Goal: Task Accomplishment & Management: Use online tool/utility

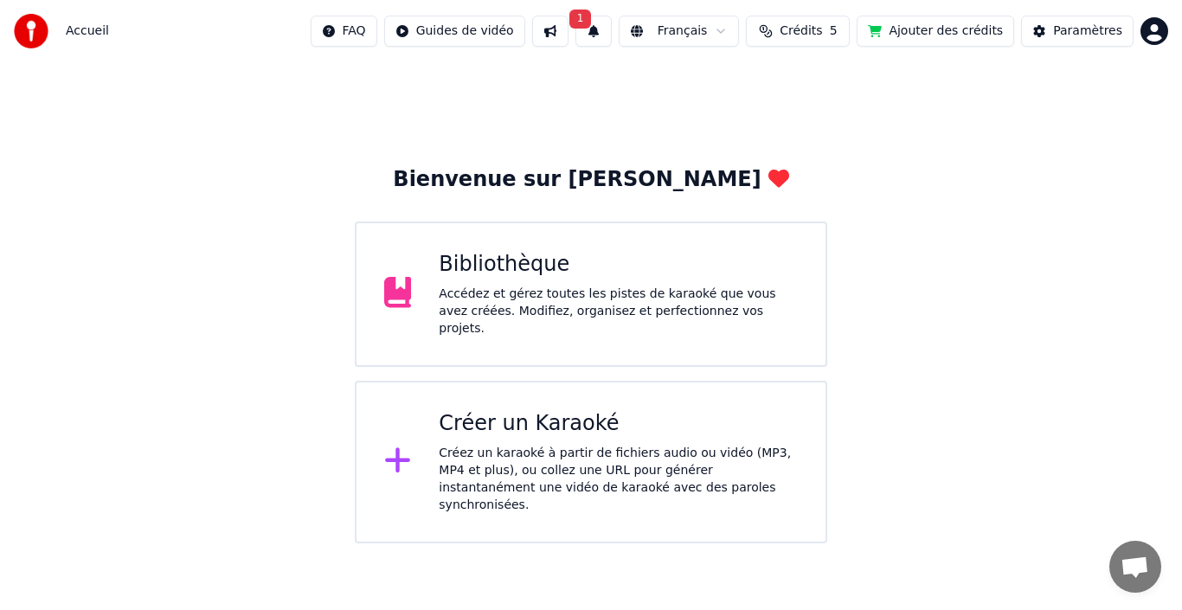
click at [588, 304] on div "Accédez et gérez toutes les pistes de karaoké que vous avez créées. Modifiez, o…" at bounding box center [618, 311] width 359 height 52
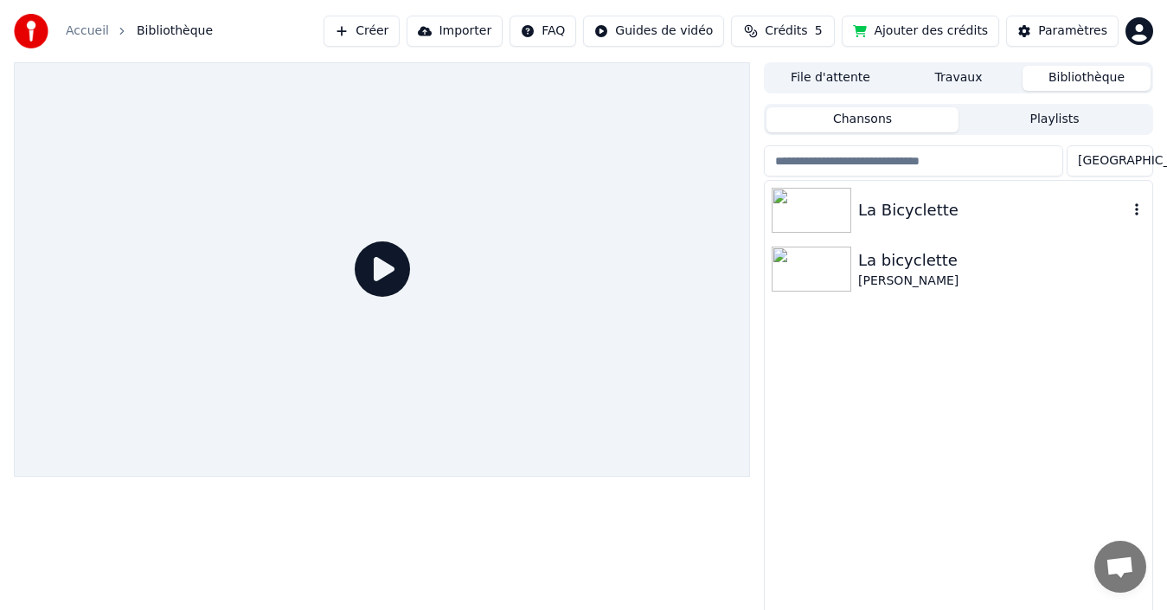
click at [811, 197] on img at bounding box center [812, 210] width 80 height 45
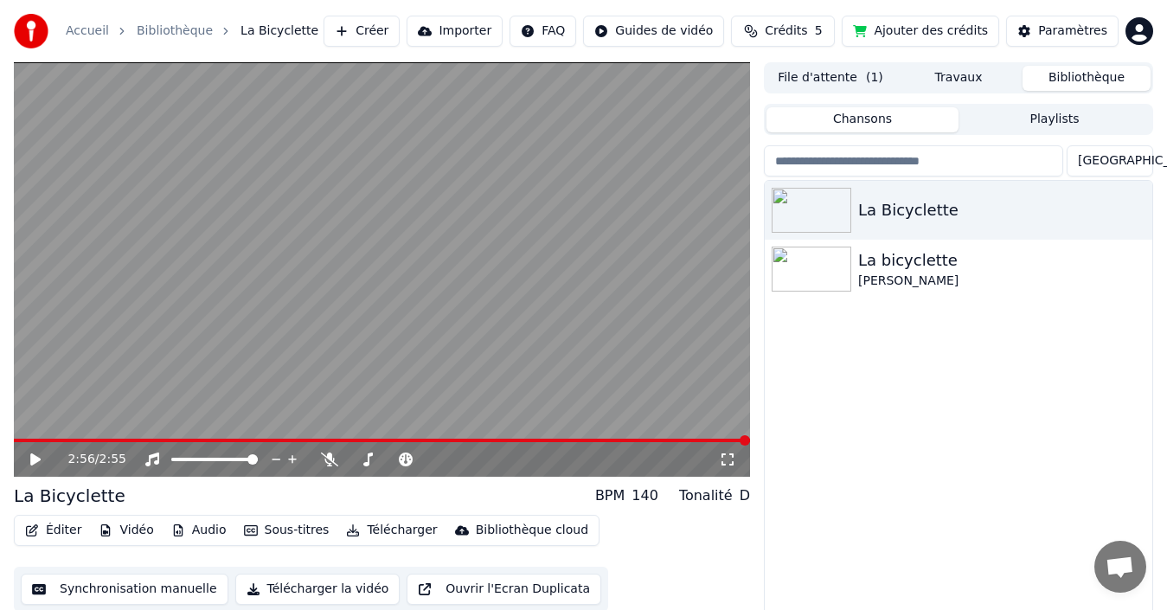
click at [103, 593] on button "Synchronisation manuelle" at bounding box center [125, 589] width 208 height 31
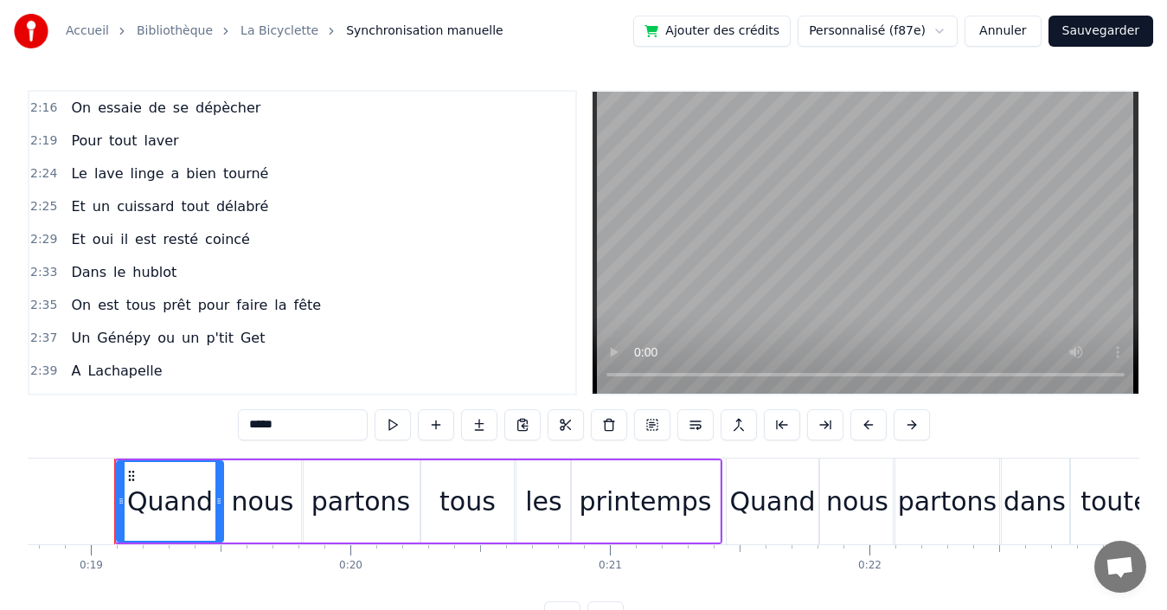
scroll to position [1211, 0]
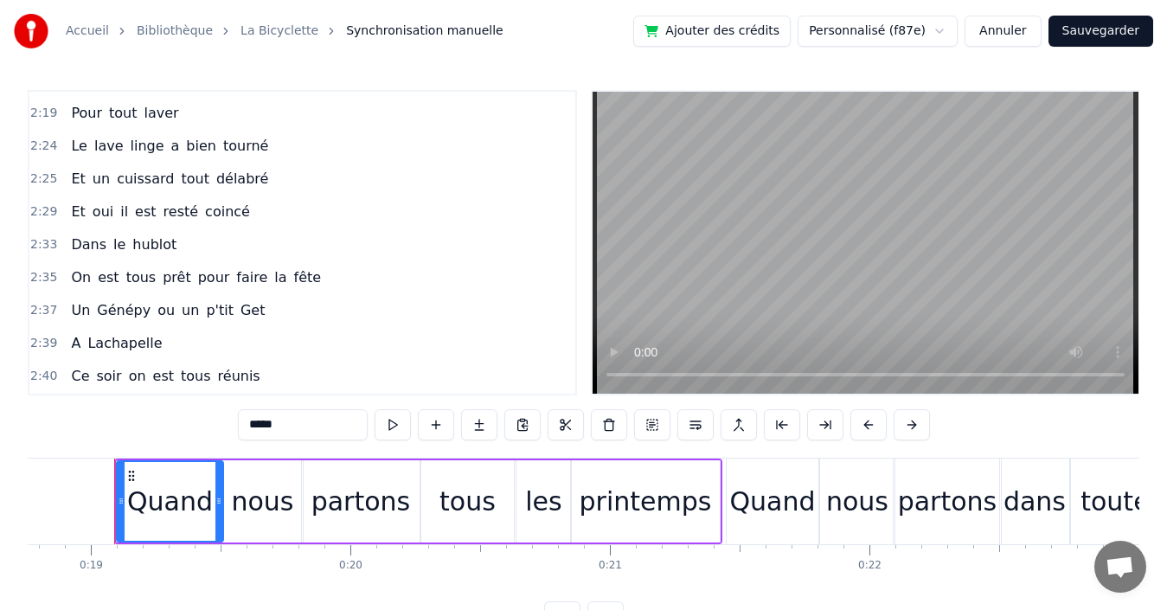
click at [240, 240] on div "2:33 Dans le hublot" at bounding box center [302, 244] width 546 height 33
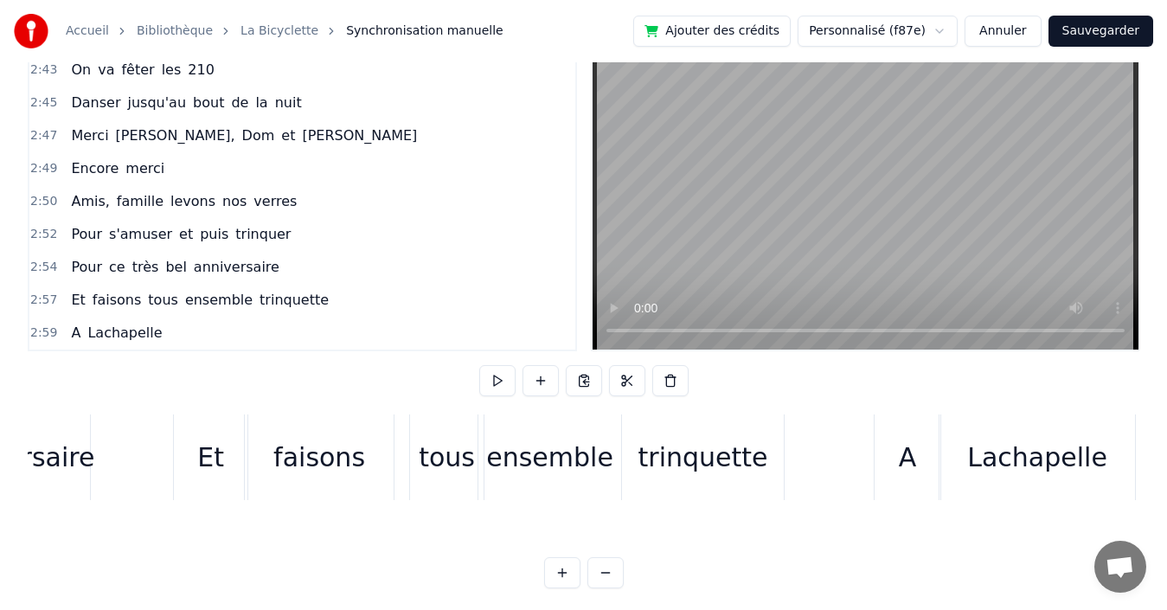
scroll to position [65, 0]
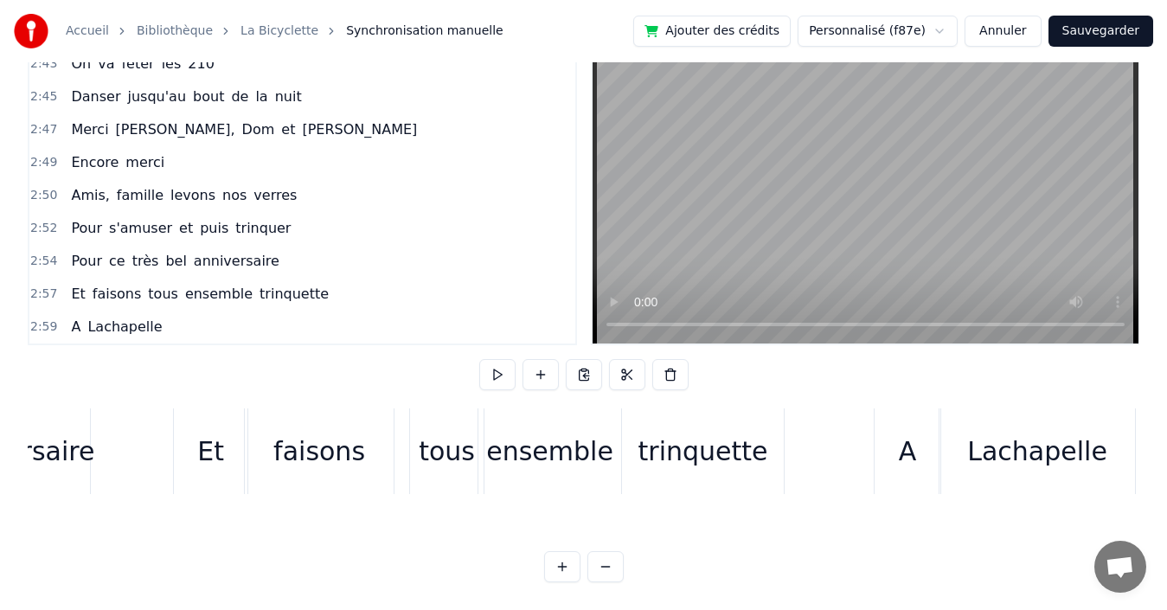
click at [160, 313] on div "2:59 A Lachapelle" at bounding box center [302, 327] width 546 height 33
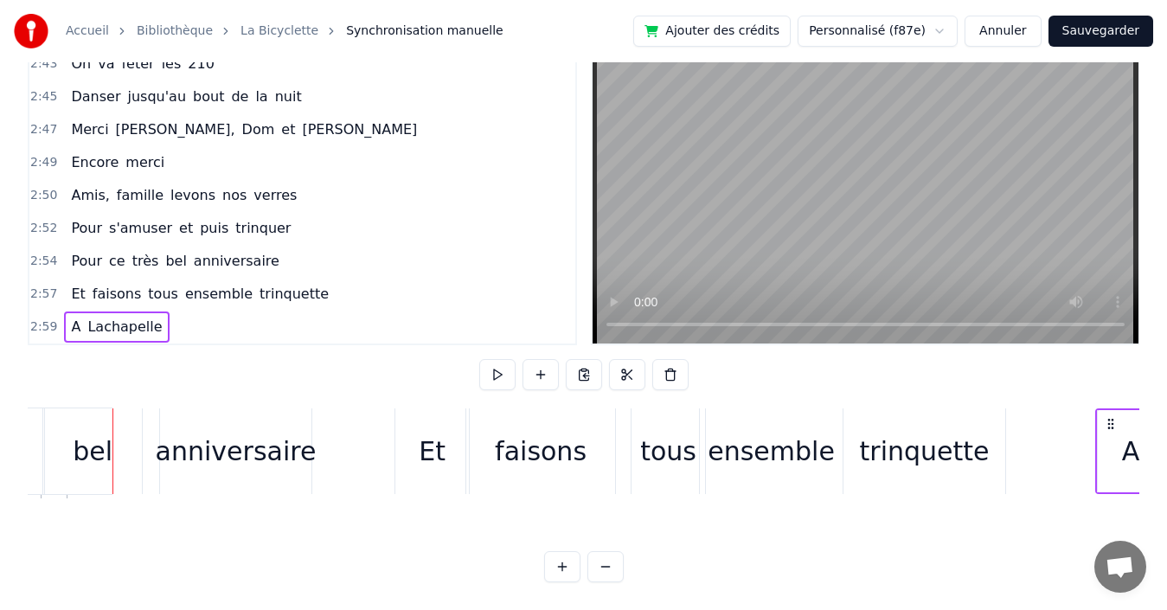
scroll to position [0, 45608]
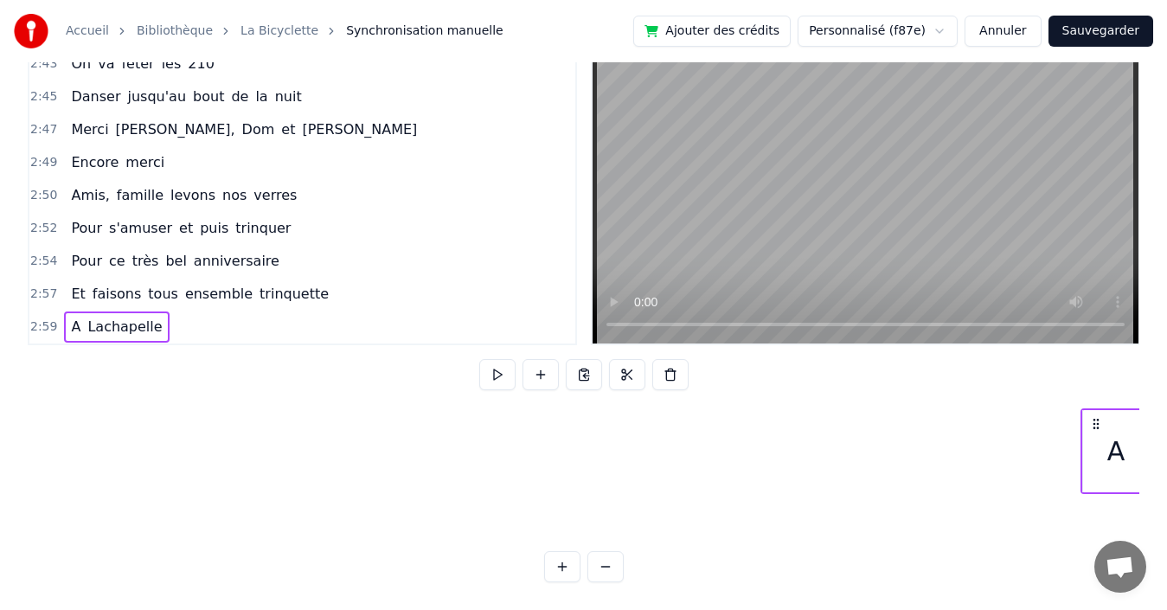
drag, startPoint x: 1112, startPoint y: 409, endPoint x: 1126, endPoint y: 407, distance: 14.9
click at [1103, 417] on icon at bounding box center [1096, 424] width 14 height 14
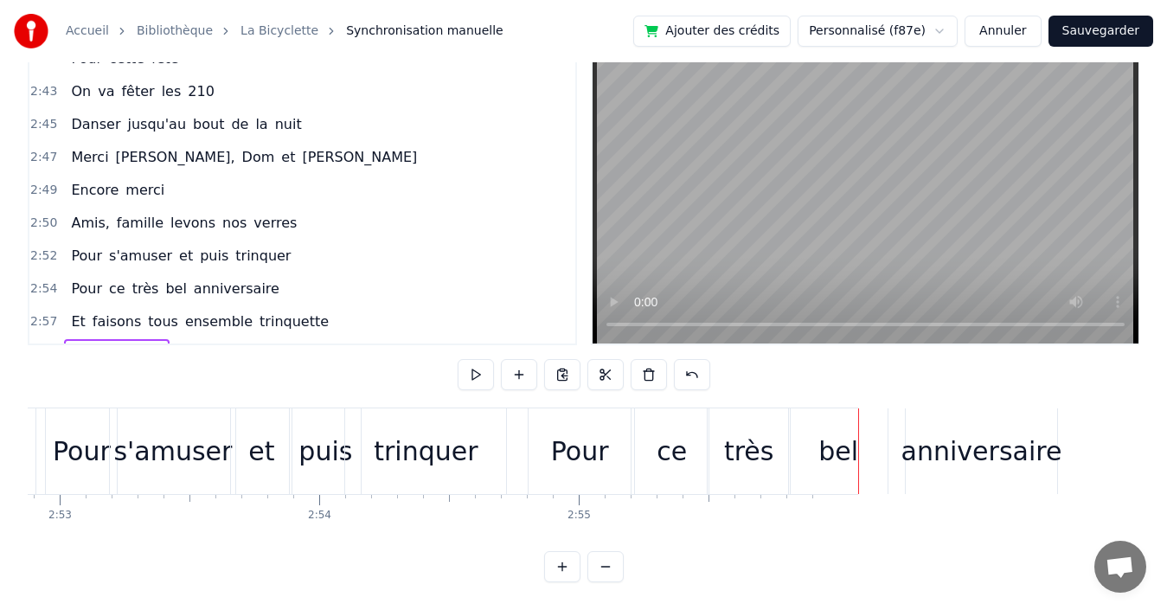
scroll to position [1539, 0]
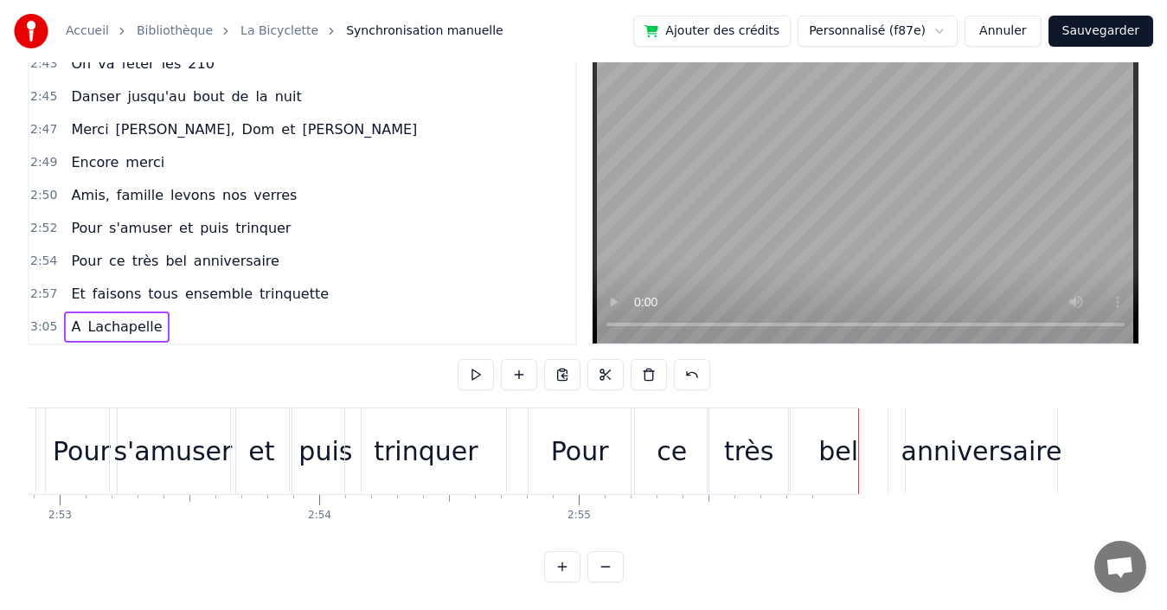
click at [948, 33] on html "Accueil Bibliothèque La Bicyclette Synchronisation manuelle Ajouter des crédits…" at bounding box center [583, 280] width 1167 height 660
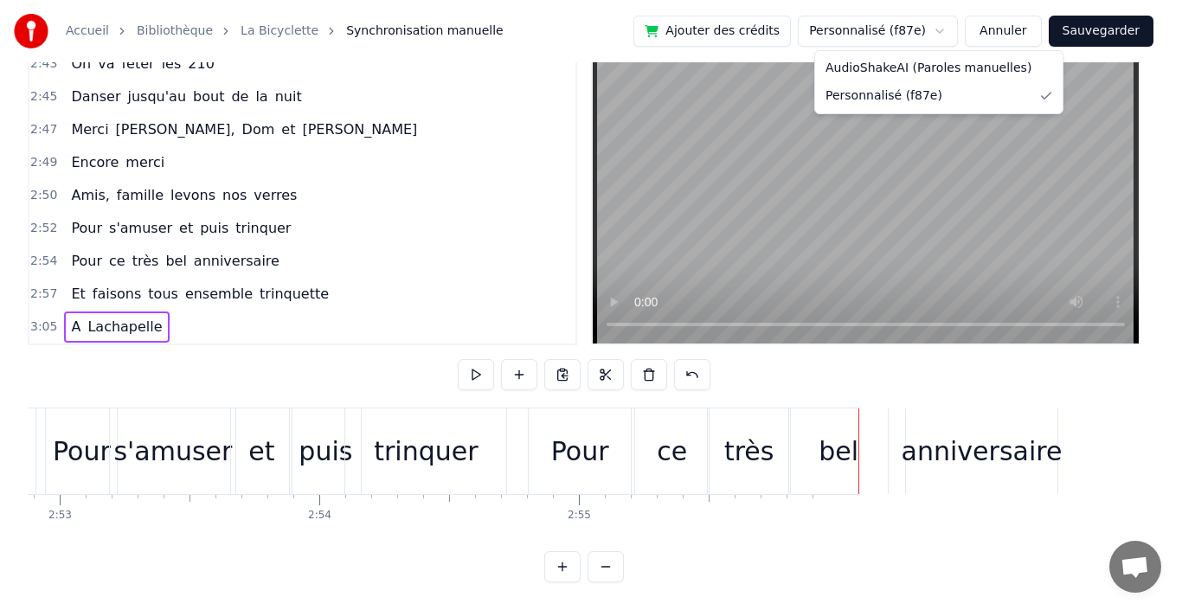
click at [1098, 26] on html "Accueil Bibliothèque La Bicyclette Synchronisation manuelle Ajouter des crédits…" at bounding box center [591, 280] width 1182 height 660
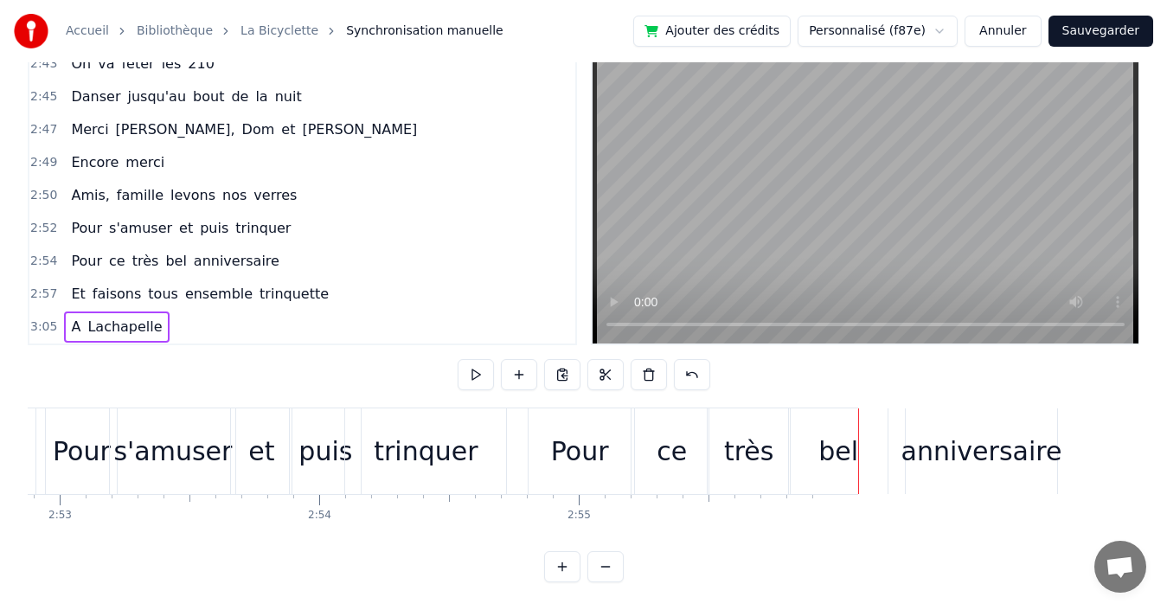
click at [1106, 26] on button "Sauvegarder" at bounding box center [1100, 31] width 105 height 31
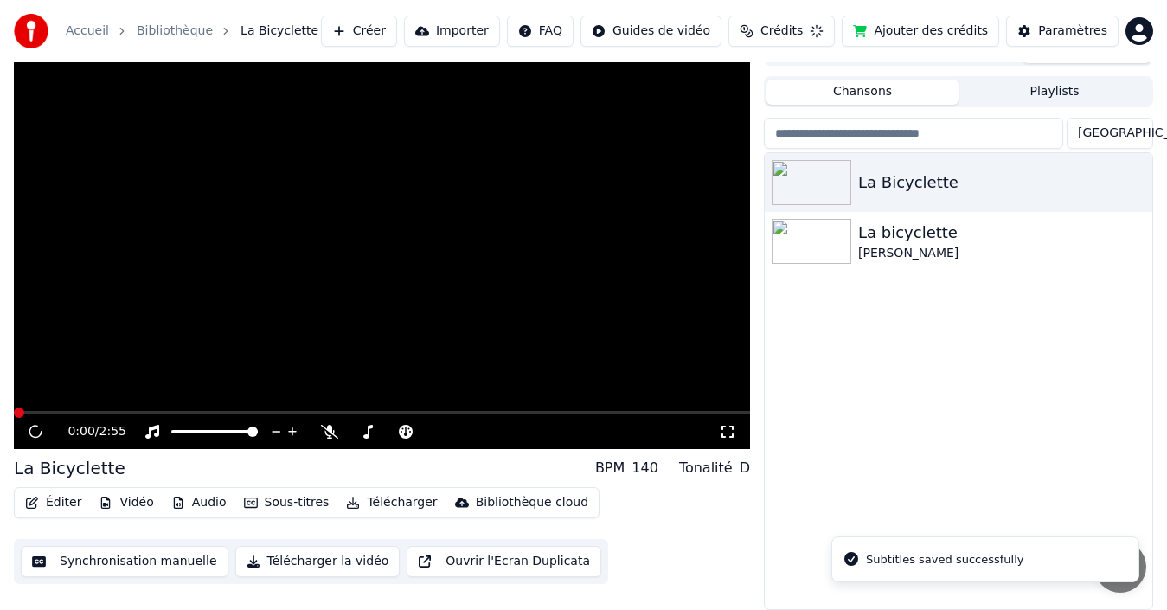
scroll to position [28, 0]
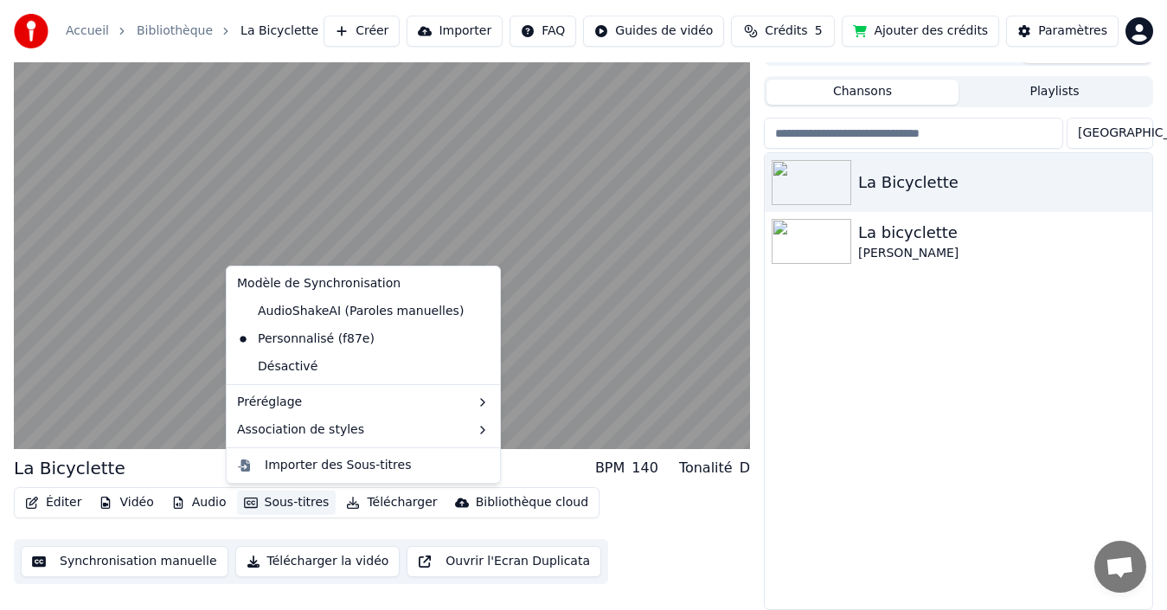
click at [280, 505] on button "Sous-titres" at bounding box center [286, 502] width 99 height 24
click at [886, 366] on div "La Bicyclette La bicyclette [PERSON_NAME]" at bounding box center [959, 381] width 388 height 456
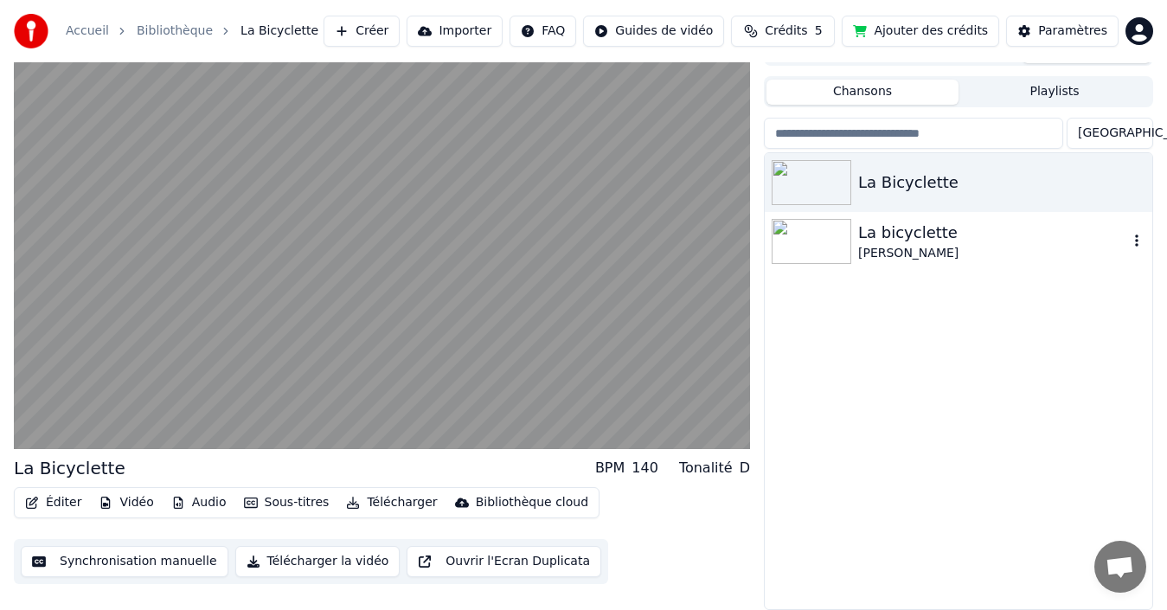
click at [812, 235] on img at bounding box center [812, 241] width 80 height 45
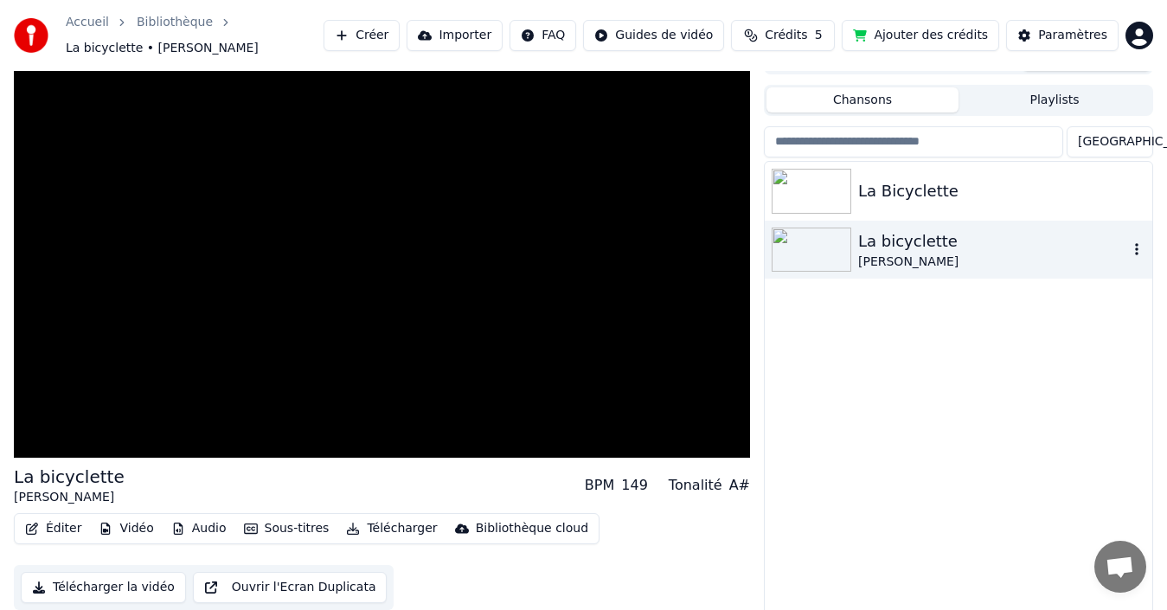
scroll to position [36, 0]
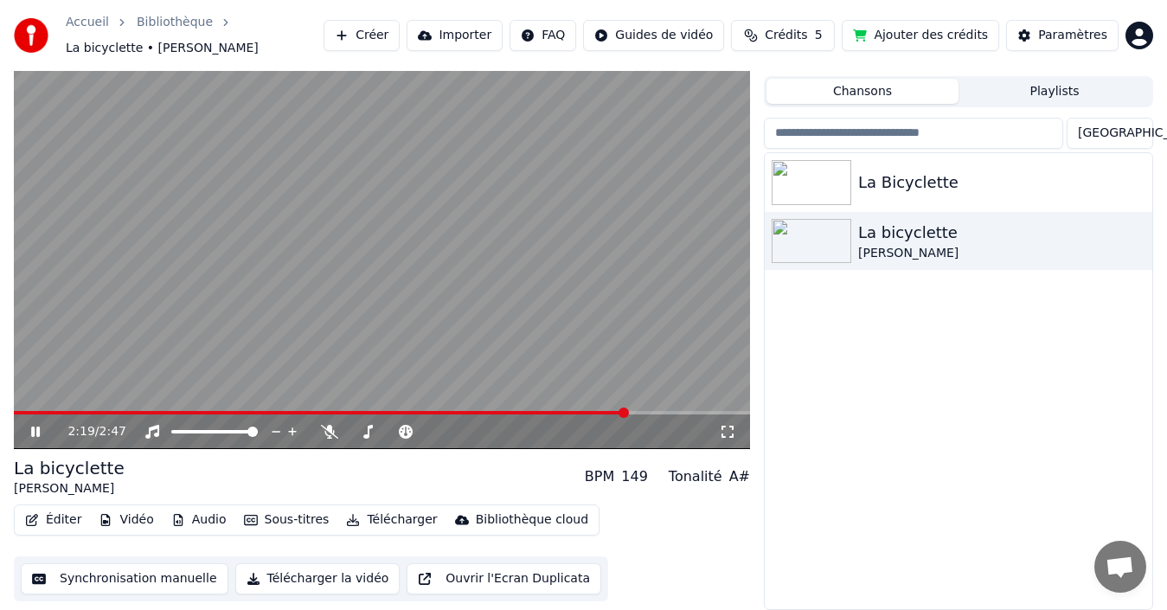
click at [87, 578] on button "Synchronisation manuelle" at bounding box center [125, 578] width 208 height 31
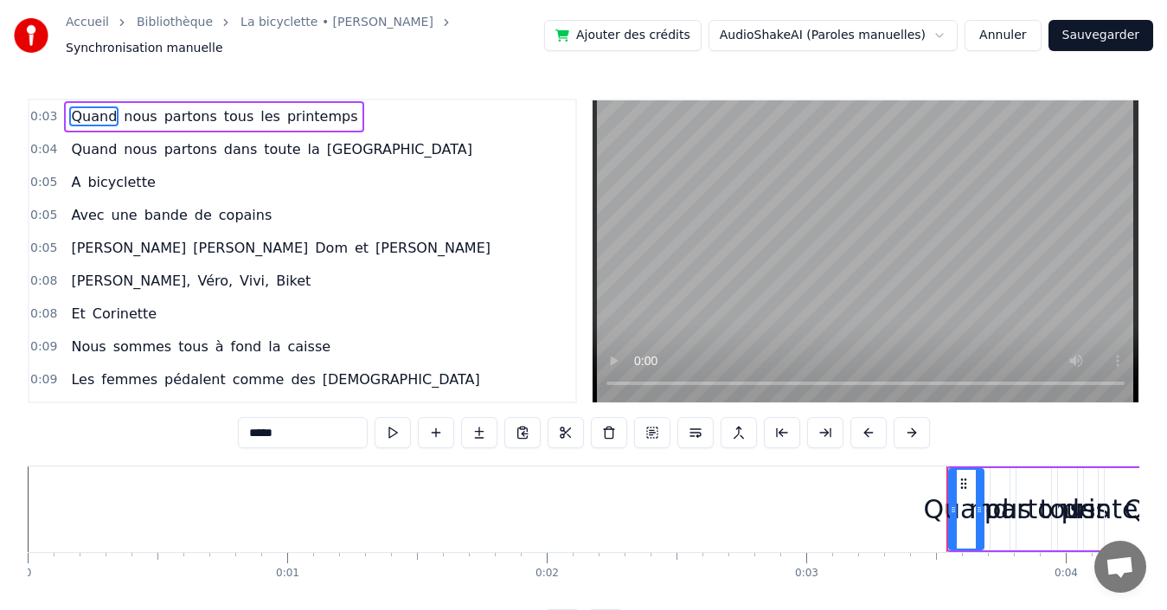
click at [1010, 35] on button "Annuler" at bounding box center [1003, 35] width 76 height 31
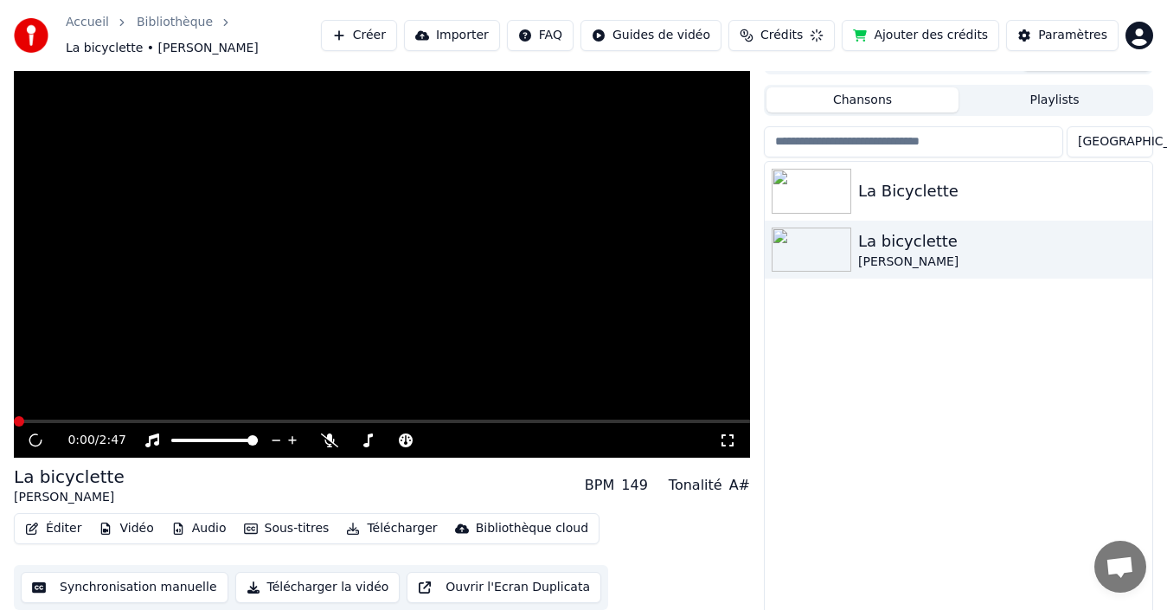
scroll to position [36, 0]
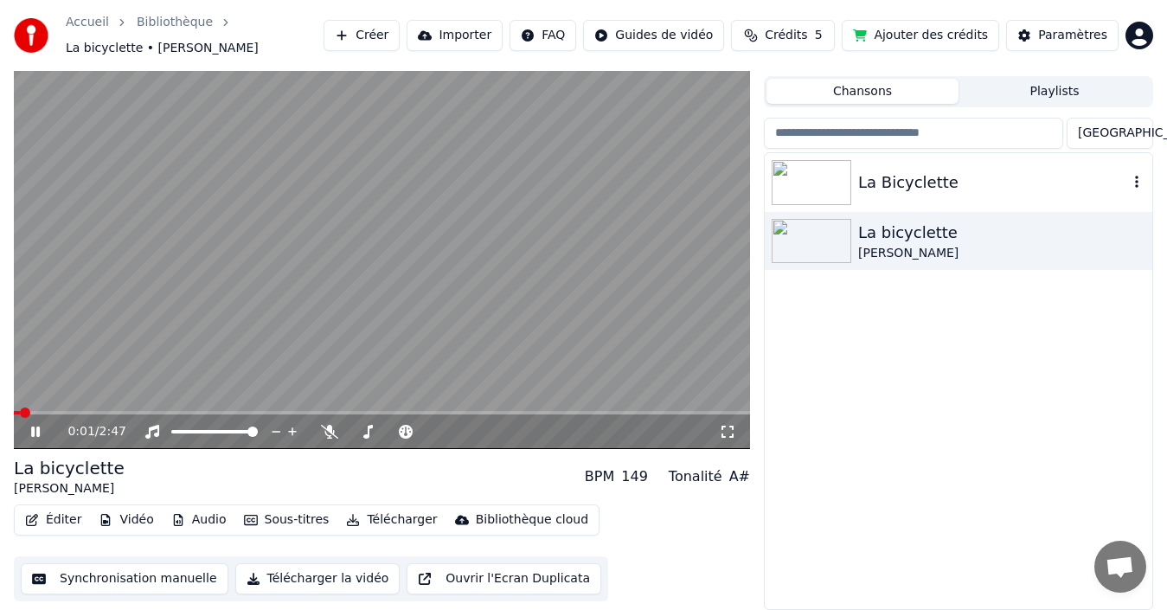
click at [901, 167] on div "La Bicyclette" at bounding box center [959, 182] width 388 height 59
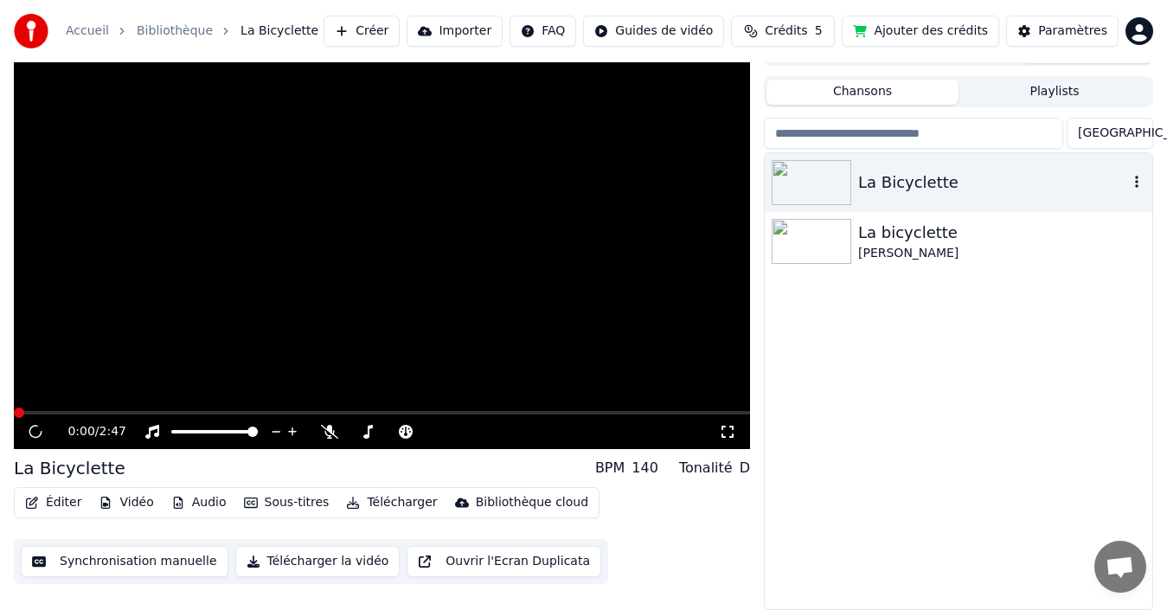
scroll to position [28, 0]
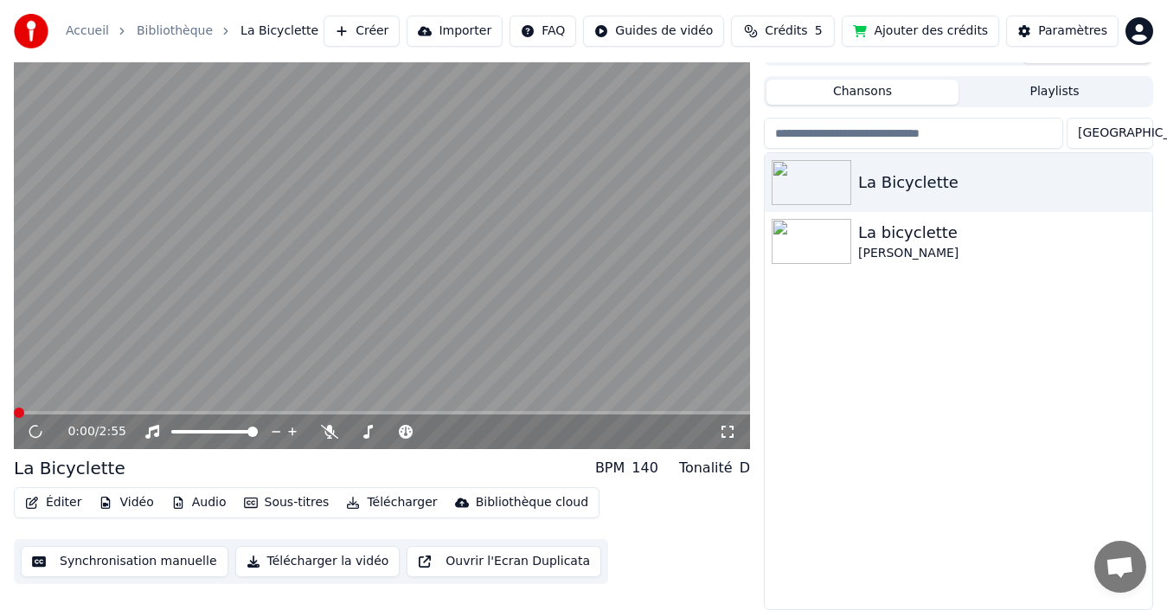
click at [141, 559] on button "Synchronisation manuelle" at bounding box center [125, 561] width 208 height 31
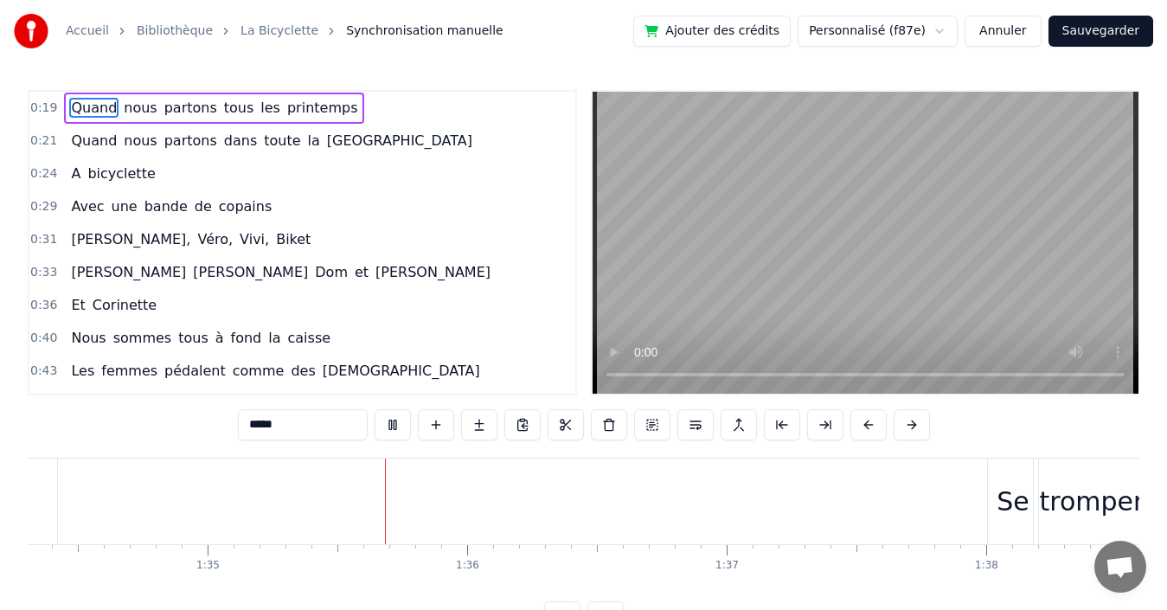
scroll to position [0, 24608]
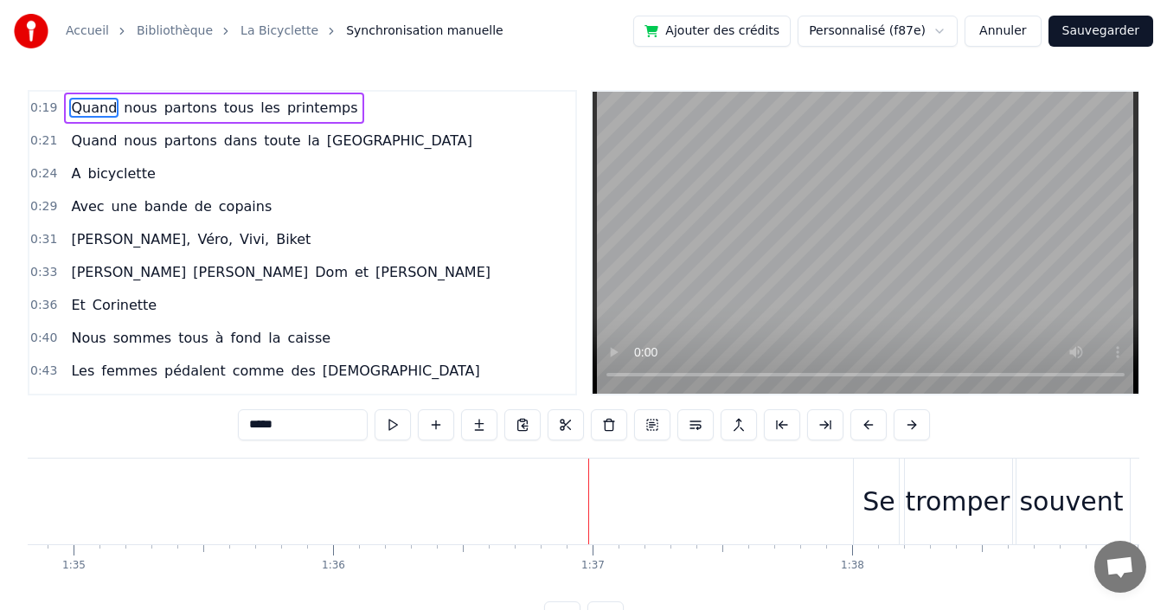
click at [253, 29] on link "La Bicyclette" at bounding box center [279, 30] width 78 height 17
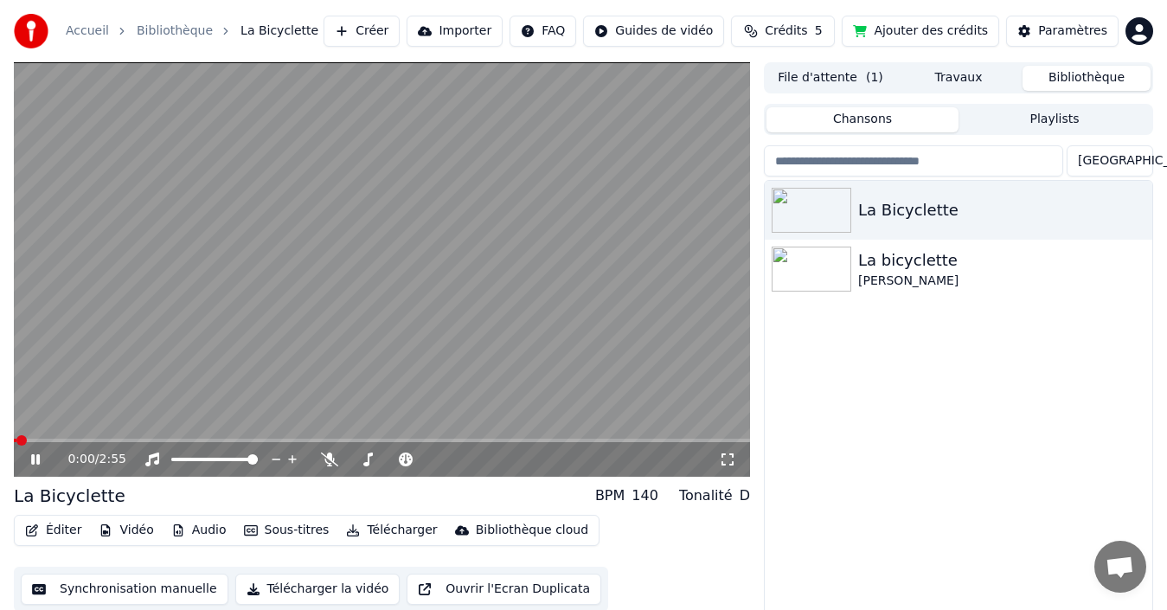
click at [16, 436] on span at bounding box center [21, 440] width 10 height 10
click at [31, 452] on icon at bounding box center [48, 459] width 40 height 14
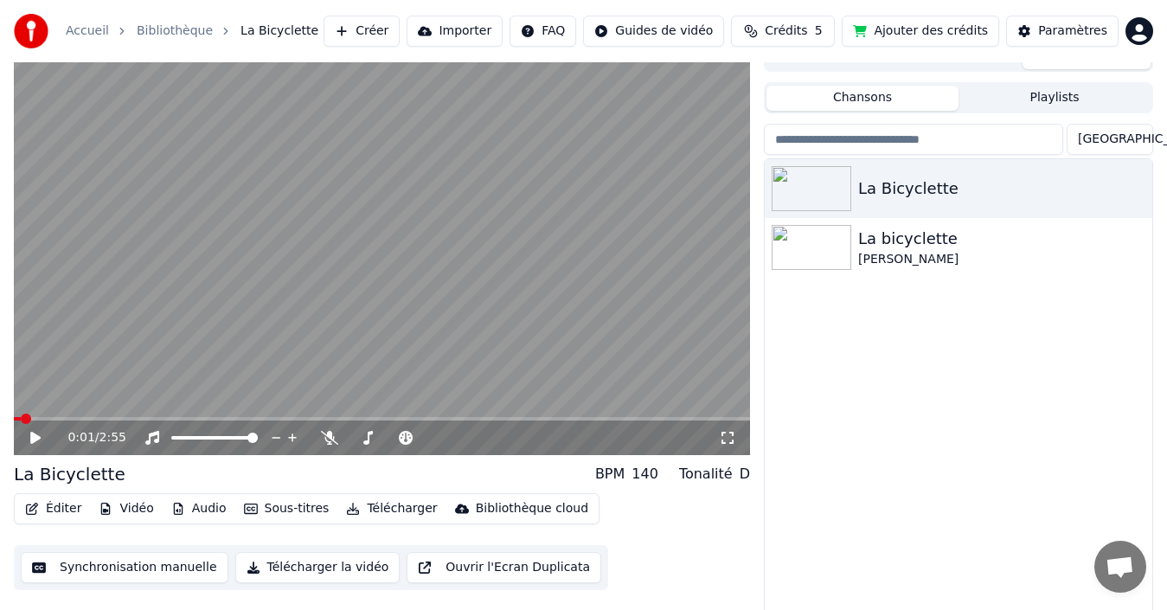
scroll to position [28, 0]
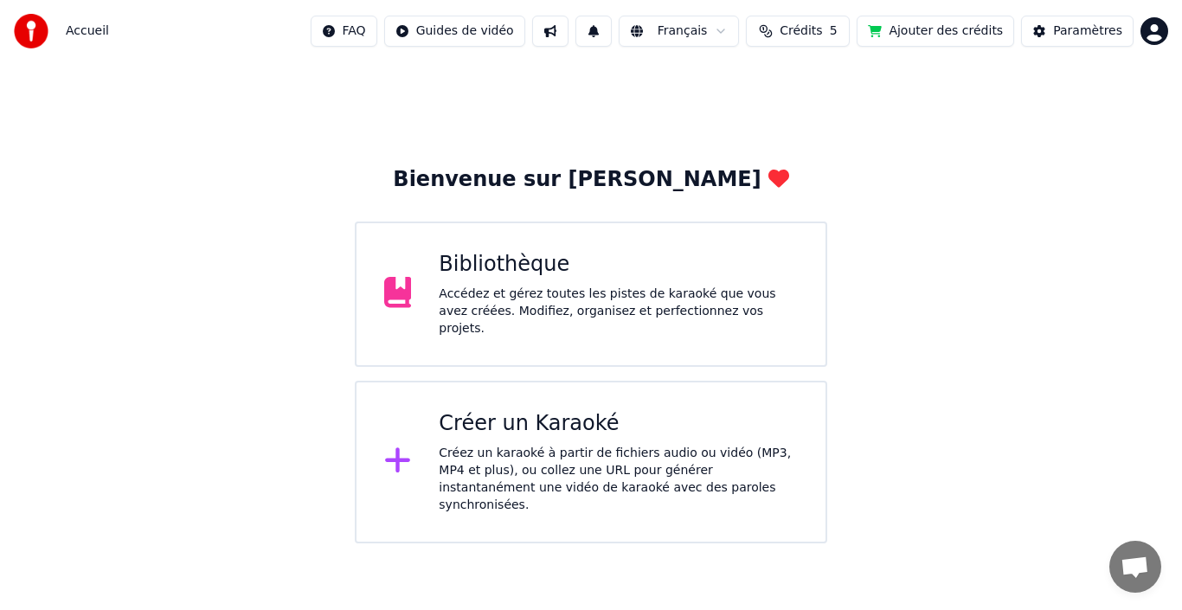
click at [465, 256] on div "Bibliothèque" at bounding box center [618, 265] width 359 height 28
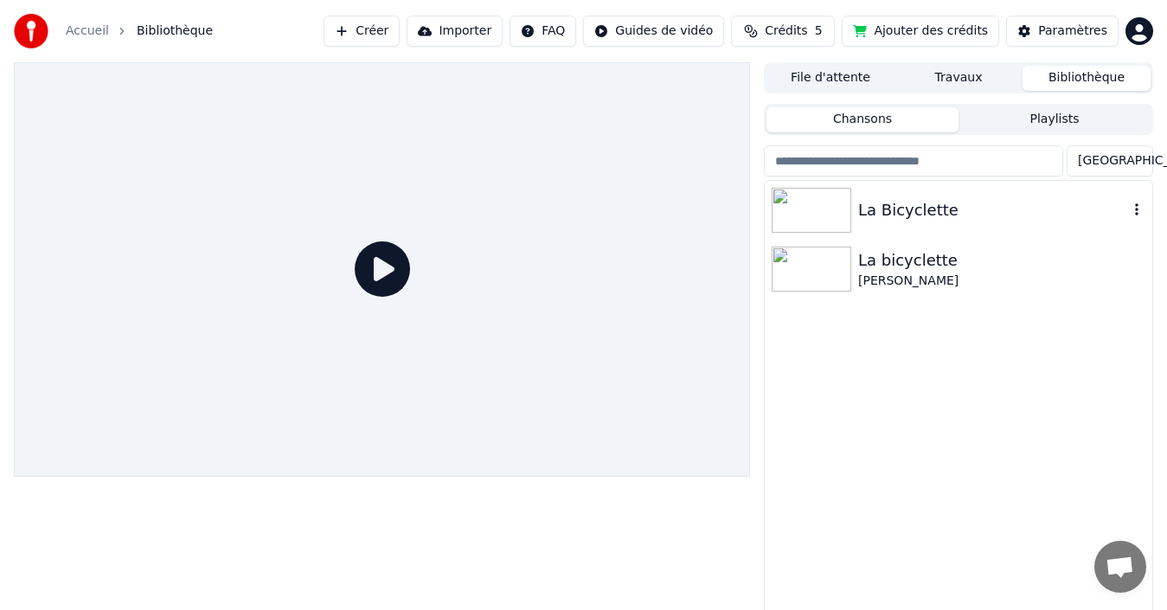
click at [808, 202] on img at bounding box center [812, 210] width 80 height 45
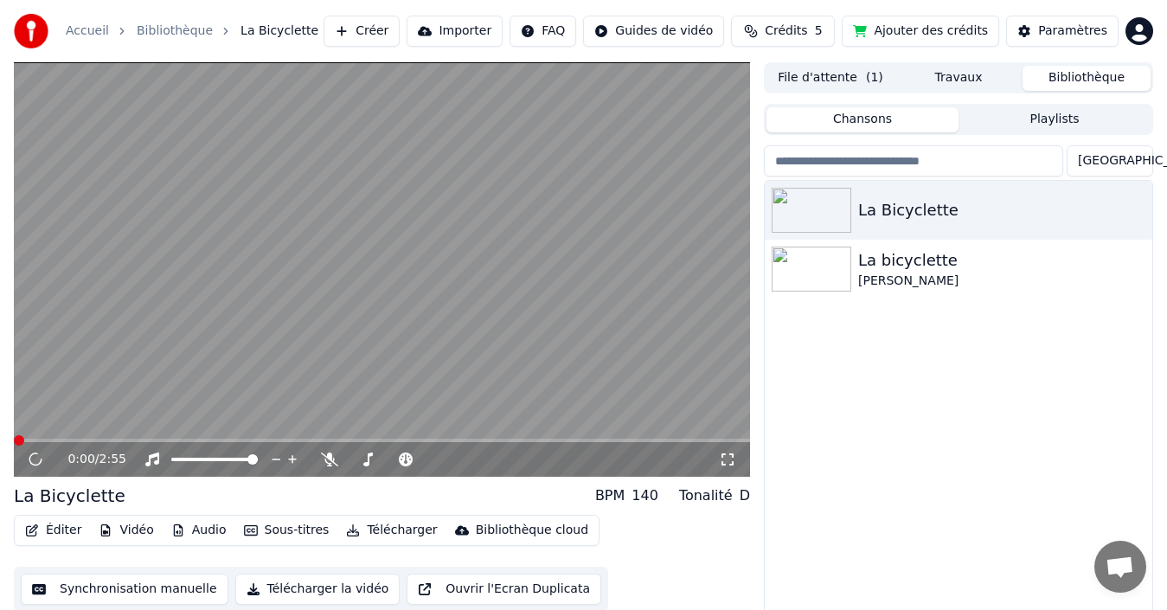
click at [100, 590] on button "Synchronisation manuelle" at bounding box center [125, 589] width 208 height 31
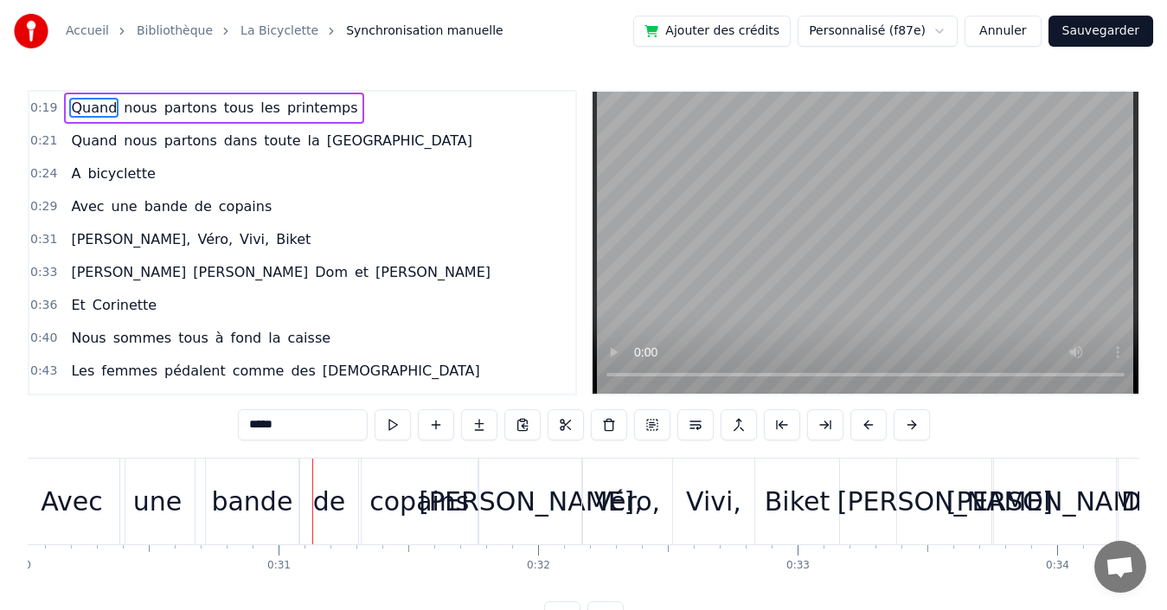
click at [261, 308] on div "0:36 Et Corinette" at bounding box center [302, 305] width 546 height 33
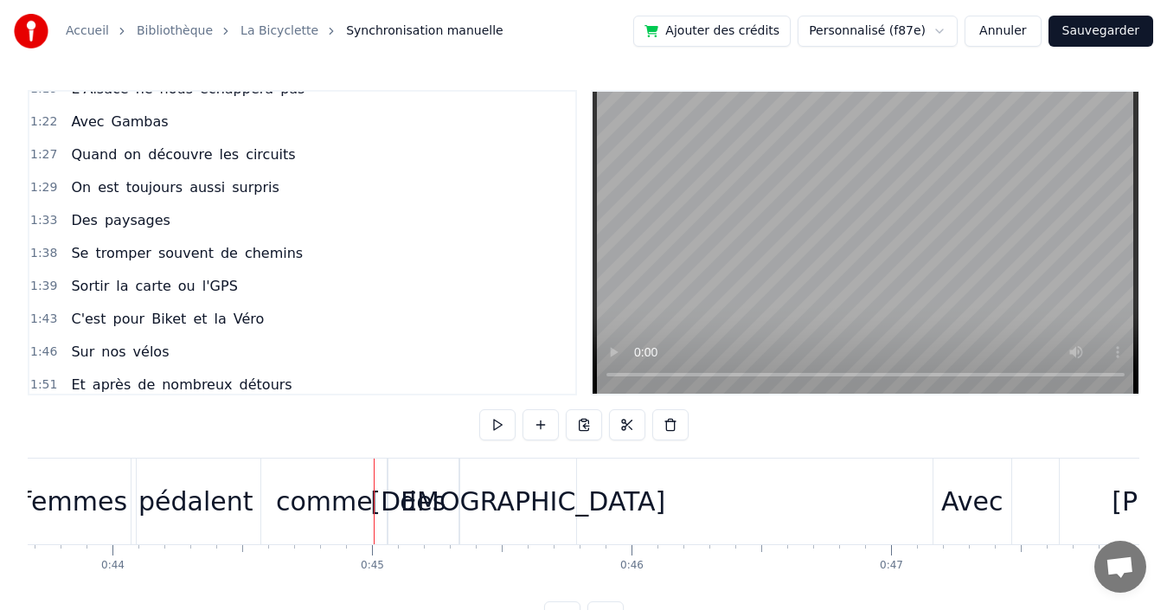
scroll to position [585, 0]
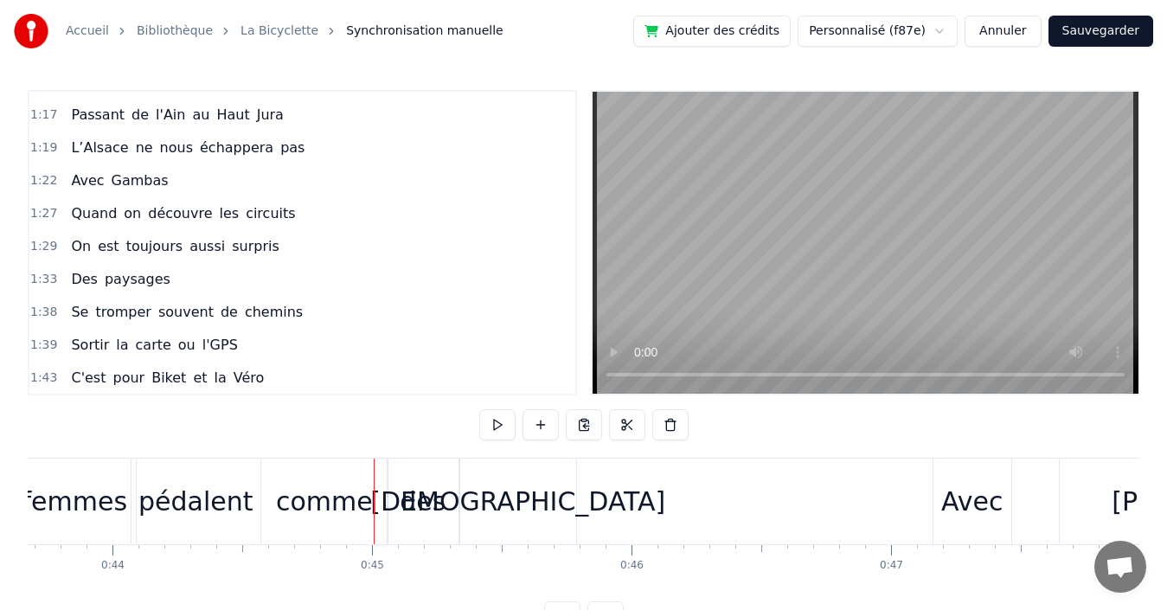
click at [1008, 35] on button "Annuler" at bounding box center [1003, 31] width 76 height 31
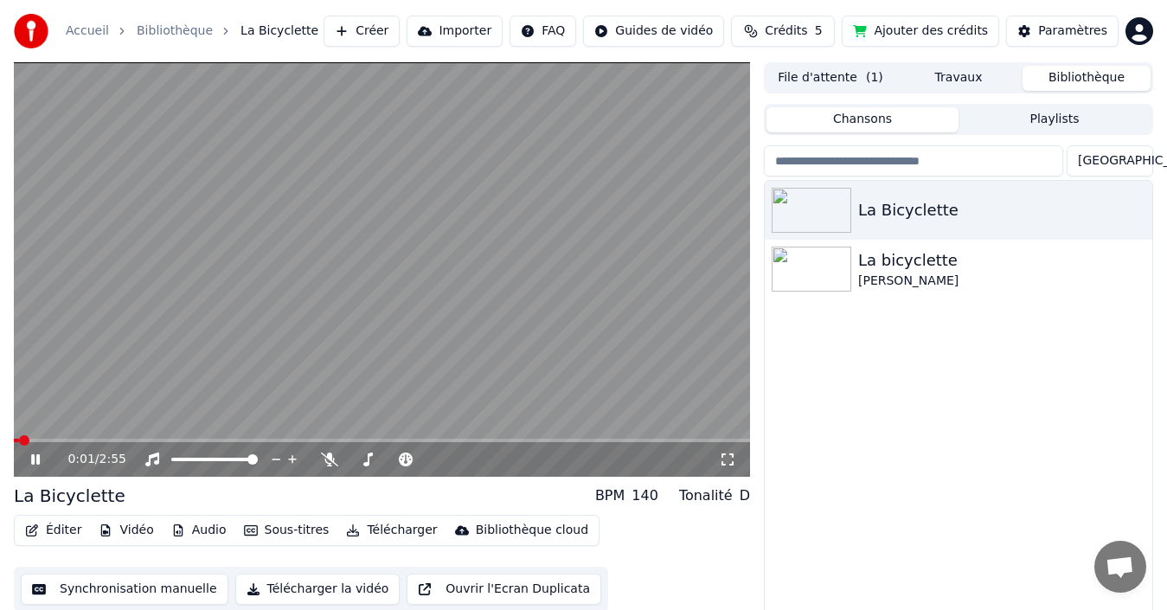
click at [35, 455] on icon at bounding box center [48, 459] width 40 height 14
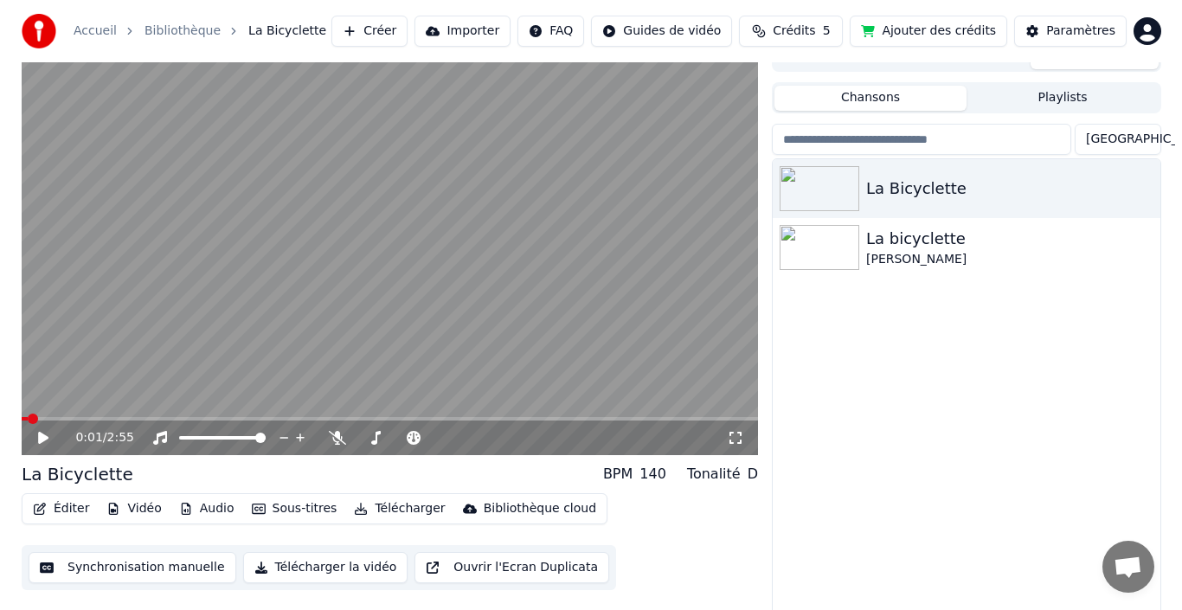
scroll to position [28, 0]
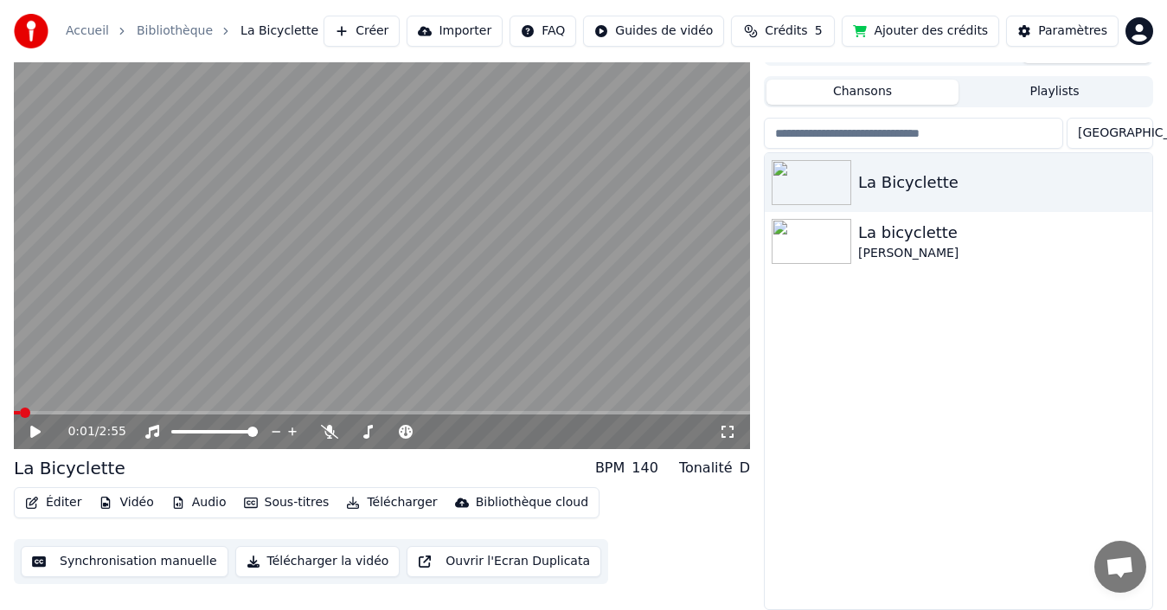
click at [573, 32] on html "Accueil Bibliothèque La Bicyclette Créer Importer FAQ Guides de vidéo Crédits 5…" at bounding box center [583, 277] width 1167 height 610
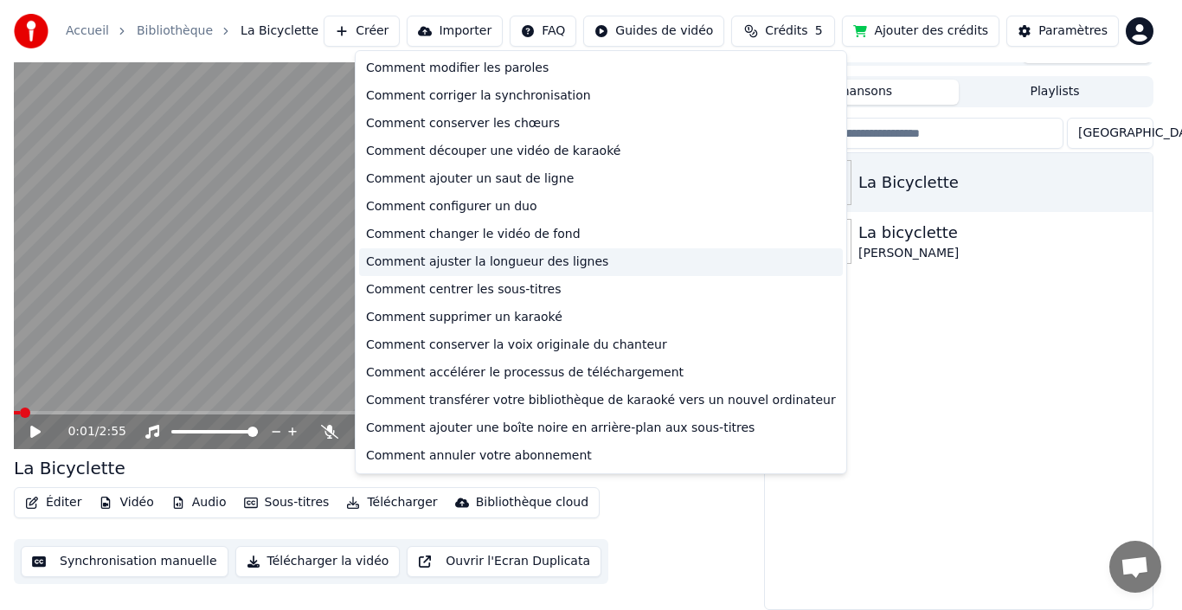
click at [550, 263] on div "Comment ajuster la longueur des lignes" at bounding box center [601, 262] width 484 height 28
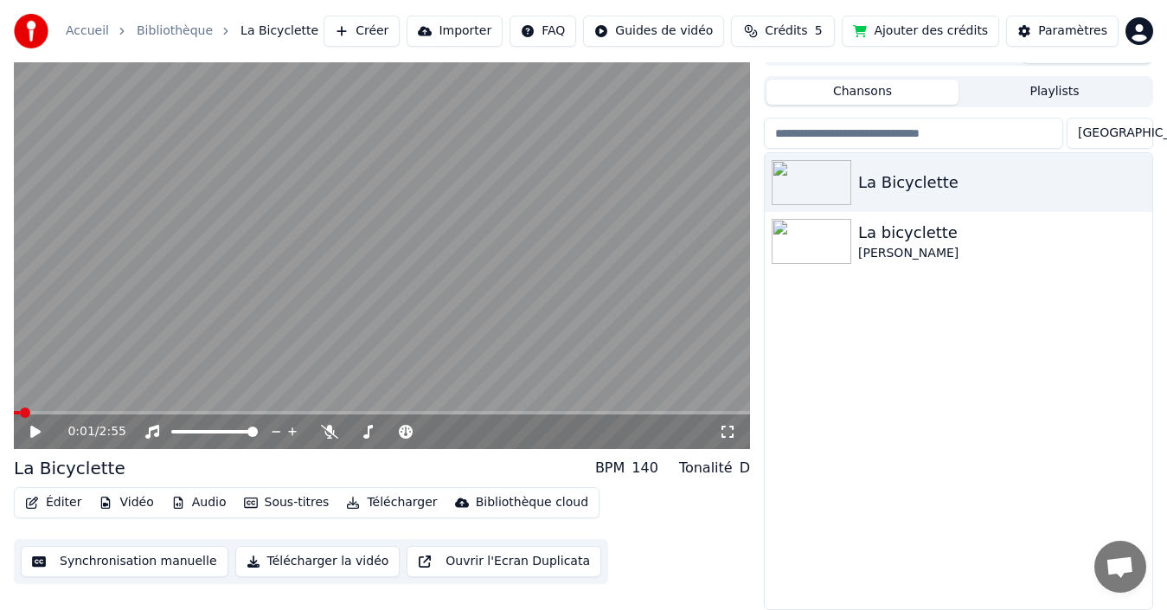
click at [53, 502] on button "Éditer" at bounding box center [53, 502] width 70 height 24
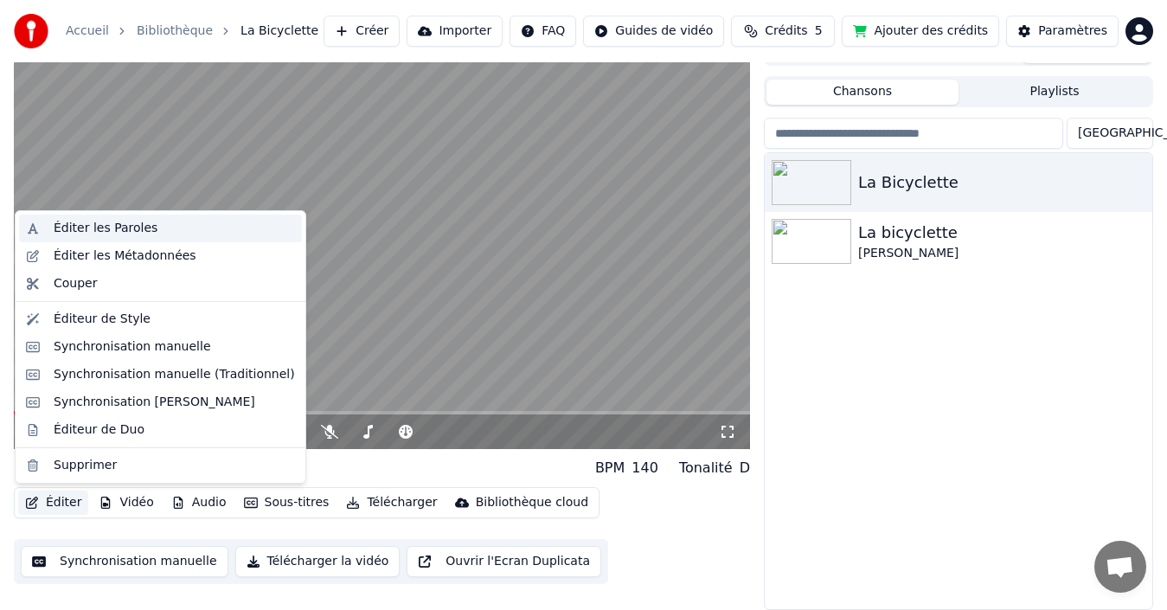
click at [136, 228] on div "Éditer les Paroles" at bounding box center [106, 228] width 104 height 17
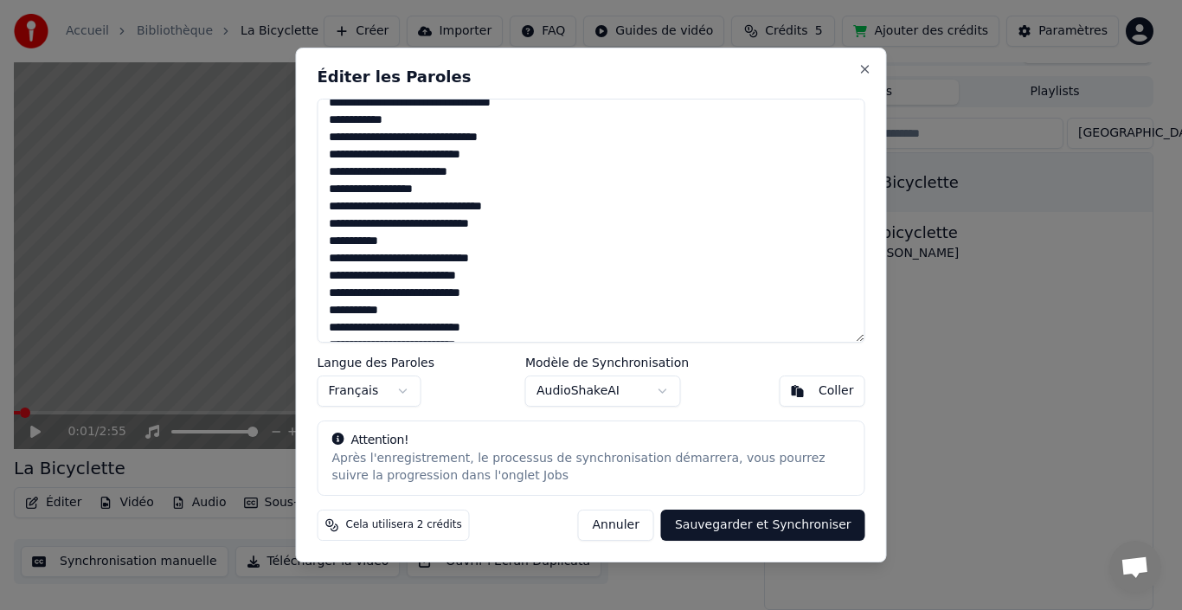
scroll to position [131, 0]
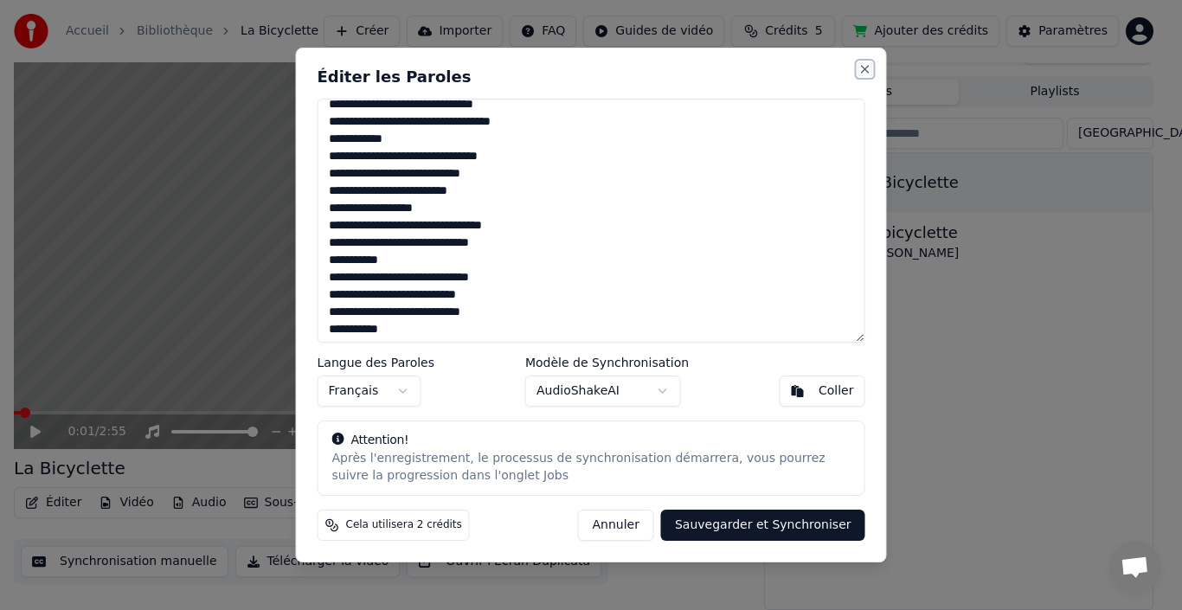
click at [862, 67] on button "Close" at bounding box center [865, 69] width 14 height 14
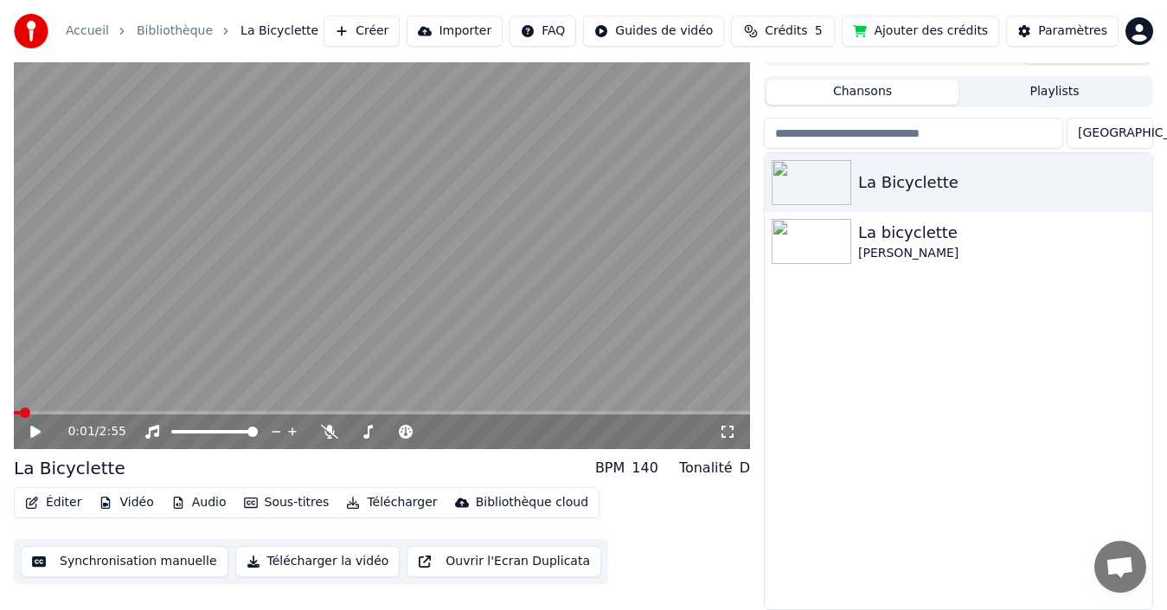
click at [64, 504] on button "Éditer" at bounding box center [53, 502] width 70 height 24
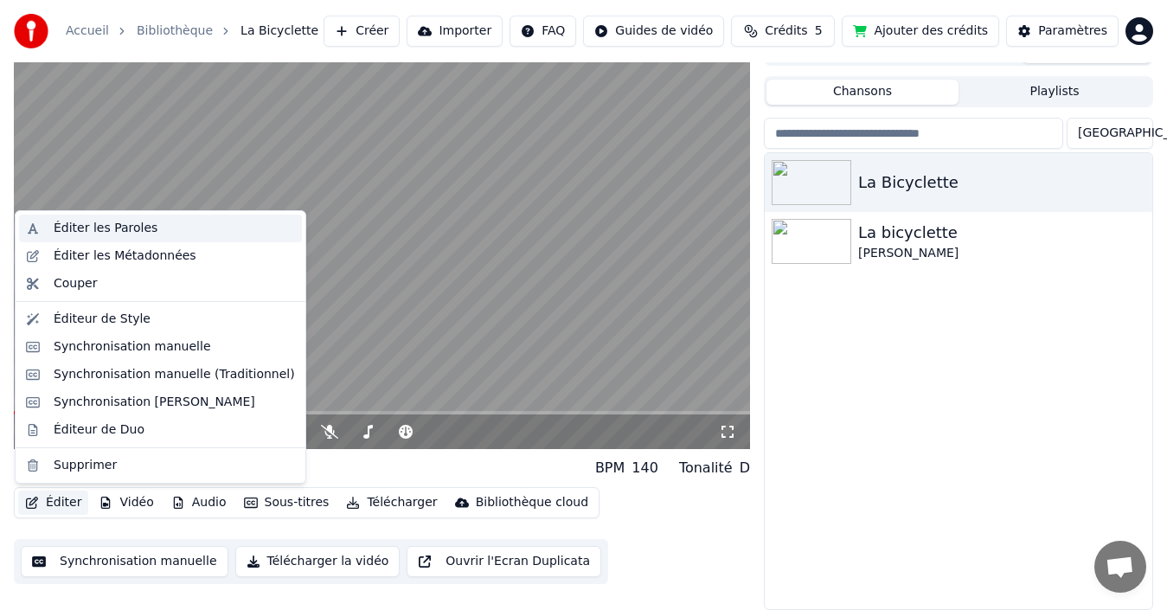
click at [89, 226] on div "Éditer les Paroles" at bounding box center [106, 228] width 104 height 17
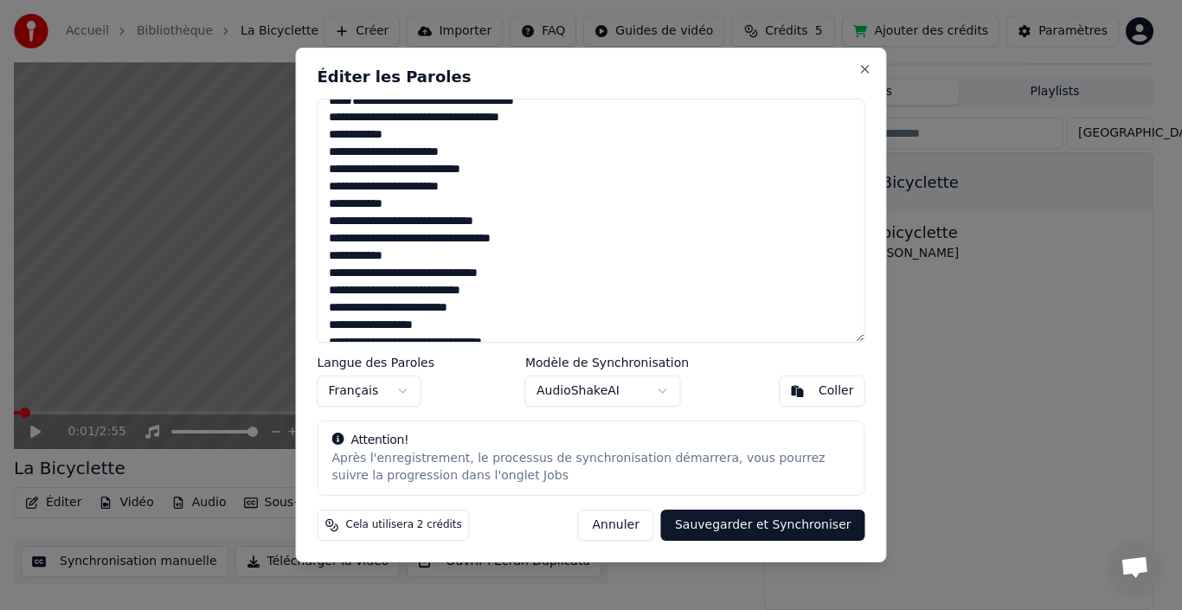
scroll to position [0, 0]
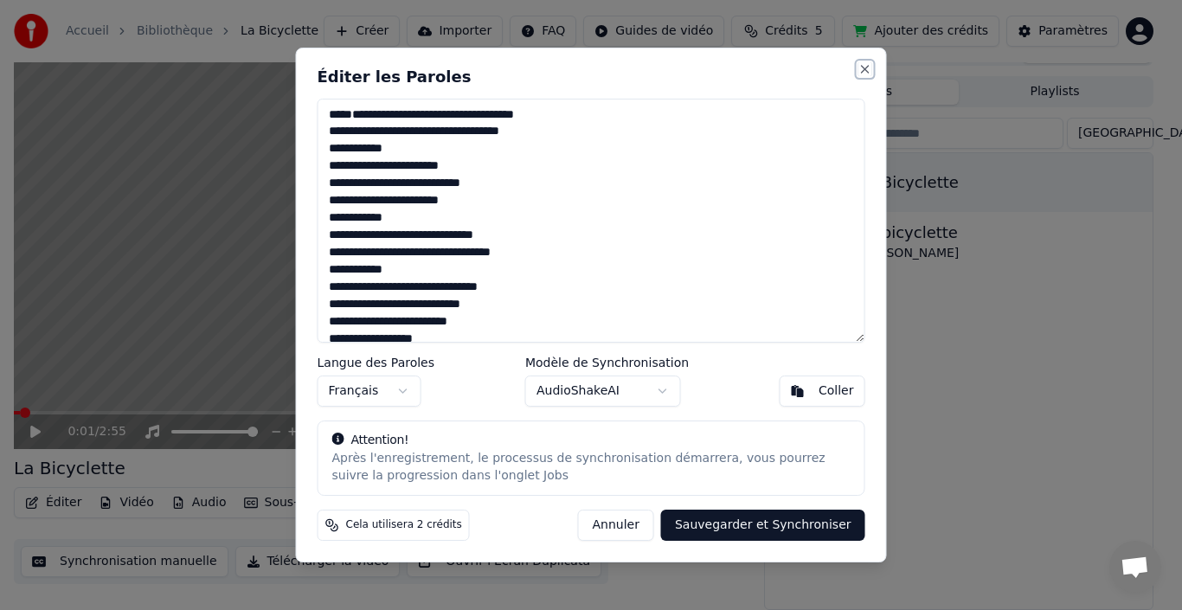
click at [863, 66] on button "Close" at bounding box center [865, 69] width 14 height 14
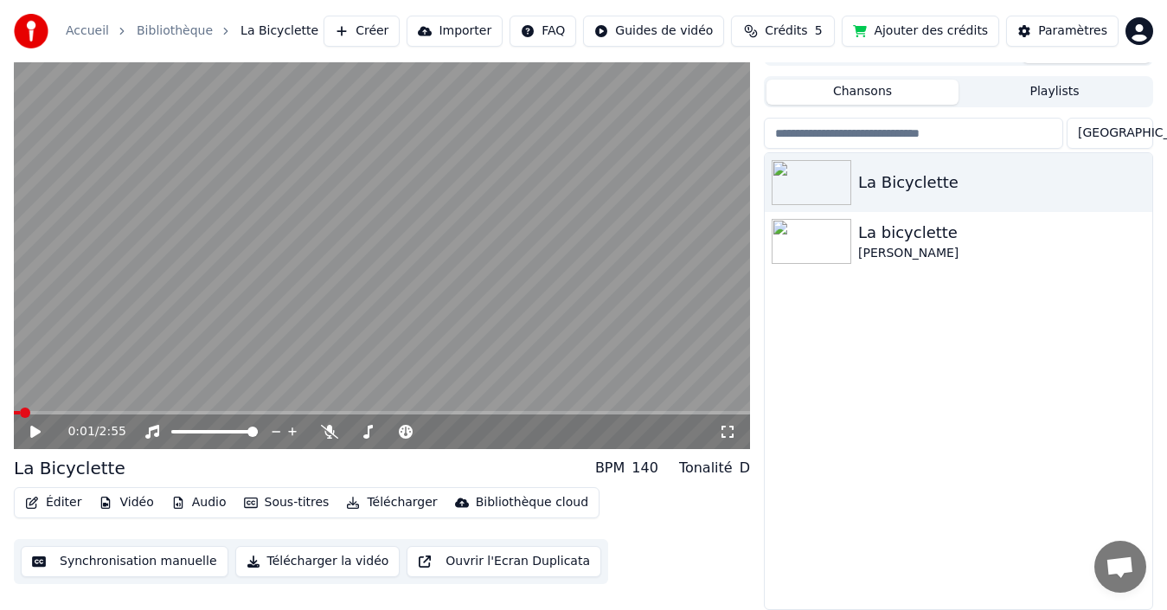
click at [53, 501] on button "Éditer" at bounding box center [53, 502] width 70 height 24
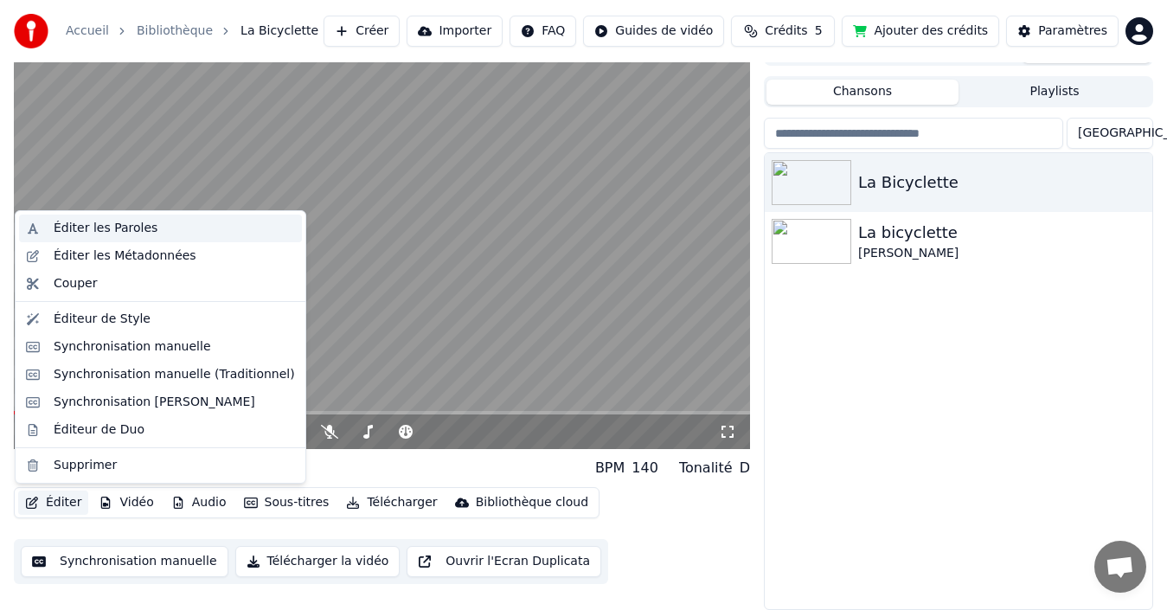
click at [70, 223] on div "Éditer les Paroles" at bounding box center [106, 228] width 104 height 17
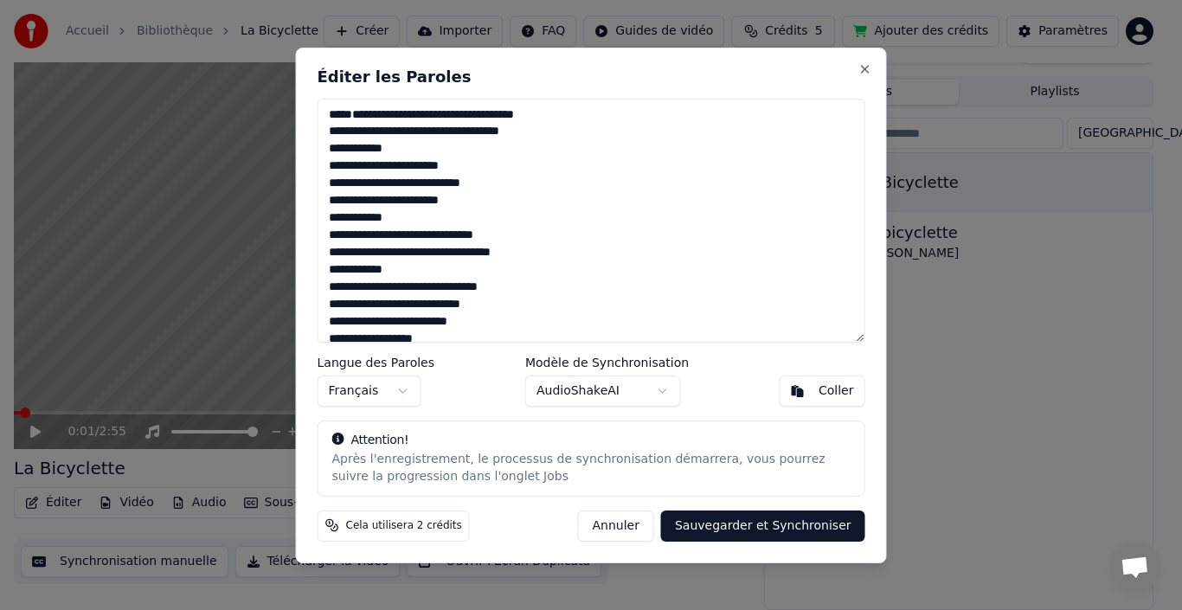
scroll to position [87, 0]
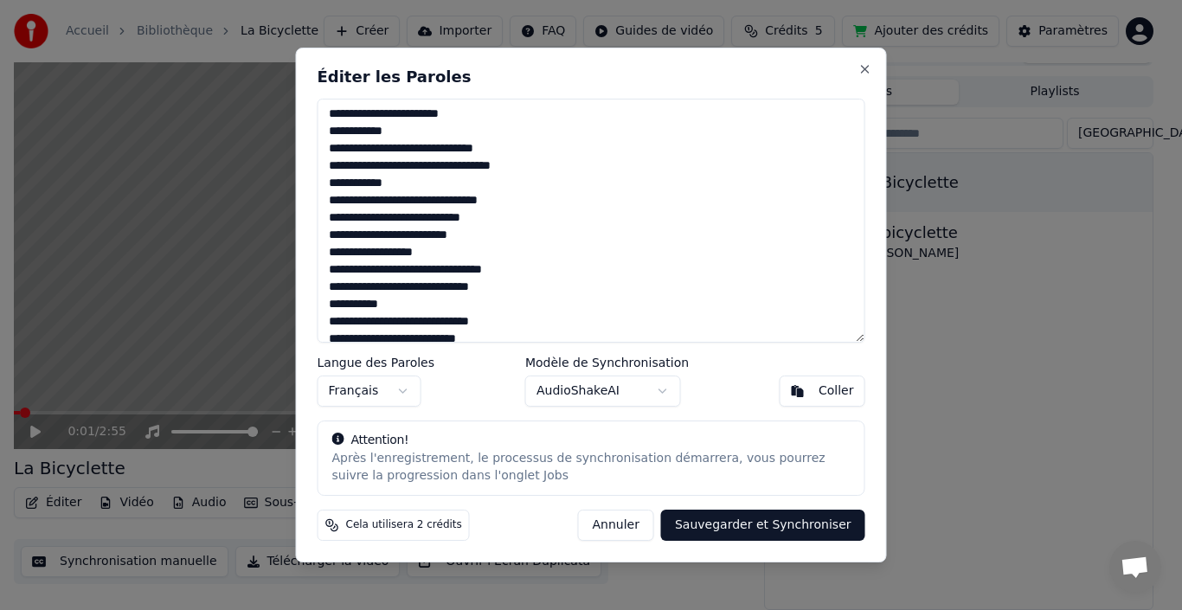
click at [497, 219] on textarea at bounding box center [591, 221] width 548 height 244
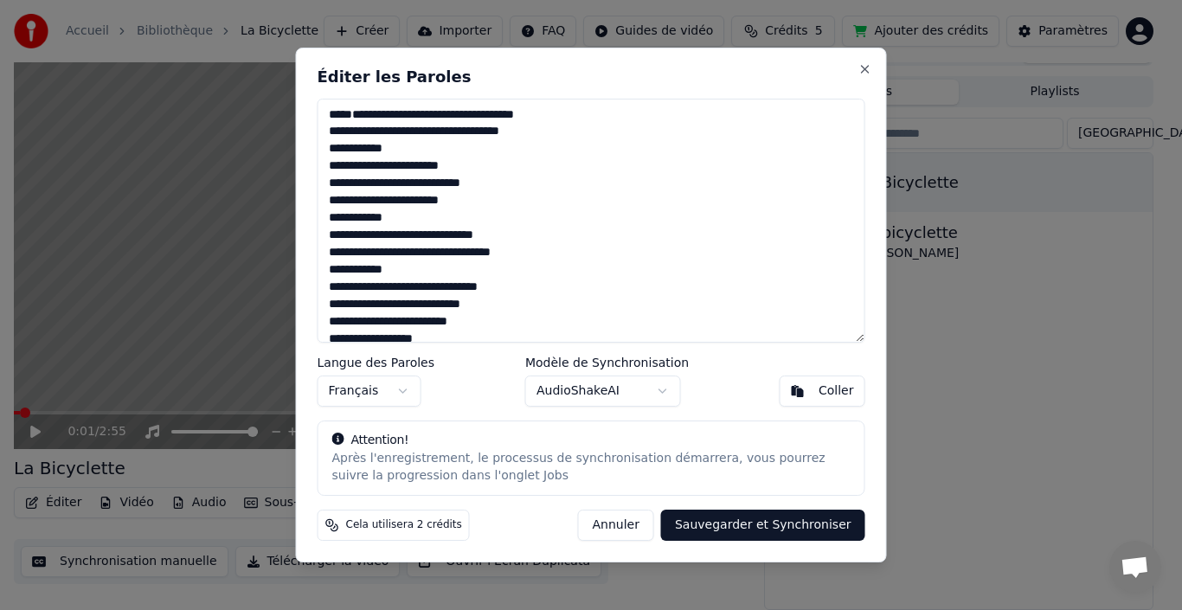
scroll to position [173, 0]
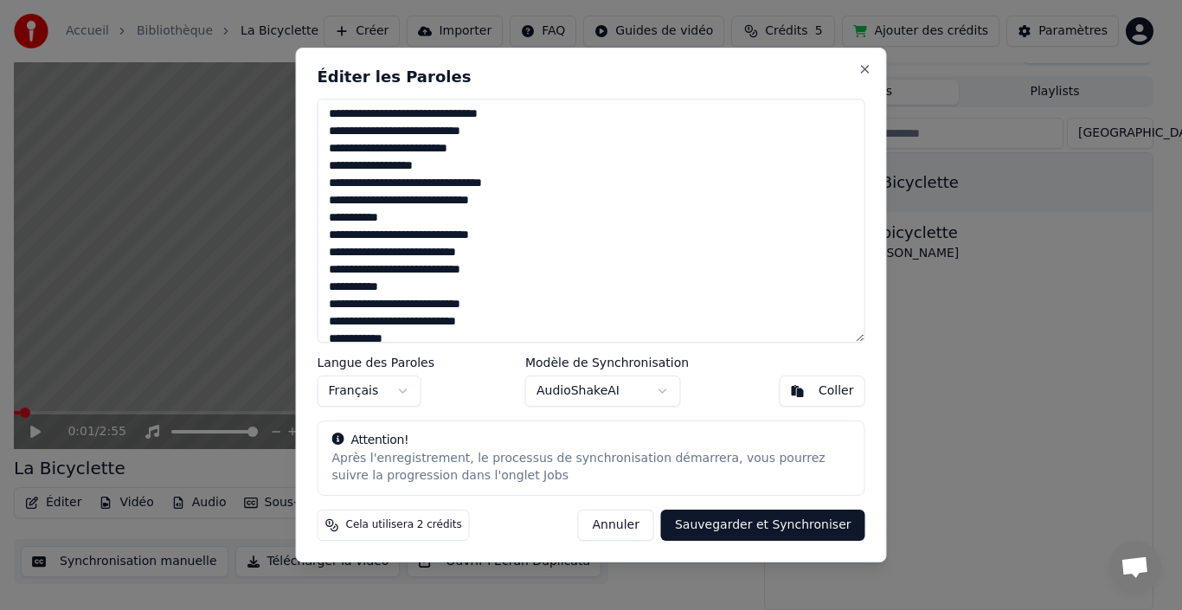
click at [458, 254] on textarea at bounding box center [591, 221] width 548 height 244
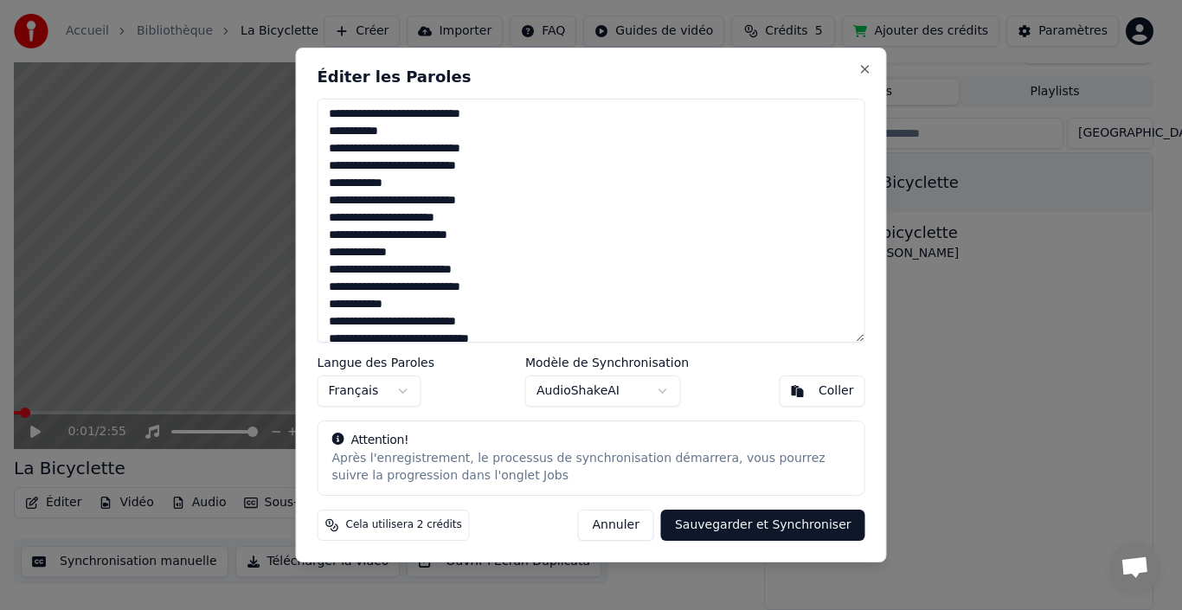
scroll to position [433, 0]
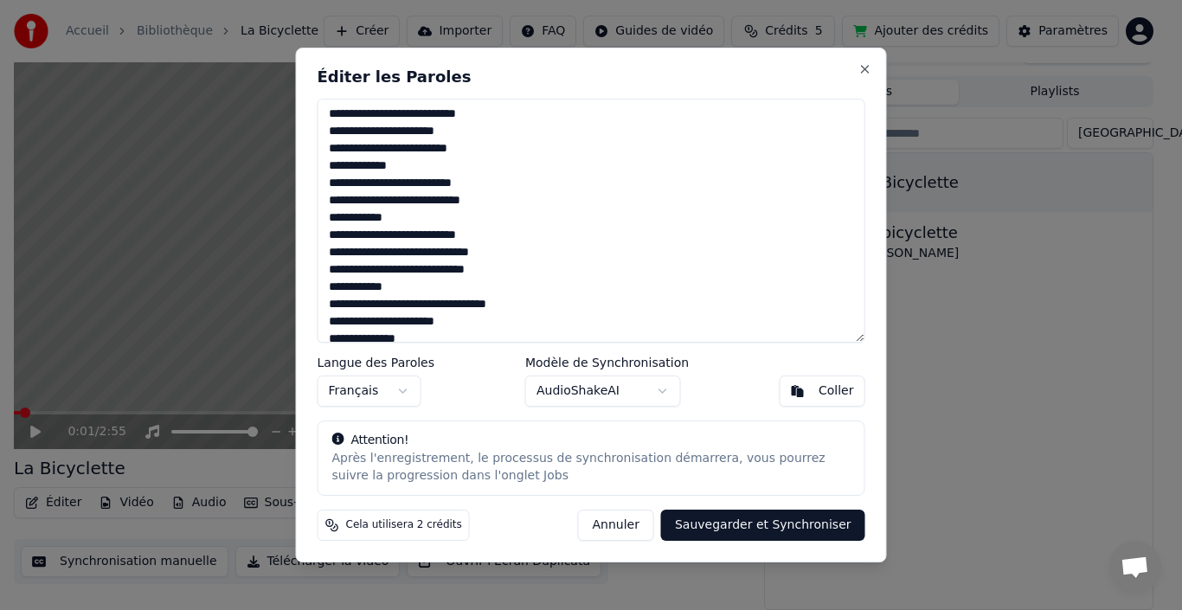
click at [535, 252] on textarea at bounding box center [591, 221] width 548 height 244
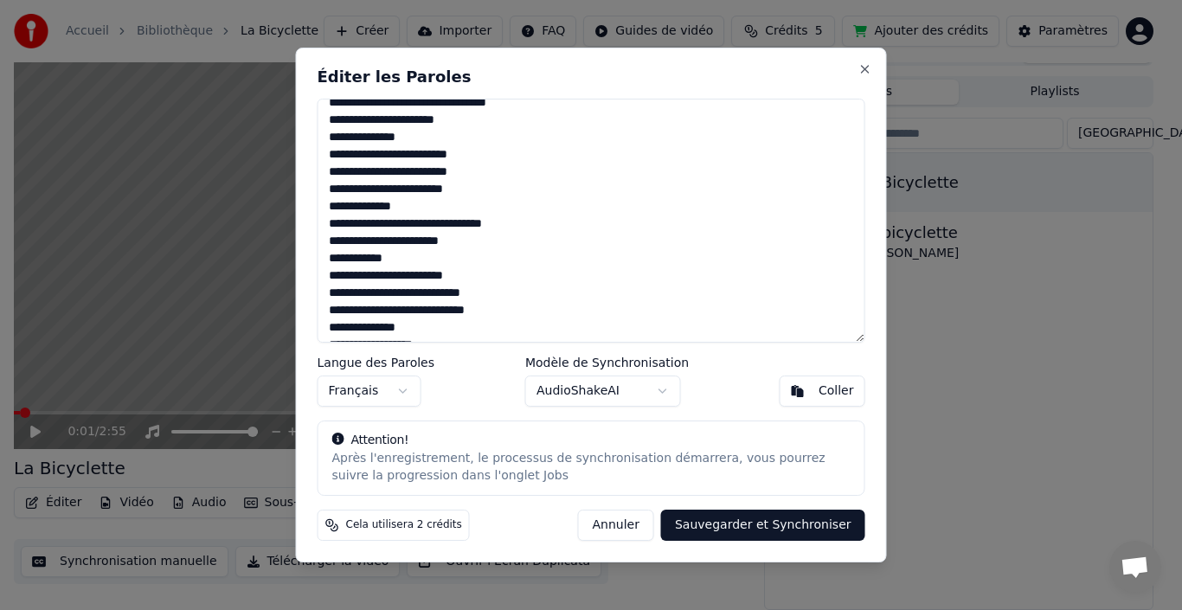
scroll to position [680, 0]
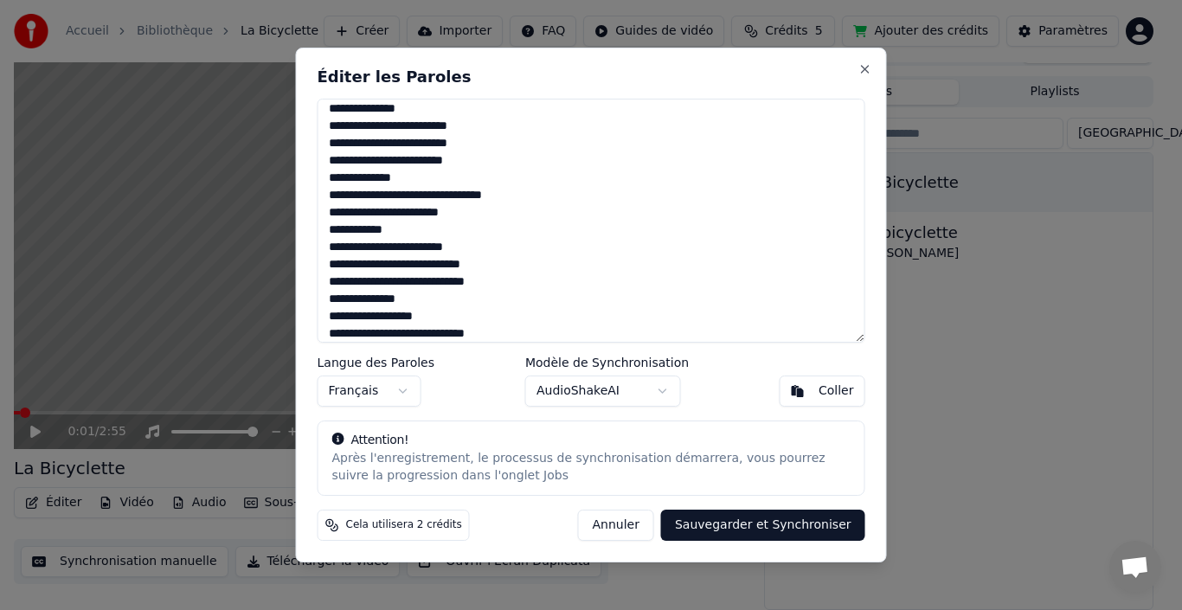
click at [560, 258] on textarea at bounding box center [591, 221] width 548 height 244
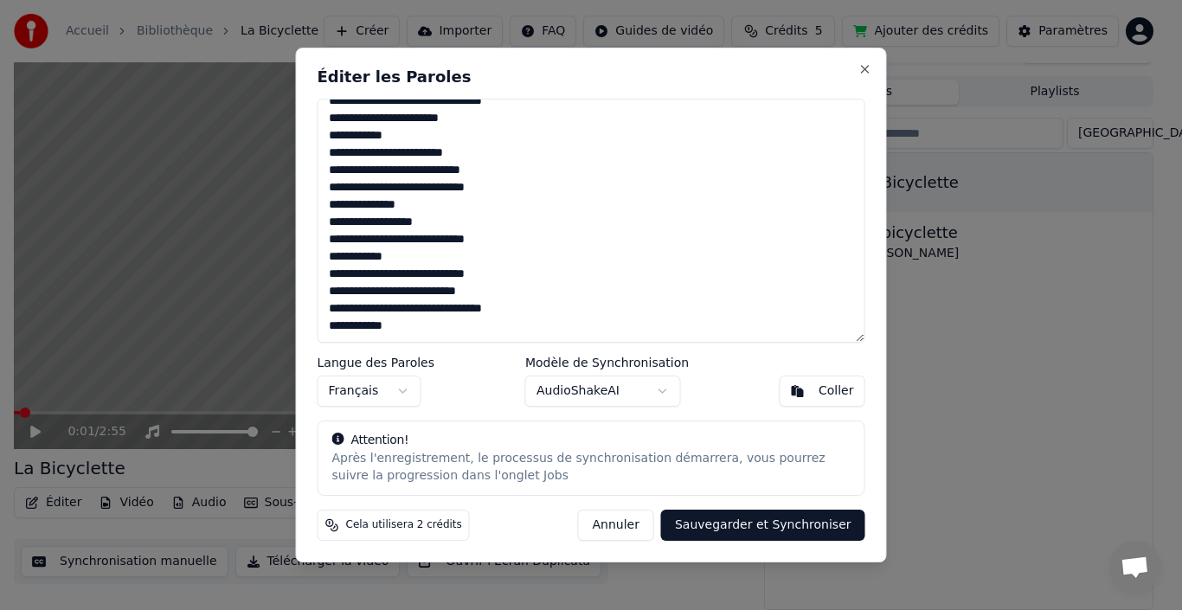
scroll to position [878, 0]
click at [740, 526] on button "Sauvegarder et Synchroniser" at bounding box center [763, 525] width 204 height 31
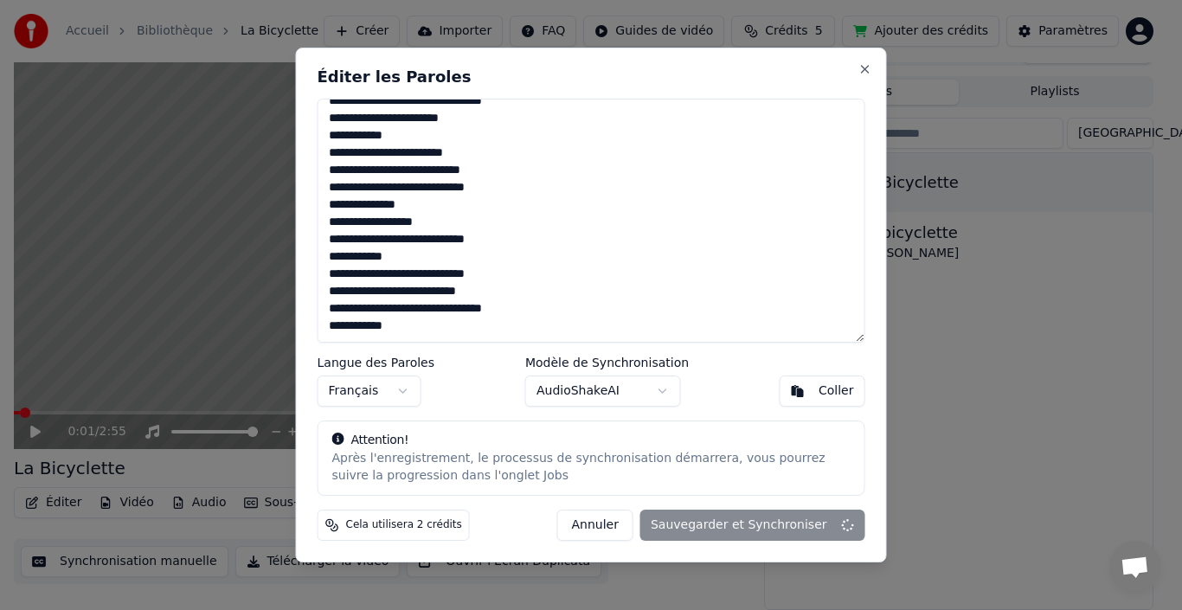
type textarea "**********"
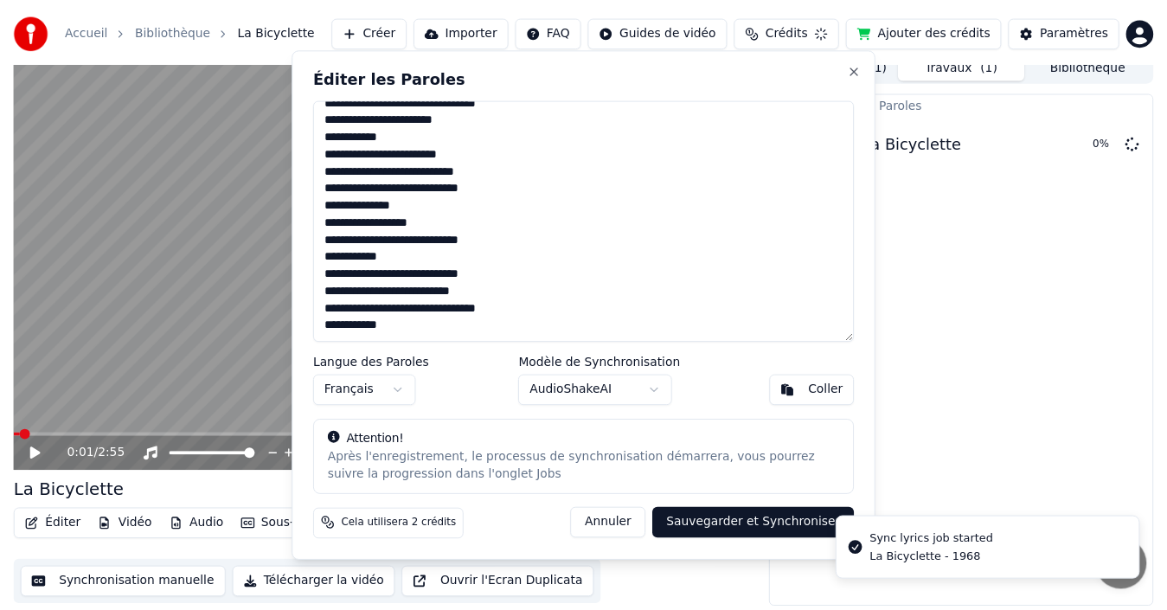
scroll to position [12, 0]
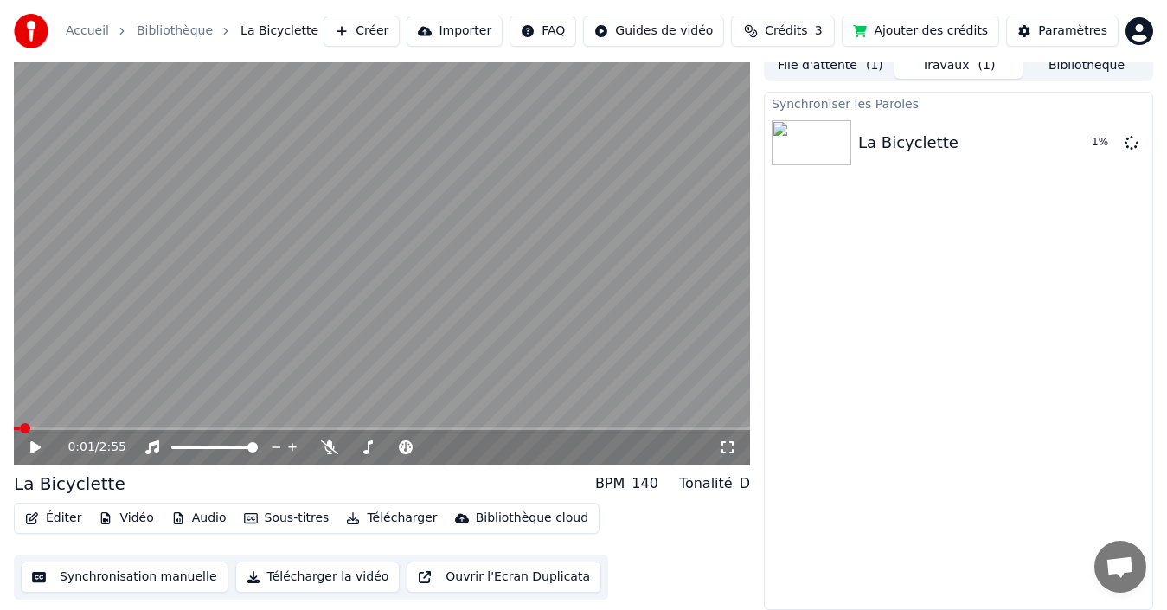
click at [30, 446] on icon at bounding box center [48, 447] width 40 height 14
click at [33, 454] on div "0:46 / 2:55" at bounding box center [382, 447] width 722 height 17
click at [34, 450] on icon at bounding box center [35, 447] width 9 height 10
click at [87, 581] on button "Synchronisation manuelle" at bounding box center [125, 576] width 208 height 31
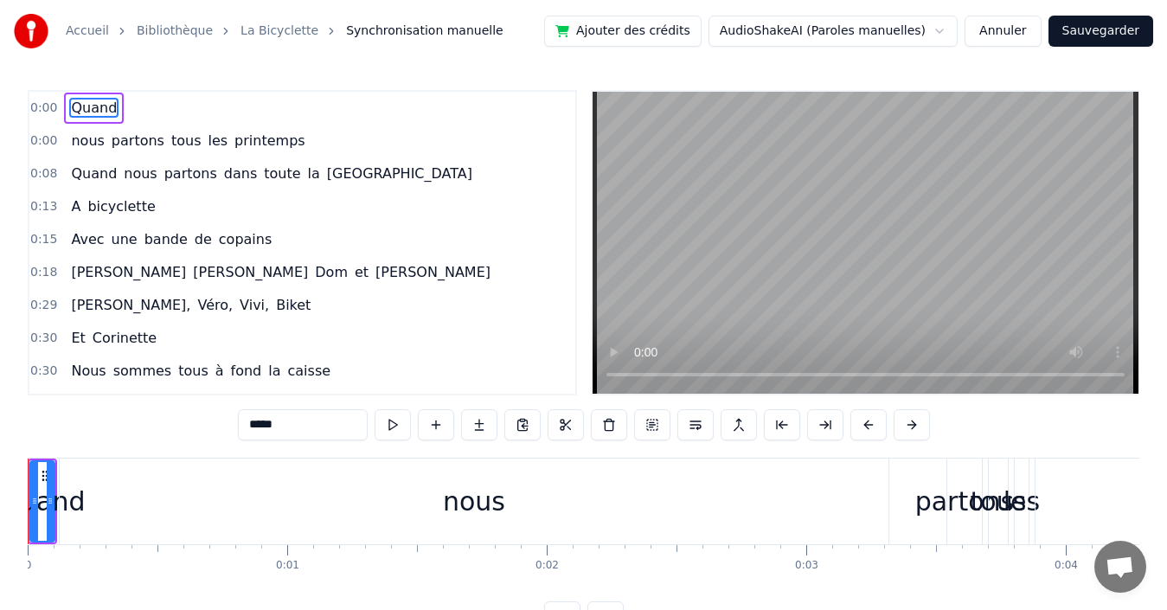
click at [982, 32] on button "Annuler" at bounding box center [1003, 31] width 76 height 31
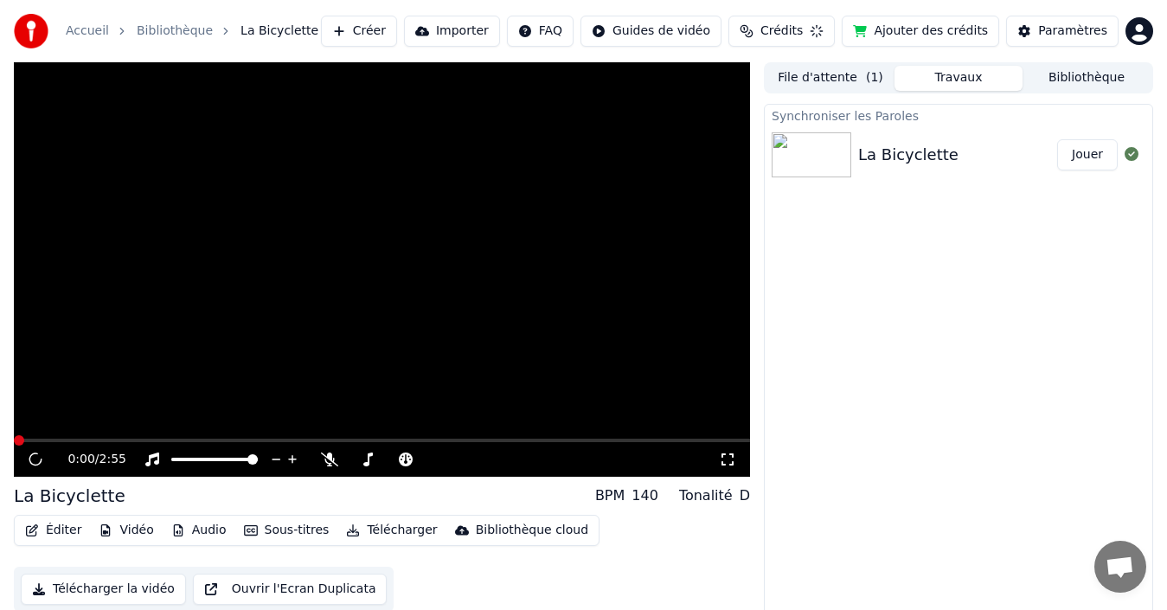
scroll to position [12, 0]
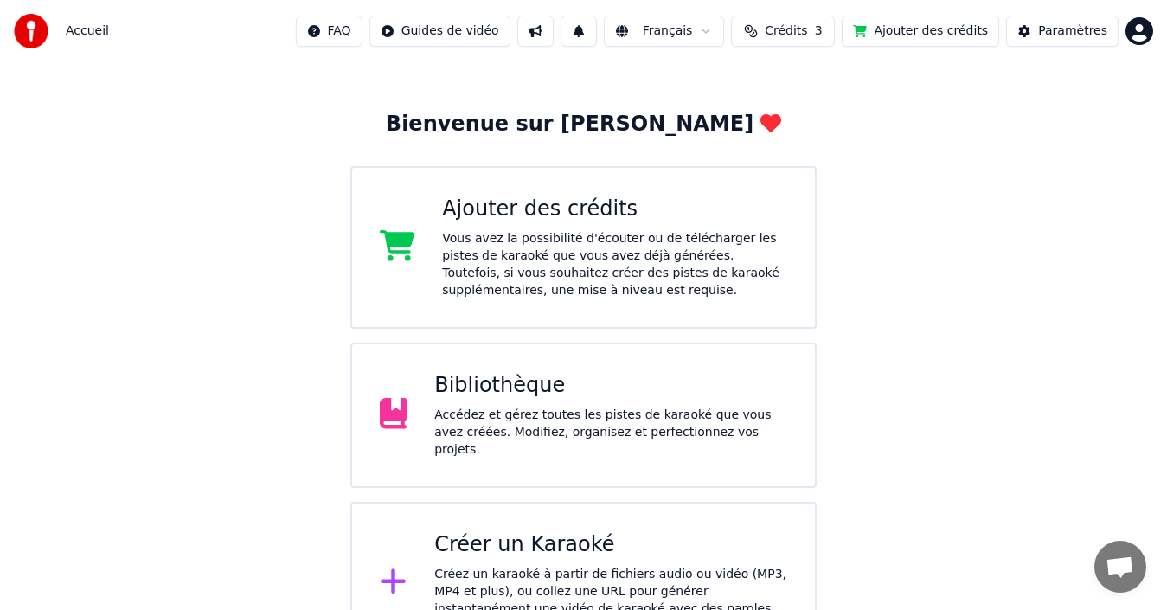
scroll to position [86, 0]
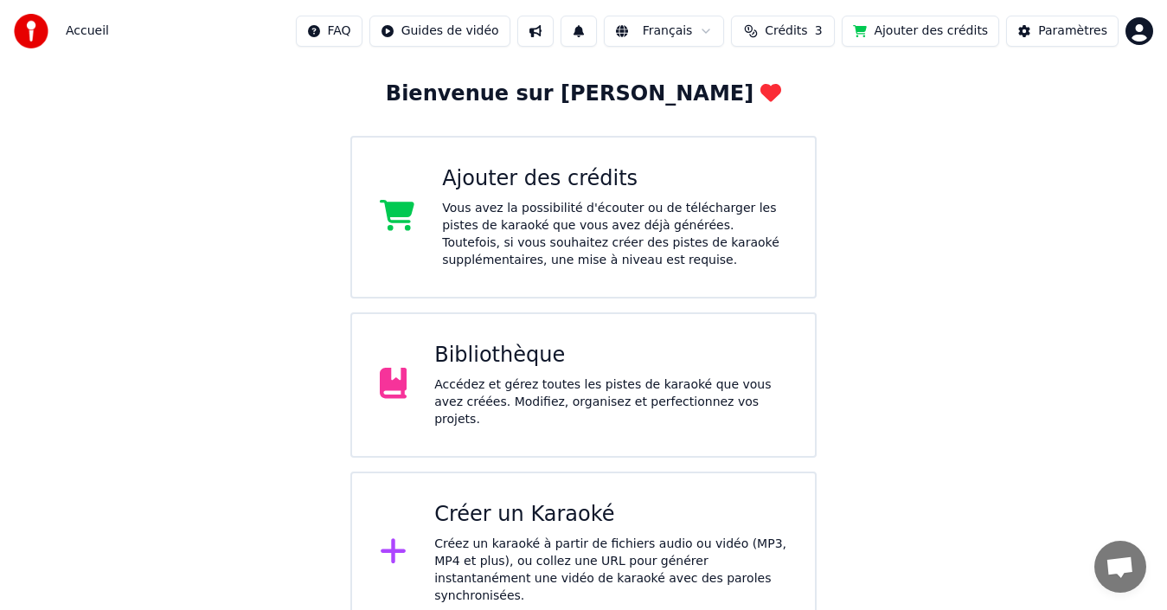
click at [496, 377] on div "Bibliothèque Accédez et gérez toutes les pistes de karaoké que vous avez créées…" at bounding box center [610, 385] width 353 height 87
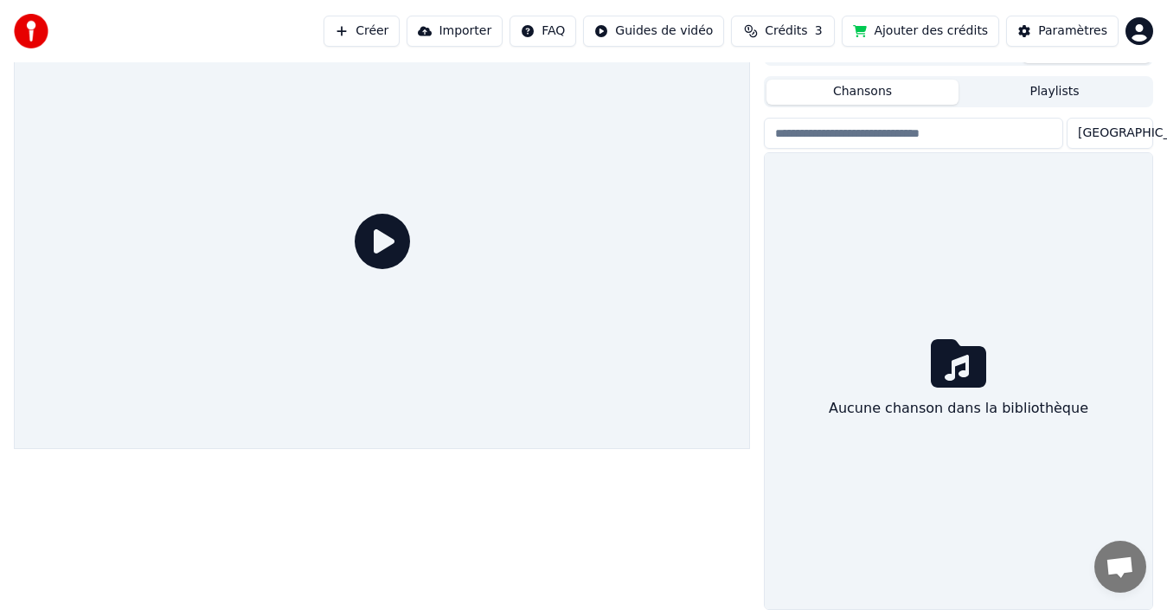
scroll to position [28, 0]
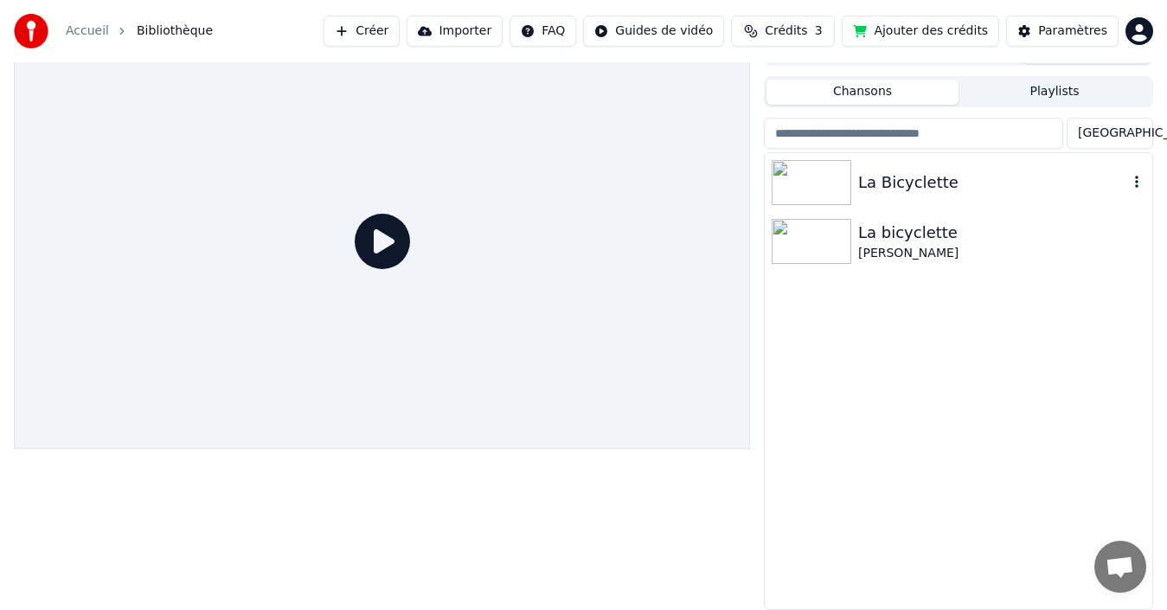
click at [830, 175] on img at bounding box center [812, 182] width 80 height 45
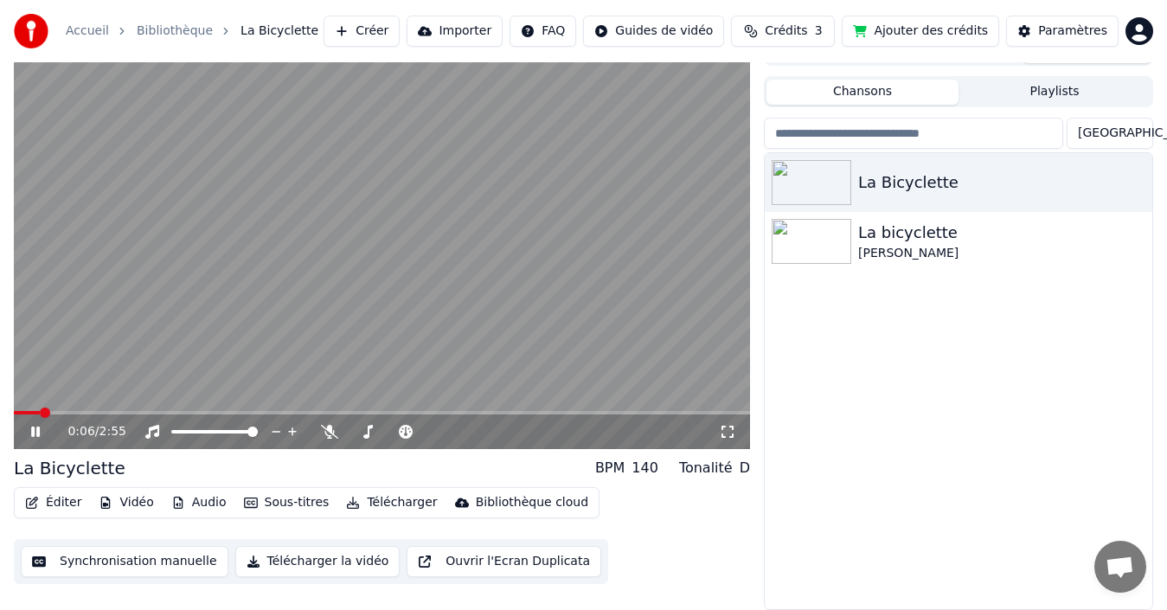
click at [30, 430] on icon at bounding box center [48, 432] width 40 height 14
click at [465, 563] on button "Ouvrir l'Ecran Duplicata" at bounding box center [504, 561] width 195 height 31
click at [39, 427] on icon at bounding box center [35, 431] width 9 height 10
click at [390, 31] on button "Créer" at bounding box center [362, 31] width 76 height 31
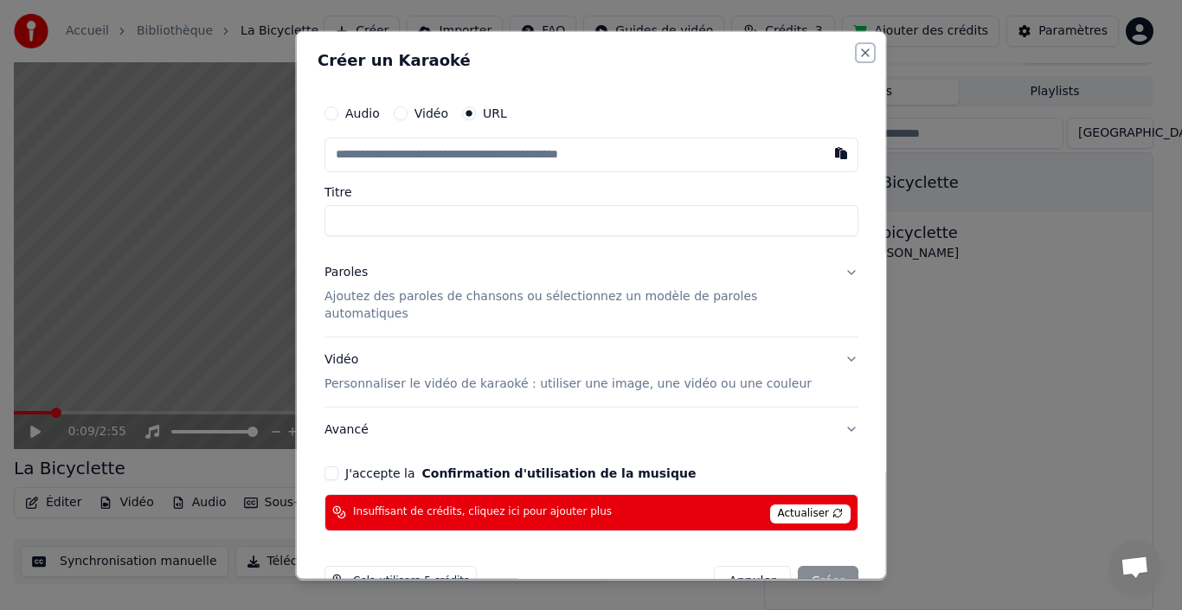
click at [858, 50] on button "Close" at bounding box center [865, 52] width 14 height 14
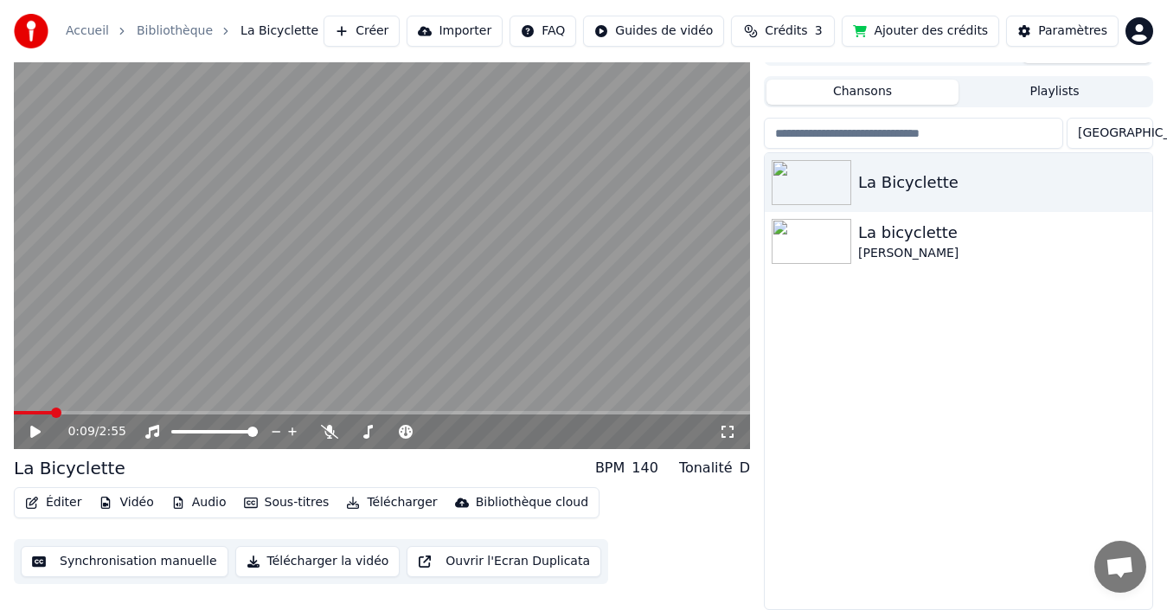
click at [483, 26] on button "Importer" at bounding box center [455, 31] width 96 height 31
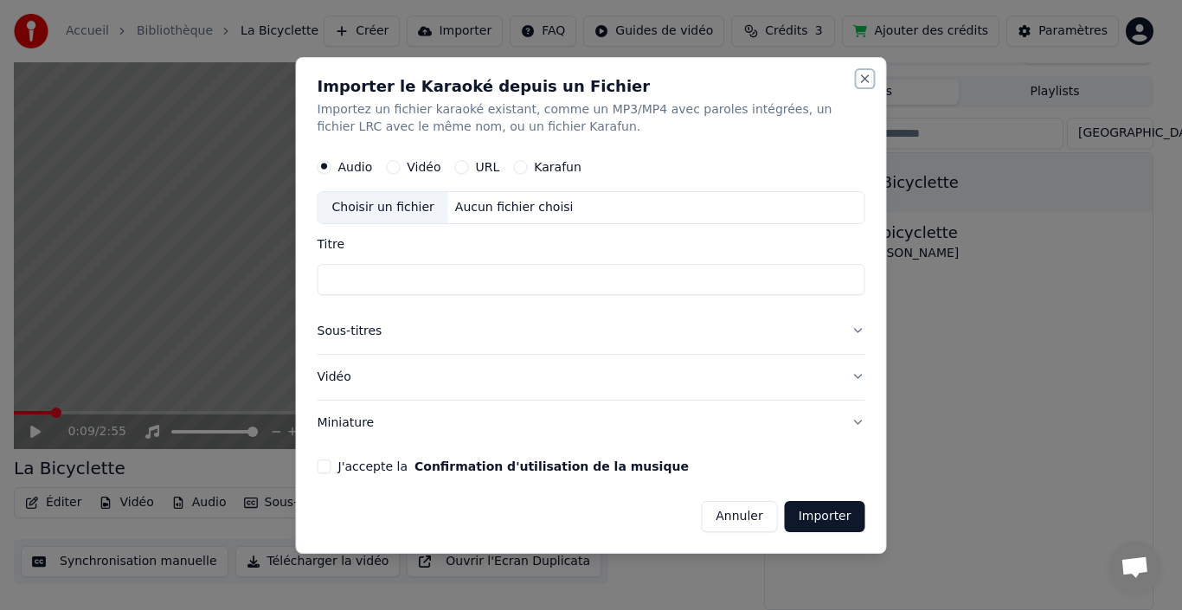
click at [859, 76] on button "Close" at bounding box center [865, 79] width 14 height 14
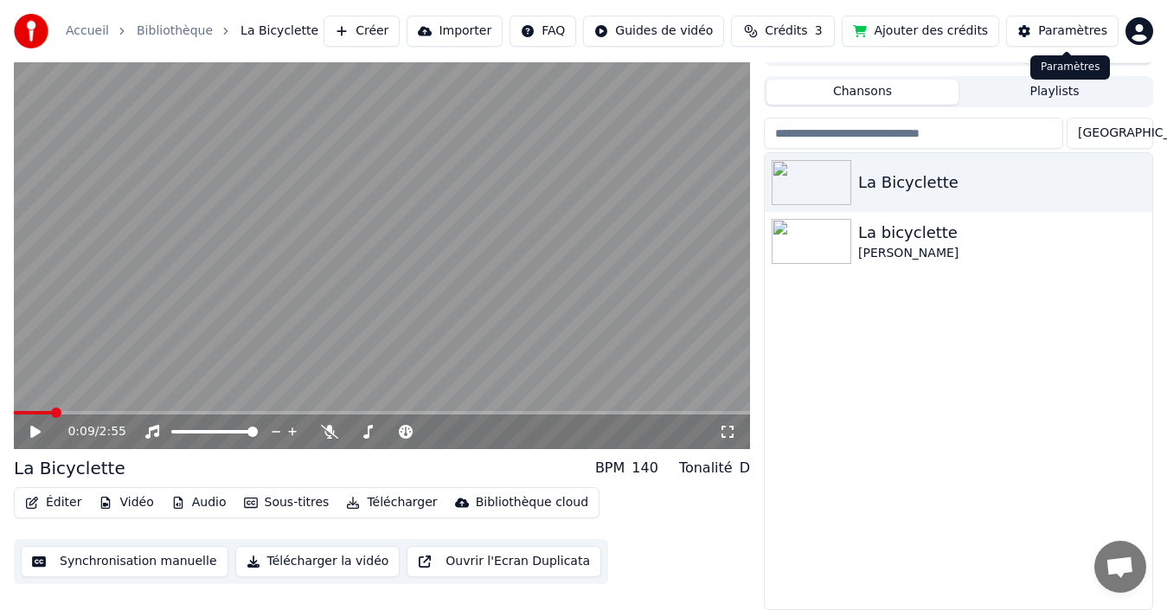
click at [1045, 33] on div "Paramètres" at bounding box center [1072, 30] width 69 height 17
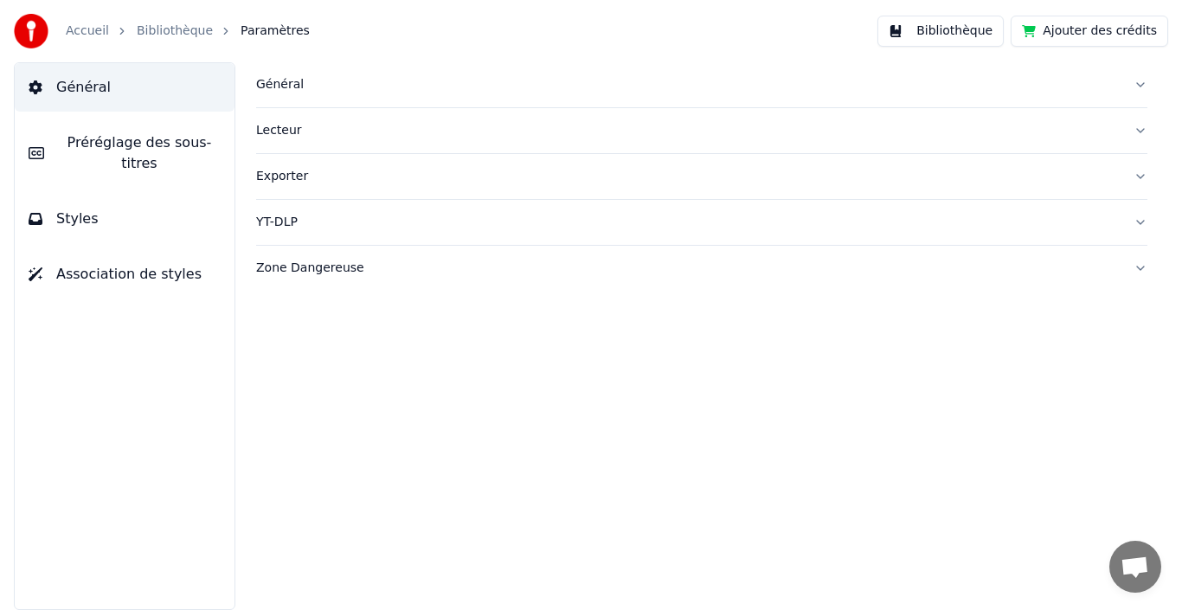
click at [270, 84] on div "Général" at bounding box center [687, 84] width 863 height 17
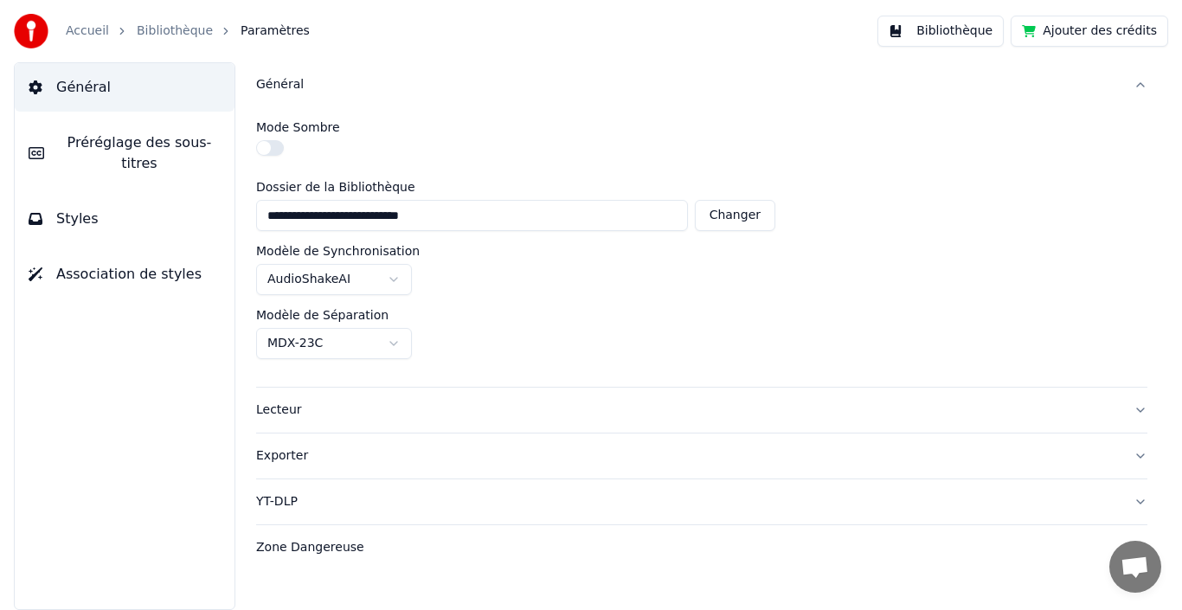
click at [311, 546] on div "Zone Dangereuse" at bounding box center [687, 547] width 863 height 17
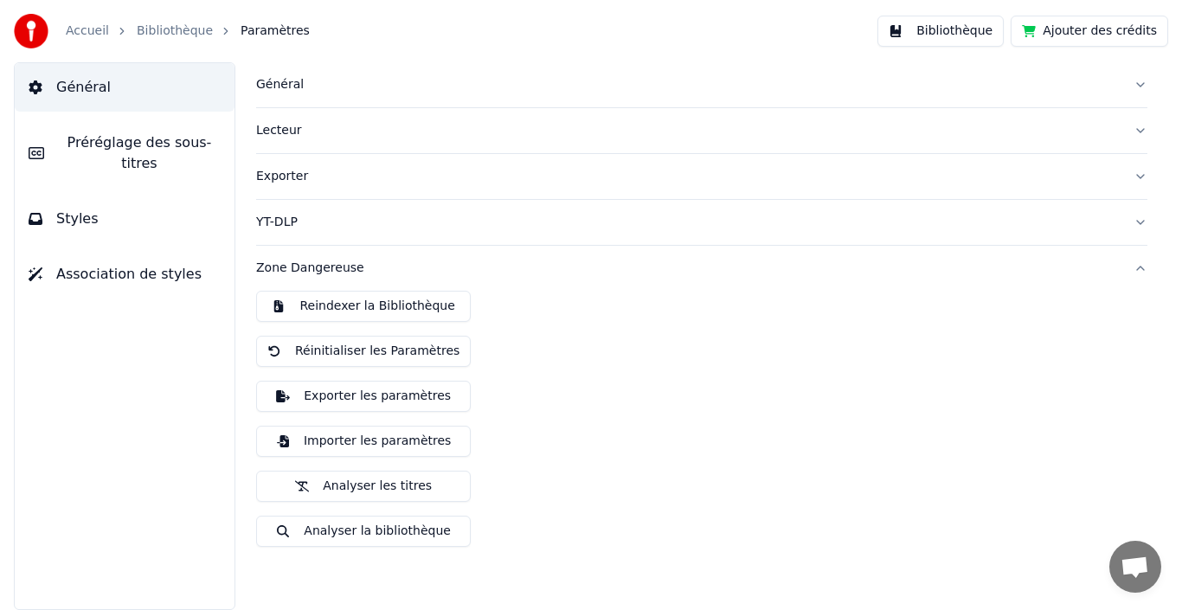
click at [117, 144] on span "Préréglage des sous-titres" at bounding box center [139, 153] width 163 height 42
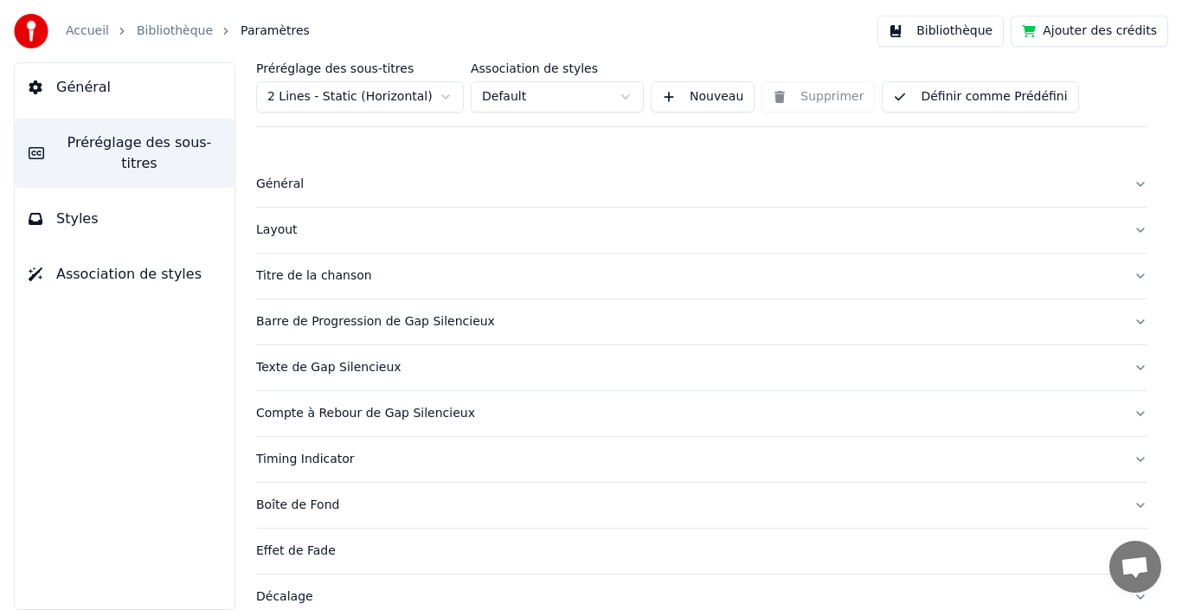
click at [1123, 318] on button "Barre de Progression de Gap Silencieux" at bounding box center [701, 321] width 891 height 45
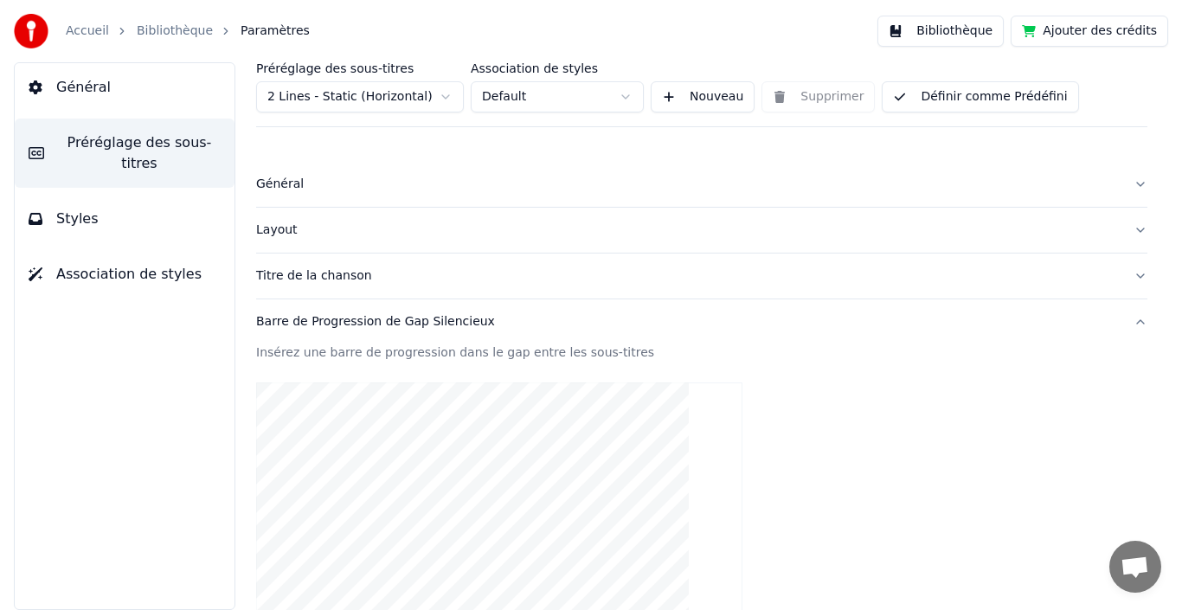
click at [73, 208] on span "Styles" at bounding box center [77, 218] width 42 height 21
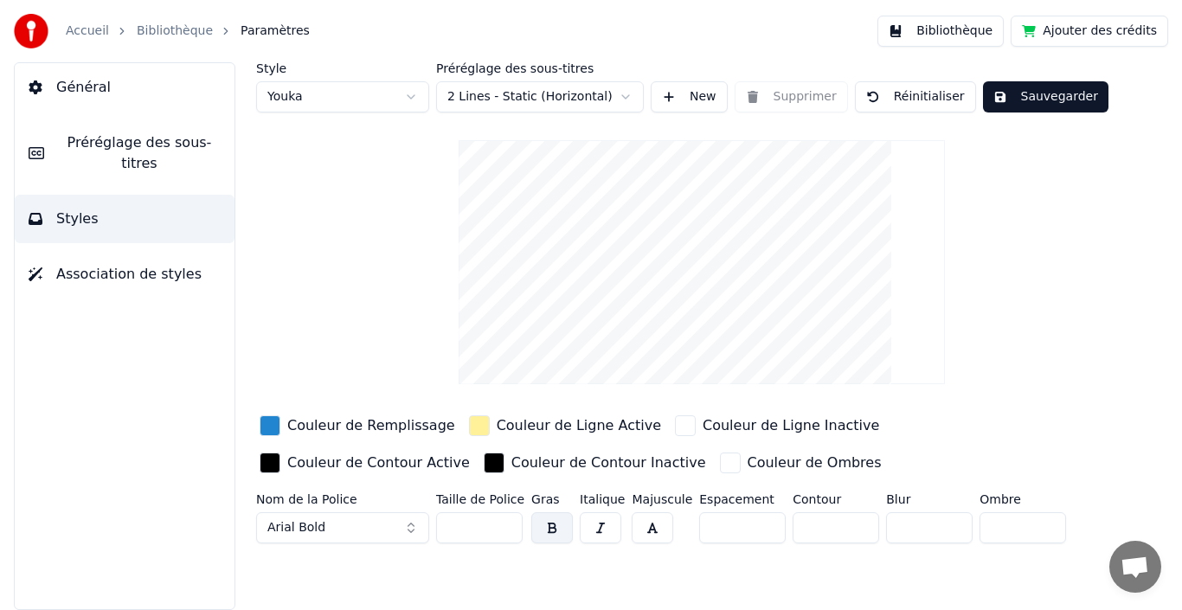
drag, startPoint x: 79, startPoint y: 253, endPoint x: 71, endPoint y: 259, distance: 9.9
click at [80, 264] on span "Association de styles" at bounding box center [128, 274] width 145 height 21
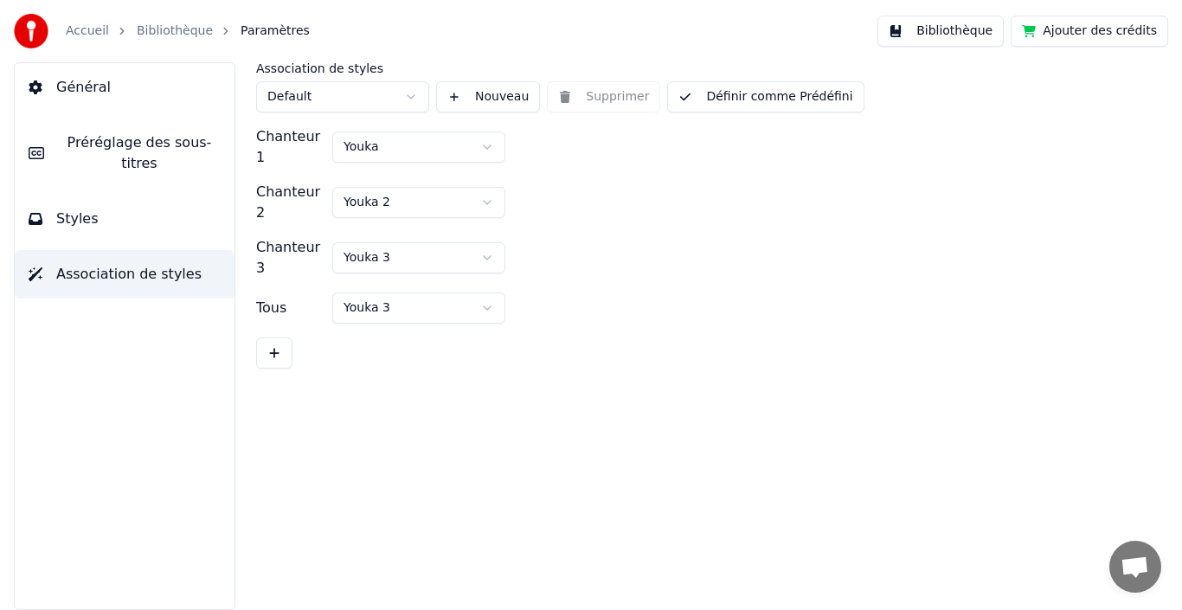
click at [75, 208] on span "Styles" at bounding box center [77, 218] width 42 height 21
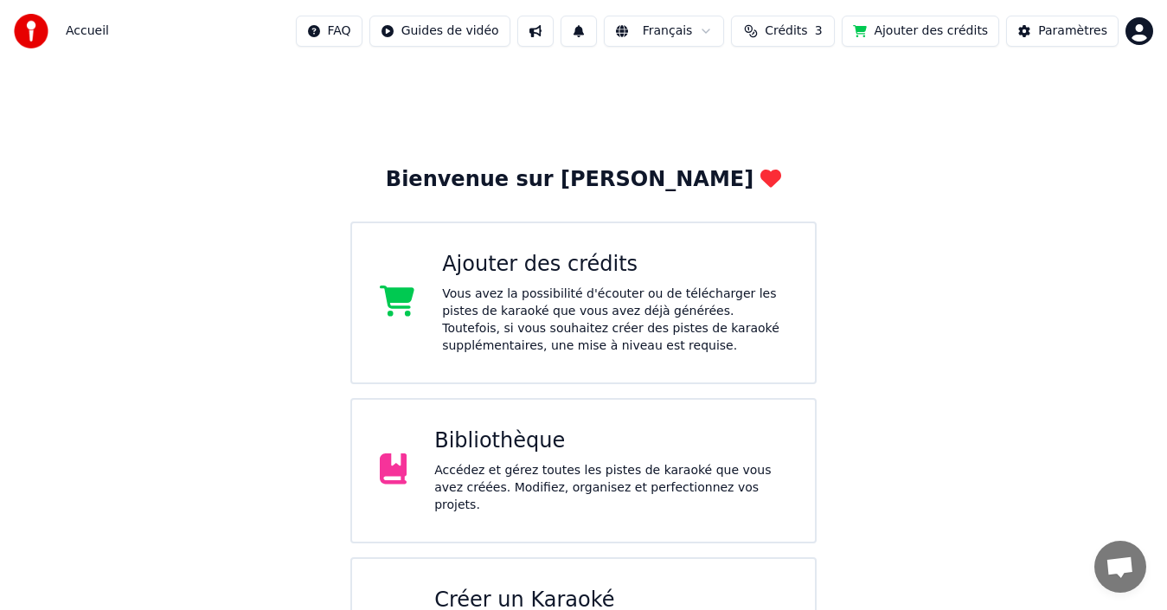
click at [463, 463] on div "Bibliothèque Accédez et gérez toutes les pistes de karaoké que vous avez créées…" at bounding box center [610, 470] width 353 height 87
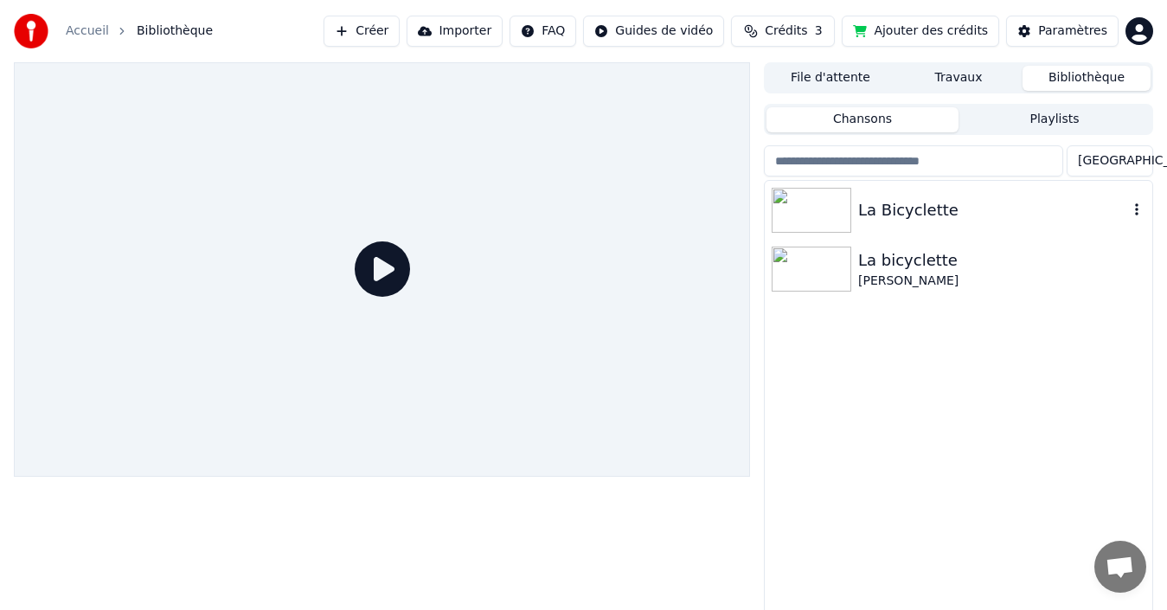
click at [822, 217] on img at bounding box center [812, 210] width 80 height 45
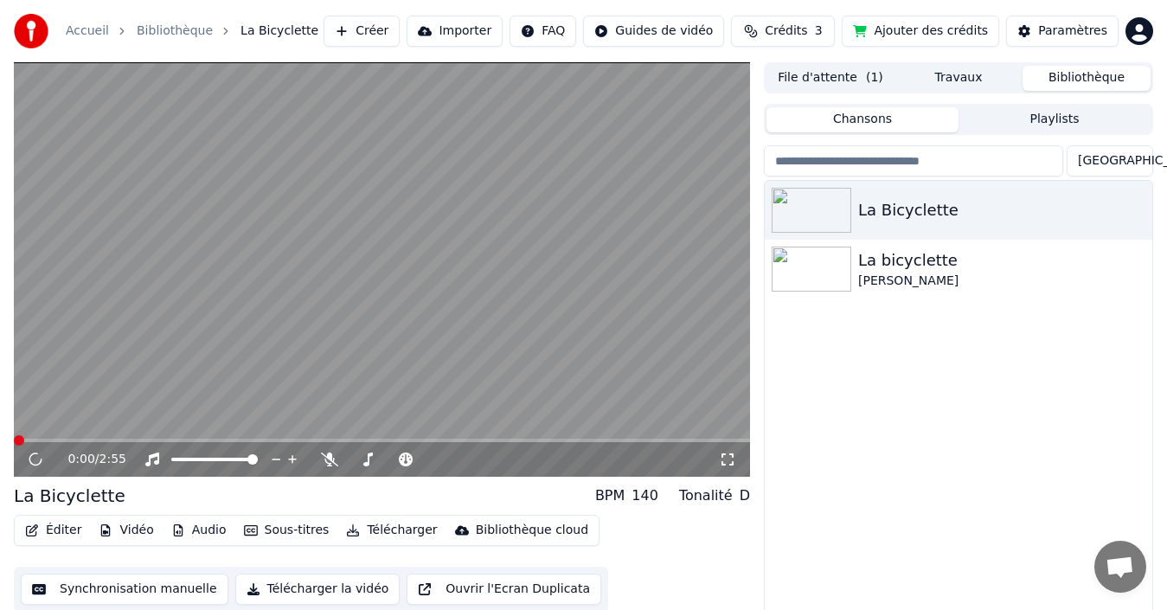
click at [61, 530] on button "Éditer" at bounding box center [53, 530] width 70 height 24
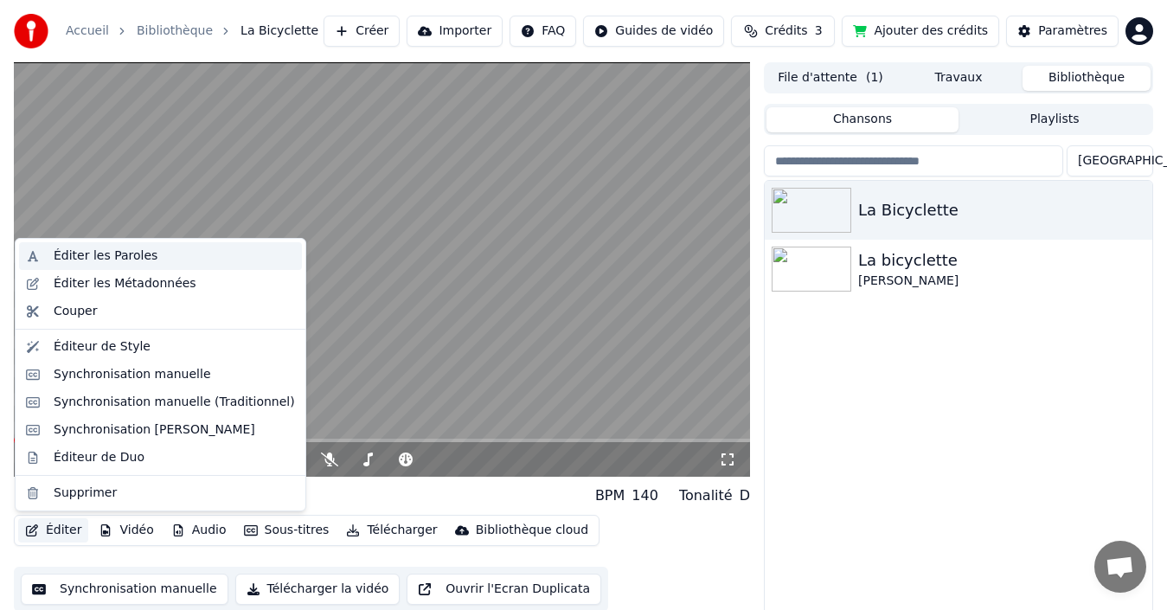
click at [100, 255] on div "Éditer les Paroles" at bounding box center [106, 255] width 104 height 17
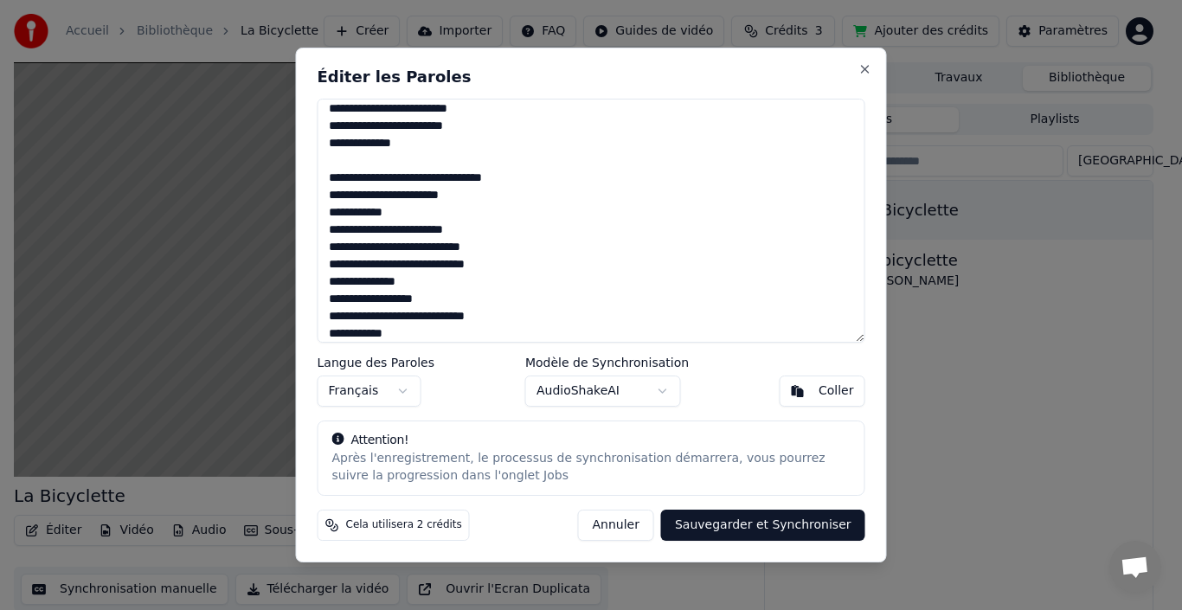
scroll to position [792, 0]
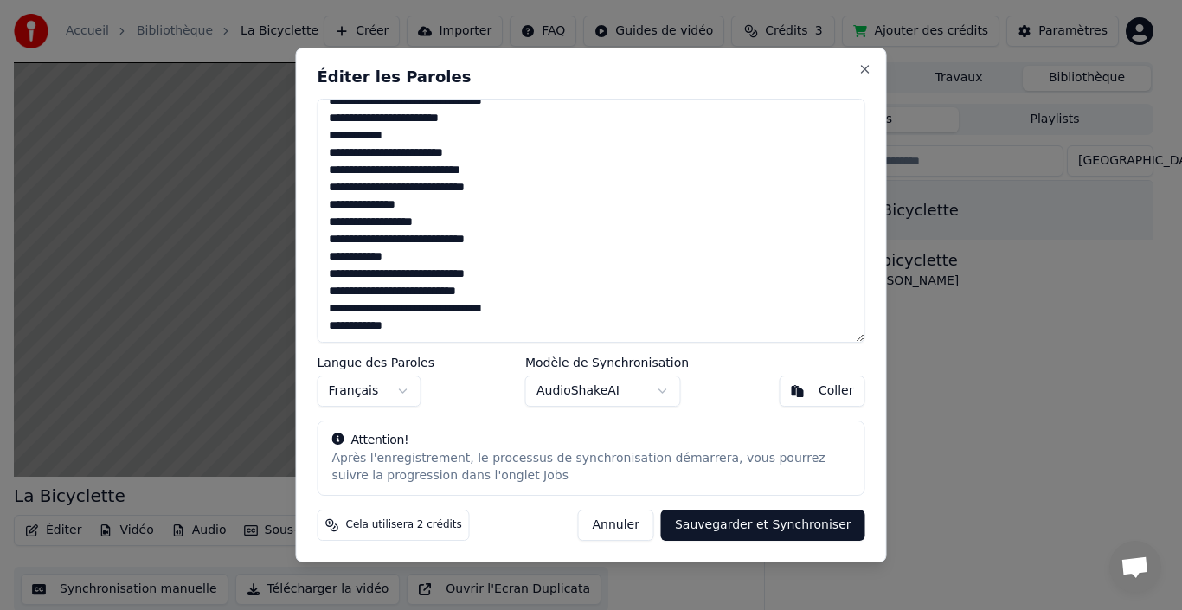
drag, startPoint x: 326, startPoint y: 177, endPoint x: 416, endPoint y: 322, distance: 170.2
click at [416, 322] on textarea at bounding box center [591, 221] width 548 height 244
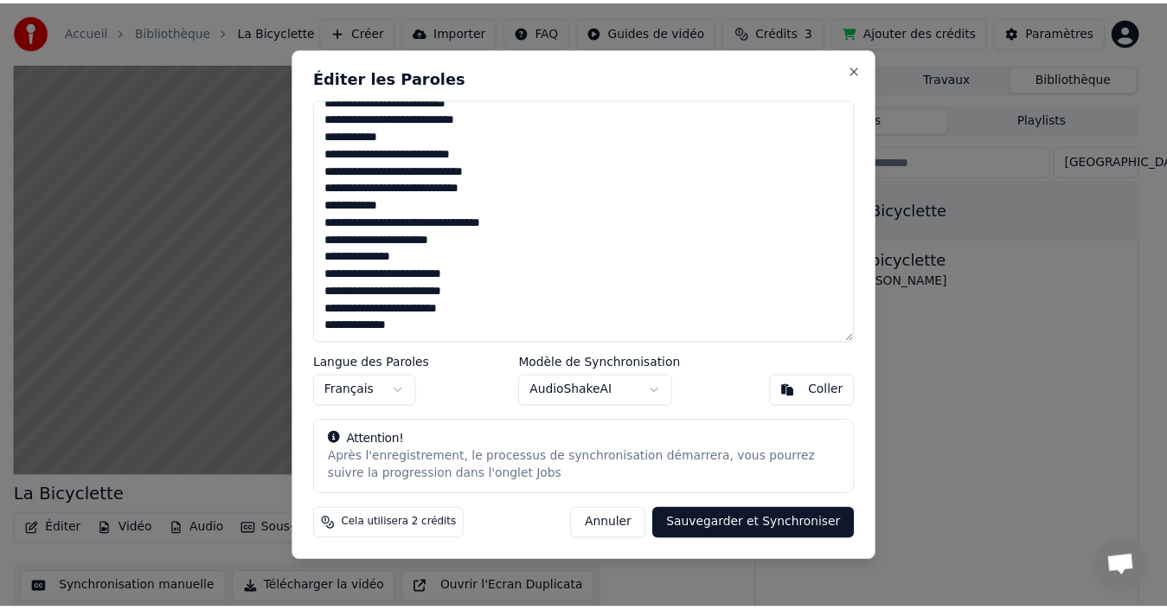
scroll to position [532, 0]
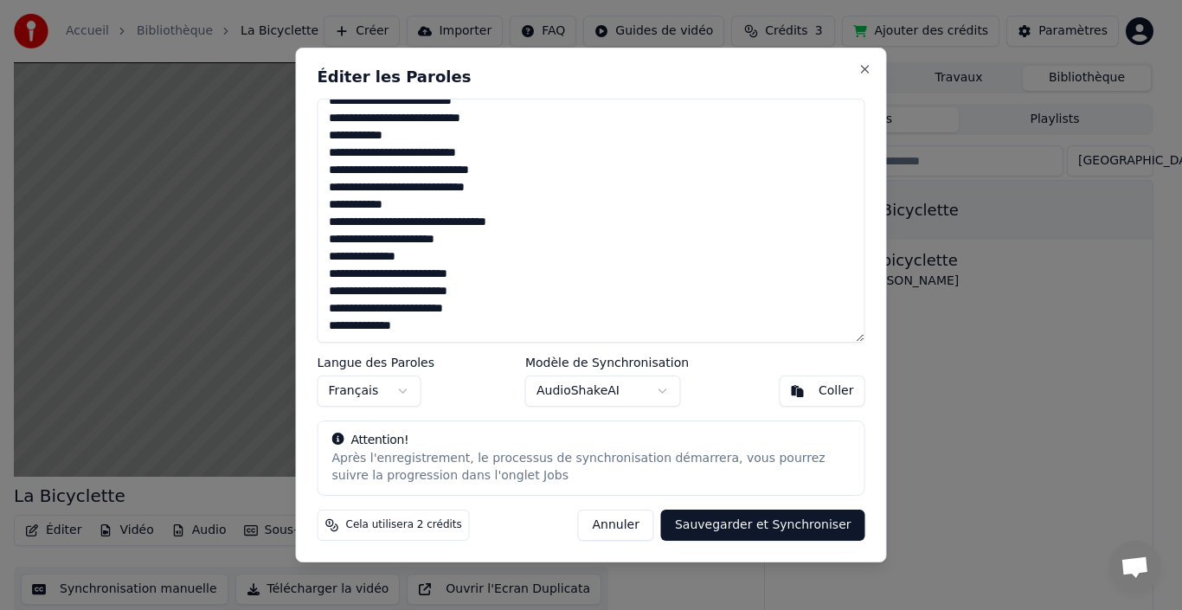
type textarea "**********"
click at [765, 519] on button "Sauvegarder et Synchroniser" at bounding box center [763, 525] width 204 height 31
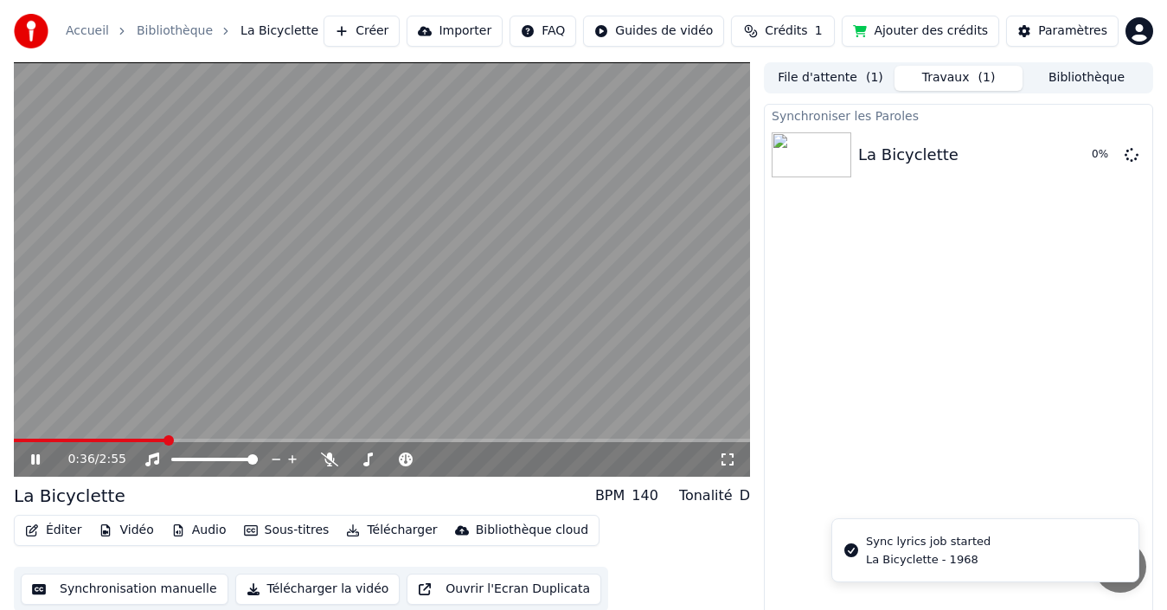
click at [36, 460] on icon at bounding box center [48, 459] width 40 height 14
click at [34, 460] on icon at bounding box center [35, 459] width 9 height 10
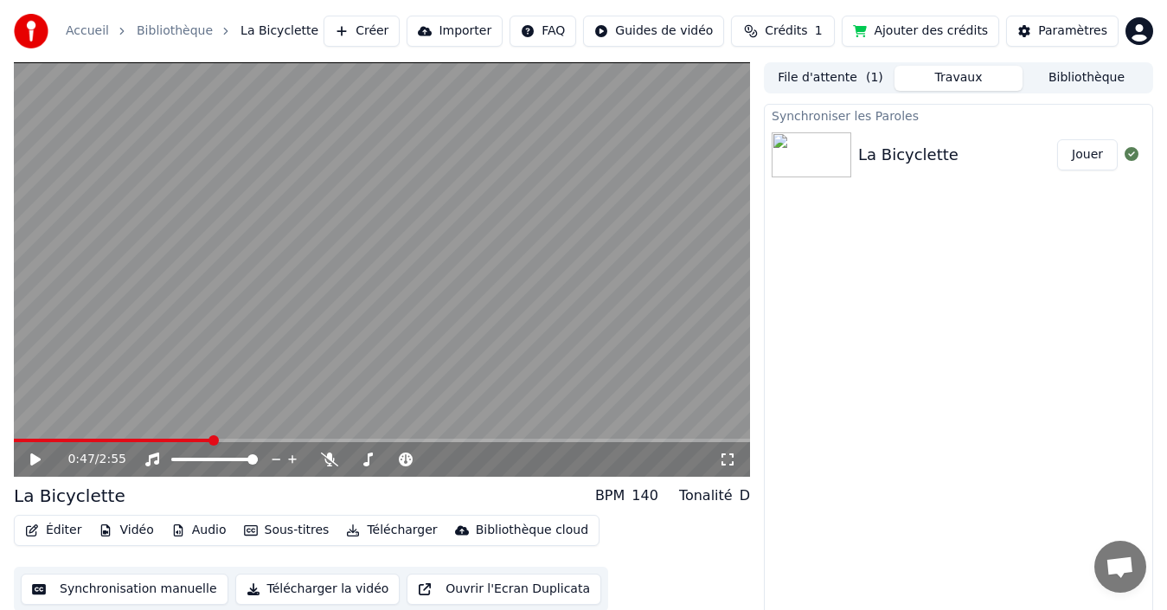
click at [1077, 157] on button "Jouer" at bounding box center [1087, 154] width 61 height 31
click at [123, 590] on button "Synchronisation manuelle" at bounding box center [125, 589] width 208 height 31
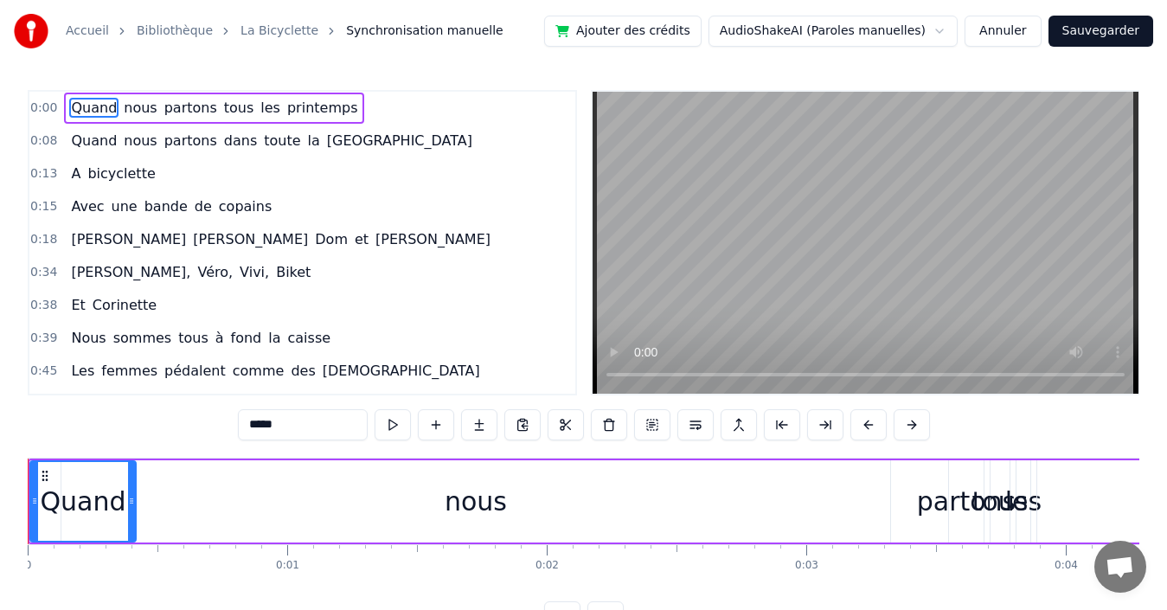
drag, startPoint x: 51, startPoint y: 496, endPoint x: 132, endPoint y: 506, distance: 82.0
click at [132, 506] on icon at bounding box center [131, 501] width 7 height 14
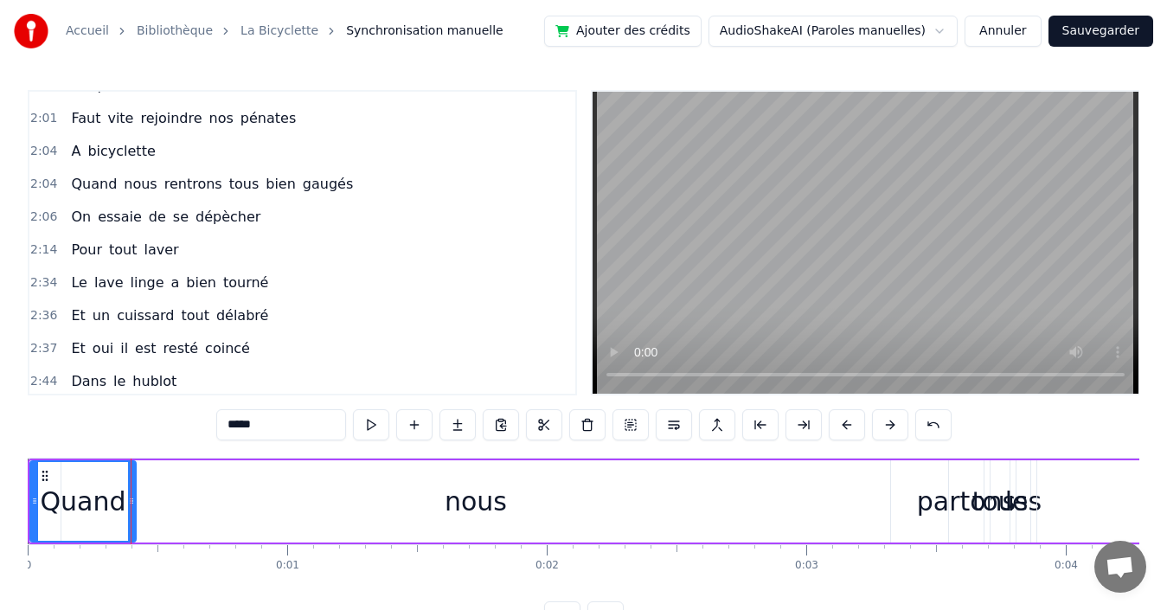
scroll to position [1079, 0]
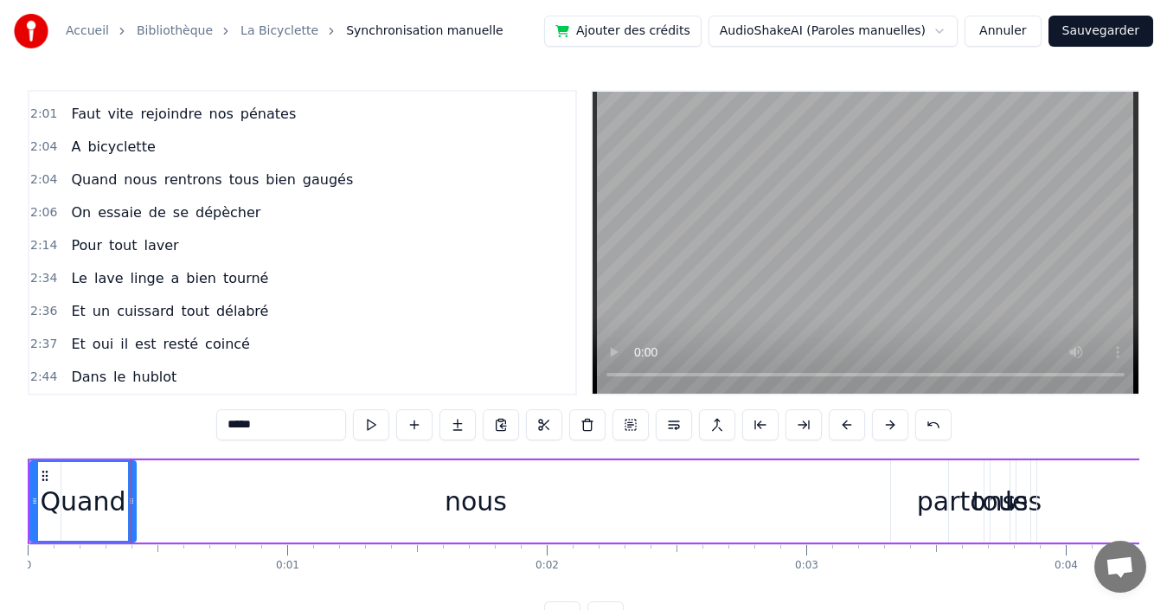
click at [196, 373] on div "2:44 Dans le hublot" at bounding box center [302, 377] width 546 height 33
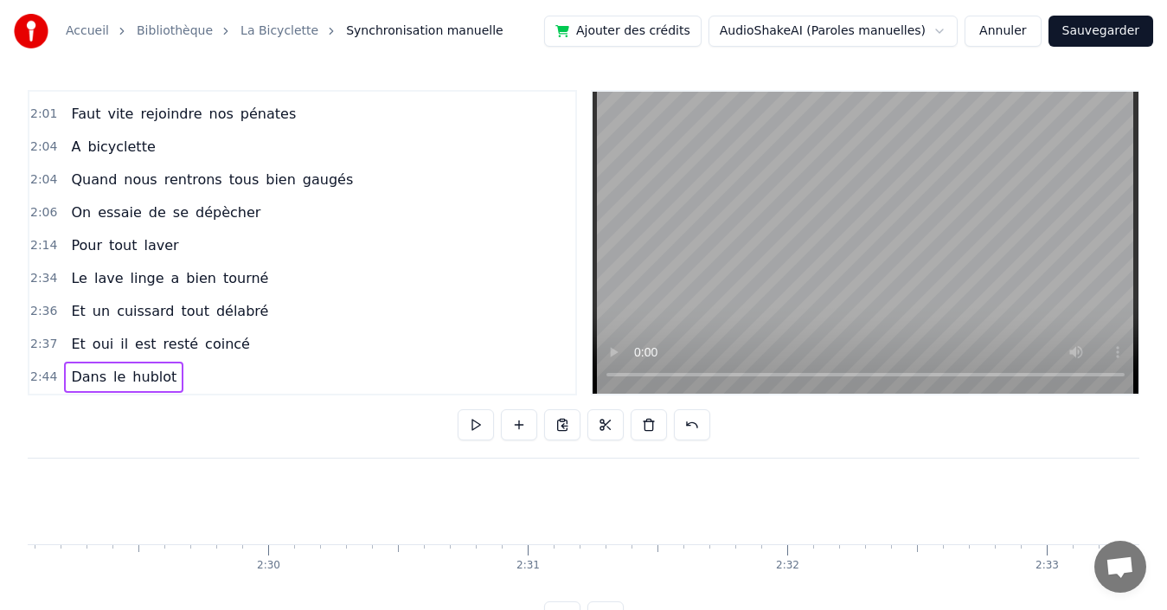
scroll to position [0, 42566]
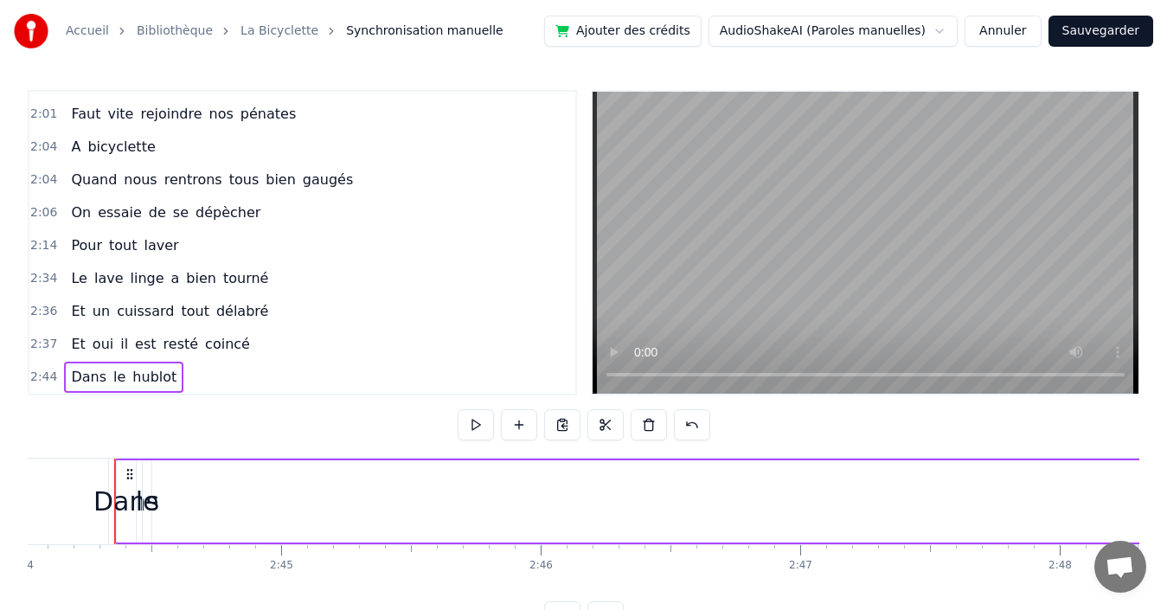
click at [80, 378] on span "Dans" at bounding box center [88, 377] width 39 height 20
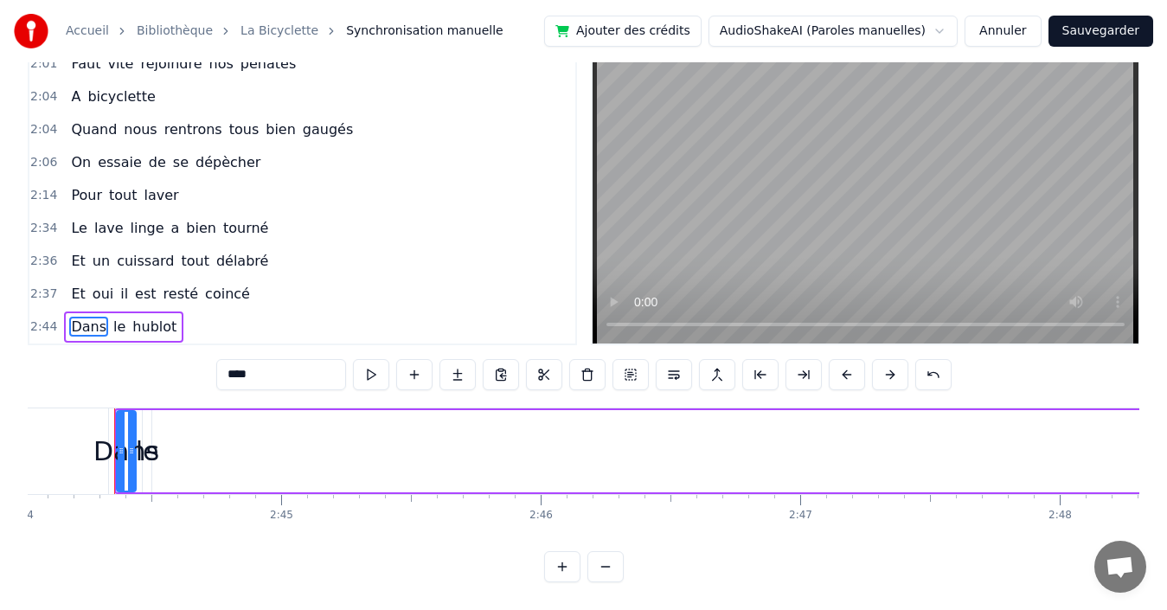
scroll to position [65, 0]
click at [116, 317] on span "le" at bounding box center [120, 327] width 16 height 21
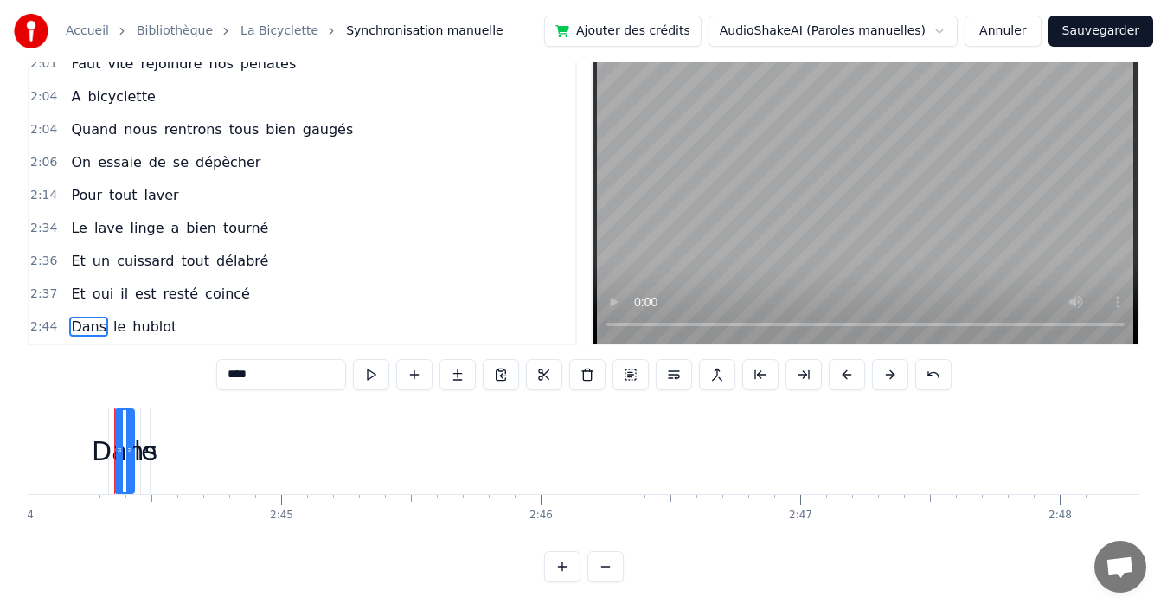
drag, startPoint x: 138, startPoint y: 439, endPoint x: 172, endPoint y: 435, distance: 34.9
click at [172, 435] on div "Dans le hublot" at bounding box center [967, 451] width 1706 height 86
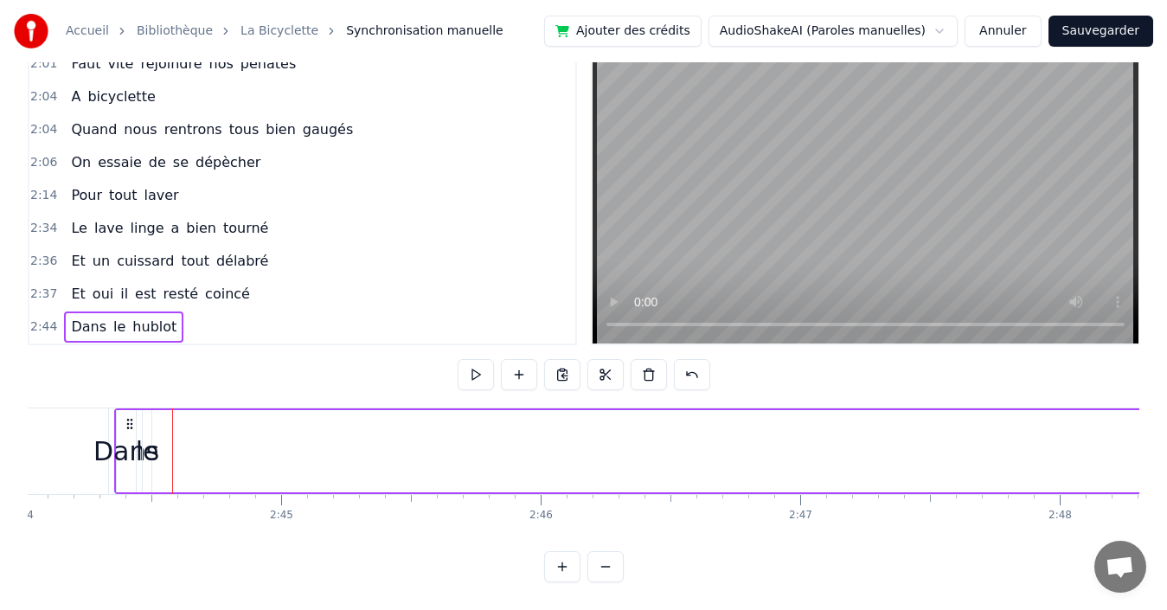
click at [144, 432] on div "le" at bounding box center [147, 451] width 23 height 39
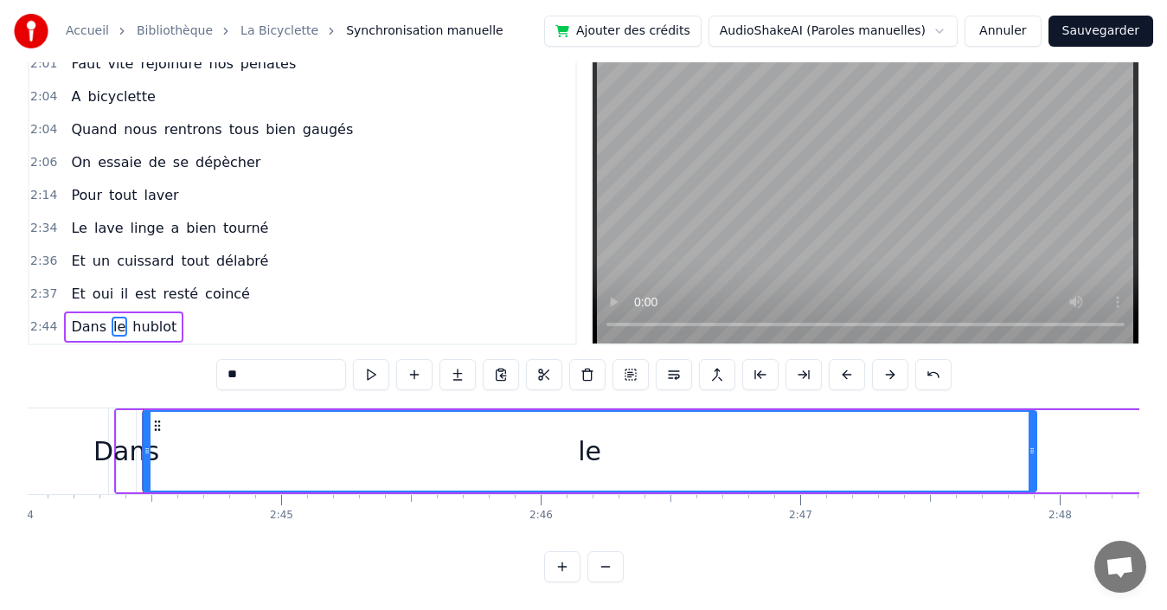
drag, startPoint x: 149, startPoint y: 431, endPoint x: 1034, endPoint y: 441, distance: 885.0
click at [1034, 444] on icon at bounding box center [1032, 451] width 7 height 14
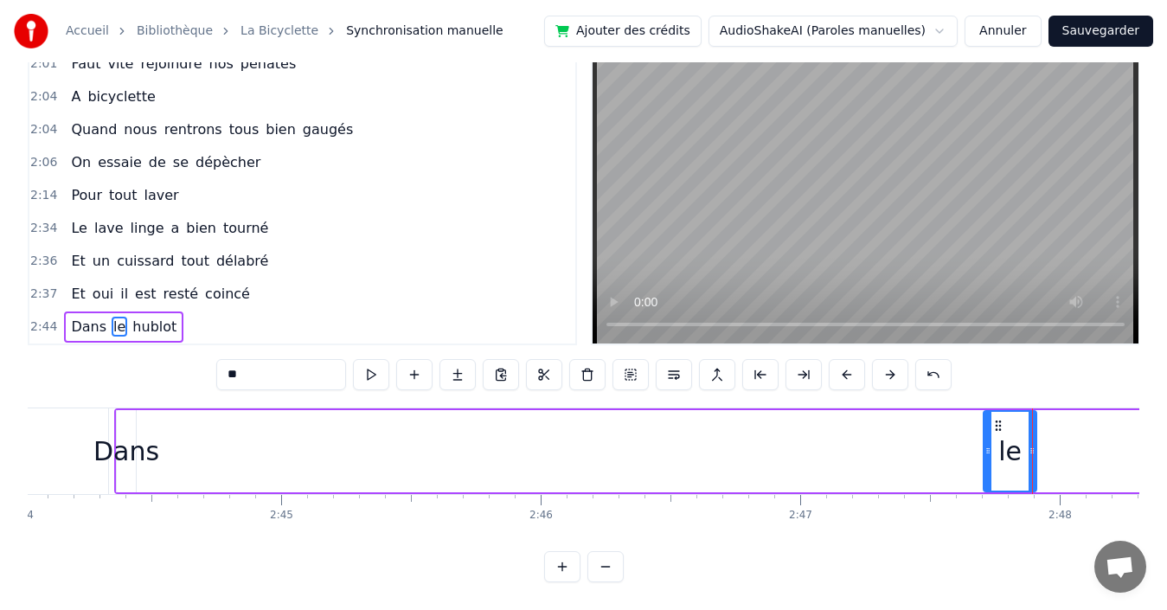
drag, startPoint x: 145, startPoint y: 433, endPoint x: 986, endPoint y: 451, distance: 841.0
click at [986, 451] on div at bounding box center [987, 451] width 7 height 79
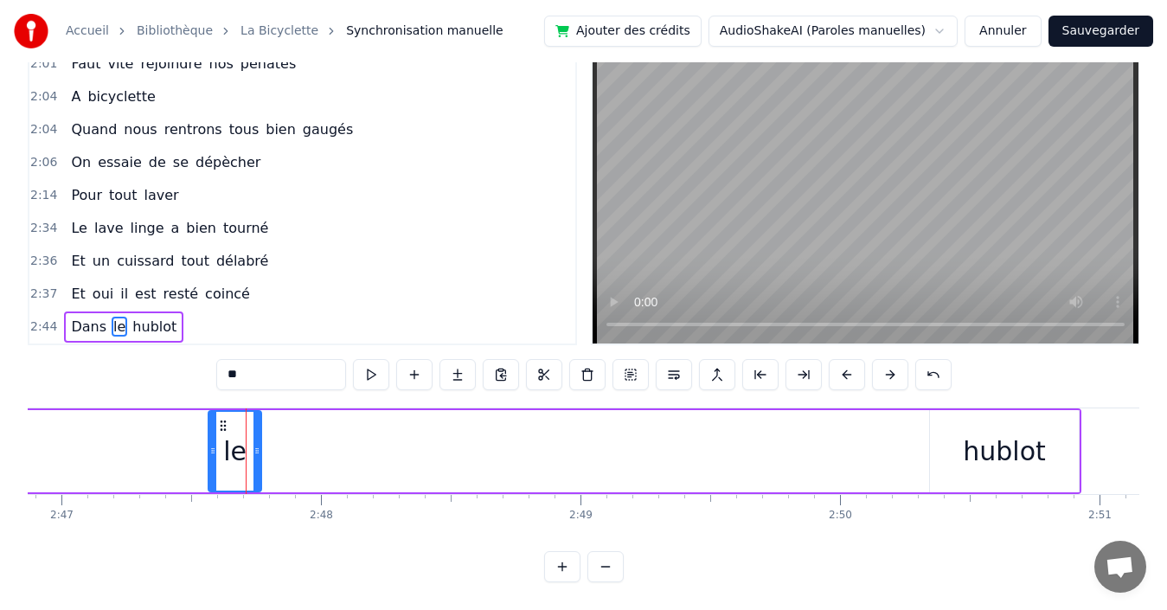
scroll to position [0, 43288]
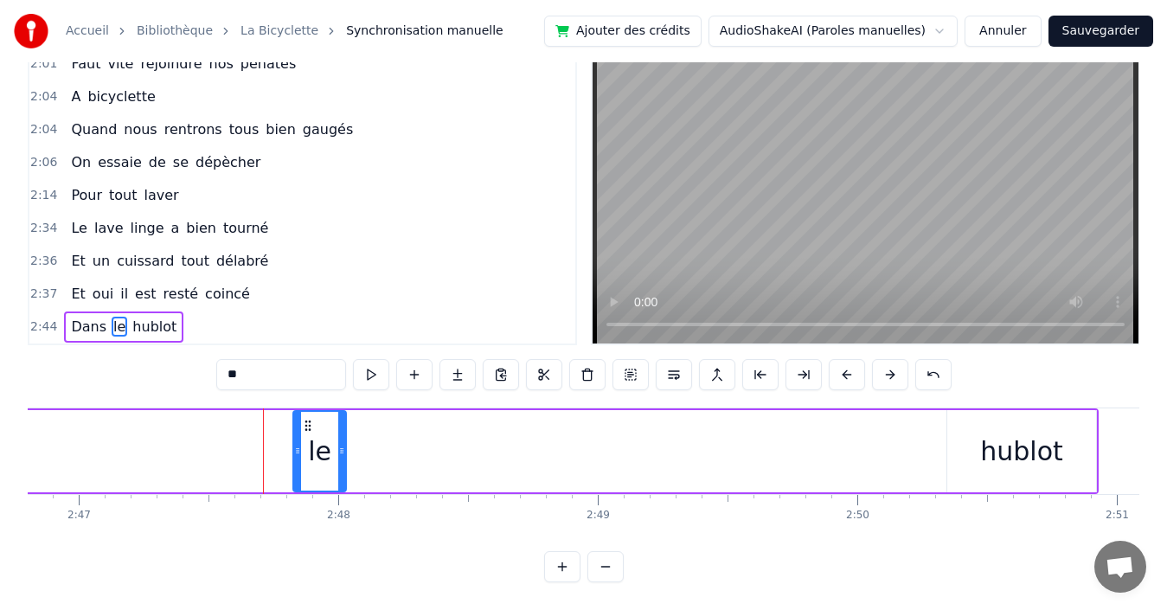
drag, startPoint x: 222, startPoint y: 409, endPoint x: 307, endPoint y: 417, distance: 85.1
click at [307, 419] on icon at bounding box center [308, 426] width 14 height 14
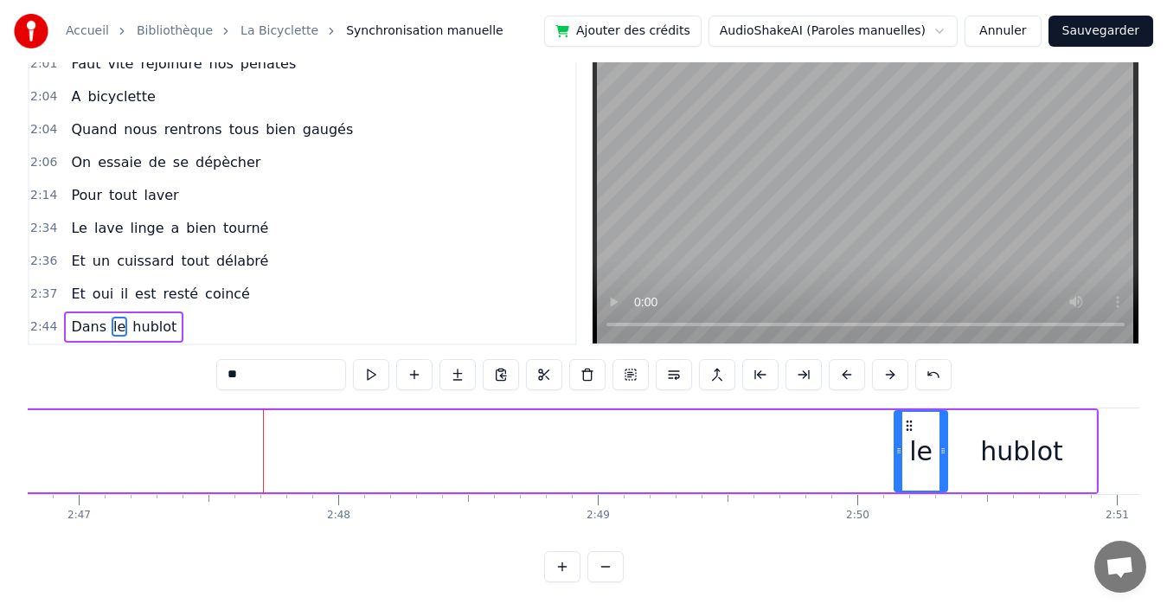
drag, startPoint x: 308, startPoint y: 410, endPoint x: 906, endPoint y: 410, distance: 597.7
click at [906, 419] on icon at bounding box center [909, 426] width 14 height 14
click at [75, 317] on span "Dans" at bounding box center [88, 327] width 39 height 20
type input "****"
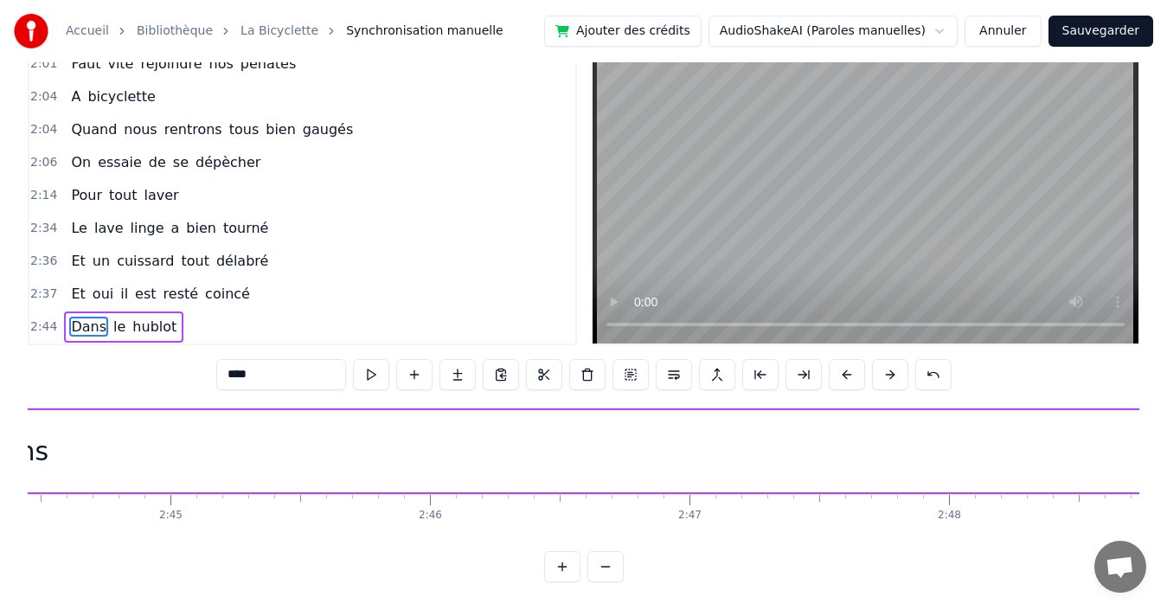
scroll to position [0, 42566]
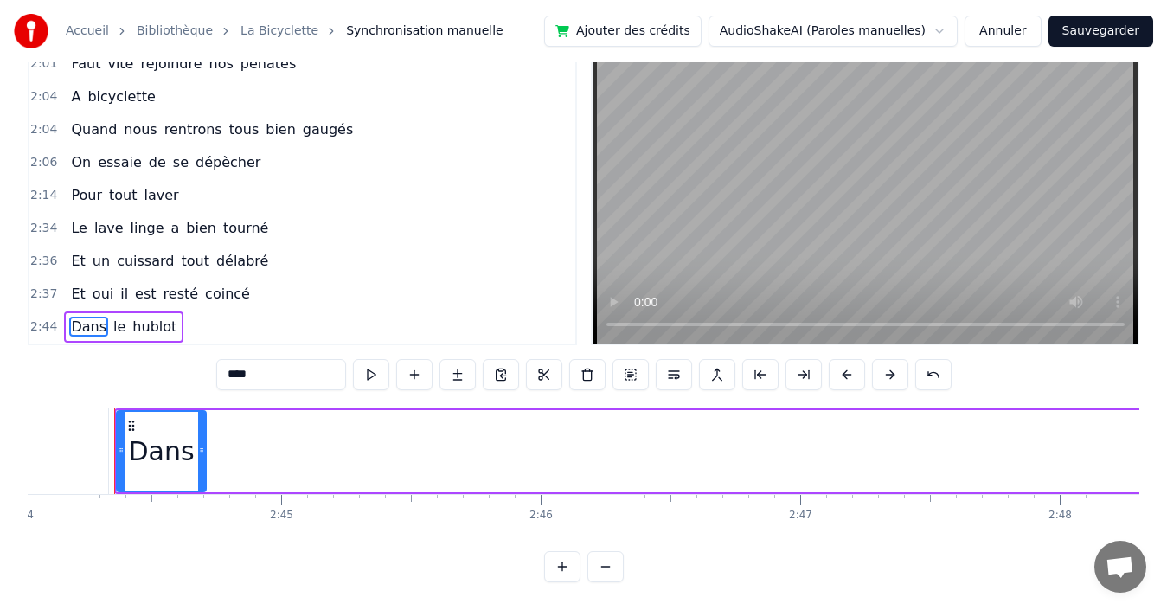
drag, startPoint x: 149, startPoint y: 424, endPoint x: 204, endPoint y: 424, distance: 55.4
click at [204, 424] on div at bounding box center [201, 451] width 7 height 79
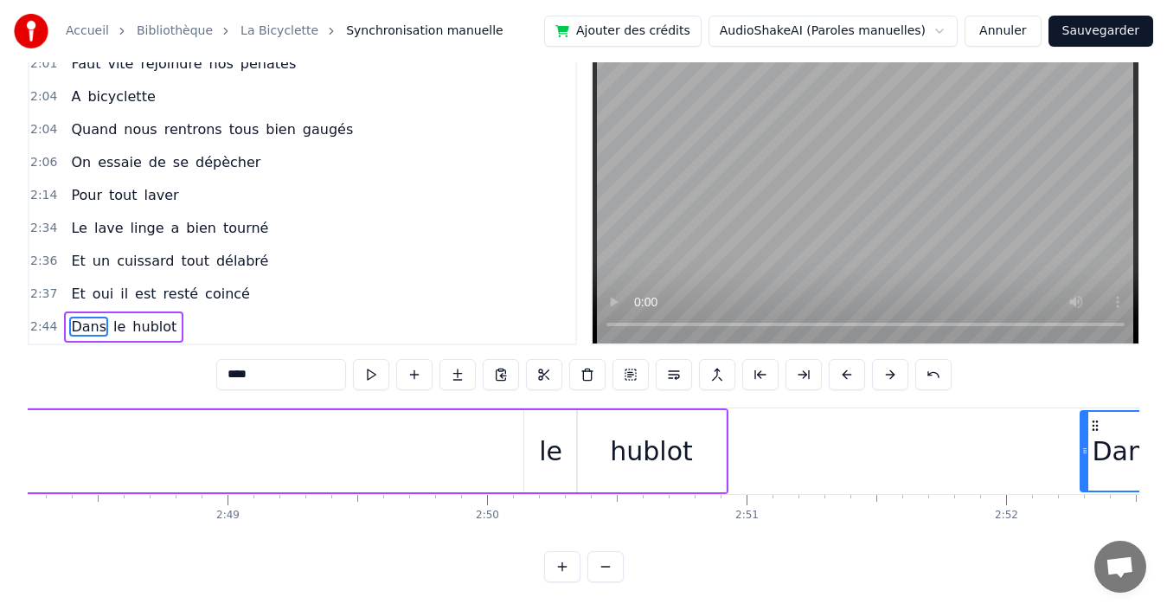
scroll to position [0, 43658]
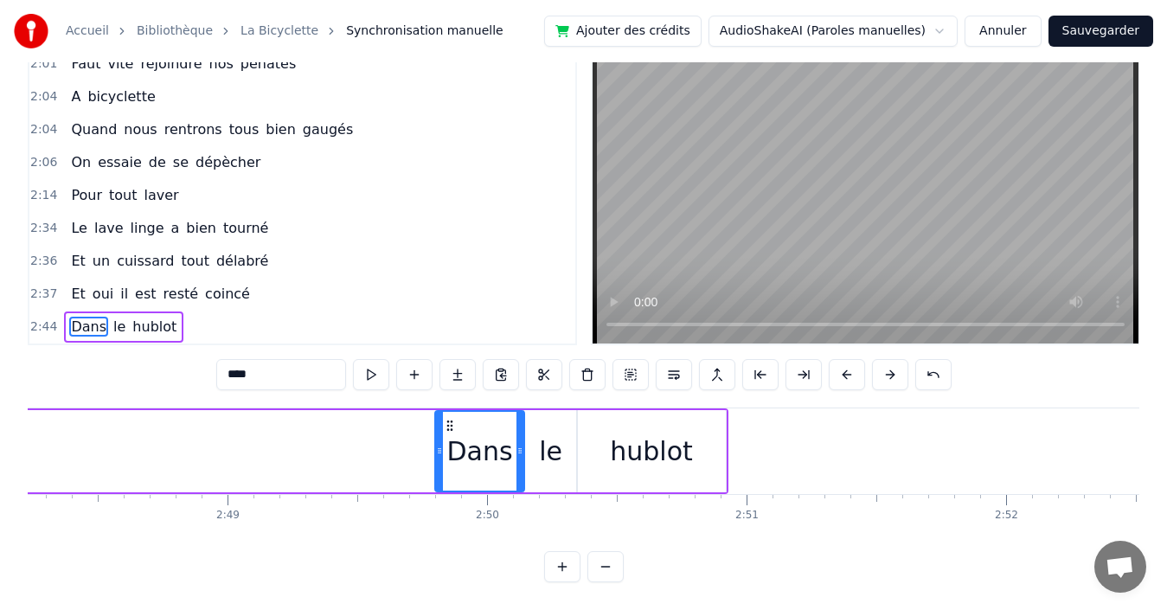
drag, startPoint x: 130, startPoint y: 412, endPoint x: 448, endPoint y: 486, distance: 326.9
click at [448, 486] on div "Quand nous partons tous les printemps Quand nous partons dans toute la [GEOGRAP…" at bounding box center [584, 472] width 1112 height 130
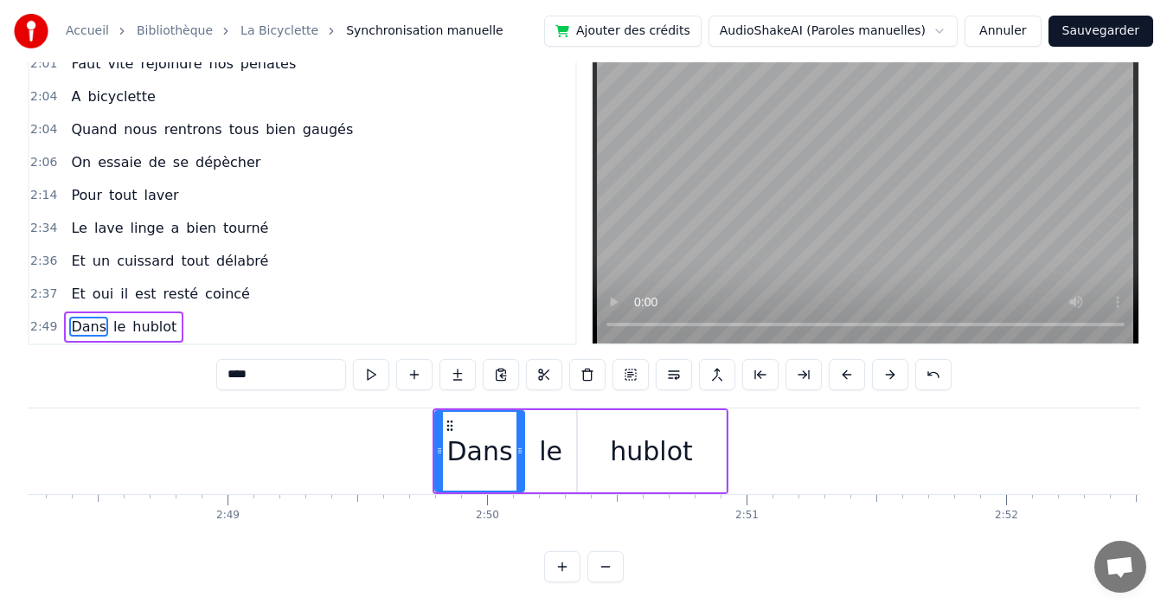
click at [245, 281] on div "2:37 Et oui il est resté coincé" at bounding box center [302, 294] width 546 height 33
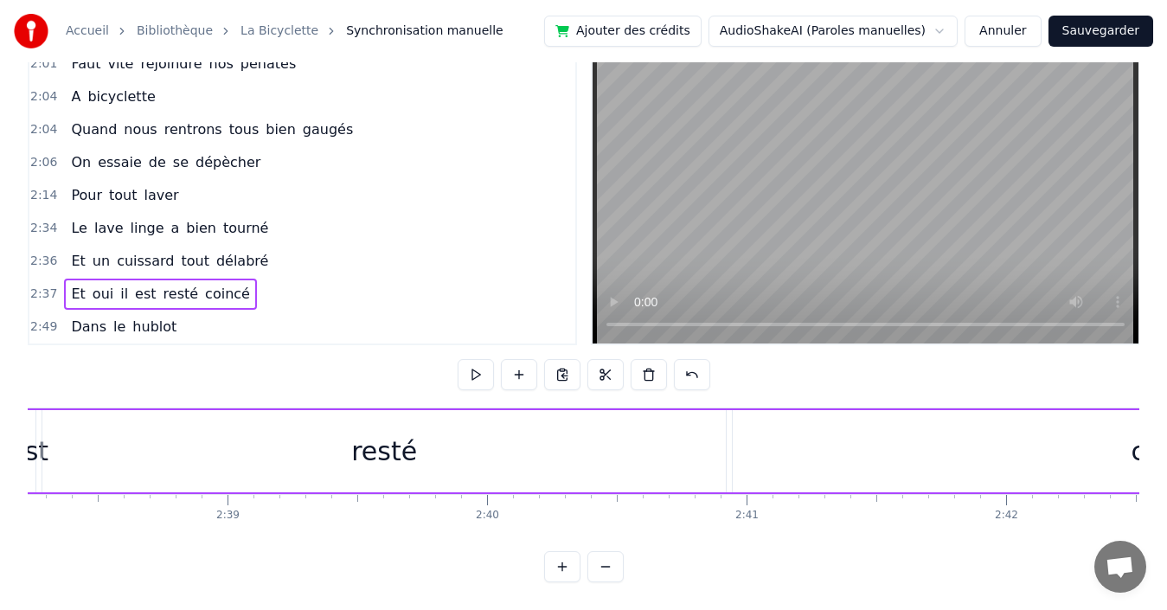
scroll to position [0, 40916]
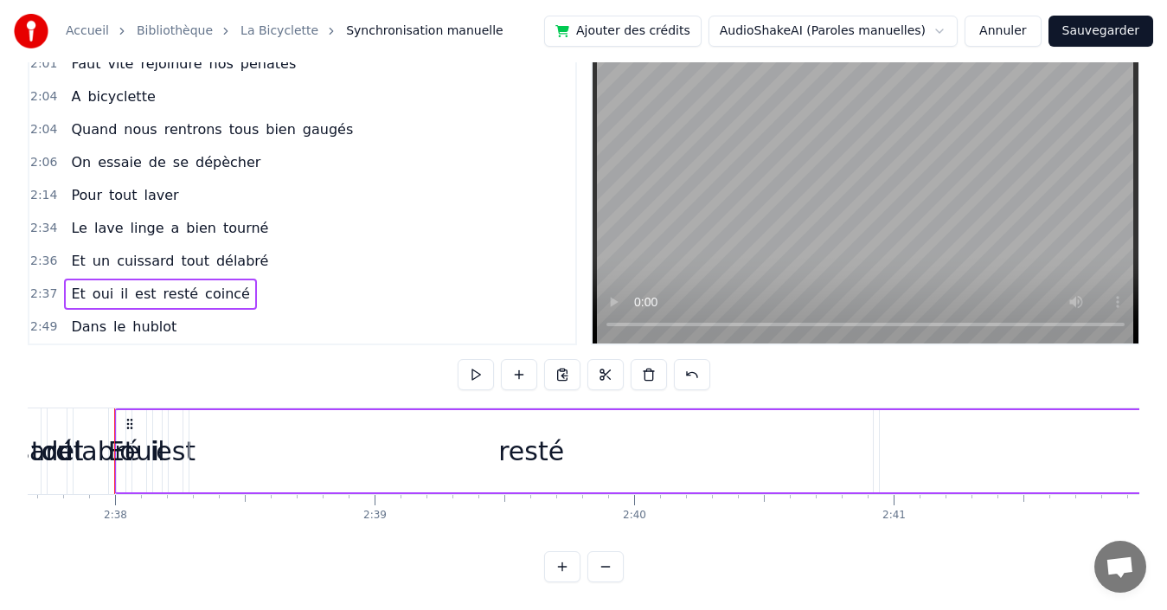
click at [523, 432] on div "resté" at bounding box center [531, 451] width 66 height 39
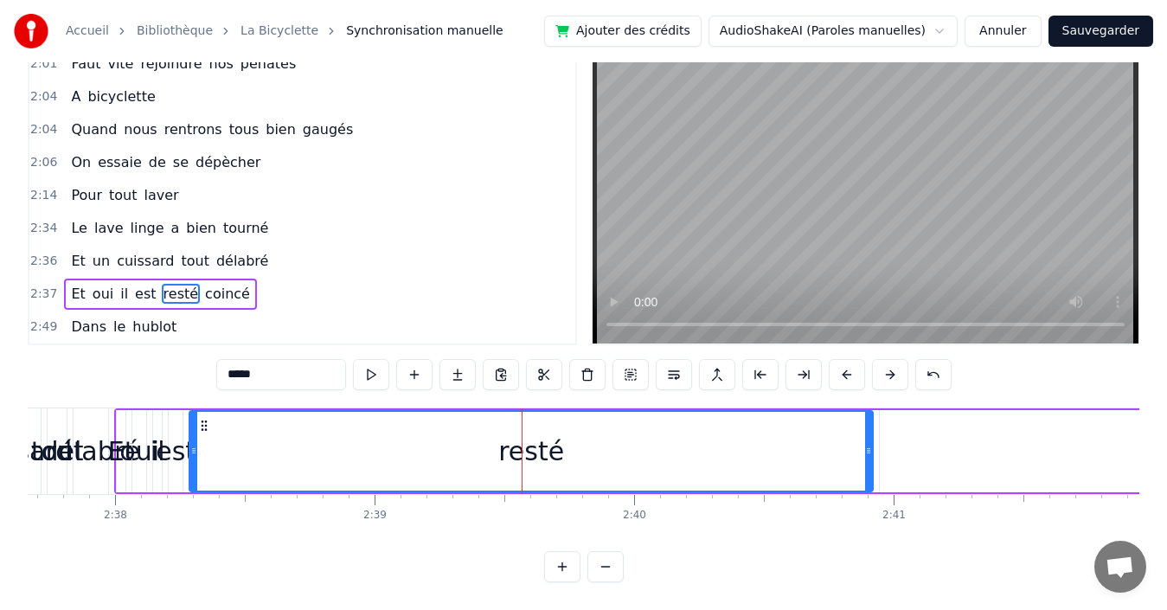
scroll to position [39, 0]
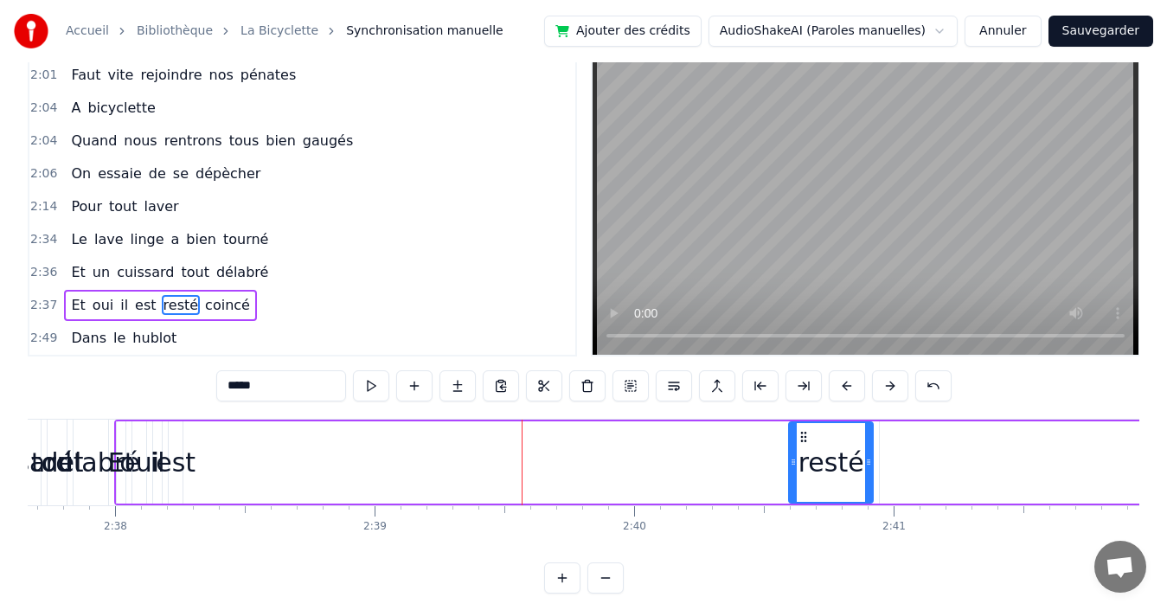
drag, startPoint x: 197, startPoint y: 449, endPoint x: 795, endPoint y: 467, distance: 598.0
click at [795, 467] on div at bounding box center [793, 462] width 7 height 79
click at [133, 310] on span "est" at bounding box center [145, 305] width 24 height 20
type input "***"
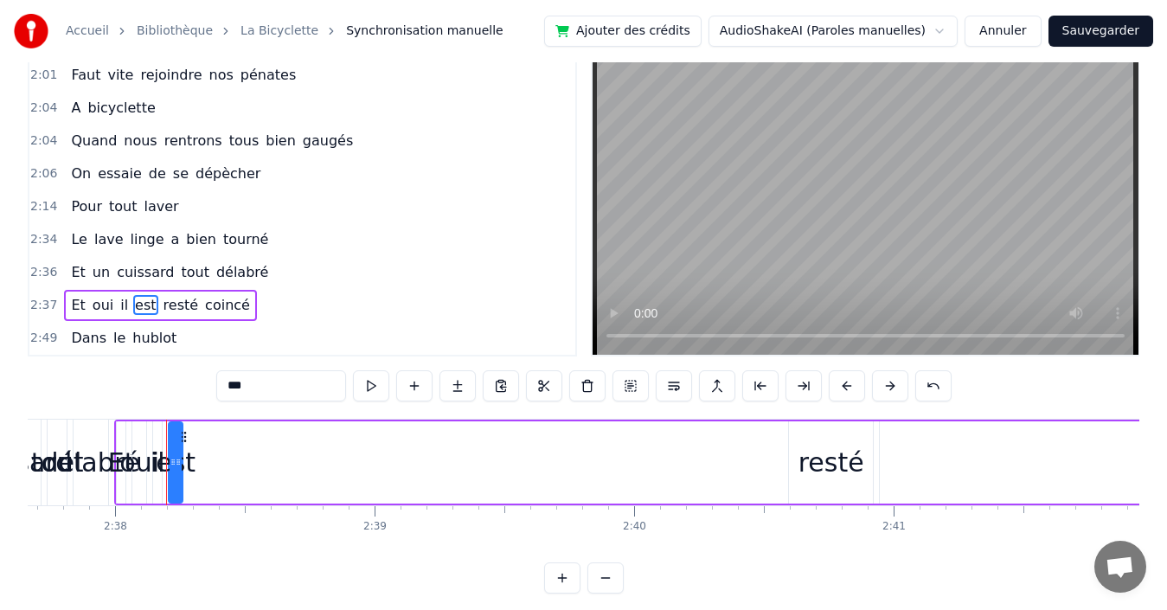
drag, startPoint x: 183, startPoint y: 459, endPoint x: 215, endPoint y: 459, distance: 32.0
click at [215, 459] on div "Et oui il est resté coincé" at bounding box center [938, 463] width 1649 height 86
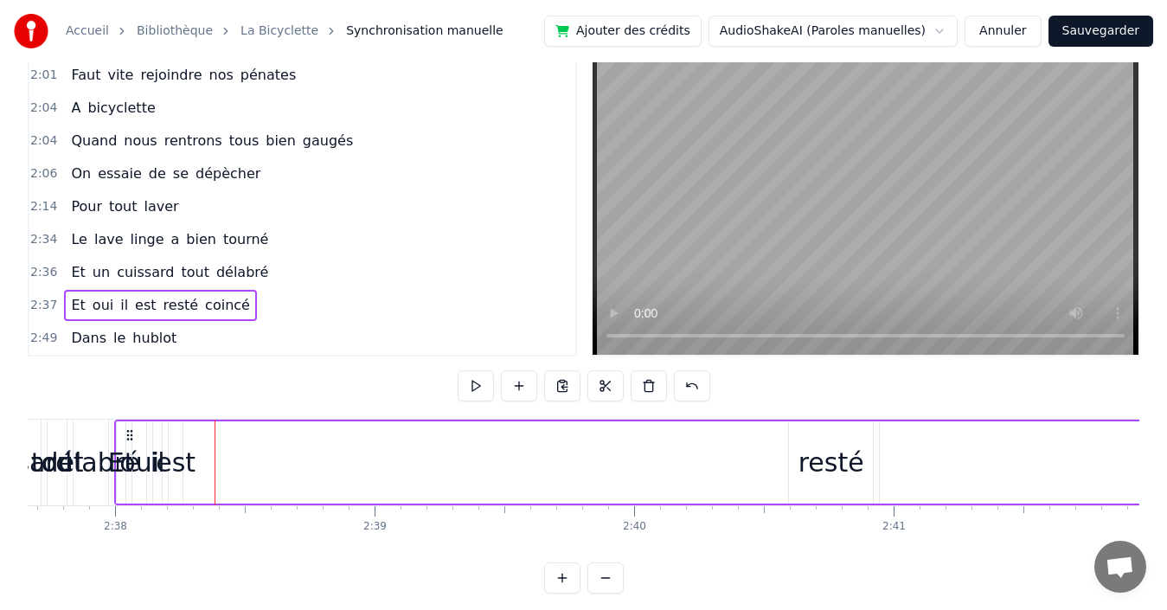
click at [134, 304] on span "est" at bounding box center [145, 305] width 24 height 20
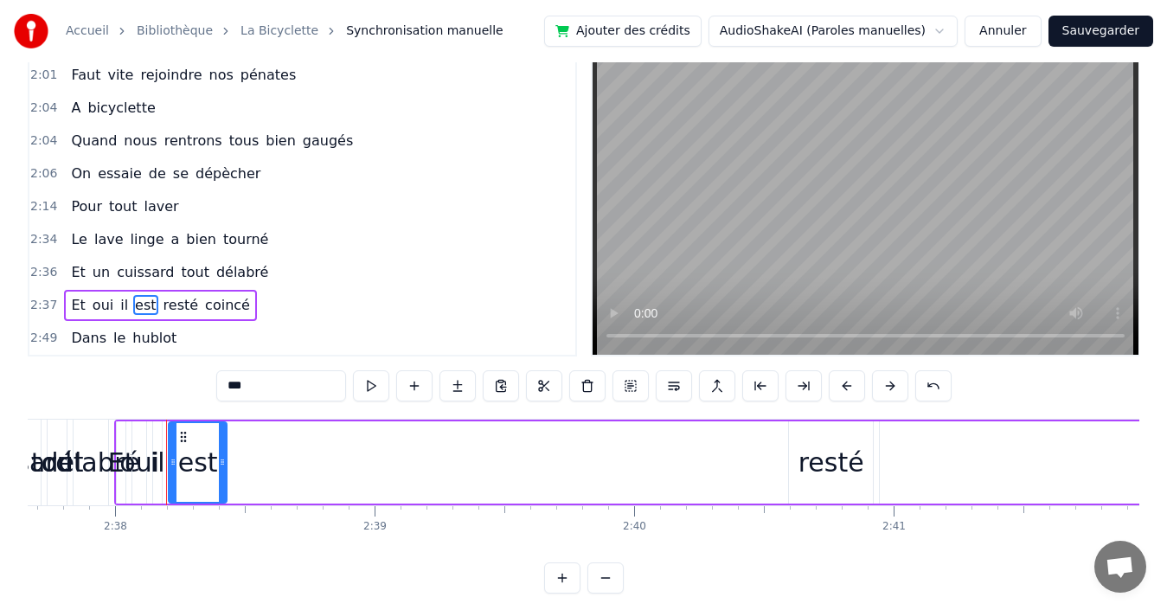
drag, startPoint x: 182, startPoint y: 444, endPoint x: 226, endPoint y: 443, distance: 44.1
click at [226, 443] on div at bounding box center [222, 462] width 7 height 79
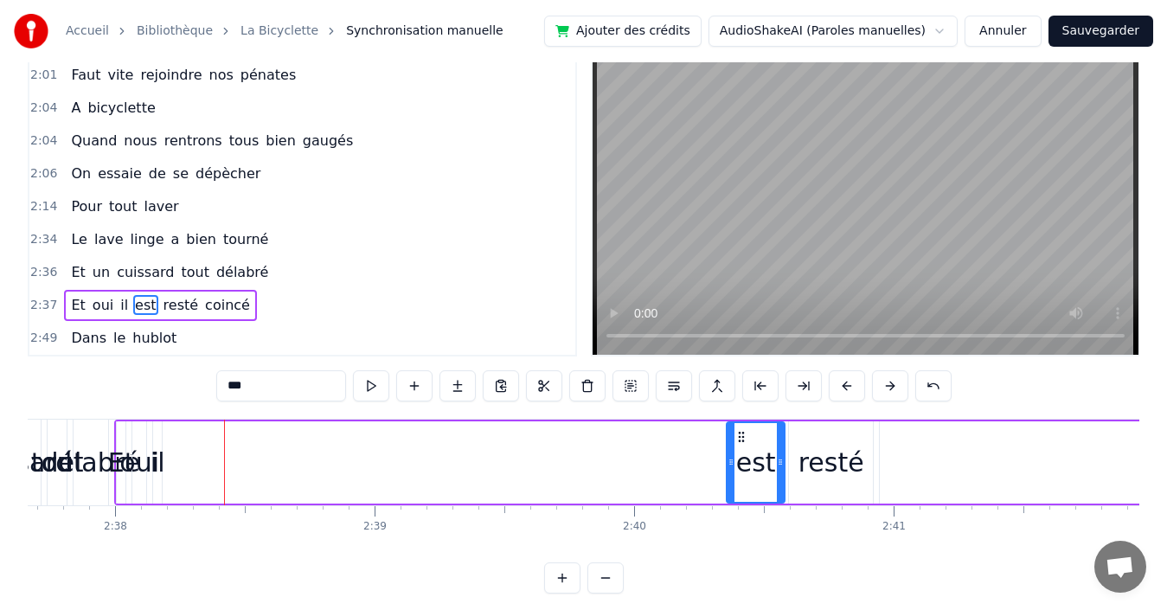
drag, startPoint x: 183, startPoint y: 433, endPoint x: 740, endPoint y: 471, distance: 559.3
click at [740, 471] on div "est" at bounding box center [756, 462] width 56 height 79
click at [119, 307] on span "il" at bounding box center [124, 305] width 11 height 20
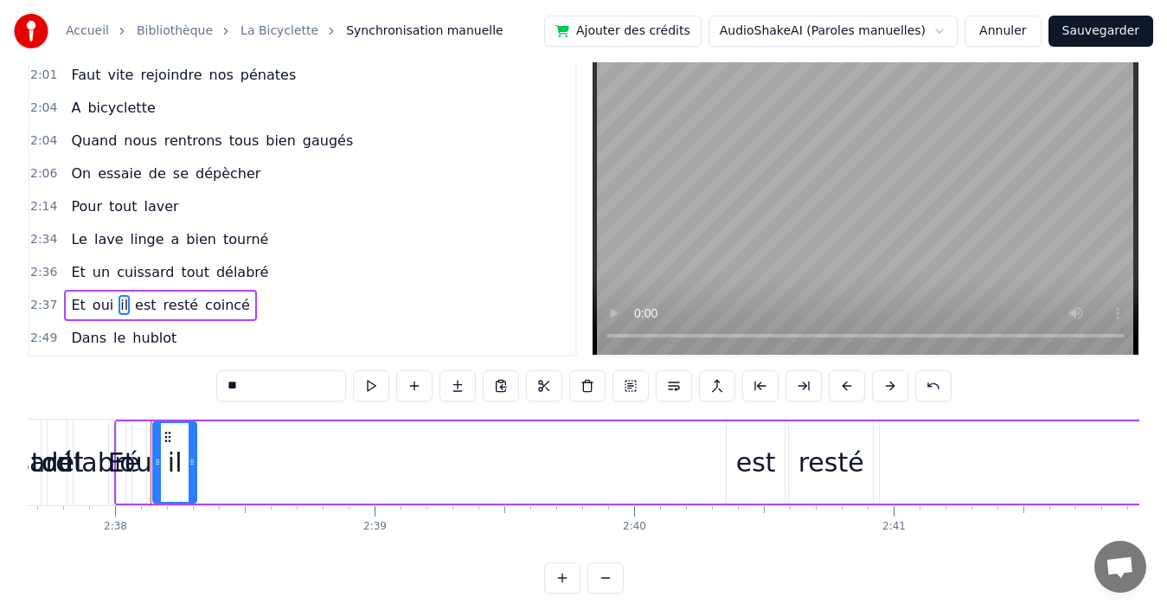
drag, startPoint x: 169, startPoint y: 459, endPoint x: 195, endPoint y: 460, distance: 26.0
click at [195, 460] on icon at bounding box center [192, 462] width 7 height 14
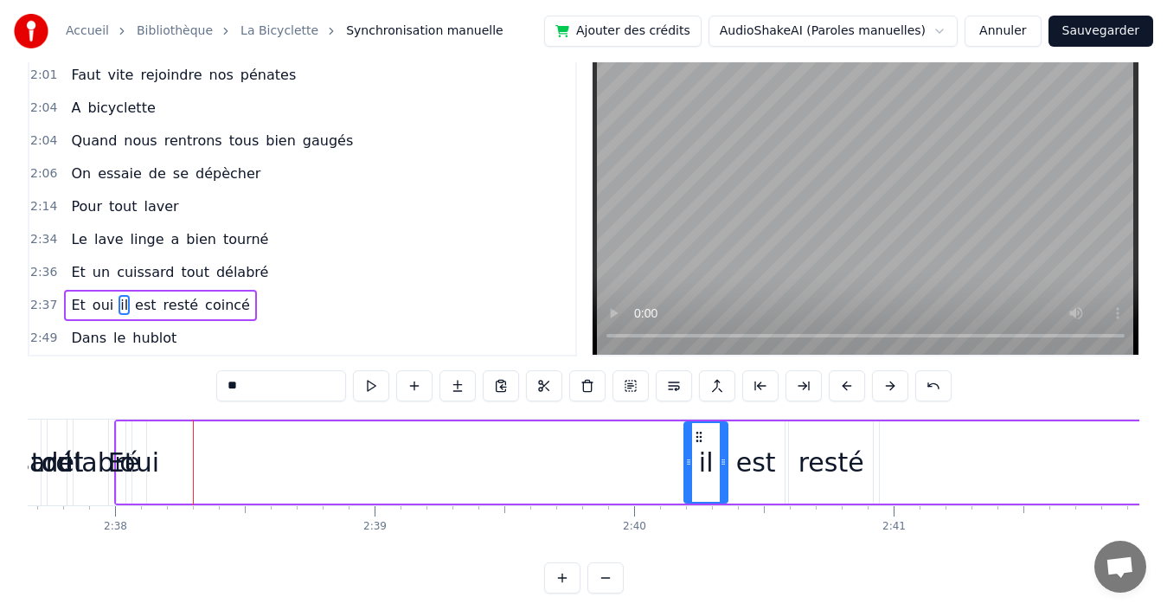
drag, startPoint x: 167, startPoint y: 433, endPoint x: 698, endPoint y: 461, distance: 531.9
click at [698, 461] on div "il" at bounding box center [706, 462] width 42 height 79
click at [91, 305] on span "oui" at bounding box center [103, 305] width 24 height 20
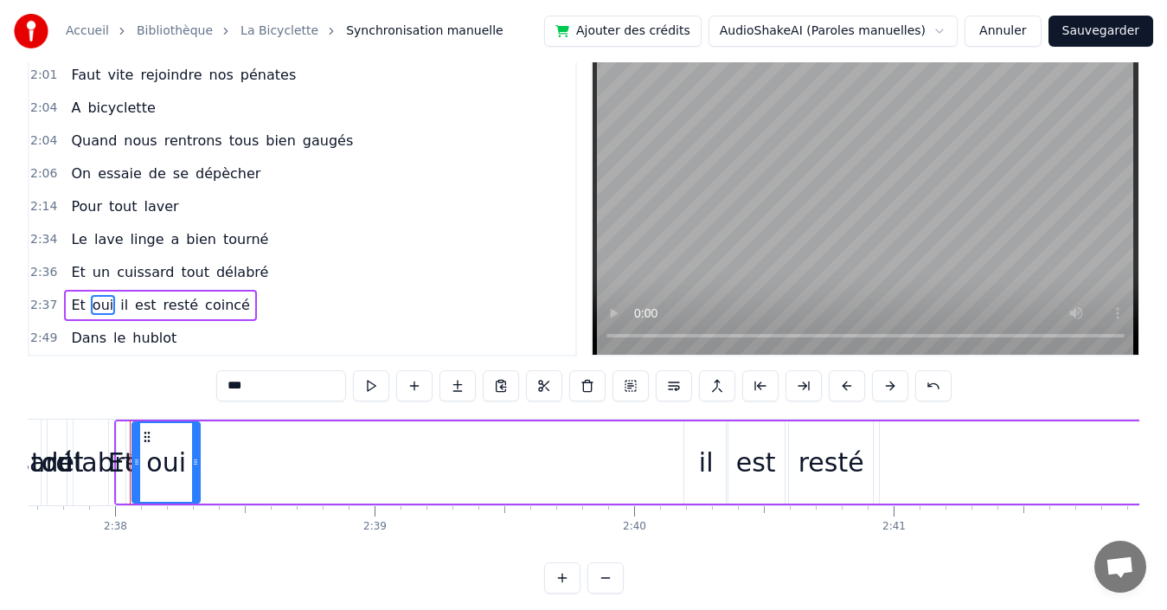
drag, startPoint x: 143, startPoint y: 461, endPoint x: 196, endPoint y: 458, distance: 53.7
click at [196, 458] on icon at bounding box center [195, 462] width 7 height 14
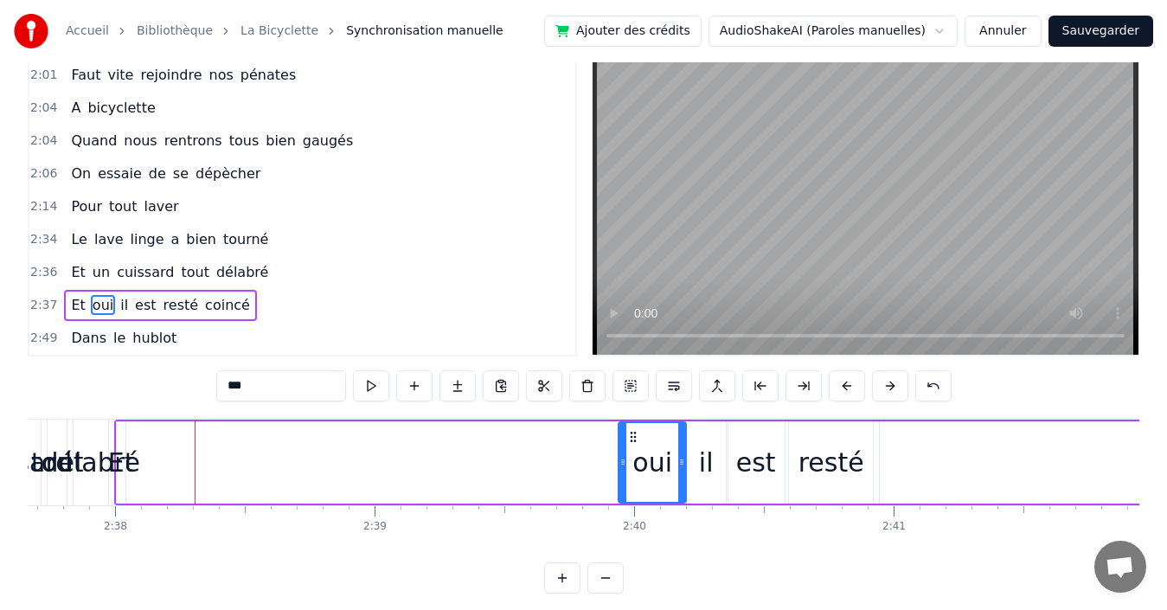
drag, startPoint x: 144, startPoint y: 435, endPoint x: 630, endPoint y: 480, distance: 488.2
click at [630, 480] on div "oui" at bounding box center [652, 462] width 66 height 79
click at [71, 304] on span "Et" at bounding box center [77, 305] width 17 height 20
type input "**"
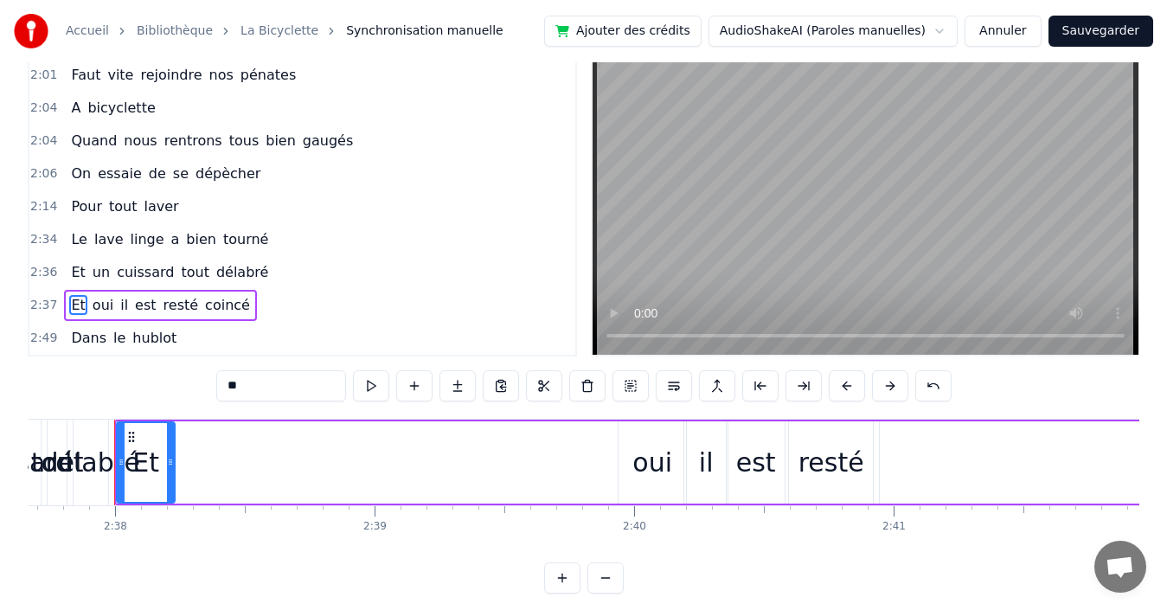
drag, startPoint x: 142, startPoint y: 459, endPoint x: 172, endPoint y: 457, distance: 30.4
click at [172, 457] on icon at bounding box center [170, 462] width 7 height 14
click at [261, 306] on div "2:37 Et oui il est resté coincé" at bounding box center [302, 305] width 546 height 33
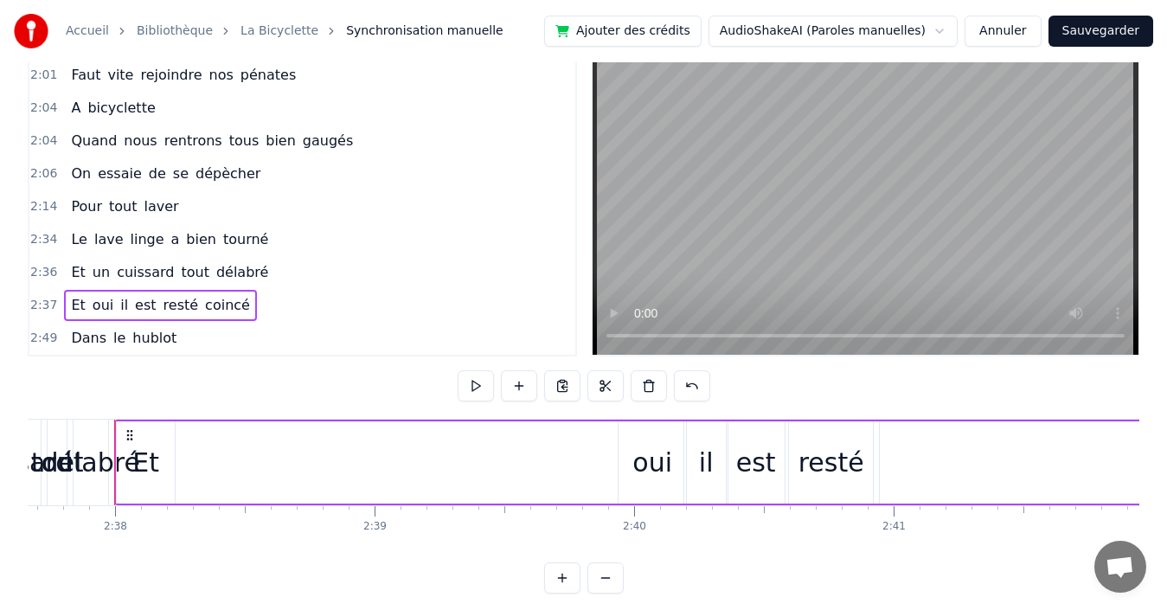
click at [144, 458] on div "Et" at bounding box center [145, 462] width 27 height 39
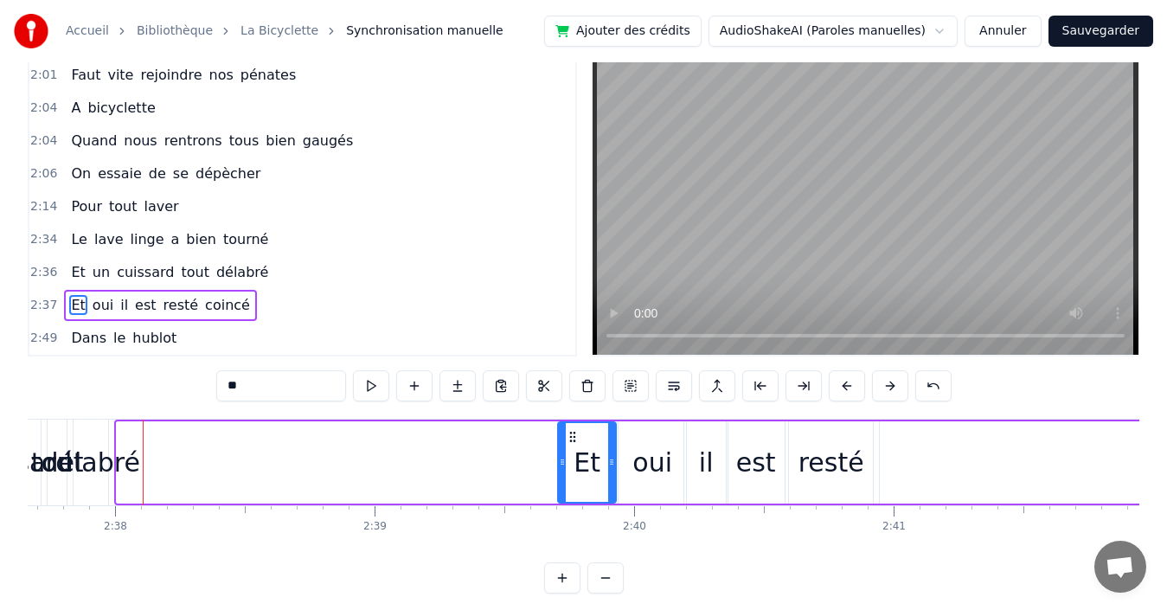
drag, startPoint x: 131, startPoint y: 435, endPoint x: 572, endPoint y: 490, distance: 444.5
click at [572, 490] on div "Et" at bounding box center [587, 462] width 56 height 79
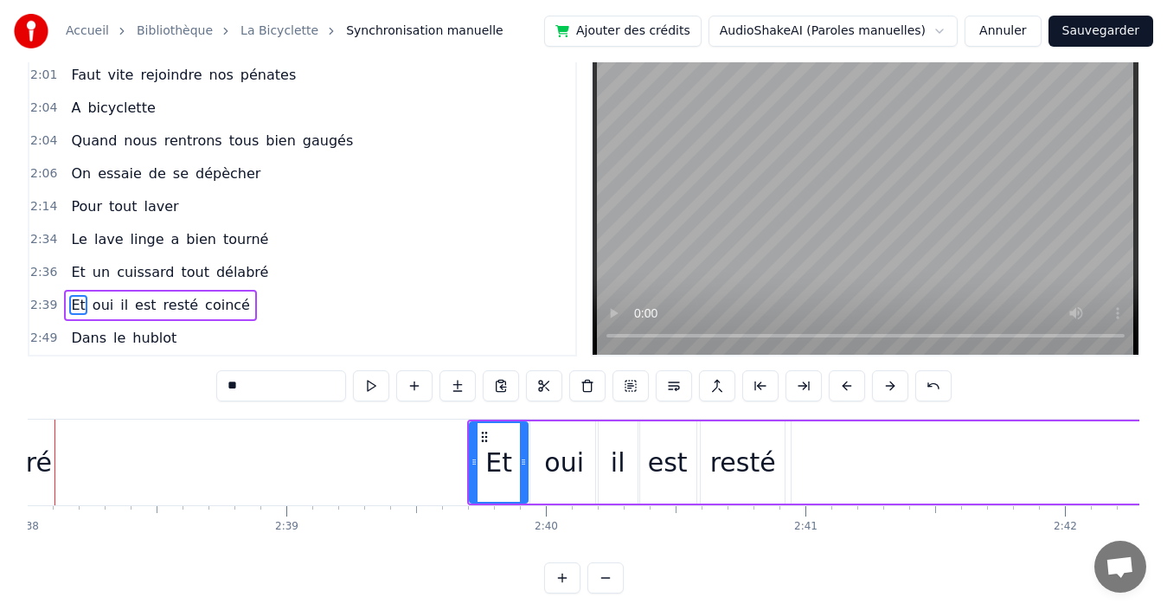
scroll to position [0, 41259]
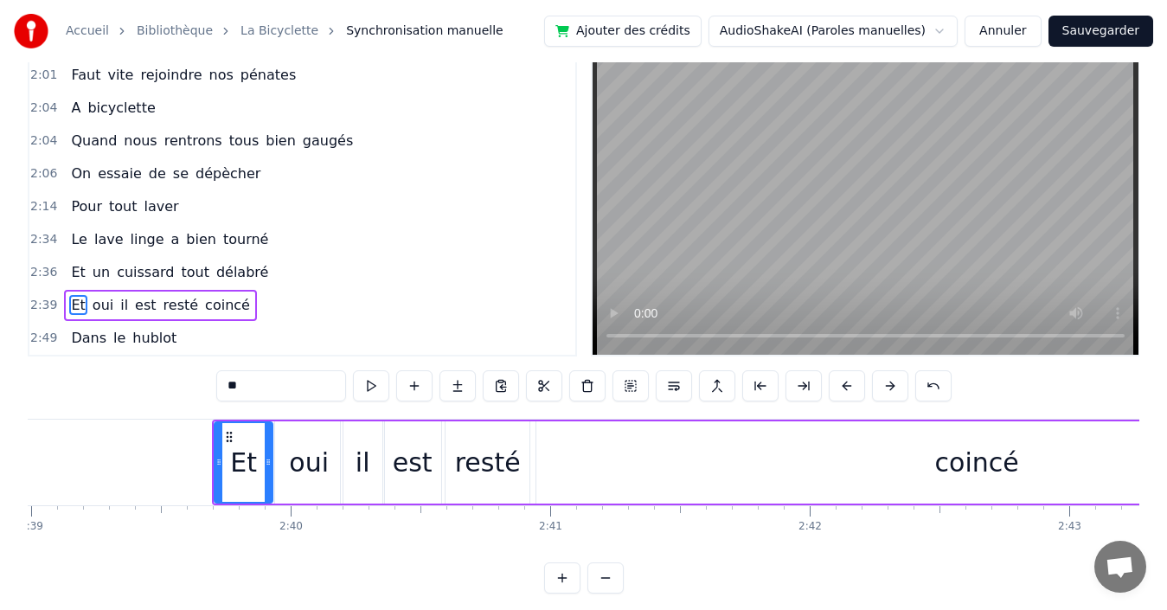
click at [624, 458] on div "coincé" at bounding box center [976, 462] width 881 height 82
type input "******"
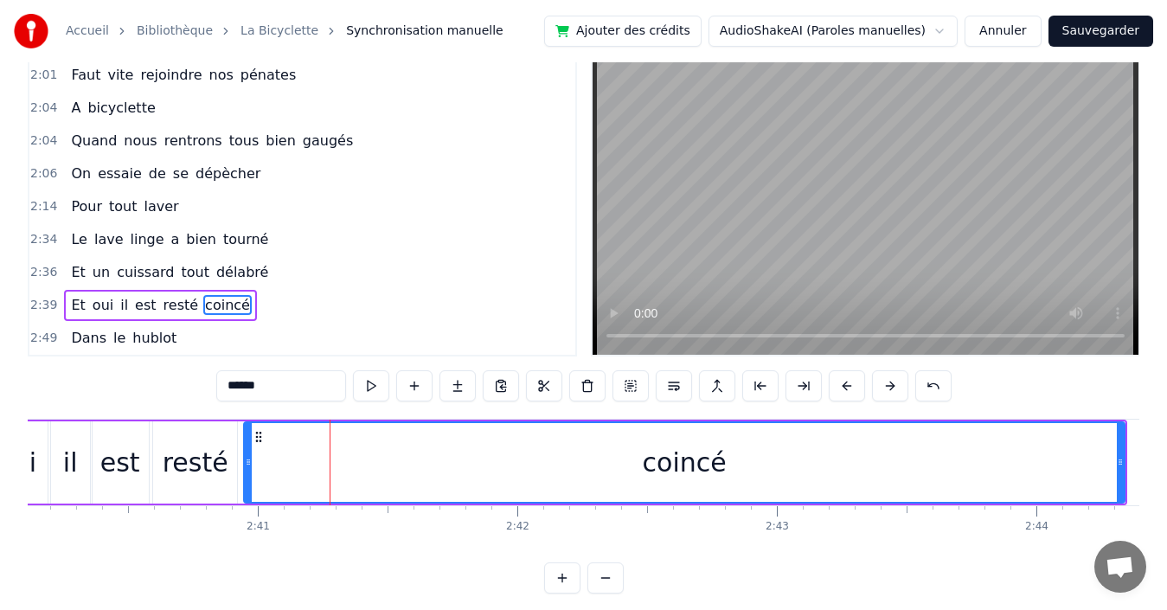
scroll to position [0, 41662]
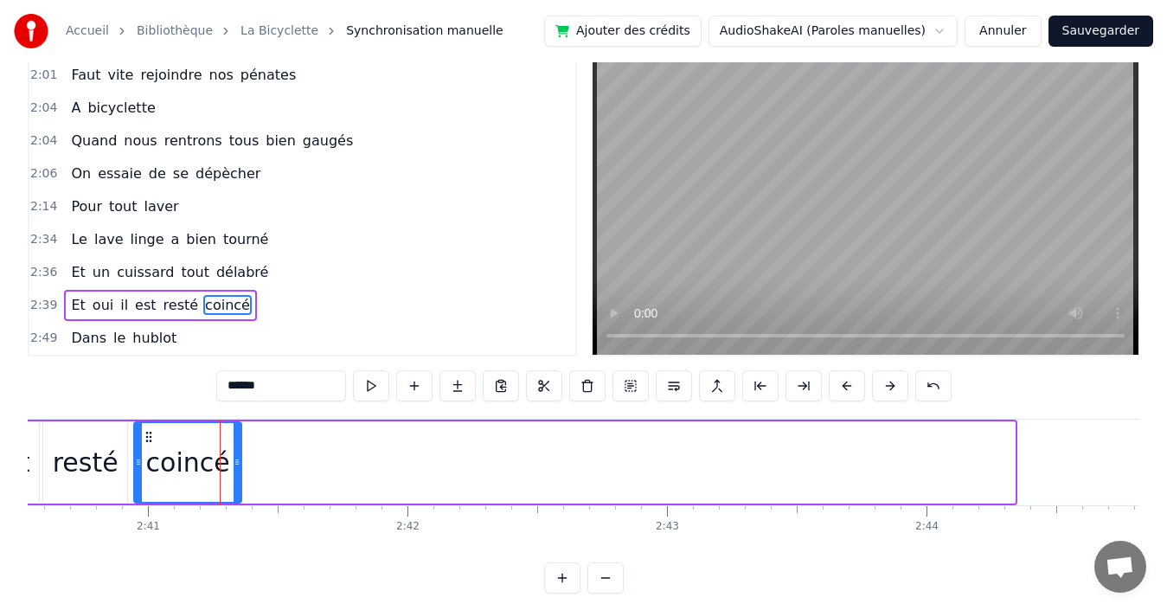
drag, startPoint x: 1012, startPoint y: 465, endPoint x: 239, endPoint y: 442, distance: 773.7
click at [239, 442] on div at bounding box center [237, 462] width 7 height 79
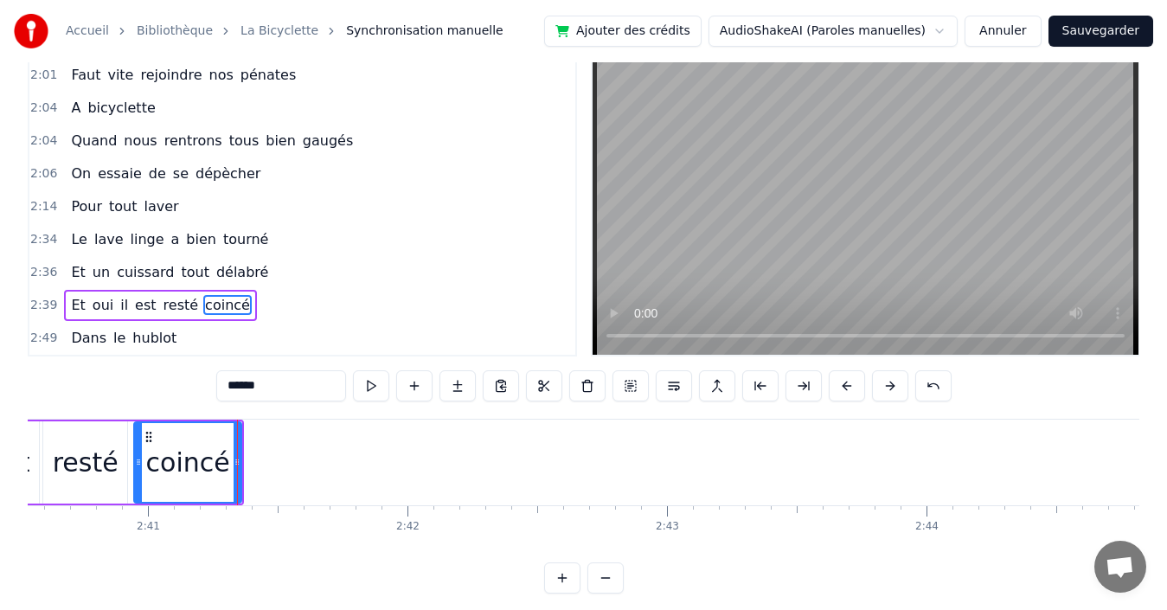
click at [254, 301] on div "2:39 Et oui il est resté coincé" at bounding box center [302, 305] width 546 height 33
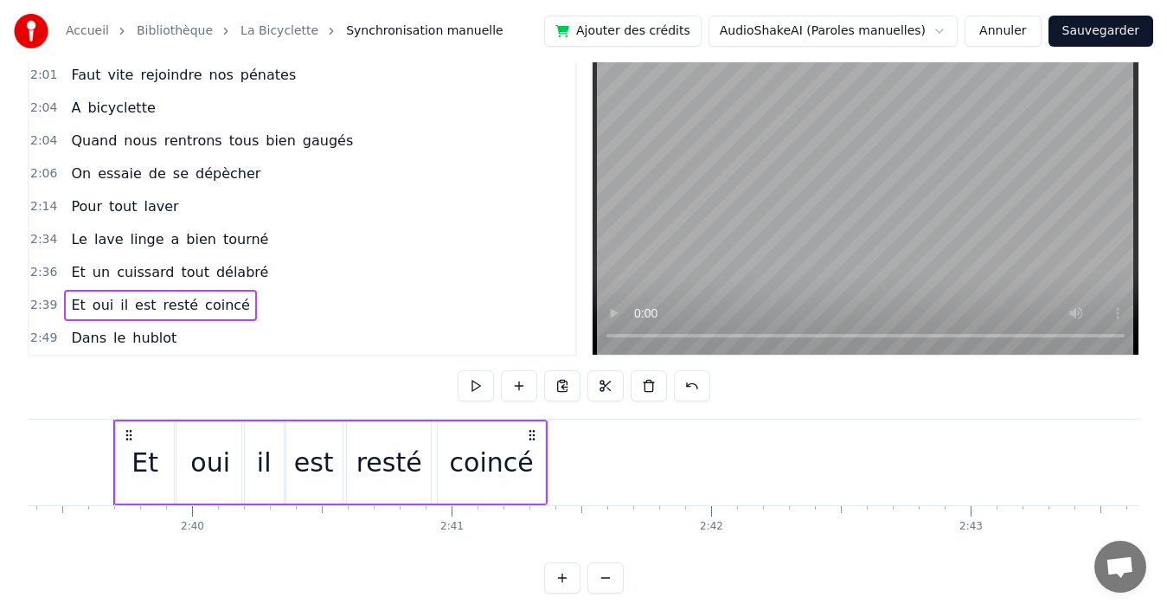
scroll to position [0, 41357]
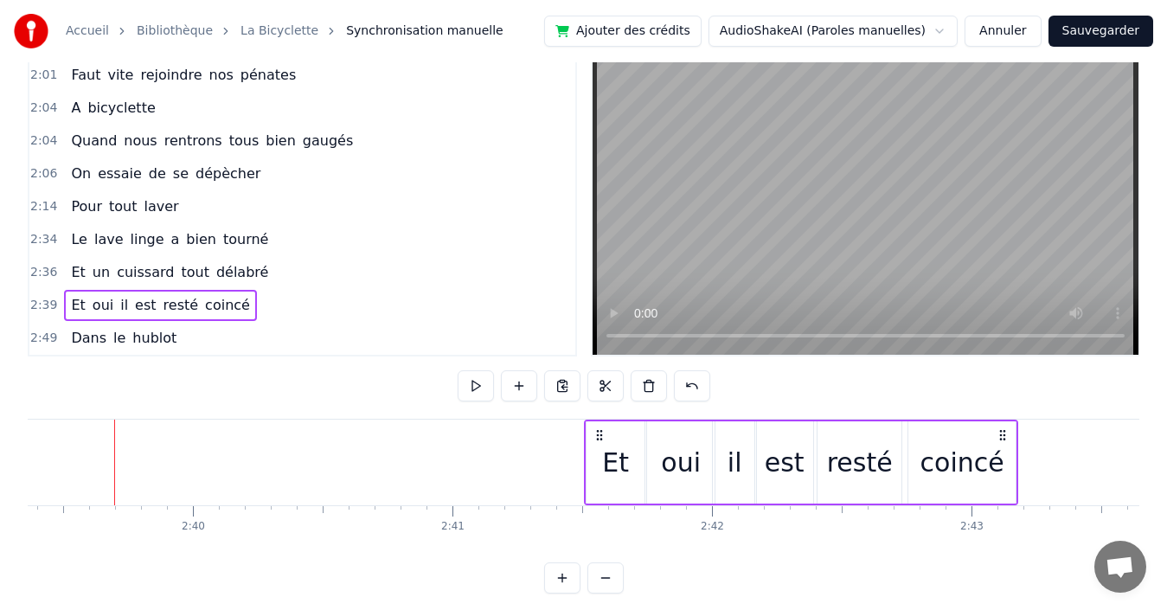
drag, startPoint x: 127, startPoint y: 431, endPoint x: 597, endPoint y: 490, distance: 473.4
click at [597, 490] on div "Et oui il est resté coincé" at bounding box center [801, 463] width 434 height 86
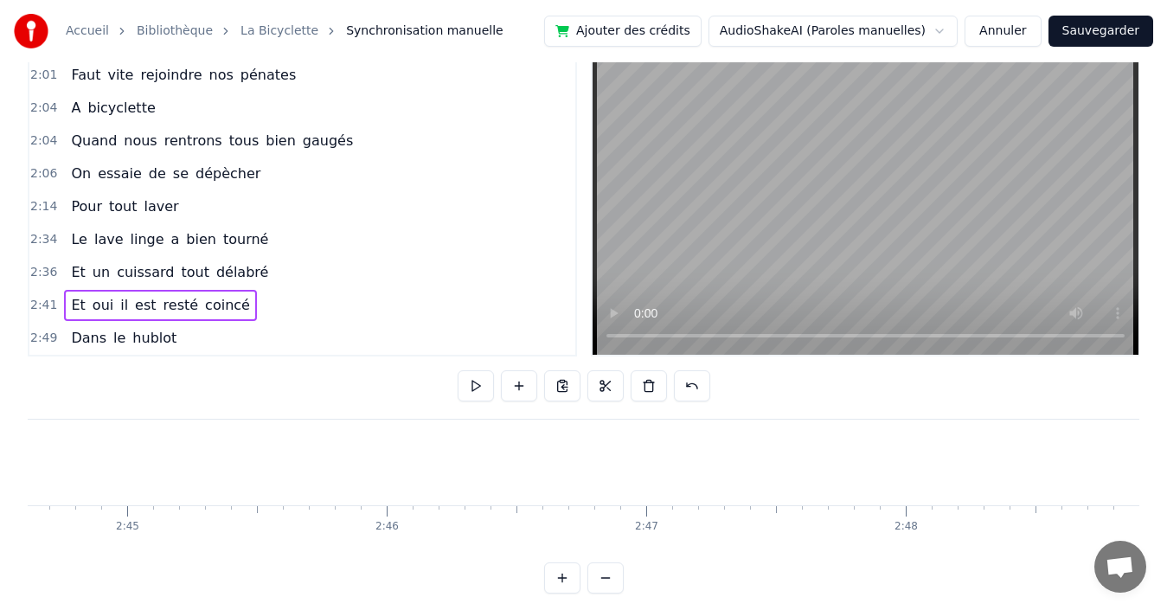
scroll to position [0, 42027]
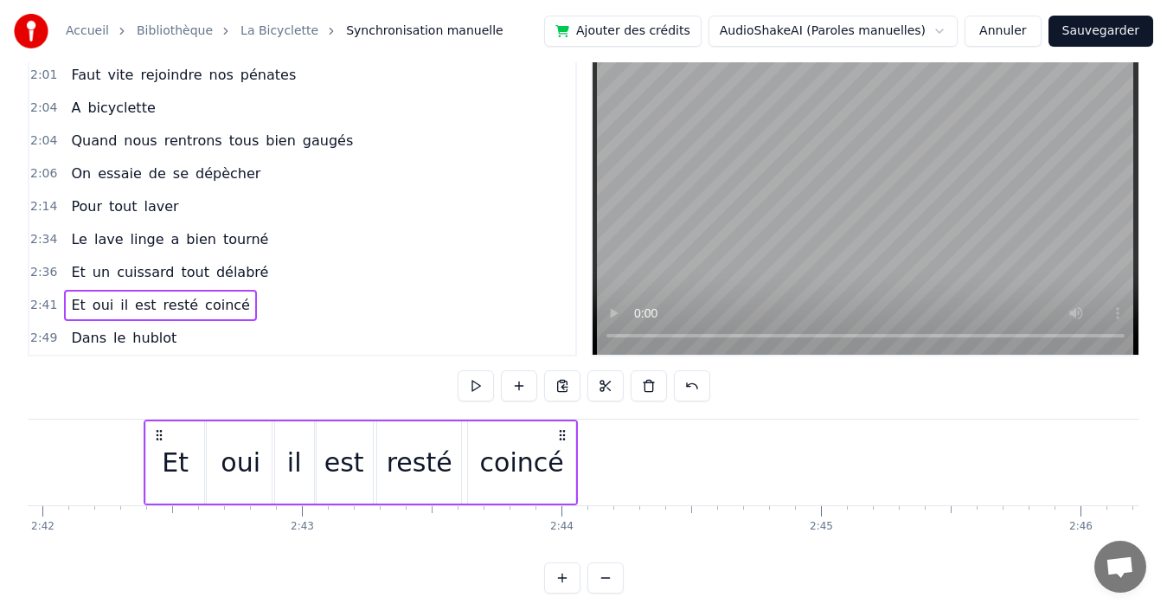
drag, startPoint x: 332, startPoint y: 433, endPoint x: 561, endPoint y: 446, distance: 229.6
click at [561, 446] on div "Et oui il est resté coincé" at bounding box center [361, 463] width 434 height 86
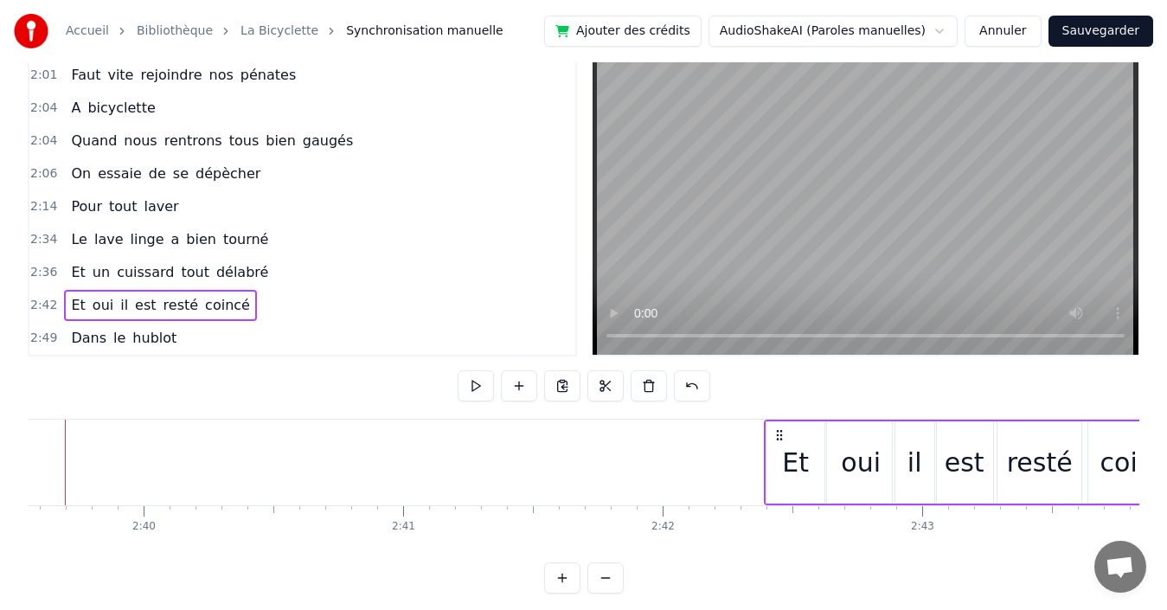
scroll to position [0, 41297]
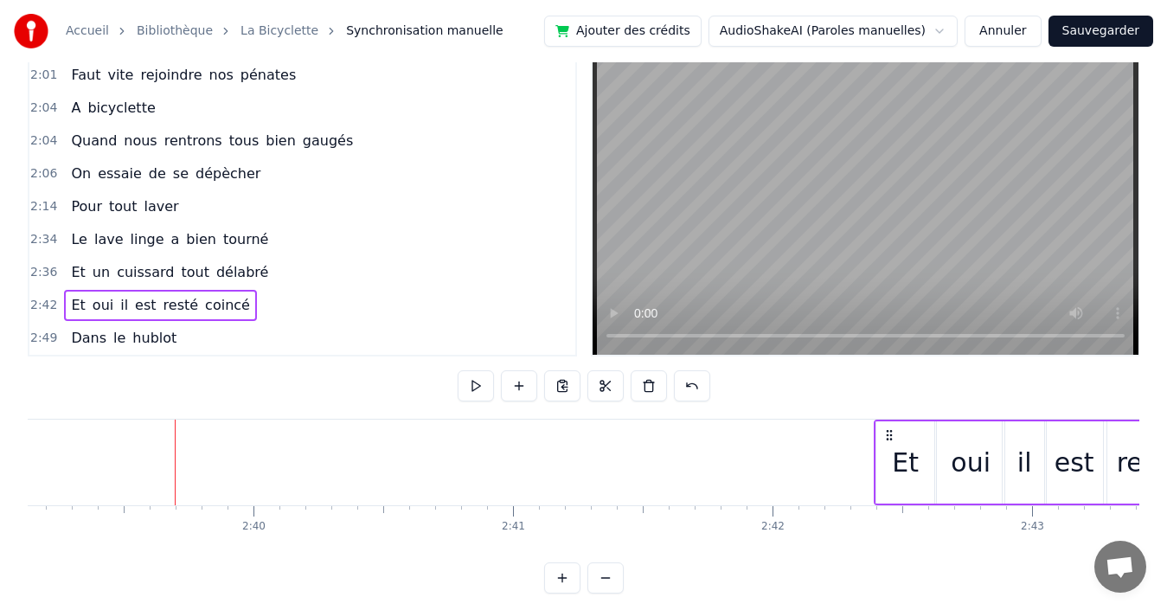
click at [262, 274] on div "2:36 Et un cuissard tout délabré" at bounding box center [302, 272] width 546 height 33
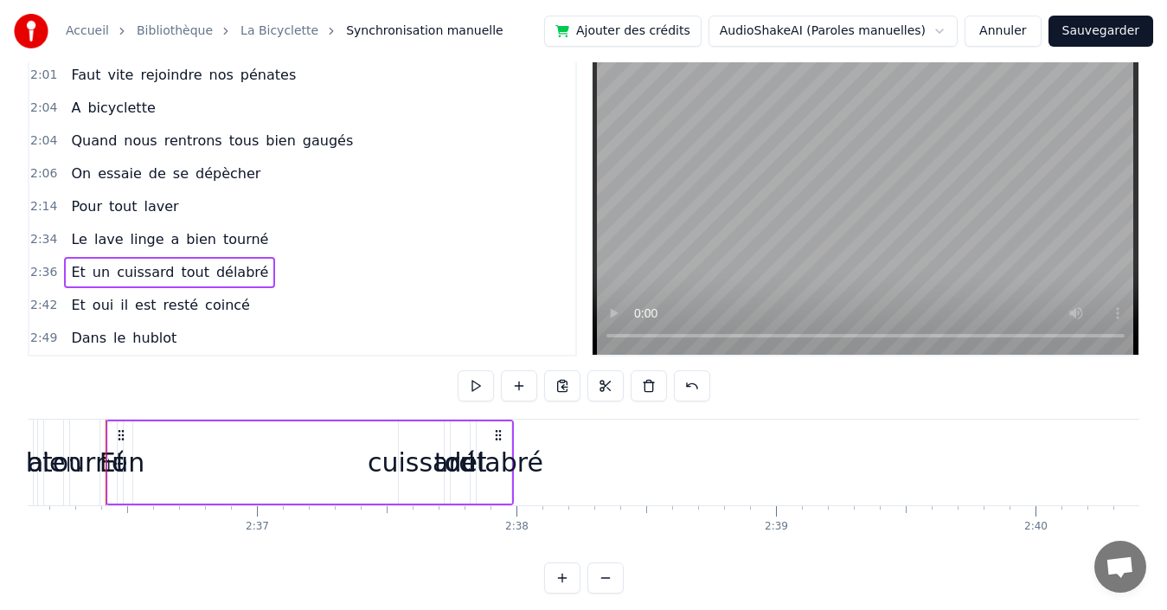
scroll to position [0, 40506]
click at [499, 465] on div "délabré" at bounding box center [502, 462] width 98 height 39
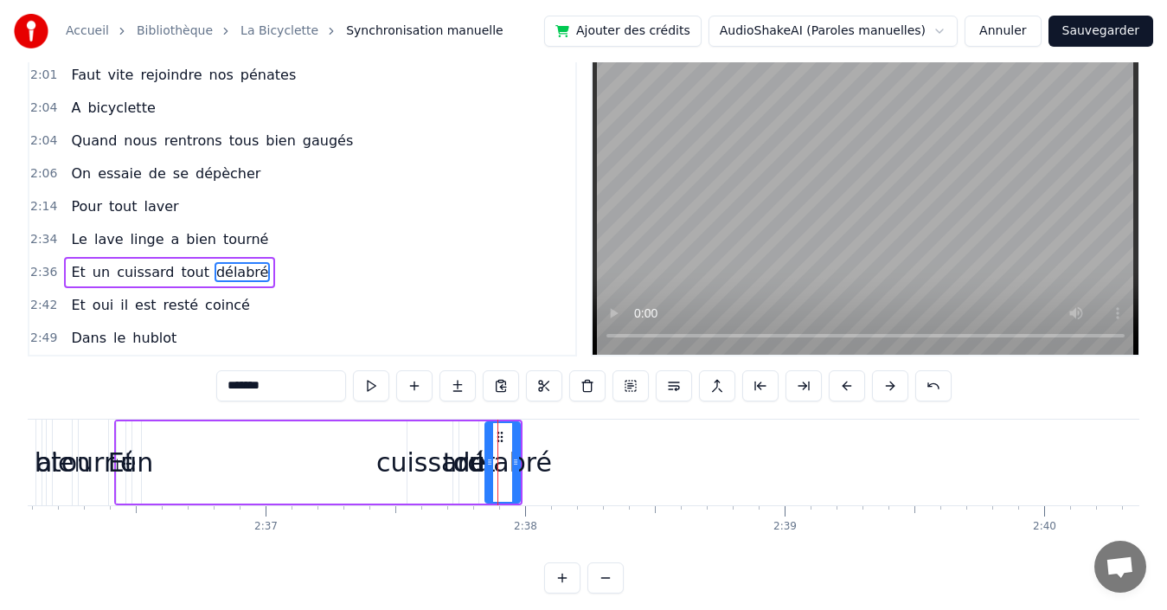
scroll to position [6, 0]
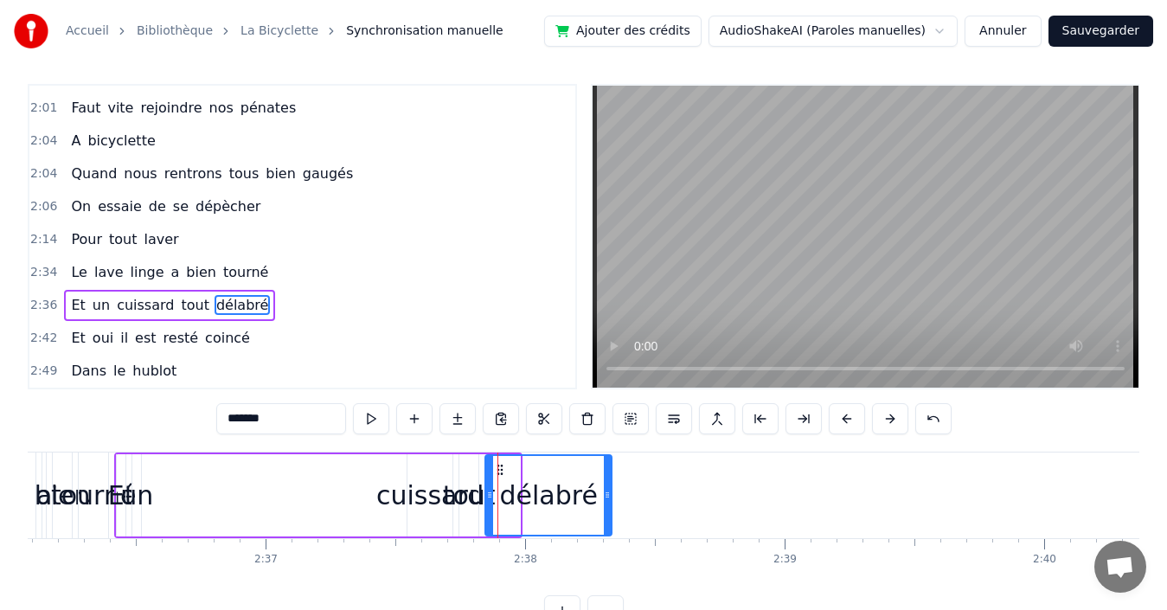
drag, startPoint x: 517, startPoint y: 464, endPoint x: 609, endPoint y: 471, distance: 92.0
click at [609, 471] on div at bounding box center [607, 495] width 7 height 79
click at [335, 490] on div "Et un cuissard tout délabré" at bounding box center [364, 495] width 500 height 86
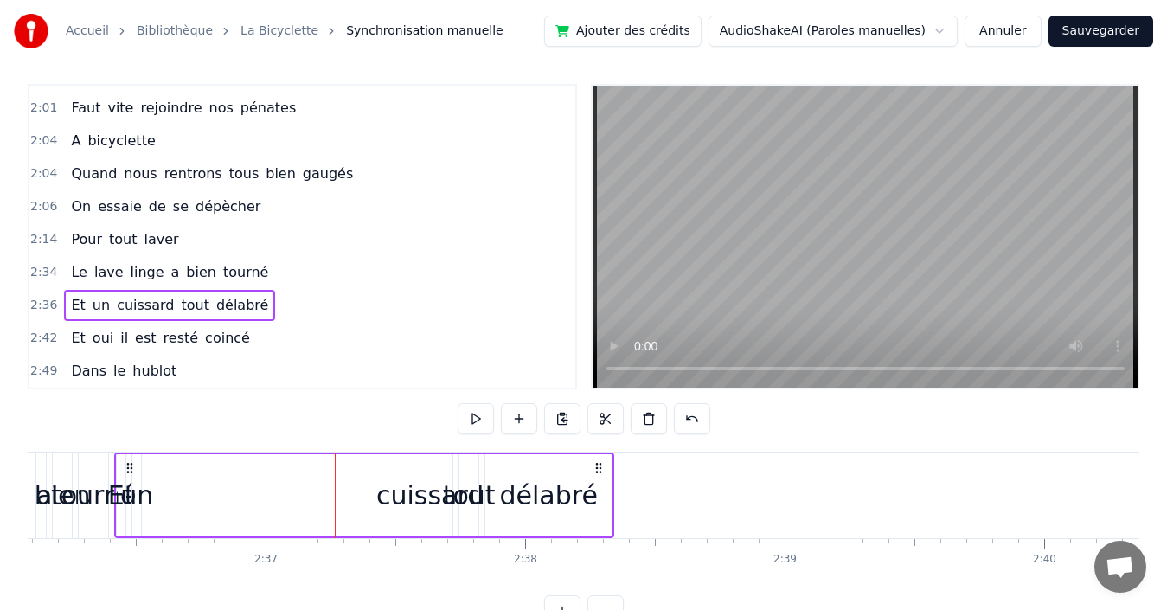
click at [414, 498] on div "cuissard" at bounding box center [429, 495] width 107 height 39
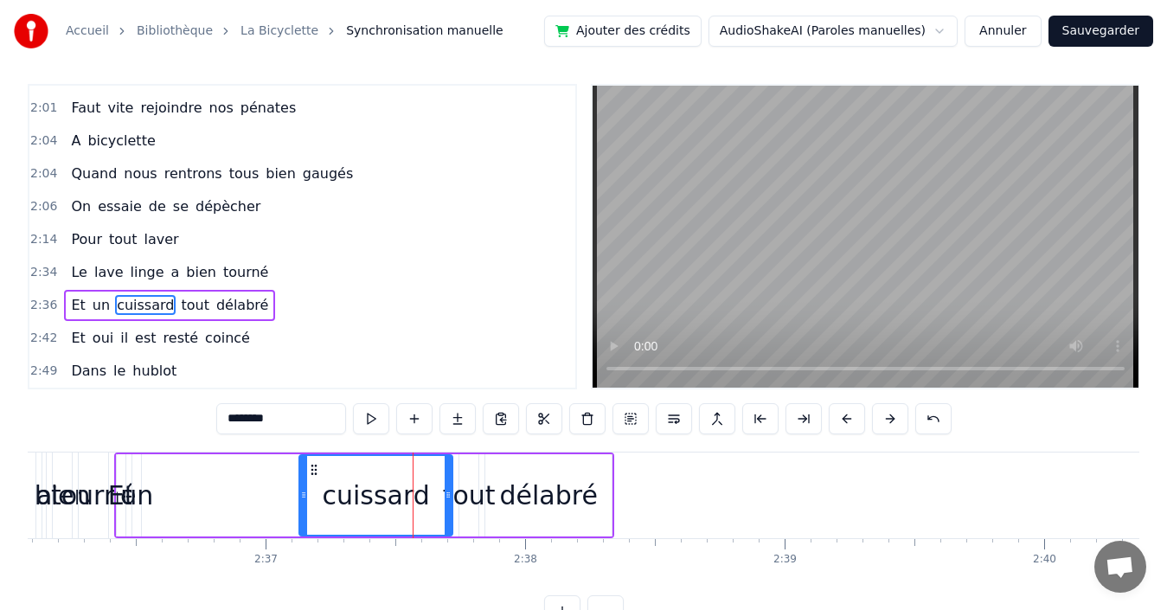
drag, startPoint x: 411, startPoint y: 493, endPoint x: 303, endPoint y: 490, distance: 108.2
click at [303, 490] on icon at bounding box center [303, 495] width 7 height 14
drag, startPoint x: 448, startPoint y: 493, endPoint x: 420, endPoint y: 496, distance: 28.7
click at [420, 496] on icon at bounding box center [419, 495] width 7 height 14
click at [247, 490] on div "Et un cuissard tout délabré" at bounding box center [364, 495] width 500 height 86
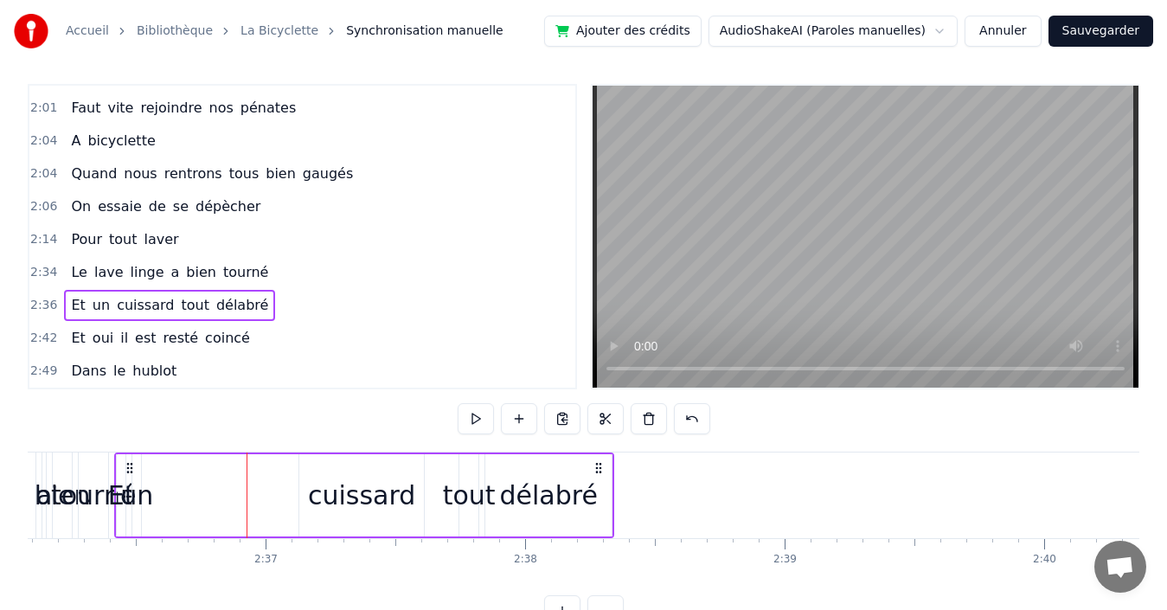
click at [138, 498] on div "un" at bounding box center [136, 495] width 33 height 39
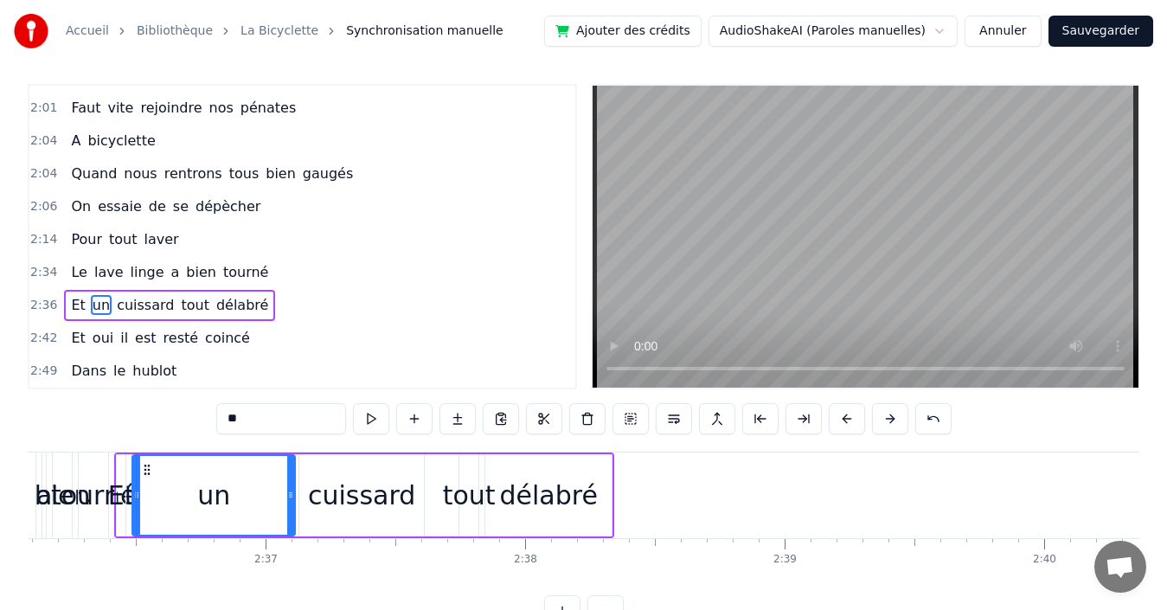
drag, startPoint x: 138, startPoint y: 501, endPoint x: 251, endPoint y: 502, distance: 112.5
click at [289, 513] on div at bounding box center [290, 495] width 7 height 79
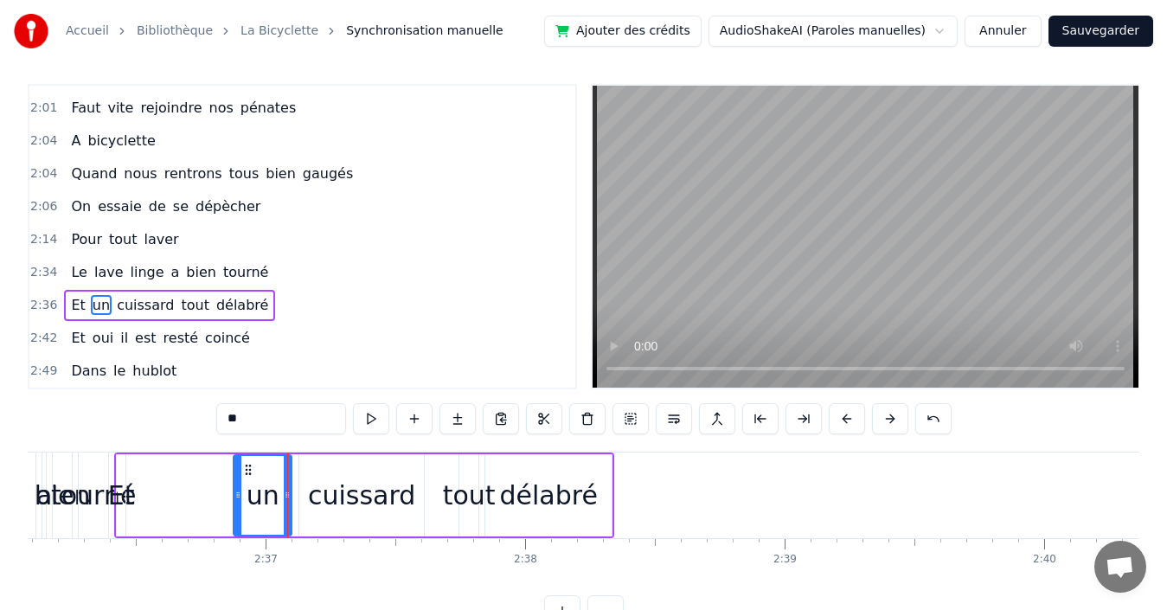
drag, startPoint x: 137, startPoint y: 491, endPoint x: 238, endPoint y: 493, distance: 101.2
click at [238, 493] on icon at bounding box center [237, 495] width 7 height 14
click at [465, 490] on div "tout" at bounding box center [469, 495] width 53 height 39
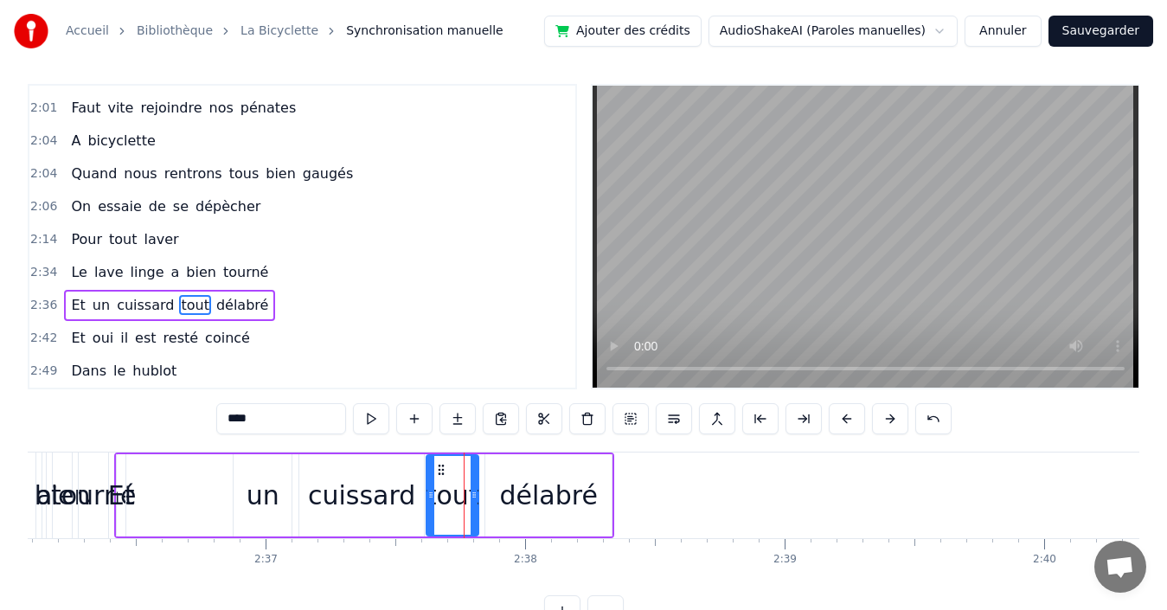
drag, startPoint x: 462, startPoint y: 490, endPoint x: 429, endPoint y: 495, distance: 33.2
click at [429, 495] on icon at bounding box center [430, 495] width 7 height 14
drag, startPoint x: 475, startPoint y: 494, endPoint x: 485, endPoint y: 494, distance: 10.4
click at [485, 494] on icon at bounding box center [485, 495] width 7 height 14
click at [69, 308] on span "Et" at bounding box center [77, 305] width 17 height 20
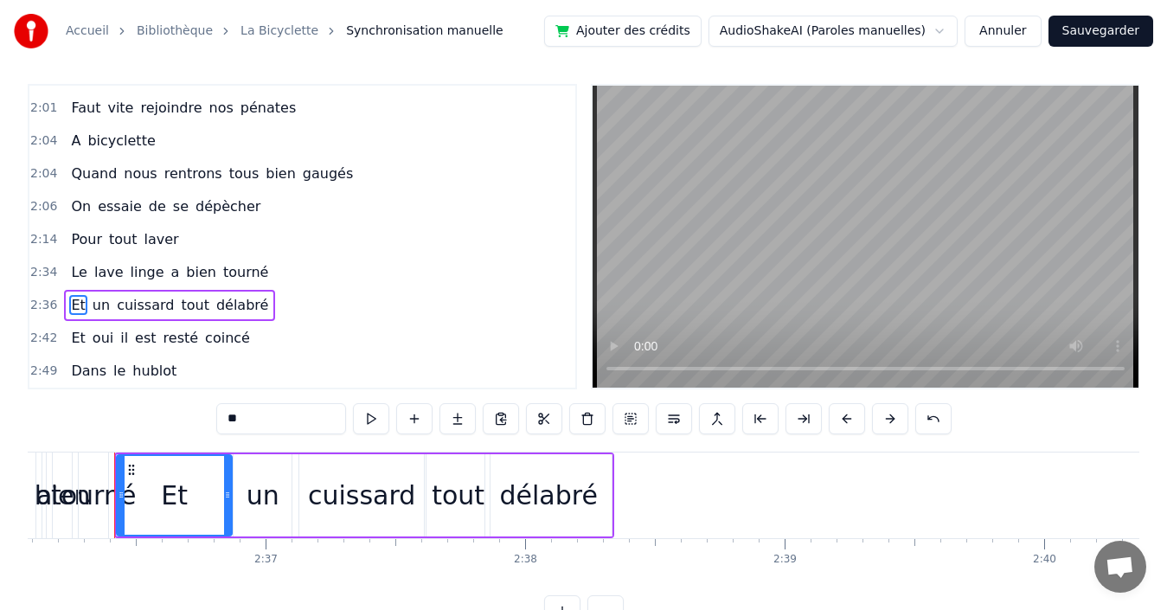
drag, startPoint x: 120, startPoint y: 480, endPoint x: 227, endPoint y: 485, distance: 106.5
click at [227, 485] on div at bounding box center [227, 495] width 7 height 79
drag, startPoint x: 120, startPoint y: 482, endPoint x: 189, endPoint y: 487, distance: 69.4
click at [189, 487] on div at bounding box center [190, 495] width 7 height 79
click at [263, 484] on div "un" at bounding box center [263, 495] width 33 height 39
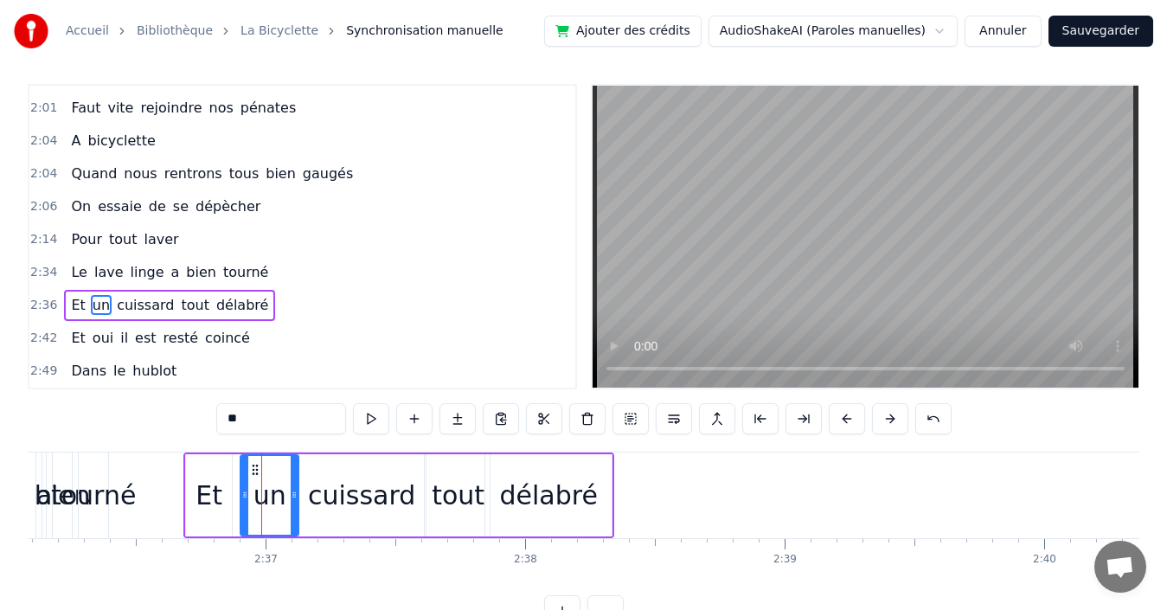
click at [253, 470] on icon at bounding box center [255, 470] width 14 height 14
click at [210, 473] on div "Et" at bounding box center [209, 495] width 46 height 82
type input "**"
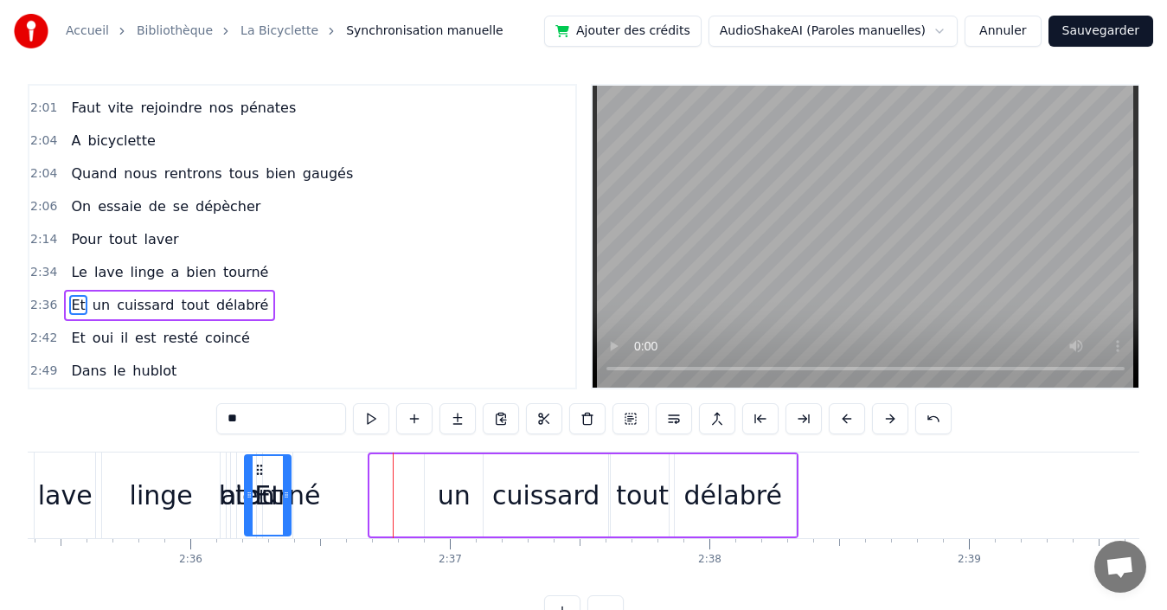
scroll to position [0, 40307]
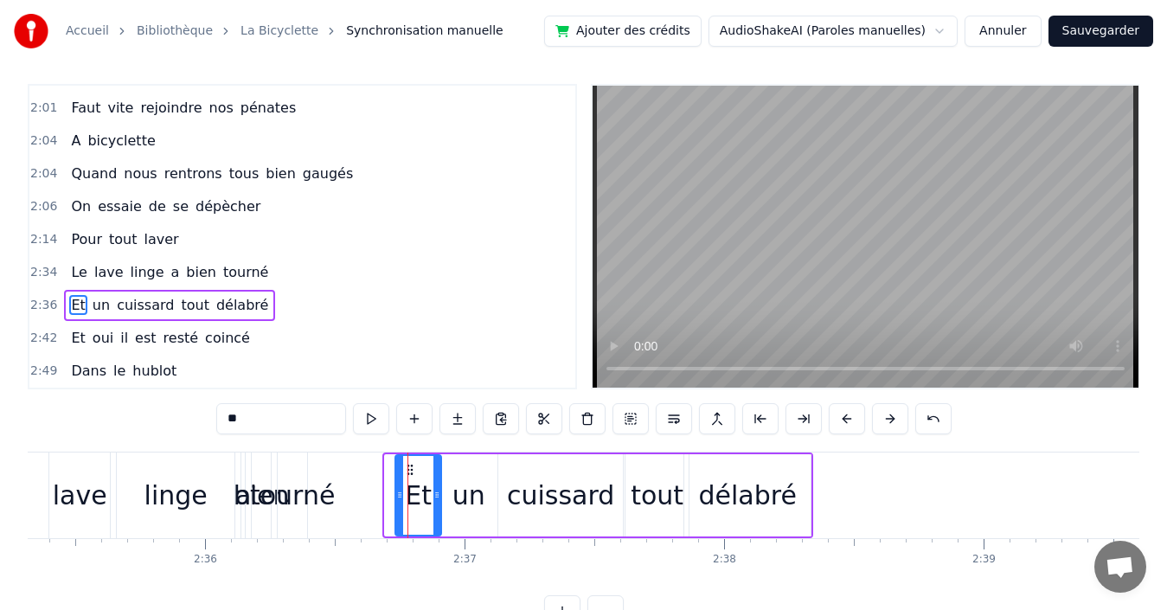
drag, startPoint x: 196, startPoint y: 467, endPoint x: 406, endPoint y: 493, distance: 210.9
click at [406, 493] on div "Et" at bounding box center [418, 495] width 44 height 79
click at [285, 305] on div "2:36 Et un cuissard tout délabré" at bounding box center [302, 305] width 546 height 33
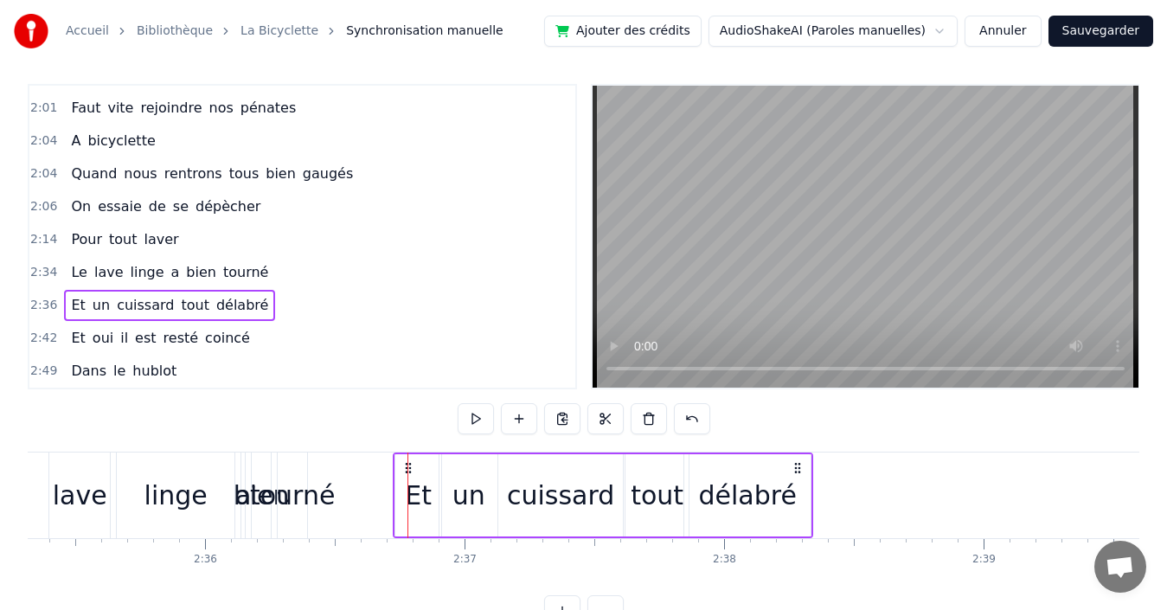
drag, startPoint x: 407, startPoint y: 465, endPoint x: 423, endPoint y: 475, distance: 18.2
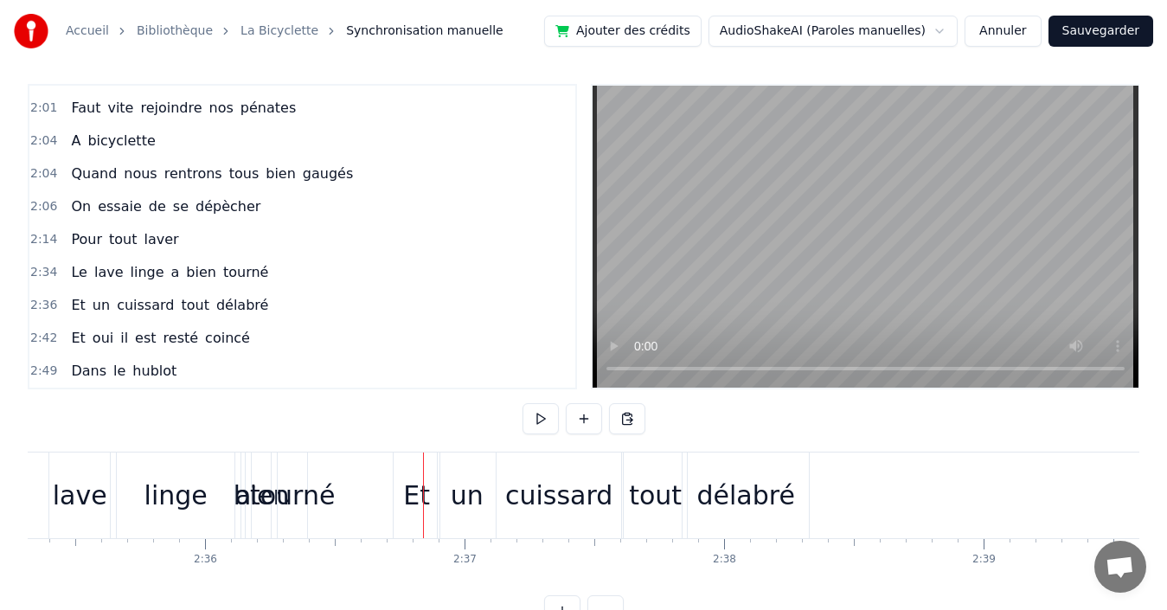
click at [277, 311] on div "2:36 Et un cuissard tout délabré" at bounding box center [302, 305] width 546 height 33
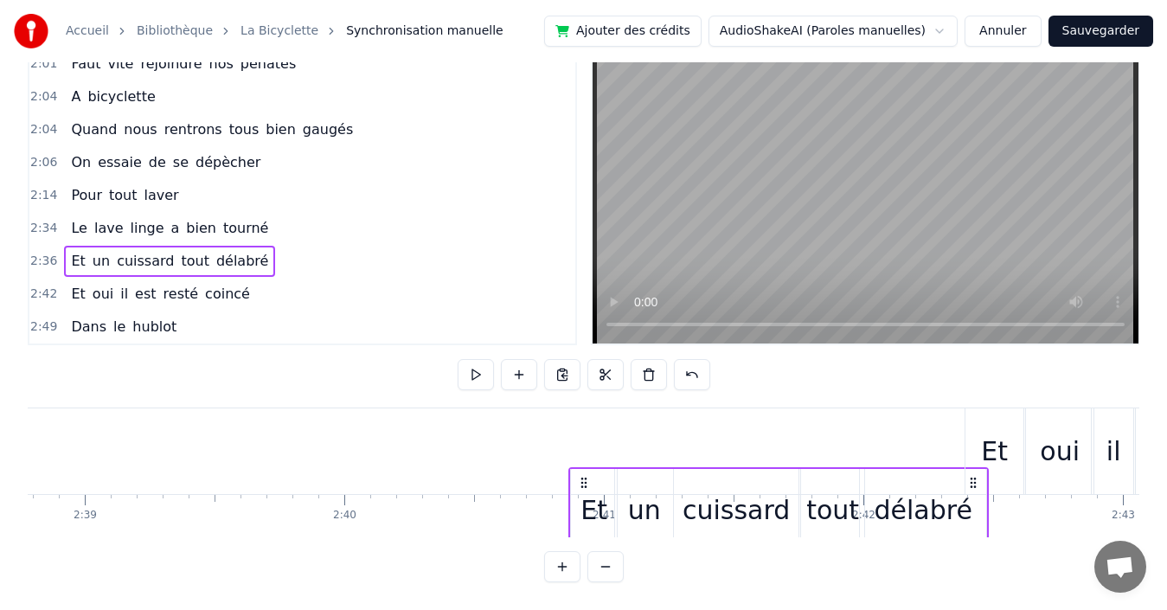
scroll to position [0, 41217]
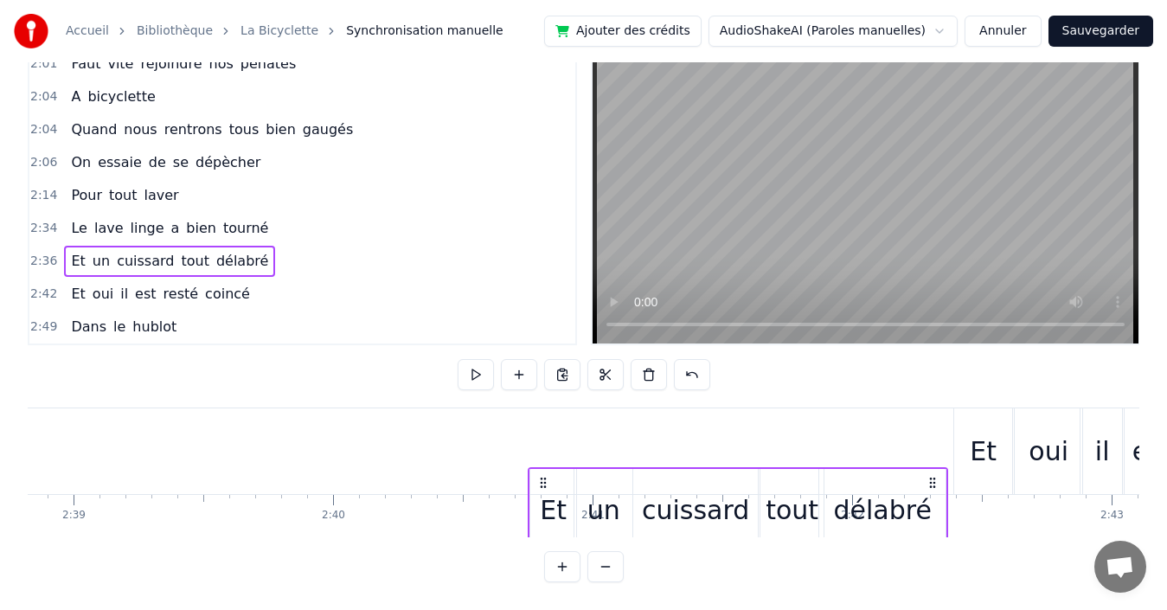
drag, startPoint x: 796, startPoint y: 465, endPoint x: 931, endPoint y: 391, distance: 154.1
click at [931, 391] on div "0:00 Quand nous partons tous les printemps 0:08 Quand nous partons dans toute l…" at bounding box center [584, 311] width 1112 height 542
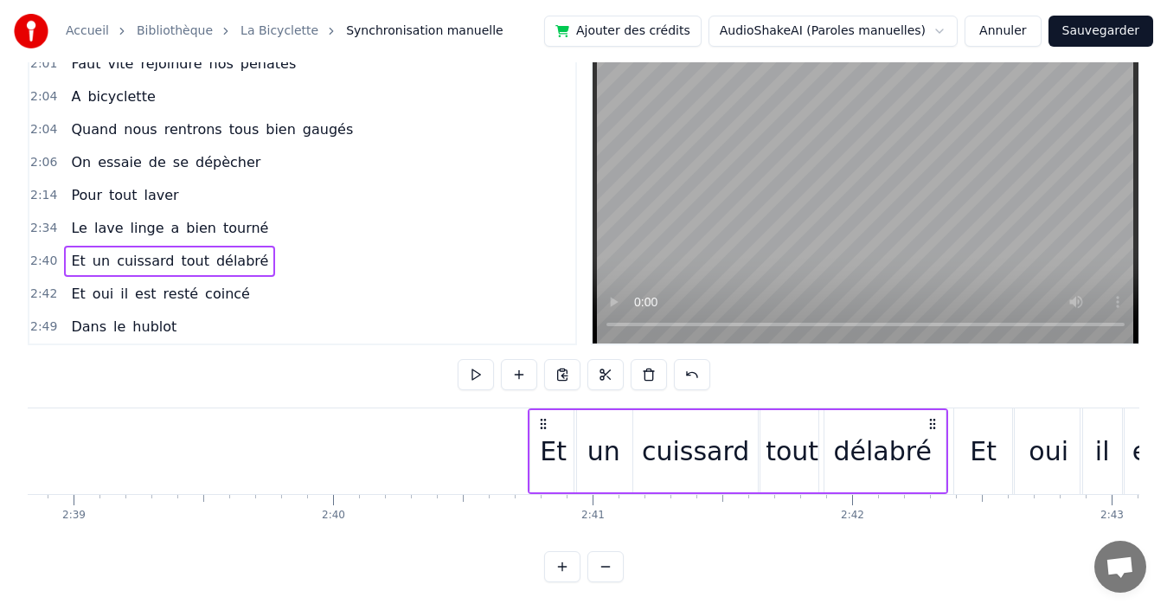
click at [264, 215] on div "2:34 Le lave linge a bien tourné" at bounding box center [302, 228] width 546 height 33
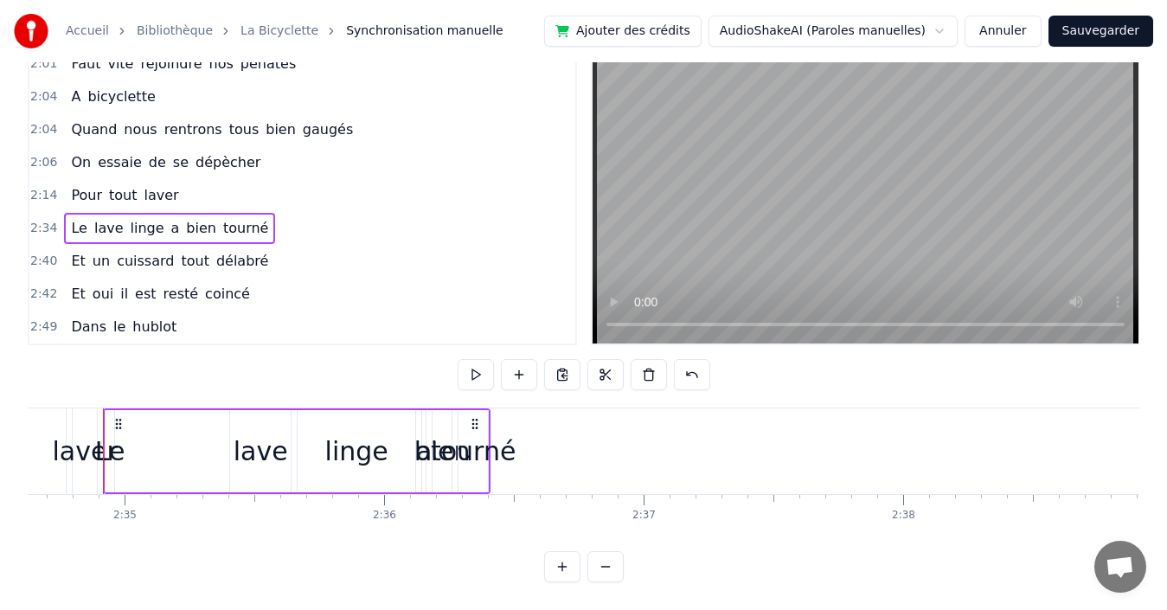
scroll to position [0, 40117]
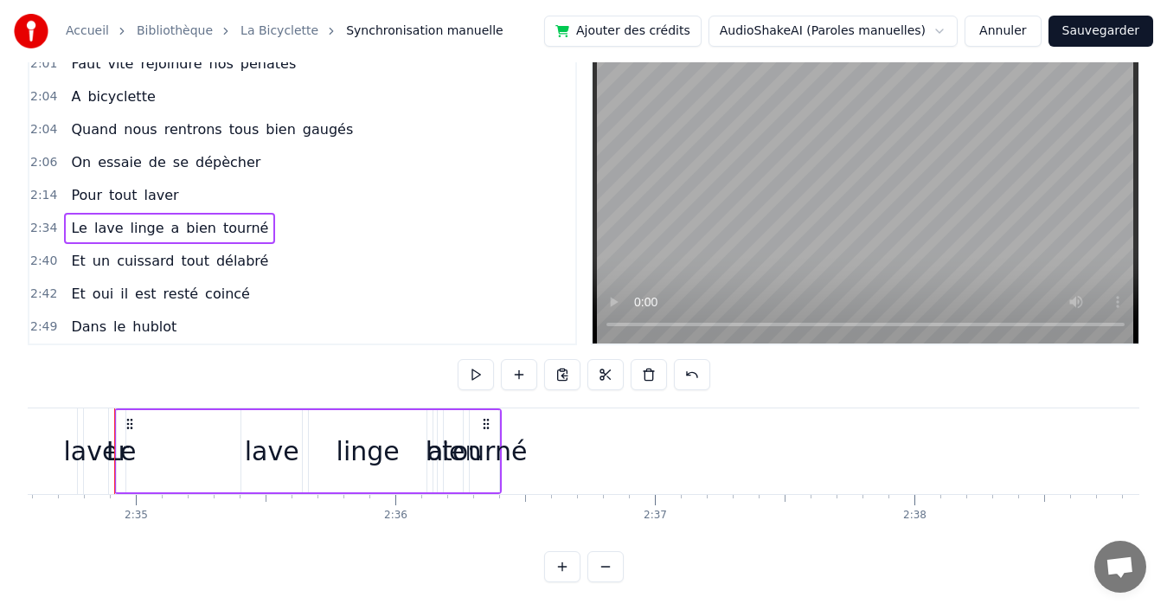
click at [223, 218] on span "tourné" at bounding box center [245, 228] width 48 height 20
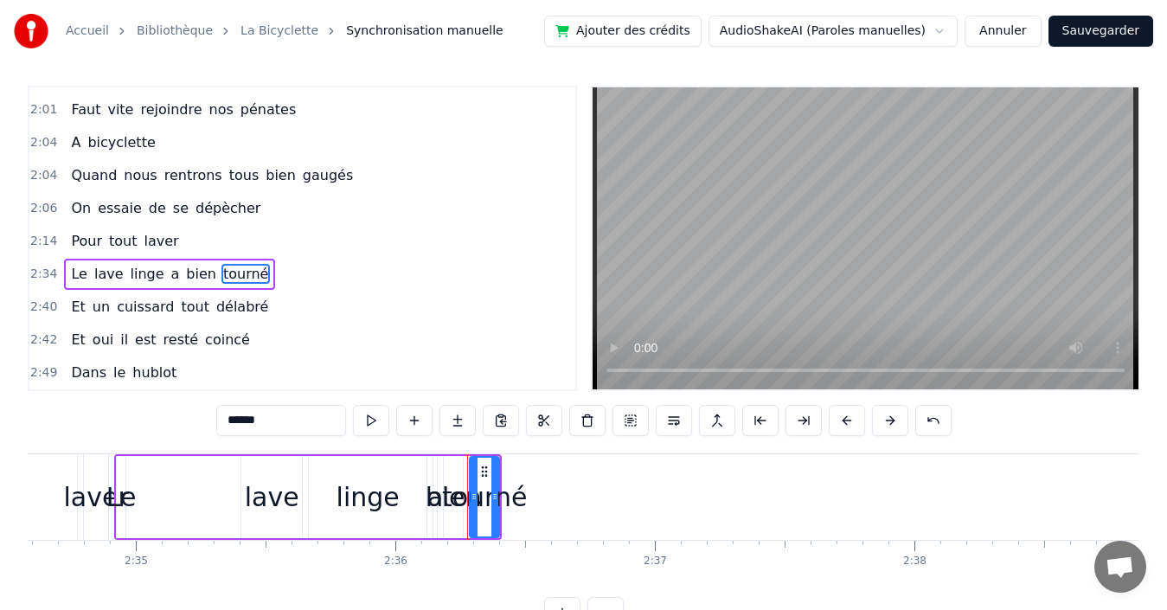
scroll to position [0, 0]
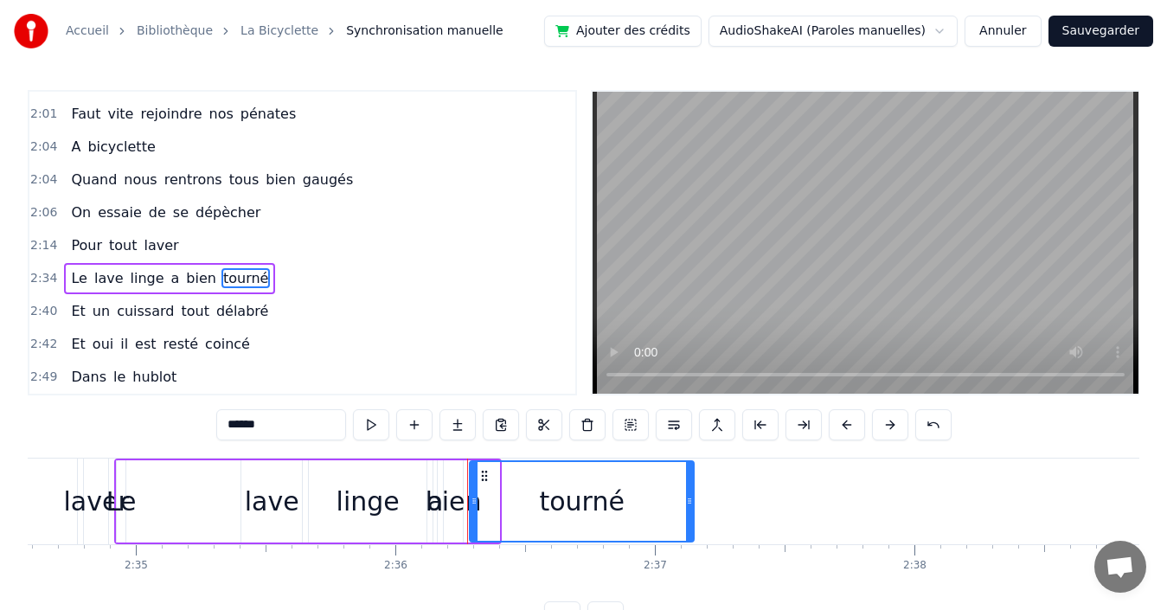
drag, startPoint x: 496, startPoint y: 484, endPoint x: 690, endPoint y: 494, distance: 194.9
click at [690, 494] on div at bounding box center [689, 501] width 7 height 79
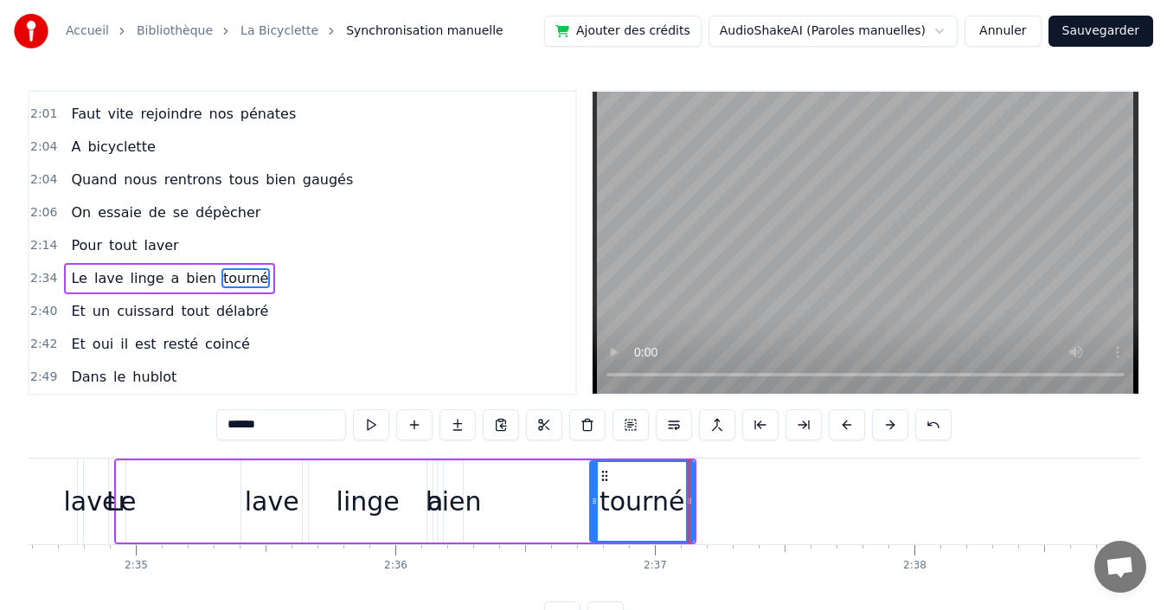
drag, startPoint x: 474, startPoint y: 486, endPoint x: 594, endPoint y: 485, distance: 120.2
click at [594, 485] on div at bounding box center [594, 501] width 7 height 79
click at [184, 279] on span "bien" at bounding box center [201, 278] width 34 height 20
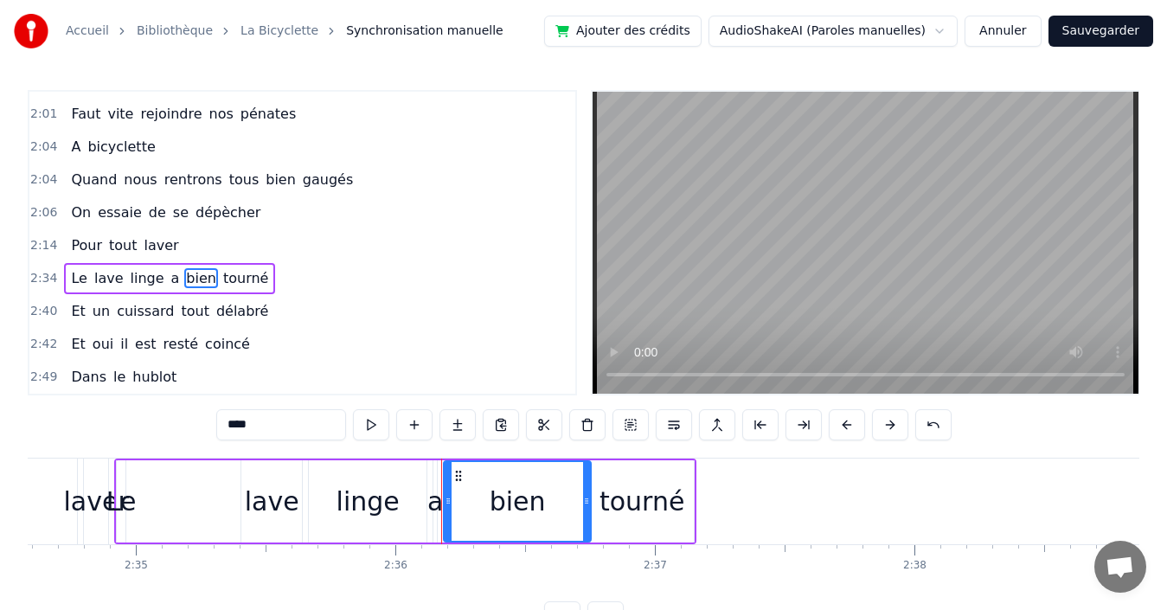
drag, startPoint x: 461, startPoint y: 475, endPoint x: 535, endPoint y: 461, distance: 74.8
click at [587, 465] on div at bounding box center [586, 501] width 7 height 79
drag, startPoint x: 448, startPoint y: 476, endPoint x: 518, endPoint y: 477, distance: 70.1
click at [518, 477] on div at bounding box center [518, 501] width 7 height 79
click at [170, 278] on span "a" at bounding box center [176, 278] width 12 height 20
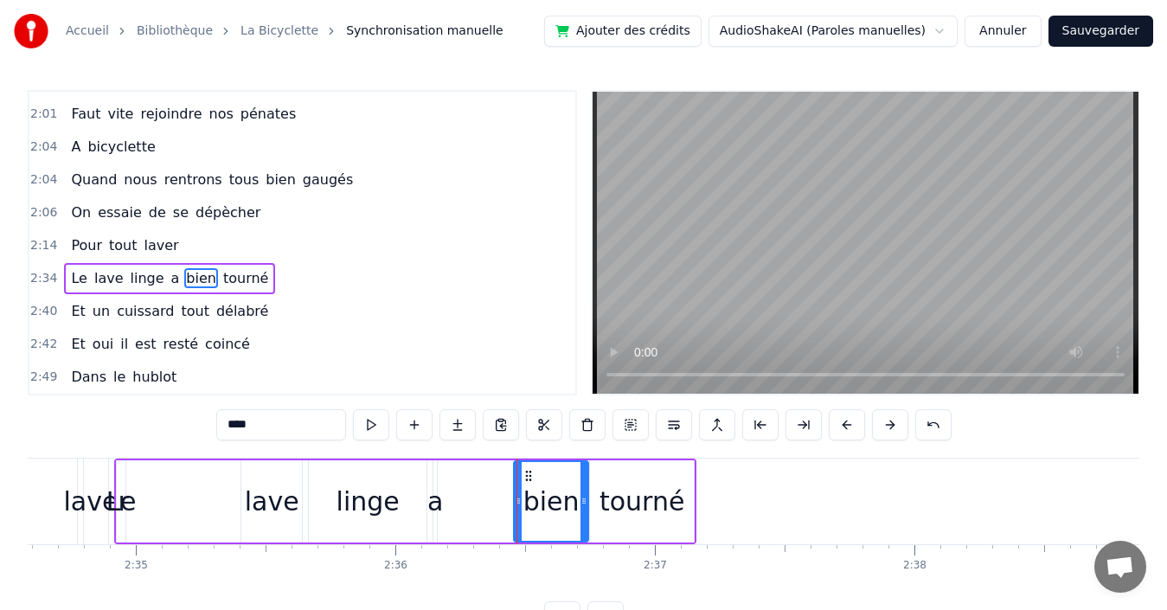
type input "*"
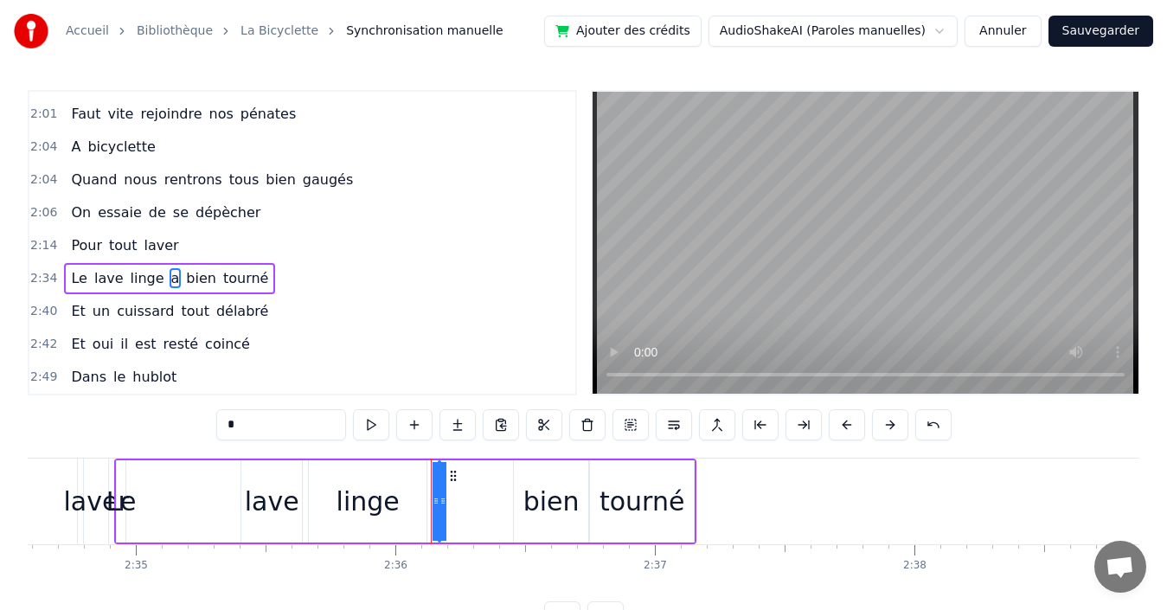
drag, startPoint x: 440, startPoint y: 497, endPoint x: 504, endPoint y: 494, distance: 64.1
click at [504, 494] on div "Le lave linge a bien tourné" at bounding box center [405, 501] width 582 height 86
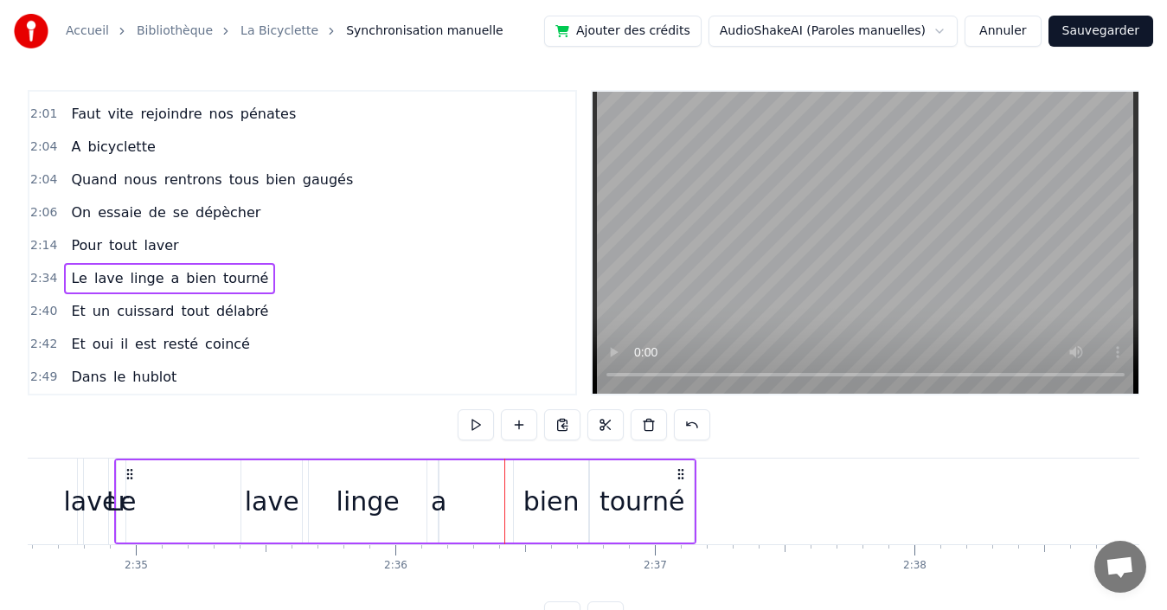
click at [170, 280] on span "a" at bounding box center [176, 278] width 12 height 20
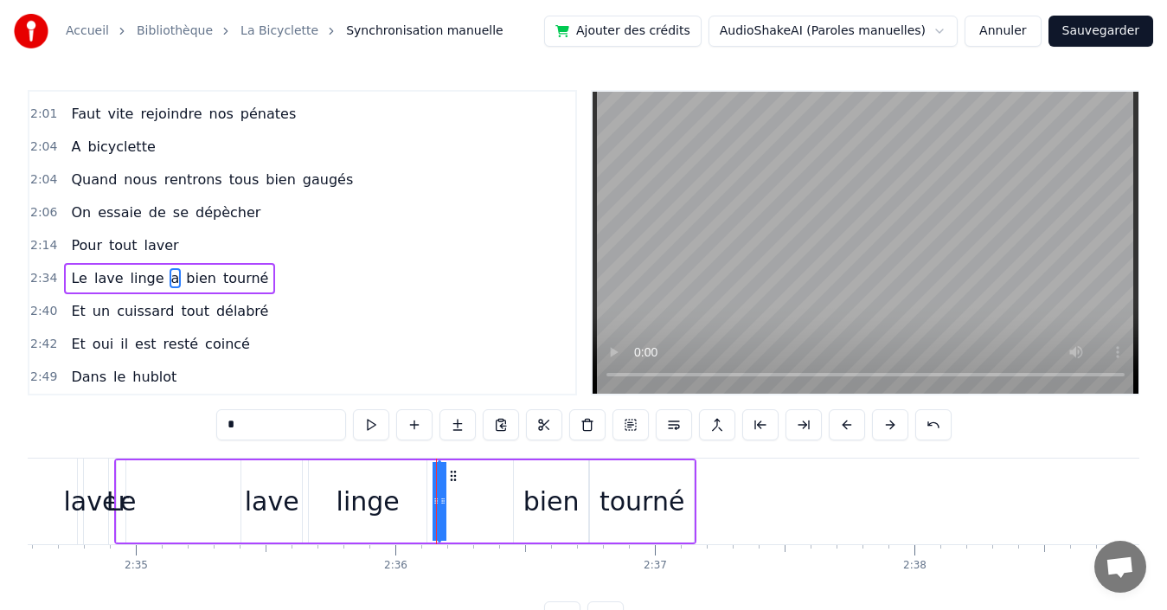
drag, startPoint x: 442, startPoint y: 490, endPoint x: 456, endPoint y: 494, distance: 14.3
click at [478, 490] on div "Le lave linge a bien tourné" at bounding box center [405, 501] width 582 height 86
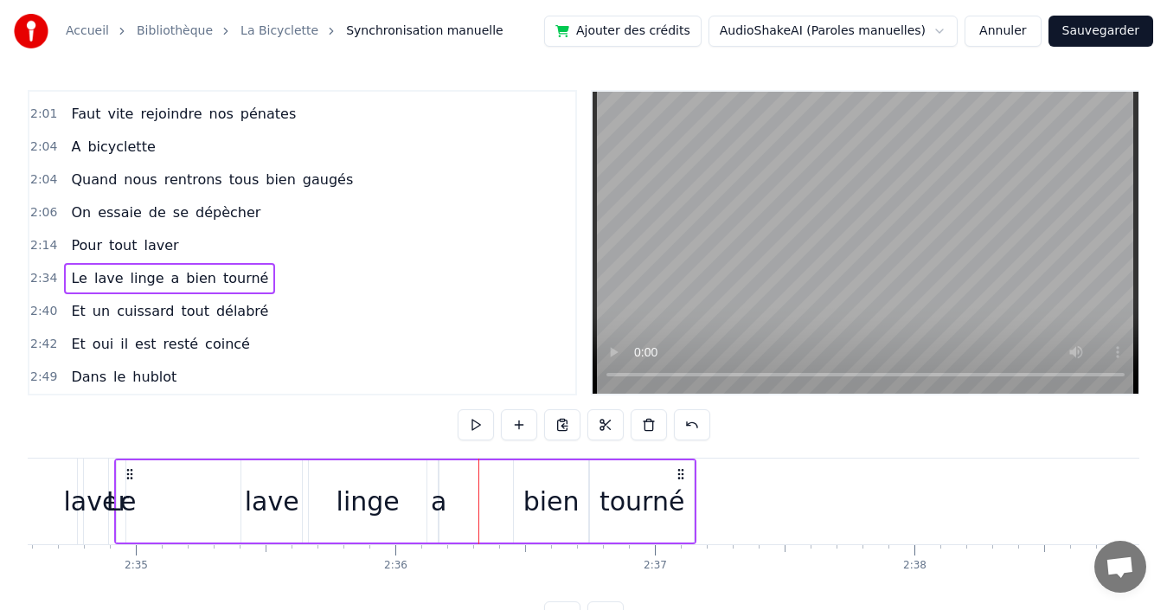
click at [439, 501] on div "a" at bounding box center [439, 501] width 16 height 39
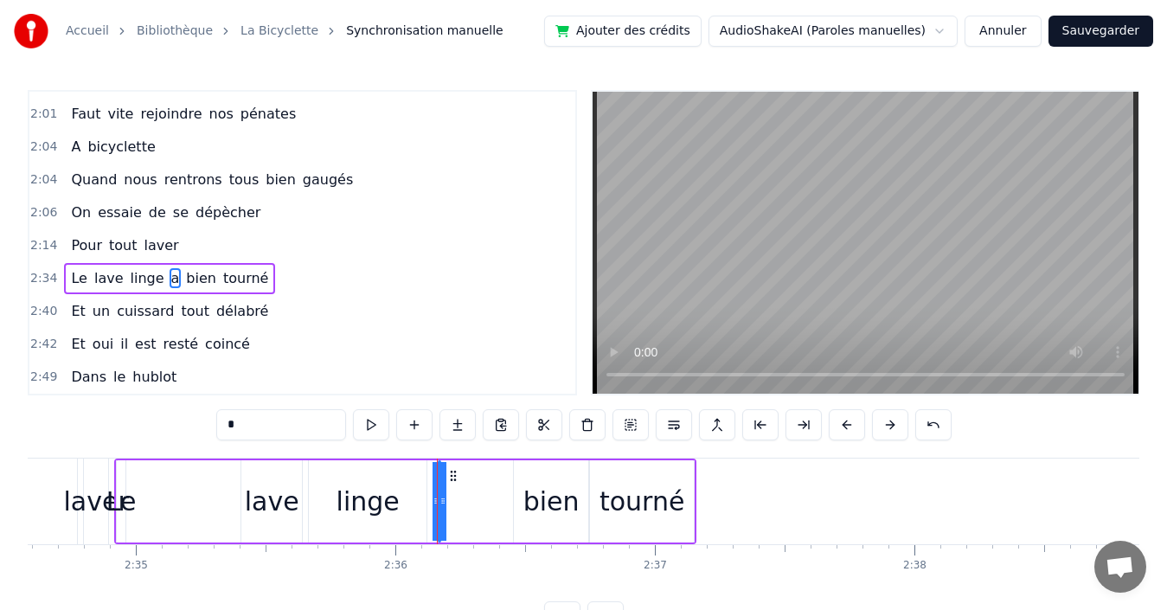
drag, startPoint x: 442, startPoint y: 499, endPoint x: 472, endPoint y: 499, distance: 30.3
click at [472, 499] on div "Le lave linge a bien tourné" at bounding box center [405, 501] width 582 height 86
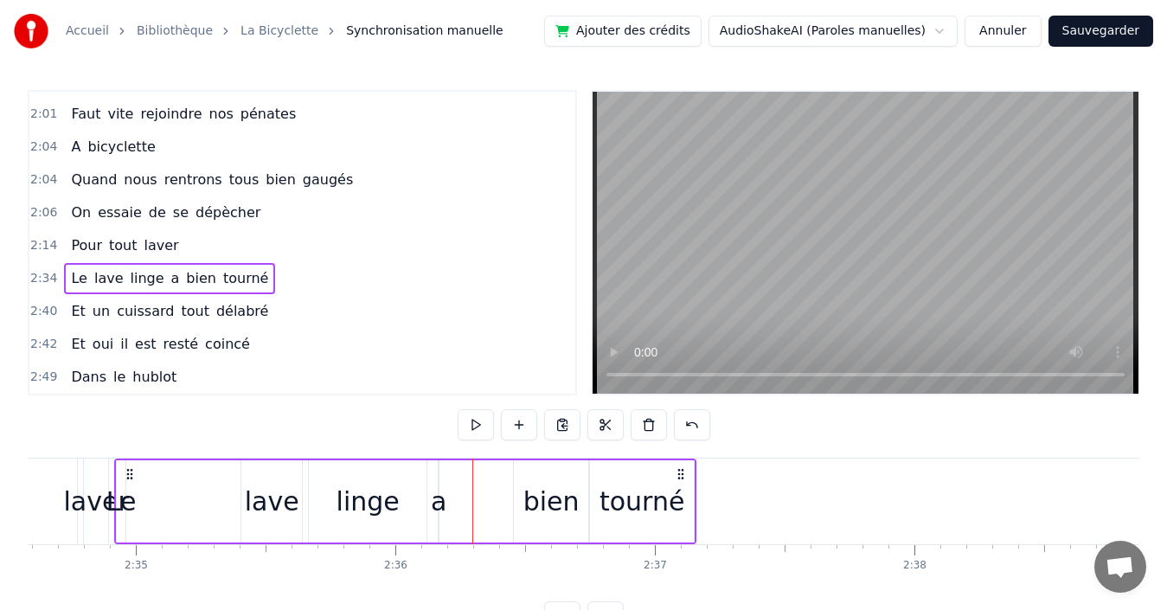
click at [170, 279] on span "a" at bounding box center [176, 278] width 12 height 20
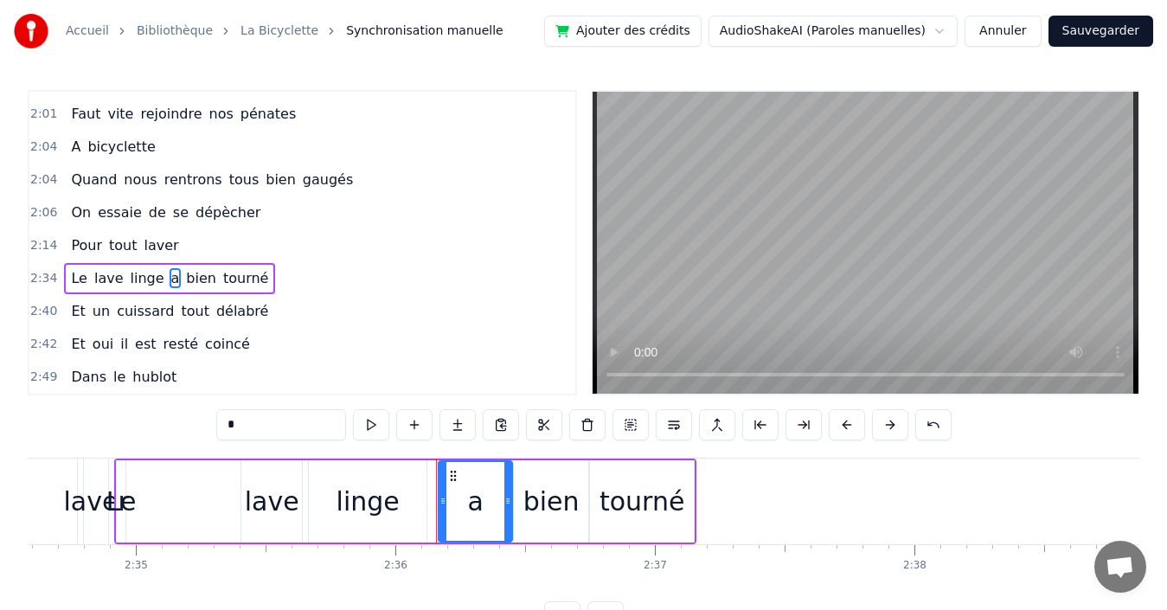
drag, startPoint x: 439, startPoint y: 501, endPoint x: 514, endPoint y: 506, distance: 75.4
click at [514, 506] on div "Le lave linge a bien tourné" at bounding box center [405, 501] width 582 height 86
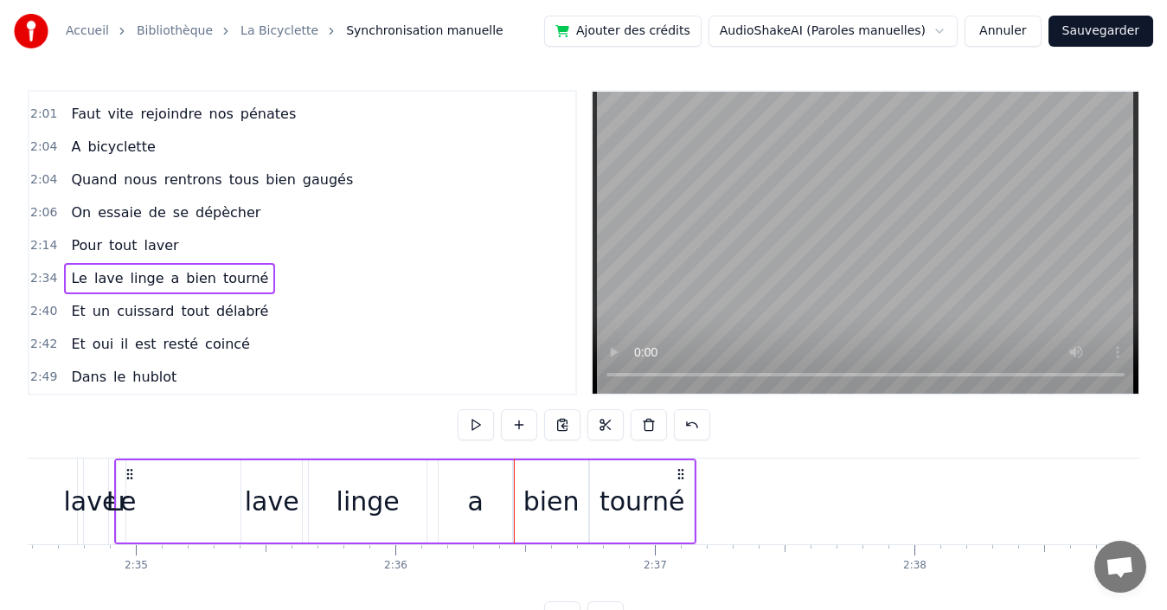
click at [451, 498] on div "a" at bounding box center [476, 501] width 74 height 82
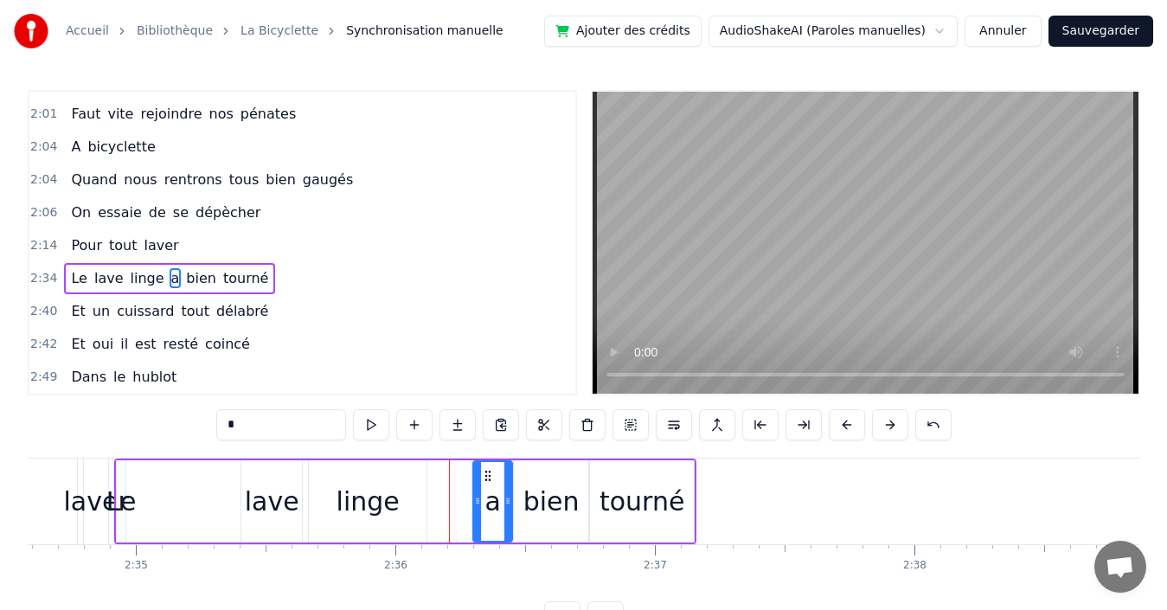
drag, startPoint x: 452, startPoint y: 498, endPoint x: 476, endPoint y: 502, distance: 24.5
click at [476, 502] on icon at bounding box center [477, 501] width 7 height 14
click at [381, 502] on div "linge" at bounding box center [368, 501] width 63 height 39
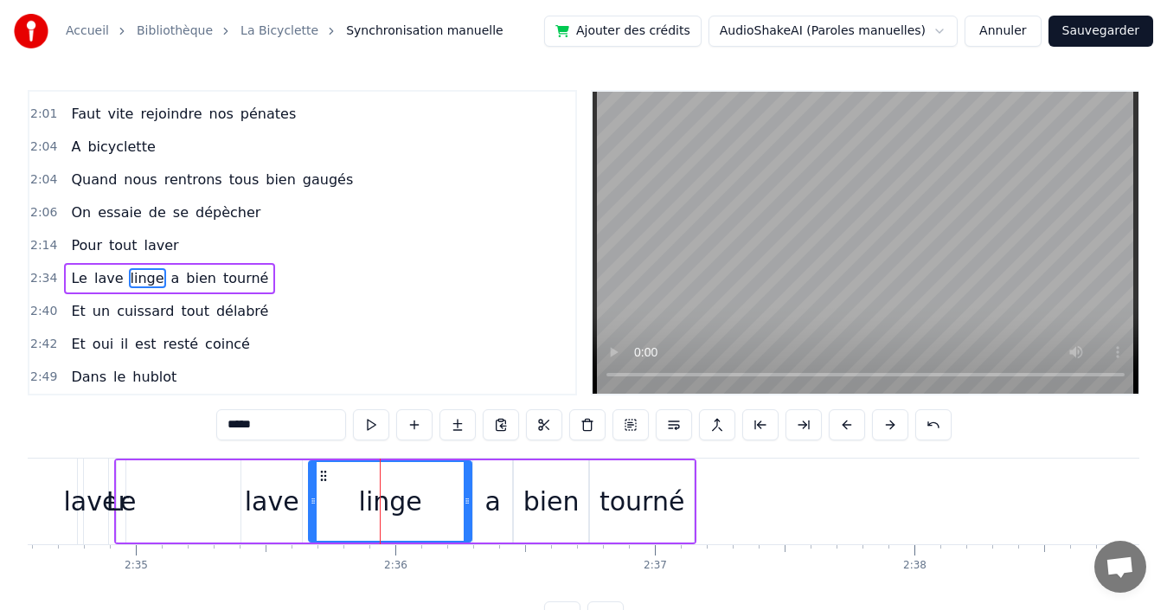
drag, startPoint x: 422, startPoint y: 505, endPoint x: 467, endPoint y: 509, distance: 45.1
click at [467, 509] on div at bounding box center [467, 501] width 7 height 79
drag, startPoint x: 321, startPoint y: 500, endPoint x: 392, endPoint y: 503, distance: 71.0
click at [392, 503] on icon at bounding box center [391, 501] width 7 height 14
click at [264, 503] on div "lave" at bounding box center [272, 501] width 54 height 39
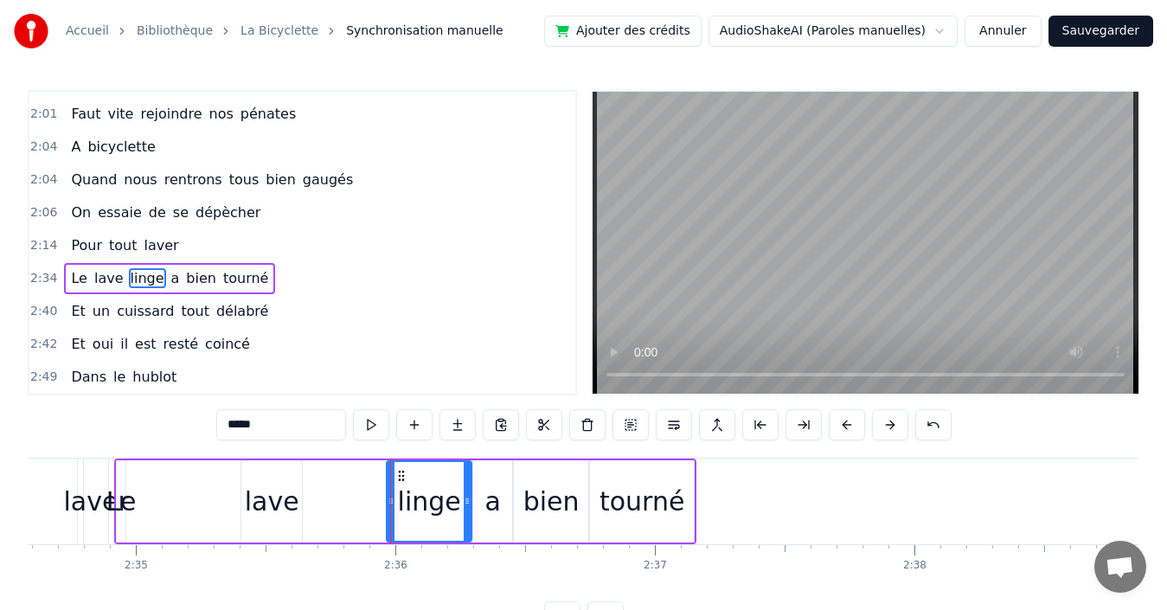
type input "****"
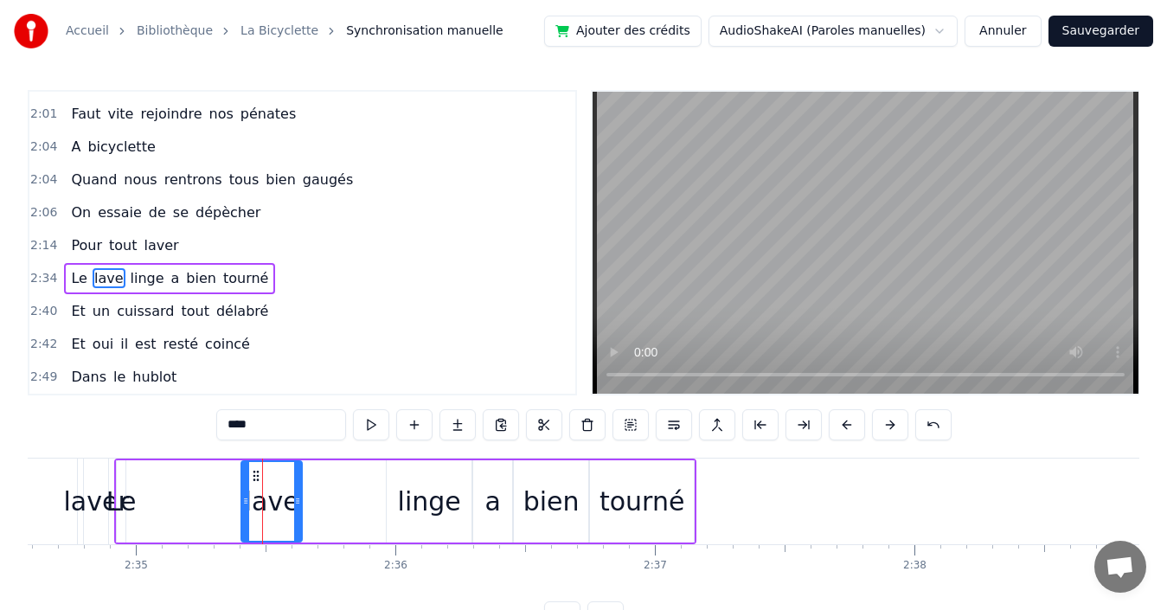
drag, startPoint x: 313, startPoint y: 497, endPoint x: 381, endPoint y: 503, distance: 67.8
click at [381, 503] on div "Le lave linge a bien tourné" at bounding box center [405, 501] width 582 height 86
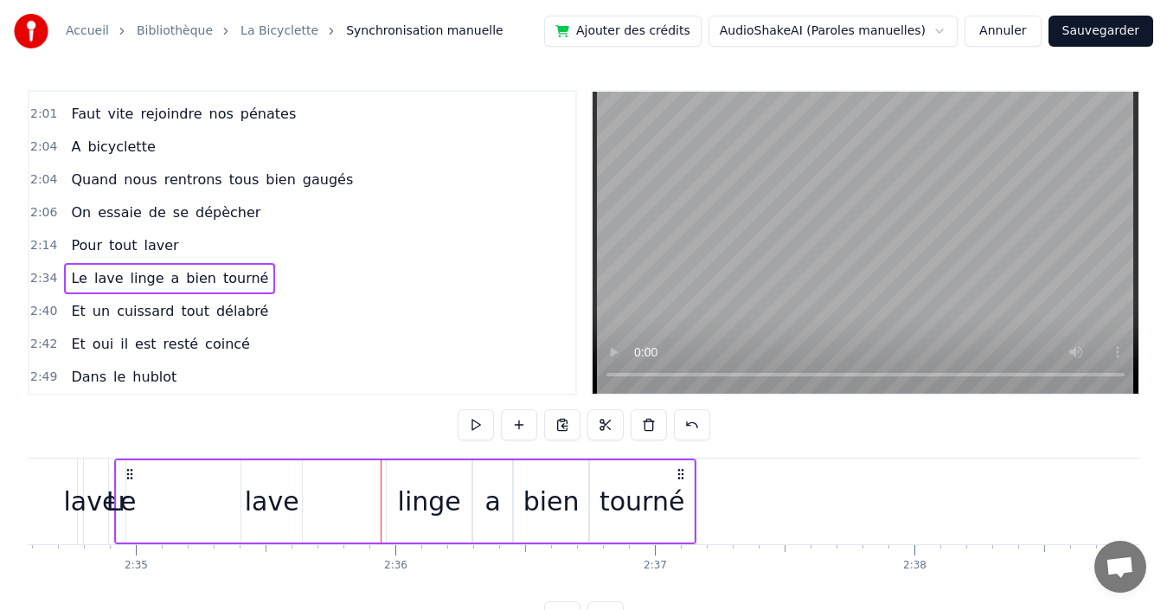
click at [262, 503] on div "lave" at bounding box center [272, 501] width 54 height 39
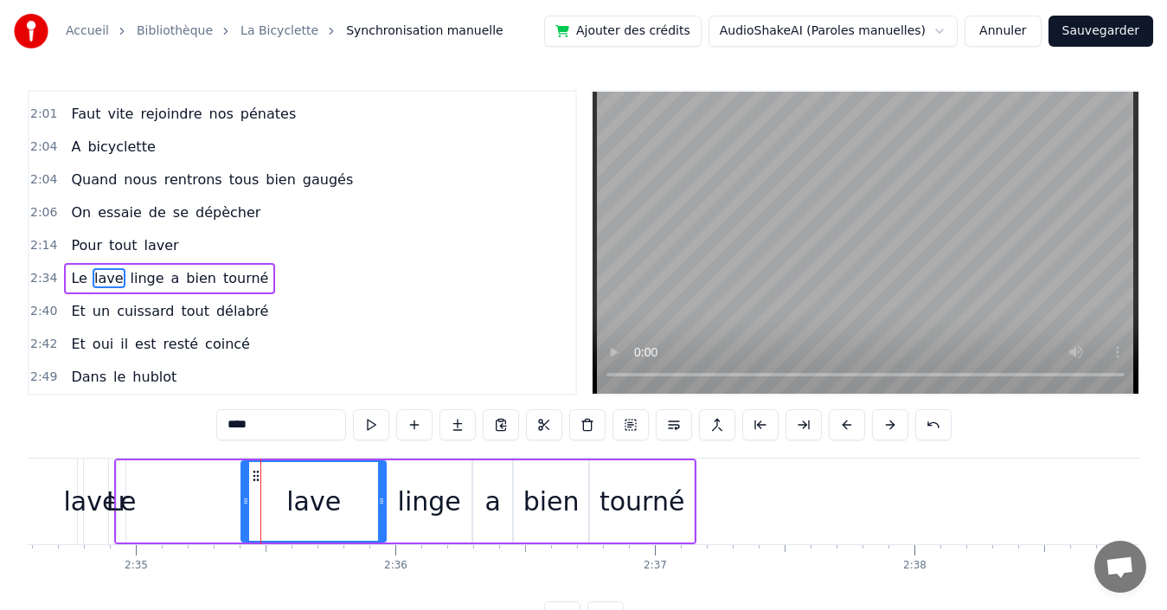
drag, startPoint x: 297, startPoint y: 500, endPoint x: 381, endPoint y: 511, distance: 84.7
click at [381, 511] on div at bounding box center [381, 501] width 7 height 79
drag, startPoint x: 243, startPoint y: 496, endPoint x: 316, endPoint y: 499, distance: 72.7
click at [316, 499] on icon at bounding box center [318, 501] width 7 height 14
click at [69, 278] on span "Le" at bounding box center [78, 278] width 19 height 20
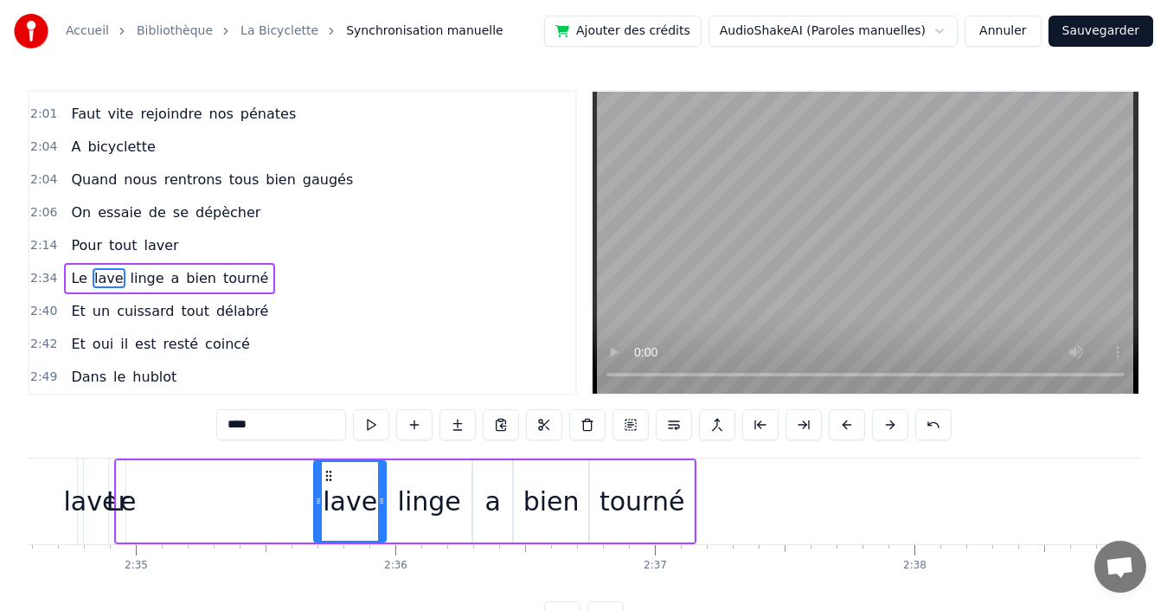
type input "**"
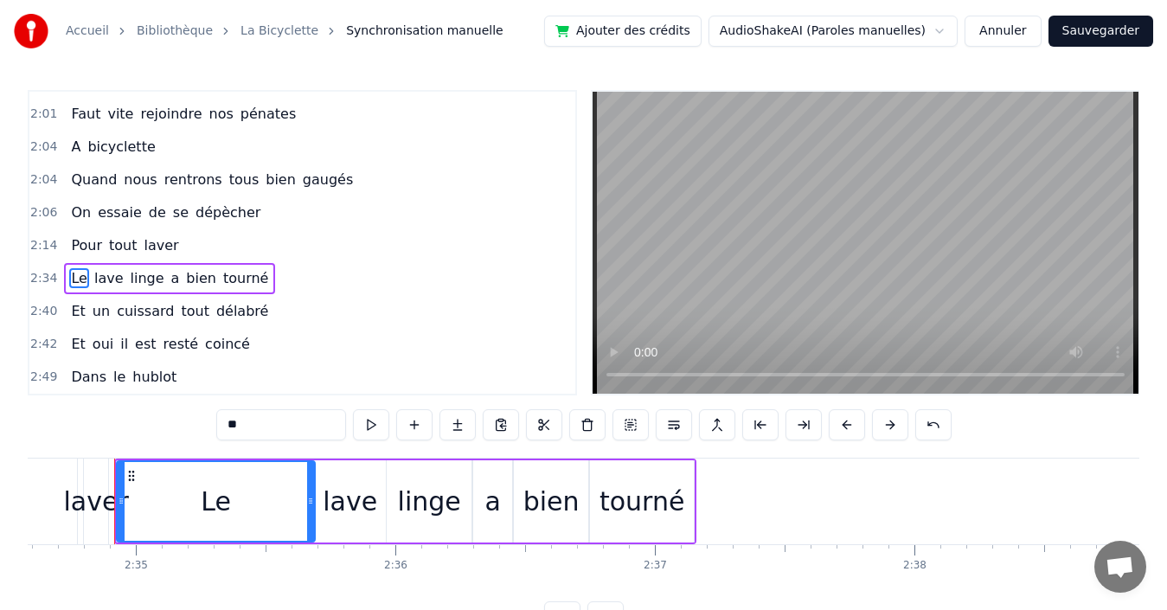
drag, startPoint x: 131, startPoint y: 489, endPoint x: 236, endPoint y: 488, distance: 105.5
click at [312, 496] on div at bounding box center [310, 501] width 7 height 79
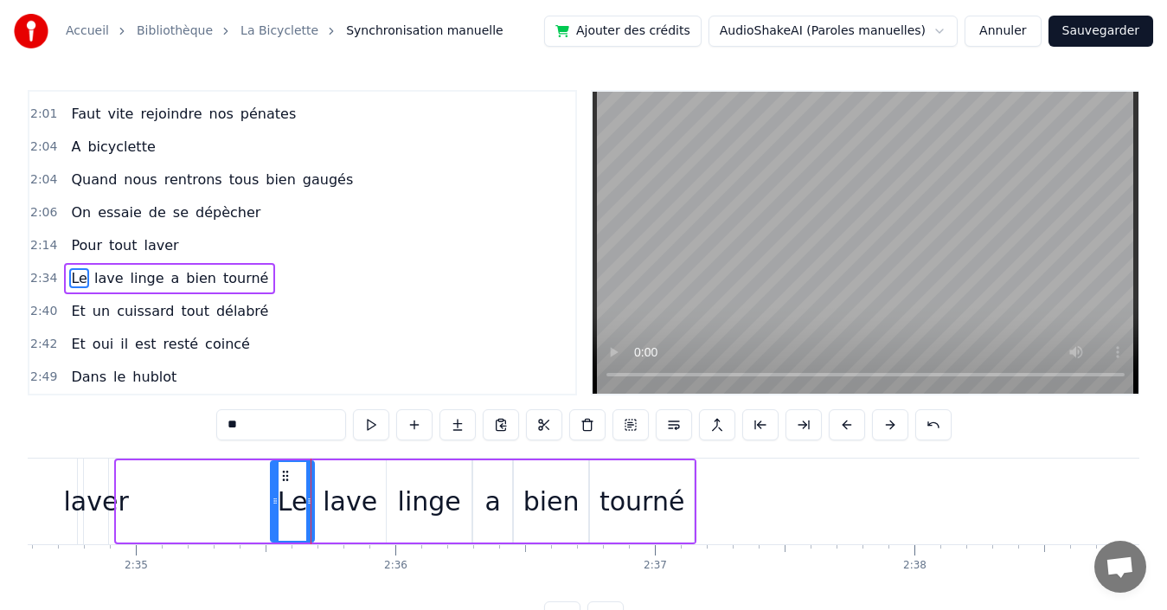
drag, startPoint x: 122, startPoint y: 497, endPoint x: 276, endPoint y: 514, distance: 154.9
click at [276, 514] on div at bounding box center [275, 501] width 7 height 79
click at [262, 274] on div "2:35 Le lave linge a bien tourné" at bounding box center [302, 278] width 546 height 33
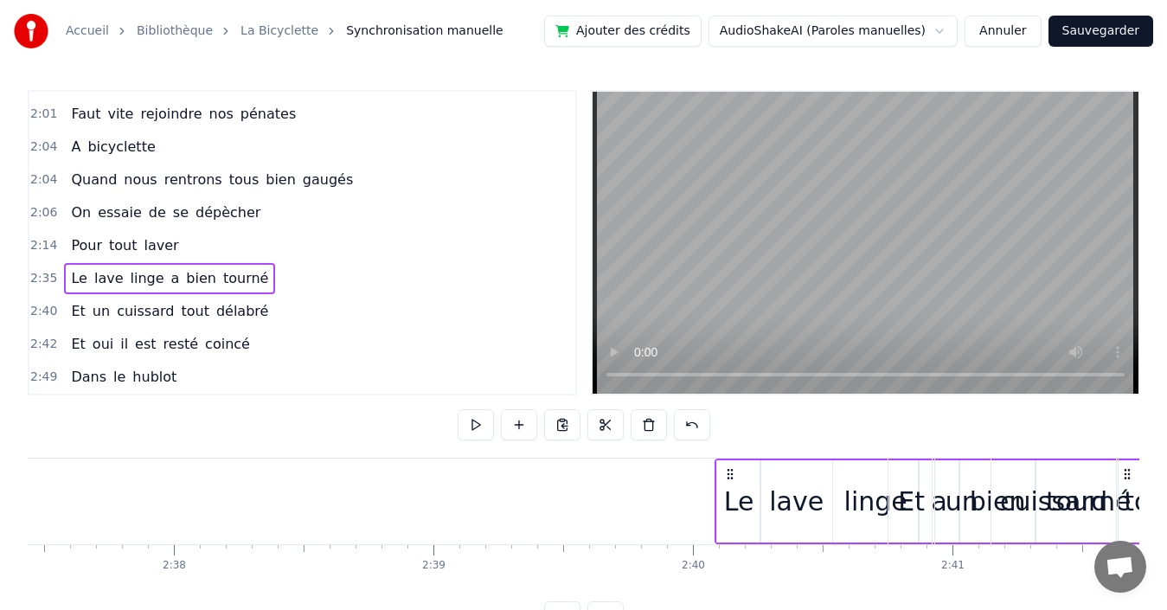
scroll to position [0, 40927]
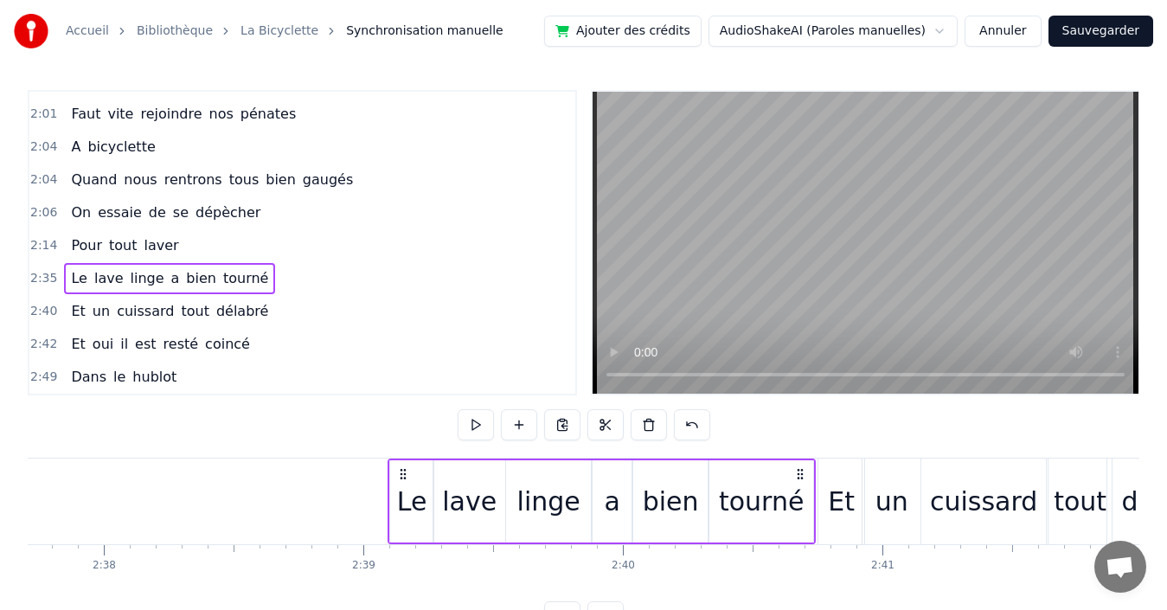
drag, startPoint x: 697, startPoint y: 475, endPoint x: 800, endPoint y: 477, distance: 103.0
click at [800, 477] on icon at bounding box center [800, 474] width 14 height 14
click at [261, 242] on div "2:14 Pour tout laver" at bounding box center [302, 245] width 546 height 33
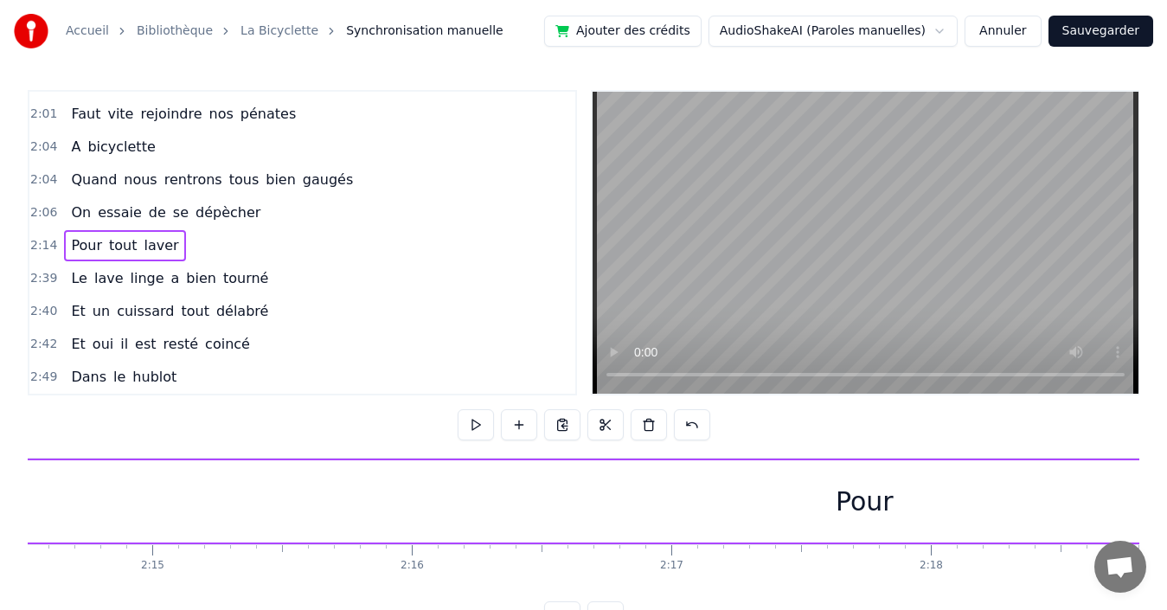
scroll to position [0, 34802]
click at [689, 496] on div "Pour" at bounding box center [972, 501] width 1711 height 82
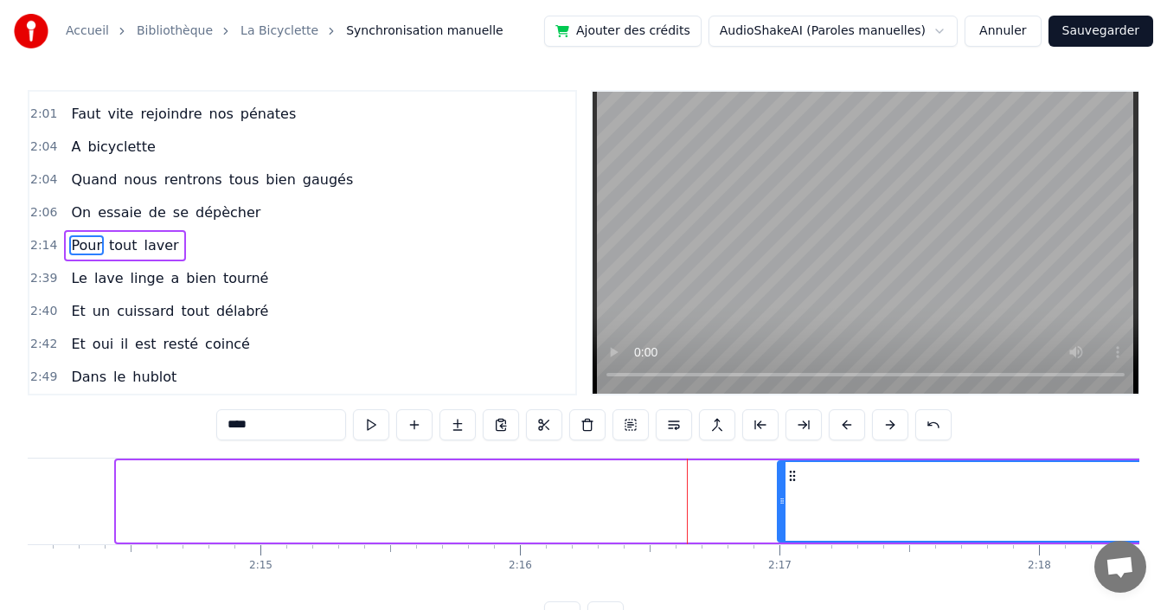
drag, startPoint x: 121, startPoint y: 485, endPoint x: 782, endPoint y: 481, distance: 660.9
click at [782, 481] on div at bounding box center [782, 501] width 7 height 79
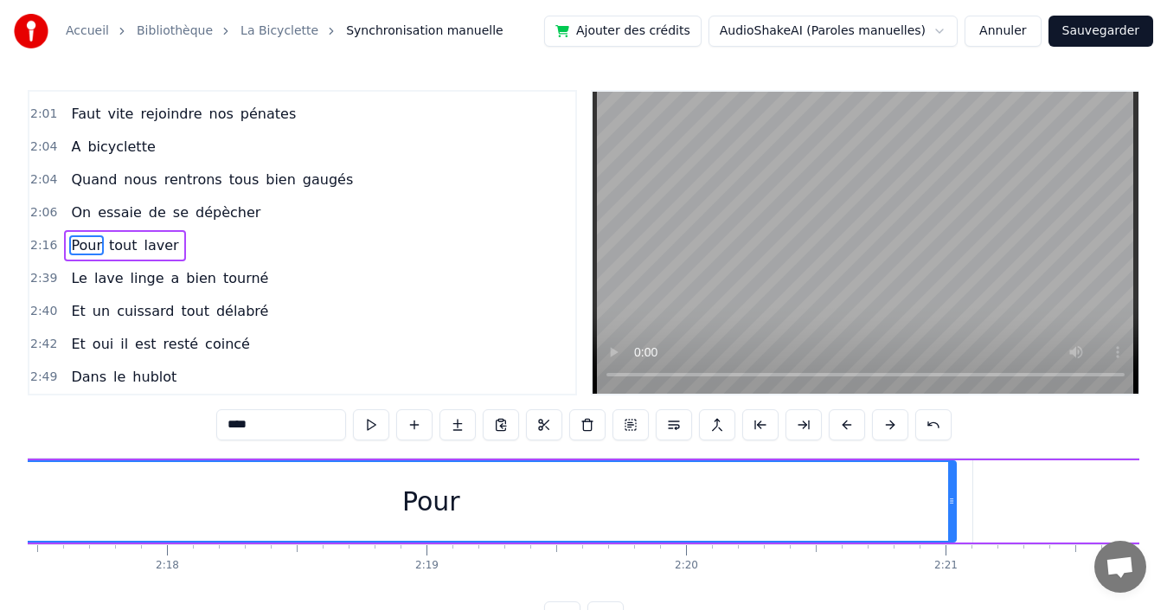
scroll to position [0, 35418]
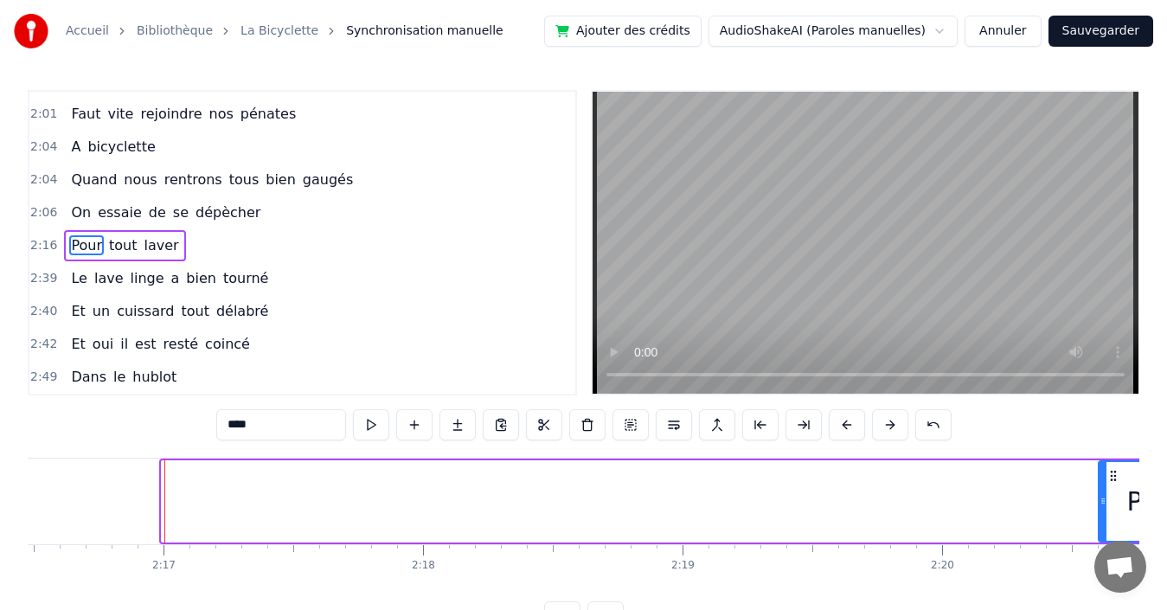
drag, startPoint x: 167, startPoint y: 488, endPoint x: 1104, endPoint y: 494, distance: 936.9
click at [1104, 494] on div at bounding box center [1102, 501] width 7 height 79
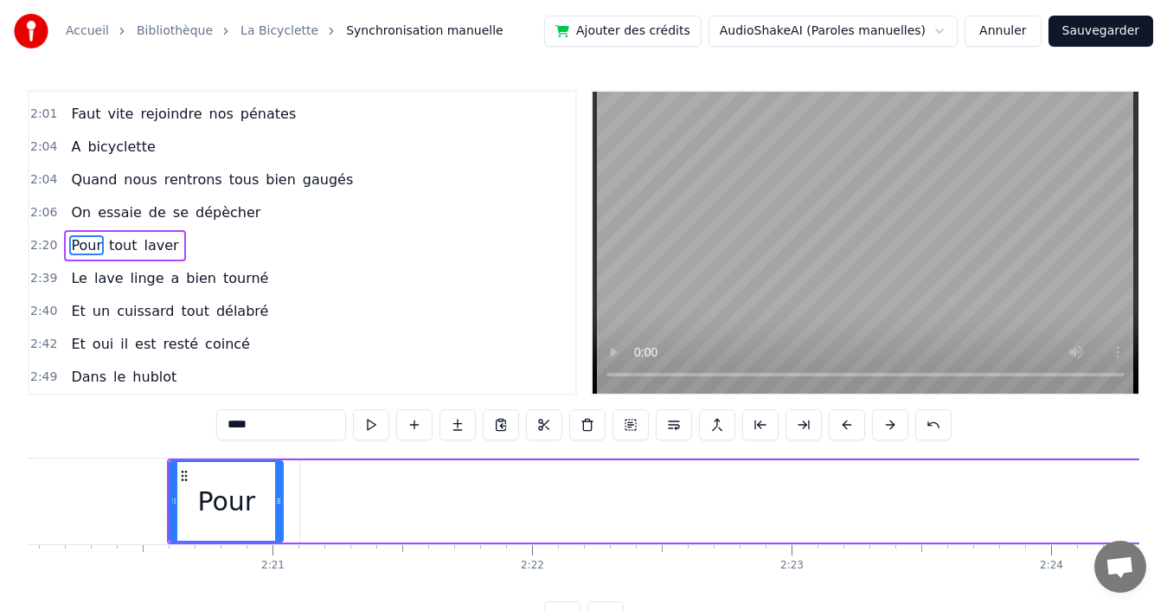
scroll to position [0, 36406]
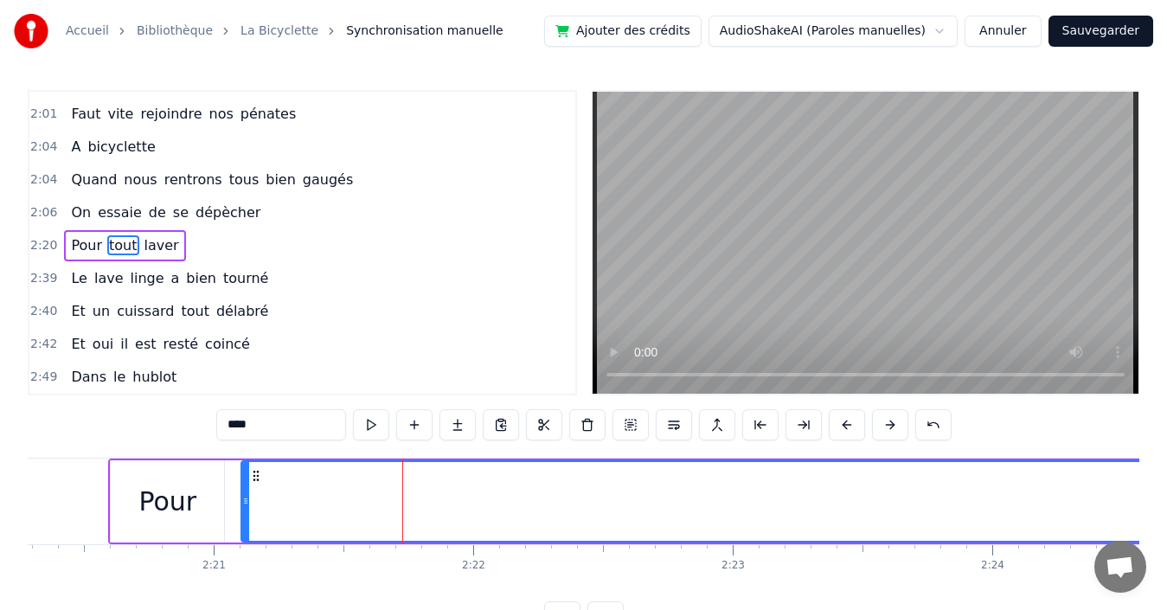
drag, startPoint x: 253, startPoint y: 497, endPoint x: 281, endPoint y: 494, distance: 28.7
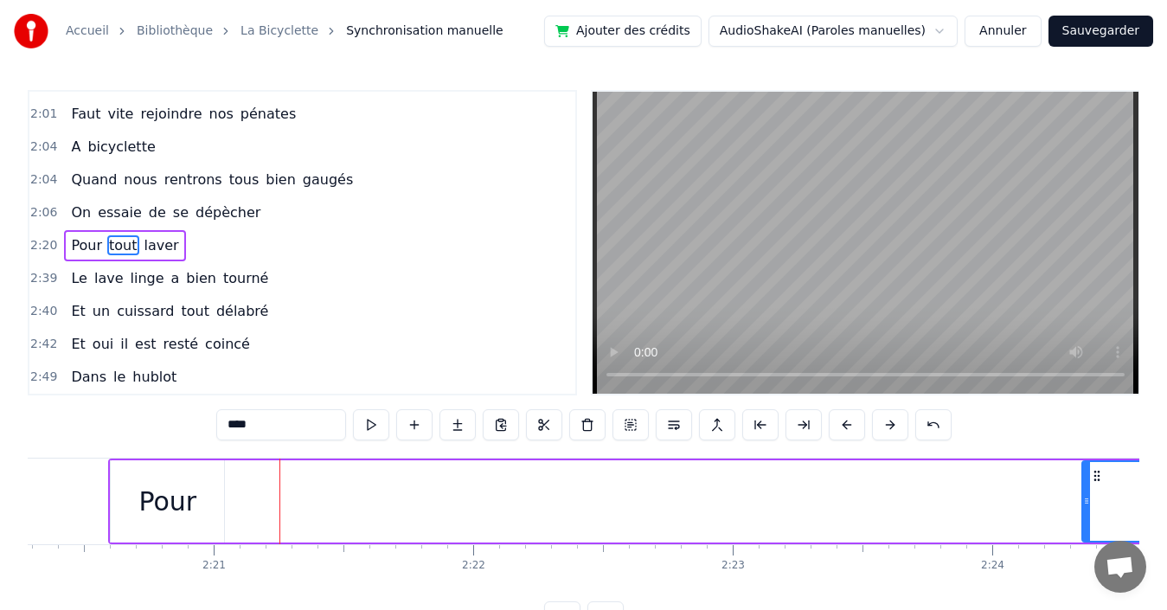
drag, startPoint x: 246, startPoint y: 500, endPoint x: 1087, endPoint y: 552, distance: 842.4
click at [1087, 554] on div "Quand nous partons tous les printemps Quand nous partons dans toute la [GEOGRAP…" at bounding box center [584, 523] width 1112 height 130
click at [172, 498] on div "Pour" at bounding box center [167, 501] width 58 height 39
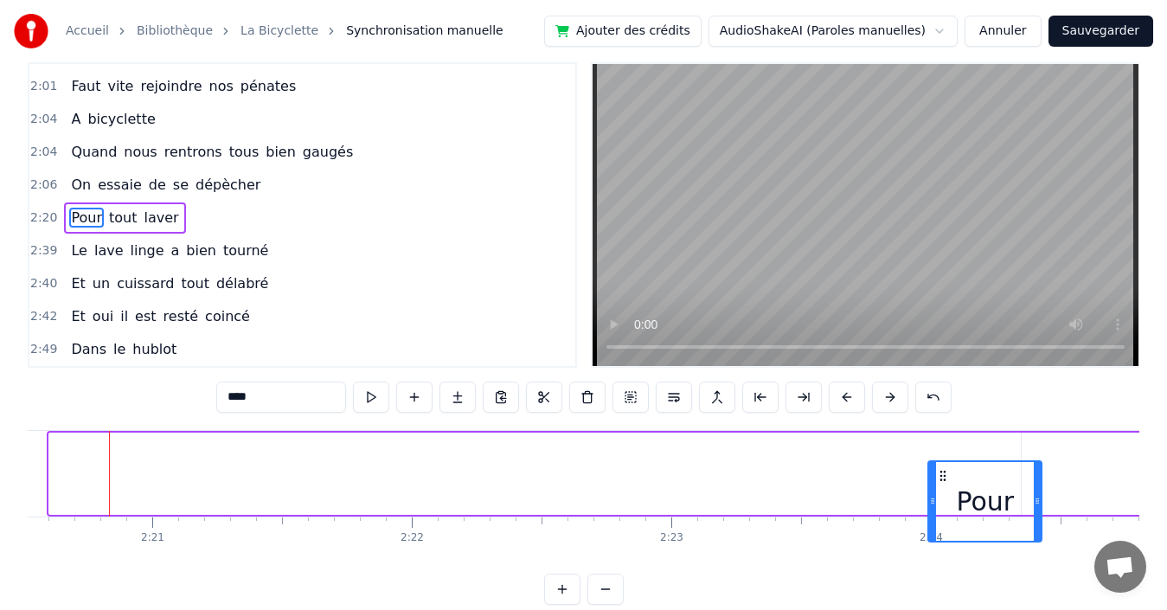
scroll to position [0, 36484]
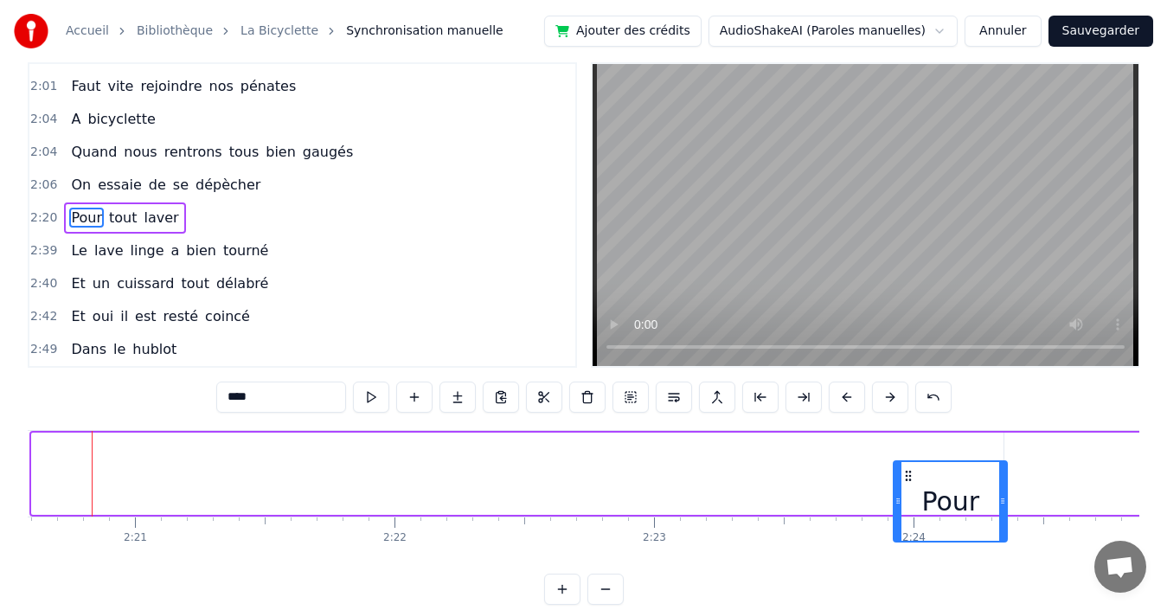
drag, startPoint x: 122, startPoint y: 473, endPoint x: 905, endPoint y: 434, distance: 783.8
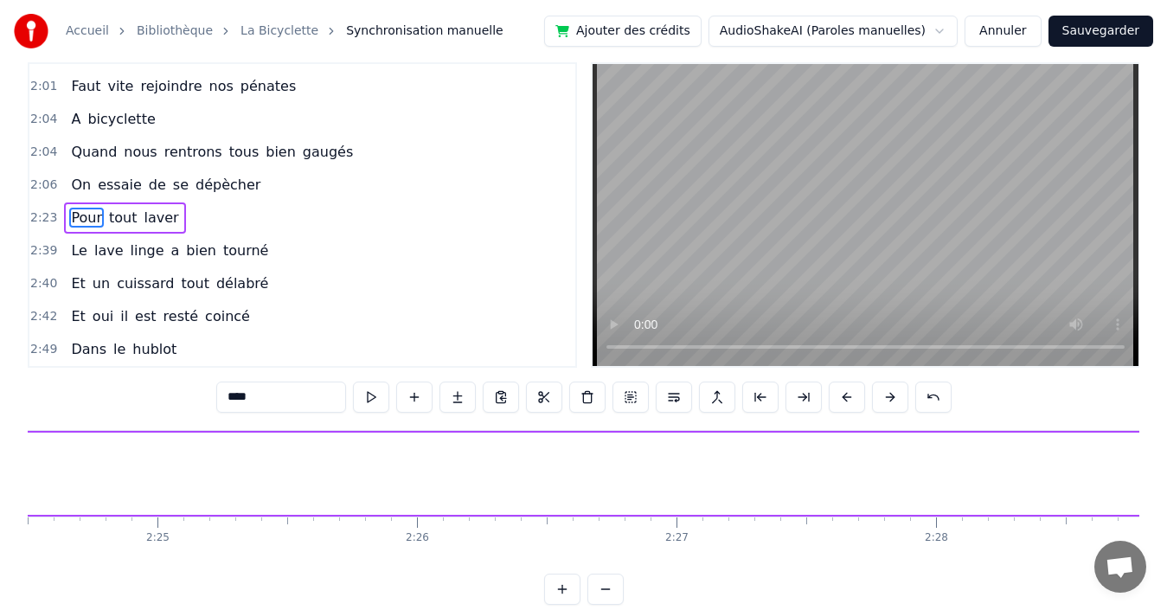
scroll to position [0, 37135]
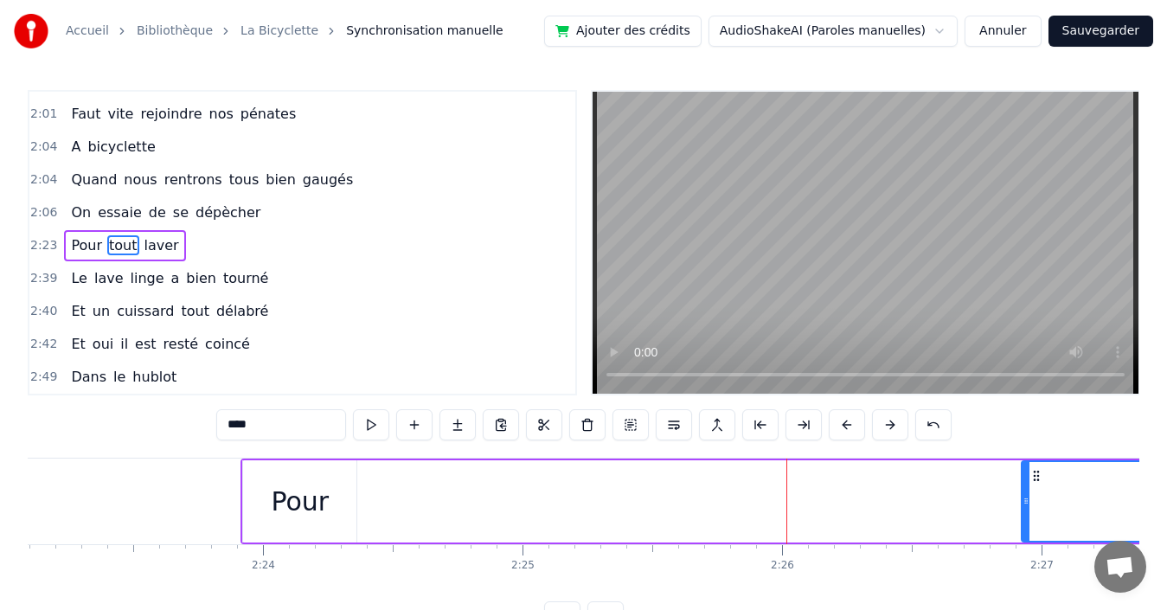
drag, startPoint x: 356, startPoint y: 490, endPoint x: 1062, endPoint y: 554, distance: 708.8
click at [1062, 554] on div "Quand nous partons tous les printemps Quand nous partons dans toute la [GEOGRAP…" at bounding box center [584, 523] width 1112 height 130
click at [311, 488] on div "Pour" at bounding box center [300, 501] width 58 height 39
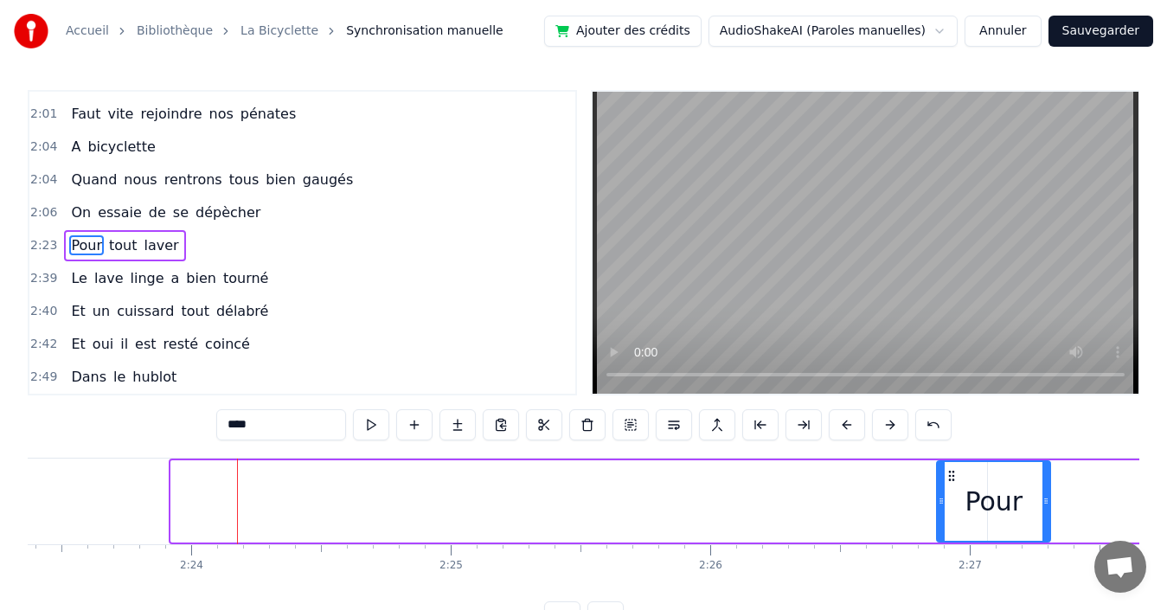
scroll to position [0, 37210]
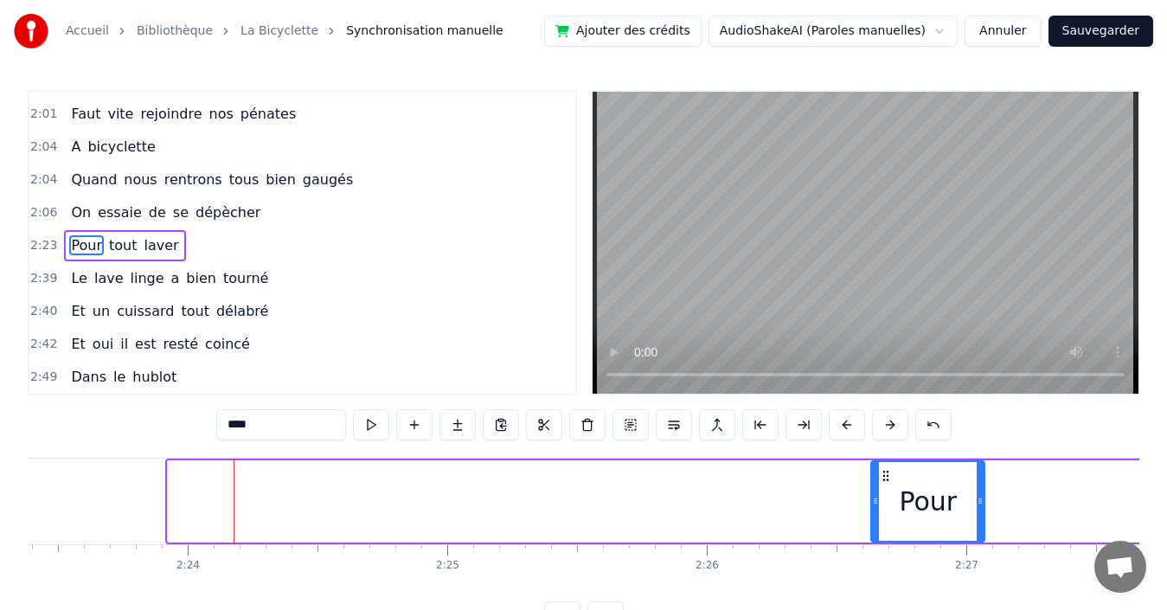
drag, startPoint x: 258, startPoint y: 472, endPoint x: 886, endPoint y: 473, distance: 628.0
click at [886, 473] on icon at bounding box center [886, 476] width 14 height 14
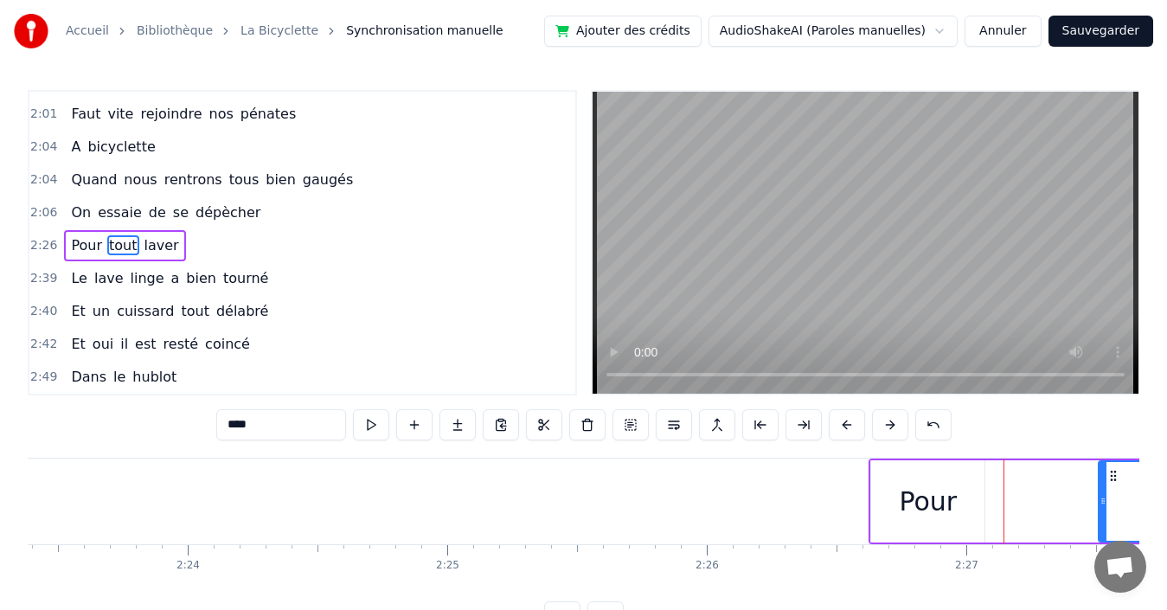
drag, startPoint x: 991, startPoint y: 501, endPoint x: 1106, endPoint y: 501, distance: 114.2
click at [1106, 501] on icon at bounding box center [1102, 501] width 7 height 14
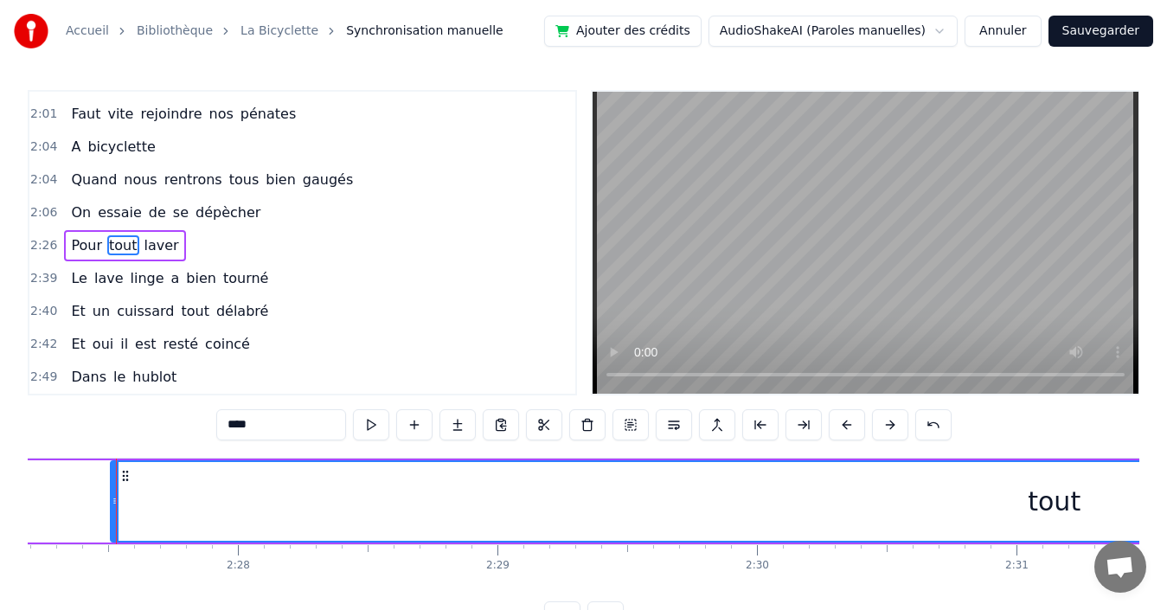
scroll to position [0, 38200]
click at [125, 482] on div "tout" at bounding box center [1052, 501] width 1885 height 79
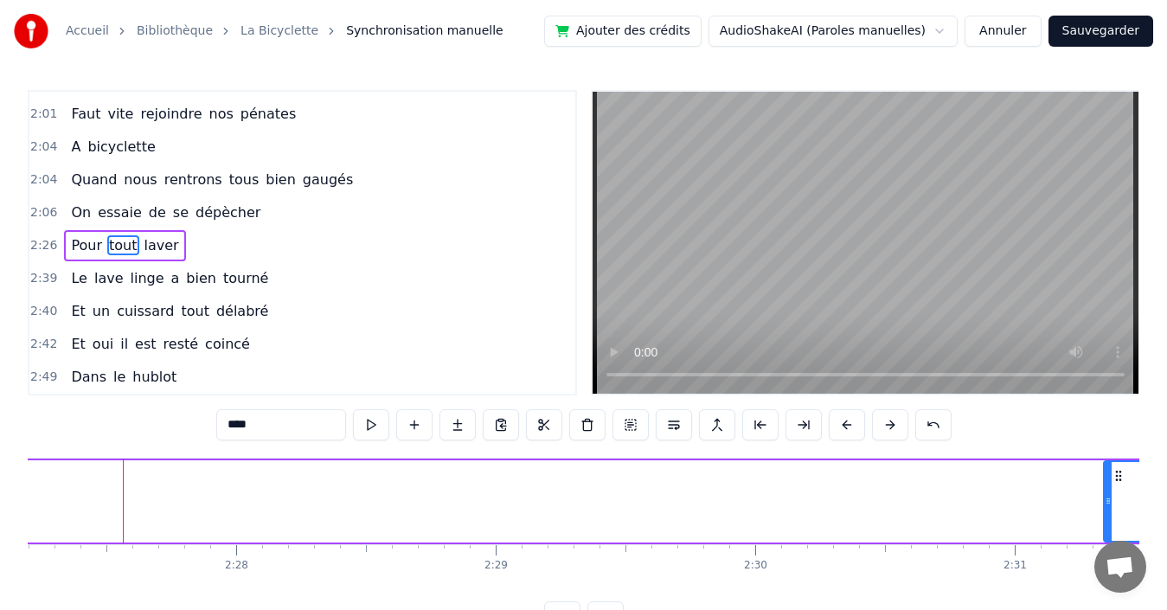
drag, startPoint x: 114, startPoint y: 484, endPoint x: 1074, endPoint y: 548, distance: 962.3
click at [1108, 552] on body "Accueil Bibliothèque La Bicyclette Synchronisation manuelle Ajouter des crédits…" at bounding box center [583, 316] width 1167 height 632
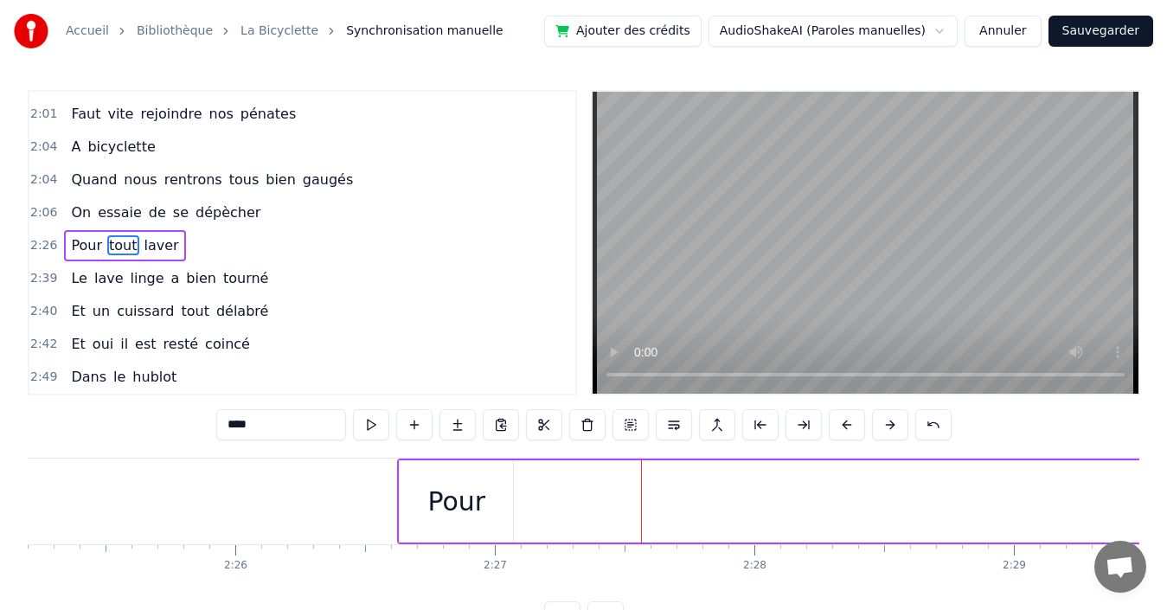
scroll to position [0, 37609]
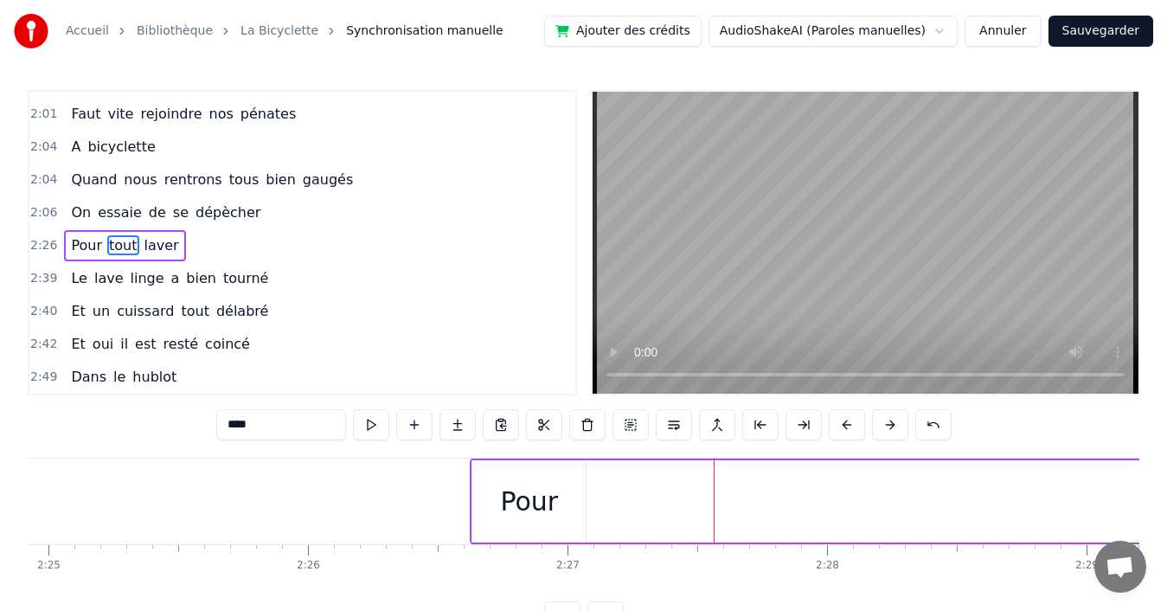
click at [509, 492] on div "Pour" at bounding box center [529, 501] width 58 height 39
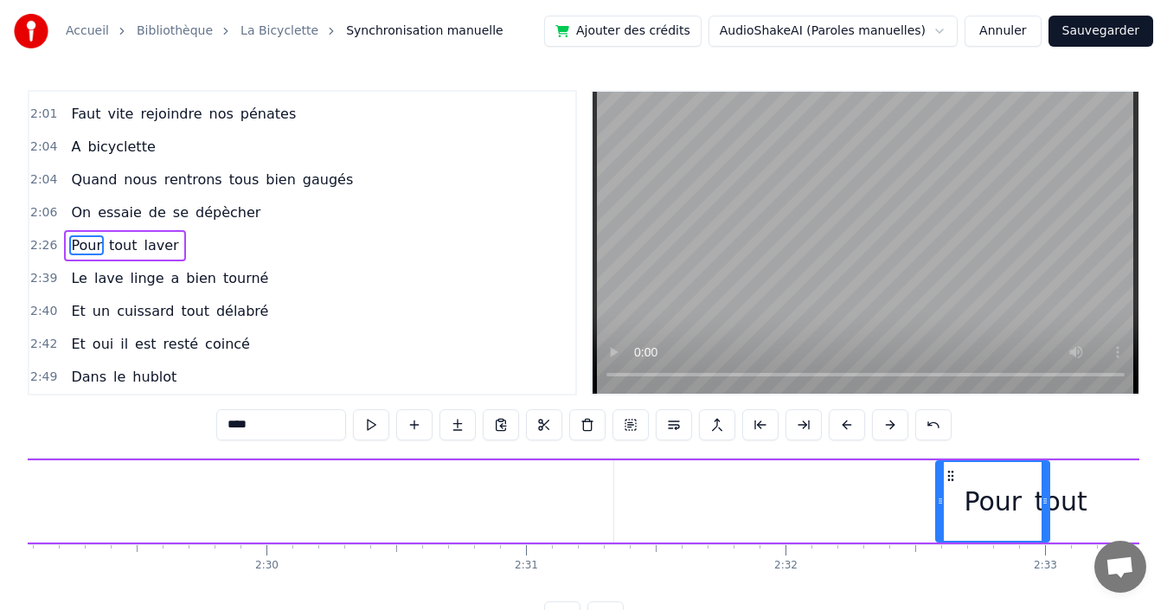
scroll to position [0, 38689]
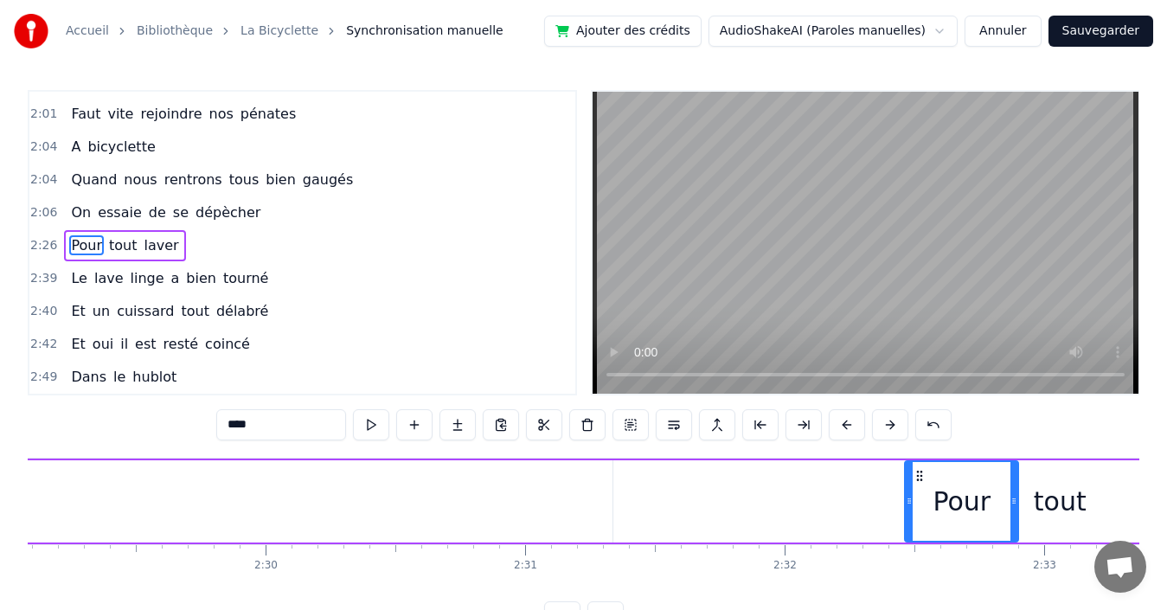
drag, startPoint x: 486, startPoint y: 473, endPoint x: 918, endPoint y: 461, distance: 431.8
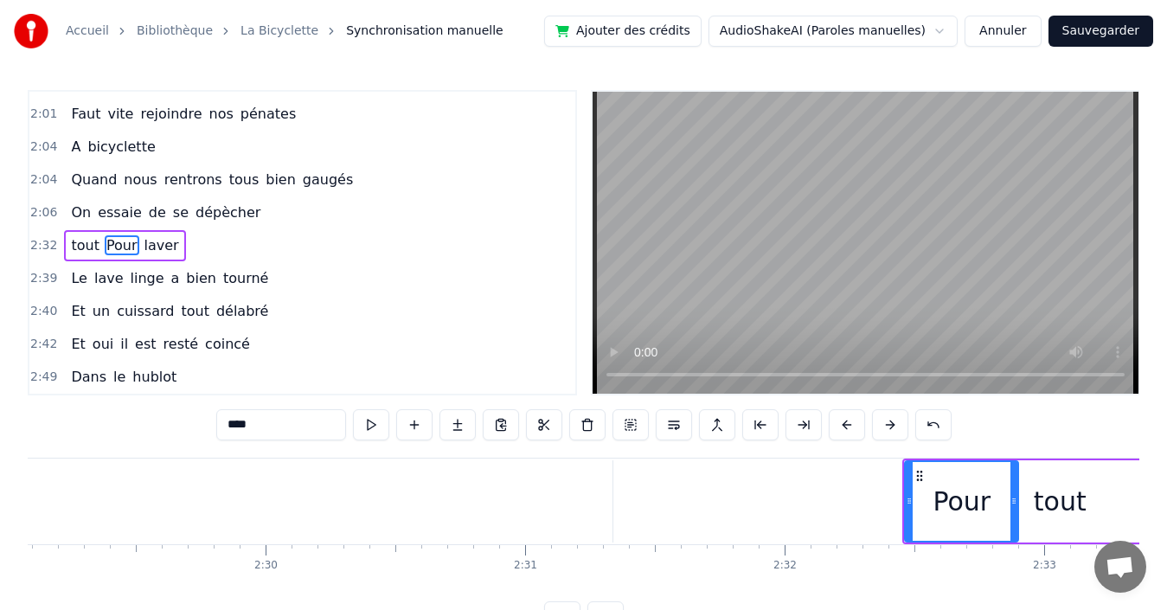
click at [1041, 492] on div "tout" at bounding box center [1060, 501] width 53 height 39
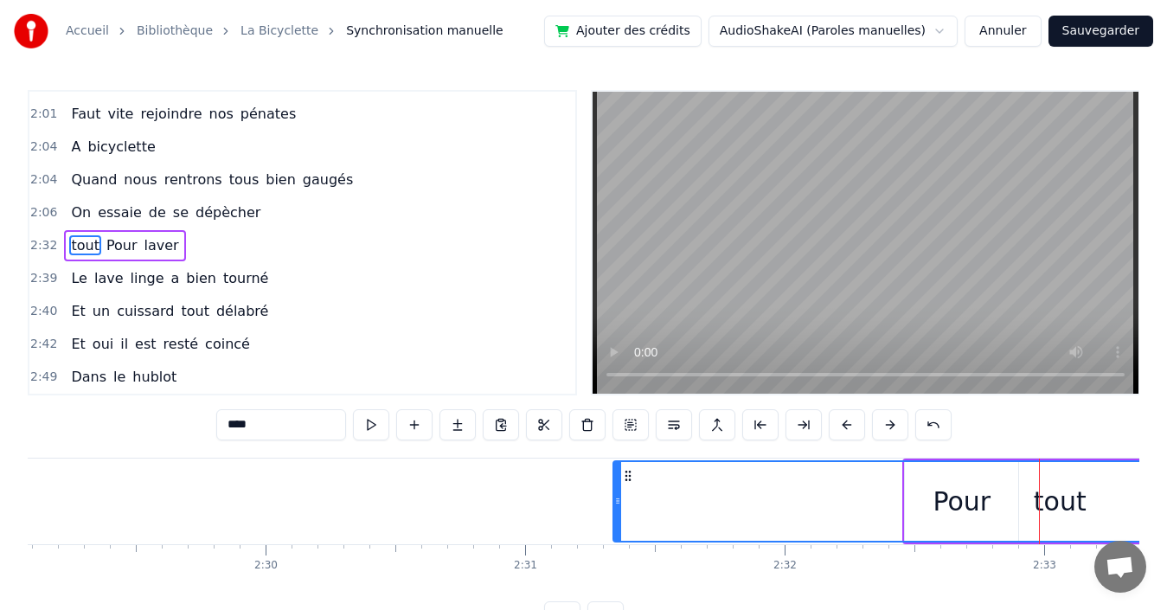
click at [925, 494] on div "tout" at bounding box center [1059, 501] width 891 height 79
click at [113, 247] on span "Pour" at bounding box center [122, 245] width 35 height 20
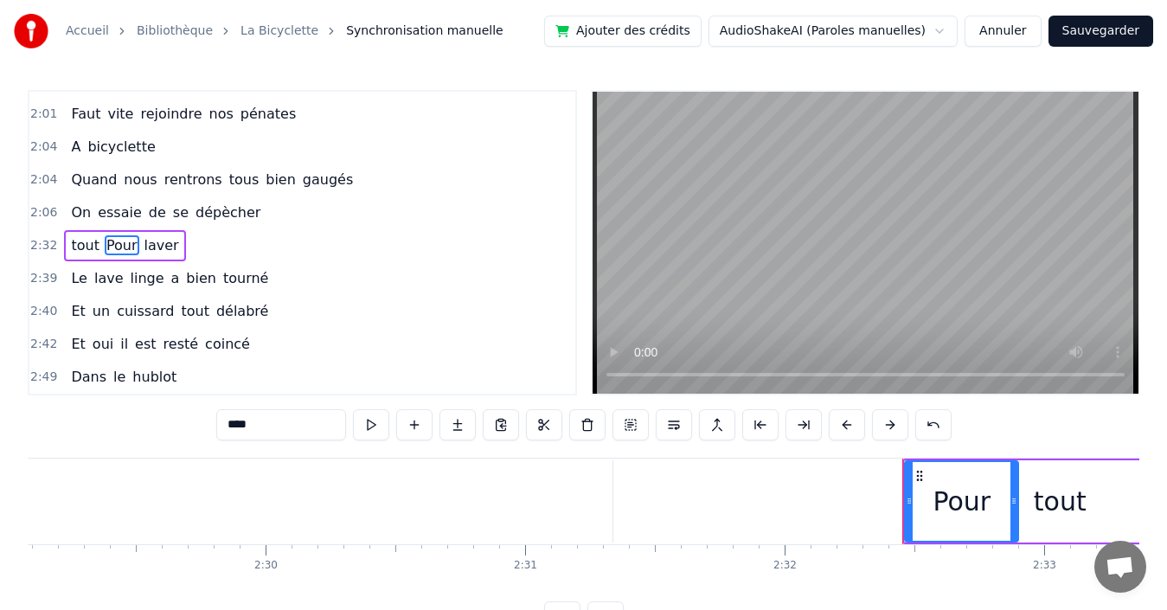
click at [82, 247] on span "tout" at bounding box center [84, 245] width 31 height 20
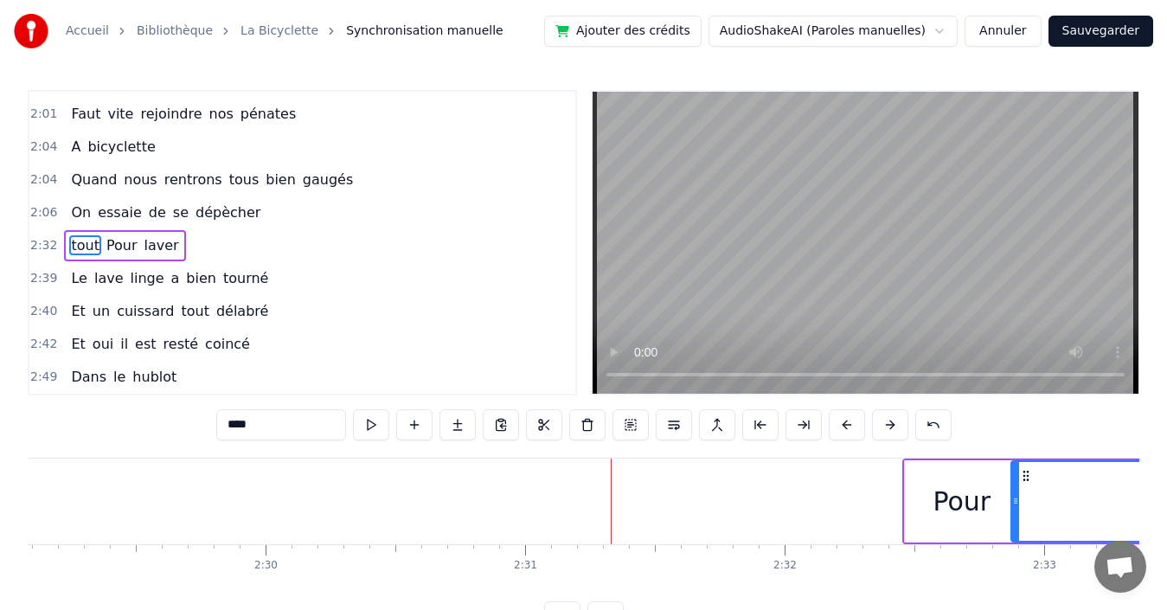
drag, startPoint x: 616, startPoint y: 498, endPoint x: 1014, endPoint y: 518, distance: 398.4
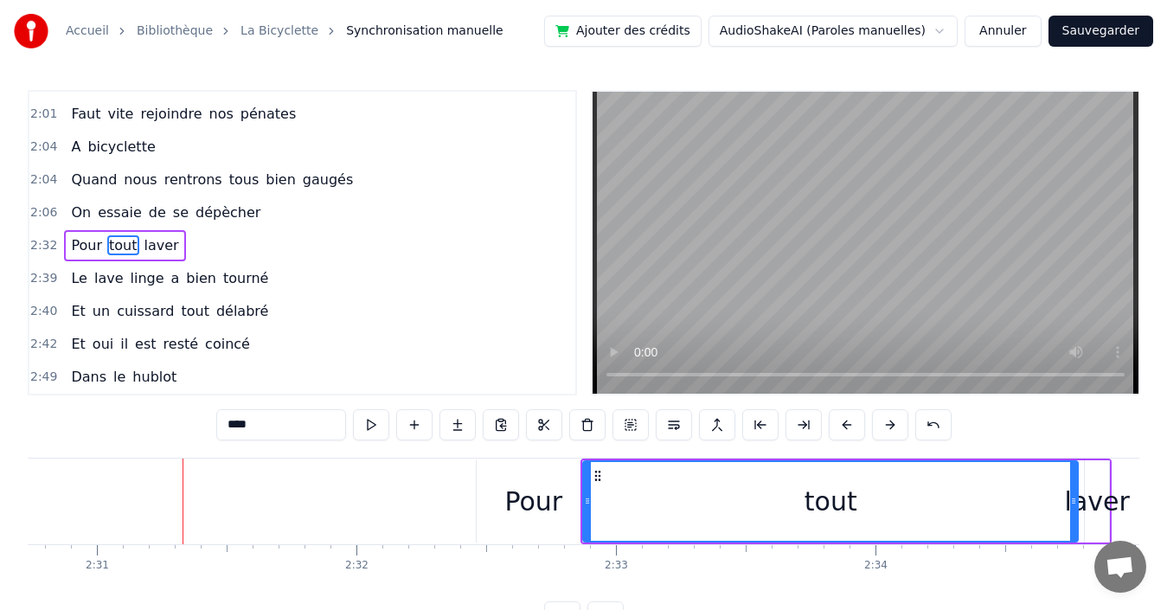
scroll to position [0, 39139]
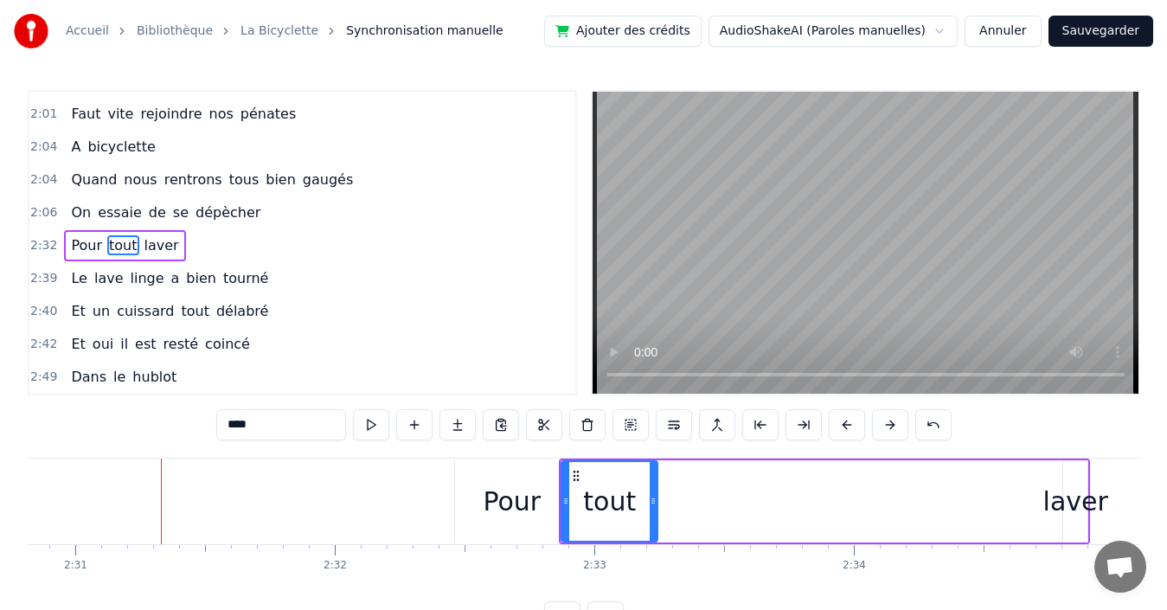
drag, startPoint x: 1051, startPoint y: 499, endPoint x: 652, endPoint y: 495, distance: 398.8
click at [652, 495] on icon at bounding box center [653, 501] width 7 height 14
click at [144, 246] on span "laver" at bounding box center [162, 245] width 38 height 20
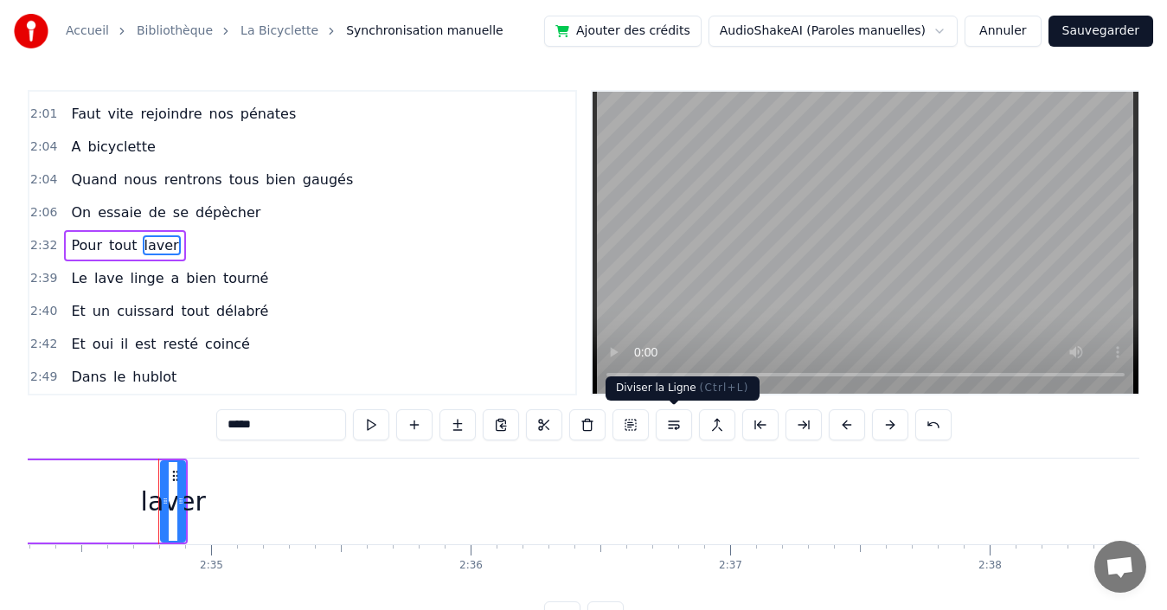
scroll to position [0, 40085]
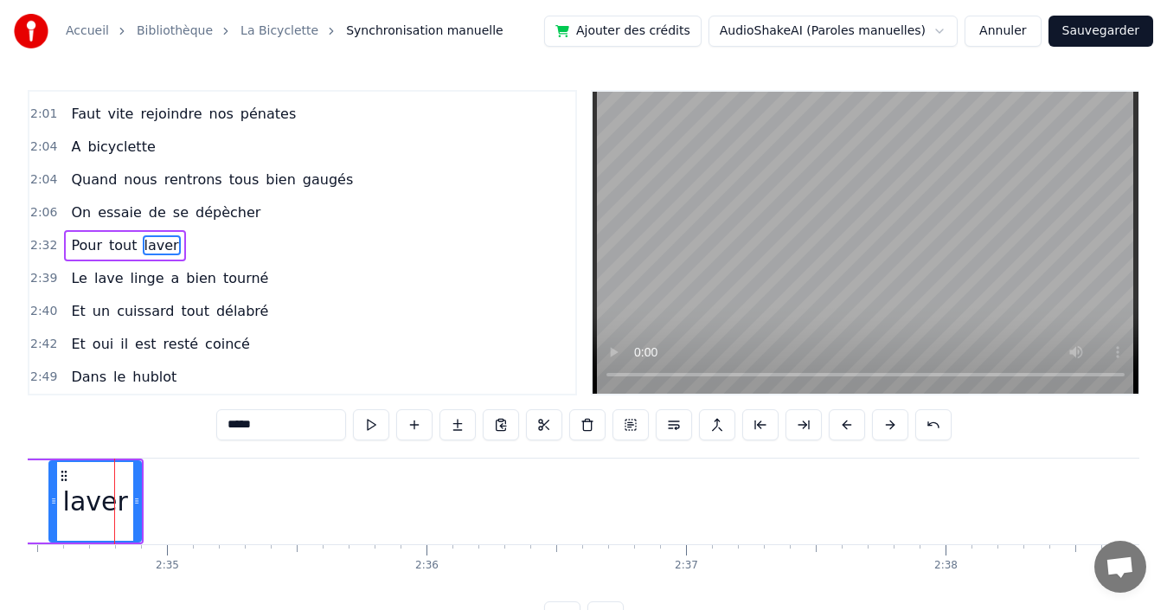
drag, startPoint x: 119, startPoint y: 498, endPoint x: 51, endPoint y: 499, distance: 67.5
click at [51, 499] on icon at bounding box center [53, 501] width 7 height 14
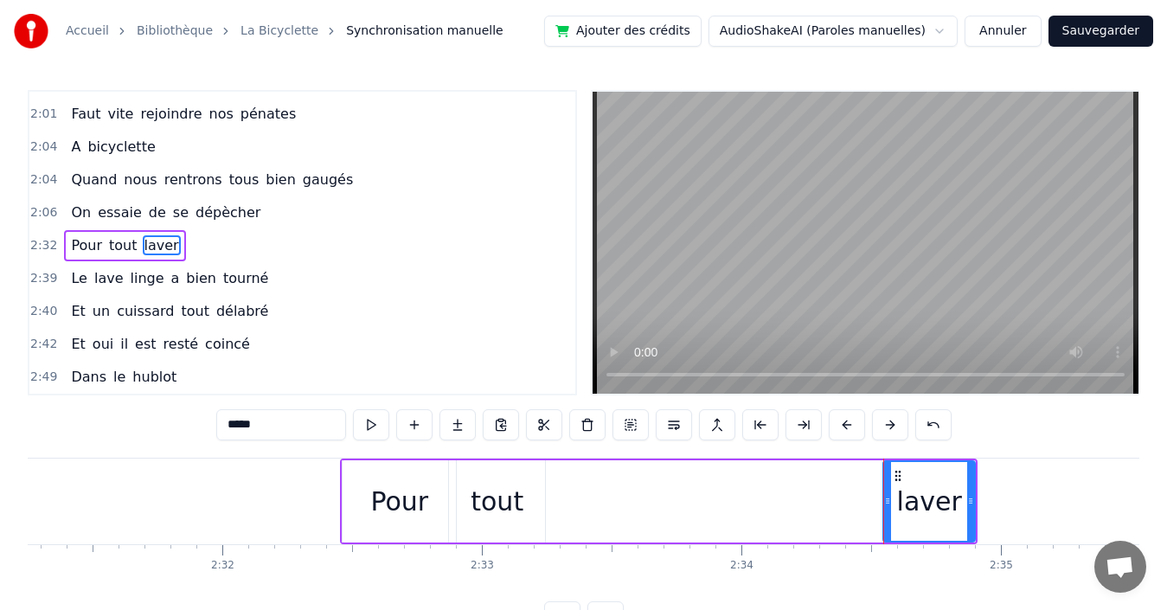
scroll to position [0, 39252]
click at [475, 478] on div "tout" at bounding box center [496, 501] width 96 height 82
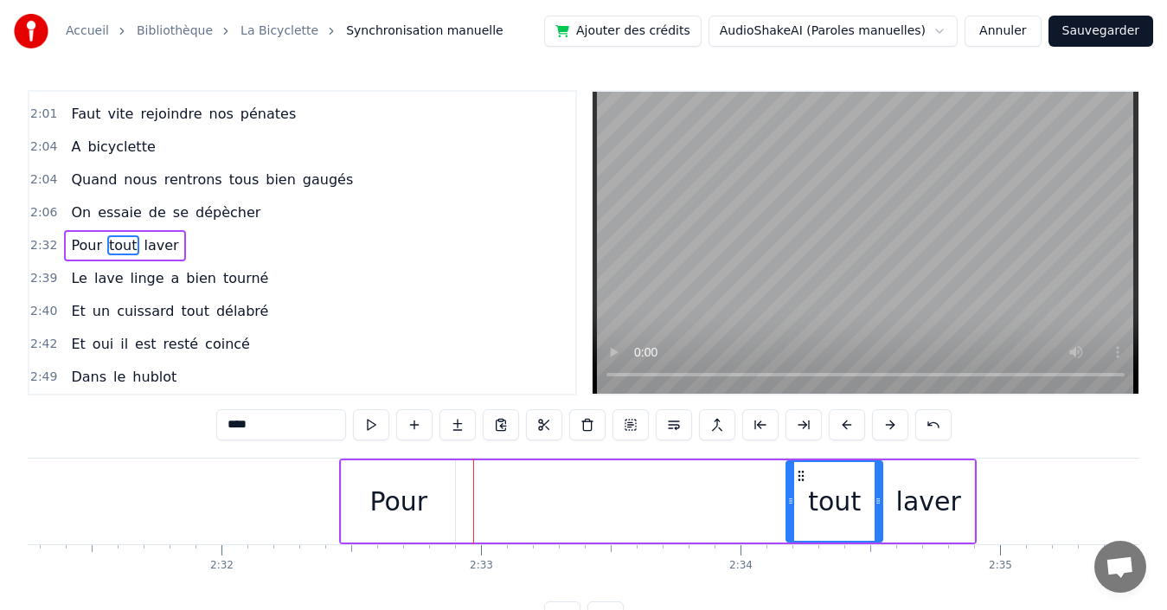
drag, startPoint x: 459, startPoint y: 474, endPoint x: 798, endPoint y: 476, distance: 338.2
click at [798, 476] on icon at bounding box center [801, 476] width 14 height 14
click at [377, 483] on div "Pour" at bounding box center [398, 501] width 58 height 39
type input "****"
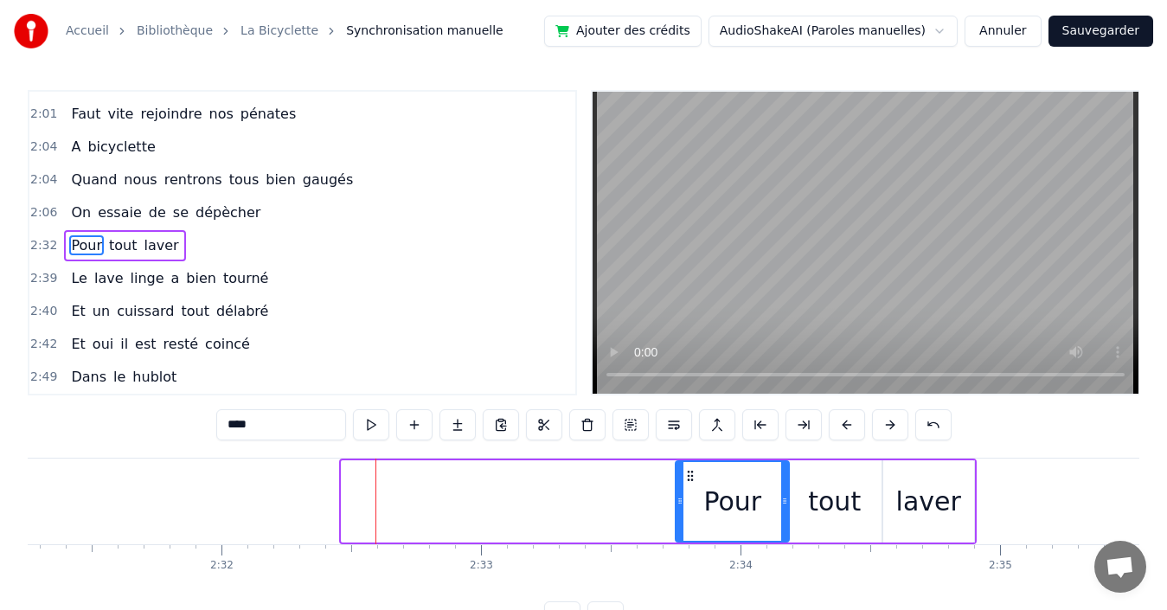
drag, startPoint x: 353, startPoint y: 474, endPoint x: 687, endPoint y: 494, distance: 334.5
click at [687, 494] on div "Pour" at bounding box center [732, 501] width 112 height 79
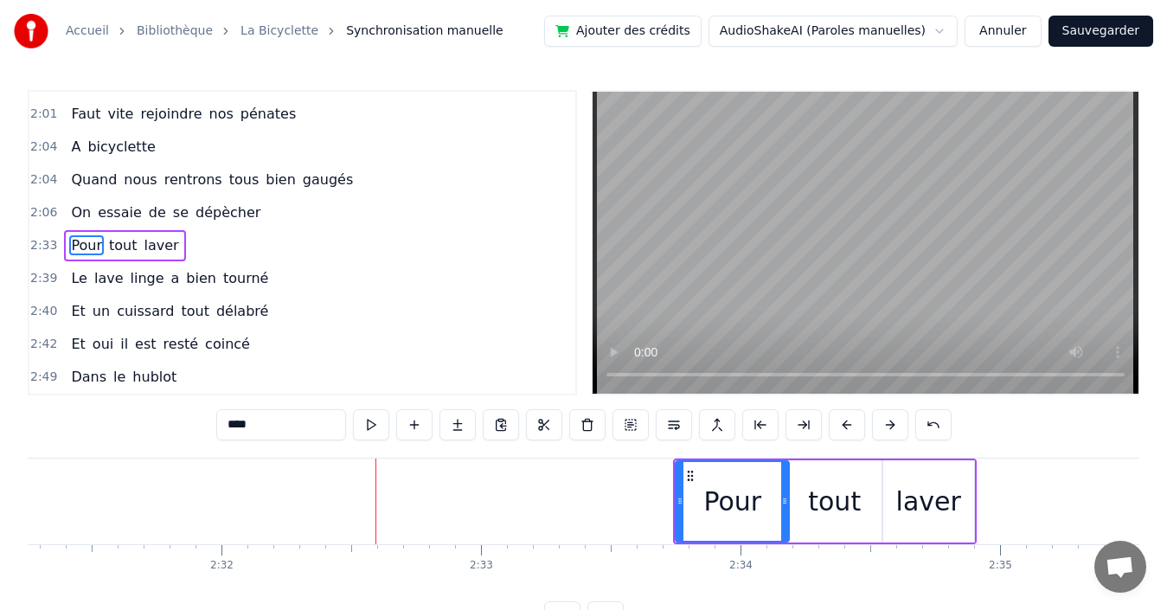
click at [253, 215] on div "2:06 On essaie de se dépècher" at bounding box center [302, 212] width 546 height 33
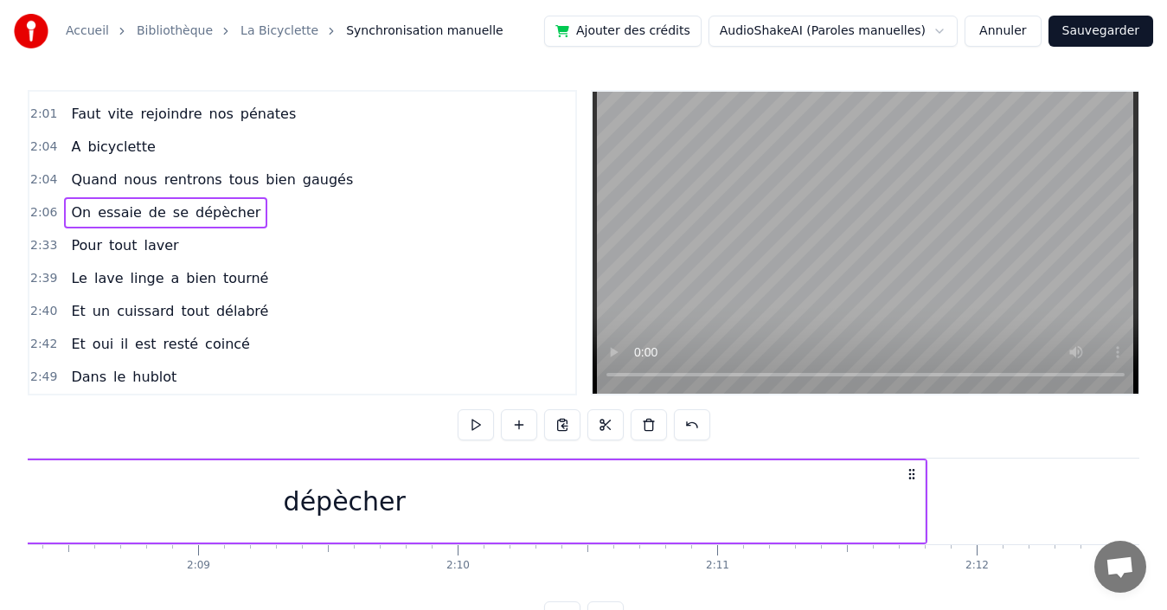
scroll to position [0, 32866]
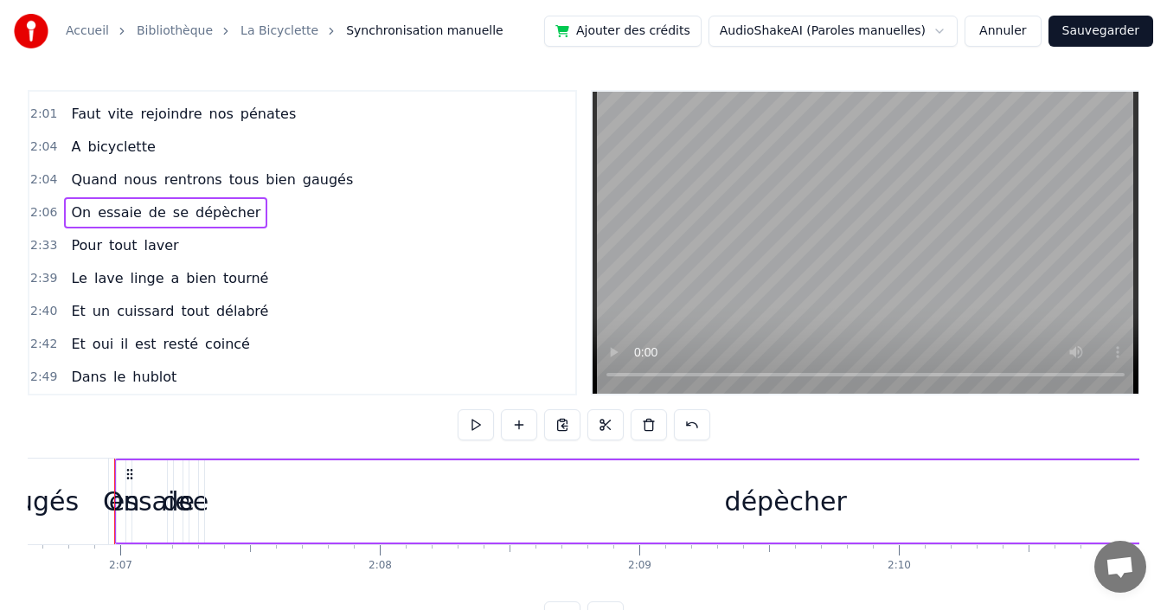
click at [729, 504] on div "dépècher" at bounding box center [785, 501] width 1161 height 82
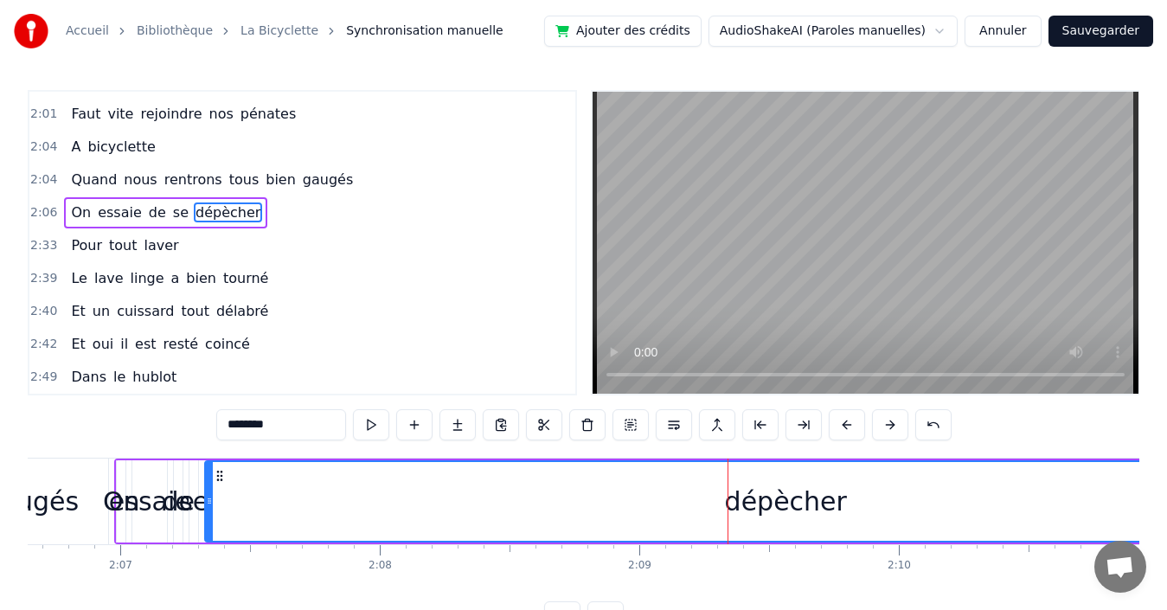
scroll to position [1048, 0]
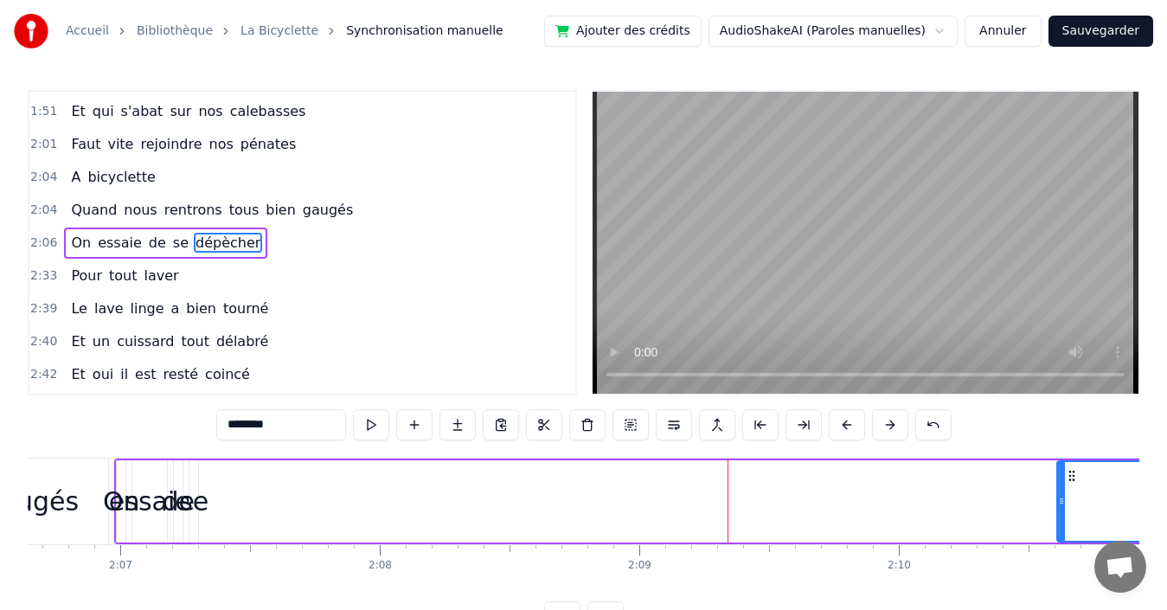
drag, startPoint x: 210, startPoint y: 492, endPoint x: 1062, endPoint y: 503, distance: 852.1
click at [1062, 503] on div at bounding box center [1061, 501] width 7 height 79
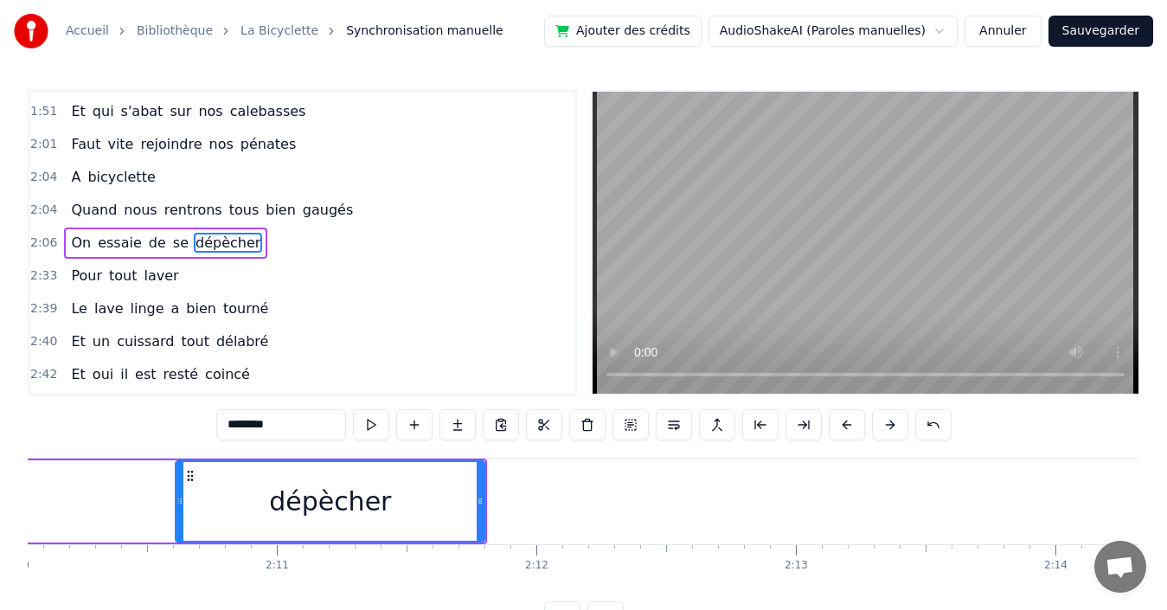
scroll to position [0, 33812]
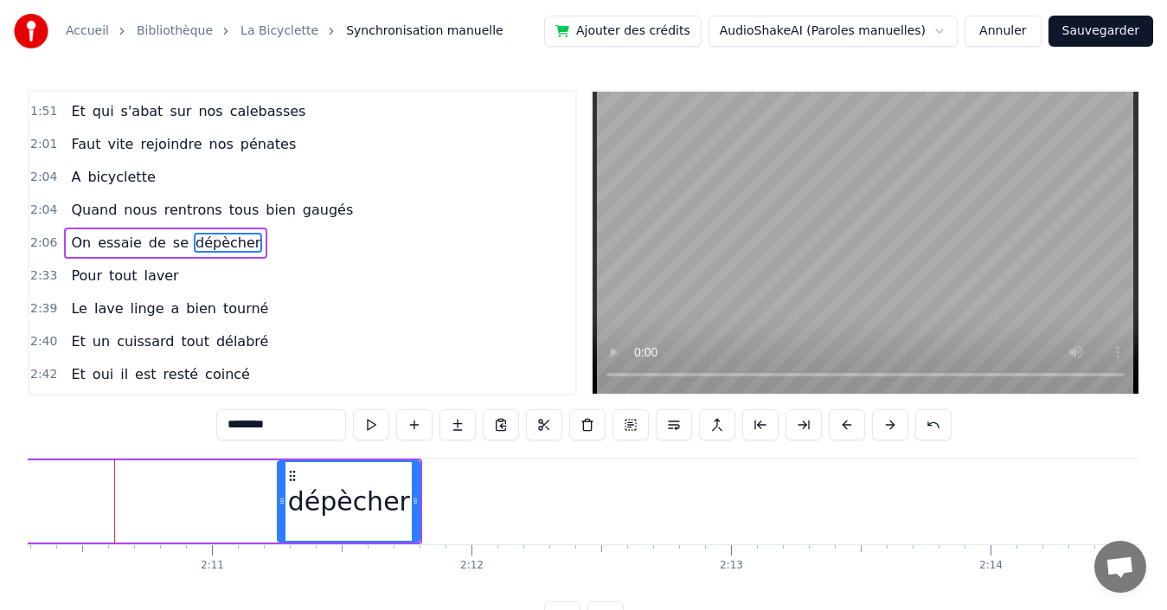
drag, startPoint x: 116, startPoint y: 498, endPoint x: 283, endPoint y: 494, distance: 167.0
click at [283, 494] on icon at bounding box center [282, 501] width 7 height 14
click at [171, 244] on span "se" at bounding box center [180, 243] width 19 height 20
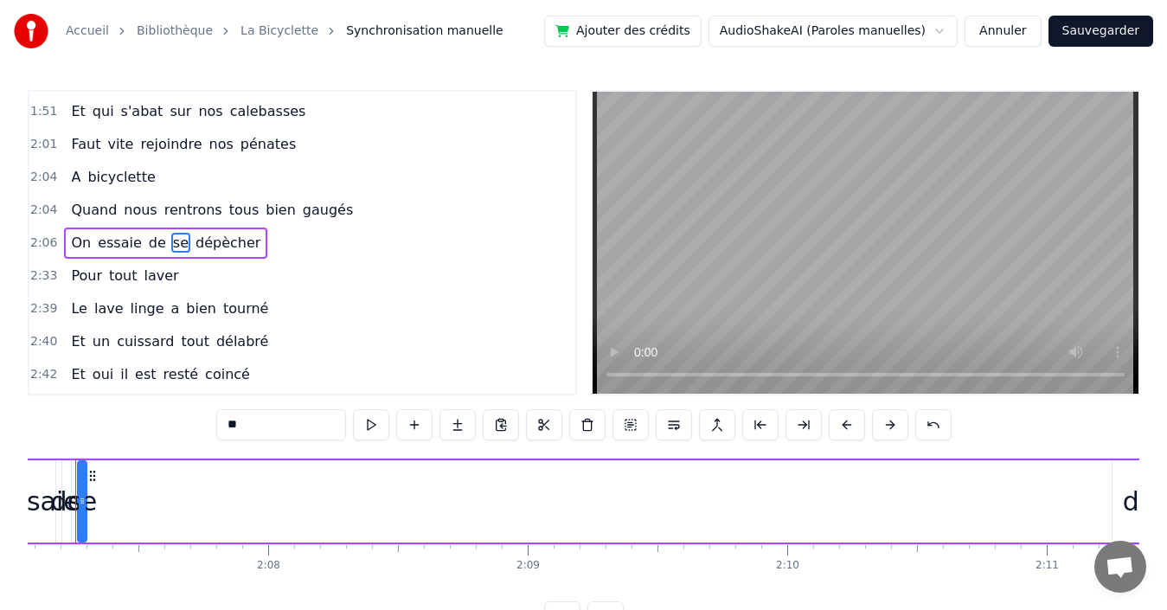
scroll to position [0, 32938]
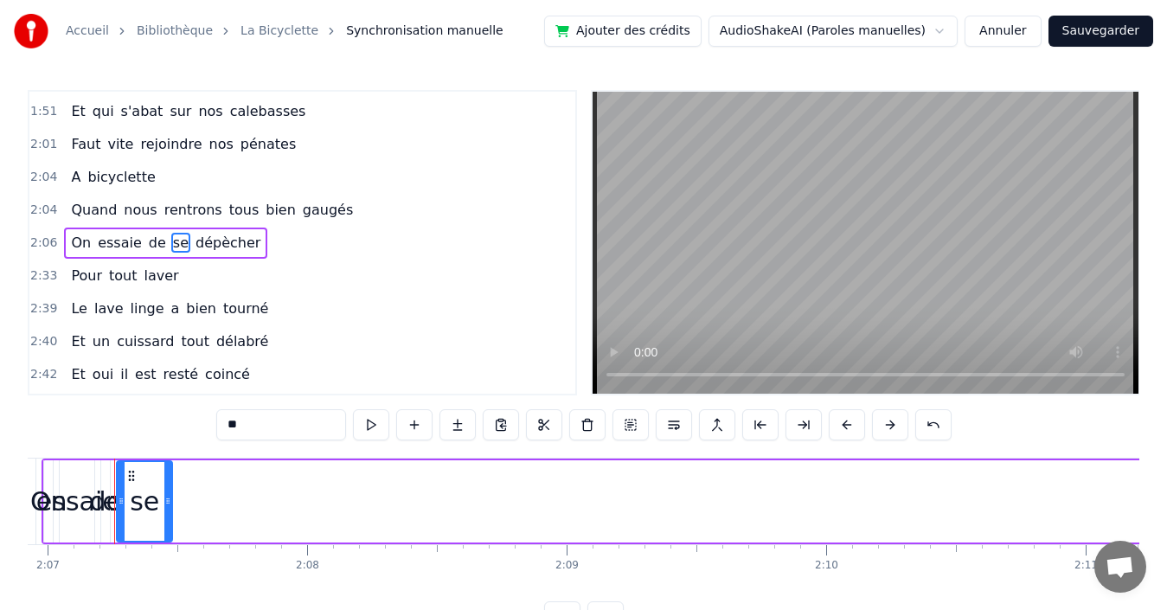
drag, startPoint x: 125, startPoint y: 499, endPoint x: 171, endPoint y: 497, distance: 46.7
click at [171, 497] on icon at bounding box center [167, 501] width 7 height 14
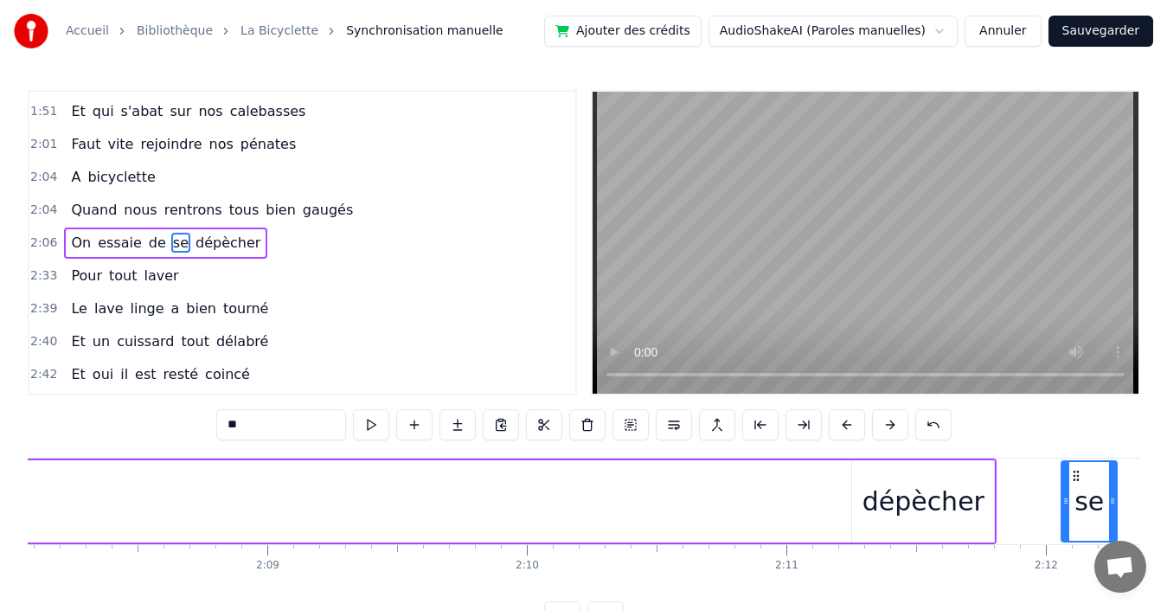
scroll to position [0, 33265]
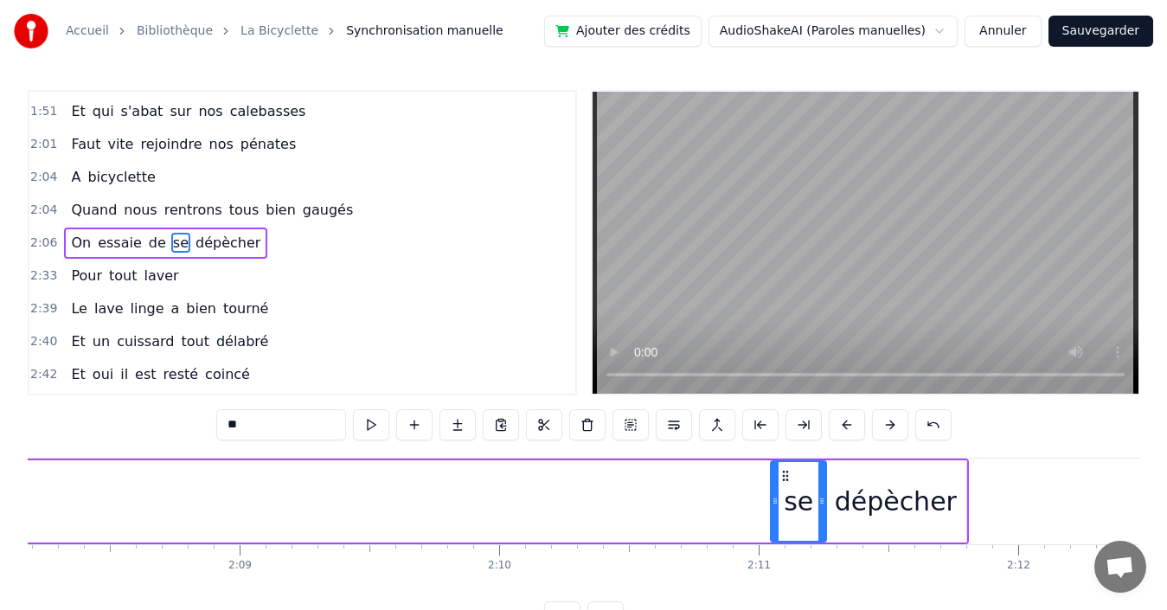
drag, startPoint x: 130, startPoint y: 473, endPoint x: 784, endPoint y: 464, distance: 654.0
click at [784, 464] on div "se" at bounding box center [799, 501] width 54 height 79
click at [147, 241] on span "de" at bounding box center [157, 243] width 21 height 20
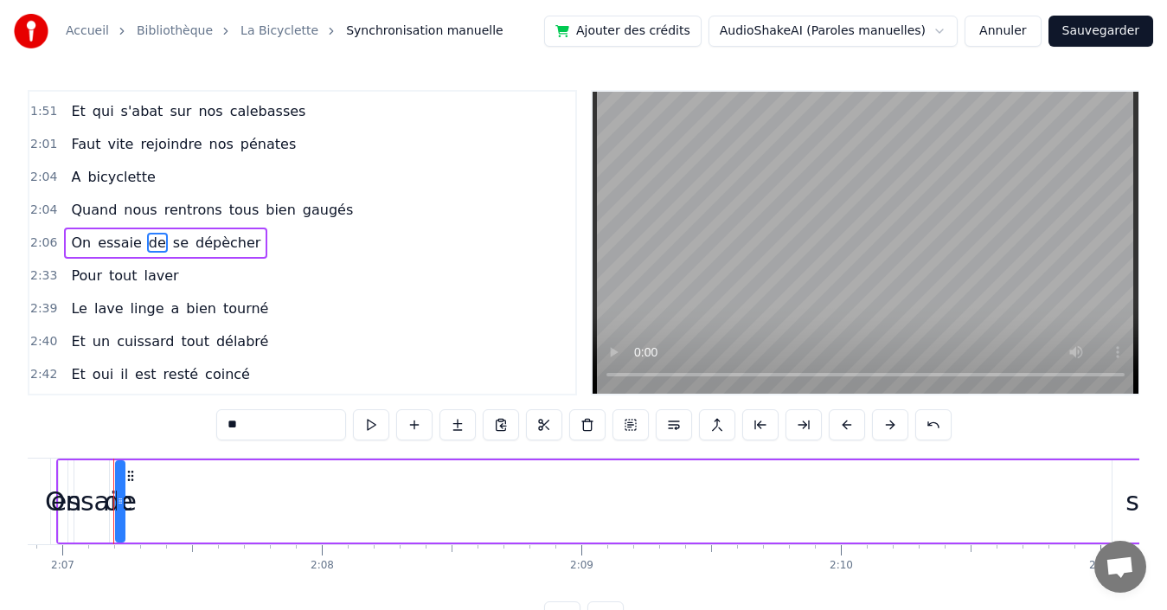
scroll to position [0, 32923]
drag, startPoint x: 123, startPoint y: 503, endPoint x: 165, endPoint y: 503, distance: 42.4
click at [165, 503] on icon at bounding box center [163, 501] width 7 height 14
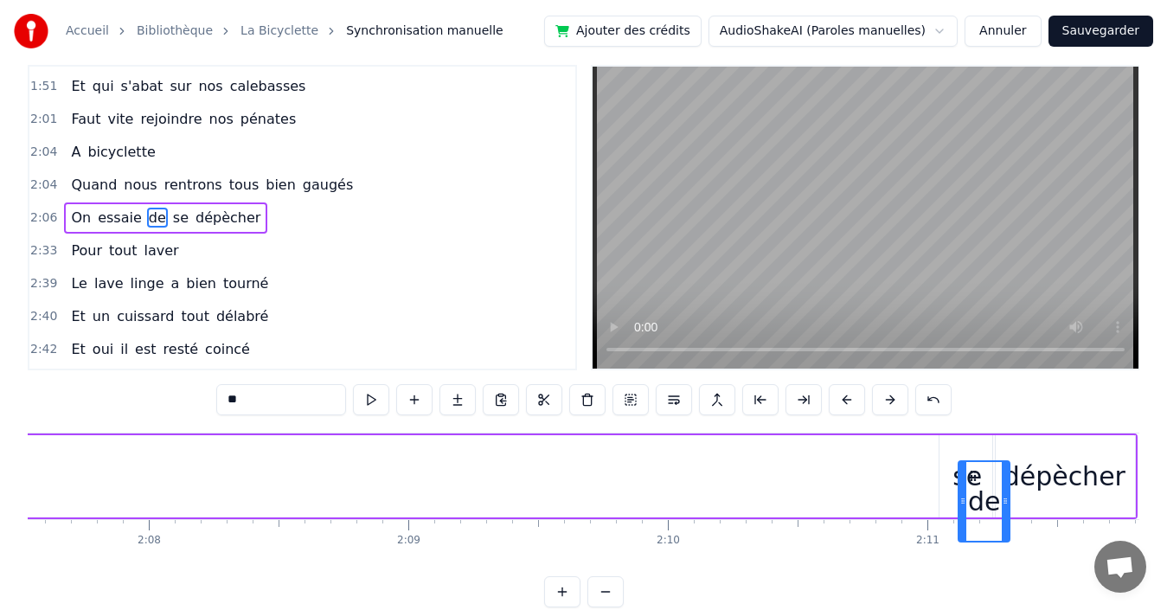
scroll to position [0, 33100]
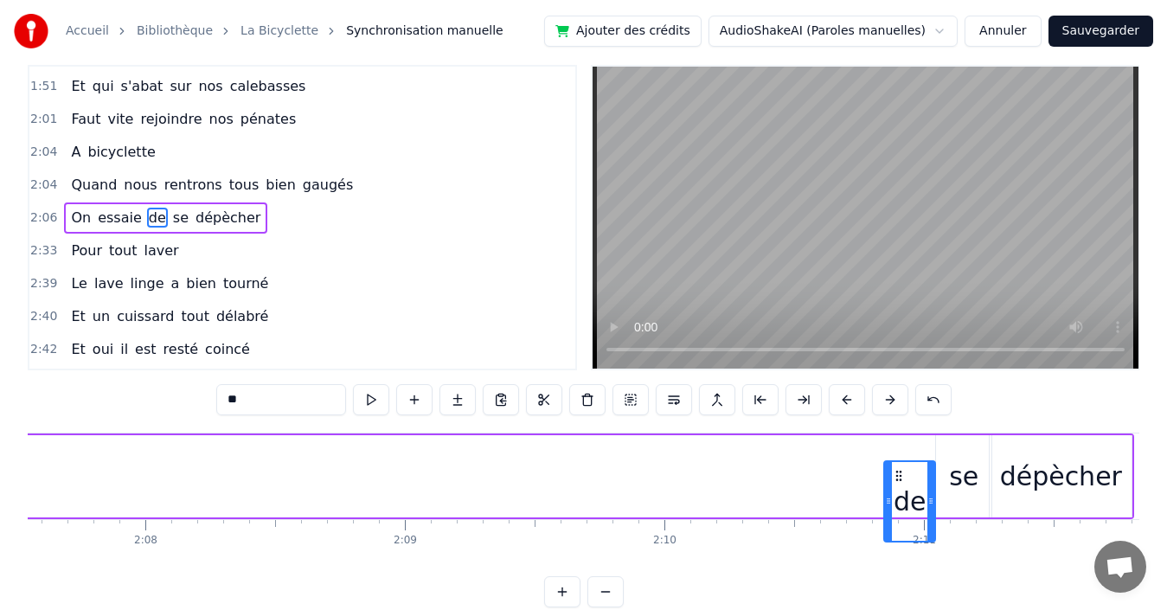
drag, startPoint x: 131, startPoint y: 474, endPoint x: 899, endPoint y: 444, distance: 767.9
click at [899, 444] on div "On essaie de se dépècher" at bounding box center [507, 476] width 1254 height 86
click at [111, 221] on span "essaie" at bounding box center [120, 218] width 48 height 20
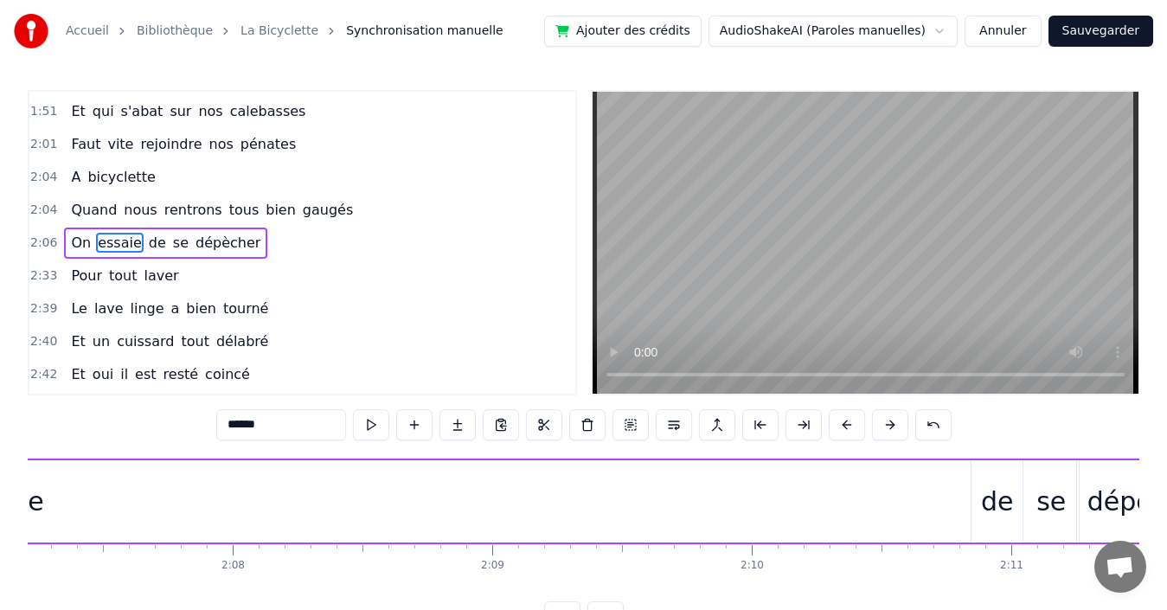
scroll to position [0, 32881]
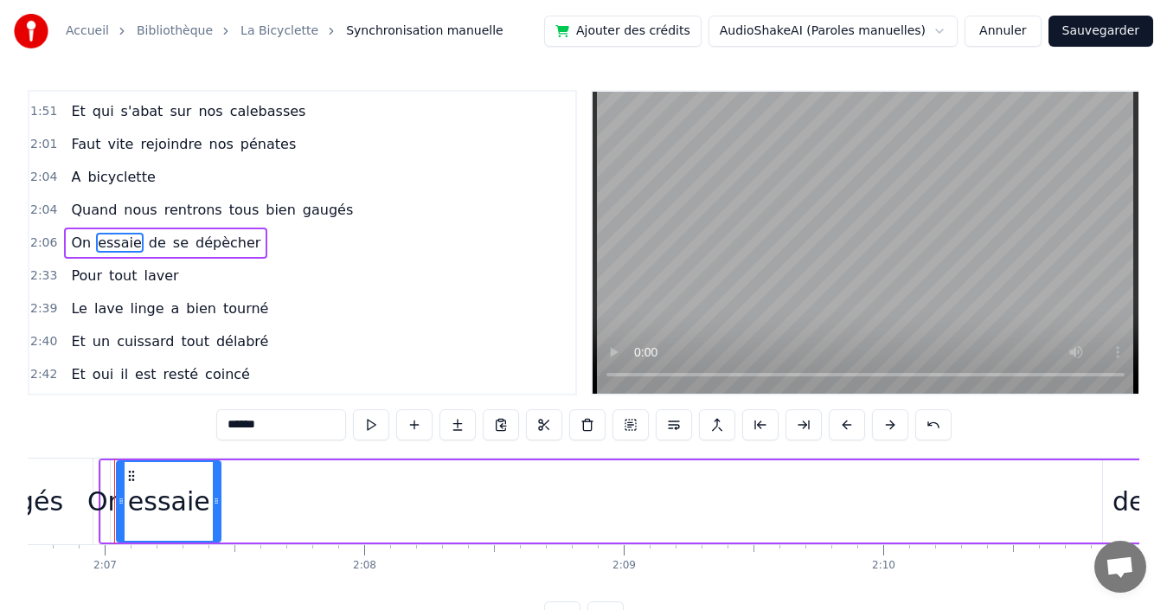
drag, startPoint x: 149, startPoint y: 487, endPoint x: 218, endPoint y: 485, distance: 69.2
click at [218, 485] on div at bounding box center [216, 501] width 7 height 79
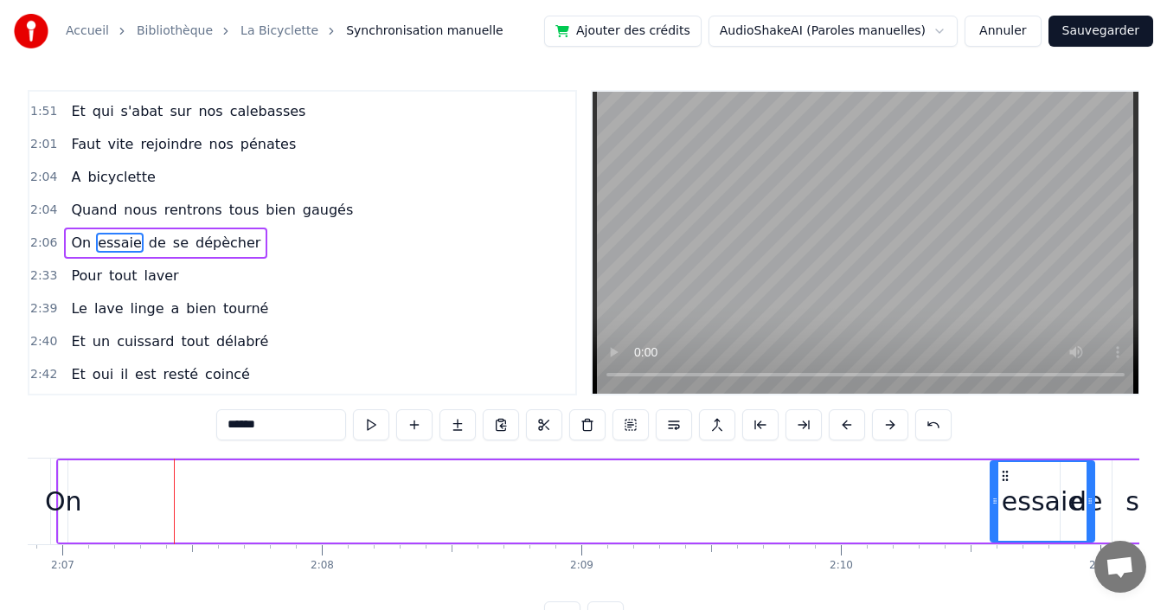
scroll to position [0, 32983]
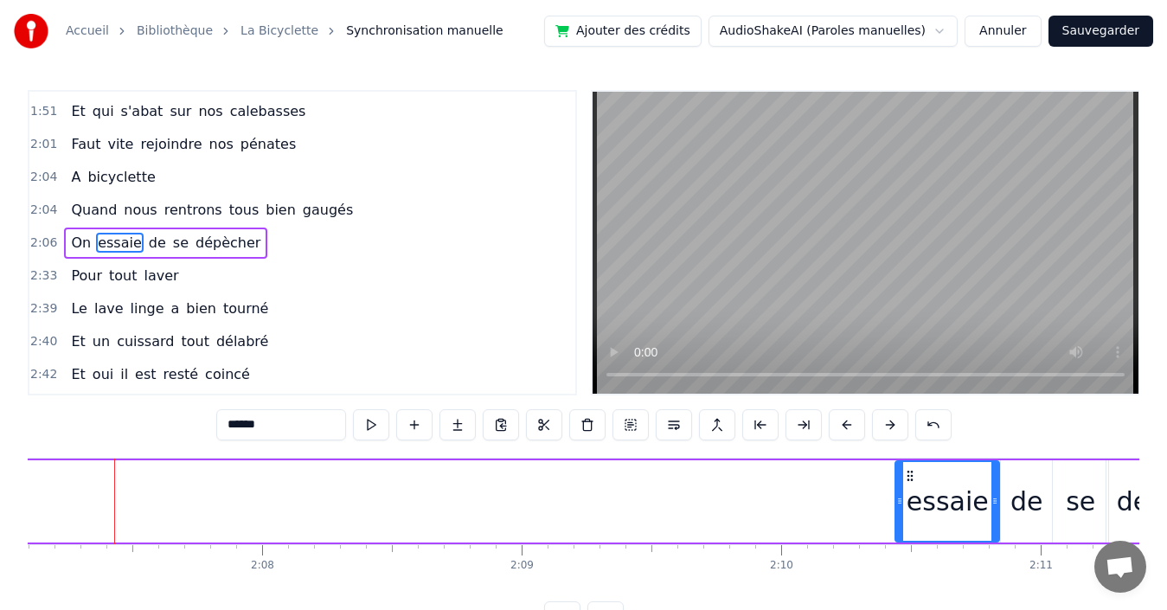
drag, startPoint x: 131, startPoint y: 471, endPoint x: 909, endPoint y: 459, distance: 778.6
click at [909, 460] on div "essaie" at bounding box center [947, 501] width 106 height 82
click at [77, 241] on span "On" at bounding box center [80, 243] width 23 height 20
type input "**"
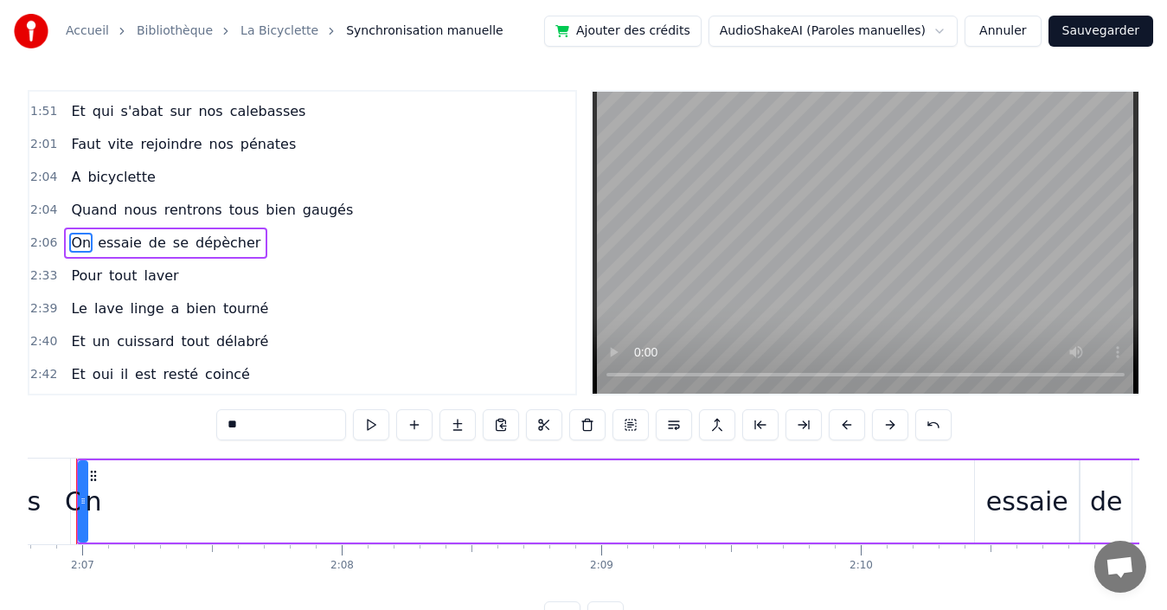
scroll to position [0, 32866]
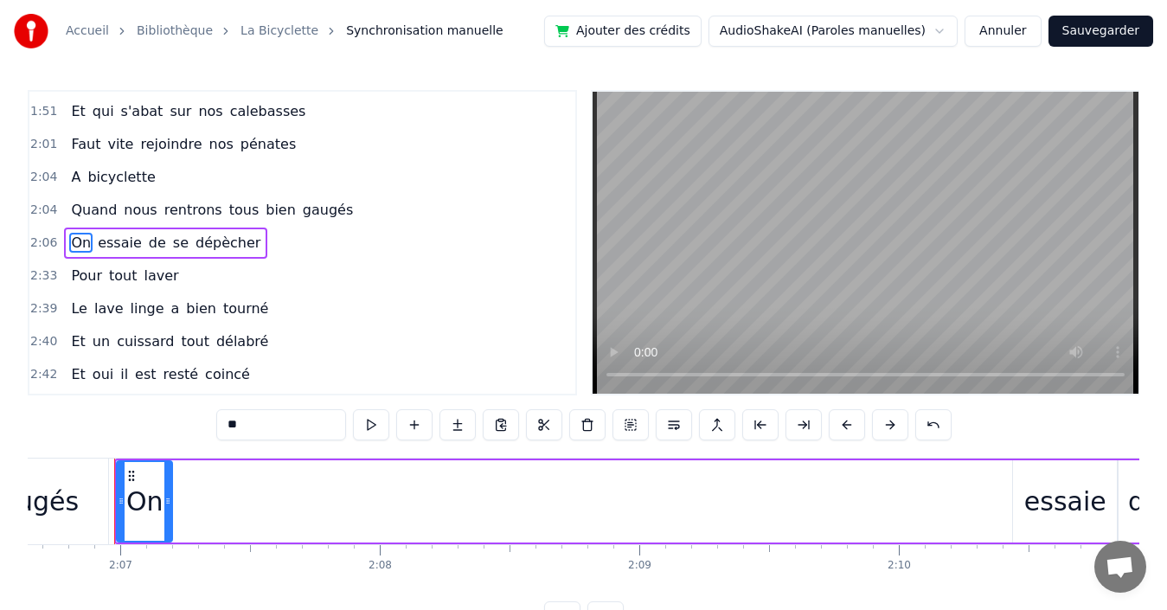
drag, startPoint x: 123, startPoint y: 495, endPoint x: 154, endPoint y: 483, distance: 33.4
click at [169, 490] on div at bounding box center [167, 501] width 7 height 79
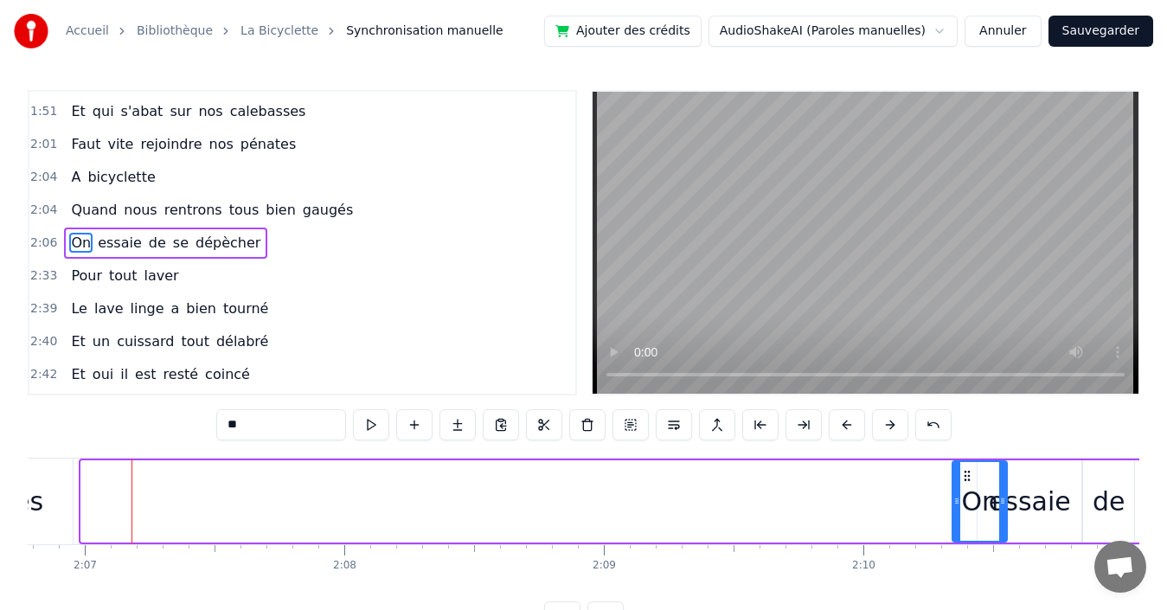
scroll to position [0, 32943]
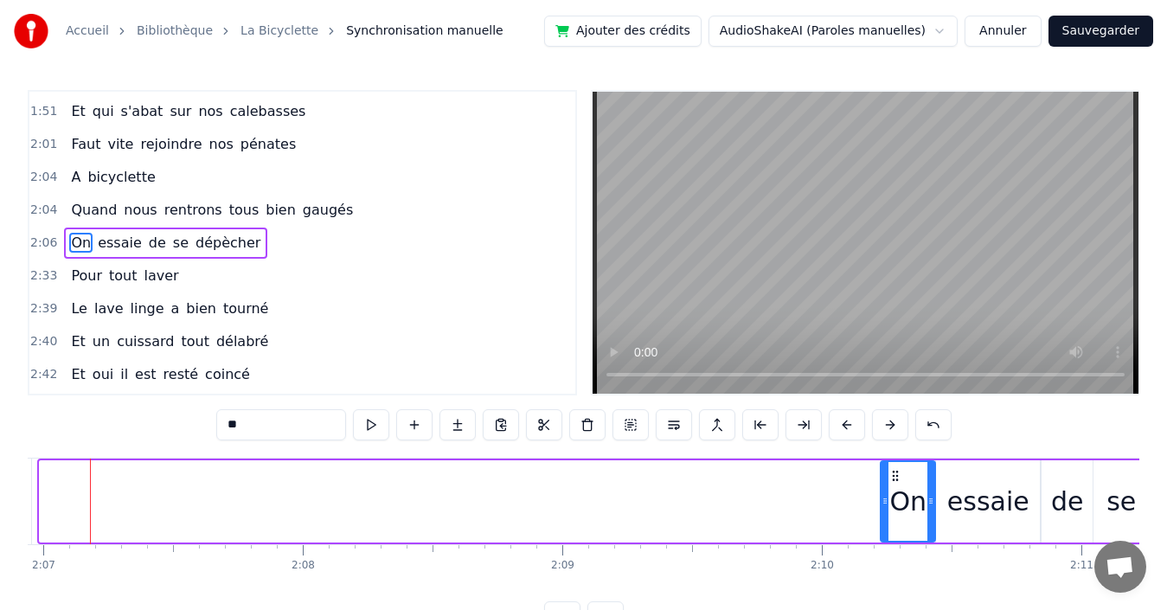
drag, startPoint x: 128, startPoint y: 475, endPoint x: 892, endPoint y: 461, distance: 764.0
click at [892, 462] on div "On" at bounding box center [907, 501] width 53 height 79
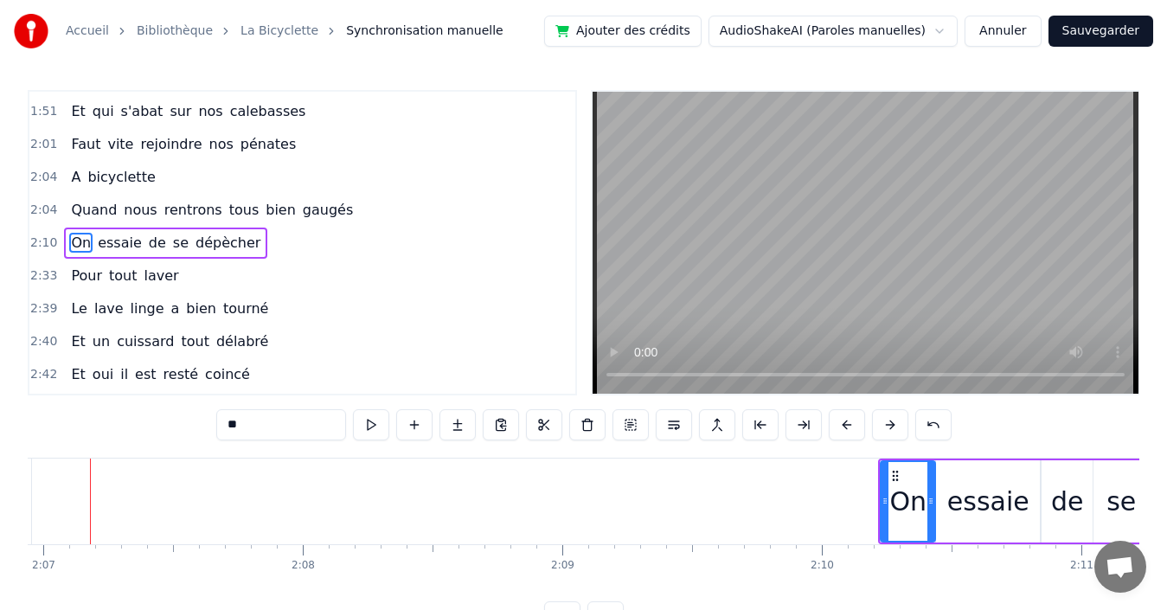
click at [354, 211] on div "2:04 Quand nous rentrons tous bien gaugés" at bounding box center [302, 210] width 546 height 33
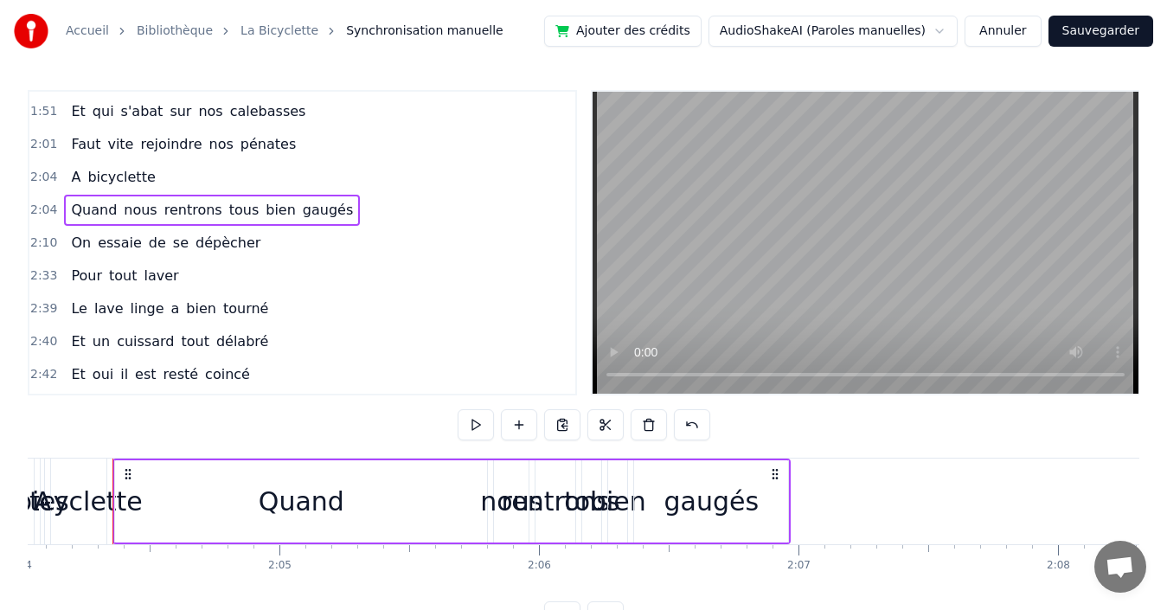
scroll to position [0, 32186]
click at [724, 512] on div "gaugés" at bounding box center [713, 501] width 95 height 39
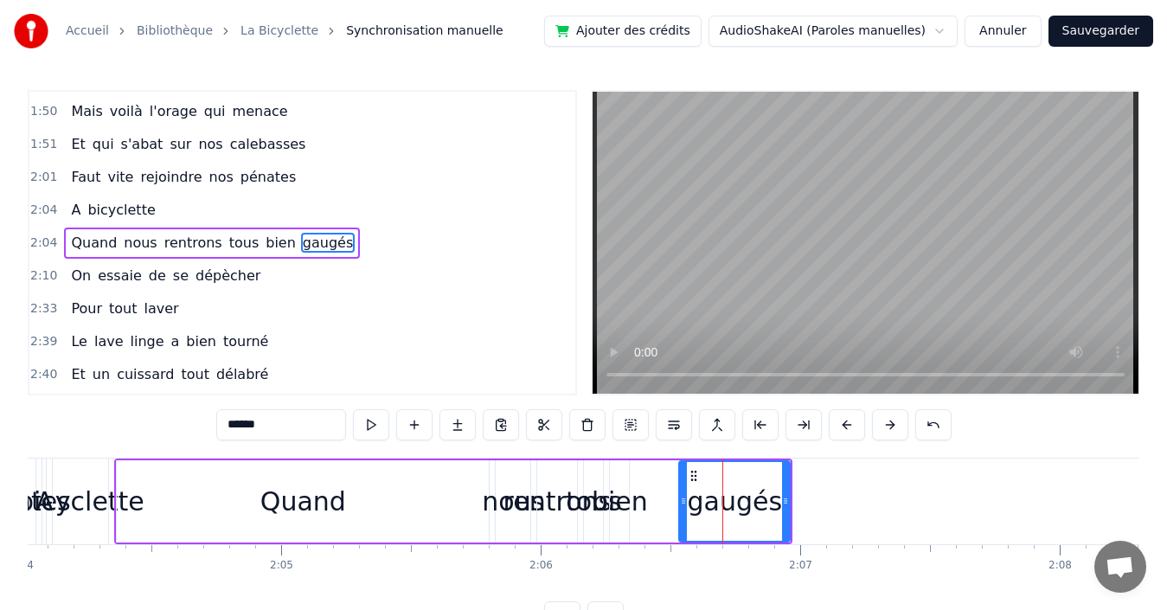
drag, startPoint x: 639, startPoint y: 493, endPoint x: 683, endPoint y: 491, distance: 43.3
click at [683, 491] on div at bounding box center [683, 501] width 7 height 79
click at [694, 473] on icon at bounding box center [697, 476] width 14 height 14
click at [624, 501] on div "bien" at bounding box center [620, 501] width 56 height 39
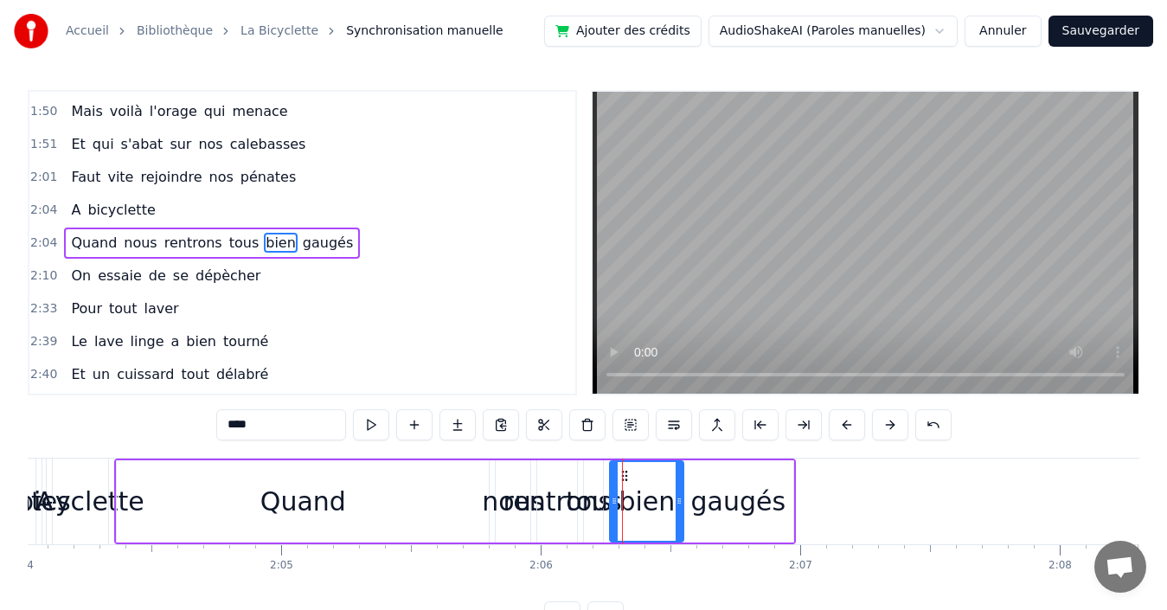
drag, startPoint x: 627, startPoint y: 501, endPoint x: 682, endPoint y: 497, distance: 54.6
click at [682, 497] on icon at bounding box center [679, 501] width 7 height 14
click at [228, 245] on span "tous" at bounding box center [245, 243] width 34 height 20
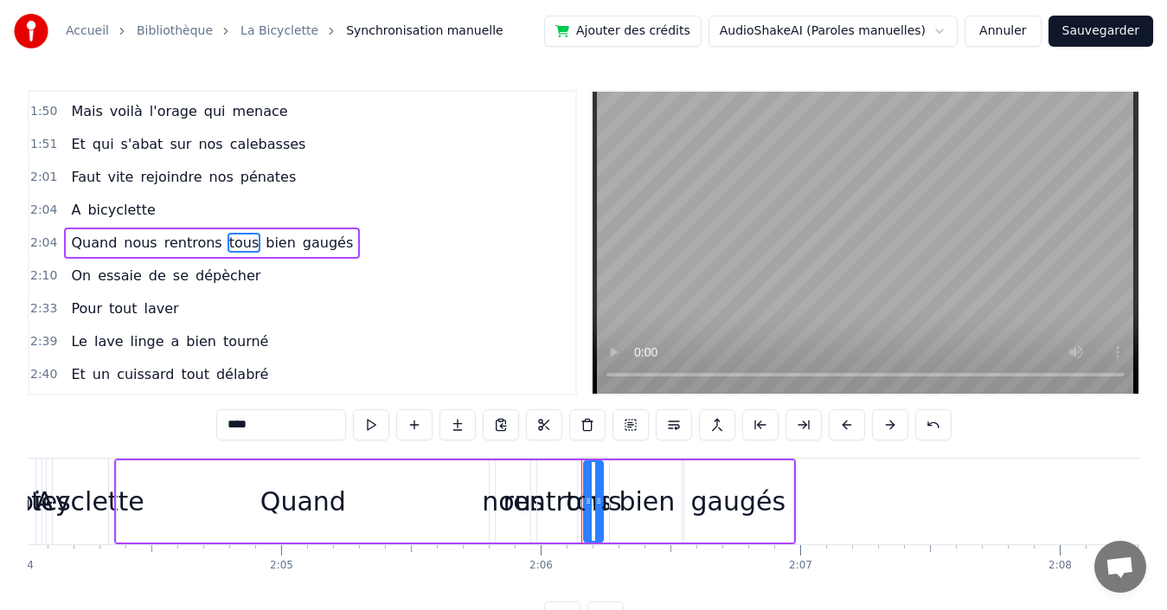
click at [272, 486] on div "Quand" at bounding box center [303, 501] width 86 height 39
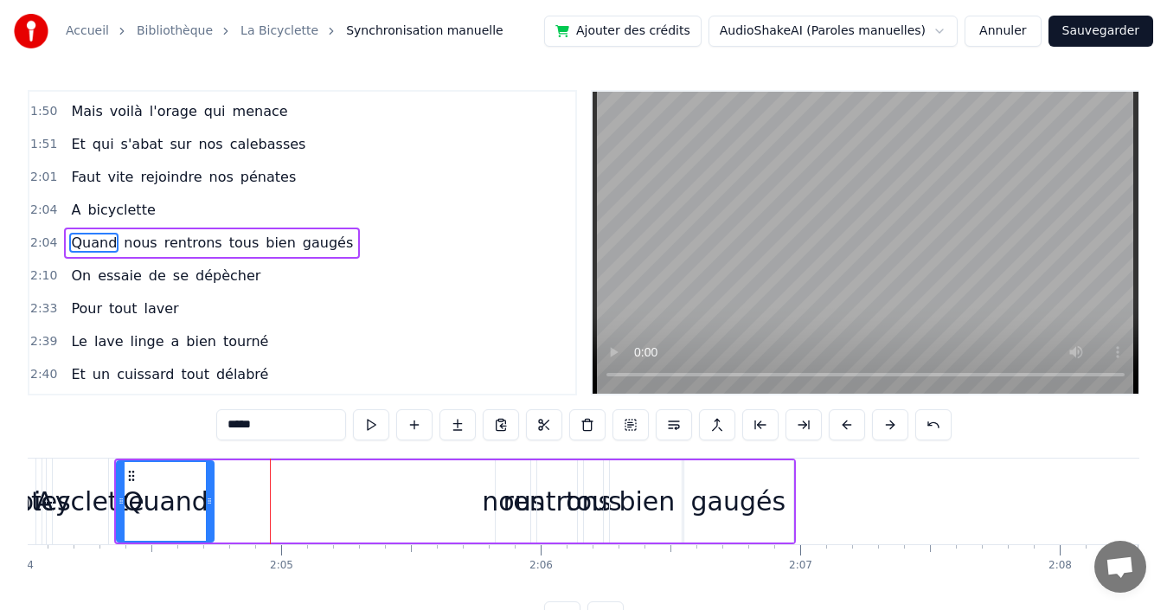
drag, startPoint x: 485, startPoint y: 503, endPoint x: 210, endPoint y: 478, distance: 276.1
click at [210, 478] on div at bounding box center [209, 501] width 7 height 79
click at [125, 240] on span "nous" at bounding box center [140, 243] width 36 height 20
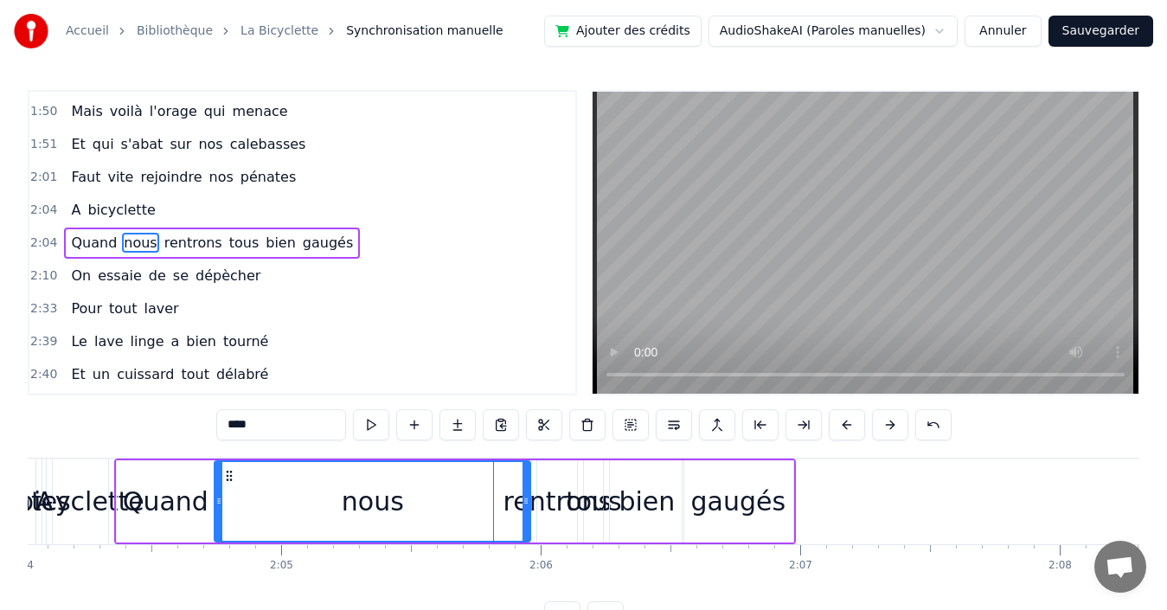
drag, startPoint x: 499, startPoint y: 507, endPoint x: 218, endPoint y: 507, distance: 281.1
click at [218, 507] on icon at bounding box center [218, 501] width 7 height 14
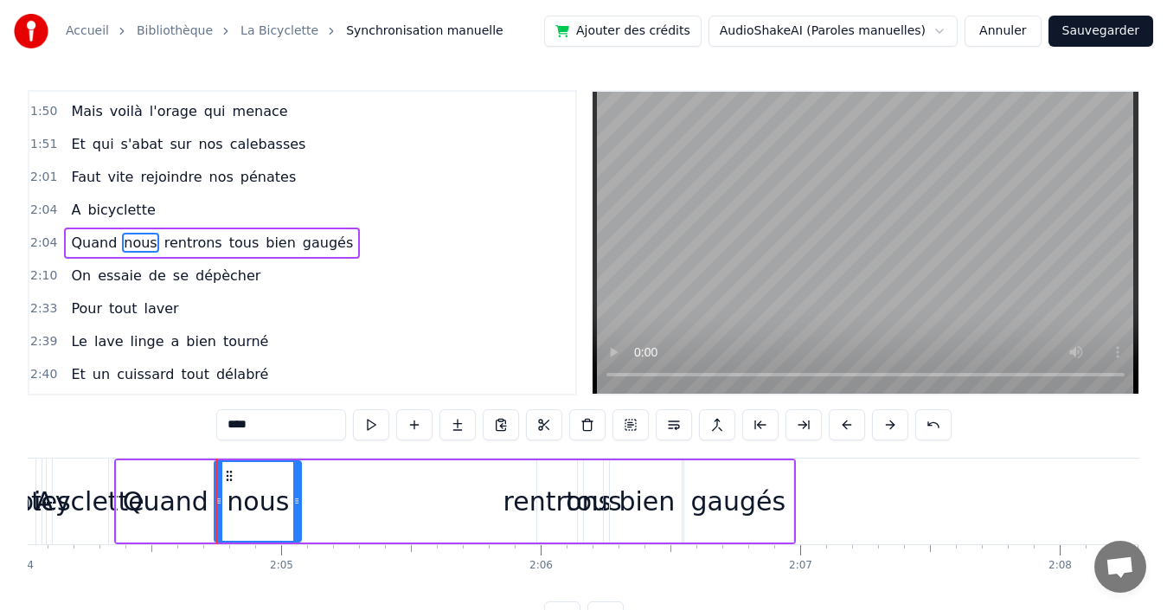
drag, startPoint x: 526, startPoint y: 498, endPoint x: 297, endPoint y: 499, distance: 229.2
click at [297, 499] on icon at bounding box center [296, 501] width 7 height 14
click at [176, 247] on span "rentrons" at bounding box center [193, 243] width 61 height 20
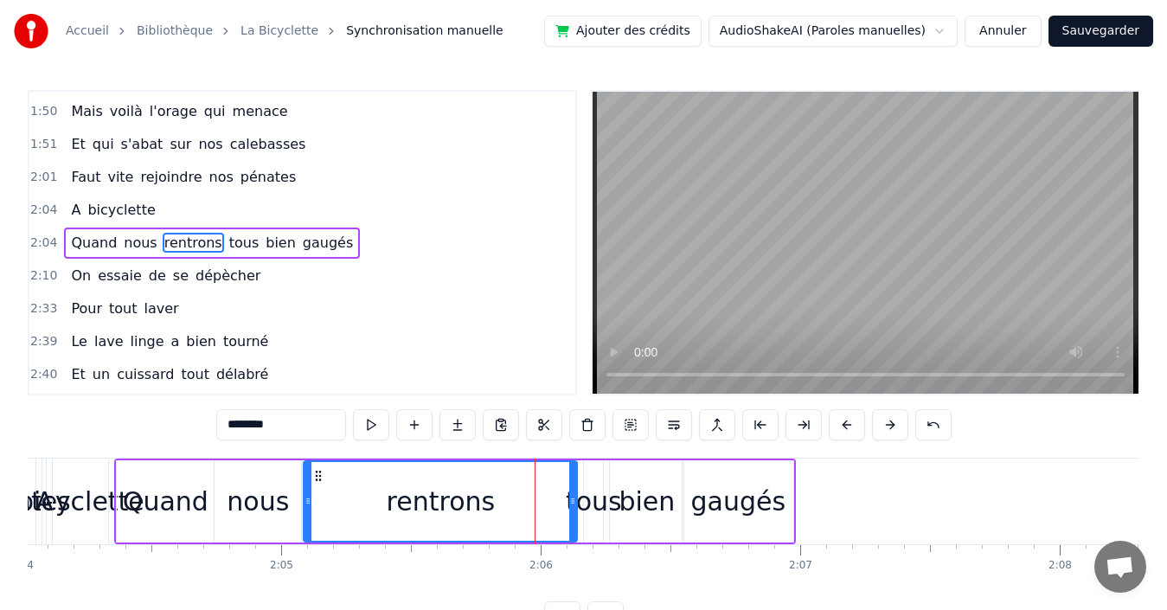
drag, startPoint x: 540, startPoint y: 502, endPoint x: 306, endPoint y: 490, distance: 233.9
click at [306, 490] on div at bounding box center [307, 501] width 7 height 79
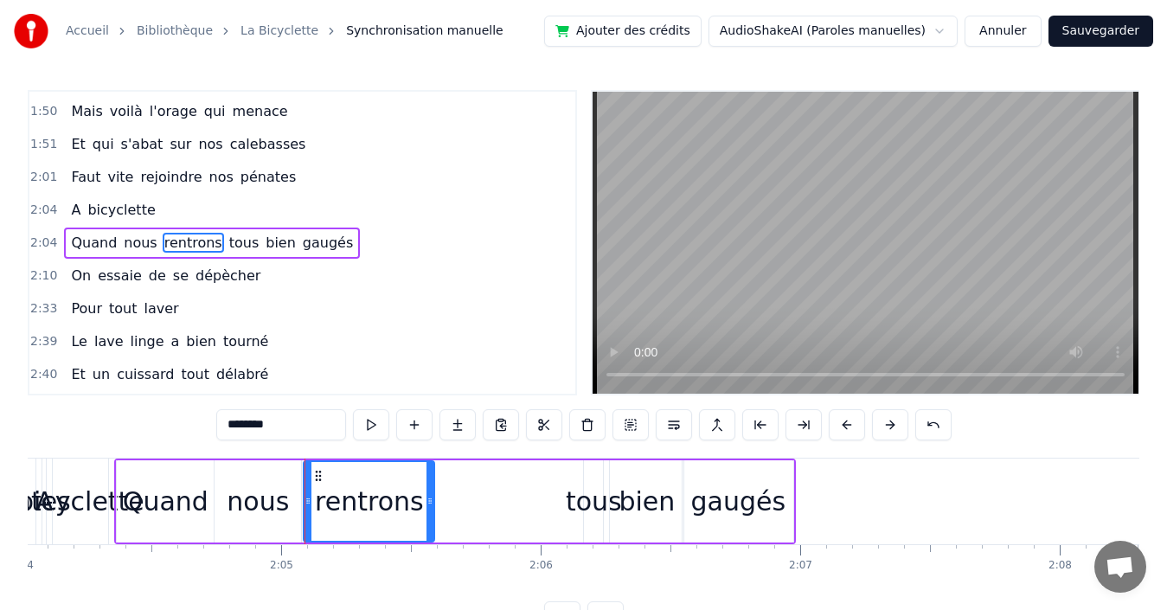
drag, startPoint x: 573, startPoint y: 505, endPoint x: 430, endPoint y: 501, distance: 142.8
click at [430, 501] on icon at bounding box center [429, 501] width 7 height 14
click at [589, 498] on div "tous" at bounding box center [594, 501] width 56 height 39
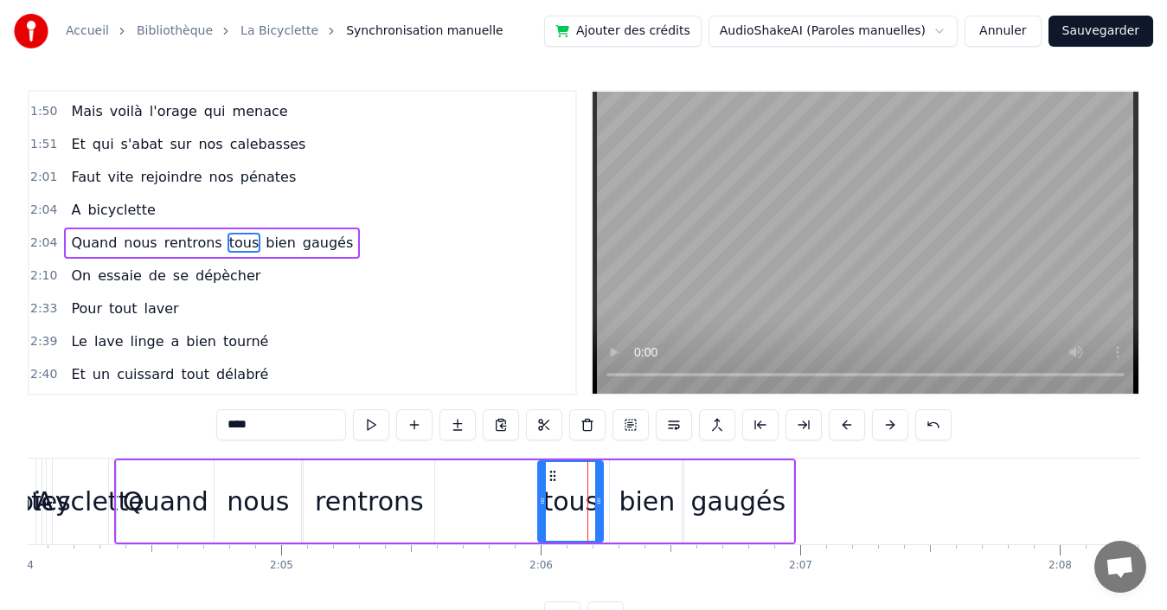
drag, startPoint x: 587, startPoint y: 501, endPoint x: 541, endPoint y: 502, distance: 45.9
click at [541, 502] on icon at bounding box center [542, 501] width 7 height 14
click at [559, 477] on icon at bounding box center [558, 476] width 14 height 14
click at [375, 484] on div "rentrons" at bounding box center [369, 501] width 109 height 39
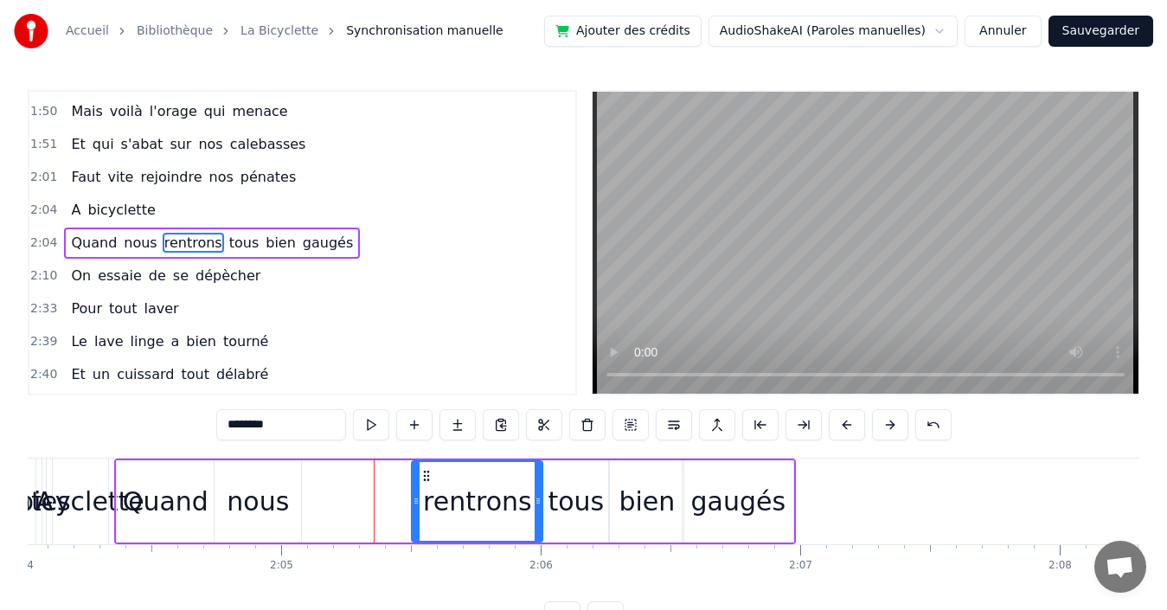
drag, startPoint x: 319, startPoint y: 476, endPoint x: 427, endPoint y: 481, distance: 108.3
click at [427, 481] on icon at bounding box center [427, 476] width 14 height 14
click at [268, 485] on div "nous" at bounding box center [258, 501] width 62 height 39
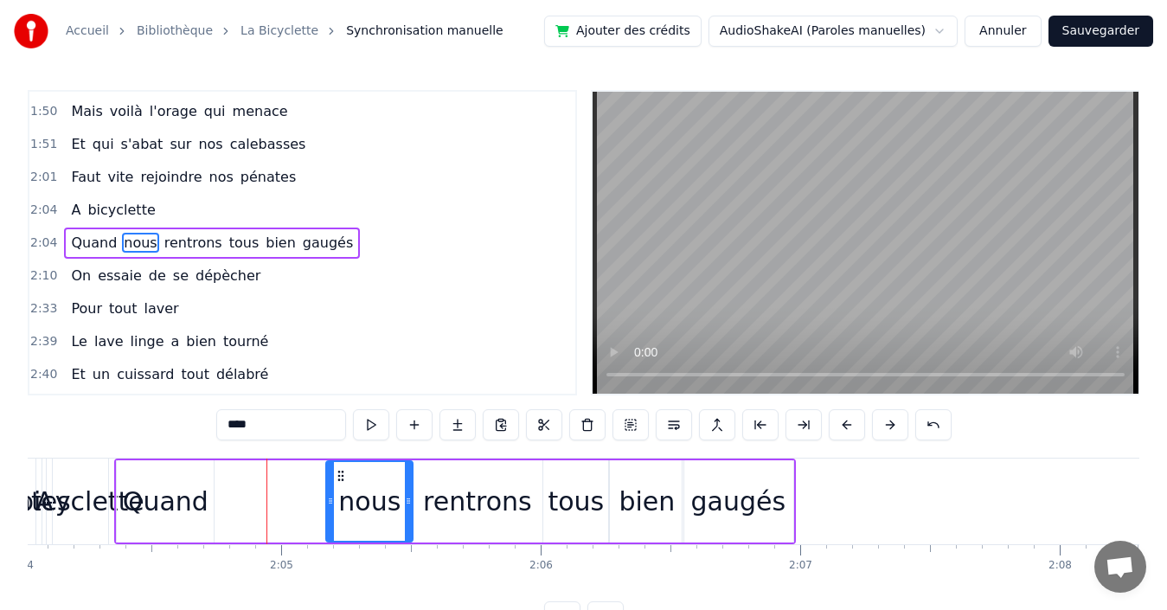
drag, startPoint x: 228, startPoint y: 471, endPoint x: 317, endPoint y: 471, distance: 89.1
click at [339, 471] on circle at bounding box center [339, 471] width 1 height 1
click at [163, 497] on div "Quand" at bounding box center [166, 501] width 86 height 39
type input "*****"
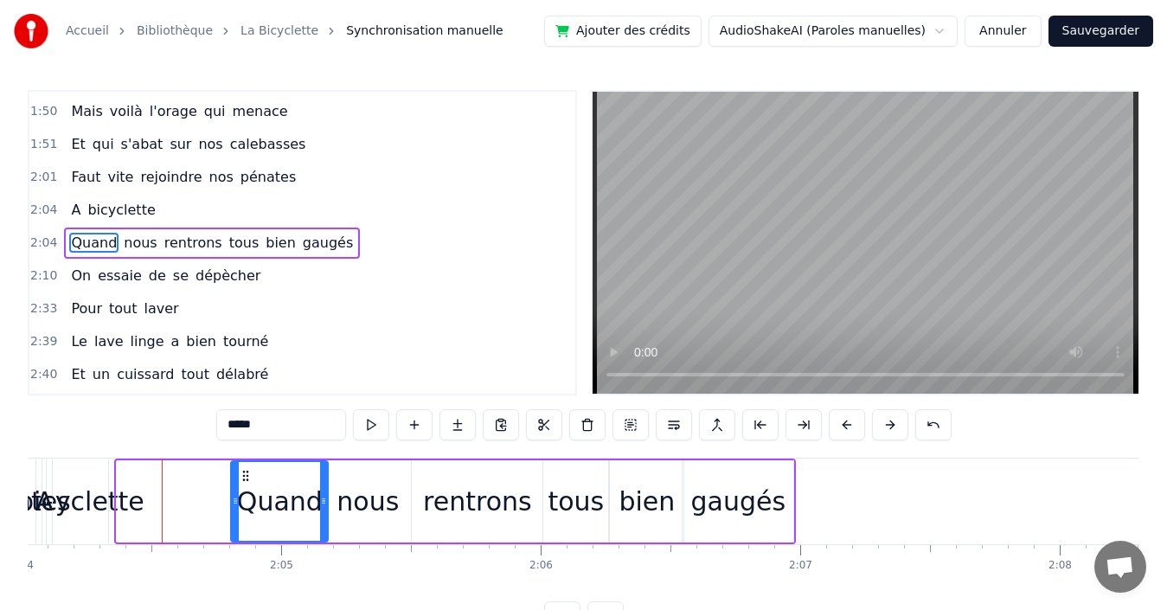
drag, startPoint x: 138, startPoint y: 470, endPoint x: 244, endPoint y: 468, distance: 105.6
click at [244, 469] on icon at bounding box center [246, 476] width 14 height 14
click at [374, 240] on div "2:04 Quand nous rentrons tous bien gaugés" at bounding box center [302, 243] width 546 height 33
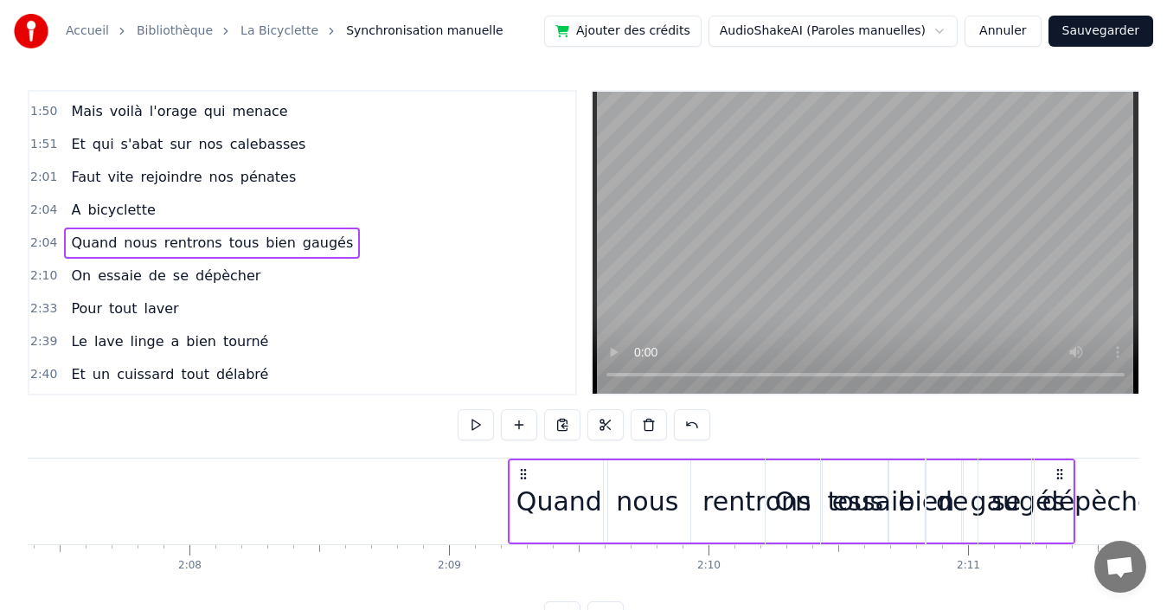
scroll to position [0, 33056]
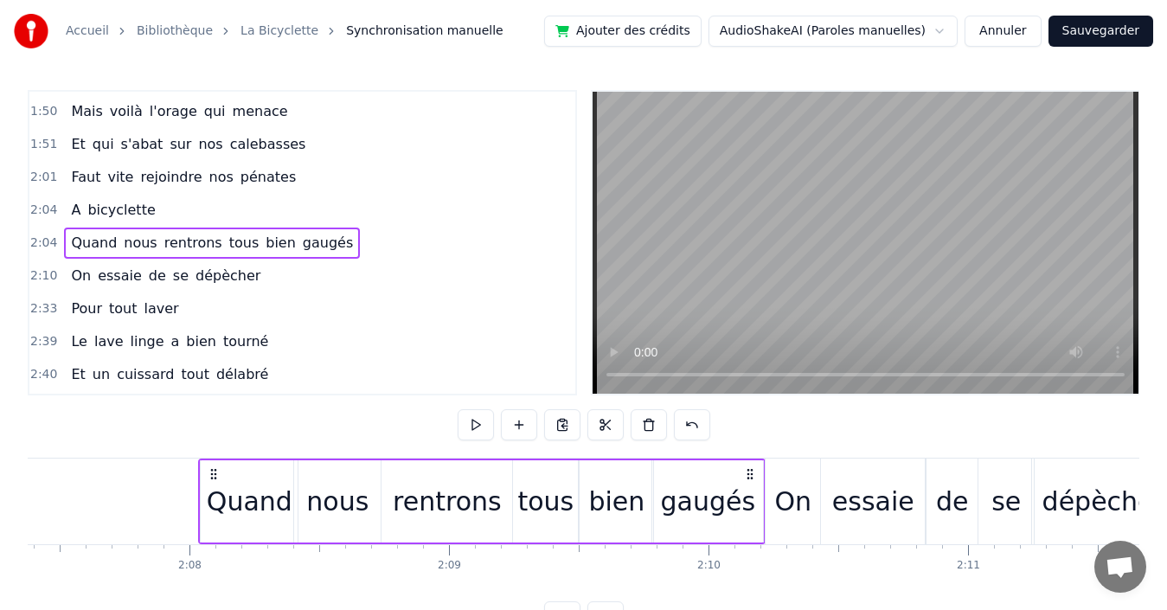
drag, startPoint x: 779, startPoint y: 472, endPoint x: 762, endPoint y: 483, distance: 20.2
click at [762, 483] on div "Quand nous rentrons tous bien gaugés" at bounding box center [481, 501] width 567 height 86
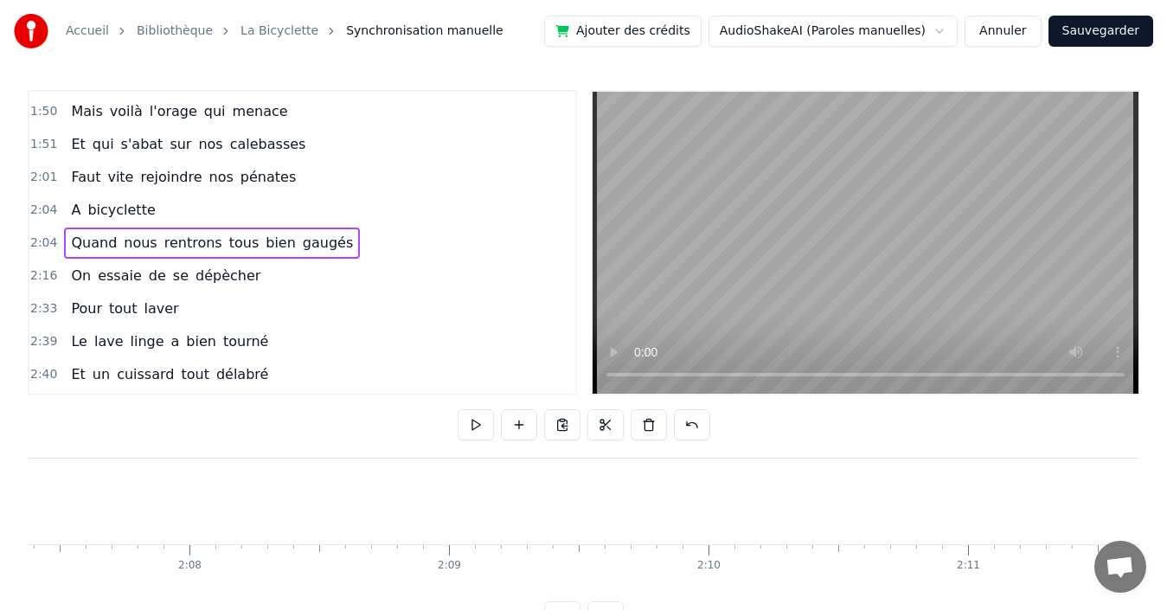
click at [356, 240] on div "2:04 Quand nous rentrons tous bien gaugés" at bounding box center [302, 243] width 546 height 33
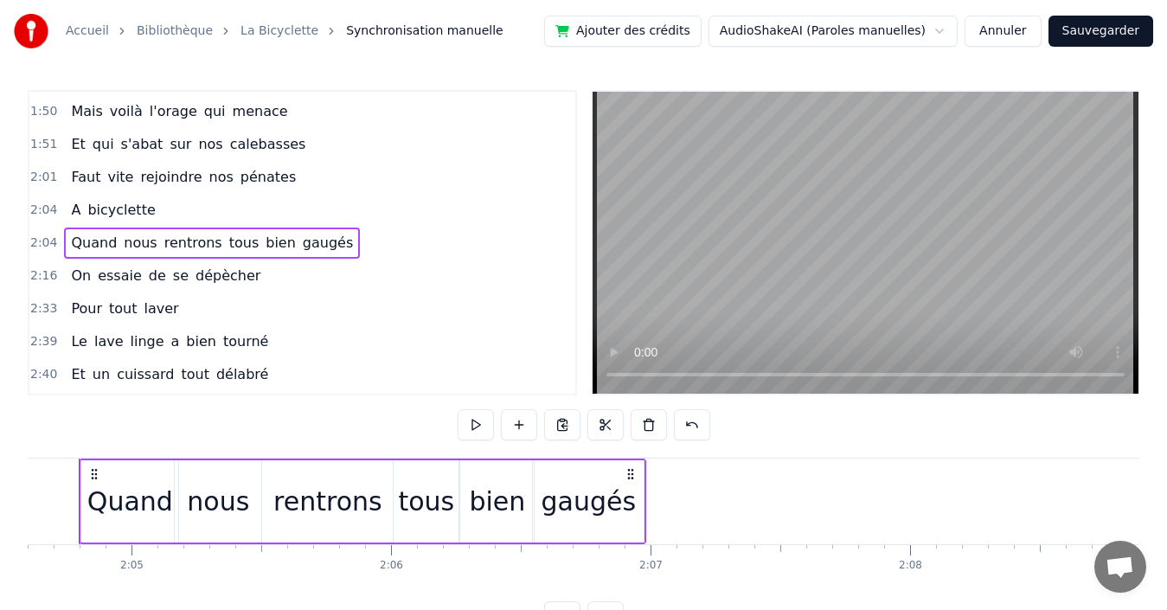
scroll to position [0, 32300]
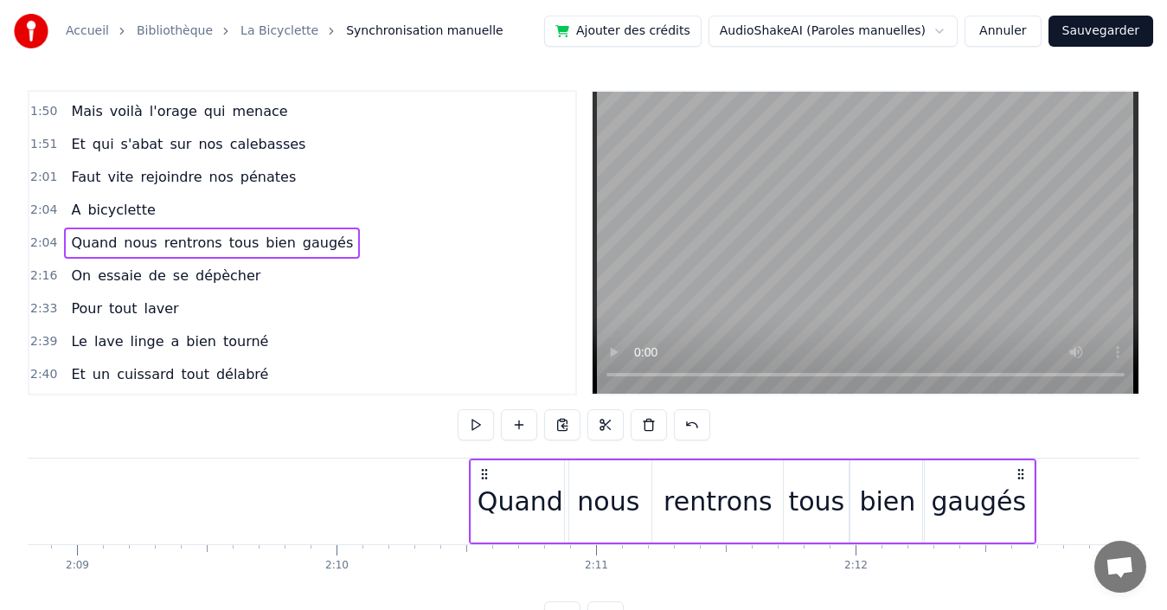
drag, startPoint x: 661, startPoint y: 471, endPoint x: 1016, endPoint y: 484, distance: 354.9
click at [1016, 484] on div "Quand nous rentrons tous bien gaugés" at bounding box center [752, 501] width 567 height 86
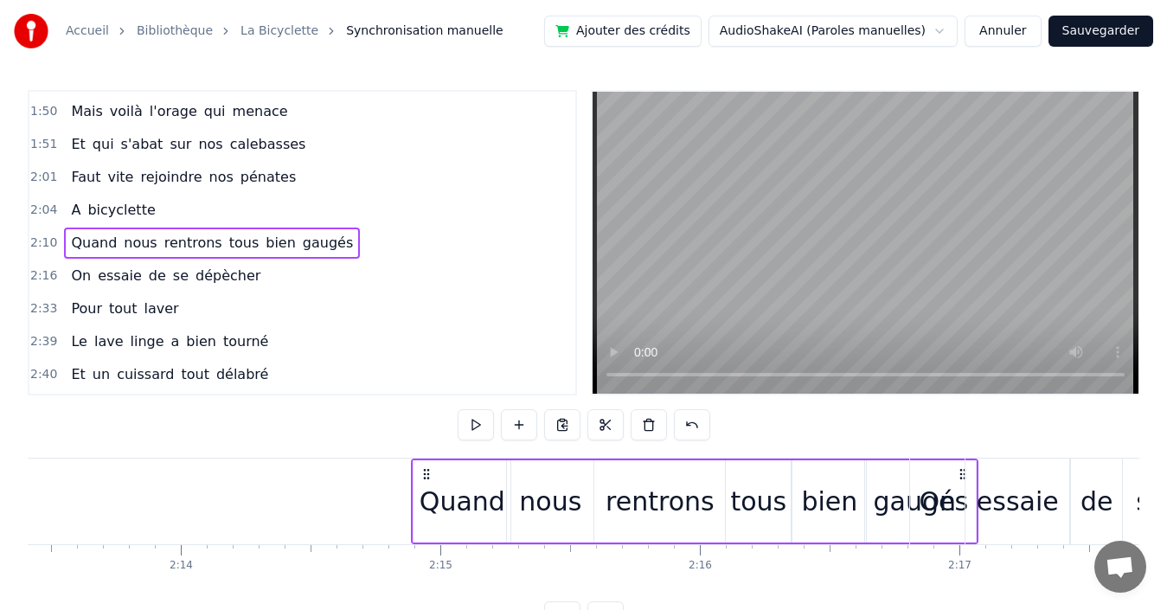
scroll to position [0, 34634]
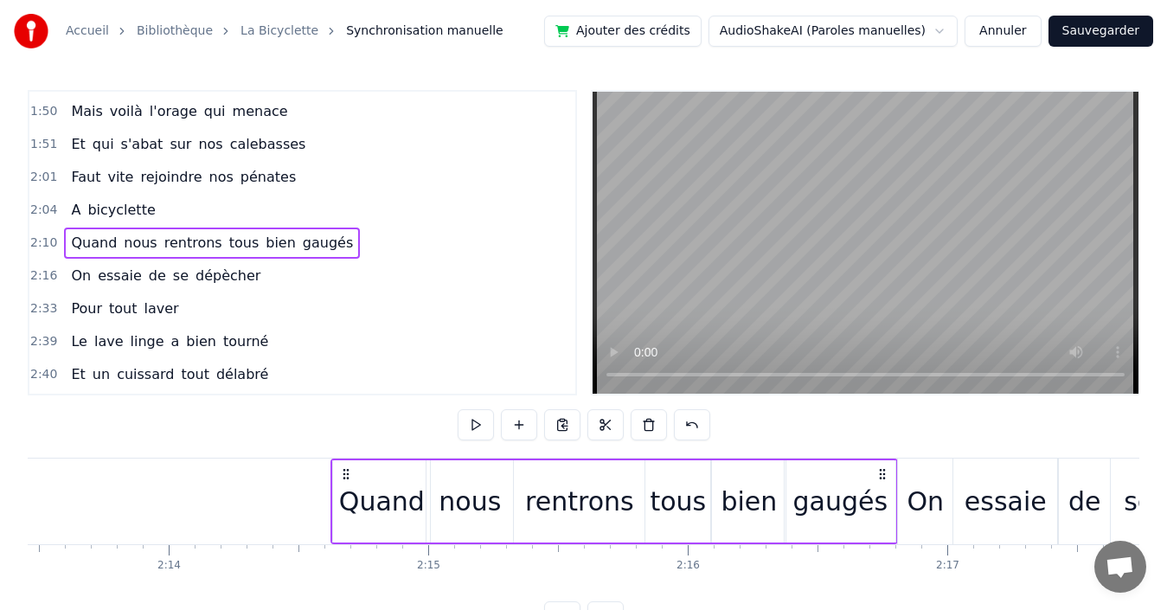
drag, startPoint x: 710, startPoint y: 471, endPoint x: 881, endPoint y: 464, distance: 171.5
click at [881, 464] on div "Quand nous rentrons tous bien gaugés" at bounding box center [613, 501] width 567 height 86
click at [178, 212] on div "2:04 A bicyclette" at bounding box center [302, 210] width 546 height 33
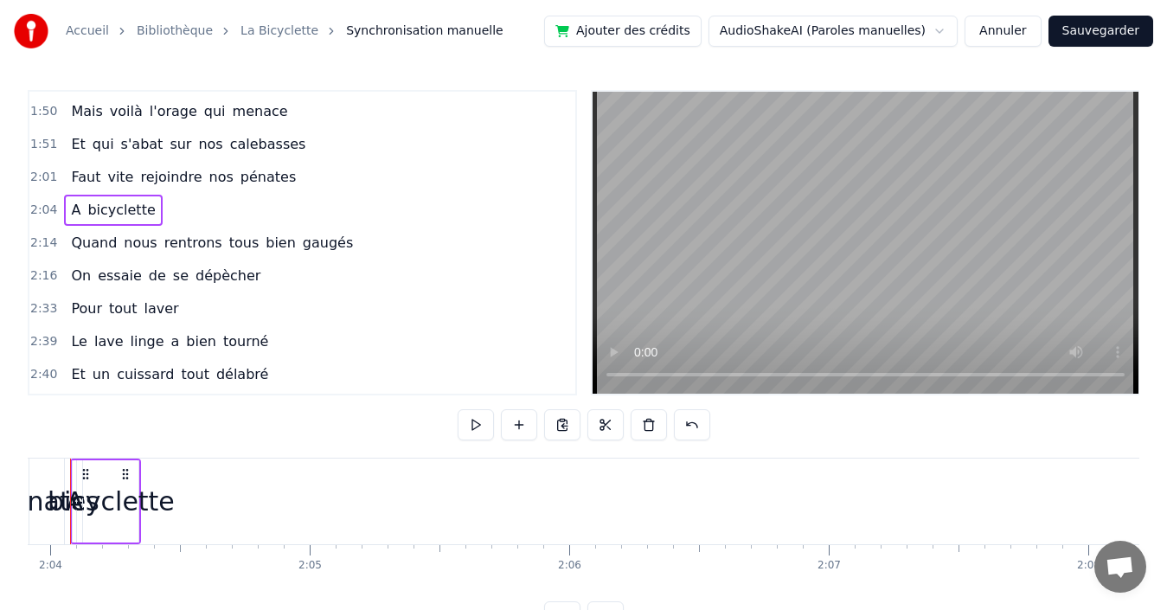
scroll to position [0, 32113]
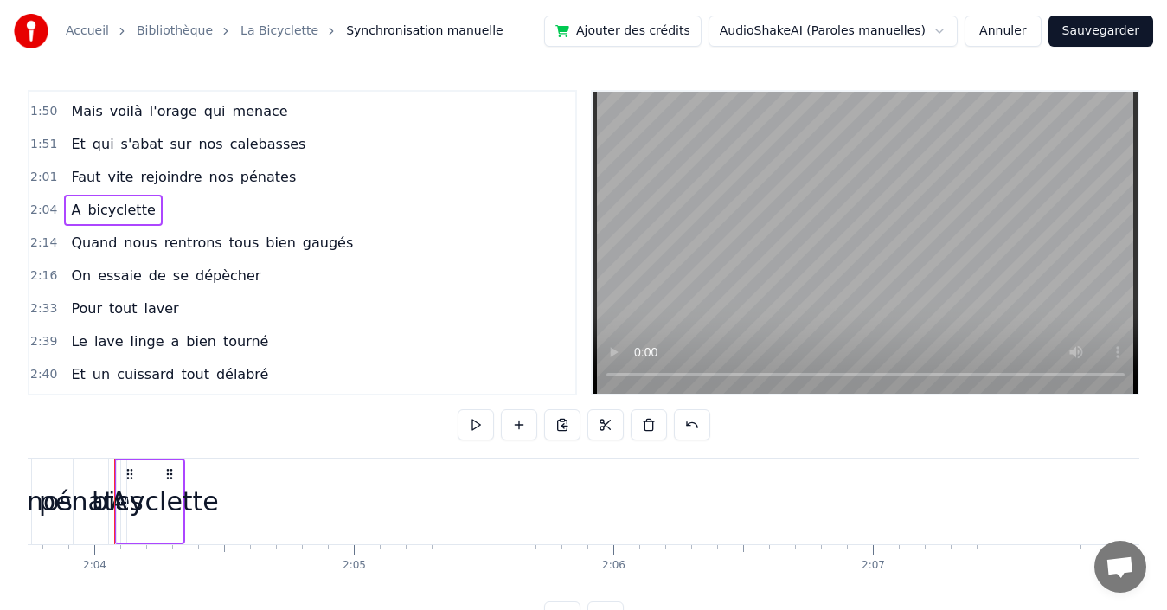
click at [163, 503] on div "bicyclette" at bounding box center [155, 501] width 127 height 39
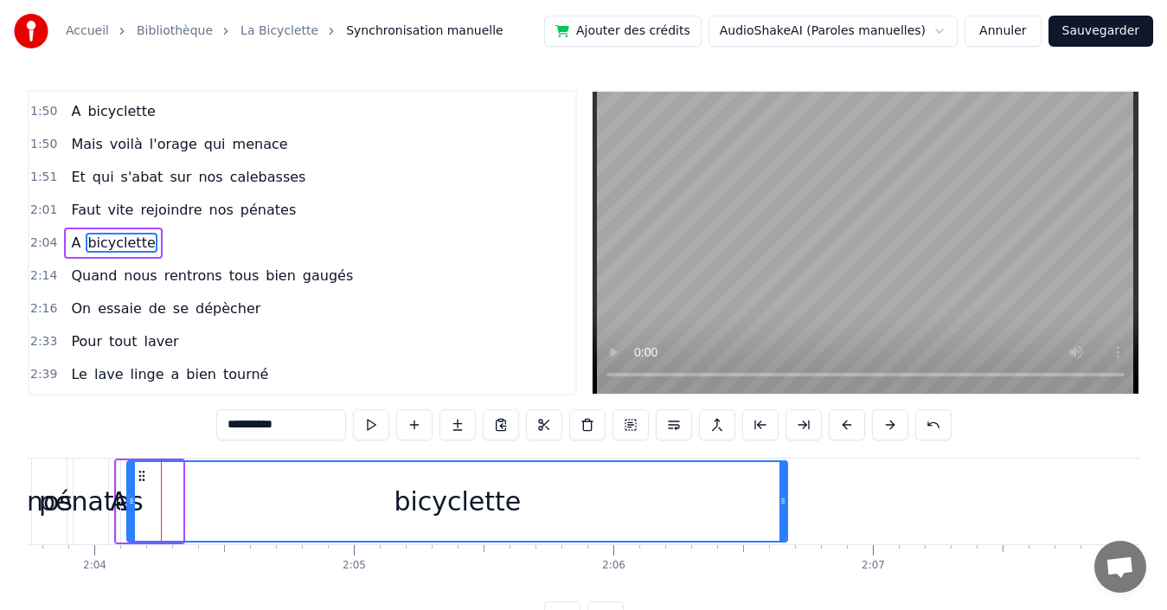
drag, startPoint x: 182, startPoint y: 503, endPoint x: 786, endPoint y: 535, distance: 605.6
click at [786, 535] on div at bounding box center [782, 501] width 7 height 79
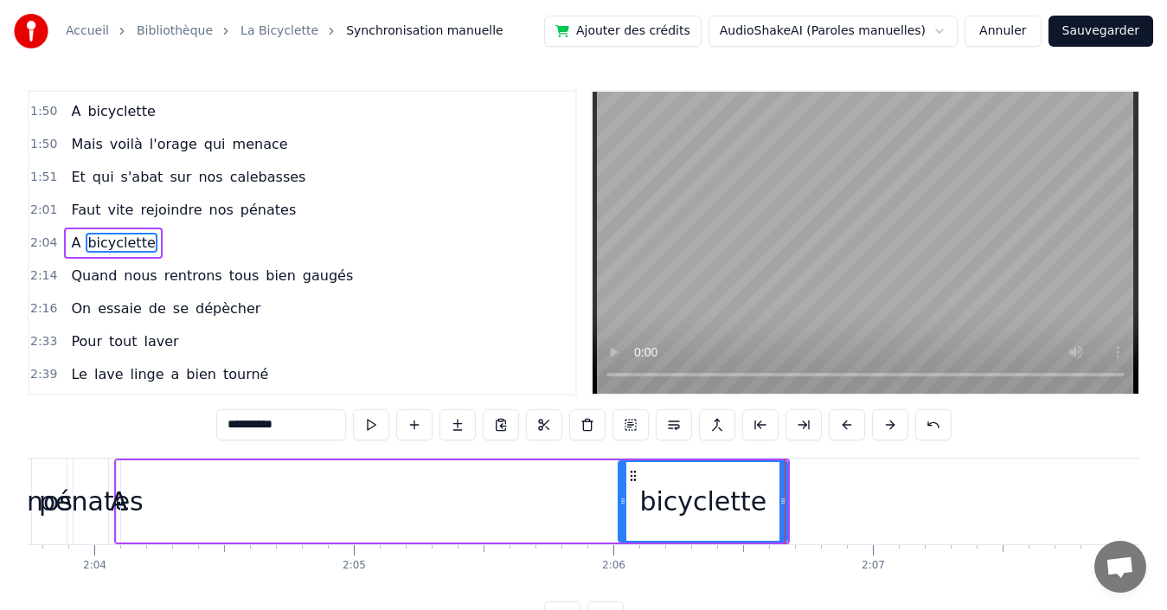
drag, startPoint x: 132, startPoint y: 491, endPoint x: 624, endPoint y: 518, distance: 492.1
click at [624, 518] on div at bounding box center [622, 501] width 7 height 79
click at [630, 477] on icon at bounding box center [632, 476] width 14 height 14
click at [119, 501] on div "A" at bounding box center [119, 501] width 18 height 39
type input "*"
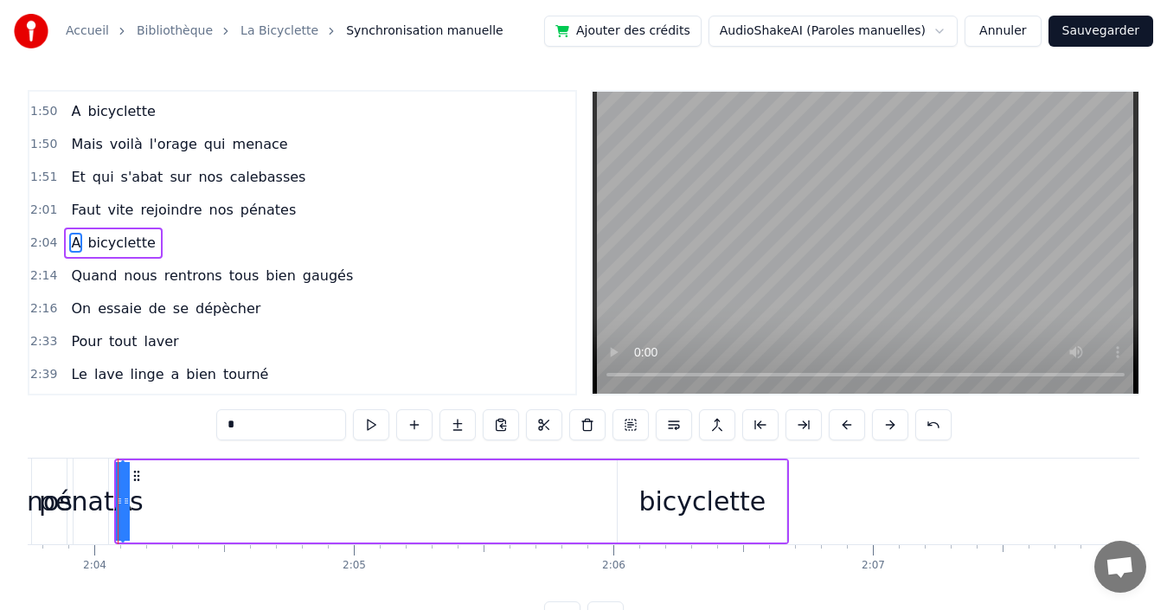
drag, startPoint x: 121, startPoint y: 501, endPoint x: 517, endPoint y: 501, distance: 396.2
click at [517, 501] on div "A bicyclette" at bounding box center [451, 501] width 675 height 86
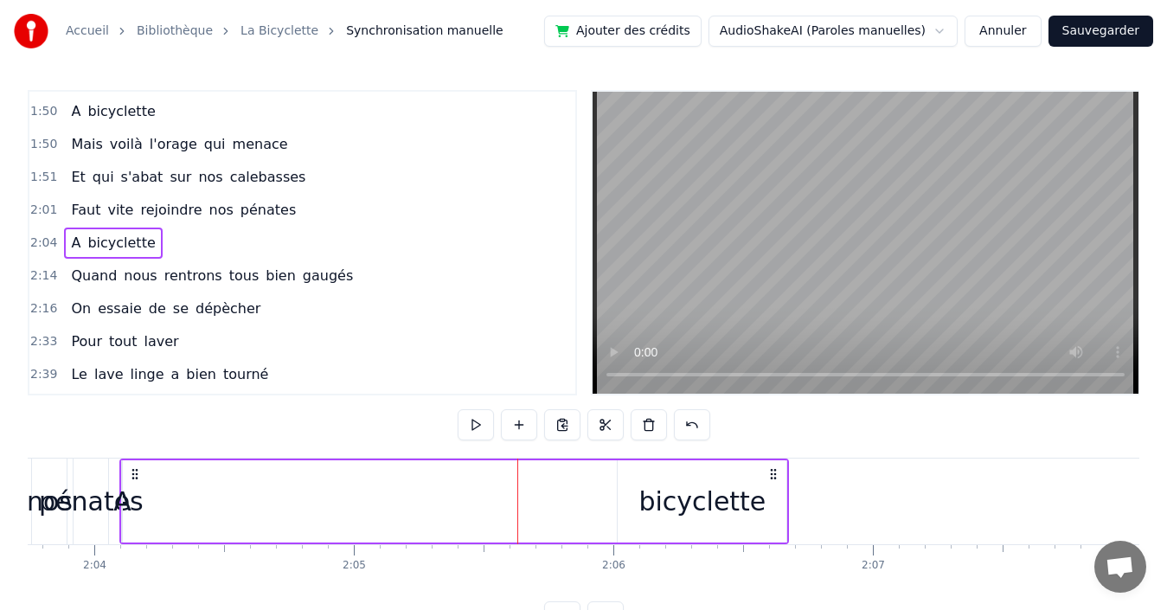
click at [64, 241] on div "A bicyclette" at bounding box center [113, 243] width 98 height 31
click at [80, 245] on div "A bicyclette" at bounding box center [113, 243] width 98 height 31
click at [74, 245] on span "A" at bounding box center [75, 243] width 13 height 20
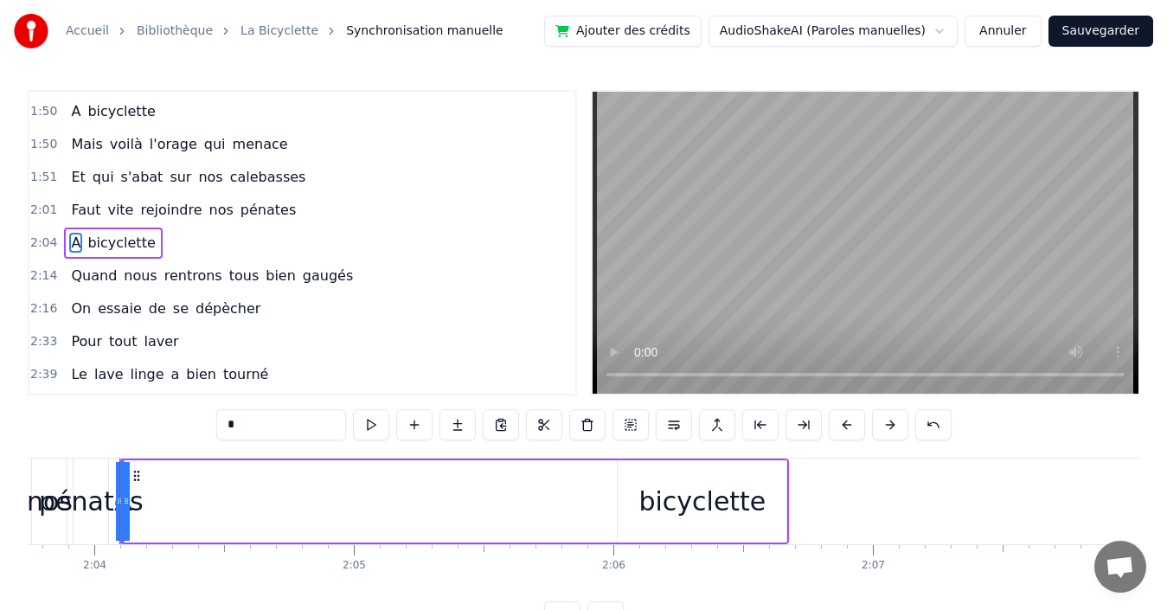
drag, startPoint x: 126, startPoint y: 503, endPoint x: 290, endPoint y: 510, distance: 163.6
click at [290, 510] on div "A bicyclette" at bounding box center [454, 501] width 670 height 86
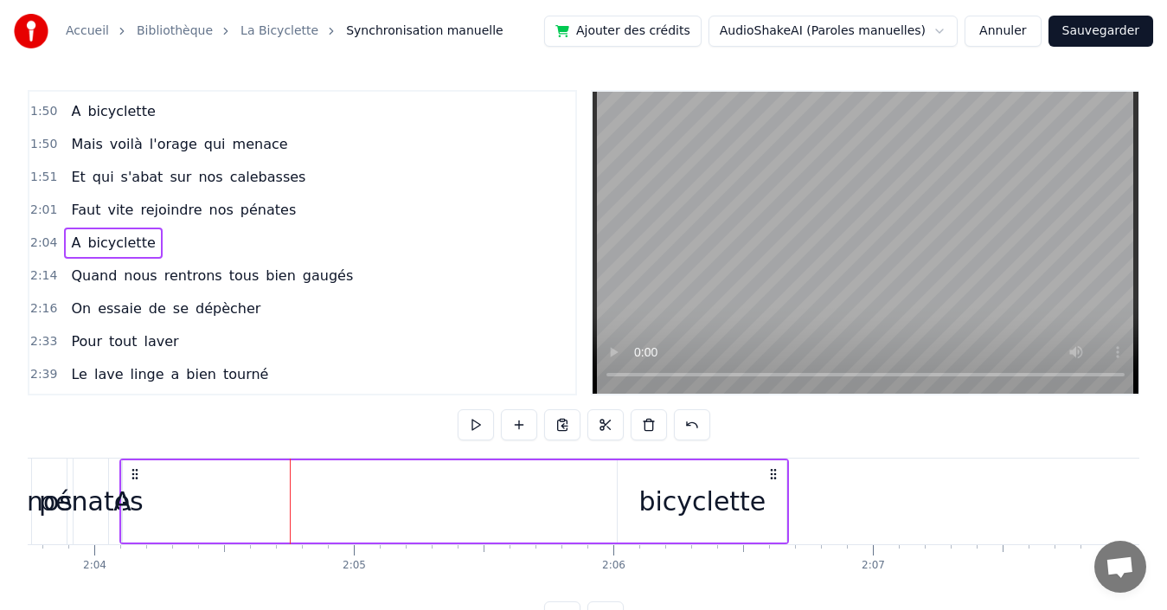
click at [69, 239] on span "A" at bounding box center [75, 243] width 13 height 20
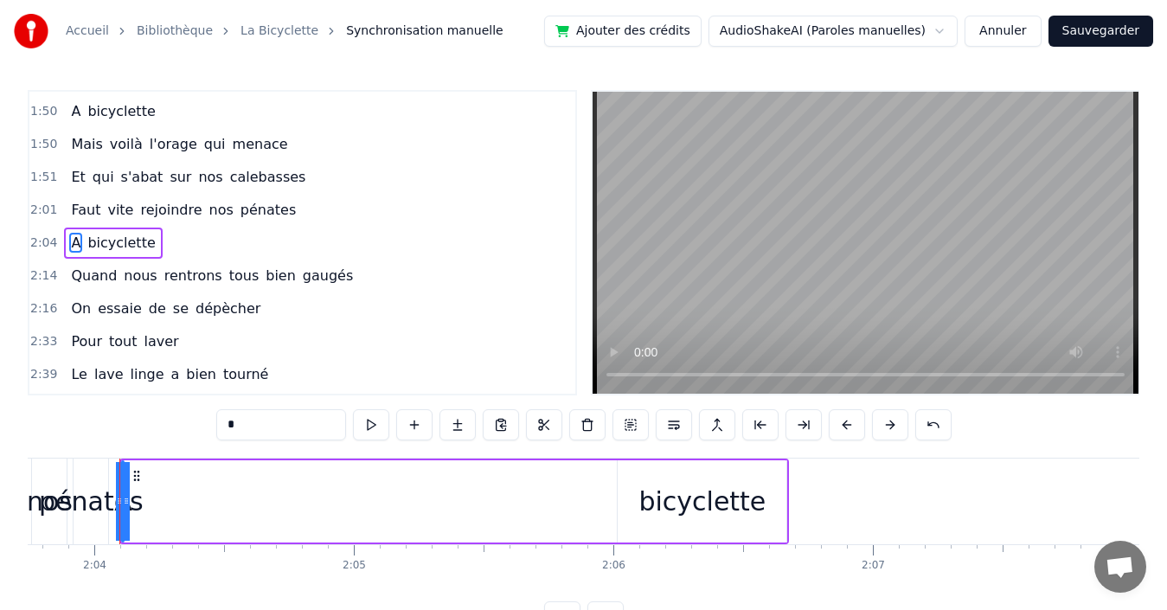
drag, startPoint x: 124, startPoint y: 495, endPoint x: 157, endPoint y: 495, distance: 33.7
click at [157, 495] on div "A bicyclette" at bounding box center [454, 501] width 670 height 86
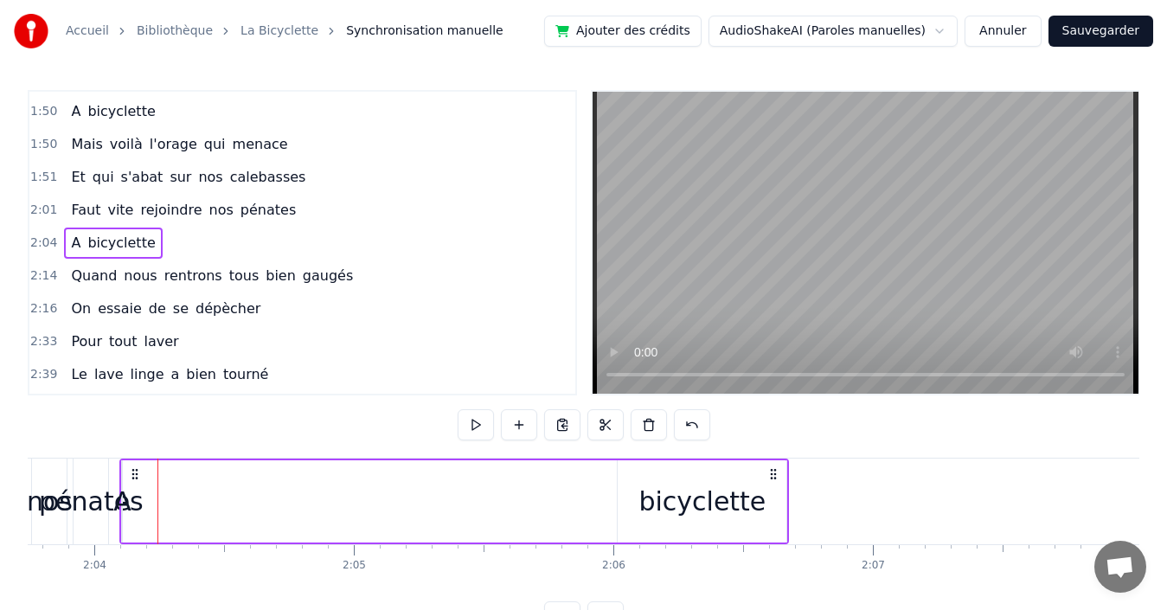
click at [120, 502] on div "A" at bounding box center [122, 501] width 18 height 39
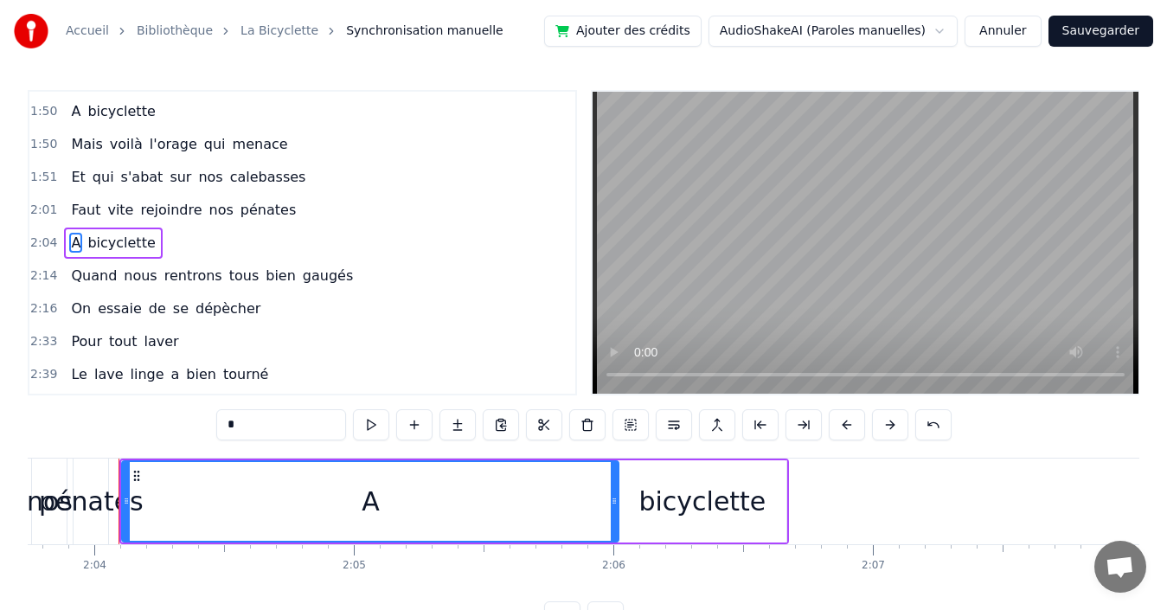
drag, startPoint x: 123, startPoint y: 502, endPoint x: 621, endPoint y: 520, distance: 498.6
click at [621, 520] on div "A bicyclette" at bounding box center [454, 501] width 670 height 86
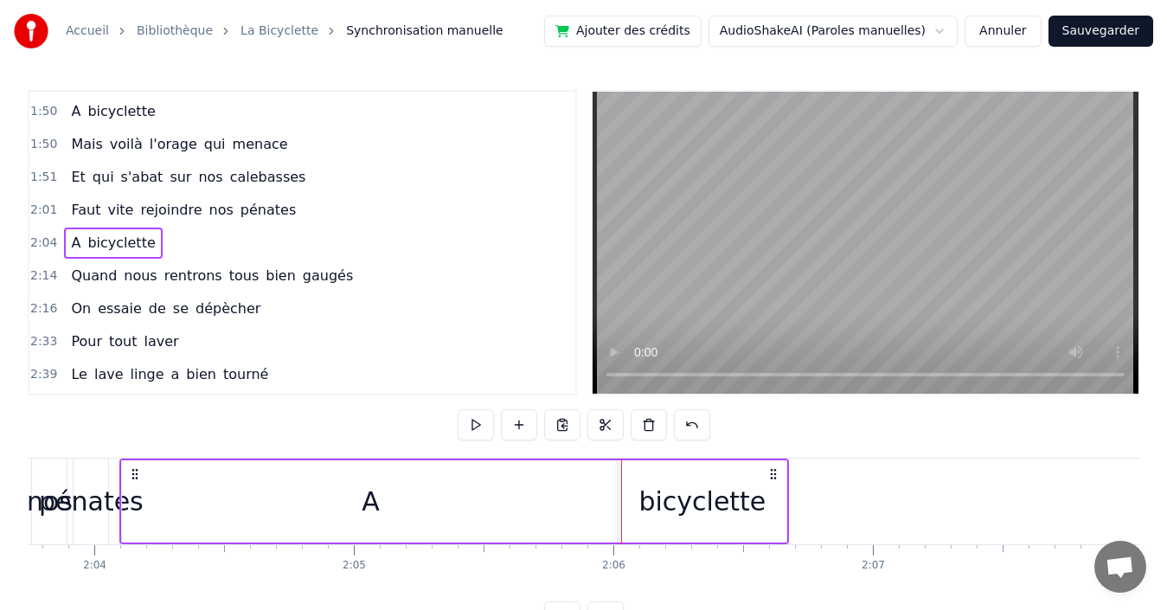
click at [181, 499] on div "A" at bounding box center [370, 501] width 497 height 82
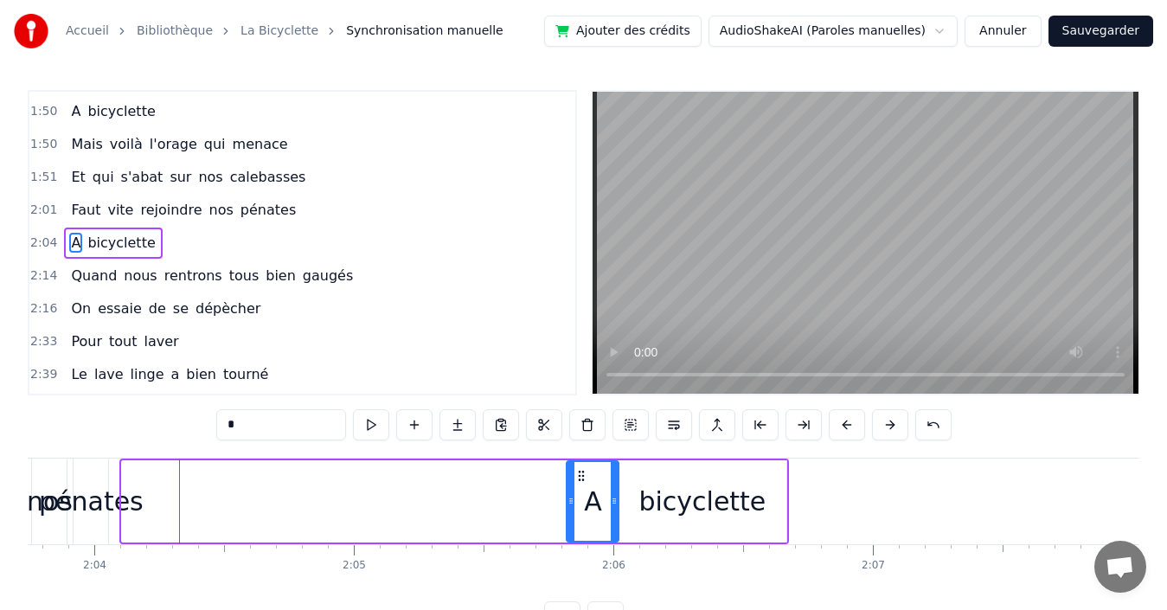
drag, startPoint x: 126, startPoint y: 497, endPoint x: 571, endPoint y: 508, distance: 444.8
click at [571, 508] on div at bounding box center [570, 501] width 7 height 79
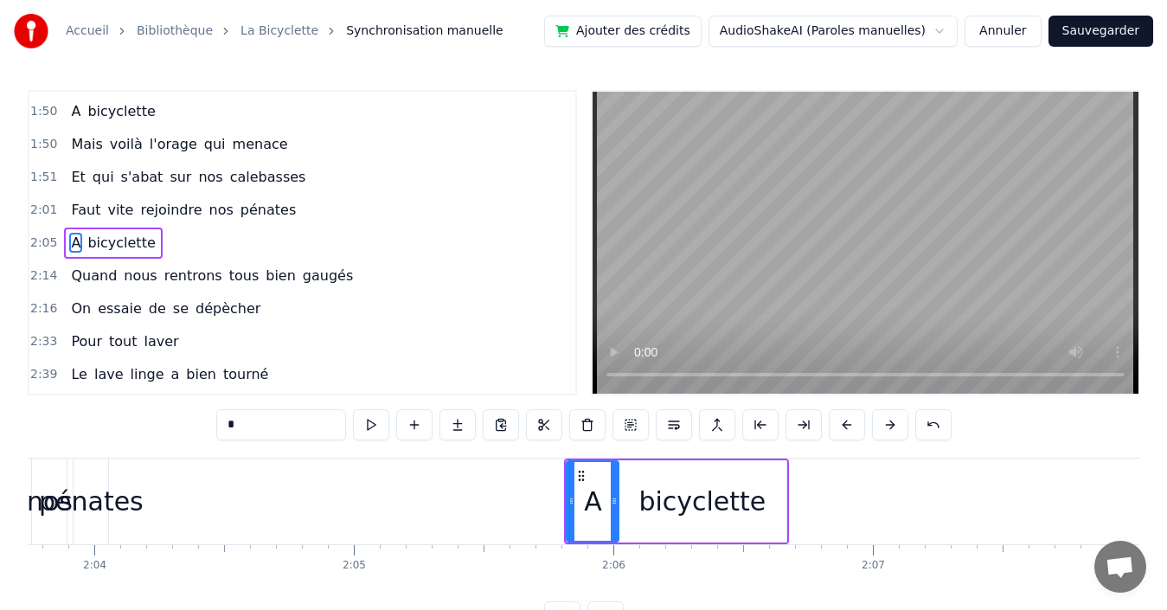
click at [205, 243] on div "2:05 A bicyclette" at bounding box center [302, 243] width 546 height 33
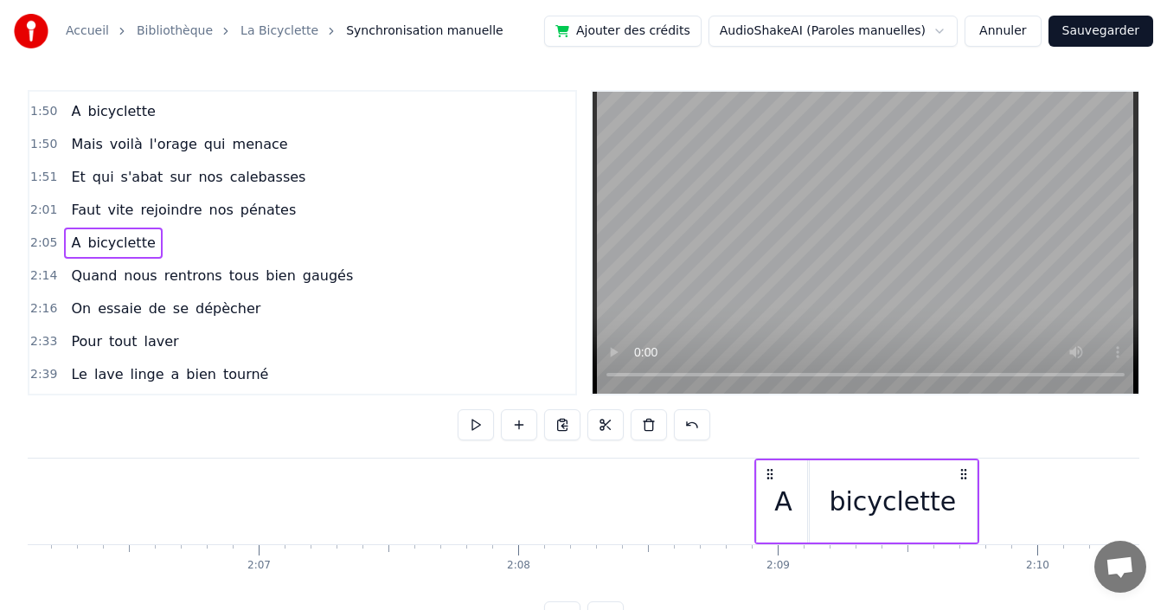
scroll to position [0, 32751]
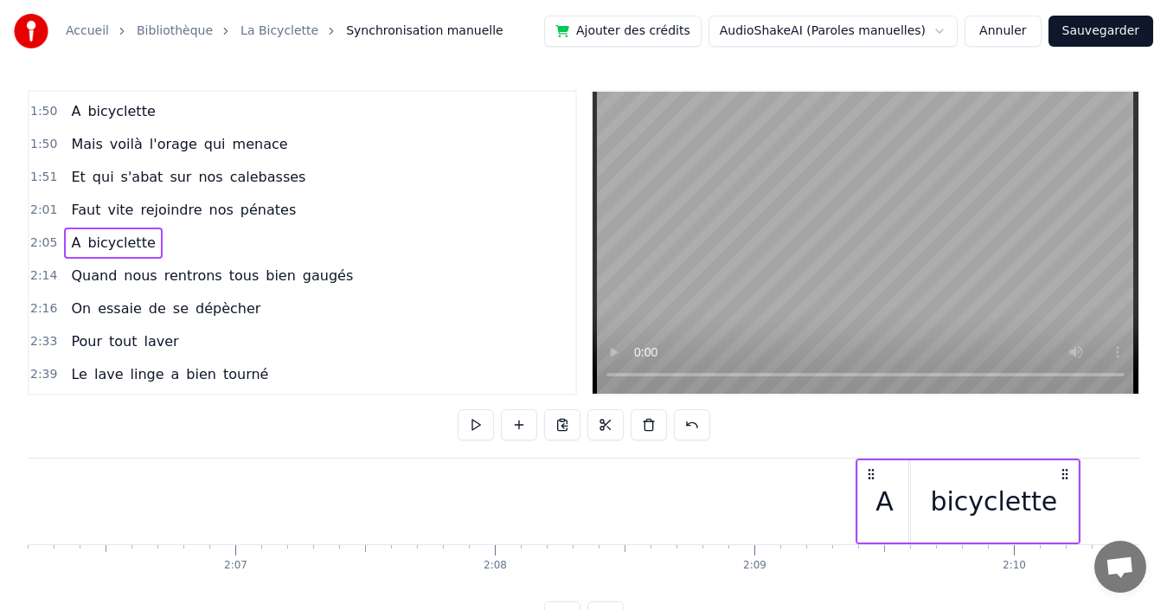
drag, startPoint x: 771, startPoint y: 474, endPoint x: 1062, endPoint y: 497, distance: 292.4
click at [1062, 497] on div "A bicyclette" at bounding box center [968, 501] width 225 height 86
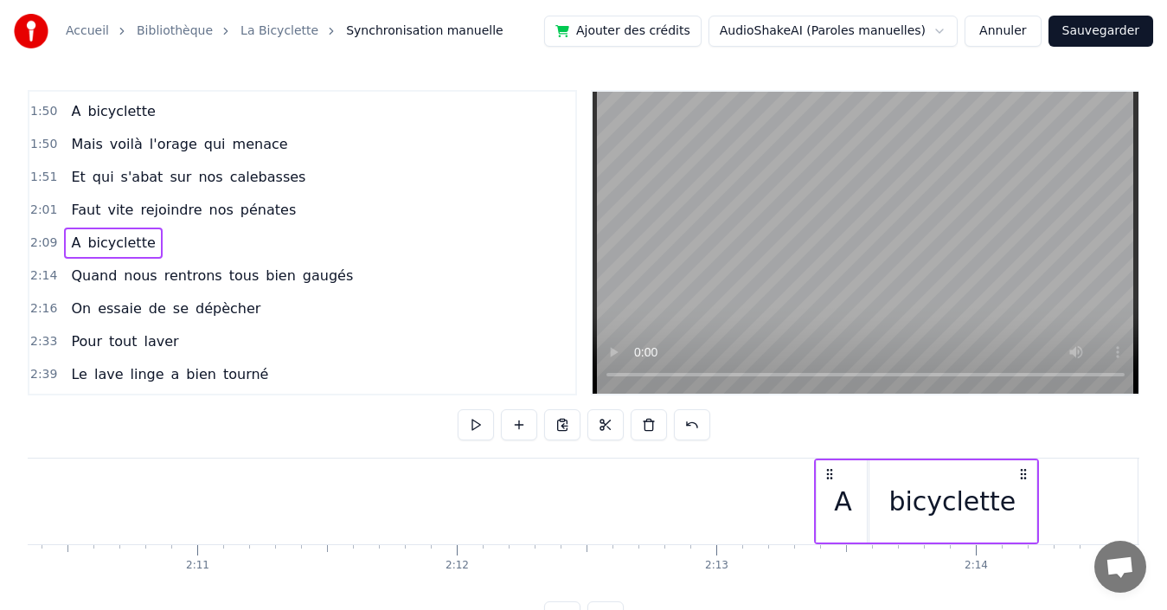
scroll to position [0, 33845]
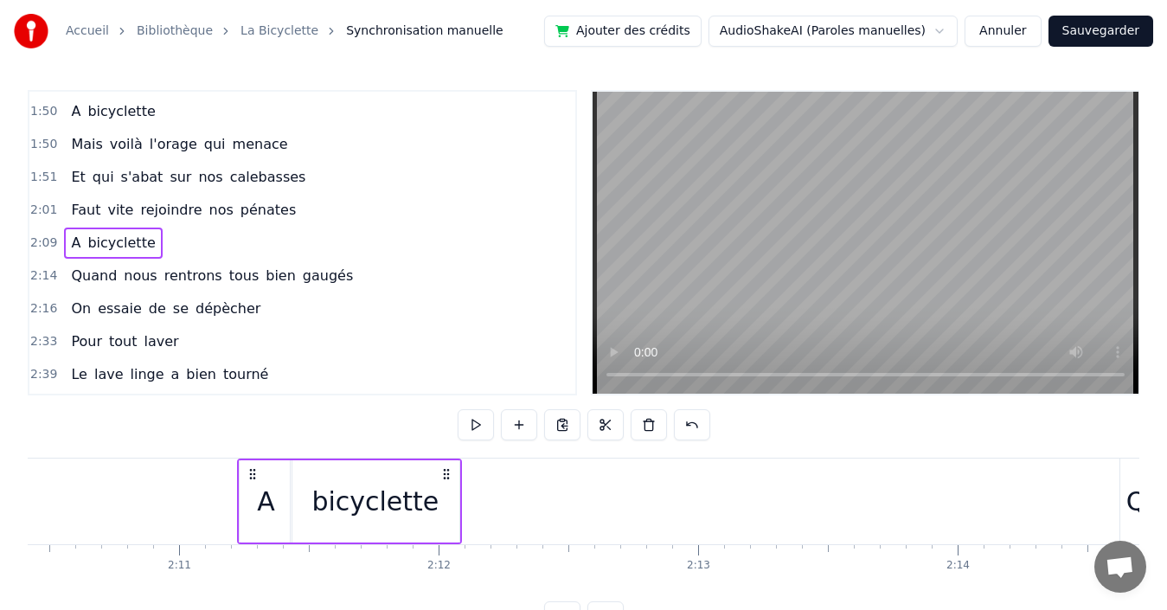
drag, startPoint x: 298, startPoint y: 472, endPoint x: 448, endPoint y: 484, distance: 150.1
click at [448, 484] on div "A bicyclette" at bounding box center [349, 501] width 225 height 86
click at [300, 208] on div "2:01 Faut vite rejoindre nos pénates" at bounding box center [302, 210] width 546 height 33
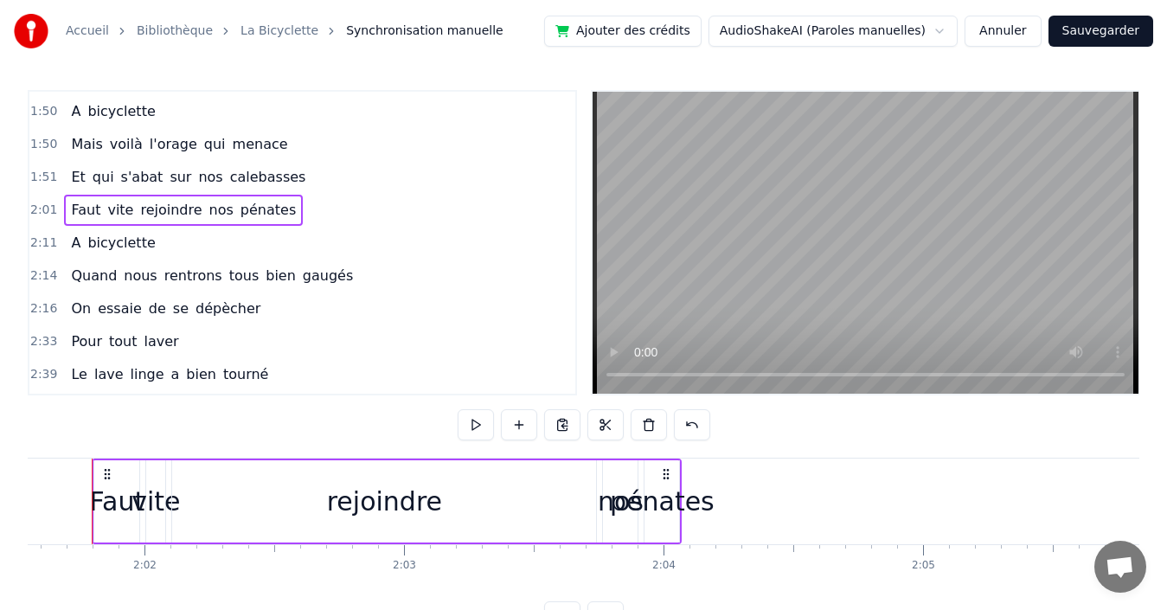
scroll to position [0, 31522]
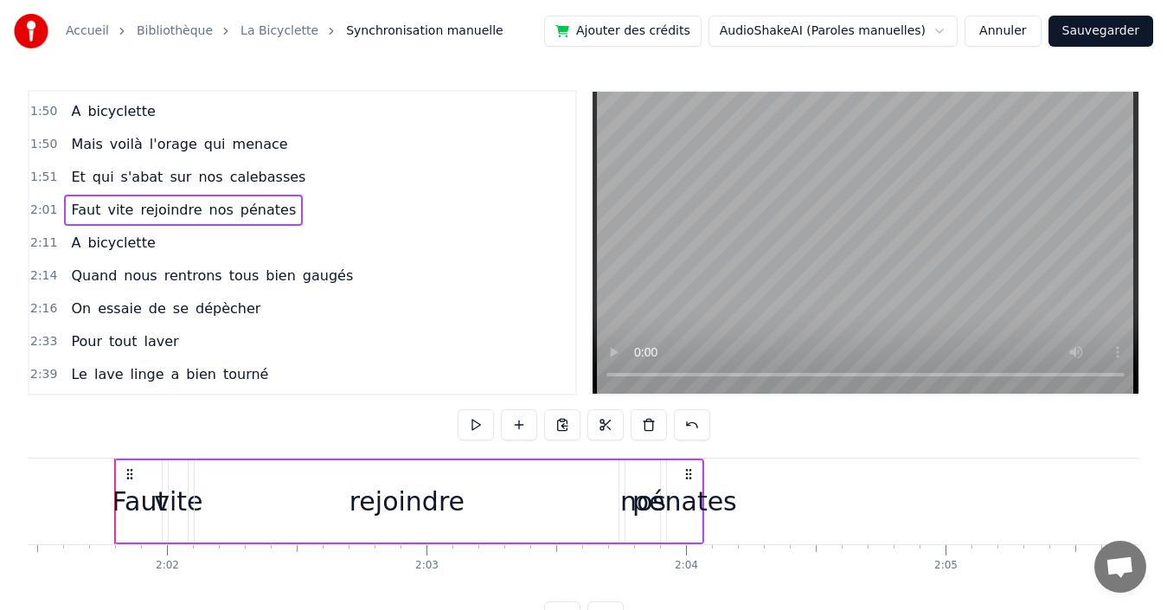
drag, startPoint x: 247, startPoint y: 208, endPoint x: 258, endPoint y: 215, distance: 13.2
click at [249, 208] on span "pénates" at bounding box center [268, 210] width 59 height 20
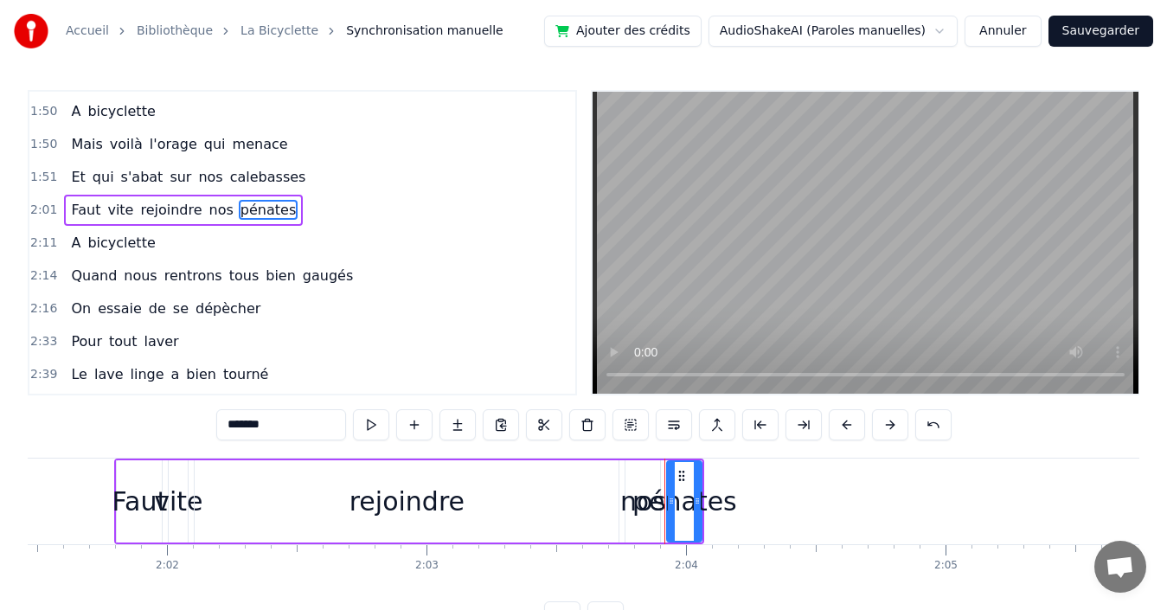
scroll to position [950, 0]
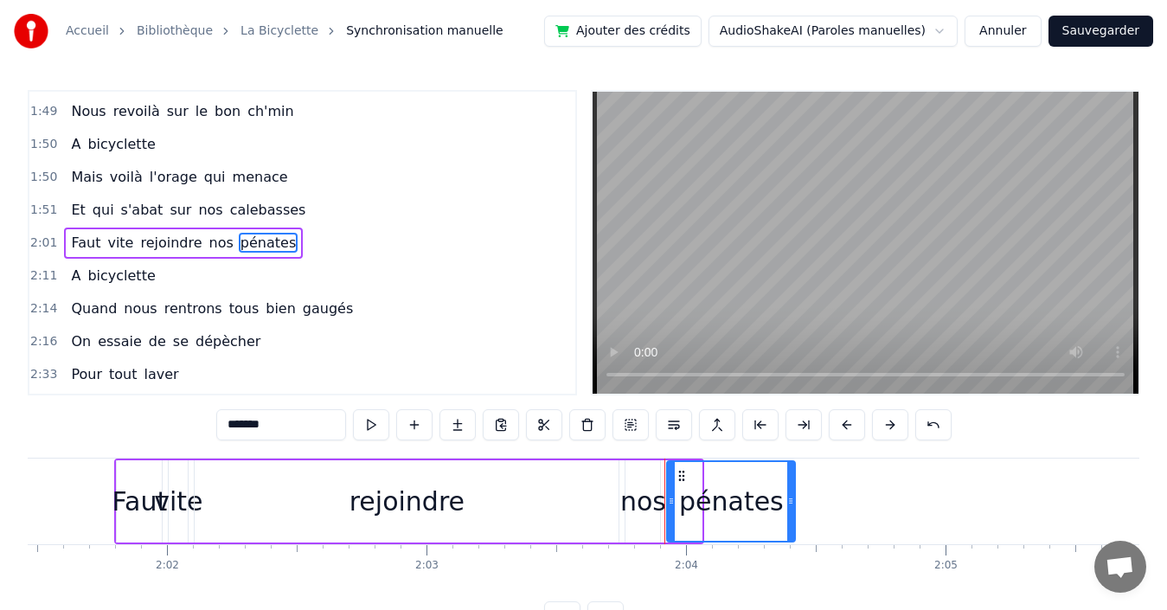
drag, startPoint x: 699, startPoint y: 497, endPoint x: 792, endPoint y: 504, distance: 93.7
click at [792, 504] on icon at bounding box center [790, 501] width 7 height 14
click at [640, 508] on div "nos" at bounding box center [643, 501] width 46 height 39
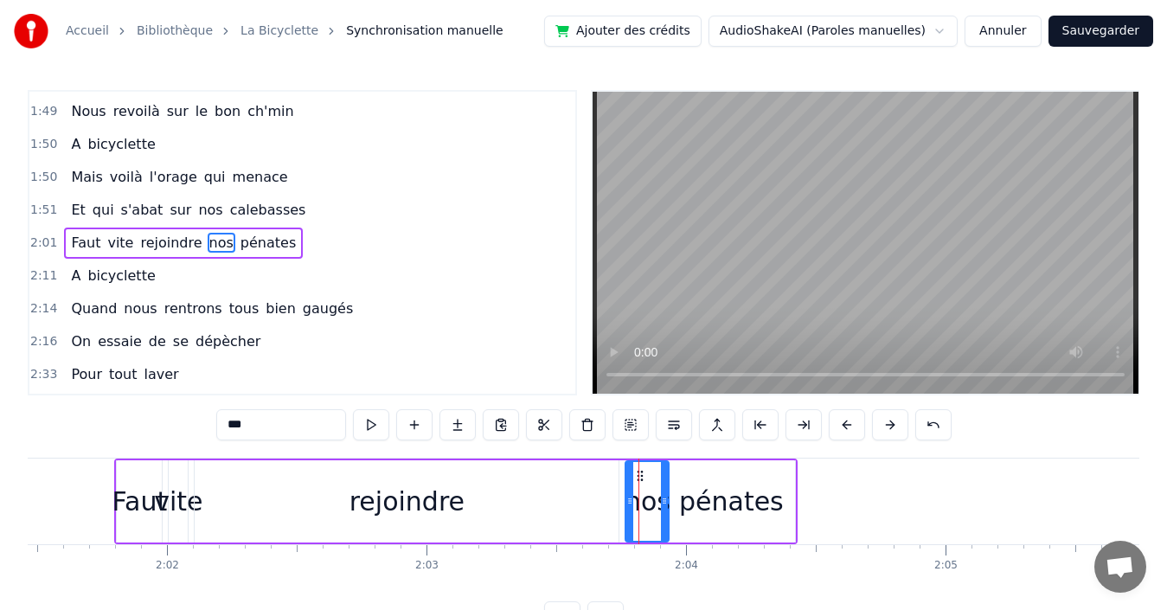
drag, startPoint x: 657, startPoint y: 498, endPoint x: 648, endPoint y: 502, distance: 9.3
click at [663, 501] on icon at bounding box center [664, 501] width 7 height 14
click at [439, 503] on div "rejoindre" at bounding box center [406, 501] width 115 height 39
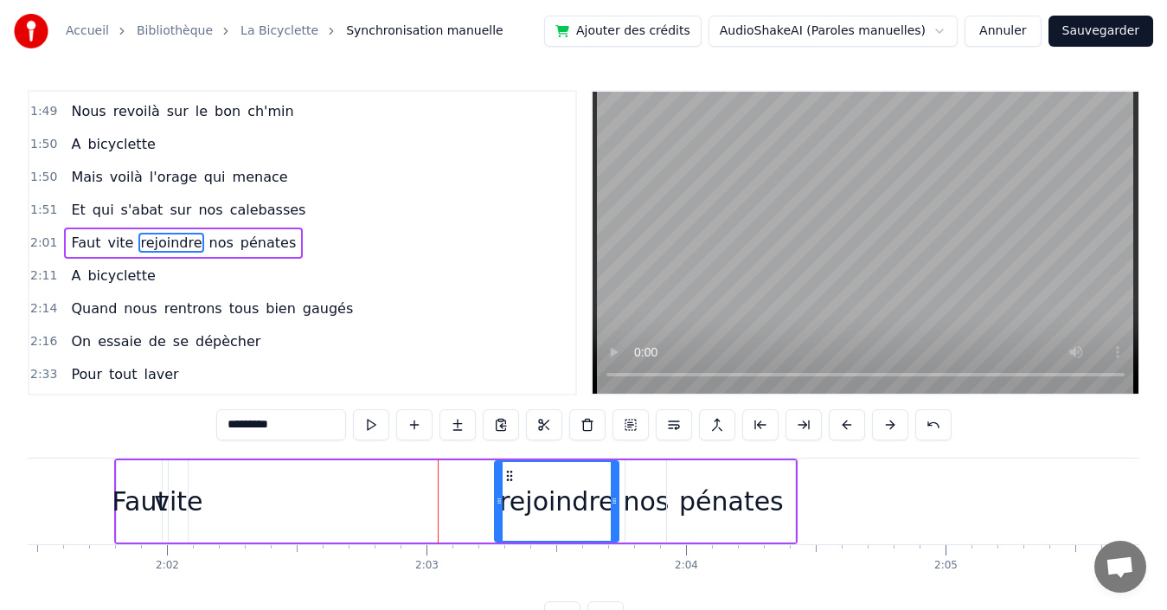
drag, startPoint x: 197, startPoint y: 492, endPoint x: 497, endPoint y: 498, distance: 300.2
click at [497, 498] on div at bounding box center [499, 501] width 7 height 79
click at [173, 498] on div "vite" at bounding box center [178, 501] width 48 height 39
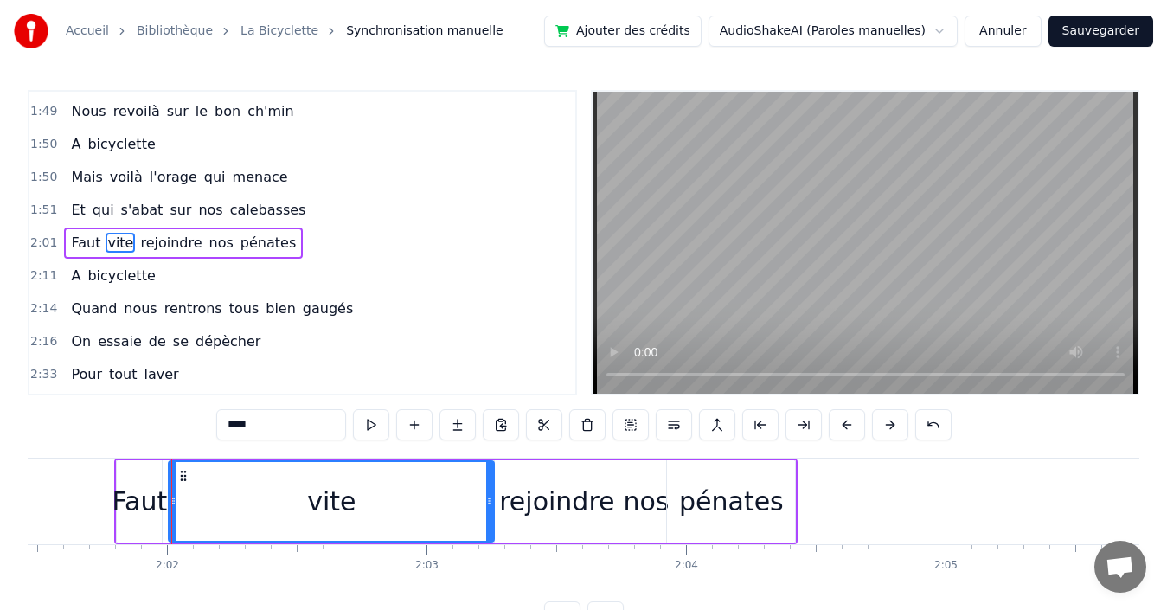
drag, startPoint x: 185, startPoint y: 499, endPoint x: 491, endPoint y: 503, distance: 306.3
click at [491, 503] on icon at bounding box center [489, 501] width 7 height 14
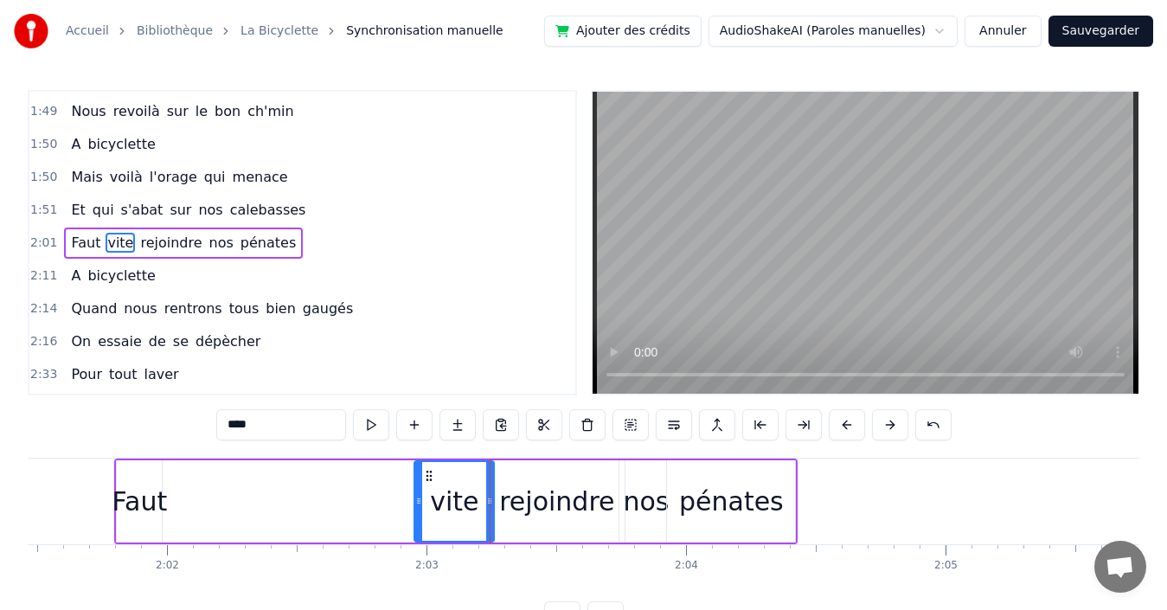
drag, startPoint x: 172, startPoint y: 495, endPoint x: 334, endPoint y: 501, distance: 161.9
click at [418, 501] on icon at bounding box center [418, 501] width 7 height 14
click at [146, 495] on div "Faut" at bounding box center [139, 501] width 55 height 39
type input "****"
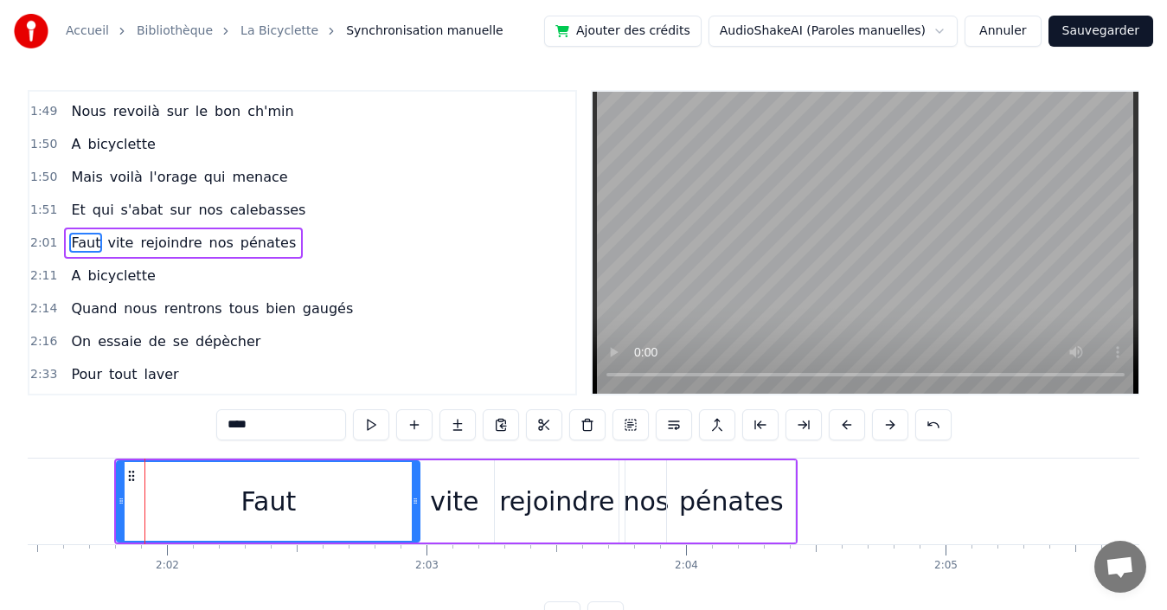
drag, startPoint x: 164, startPoint y: 498, endPoint x: 414, endPoint y: 503, distance: 250.1
click at [414, 503] on icon at bounding box center [415, 501] width 7 height 14
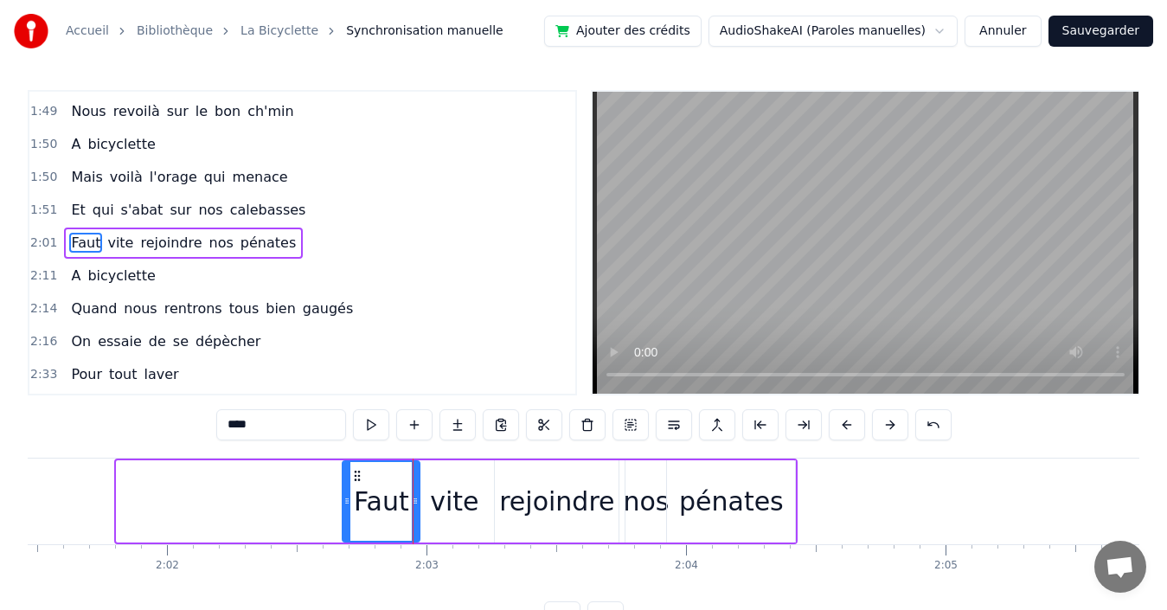
drag, startPoint x: 120, startPoint y: 487, endPoint x: 346, endPoint y: 500, distance: 226.2
click at [346, 500] on div at bounding box center [346, 501] width 7 height 79
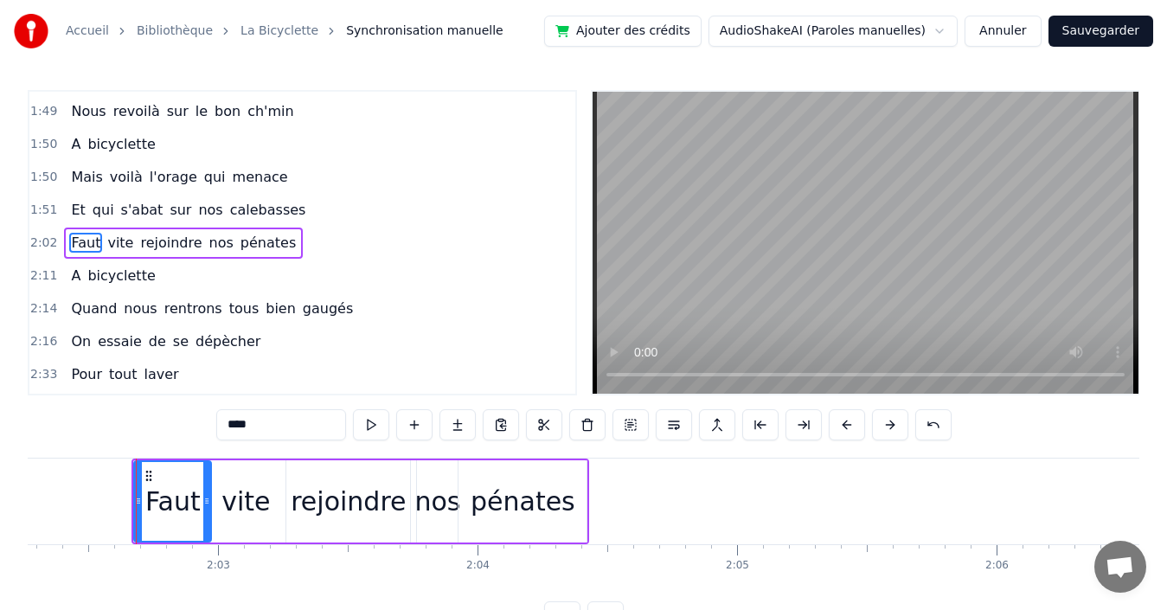
scroll to position [0, 31620]
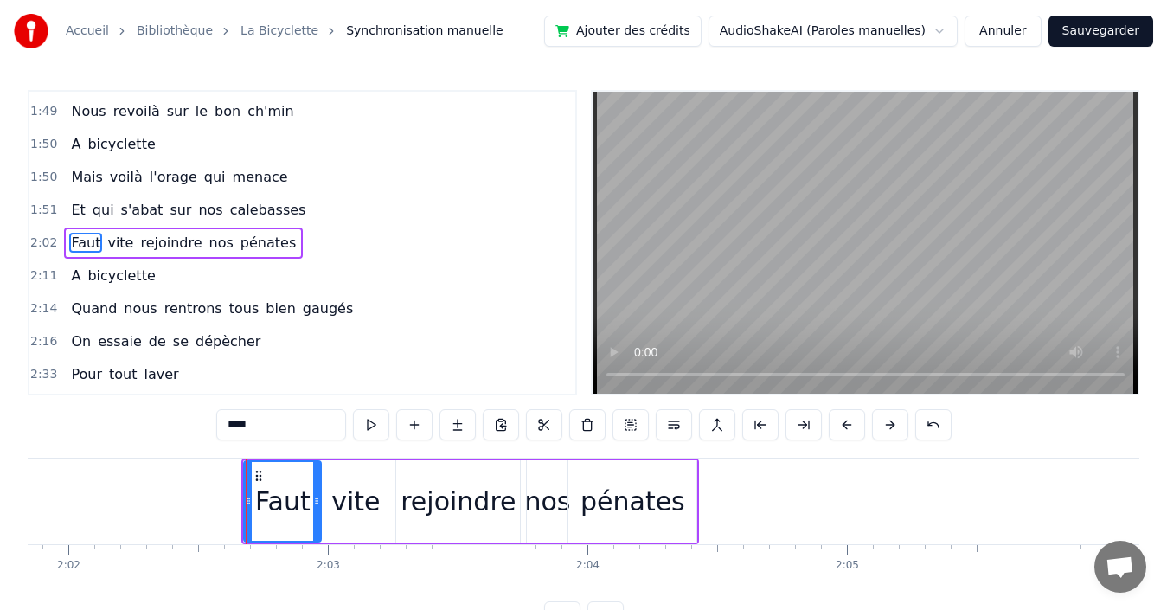
click at [304, 245] on div "2:02 Faut vite rejoindre nos pénates" at bounding box center [302, 243] width 546 height 33
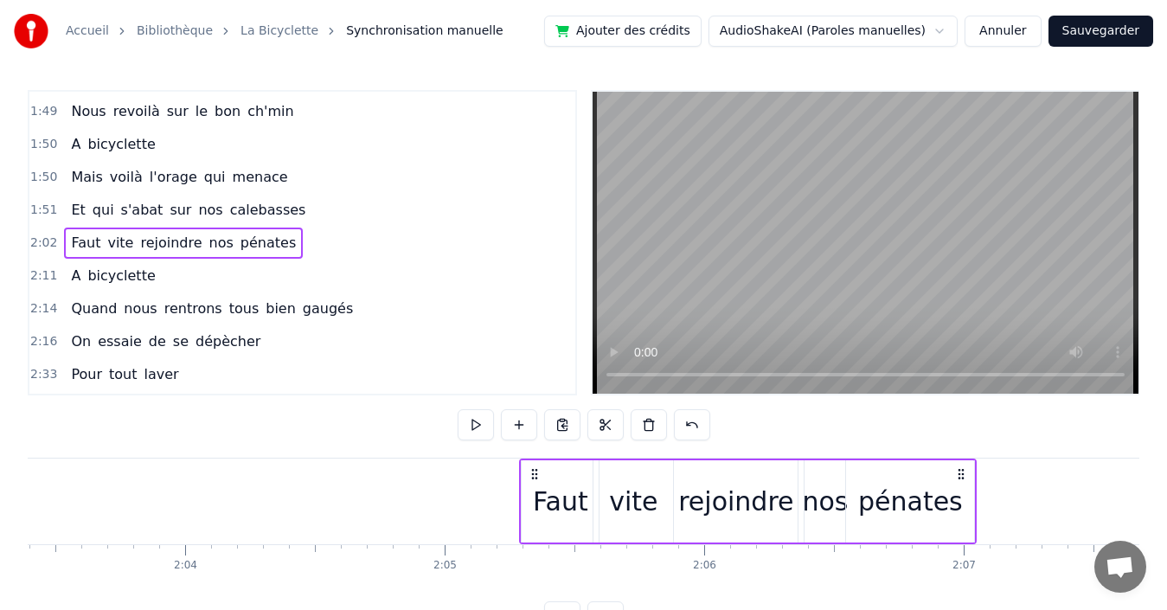
scroll to position [0, 32024]
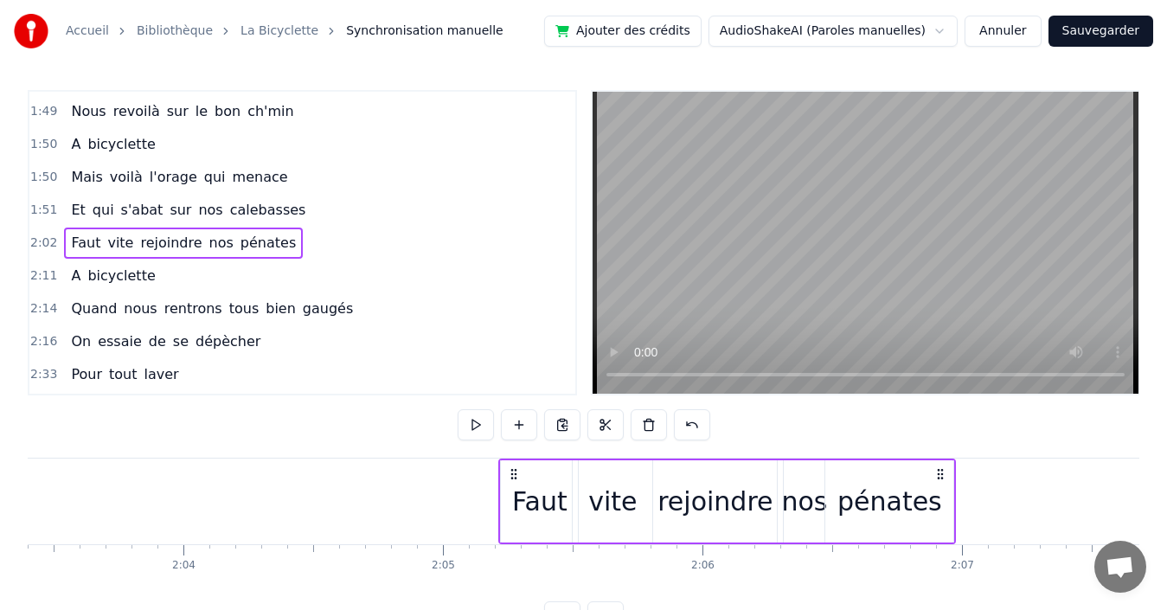
drag, startPoint x: 681, startPoint y: 470, endPoint x: 938, endPoint y: 468, distance: 256.9
click at [938, 468] on icon at bounding box center [940, 474] width 14 height 14
click at [304, 211] on div "1:51 Et qui s'abat sur nos calebasses" at bounding box center [302, 210] width 546 height 33
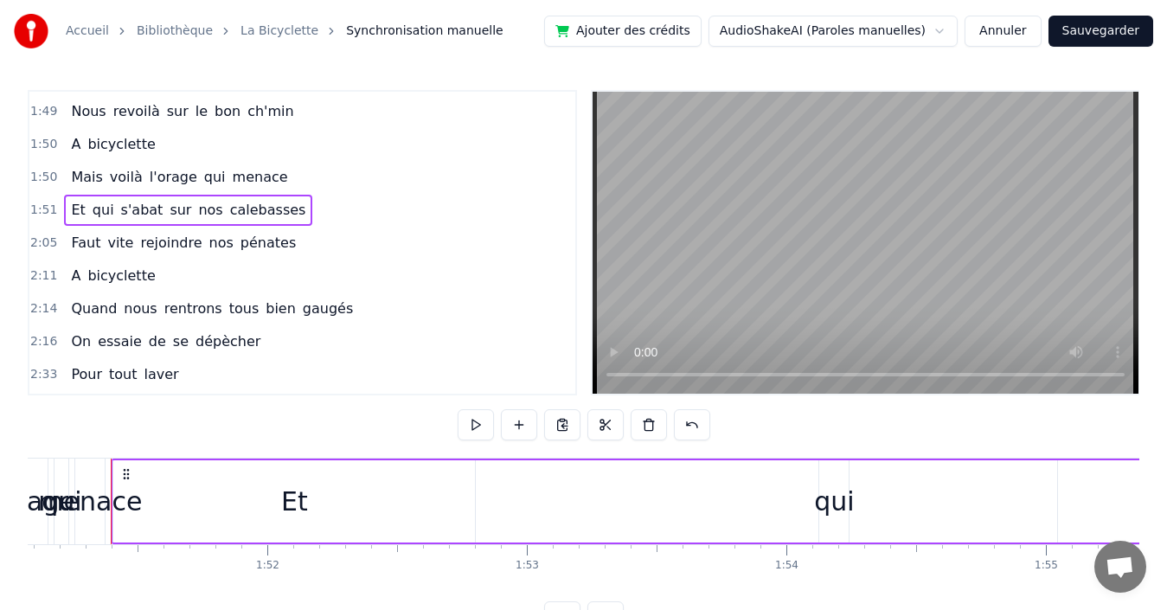
scroll to position [0, 28823]
click at [273, 497] on div "Et" at bounding box center [298, 501] width 362 height 82
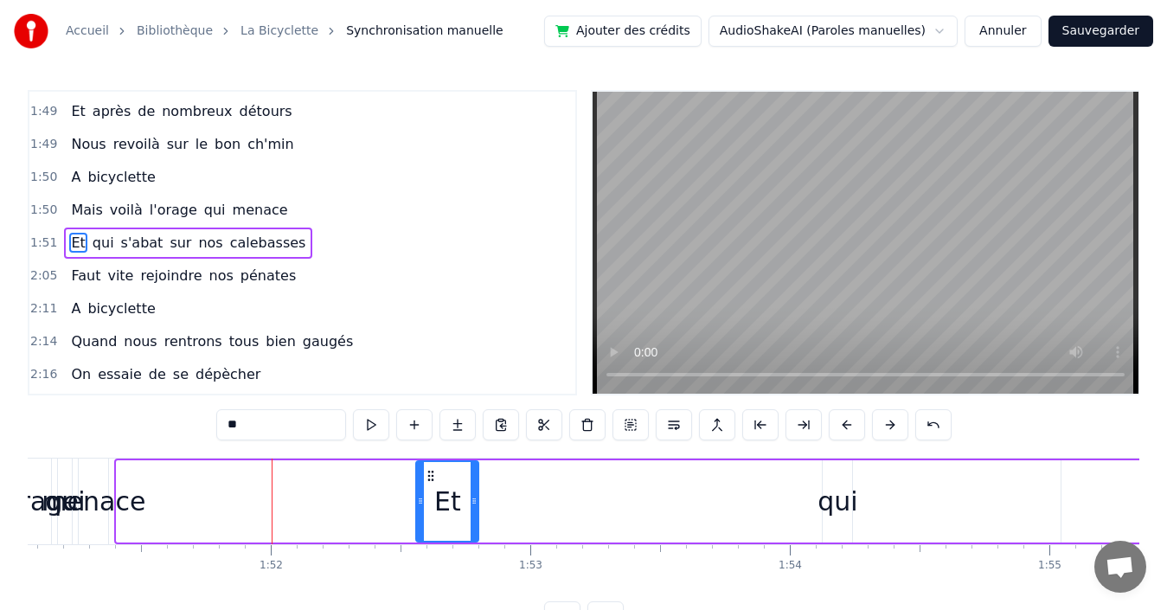
drag, startPoint x: 122, startPoint y: 496, endPoint x: 421, endPoint y: 498, distance: 299.3
click at [421, 498] on icon at bounding box center [420, 501] width 7 height 14
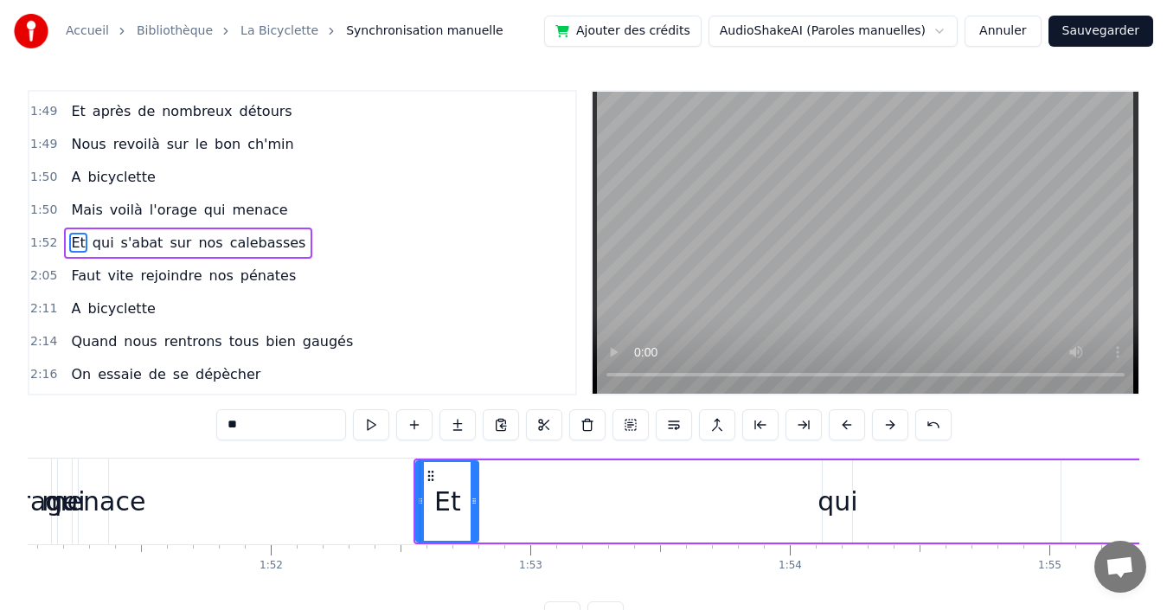
click at [827, 501] on div "qui" at bounding box center [837, 501] width 40 height 39
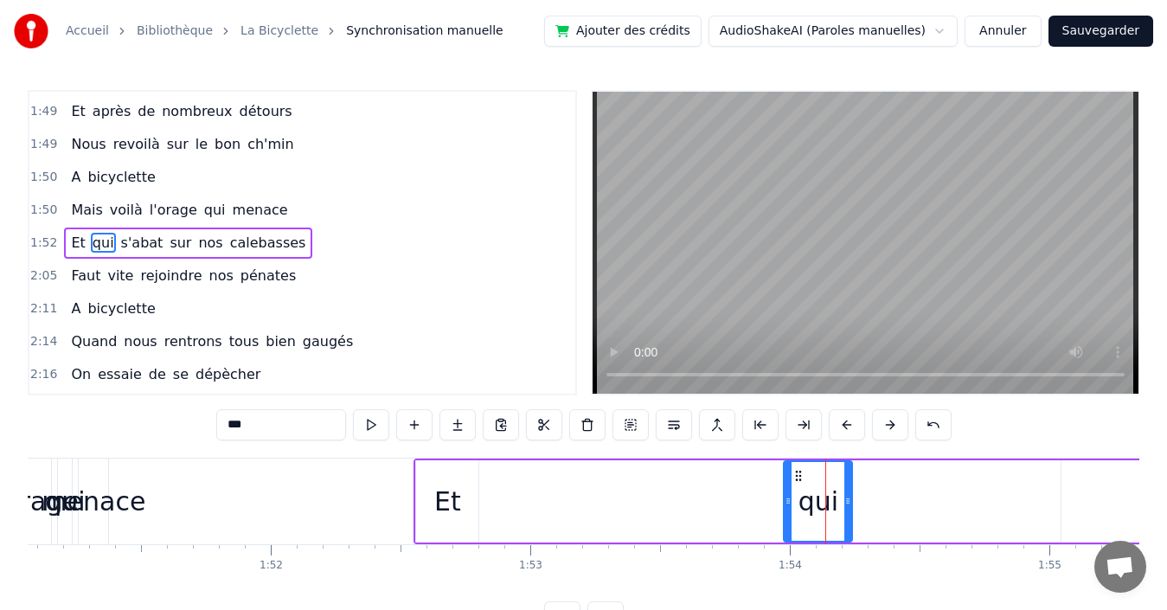
drag, startPoint x: 827, startPoint y: 502, endPoint x: 788, endPoint y: 503, distance: 38.9
click at [788, 503] on icon at bounding box center [788, 501] width 7 height 14
click at [444, 488] on div "Et" at bounding box center [447, 501] width 27 height 39
type input "**"
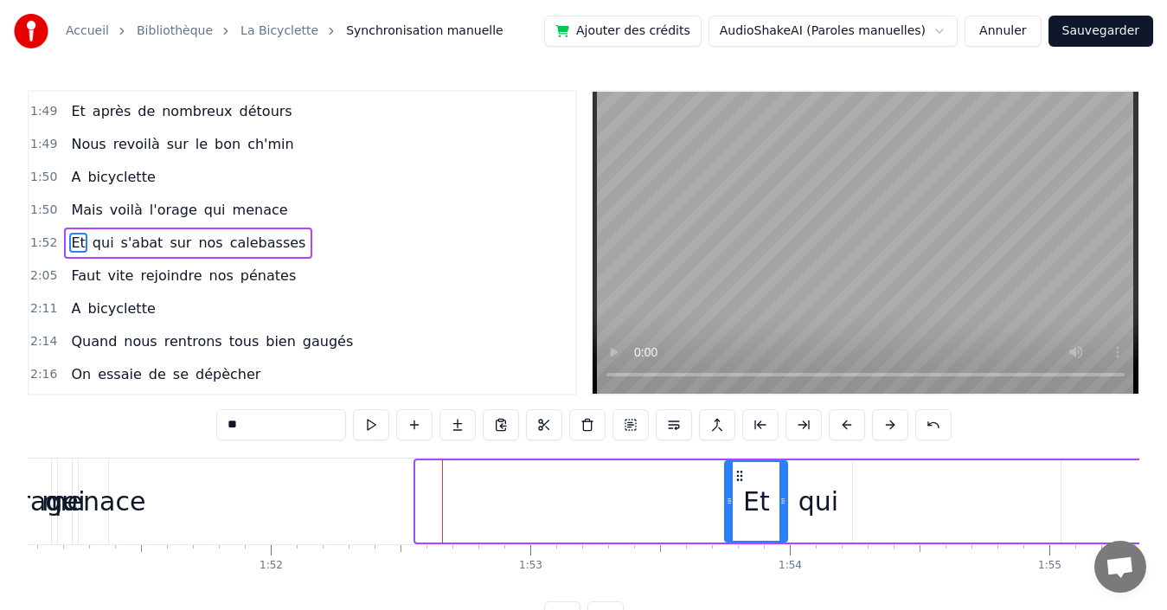
drag, startPoint x: 427, startPoint y: 472, endPoint x: 736, endPoint y: 493, distance: 309.5
click at [736, 493] on div "Et" at bounding box center [756, 501] width 61 height 79
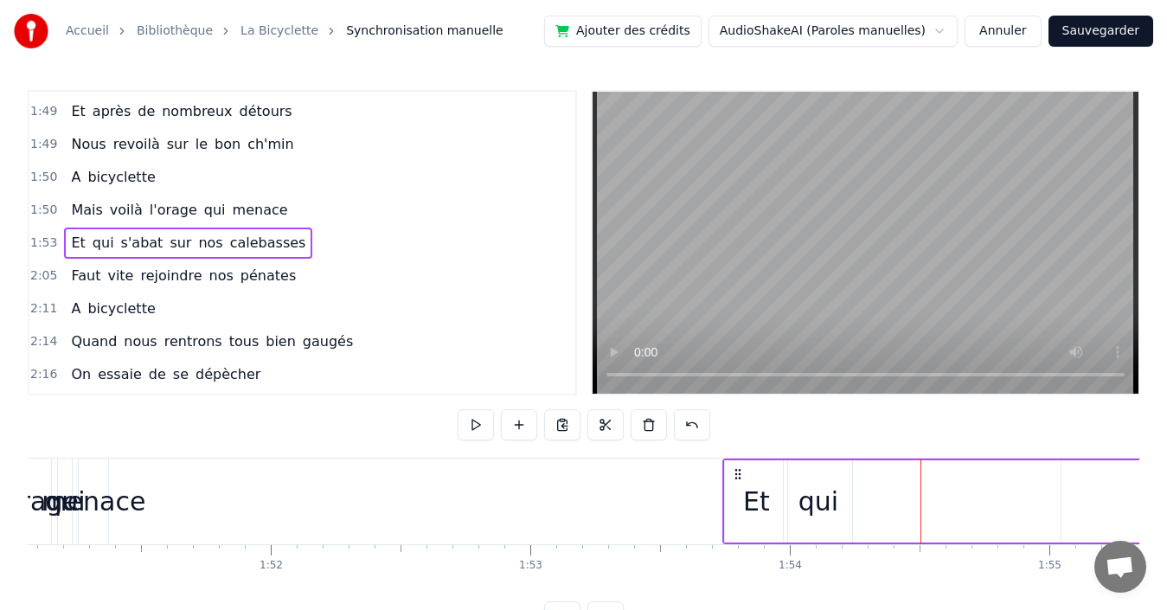
click at [125, 239] on span "s'abat" at bounding box center [142, 243] width 46 height 20
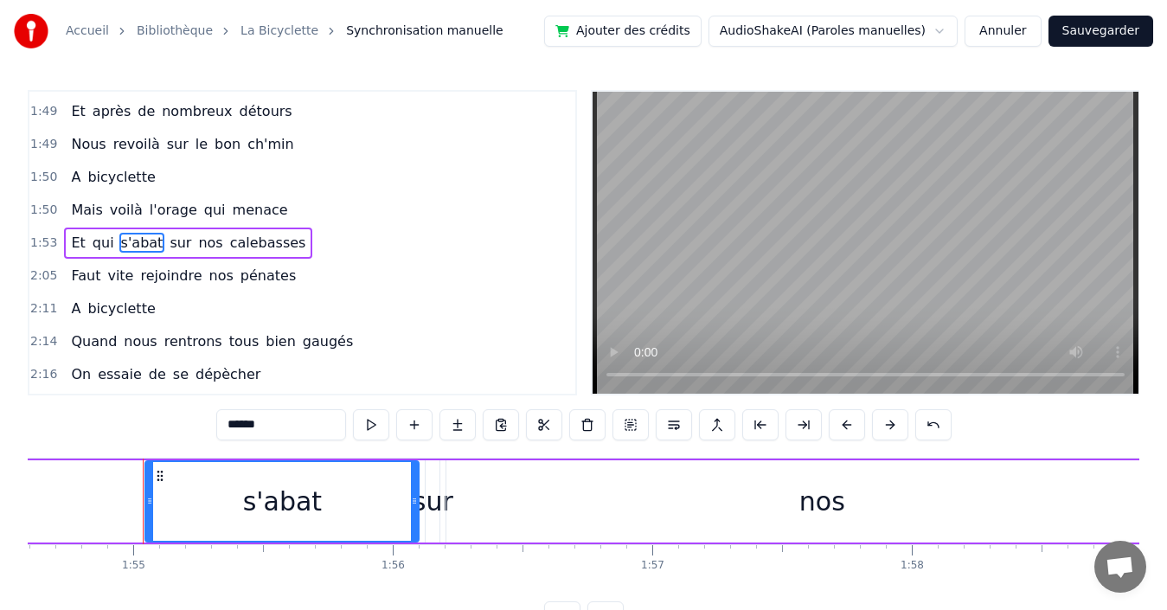
scroll to position [0, 29767]
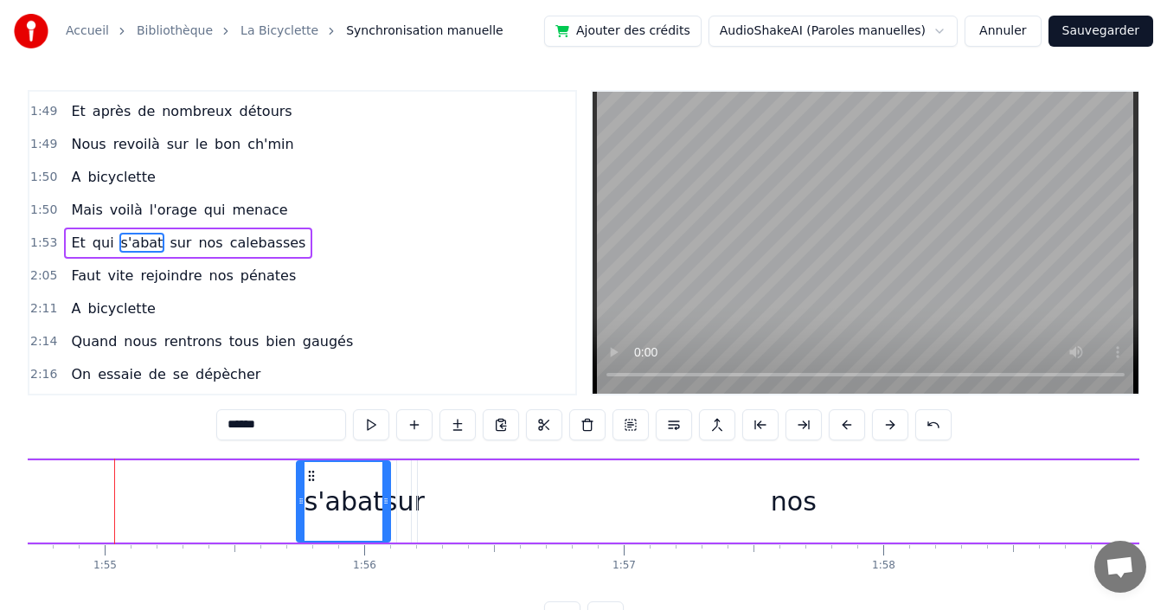
drag, startPoint x: 124, startPoint y: 495, endPoint x: 304, endPoint y: 489, distance: 180.0
click at [304, 489] on div at bounding box center [301, 501] width 7 height 79
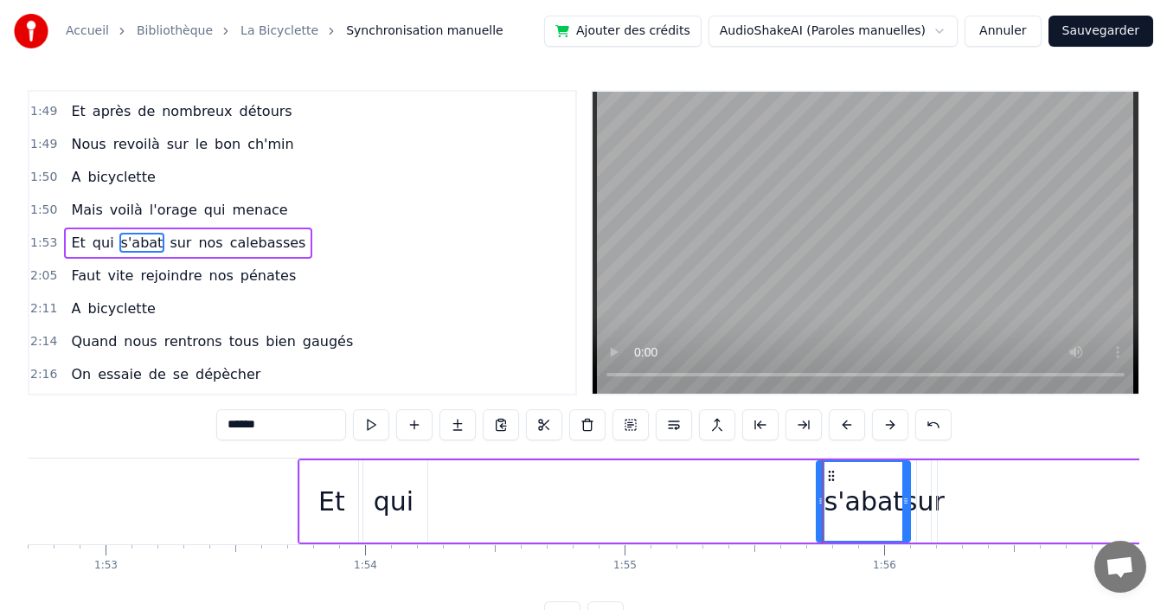
click at [388, 477] on div "qui" at bounding box center [393, 501] width 68 height 82
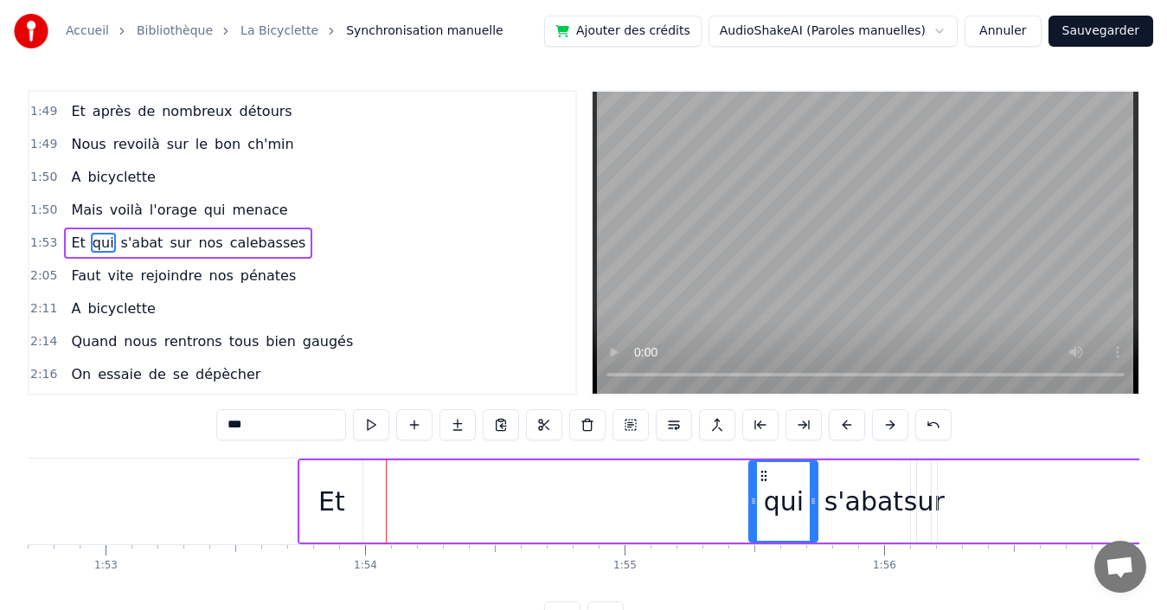
drag, startPoint x: 370, startPoint y: 471, endPoint x: 760, endPoint y: 485, distance: 390.4
click at [760, 485] on div "qui" at bounding box center [783, 501] width 67 height 79
click at [317, 489] on div "Et" at bounding box center [331, 501] width 62 height 82
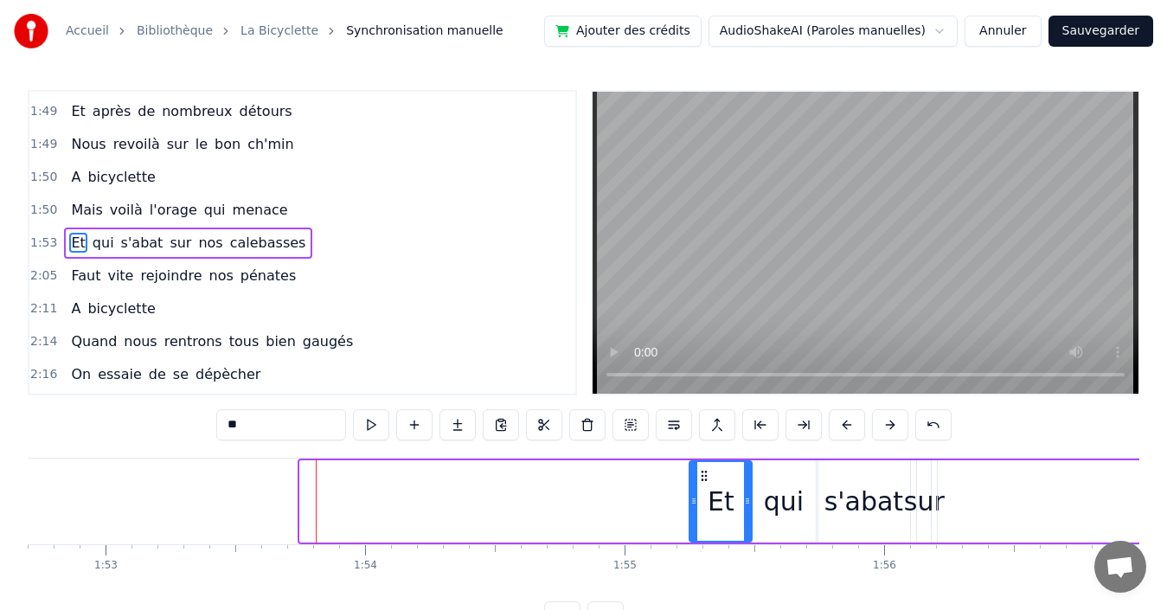
drag, startPoint x: 317, startPoint y: 473, endPoint x: 701, endPoint y: 493, distance: 384.6
click at [701, 492] on div "Et" at bounding box center [720, 501] width 61 height 79
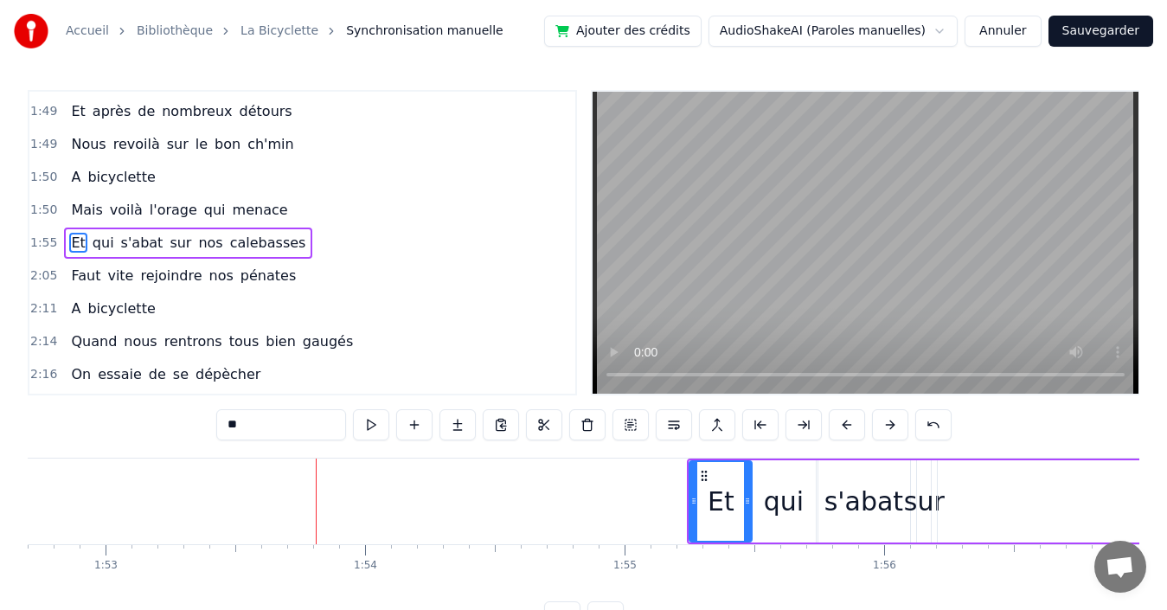
click at [168, 240] on span "sur" at bounding box center [180, 243] width 25 height 20
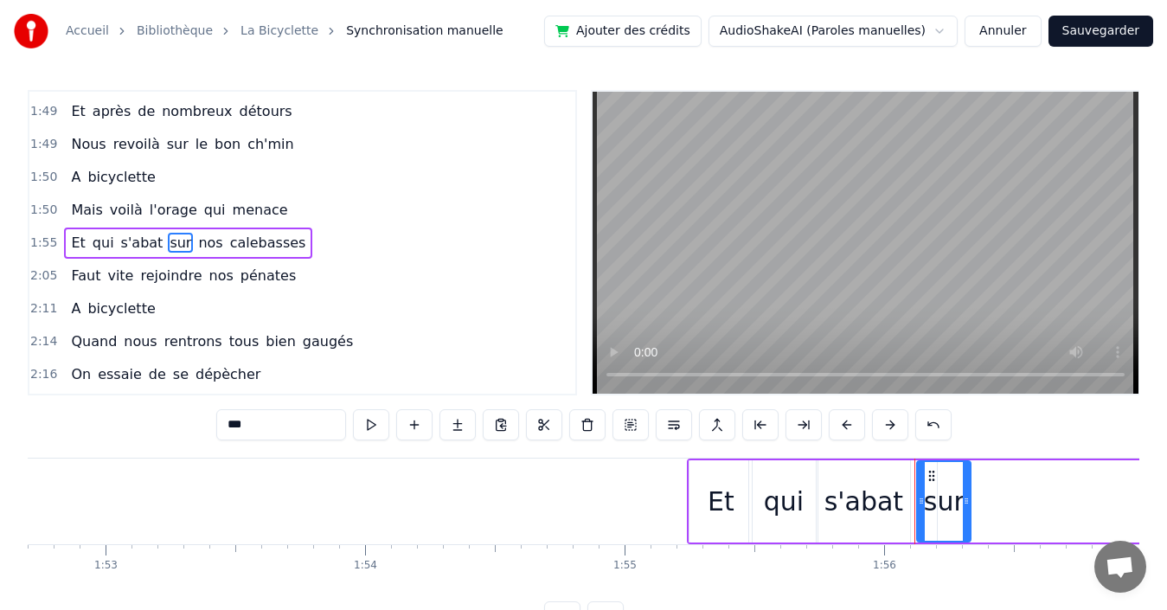
drag, startPoint x: 927, startPoint y: 499, endPoint x: 967, endPoint y: 491, distance: 40.5
click at [967, 491] on div at bounding box center [966, 501] width 7 height 79
click at [196, 243] on span "nos" at bounding box center [210, 243] width 28 height 20
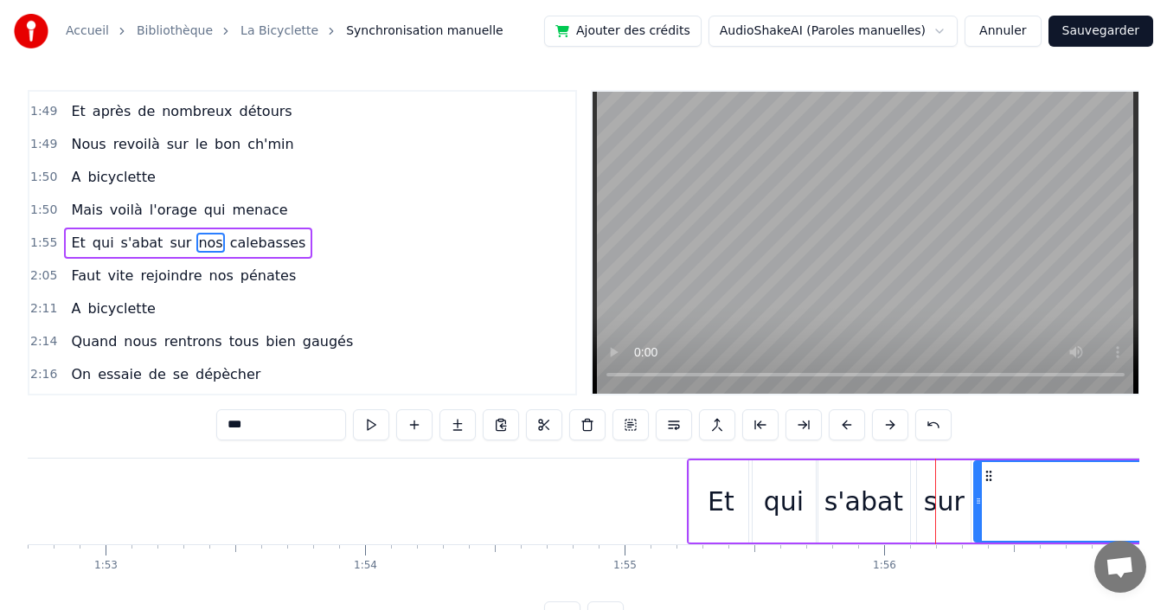
drag, startPoint x: 942, startPoint y: 481, endPoint x: 978, endPoint y: 481, distance: 36.3
click at [978, 481] on div at bounding box center [978, 501] width 7 height 79
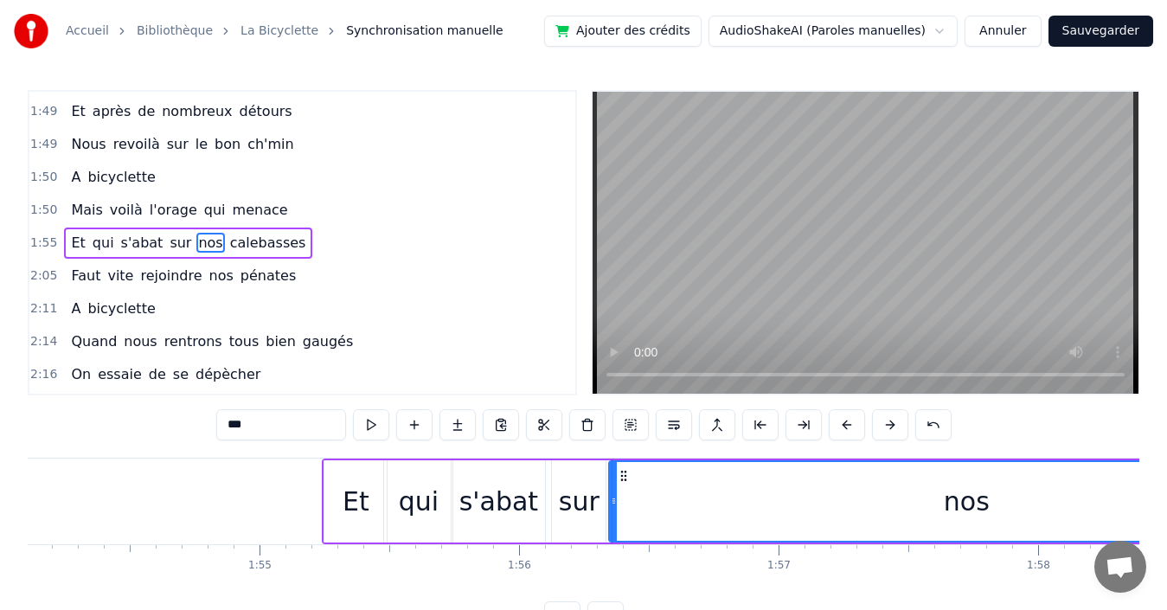
scroll to position [0, 29758]
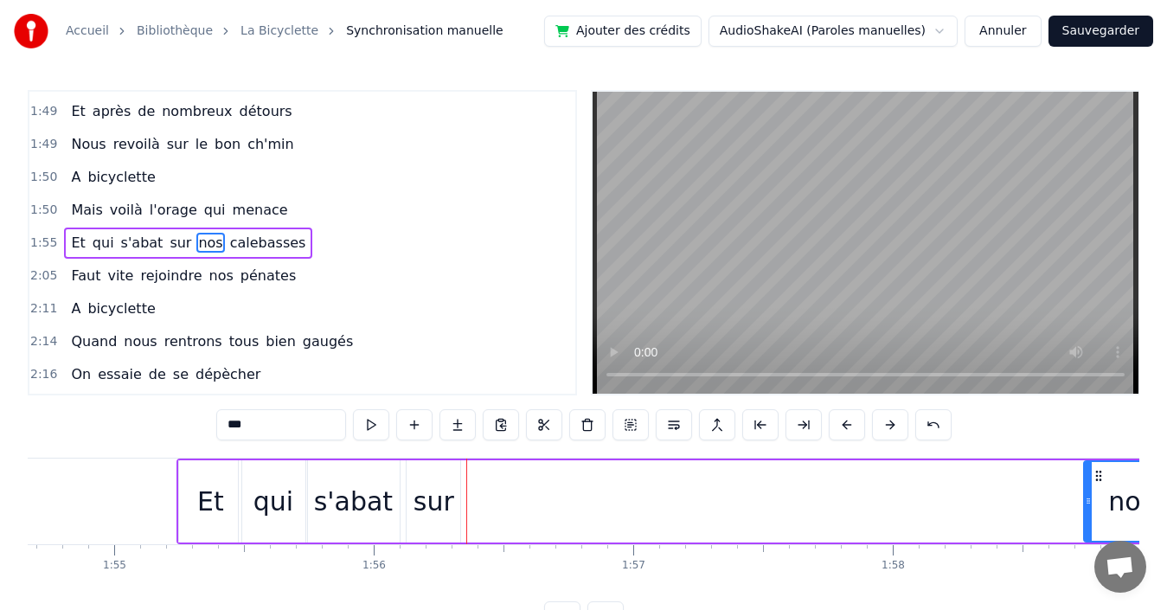
drag, startPoint x: 470, startPoint y: 495, endPoint x: 1090, endPoint y: 484, distance: 620.3
click at [1090, 484] on div at bounding box center [1088, 501] width 7 height 79
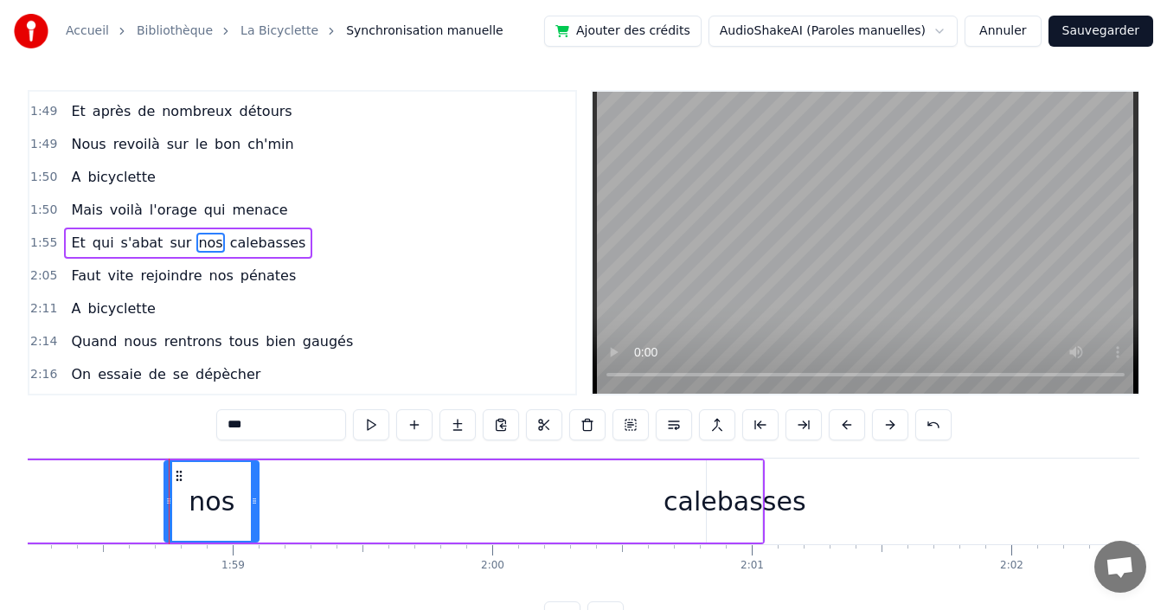
scroll to position [0, 30732]
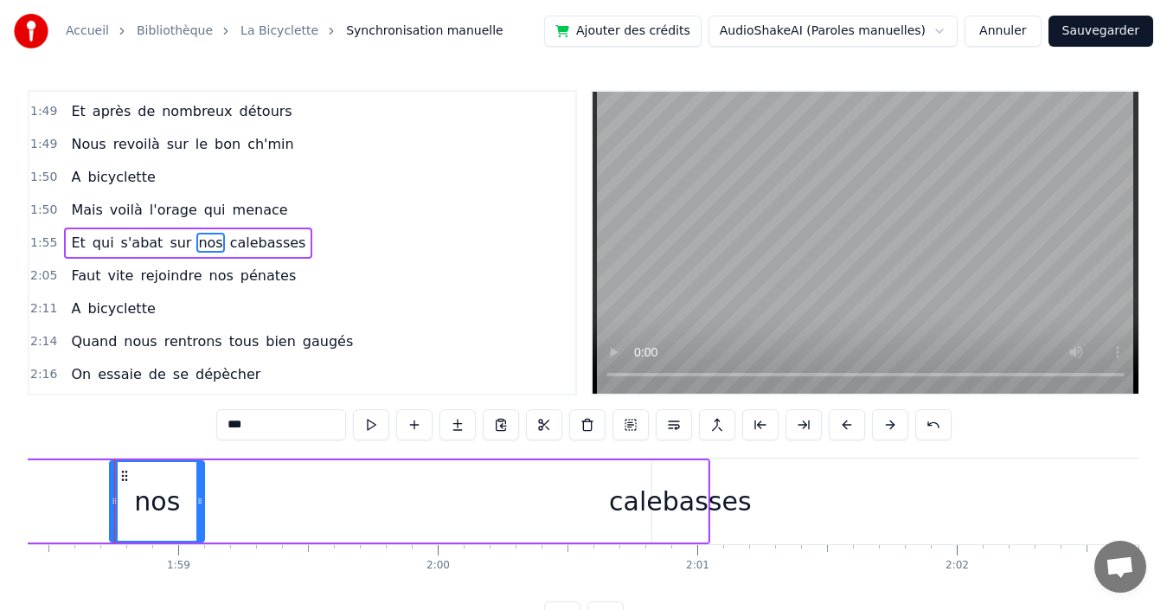
click at [673, 503] on div "calebasses" at bounding box center [680, 501] width 142 height 39
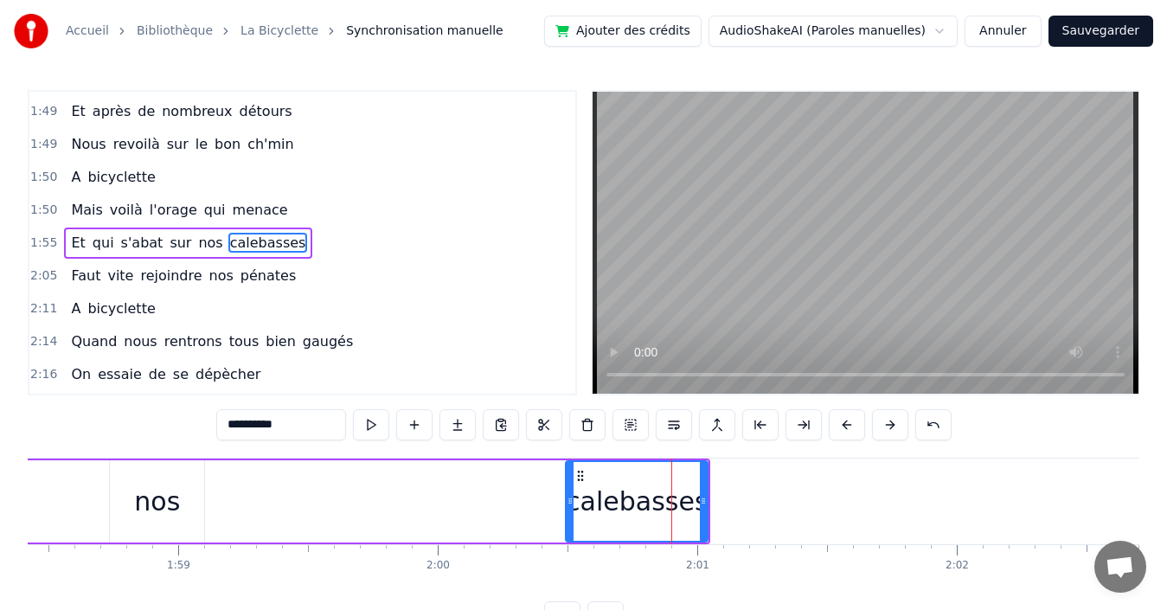
drag, startPoint x: 656, startPoint y: 503, endPoint x: 530, endPoint y: 497, distance: 125.6
click at [568, 503] on icon at bounding box center [570, 501] width 7 height 14
click at [151, 482] on div "nos" at bounding box center [157, 501] width 46 height 39
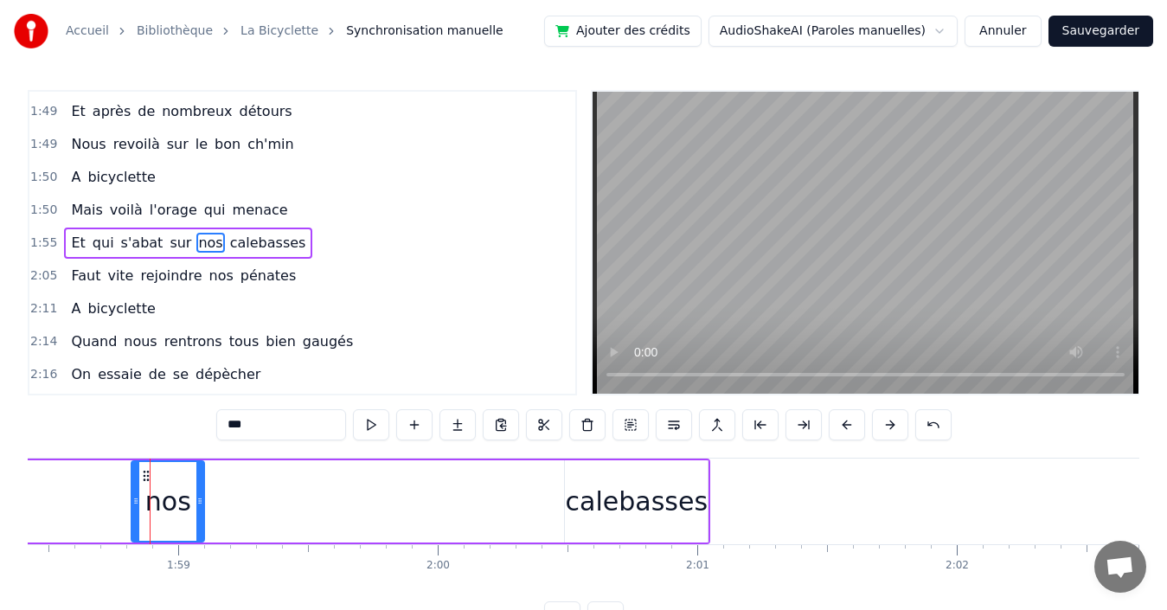
drag, startPoint x: 112, startPoint y: 488, endPoint x: 134, endPoint y: 484, distance: 22.8
click at [134, 484] on div at bounding box center [135, 501] width 7 height 79
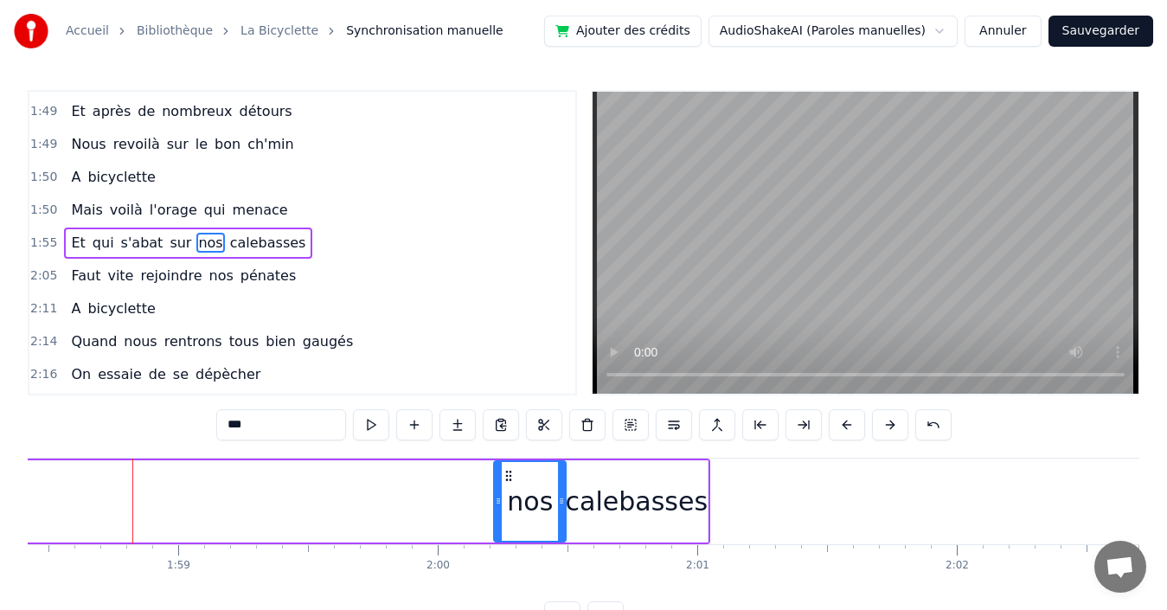
drag, startPoint x: 144, startPoint y: 474, endPoint x: 506, endPoint y: 479, distance: 361.6
click at [506, 479] on icon at bounding box center [509, 476] width 14 height 14
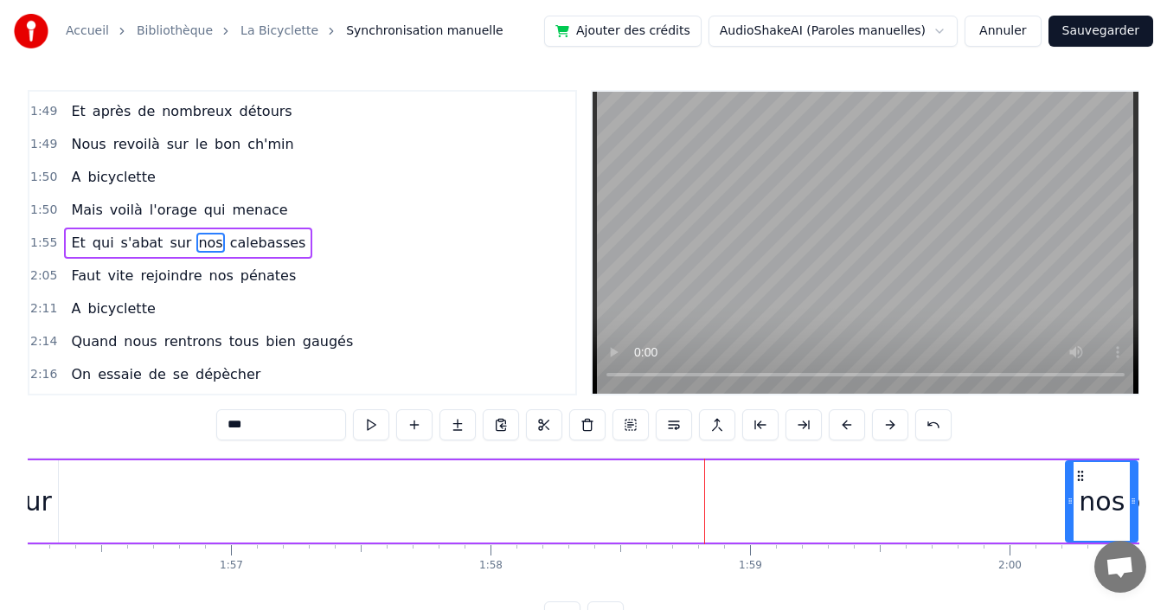
scroll to position [0, 30050]
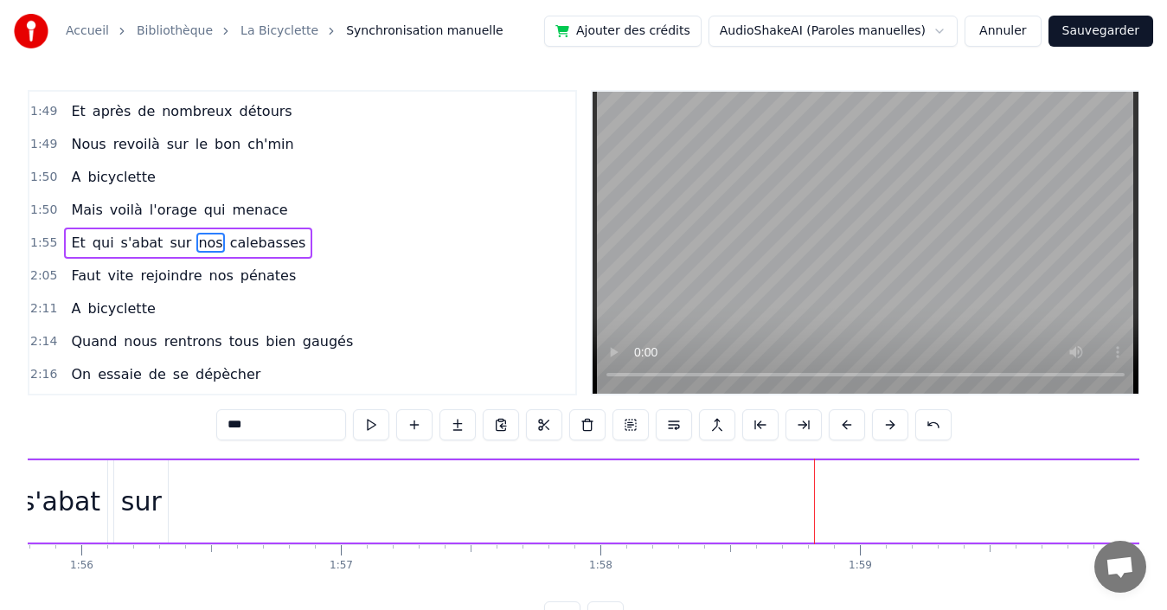
click at [142, 490] on div "sur" at bounding box center [141, 501] width 41 height 39
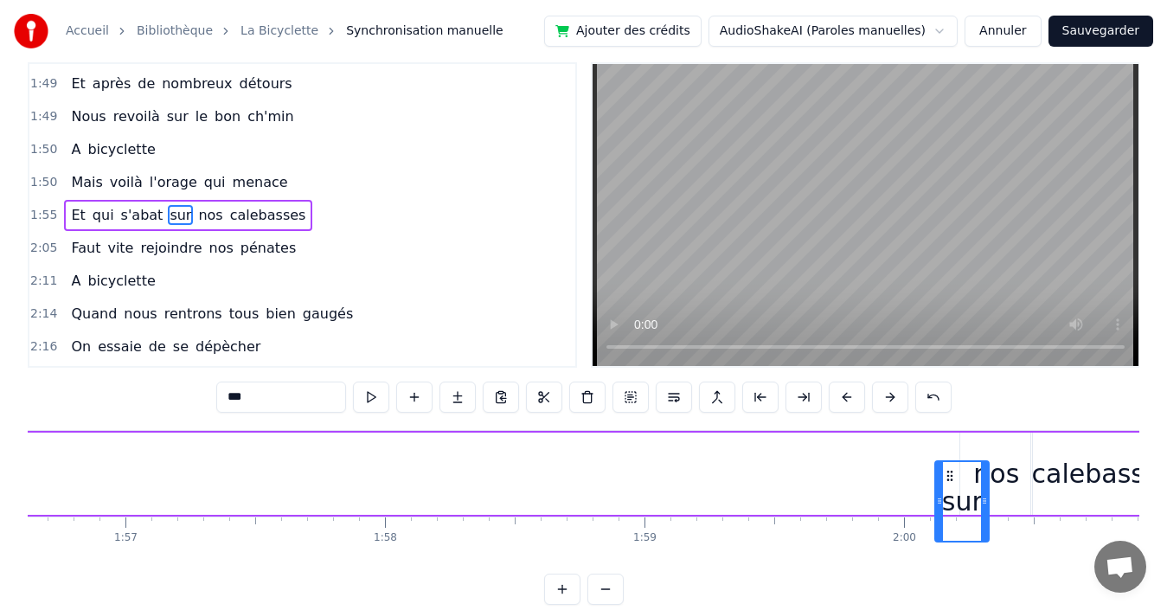
scroll to position [0, 30290]
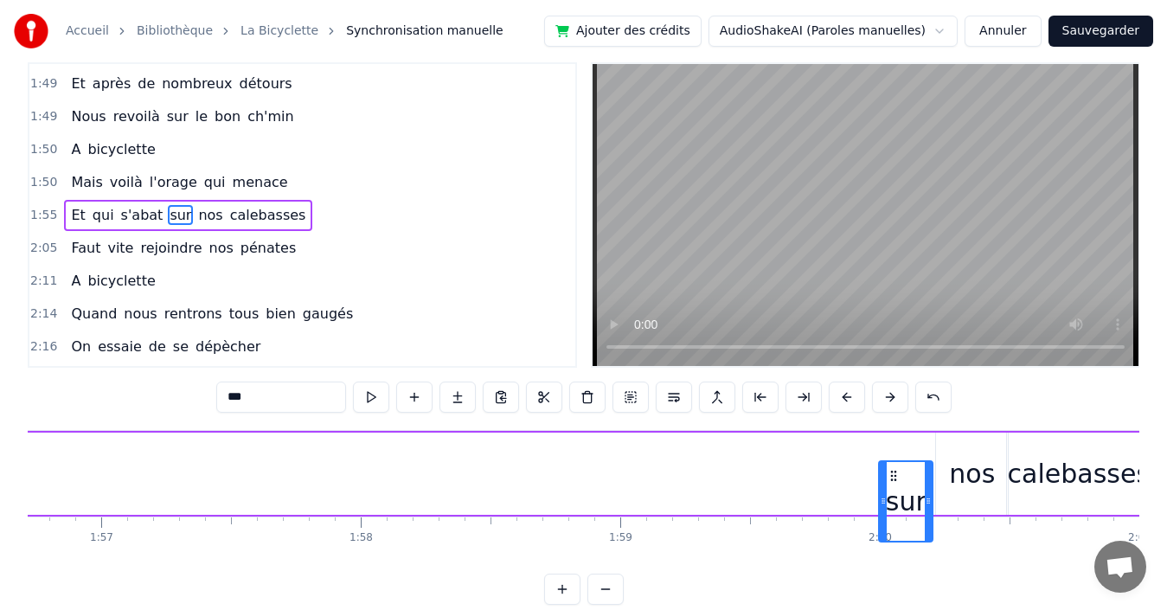
drag, startPoint x: 129, startPoint y: 474, endPoint x: 894, endPoint y: 441, distance: 765.4
click at [894, 441] on div "Et qui s'abat sur nos calebasses" at bounding box center [398, 474] width 1508 height 86
click at [123, 214] on span "s'abat" at bounding box center [142, 215] width 46 height 20
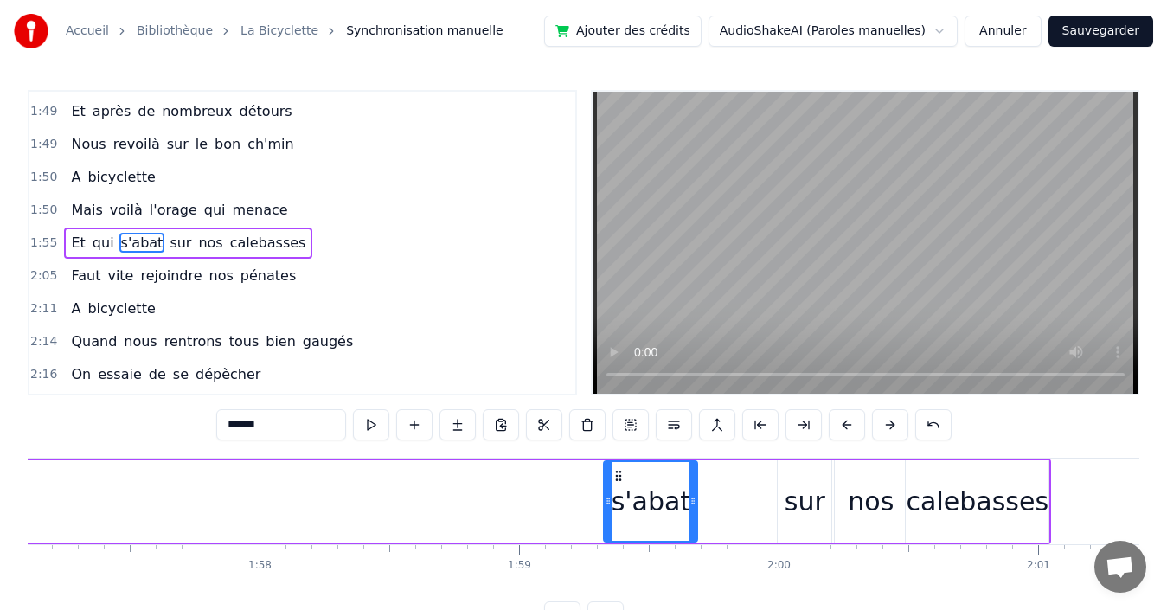
scroll to position [0, 30391]
drag, startPoint x: 130, startPoint y: 473, endPoint x: 905, endPoint y: 479, distance: 775.1
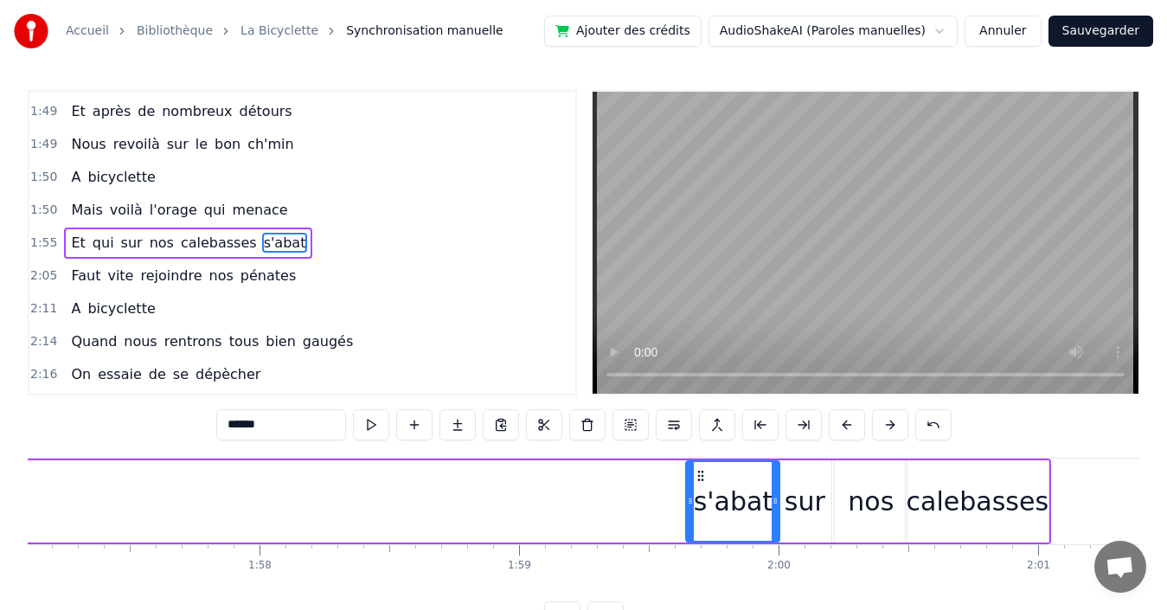
drag, startPoint x: 972, startPoint y: 473, endPoint x: 697, endPoint y: 467, distance: 275.2
click at [697, 467] on div "s'abat" at bounding box center [733, 501] width 92 height 79
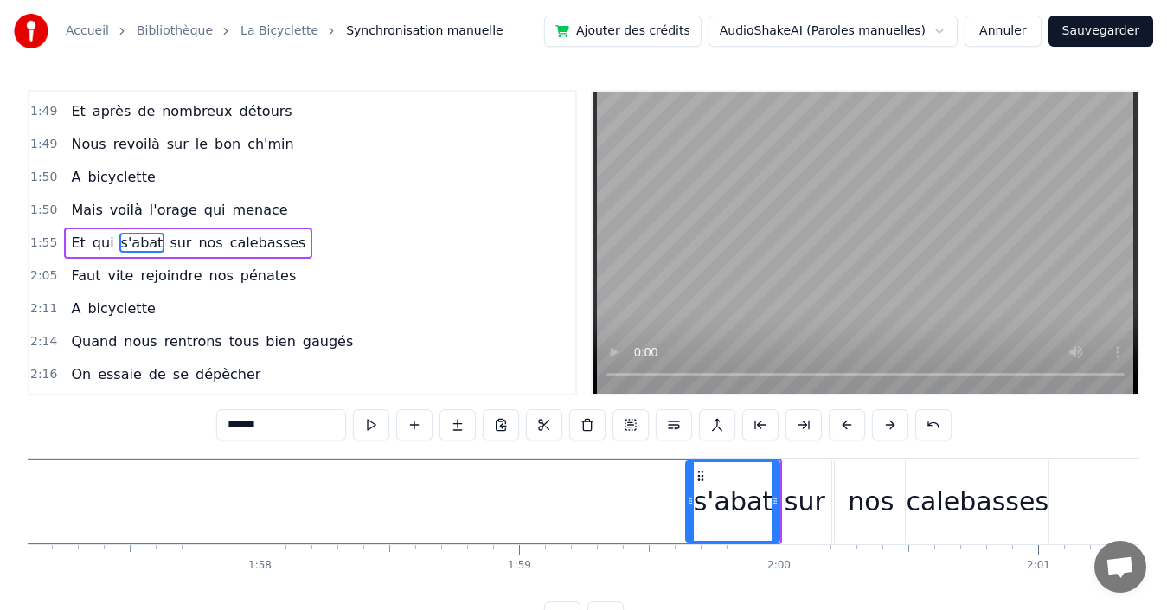
click at [96, 239] on span "qui" at bounding box center [103, 243] width 25 height 20
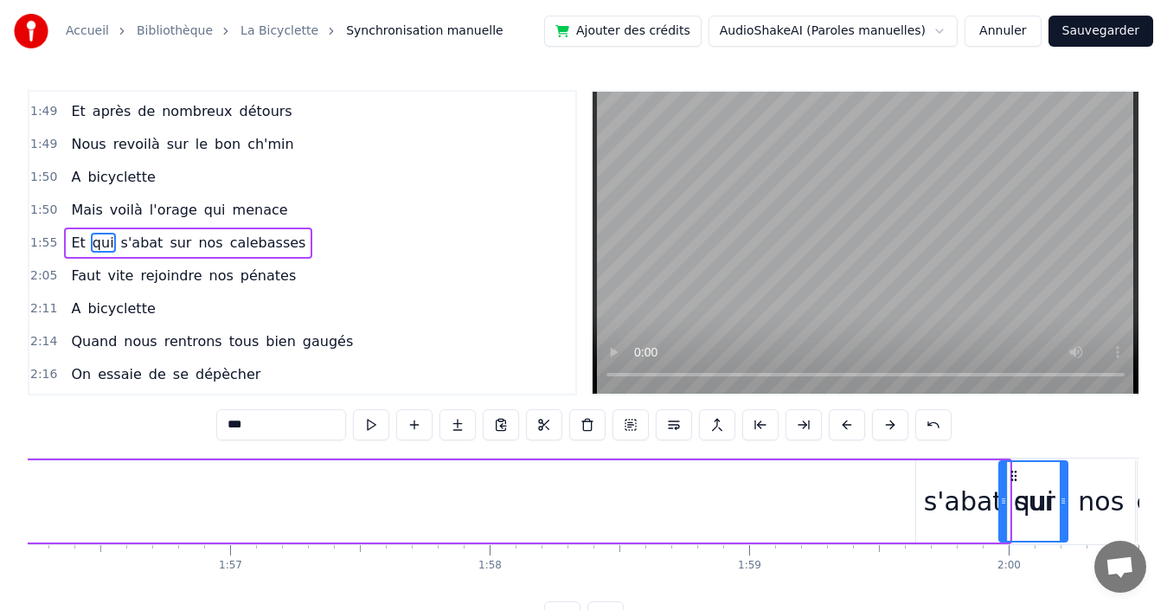
scroll to position [0, 30163]
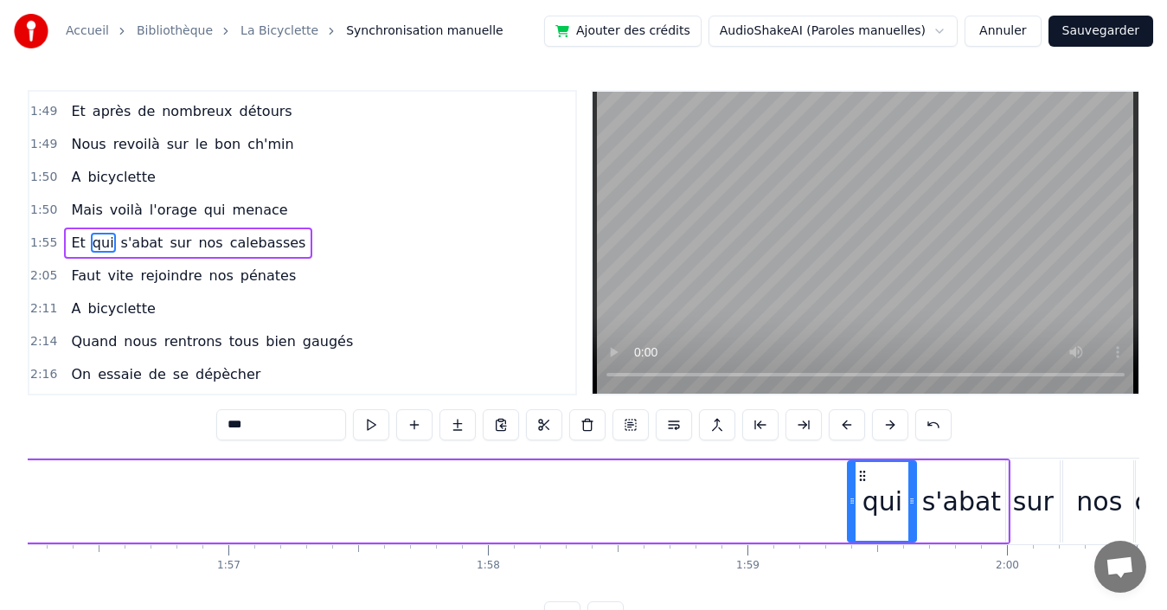
drag, startPoint x: 130, startPoint y: 471, endPoint x: 861, endPoint y: 463, distance: 731.0
click at [861, 463] on div "qui" at bounding box center [882, 501] width 67 height 79
click at [73, 240] on span "Et" at bounding box center [77, 243] width 17 height 20
type input "**"
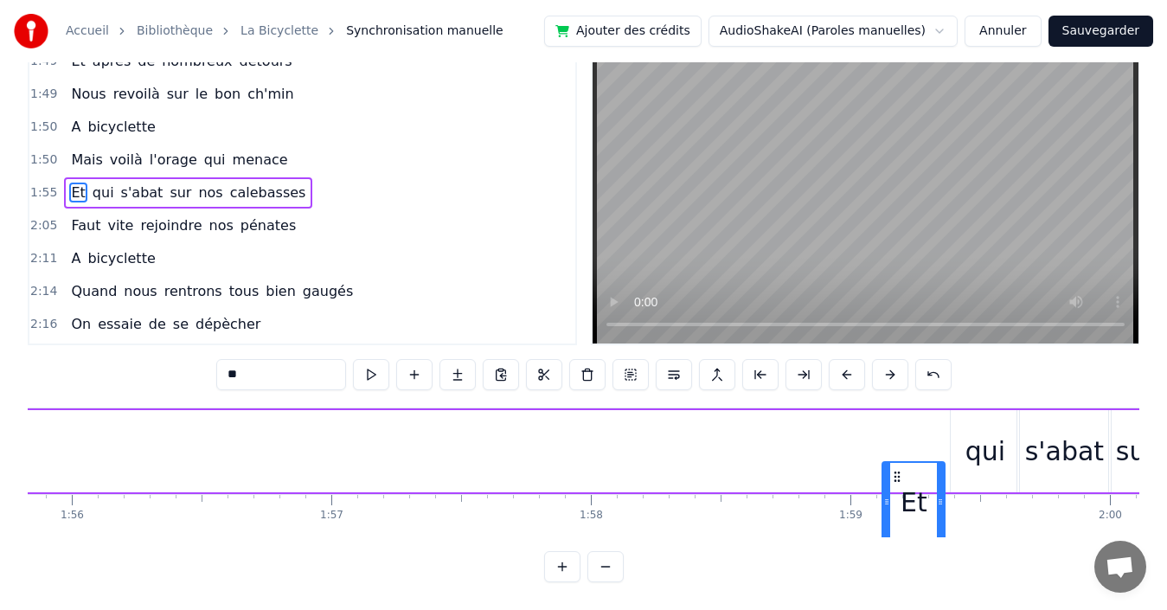
scroll to position [0, 30061]
drag, startPoint x: 128, startPoint y: 471, endPoint x: 894, endPoint y: 432, distance: 767.4
click at [894, 432] on div "Et qui s'abat sur nos calebasses" at bounding box center [627, 451] width 1508 height 86
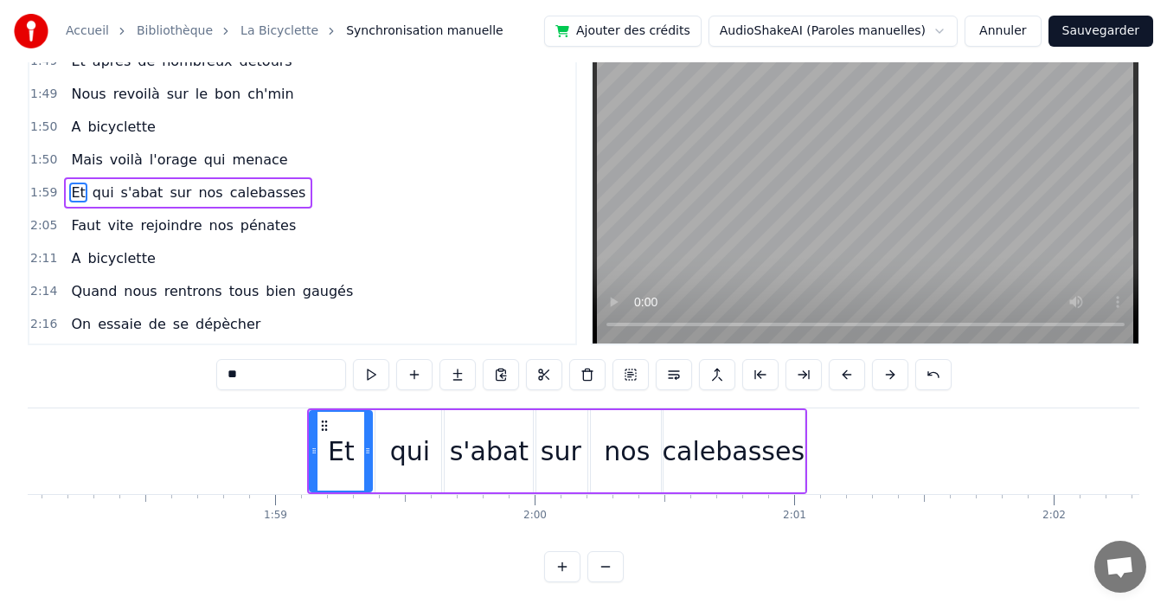
scroll to position [0, 30817]
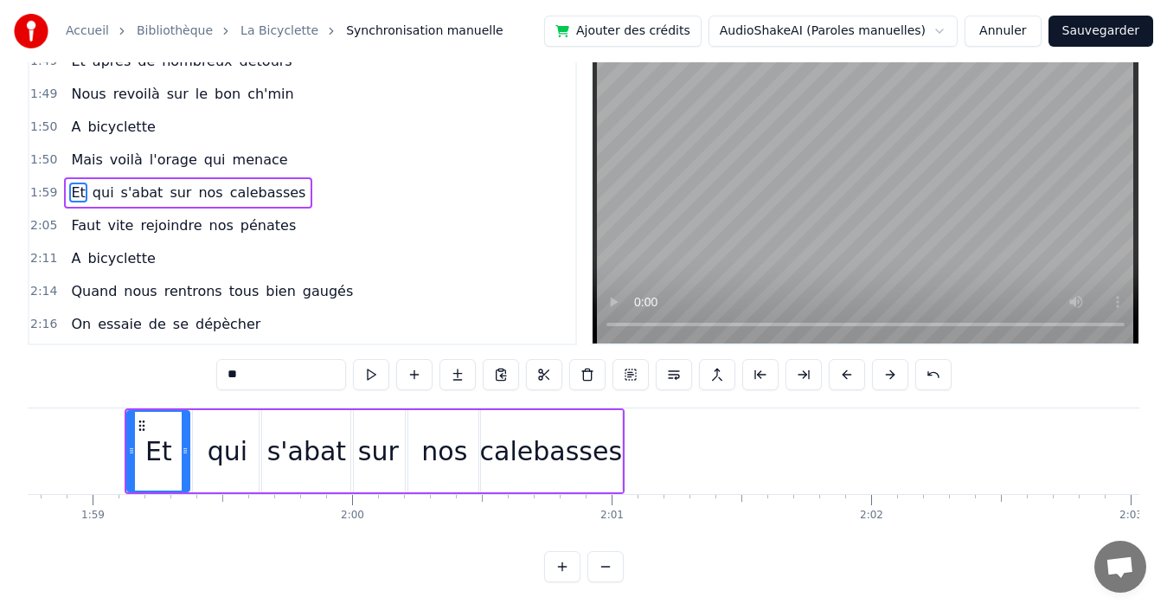
drag, startPoint x: 298, startPoint y: 186, endPoint x: 307, endPoint y: 191, distance: 10.1
click at [303, 189] on div "1:59 Et qui s'abat sur nos calebasses" at bounding box center [302, 192] width 546 height 33
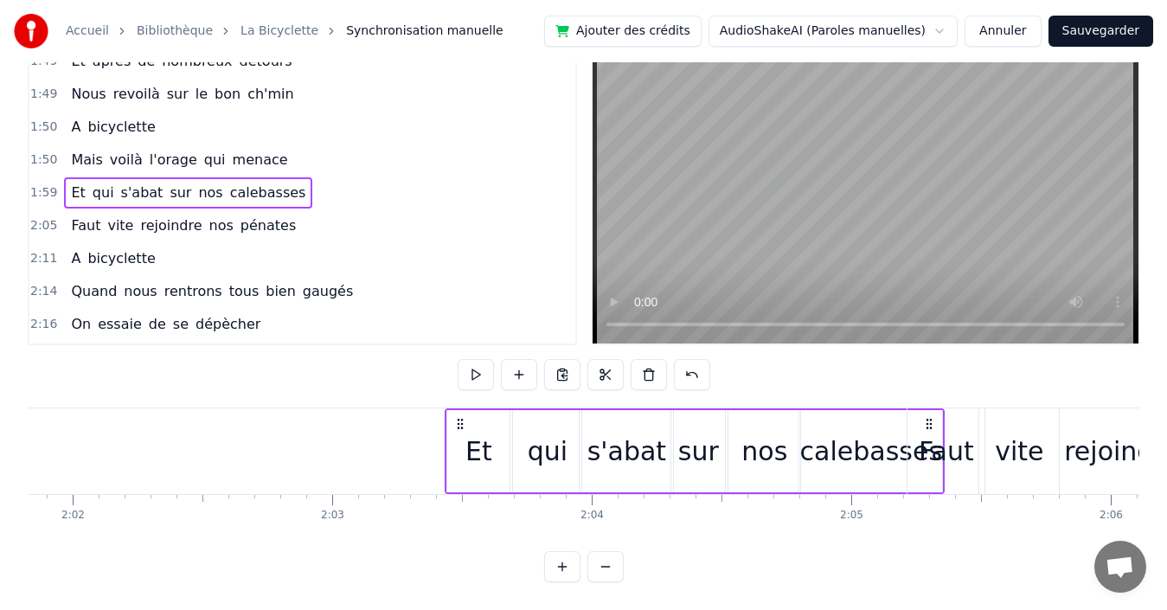
scroll to position [0, 31616]
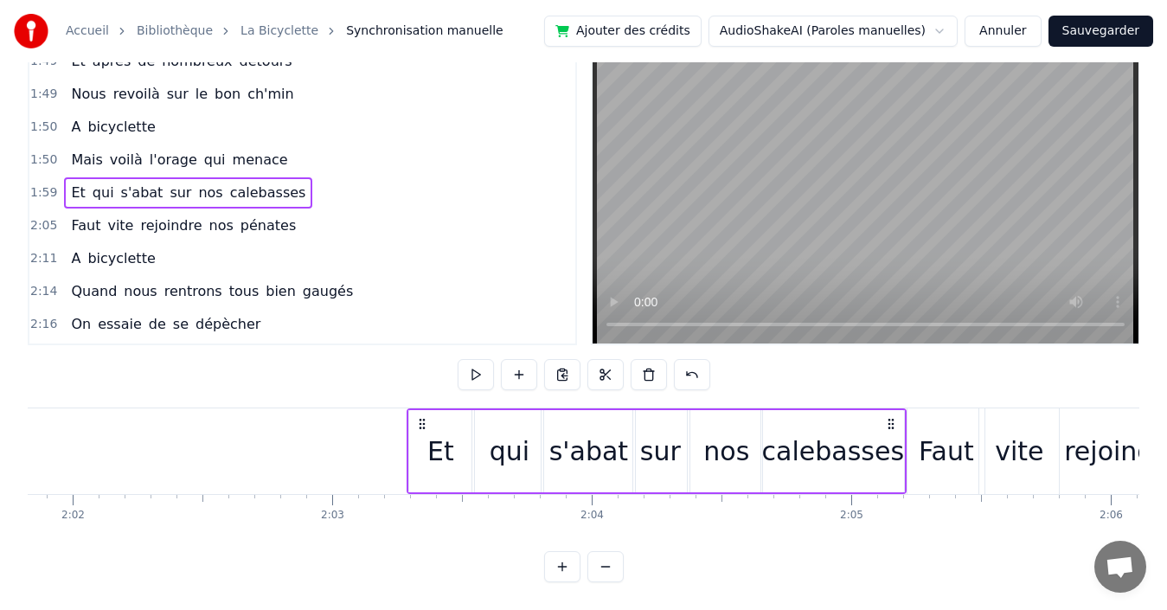
drag, startPoint x: 608, startPoint y: 422, endPoint x: 890, endPoint y: 440, distance: 282.6
click at [890, 440] on div "Et qui s'abat sur nos calebasses" at bounding box center [657, 451] width 500 height 86
click at [288, 162] on div "1:50 Mais voilà l'orage qui menace" at bounding box center [302, 160] width 546 height 33
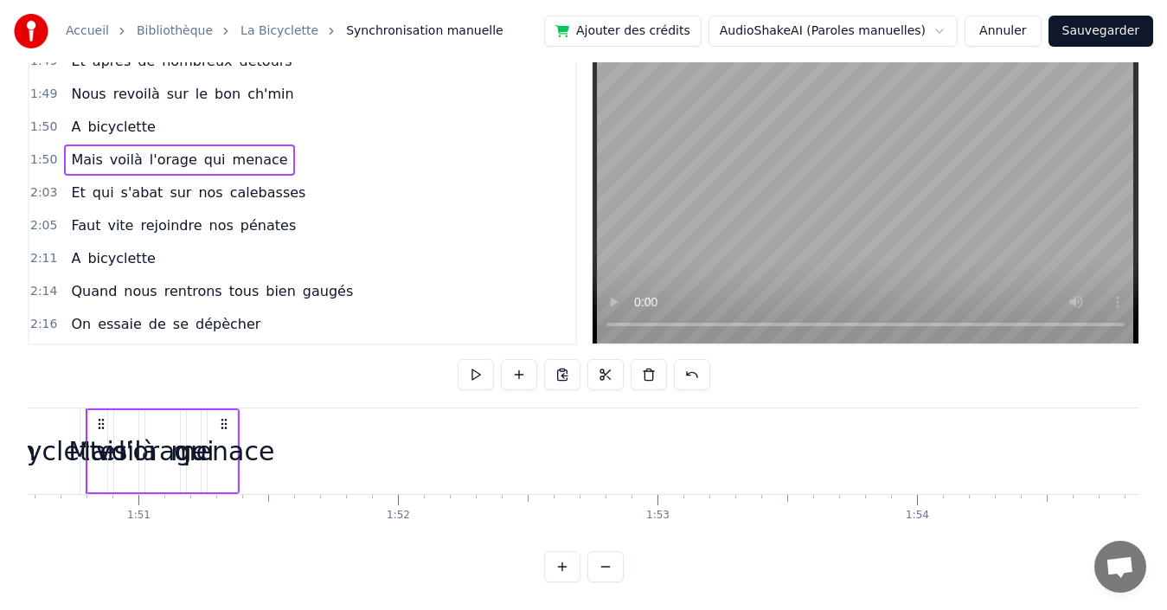
scroll to position [0, 28667]
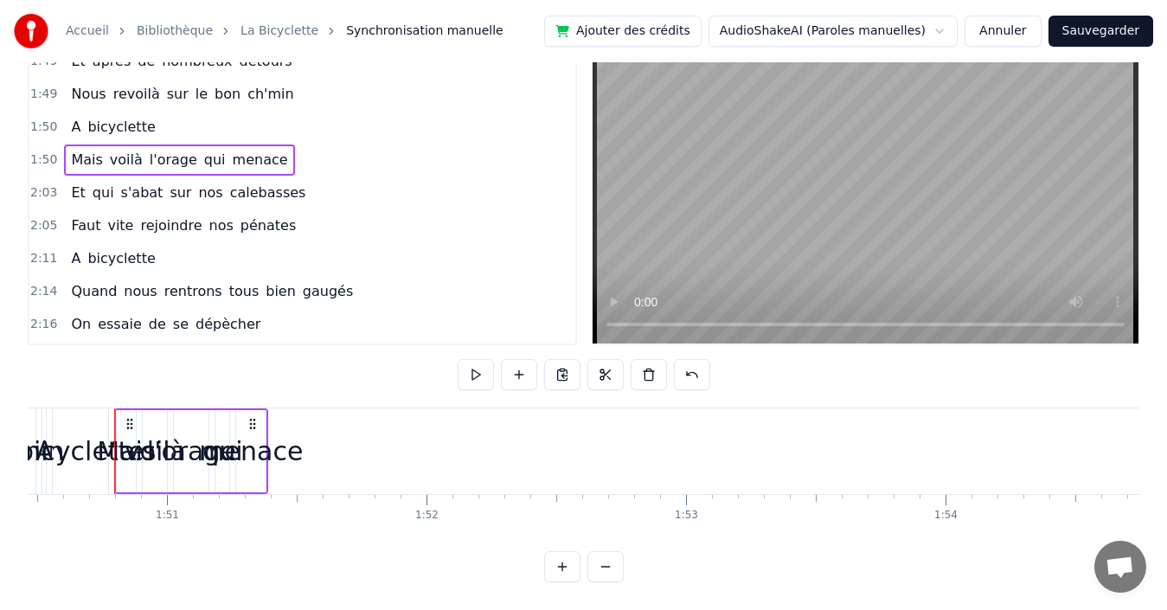
click at [238, 164] on span "menace" at bounding box center [260, 160] width 59 height 20
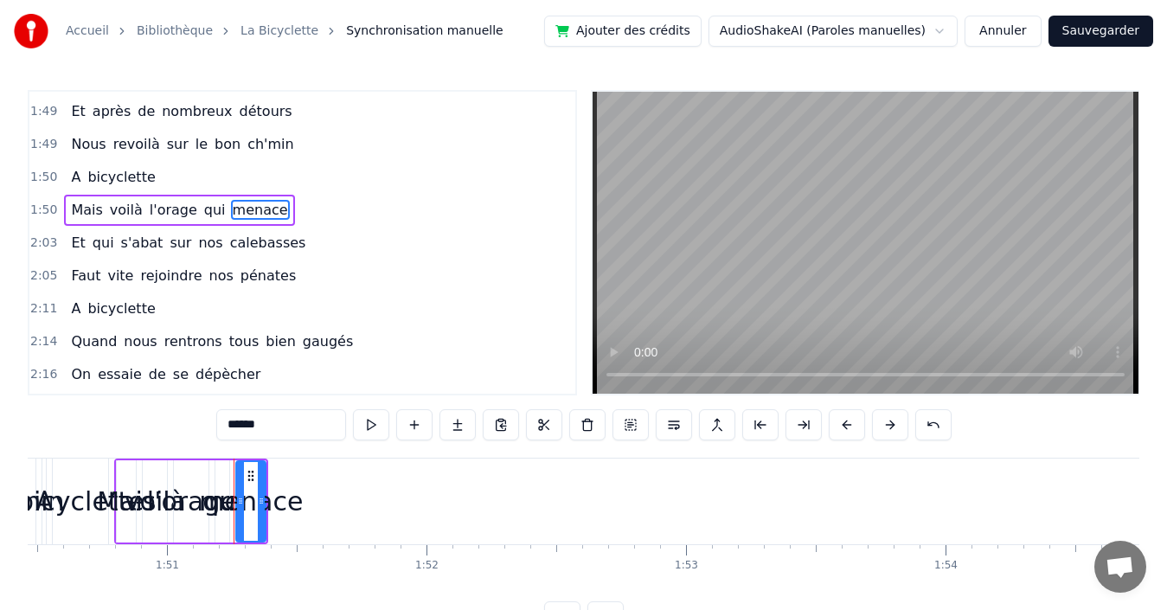
scroll to position [884, 0]
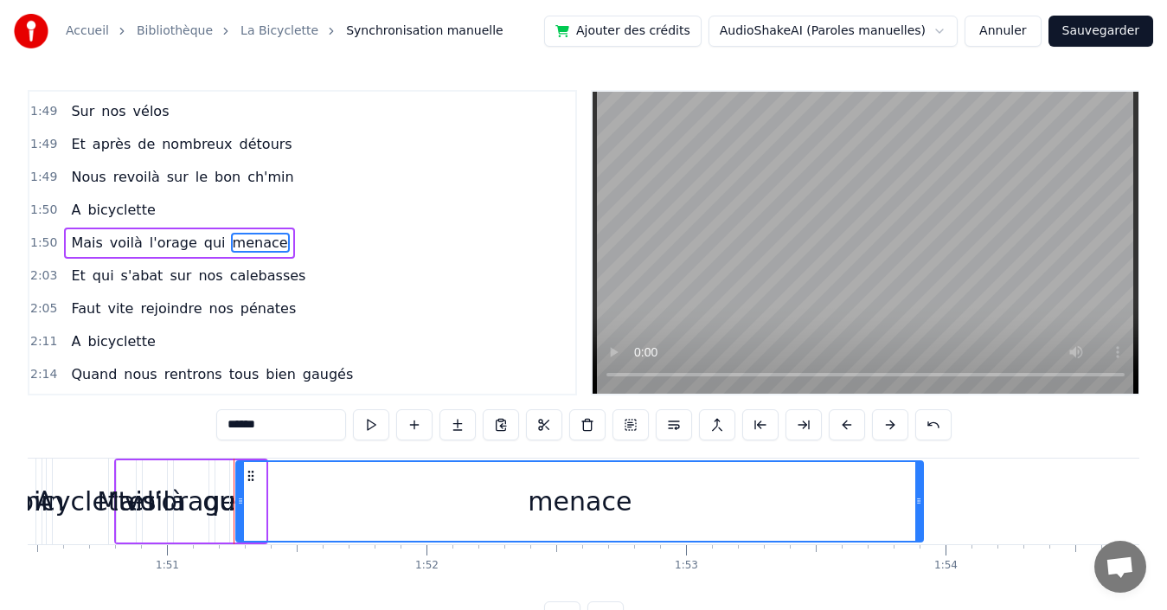
drag, startPoint x: 261, startPoint y: 503, endPoint x: 919, endPoint y: 493, distance: 657.5
click at [919, 493] on div at bounding box center [918, 501] width 7 height 79
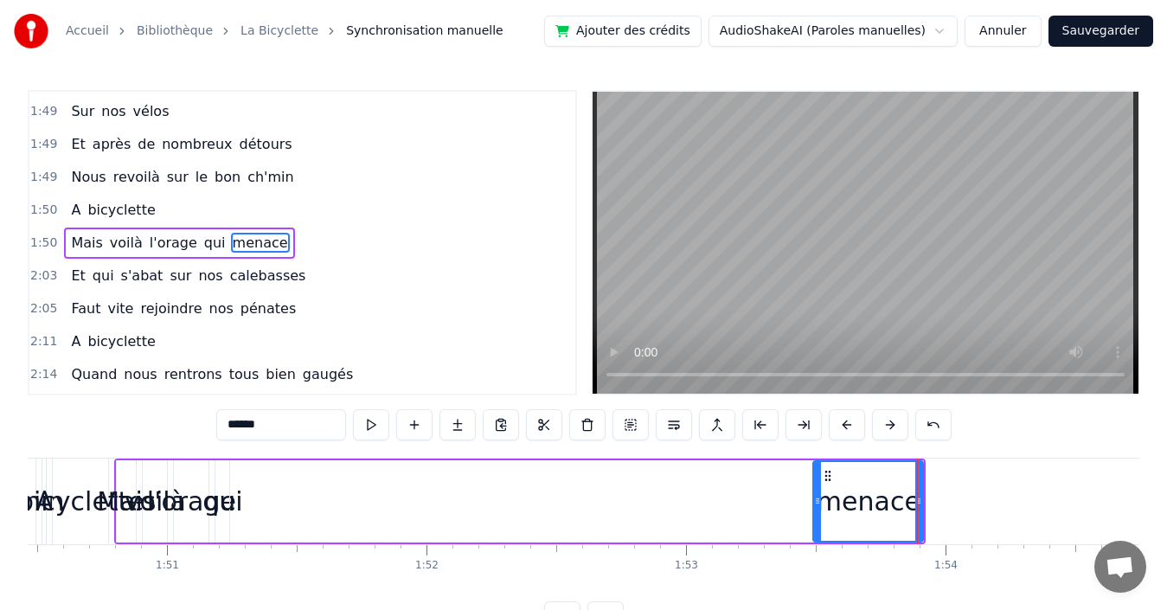
drag, startPoint x: 238, startPoint y: 497, endPoint x: 815, endPoint y: 516, distance: 577.3
click at [815, 516] on div at bounding box center [817, 501] width 7 height 79
click at [202, 245] on span "qui" at bounding box center [214, 243] width 25 height 20
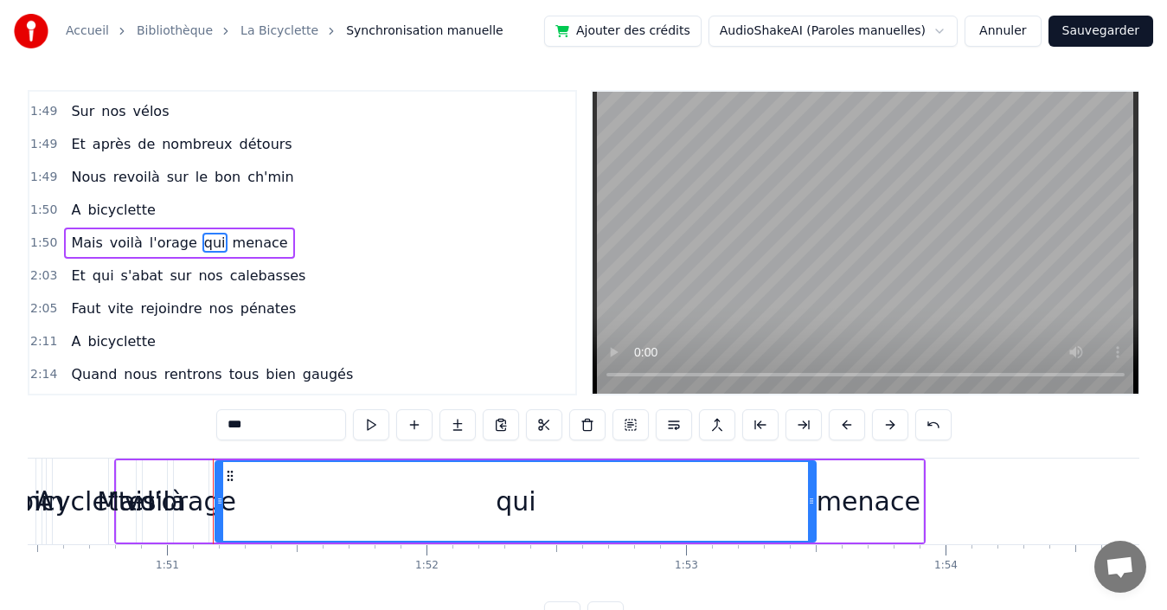
drag, startPoint x: 224, startPoint y: 500, endPoint x: 811, endPoint y: 516, distance: 586.7
click at [811, 516] on div at bounding box center [811, 501] width 7 height 79
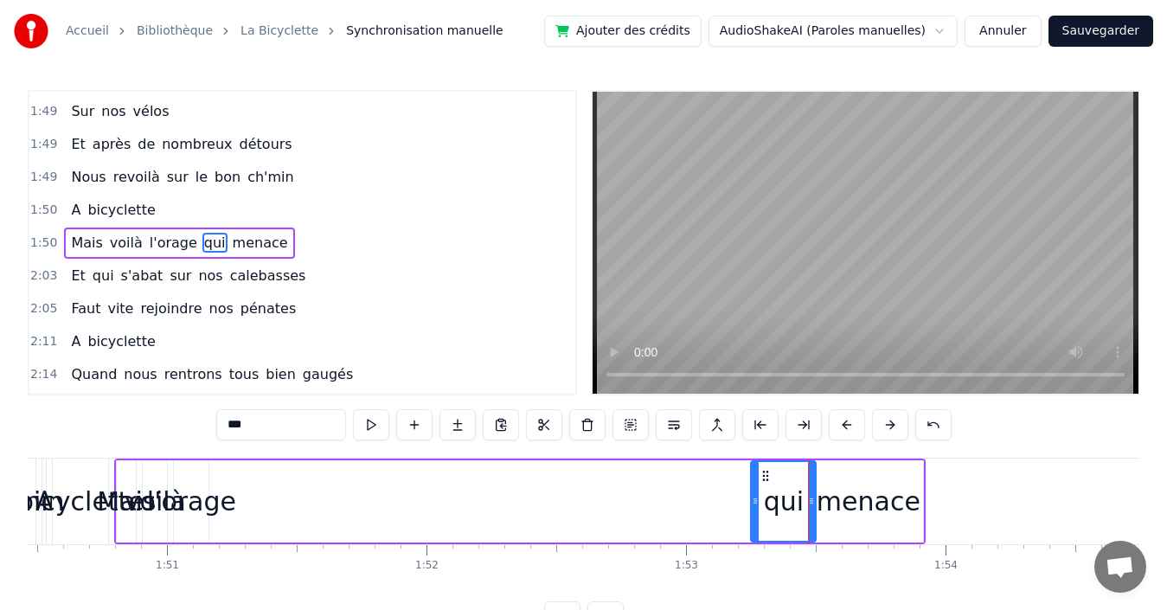
drag, startPoint x: 217, startPoint y: 497, endPoint x: 753, endPoint y: 509, distance: 535.6
click at [753, 509] on div at bounding box center [755, 501] width 7 height 79
click at [156, 238] on span "l'orage" at bounding box center [173, 243] width 51 height 20
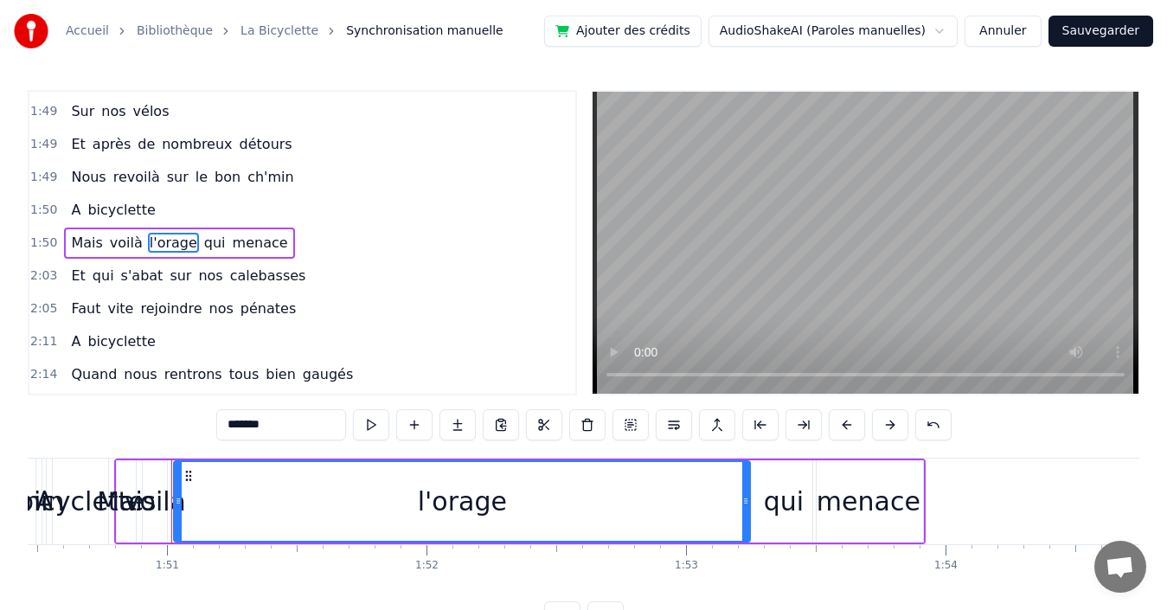
drag, startPoint x: 205, startPoint y: 505, endPoint x: 747, endPoint y: 522, distance: 541.8
click at [747, 522] on div at bounding box center [745, 501] width 7 height 79
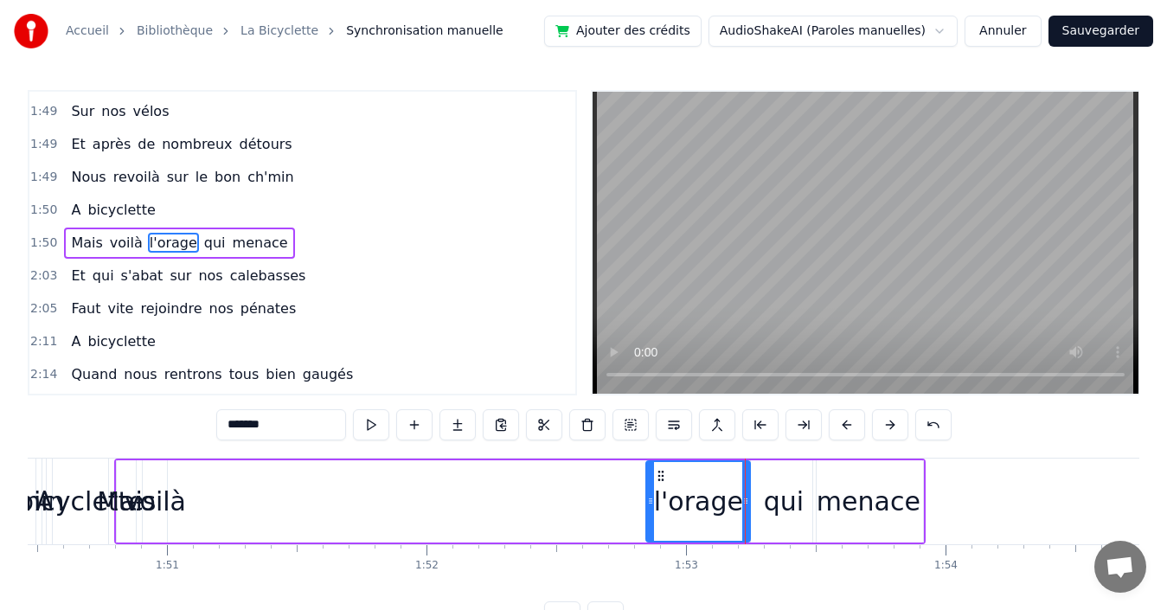
drag, startPoint x: 178, startPoint y: 494, endPoint x: 650, endPoint y: 502, distance: 471.5
click at [650, 502] on icon at bounding box center [650, 501] width 7 height 14
click at [118, 240] on span "voilà" at bounding box center [126, 243] width 36 height 20
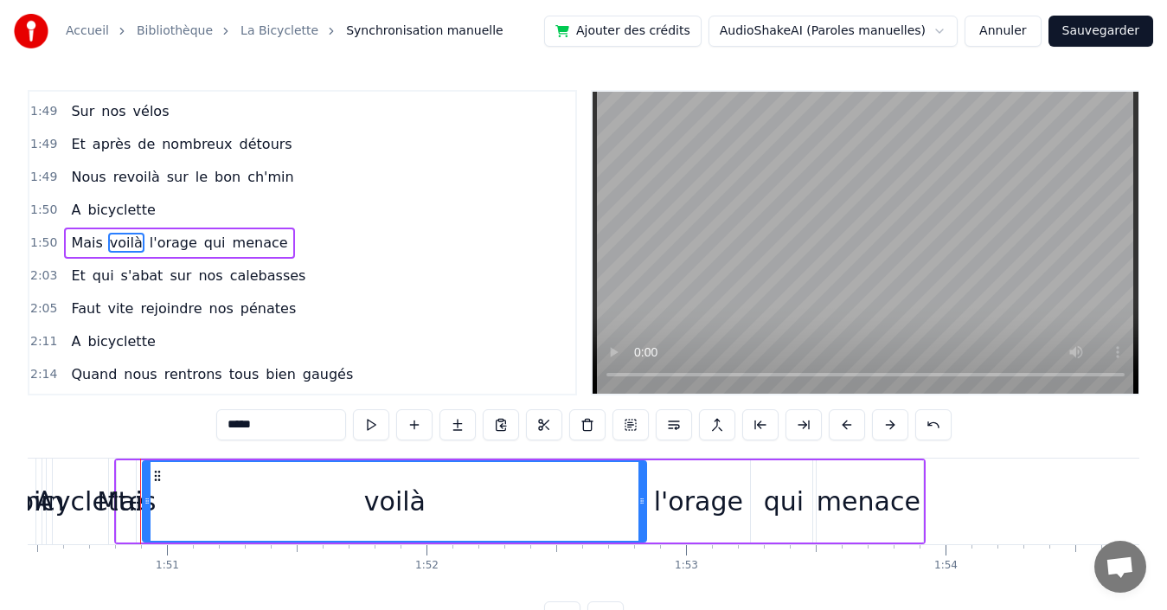
drag, startPoint x: 163, startPoint y: 508, endPoint x: 642, endPoint y: 514, distance: 479.3
click at [642, 514] on div at bounding box center [641, 501] width 7 height 79
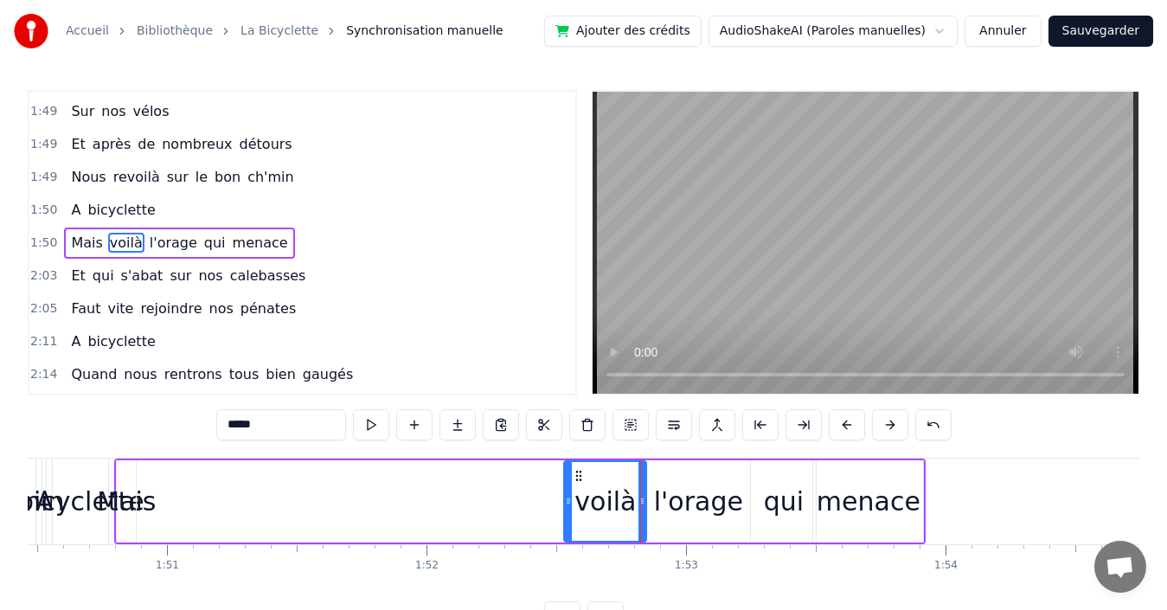
drag, startPoint x: 147, startPoint y: 492, endPoint x: 568, endPoint y: 498, distance: 421.3
click at [568, 498] on div at bounding box center [568, 501] width 7 height 79
click at [78, 244] on span "Mais" at bounding box center [86, 243] width 35 height 20
type input "****"
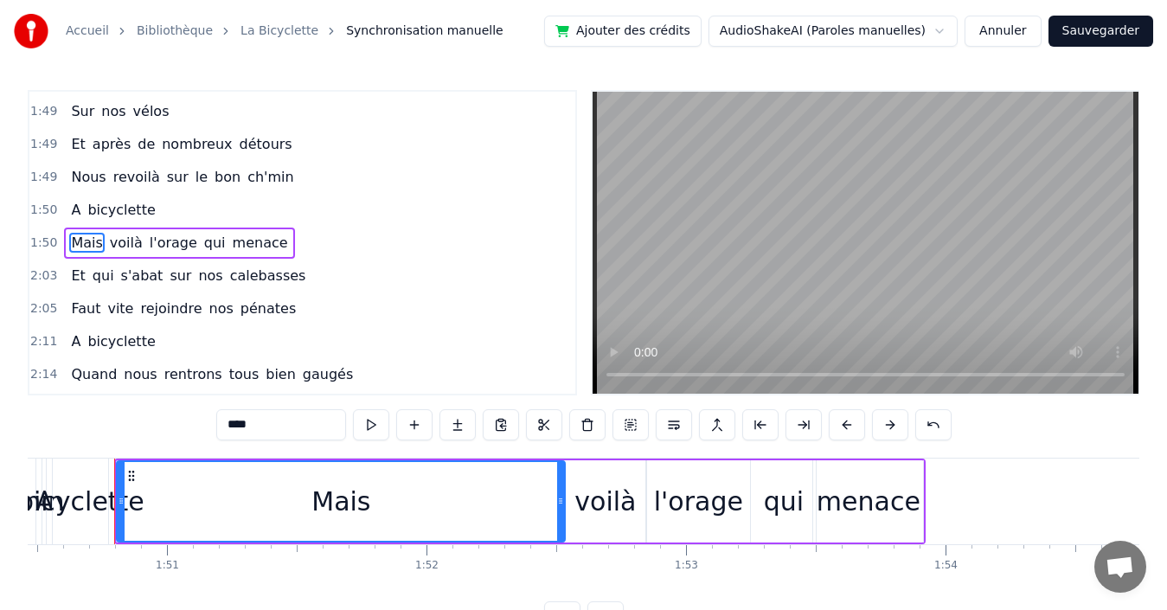
drag, startPoint x: 131, startPoint y: 497, endPoint x: 560, endPoint y: 498, distance: 429.1
click at [560, 498] on icon at bounding box center [560, 501] width 7 height 14
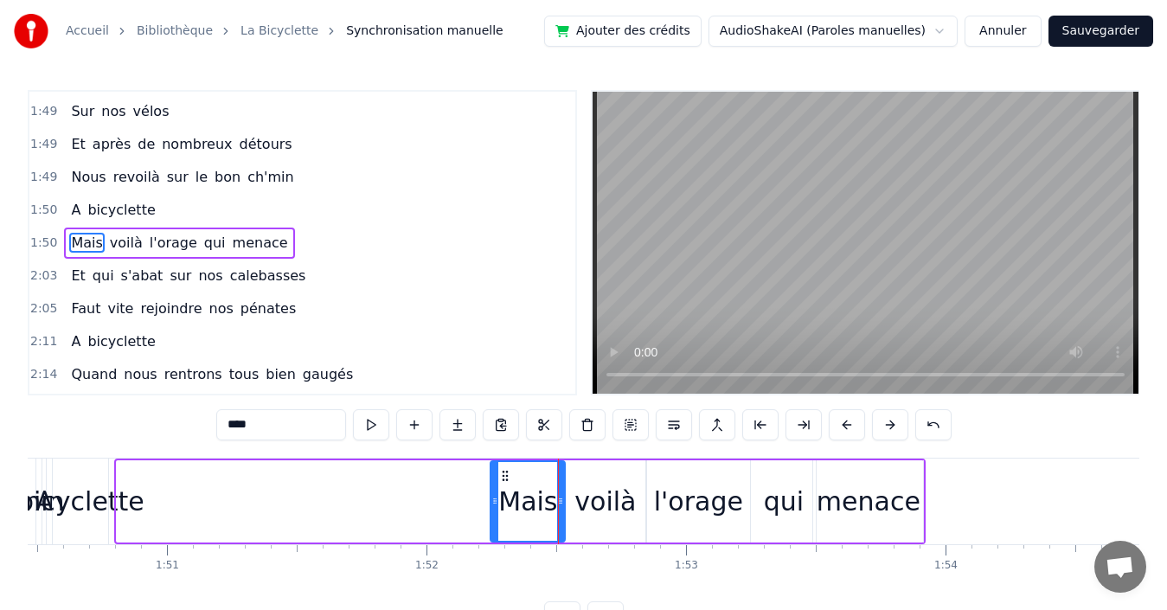
drag, startPoint x: 120, startPoint y: 494, endPoint x: 494, endPoint y: 518, distance: 374.5
click at [494, 518] on div at bounding box center [494, 501] width 7 height 79
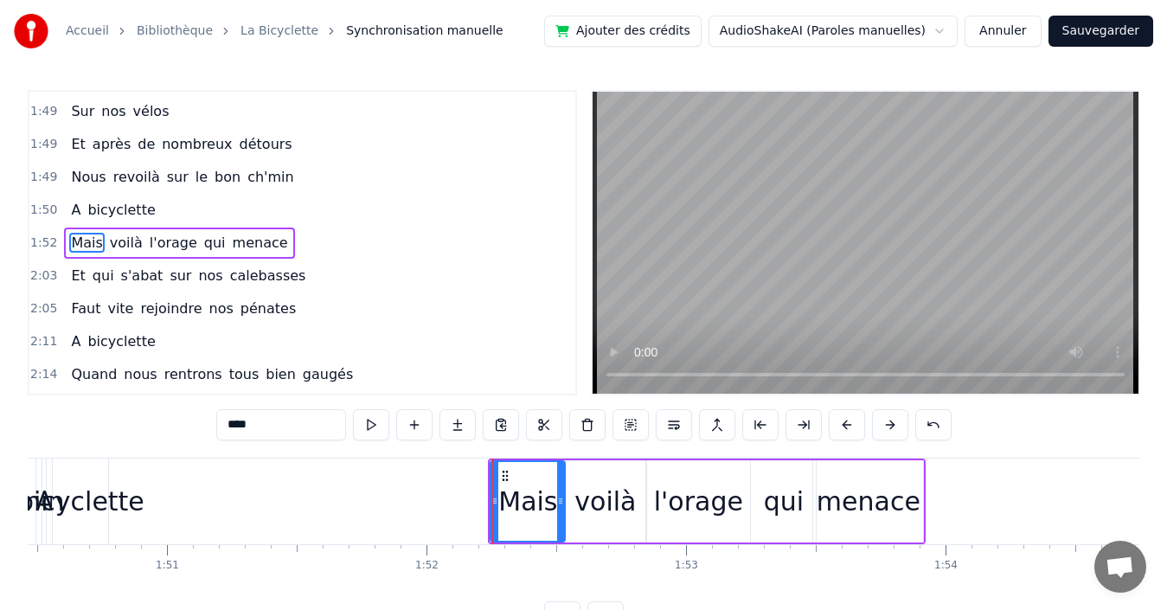
click at [339, 240] on div "1:52 Mais voilà l'orage qui menace" at bounding box center [302, 243] width 546 height 33
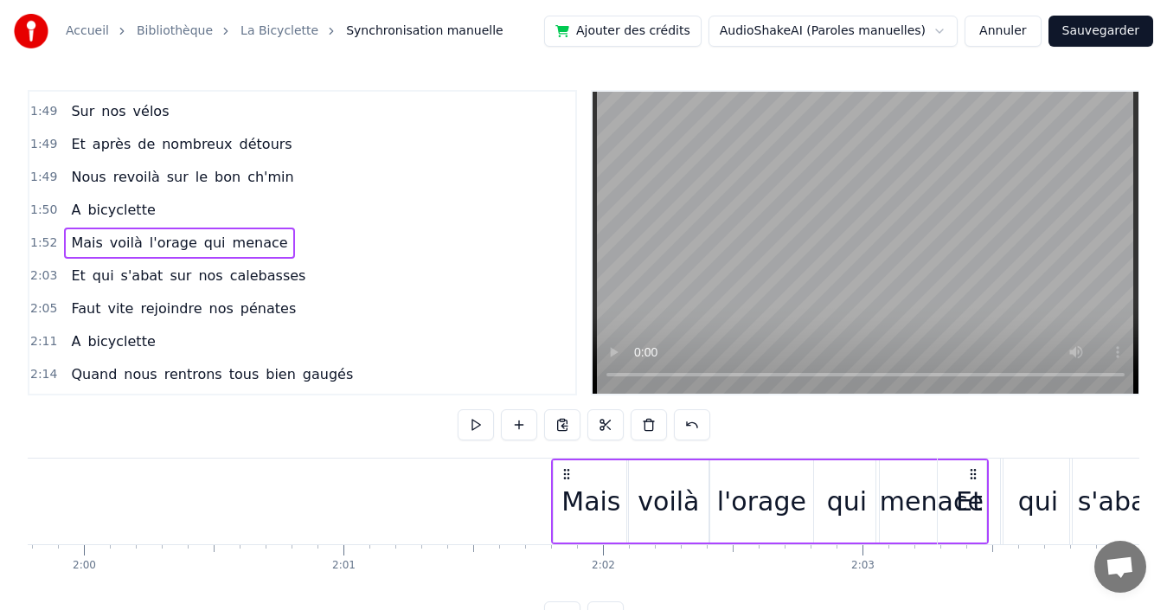
scroll to position [0, 31096]
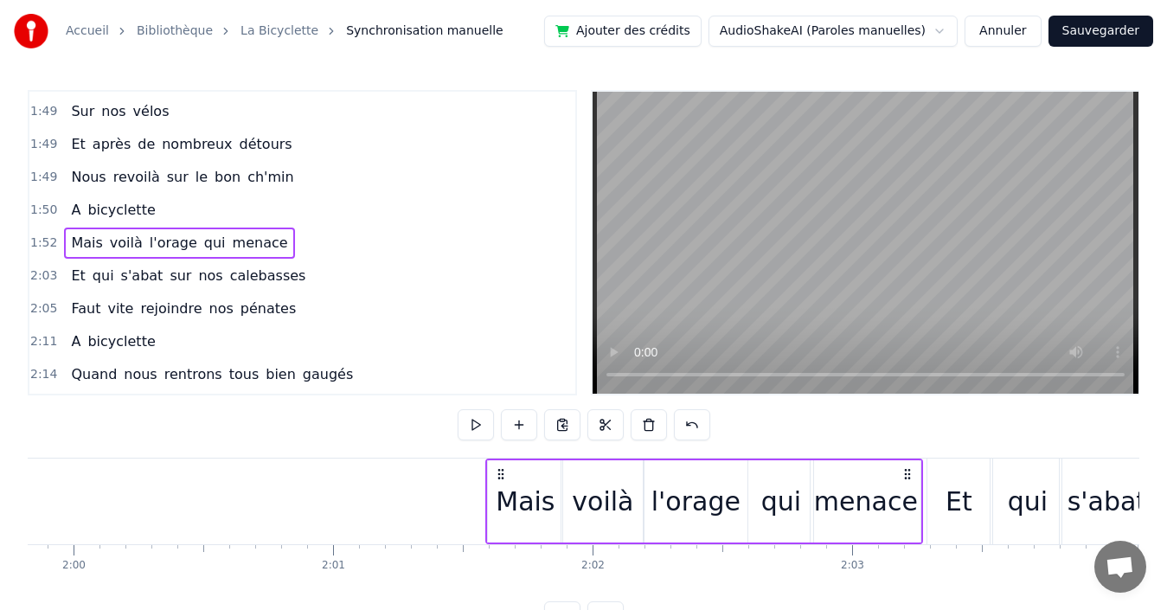
drag, startPoint x: 909, startPoint y: 471, endPoint x: 806, endPoint y: 439, distance: 107.5
click at [905, 454] on div "0:00 Quand nous partons tous les printemps 0:08 Quand nous partons dans toute l…" at bounding box center [584, 361] width 1112 height 542
click at [274, 211] on div "1:50 A bicyclette" at bounding box center [302, 210] width 546 height 33
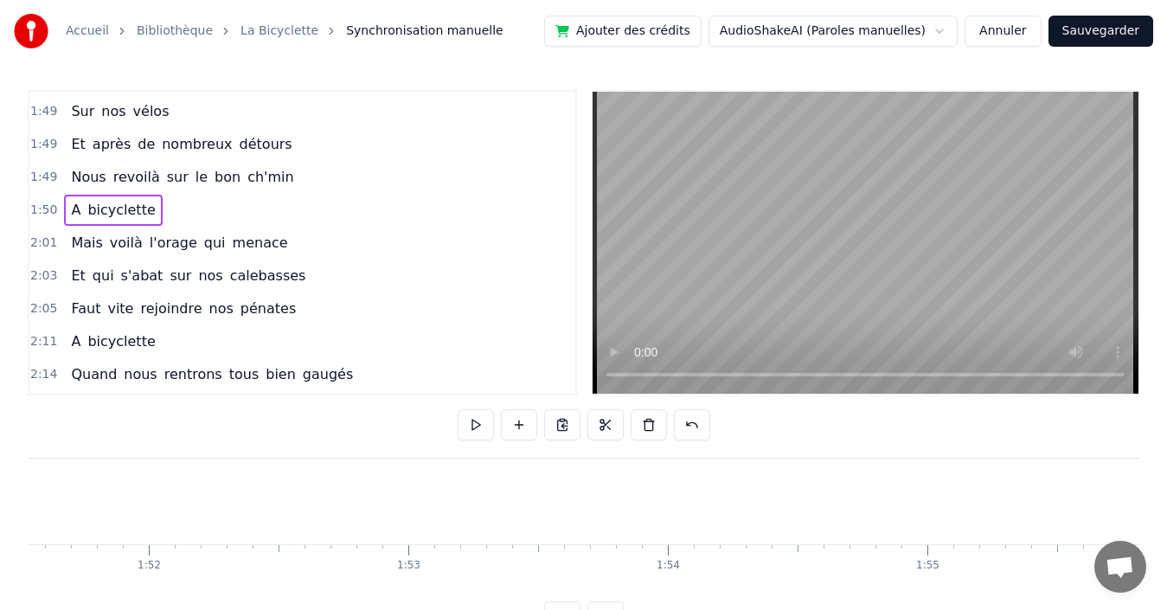
scroll to position [0, 28594]
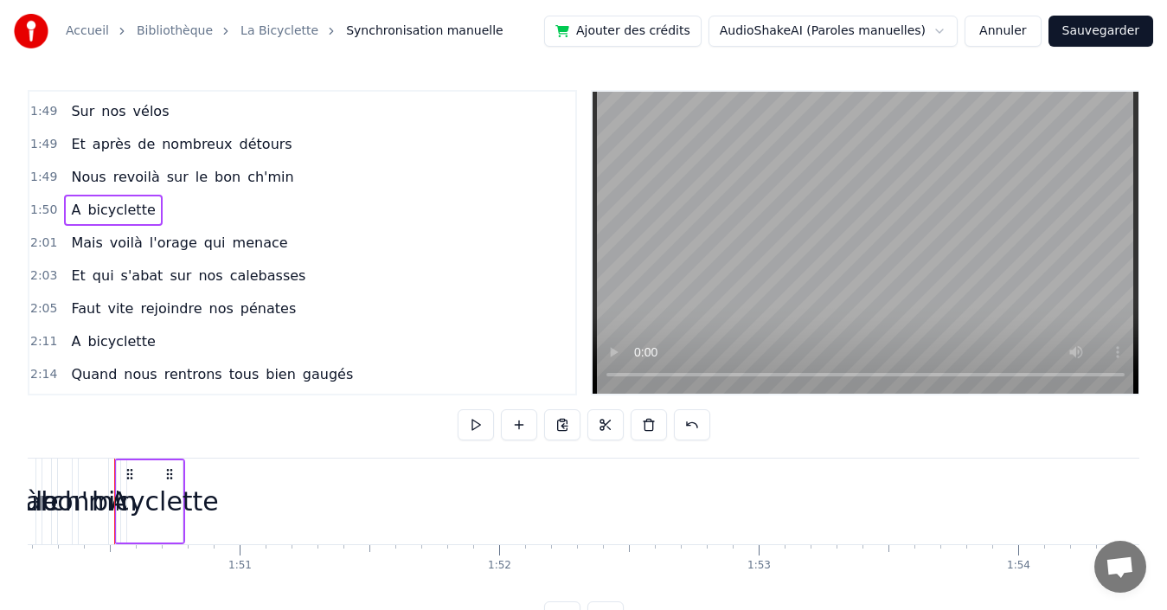
click at [146, 510] on div "bicyclette" at bounding box center [155, 501] width 127 height 39
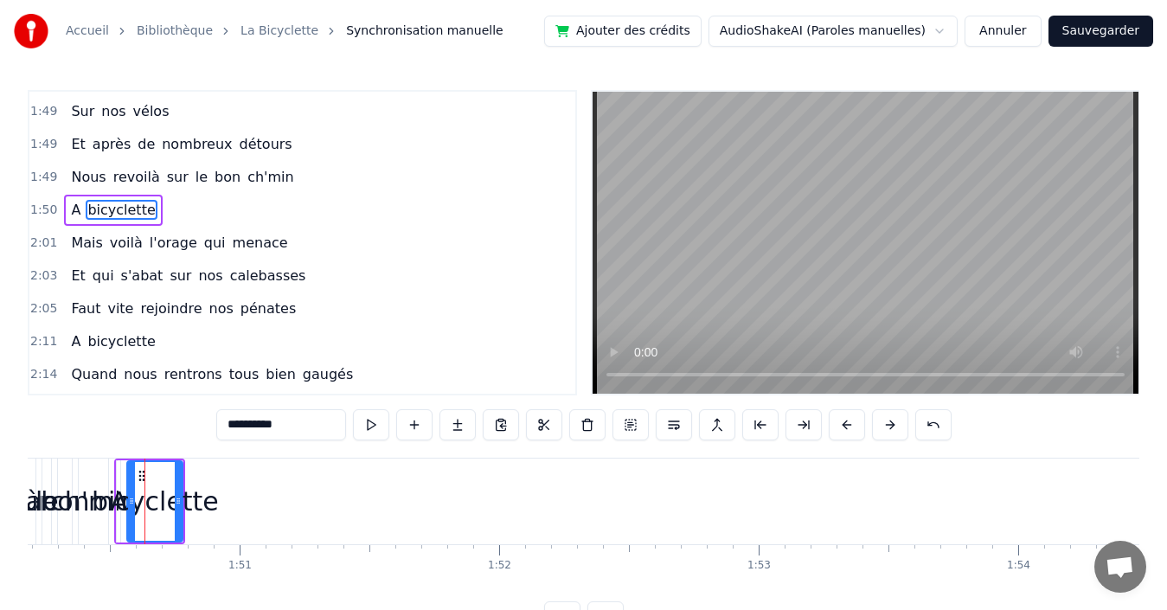
scroll to position [851, 0]
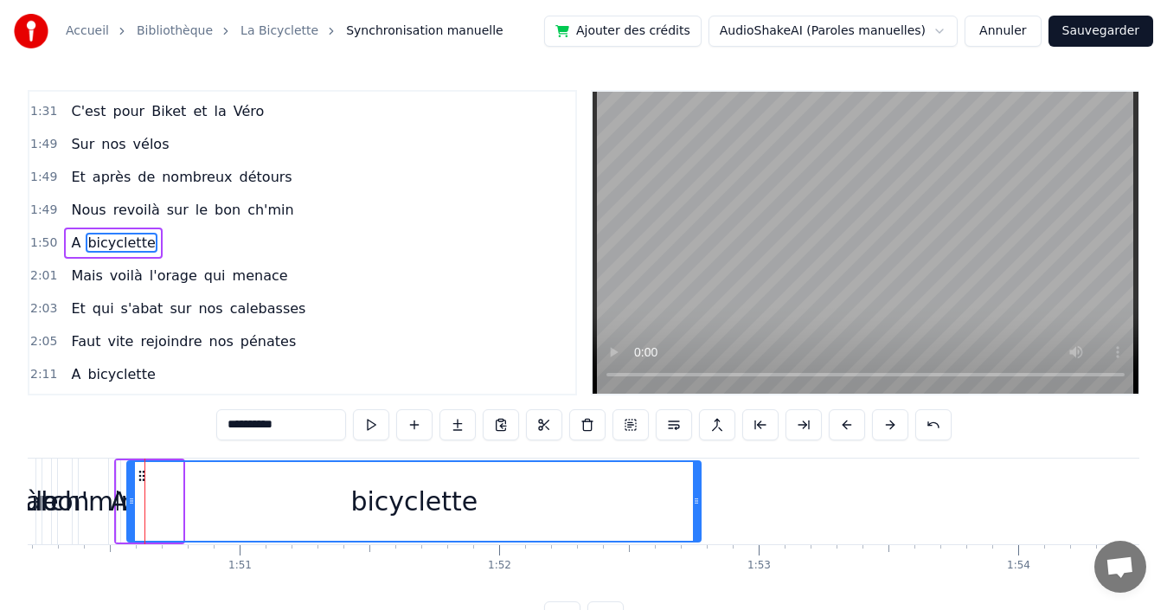
drag, startPoint x: 181, startPoint y: 498, endPoint x: 699, endPoint y: 492, distance: 518.2
click at [699, 492] on div at bounding box center [696, 501] width 7 height 79
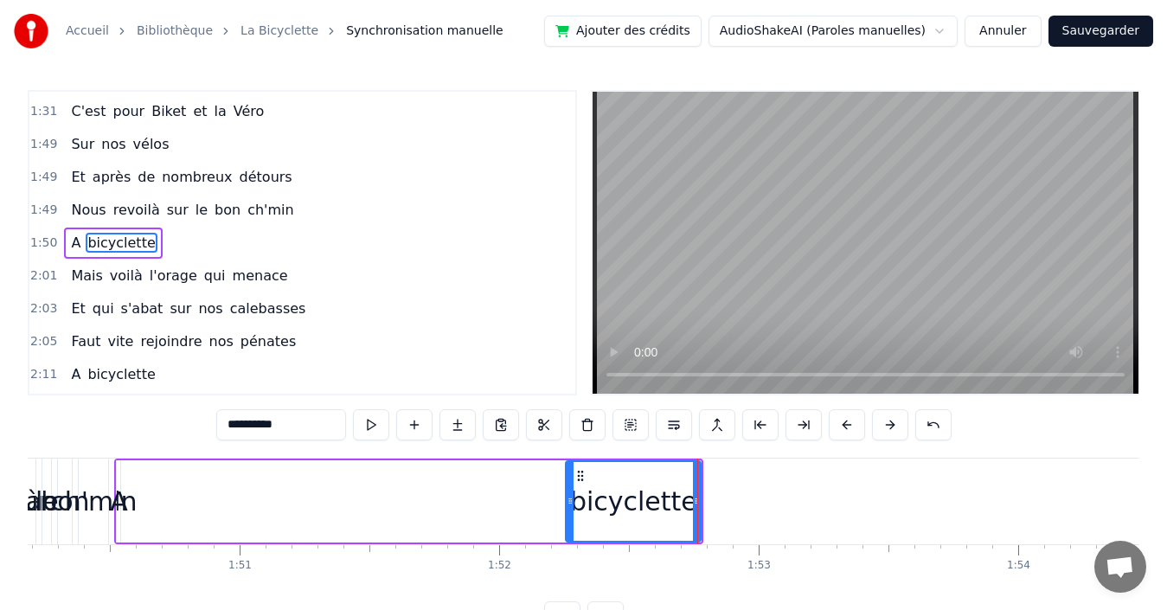
drag, startPoint x: 131, startPoint y: 497, endPoint x: 569, endPoint y: 493, distance: 438.6
click at [569, 493] on div at bounding box center [570, 501] width 7 height 79
click at [69, 245] on span "A" at bounding box center [75, 243] width 13 height 20
type input "*"
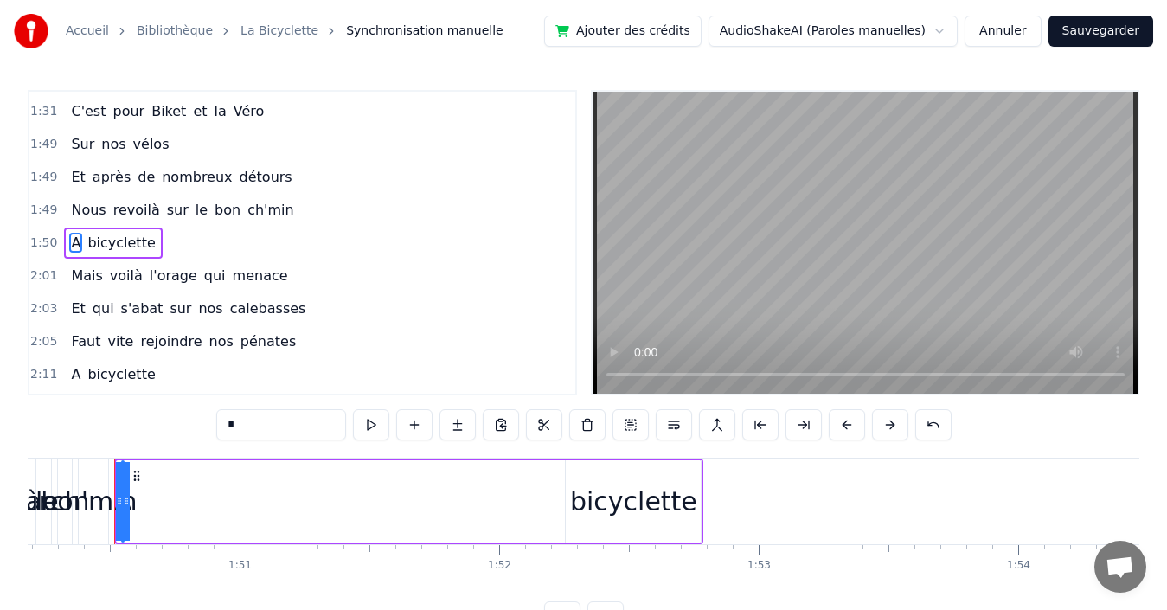
drag, startPoint x: 120, startPoint y: 496, endPoint x: 173, endPoint y: 497, distance: 52.8
click at [173, 497] on div "A bicyclette" at bounding box center [408, 501] width 589 height 86
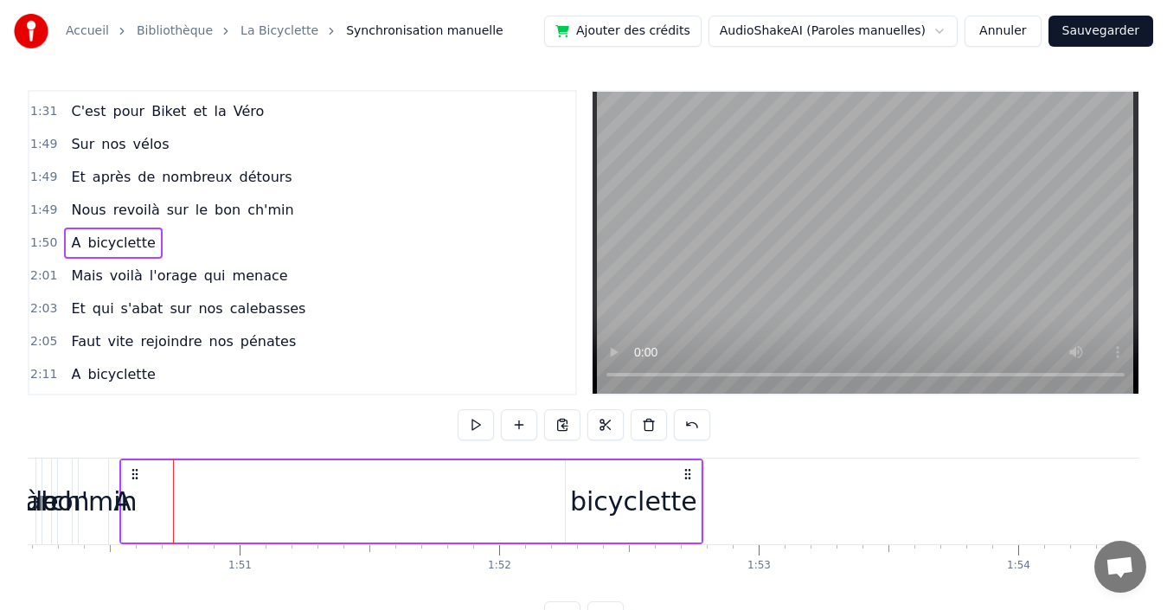
click at [69, 244] on span "A" at bounding box center [75, 243] width 13 height 20
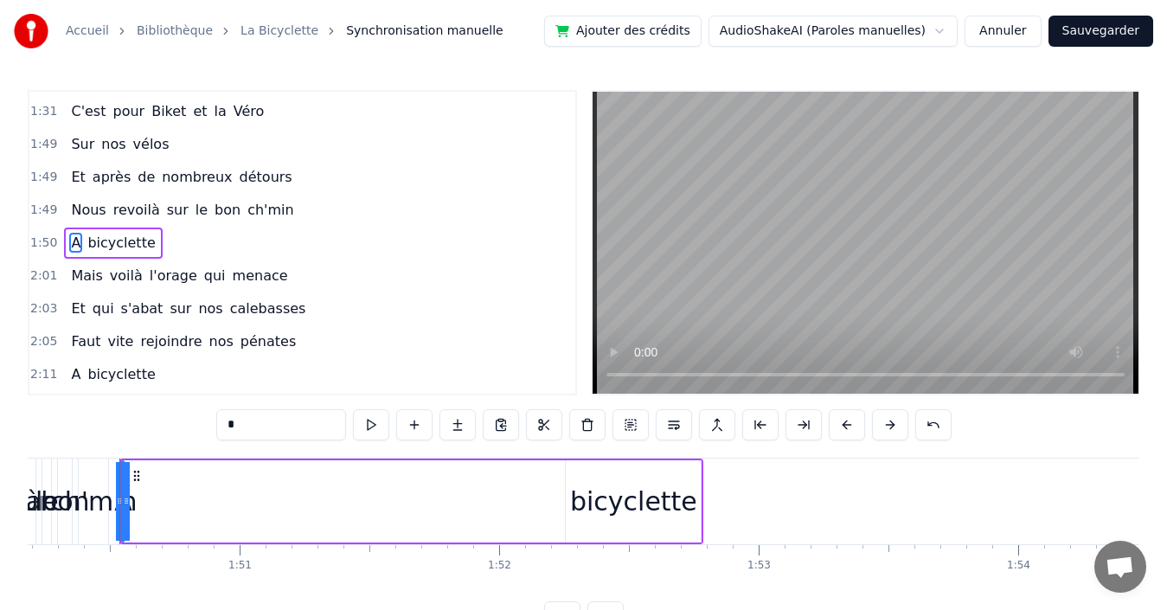
drag, startPoint x: 125, startPoint y: 496, endPoint x: 145, endPoint y: 493, distance: 20.1
click at [145, 493] on div "A bicyclette" at bounding box center [411, 501] width 584 height 86
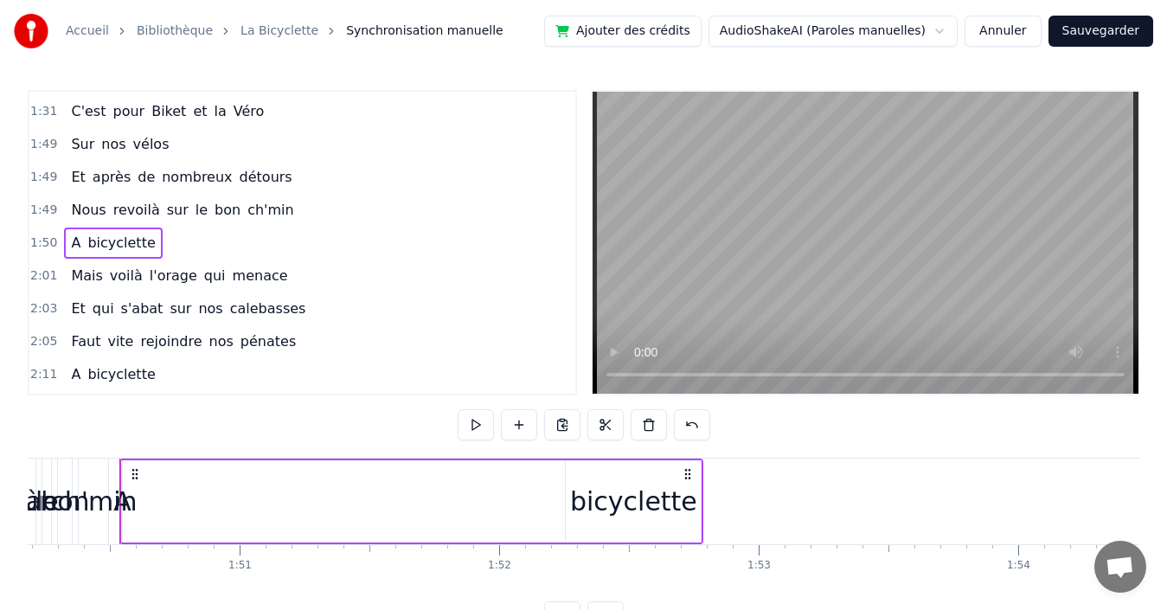
click at [123, 499] on div "A" at bounding box center [122, 501] width 18 height 39
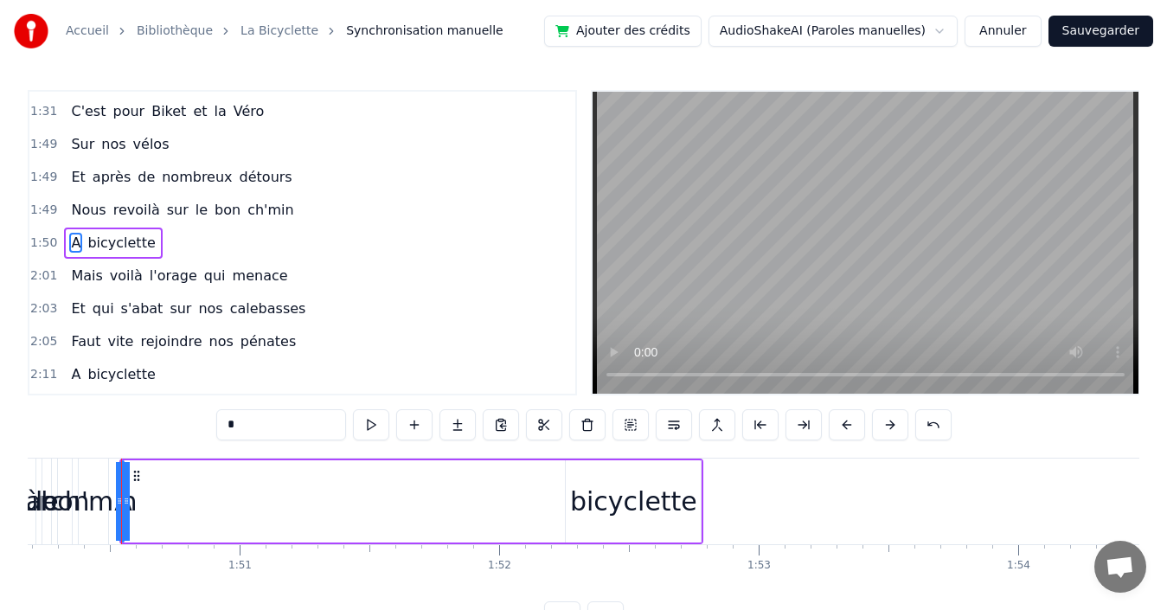
drag, startPoint x: 125, startPoint y: 499, endPoint x: 149, endPoint y: 494, distance: 23.9
click at [149, 494] on div "A bicyclette" at bounding box center [411, 501] width 584 height 86
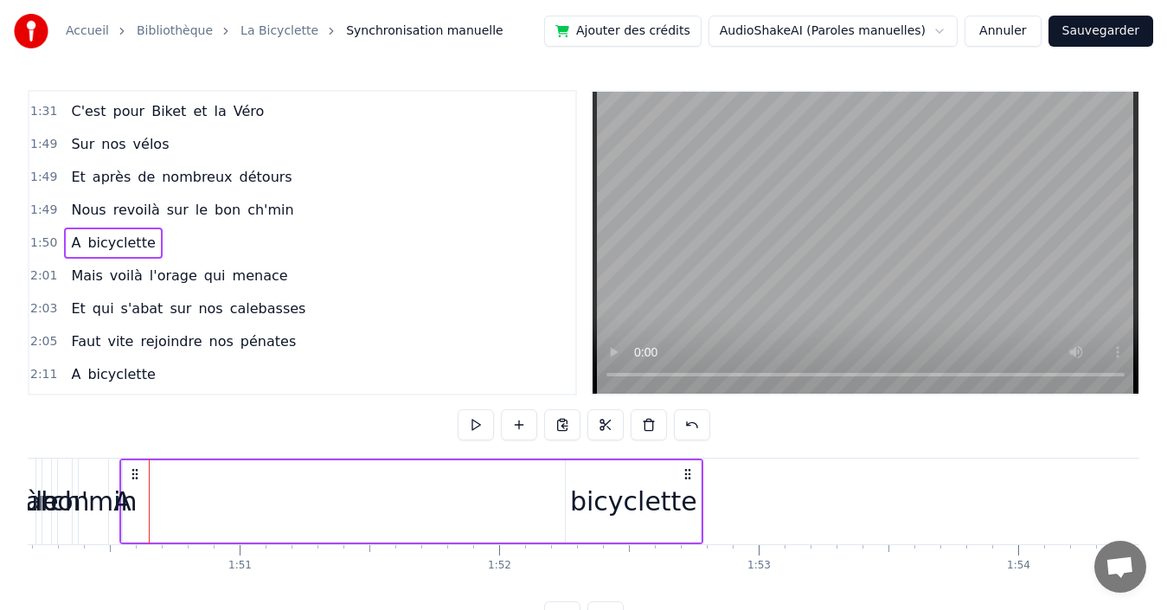
click at [71, 243] on span "A" at bounding box center [75, 243] width 13 height 20
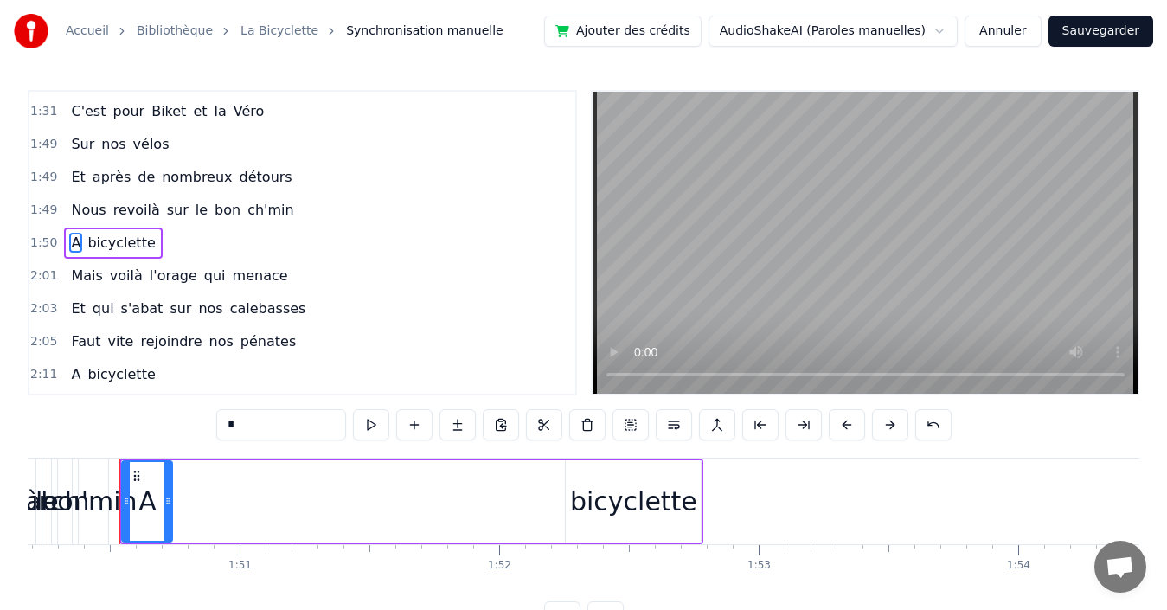
drag, startPoint x: 118, startPoint y: 495, endPoint x: 170, endPoint y: 495, distance: 51.9
click at [170, 495] on icon at bounding box center [167, 501] width 7 height 14
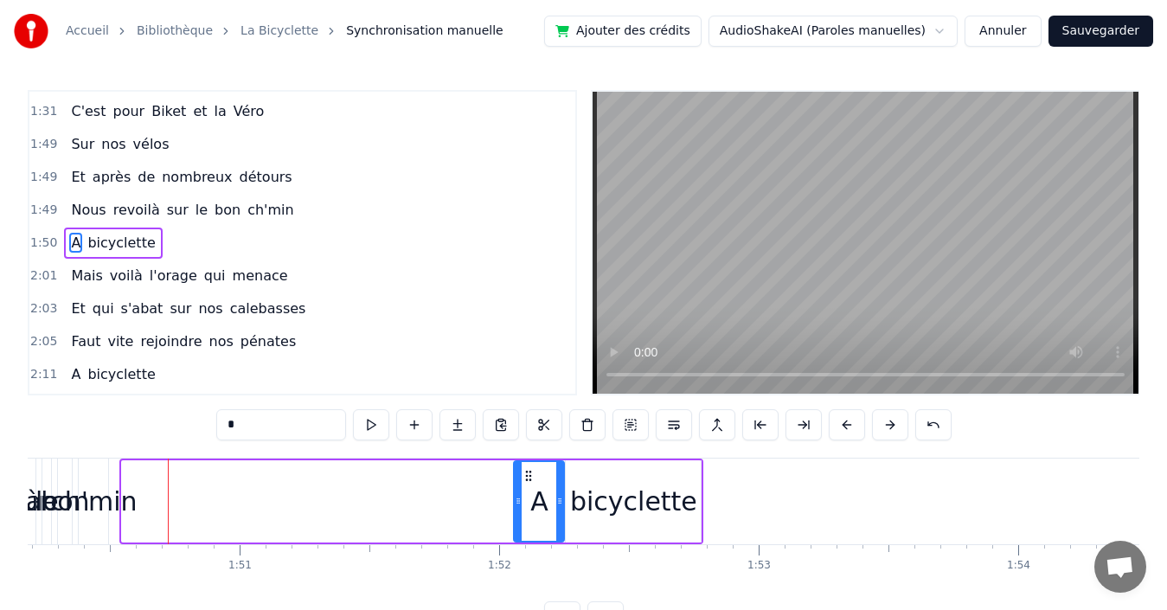
drag, startPoint x: 132, startPoint y: 472, endPoint x: 524, endPoint y: 462, distance: 392.0
click at [524, 462] on div "A" at bounding box center [539, 501] width 48 height 79
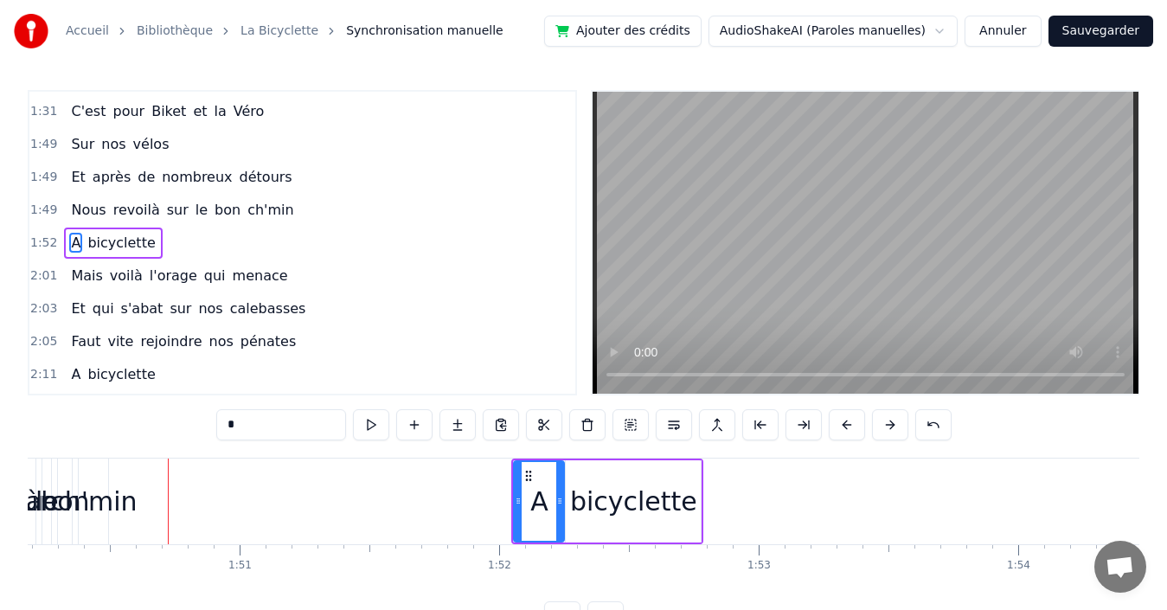
click at [268, 244] on div "1:52 A bicyclette" at bounding box center [302, 243] width 546 height 33
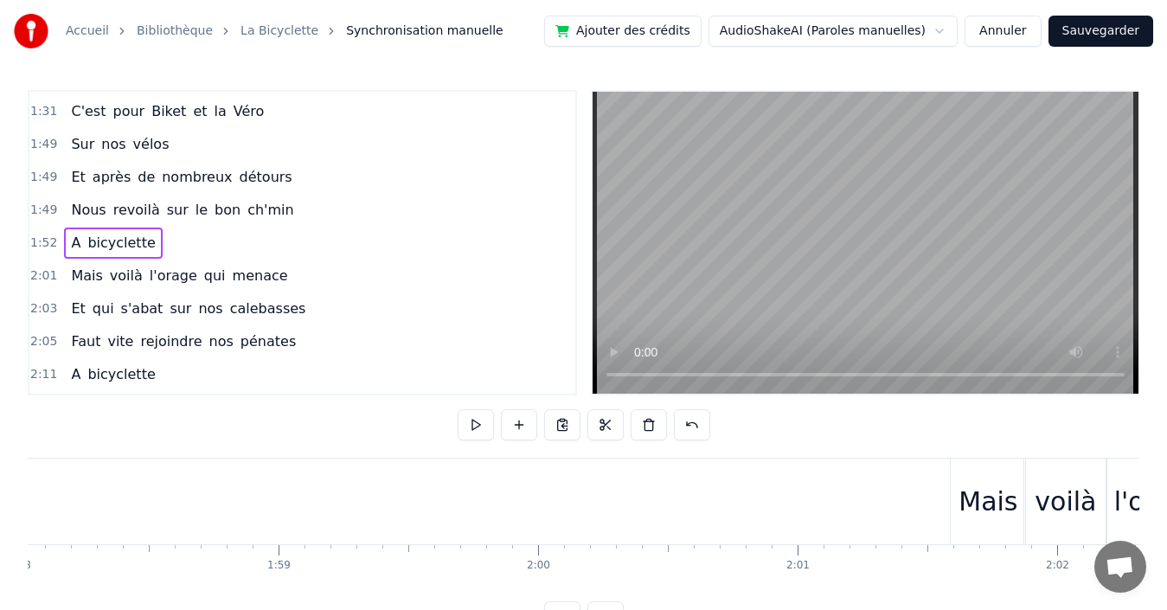
scroll to position [0, 30837]
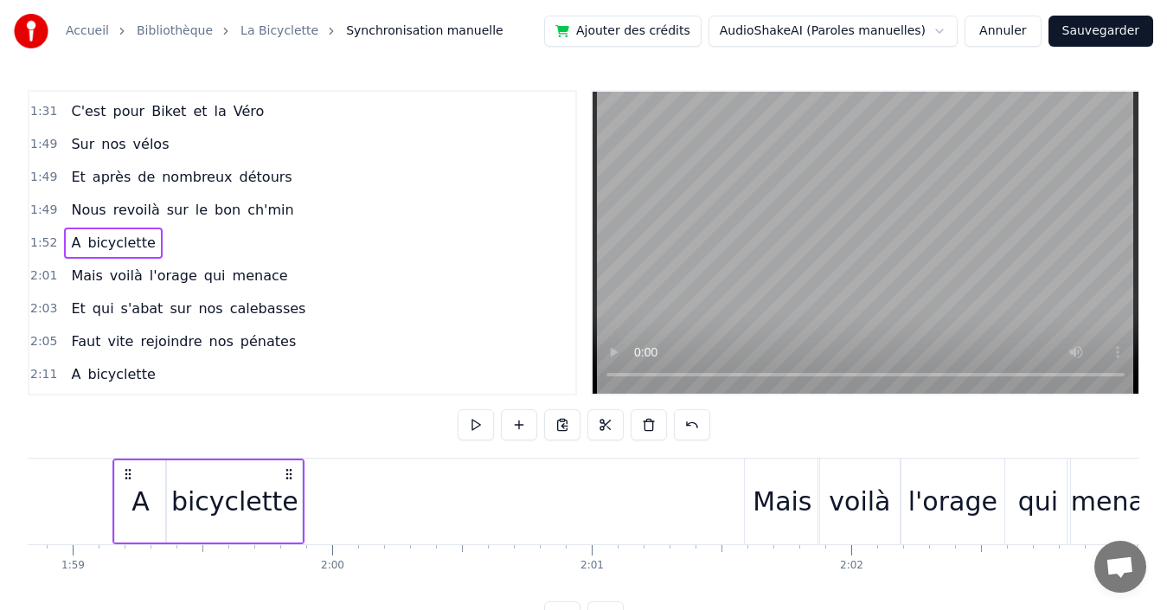
drag, startPoint x: 684, startPoint y: 472, endPoint x: 285, endPoint y: 489, distance: 399.1
click at [285, 489] on div "A bicyclette" at bounding box center [208, 501] width 192 height 86
click at [296, 208] on div "1:49 Nous revoilà sur le bon ch'min" at bounding box center [302, 210] width 546 height 33
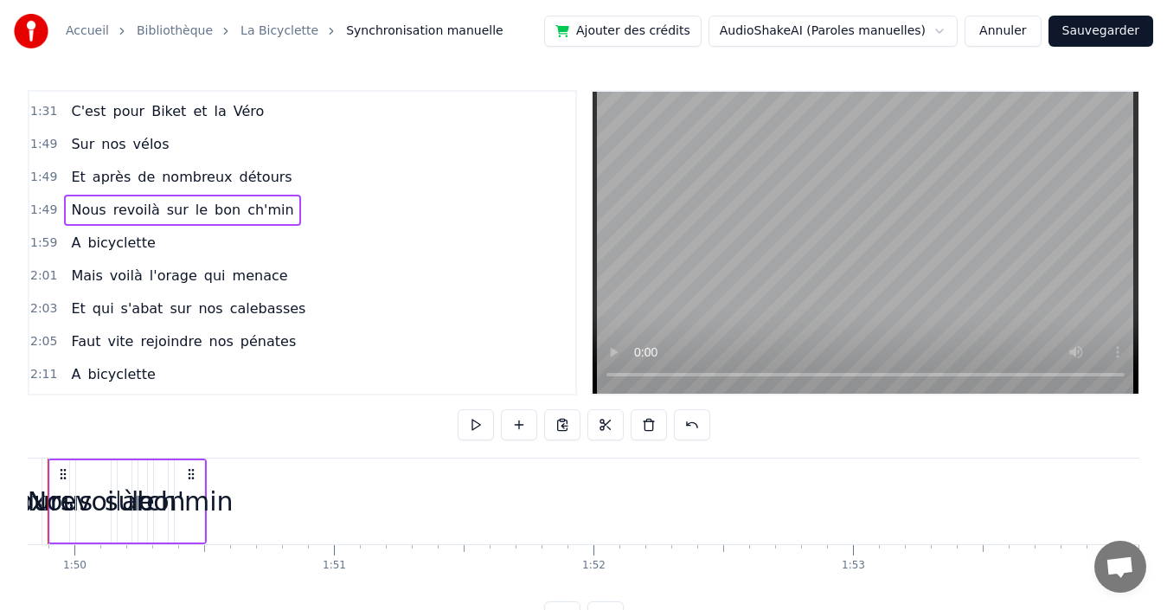
scroll to position [0, 28433]
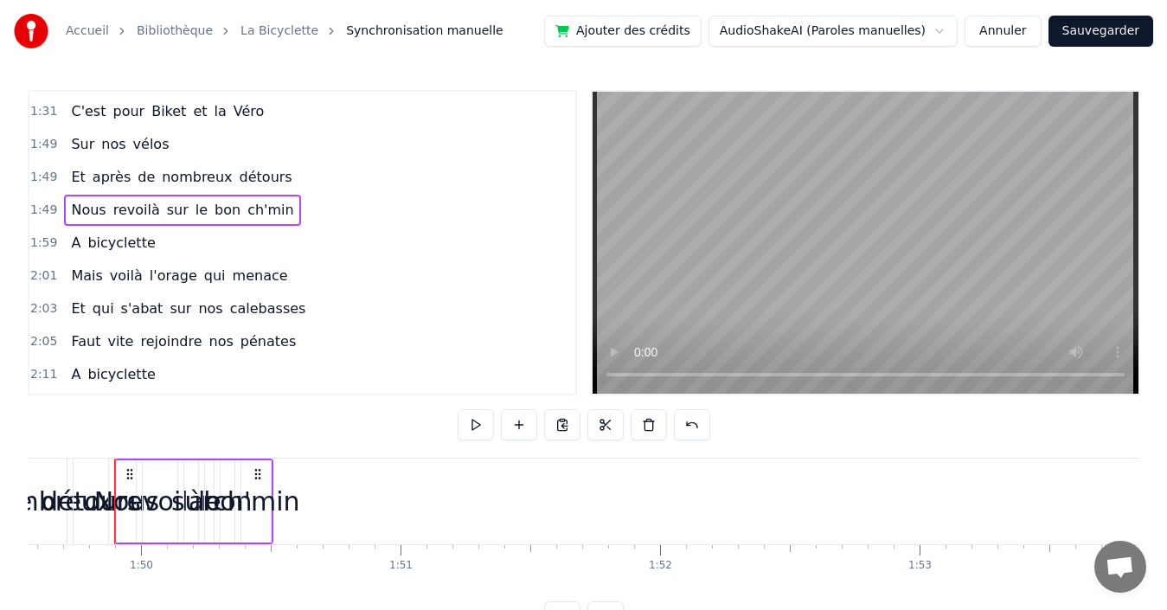
click at [252, 208] on span "ch'min" at bounding box center [271, 210] width 50 height 20
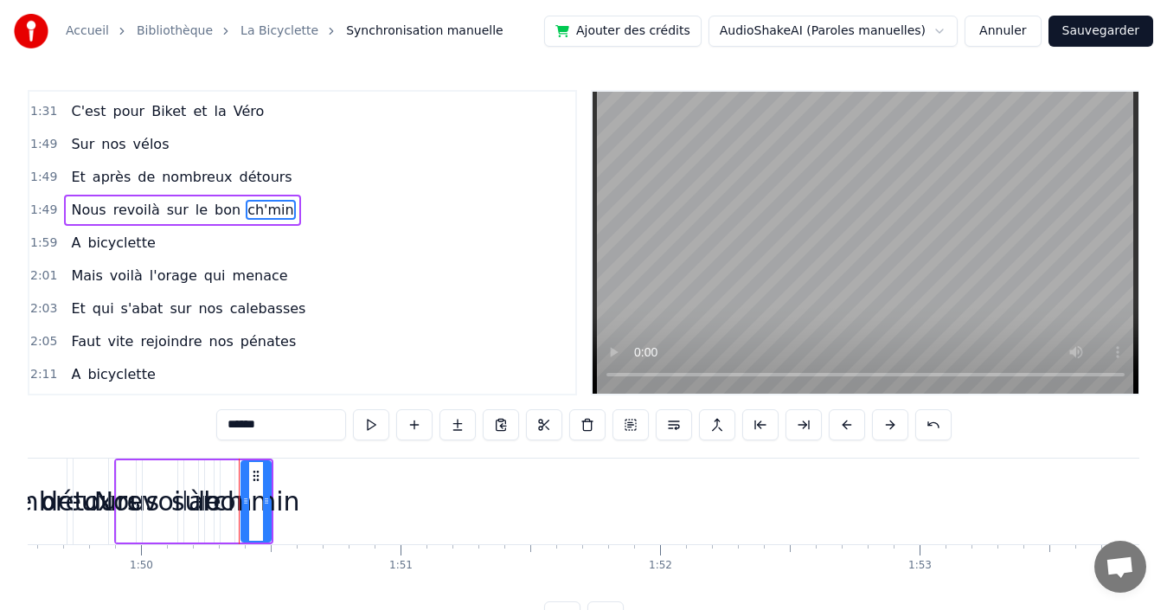
scroll to position [818, 0]
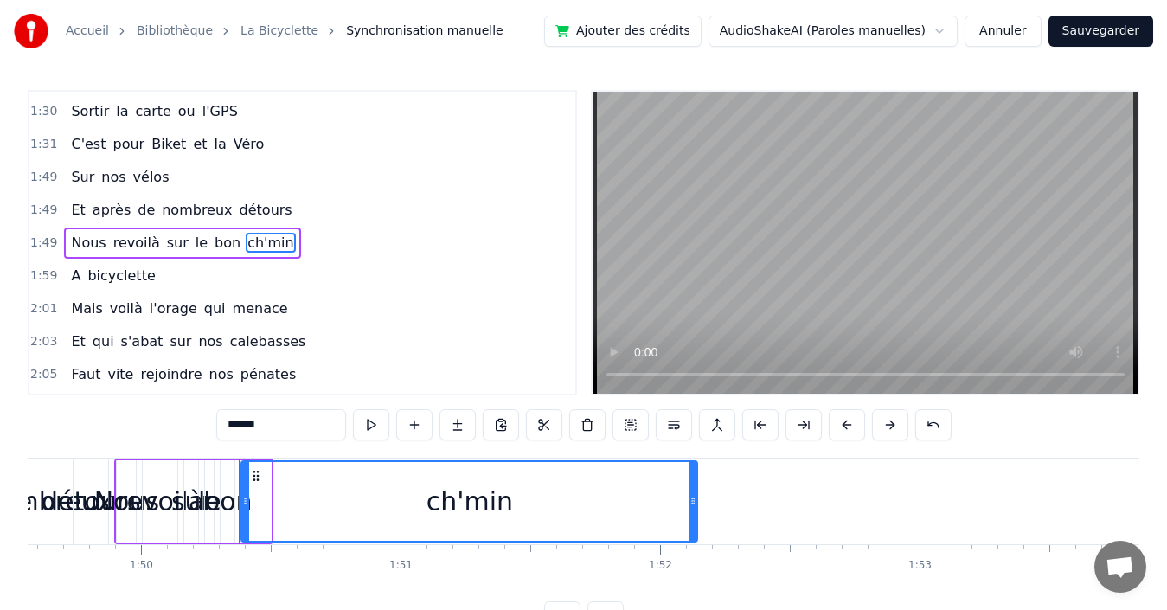
drag, startPoint x: 266, startPoint y: 496, endPoint x: 692, endPoint y: 519, distance: 427.1
click at [692, 519] on div at bounding box center [692, 501] width 7 height 79
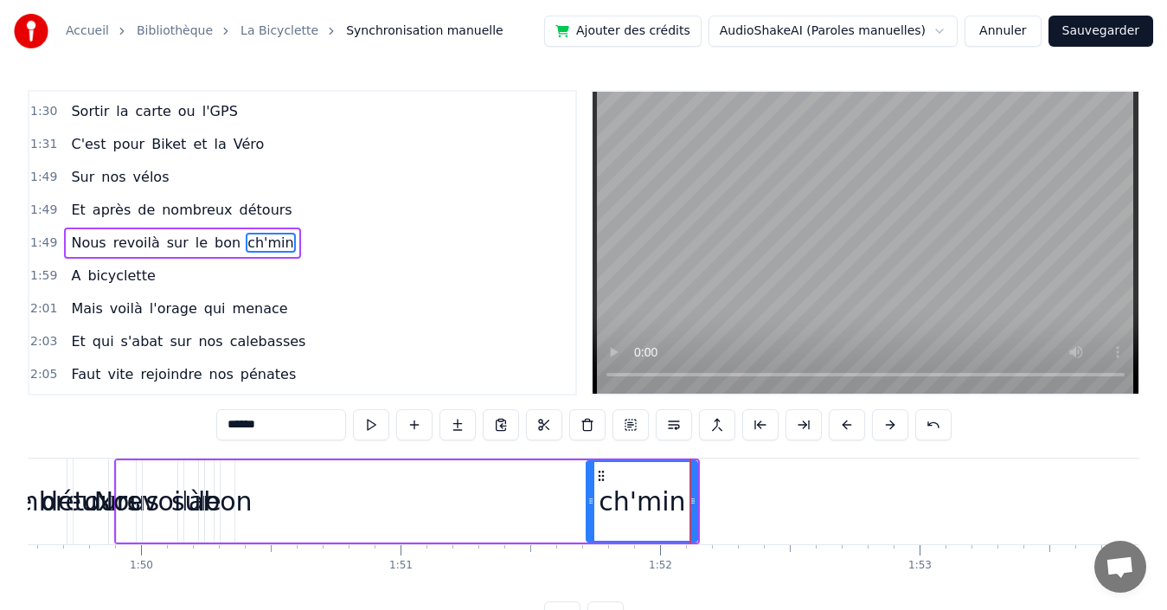
drag, startPoint x: 245, startPoint y: 478, endPoint x: 590, endPoint y: 490, distance: 345.4
click at [590, 490] on div at bounding box center [590, 501] width 7 height 79
click at [213, 240] on span "bon" at bounding box center [227, 243] width 29 height 20
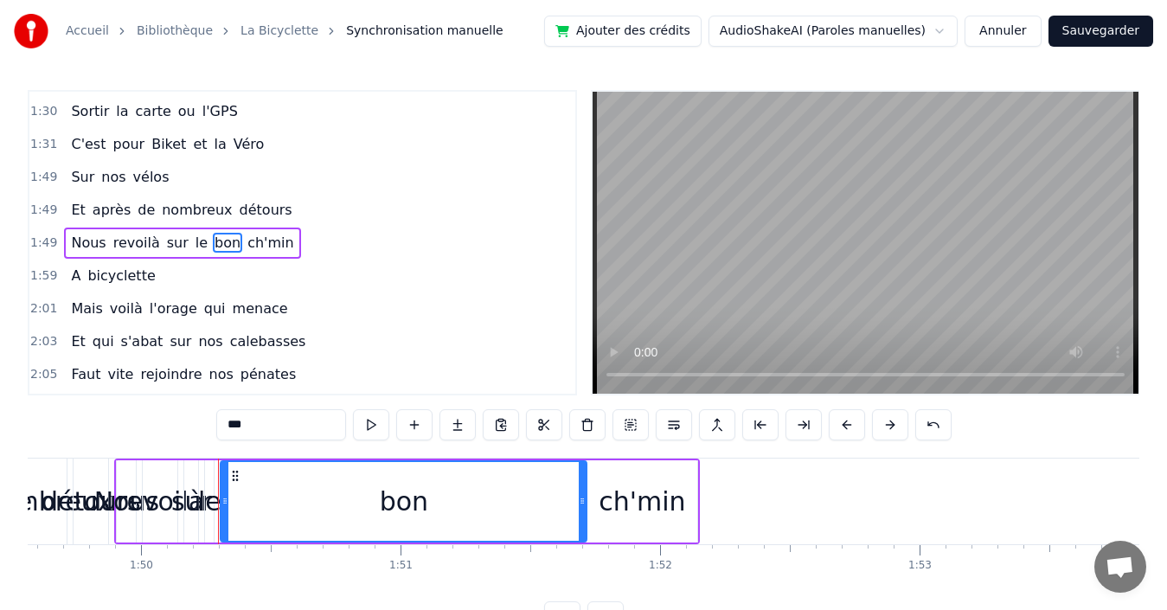
drag, startPoint x: 233, startPoint y: 484, endPoint x: 558, endPoint y: 477, distance: 325.4
click at [584, 477] on div at bounding box center [582, 501] width 7 height 79
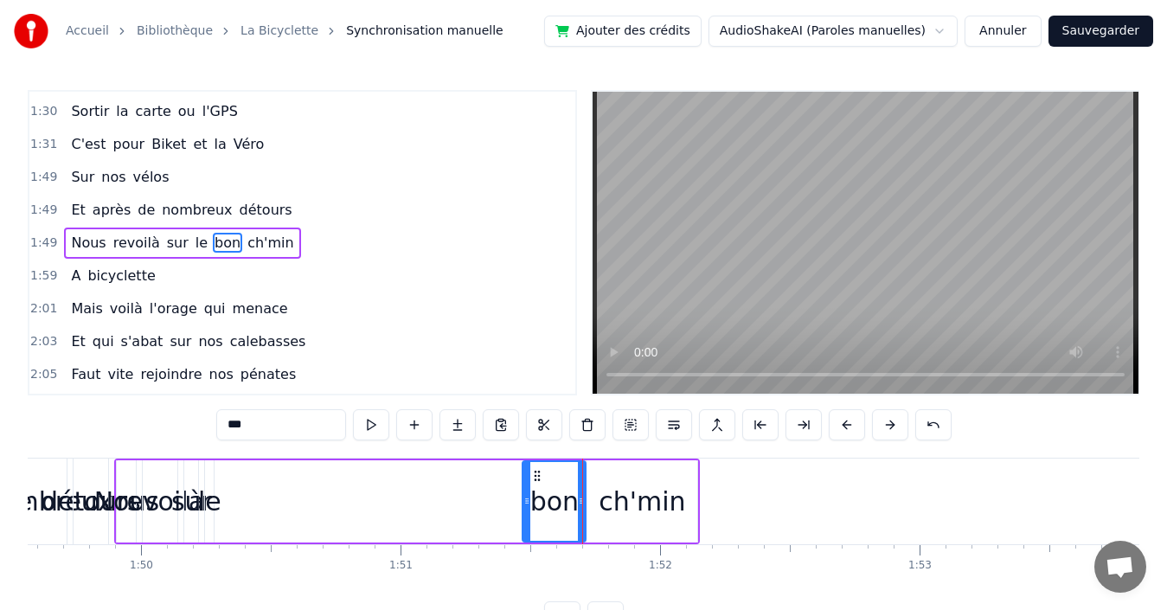
drag, startPoint x: 224, startPoint y: 486, endPoint x: 526, endPoint y: 491, distance: 301.9
click at [526, 491] on div at bounding box center [526, 501] width 7 height 79
click at [194, 244] on span "le" at bounding box center [202, 243] width 16 height 20
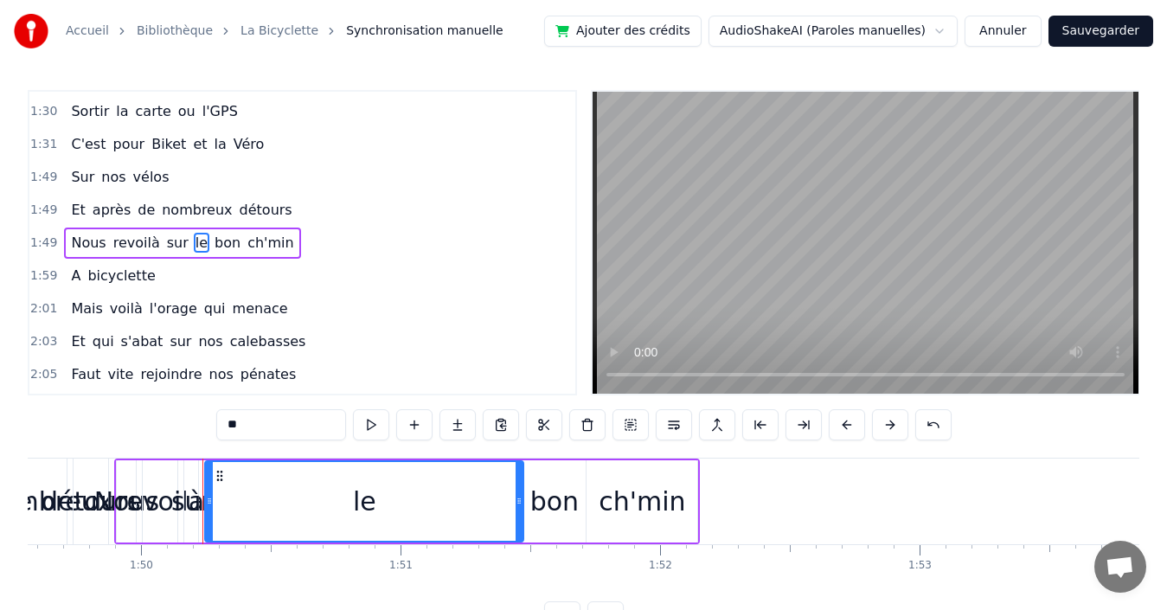
drag, startPoint x: 210, startPoint y: 503, endPoint x: 520, endPoint y: 489, distance: 310.0
click at [520, 489] on div at bounding box center [519, 501] width 7 height 79
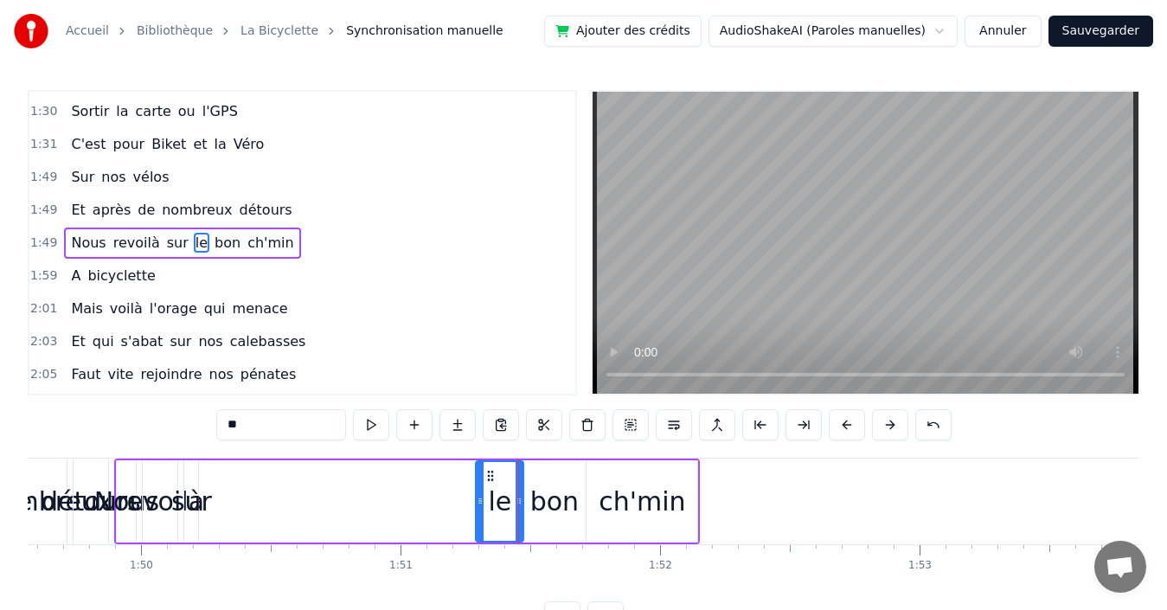
drag, startPoint x: 206, startPoint y: 491, endPoint x: 477, endPoint y: 492, distance: 270.8
click at [477, 492] on div at bounding box center [480, 501] width 7 height 79
click at [165, 243] on span "sur" at bounding box center [177, 243] width 25 height 20
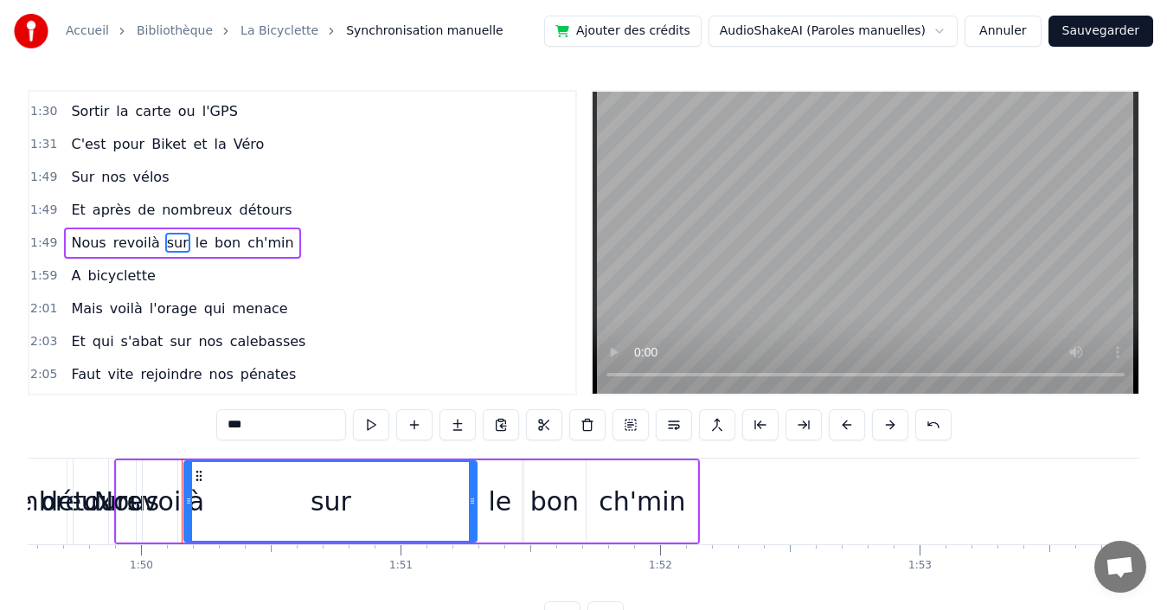
drag, startPoint x: 196, startPoint y: 497, endPoint x: 474, endPoint y: 486, distance: 278.8
click at [474, 486] on div at bounding box center [472, 501] width 7 height 79
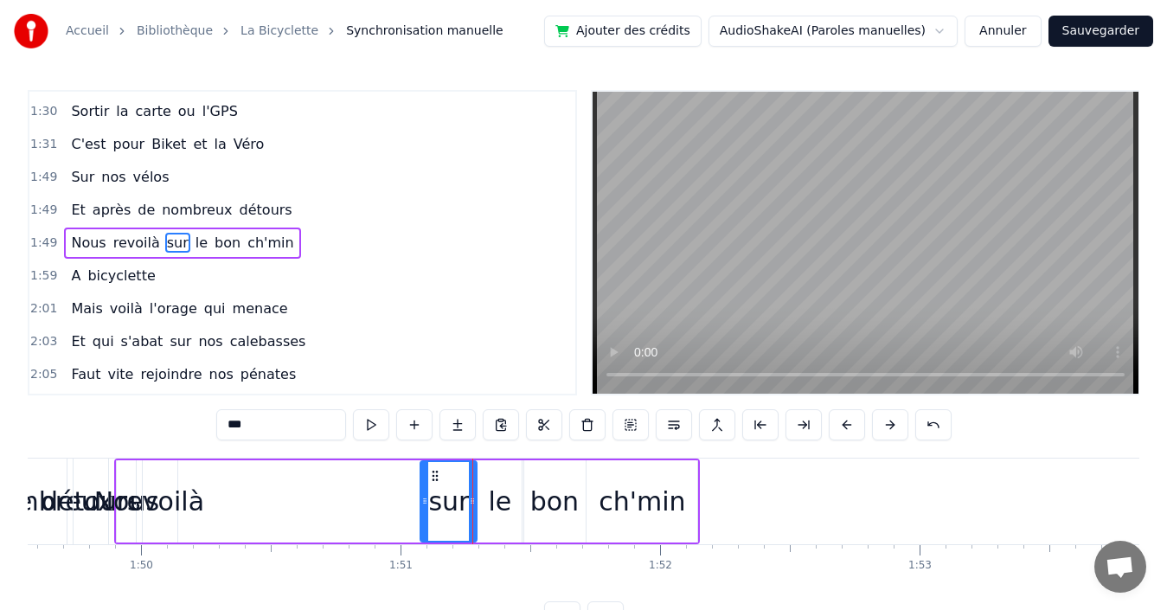
drag, startPoint x: 188, startPoint y: 490, endPoint x: 424, endPoint y: 488, distance: 236.2
click at [424, 488] on div at bounding box center [424, 501] width 7 height 79
click at [130, 238] on span "revoilà" at bounding box center [137, 243] width 50 height 20
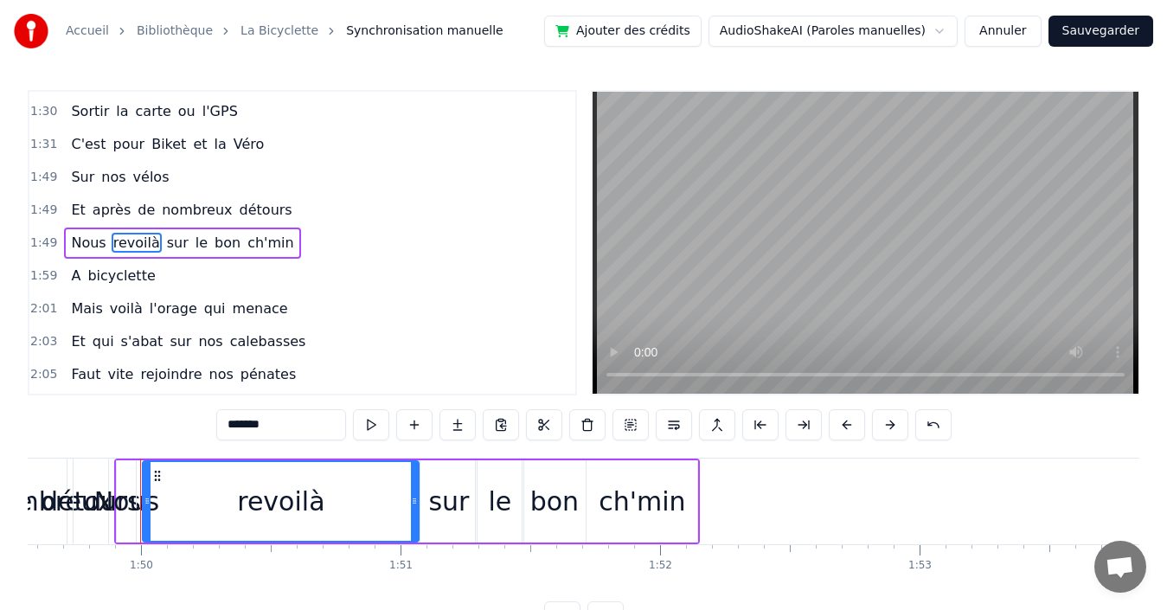
drag, startPoint x: 173, startPoint y: 490, endPoint x: 414, endPoint y: 497, distance: 241.5
click at [414, 497] on div at bounding box center [414, 501] width 7 height 79
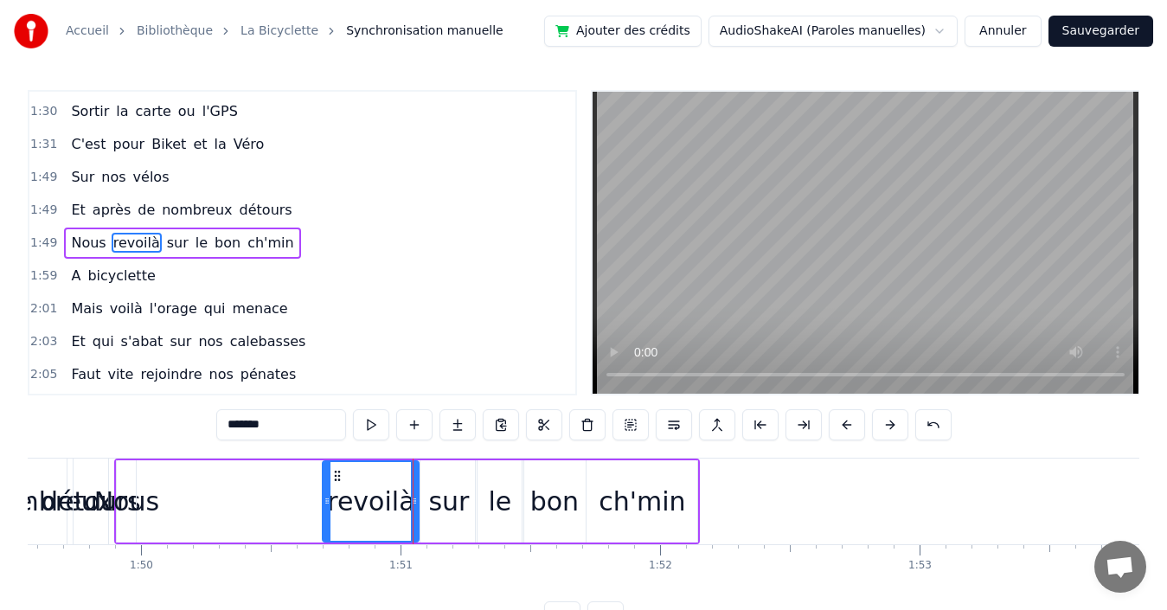
drag, startPoint x: 144, startPoint y: 496, endPoint x: 324, endPoint y: 488, distance: 180.1
click at [324, 488] on div at bounding box center [327, 501] width 7 height 79
click at [87, 240] on span "Nous" at bounding box center [88, 243] width 38 height 20
type input "****"
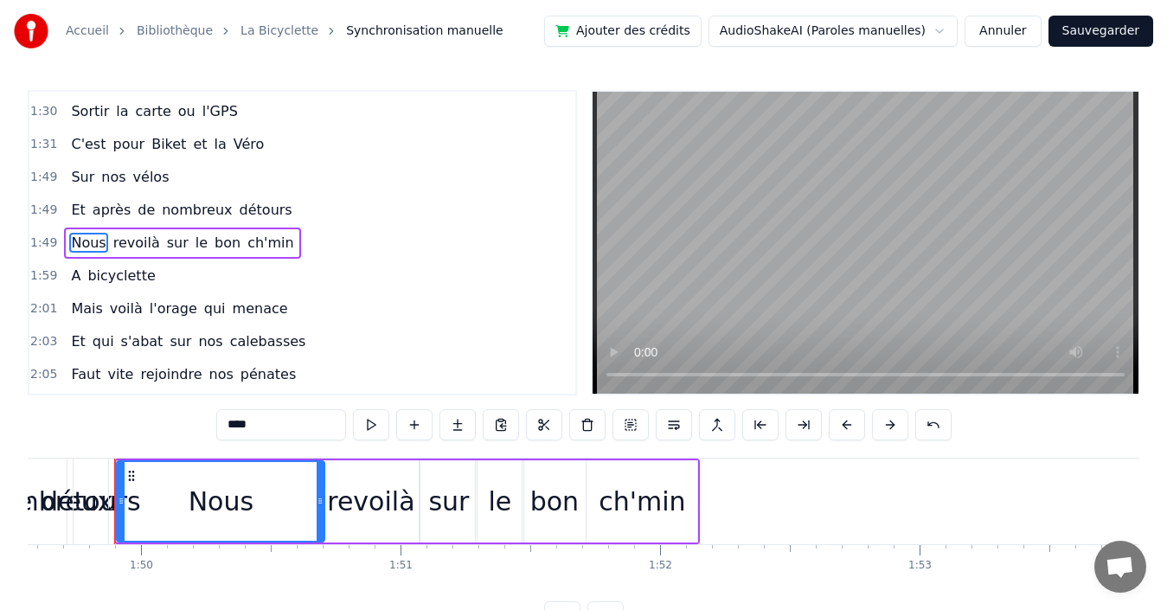
drag, startPoint x: 131, startPoint y: 492, endPoint x: 320, endPoint y: 485, distance: 188.7
click at [320, 485] on div at bounding box center [320, 501] width 7 height 79
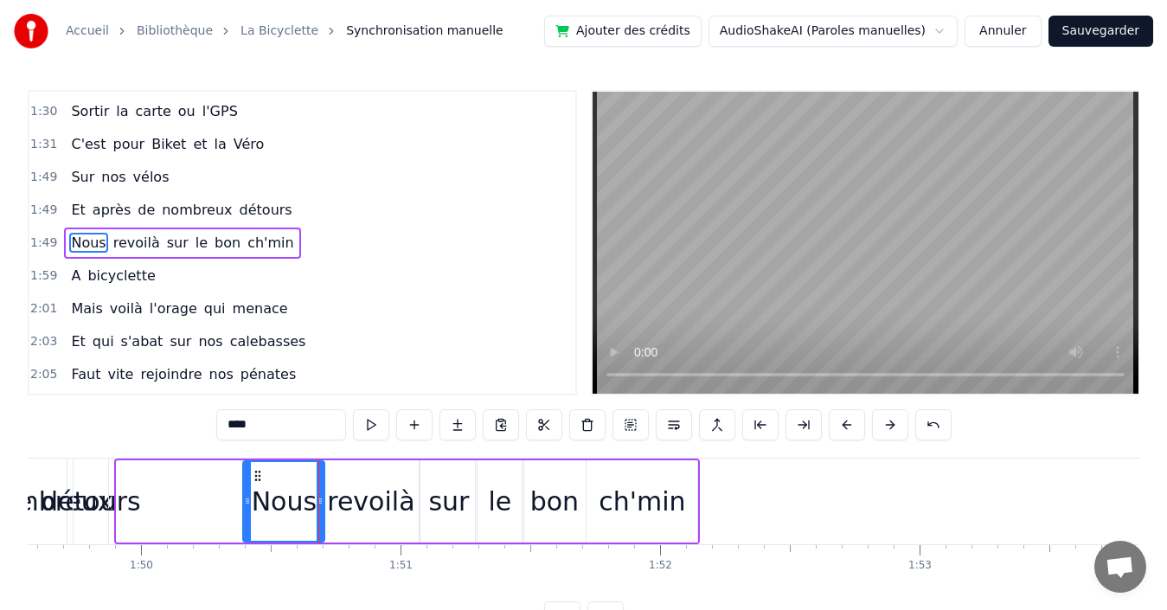
drag, startPoint x: 119, startPoint y: 490, endPoint x: 246, endPoint y: 486, distance: 126.3
click at [246, 486] on div at bounding box center [247, 501] width 7 height 79
click at [312, 239] on div "1:50 Nous revoilà sur le bon ch'min" at bounding box center [302, 243] width 546 height 33
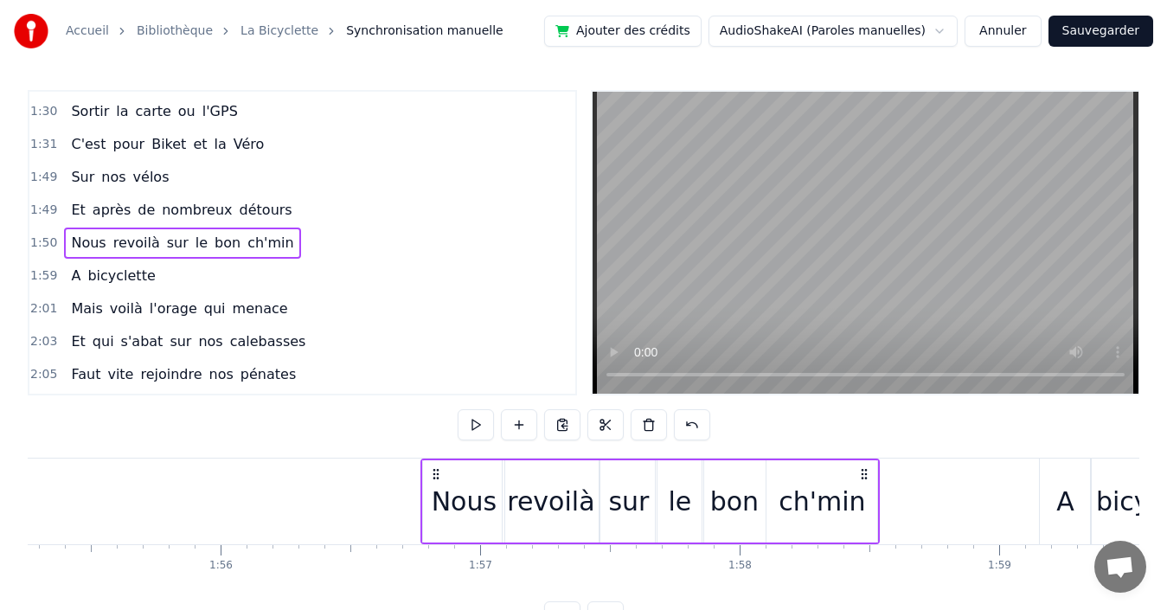
scroll to position [0, 29911]
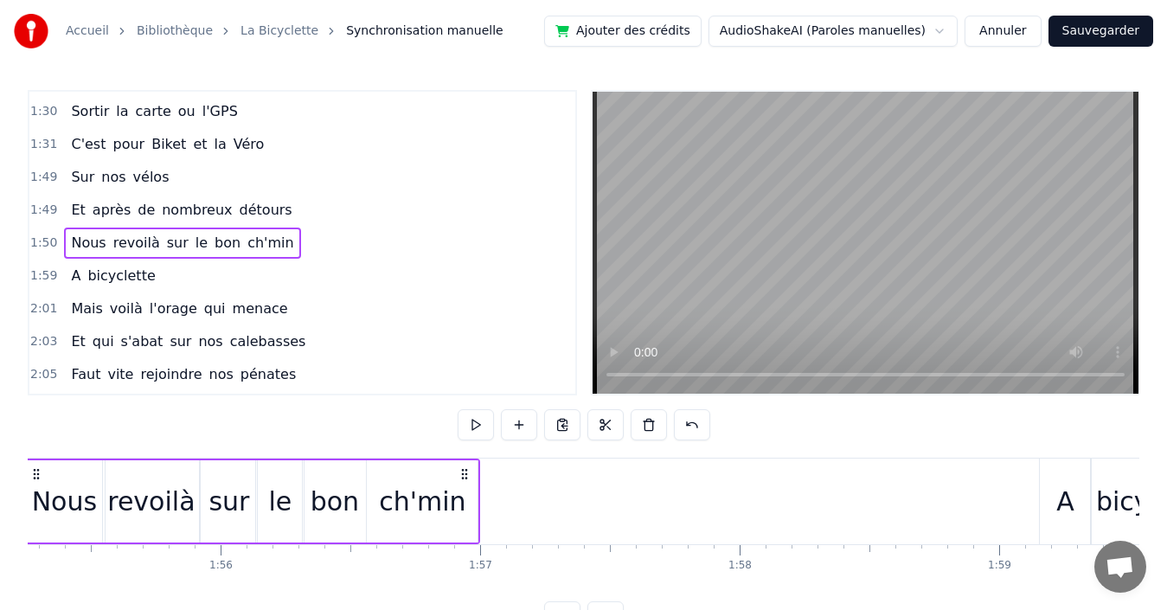
drag, startPoint x: 682, startPoint y: 472, endPoint x: 462, endPoint y: 456, distance: 220.3
click at [462, 456] on div "0:00 Quand nous partons tous les printemps 0:08 Quand nous partons dans toute l…" at bounding box center [584, 361] width 1112 height 542
click at [343, 207] on div "1:49 Et après de nombreux détours" at bounding box center [302, 210] width 546 height 33
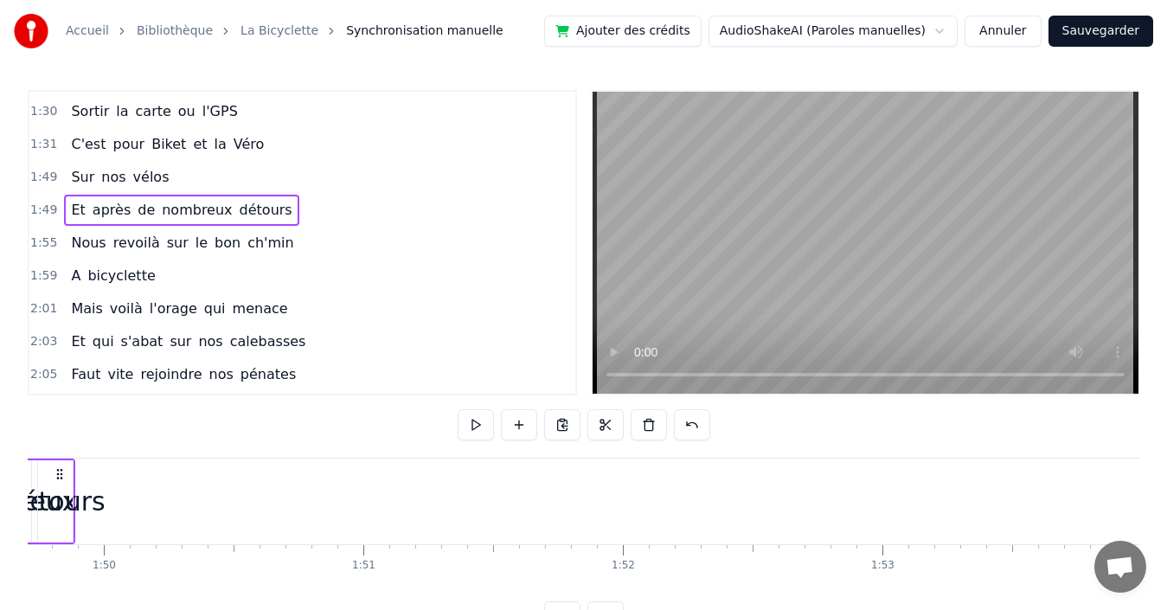
scroll to position [0, 28283]
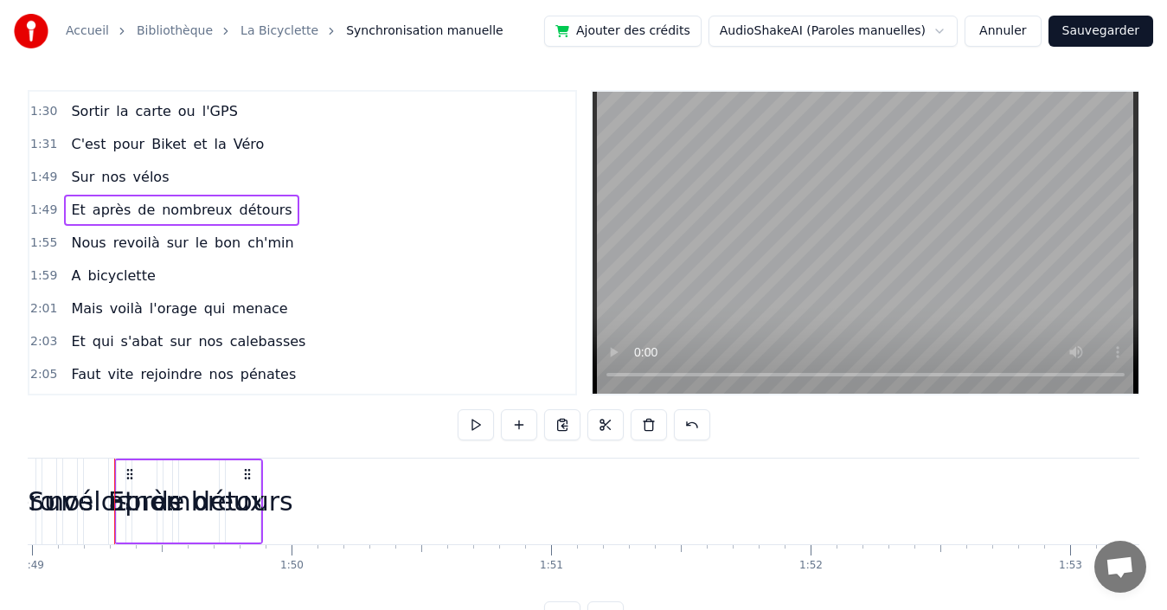
drag, startPoint x: 237, startPoint y: 213, endPoint x: 287, endPoint y: 238, distance: 56.1
click at [239, 213] on span "détours" at bounding box center [266, 210] width 56 height 20
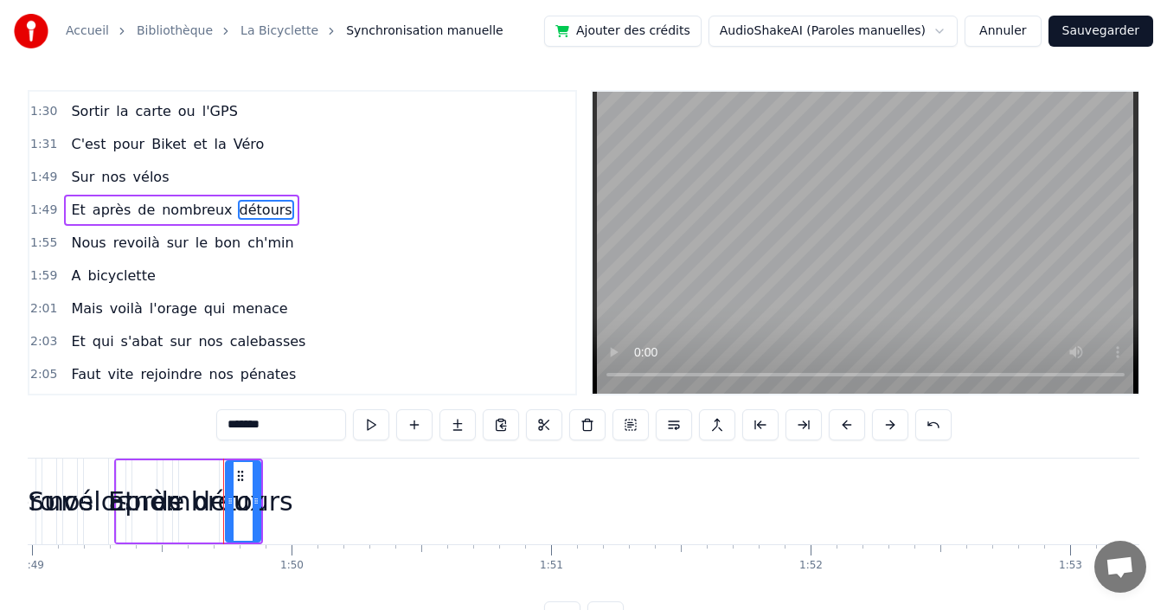
scroll to position [785, 0]
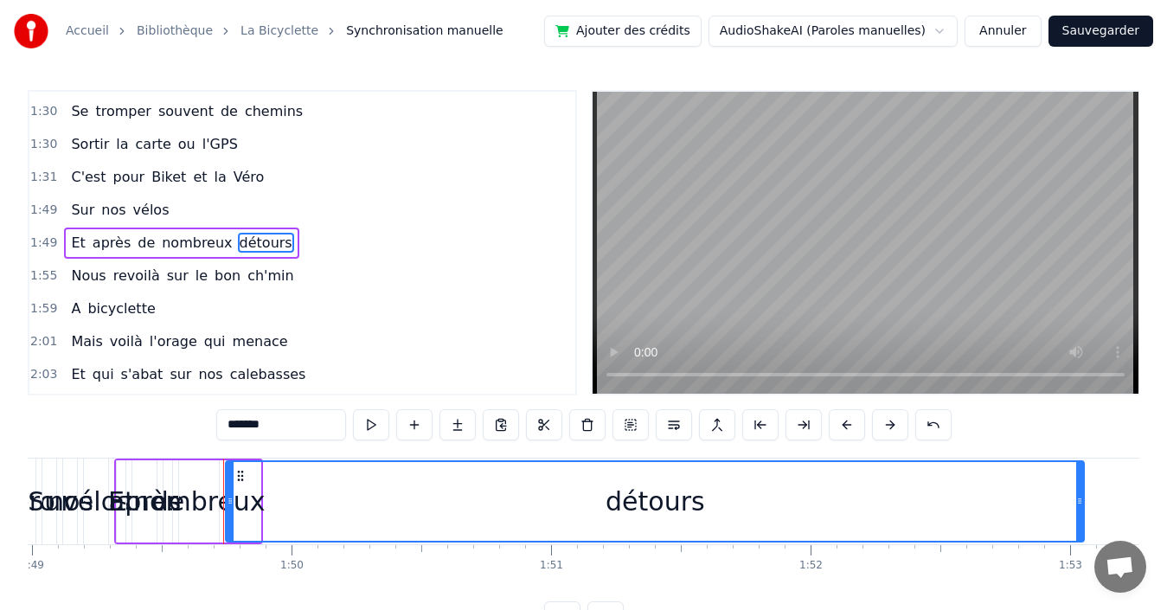
drag, startPoint x: 258, startPoint y: 500, endPoint x: 1081, endPoint y: 490, distance: 823.6
click at [1081, 490] on div at bounding box center [1079, 501] width 7 height 79
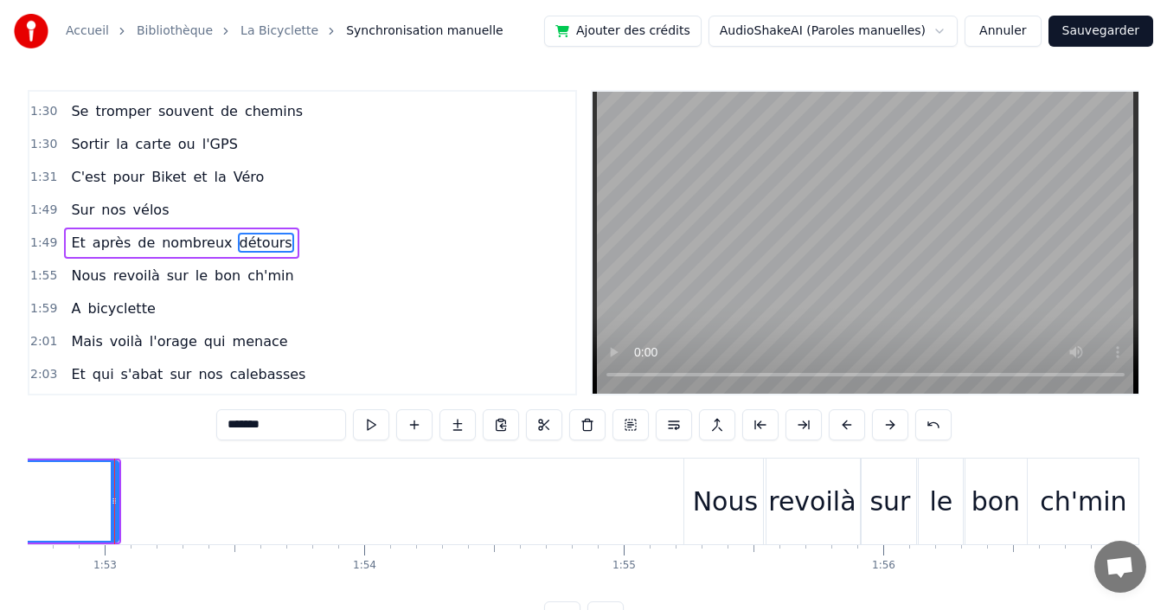
scroll to position [0, 28225]
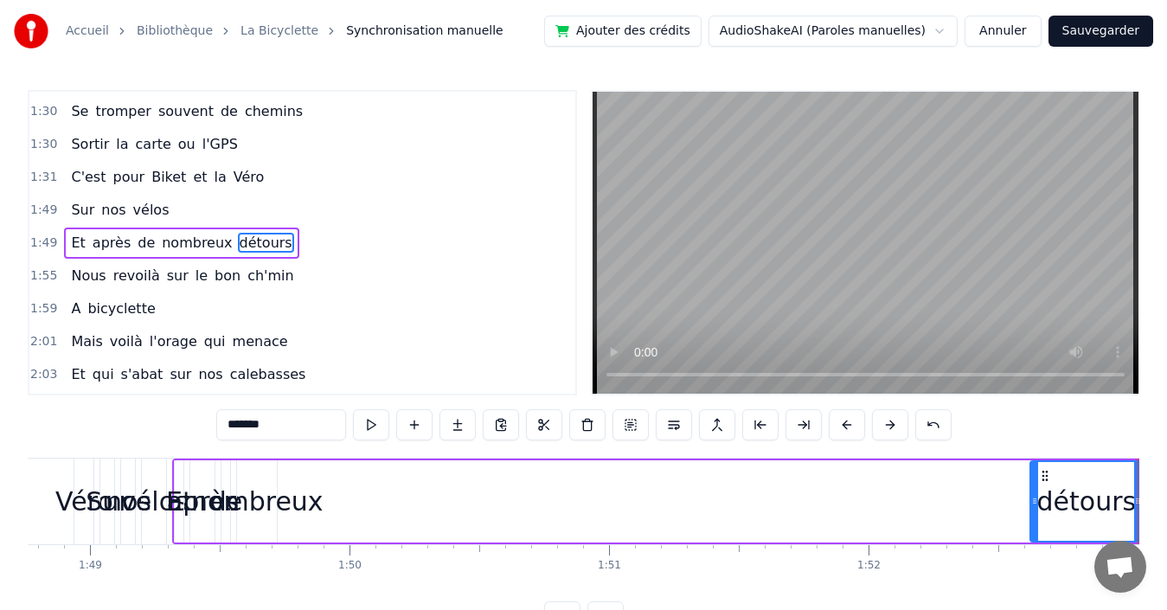
drag, startPoint x: 288, startPoint y: 478, endPoint x: 1035, endPoint y: 473, distance: 746.6
click at [1035, 473] on div at bounding box center [1034, 501] width 7 height 79
click at [171, 242] on span "nombreux" at bounding box center [197, 243] width 74 height 20
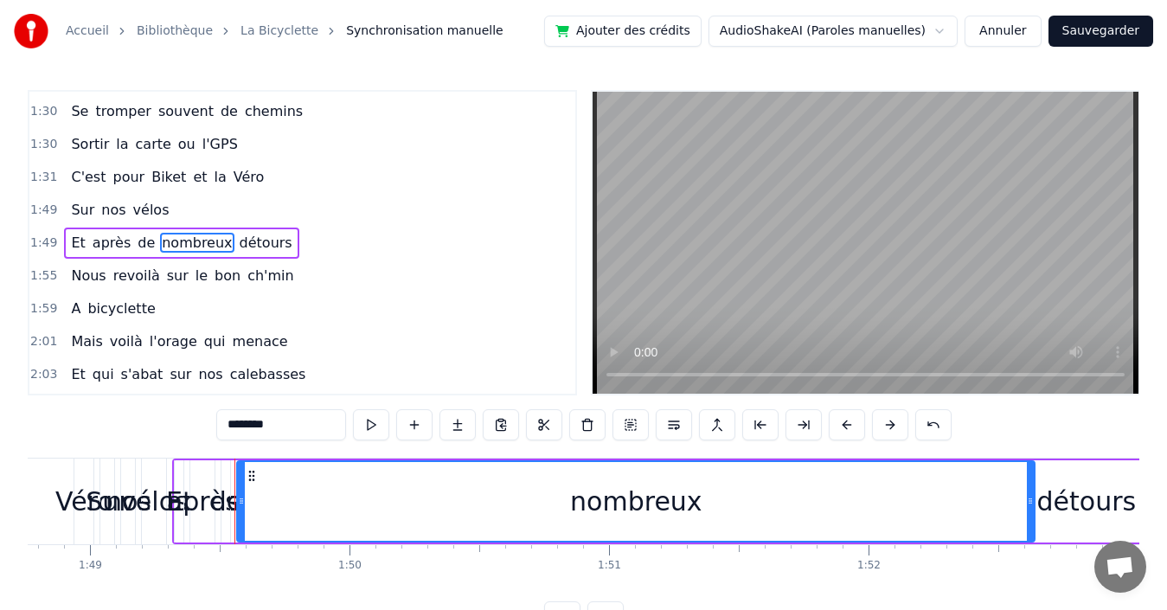
drag, startPoint x: 273, startPoint y: 492, endPoint x: 811, endPoint y: 494, distance: 538.1
click at [1030, 494] on div at bounding box center [1030, 501] width 7 height 79
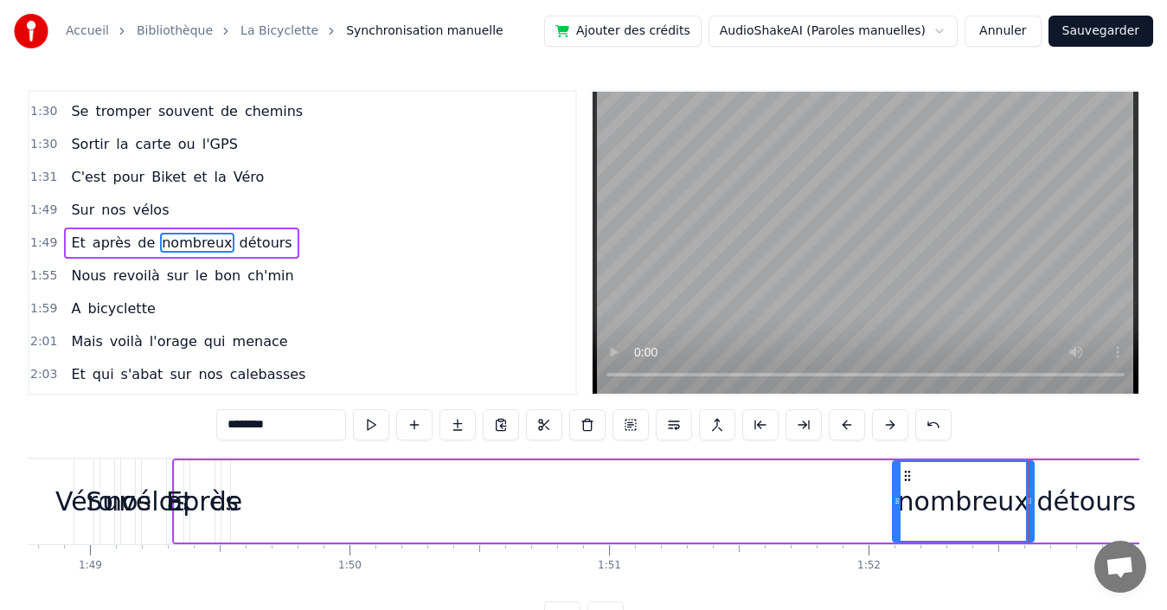
drag, startPoint x: 240, startPoint y: 490, endPoint x: 895, endPoint y: 503, distance: 655.8
click at [895, 503] on div at bounding box center [897, 501] width 7 height 79
click at [136, 243] on span "de" at bounding box center [146, 243] width 21 height 20
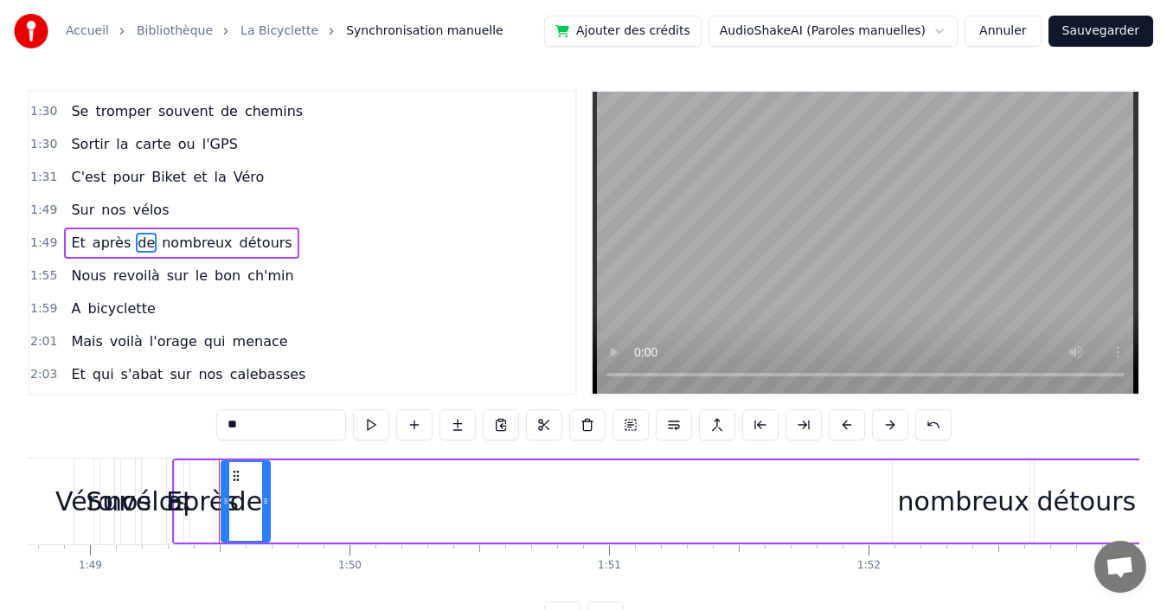
drag, startPoint x: 227, startPoint y: 495, endPoint x: 266, endPoint y: 491, distance: 39.9
click at [266, 491] on div at bounding box center [265, 501] width 7 height 79
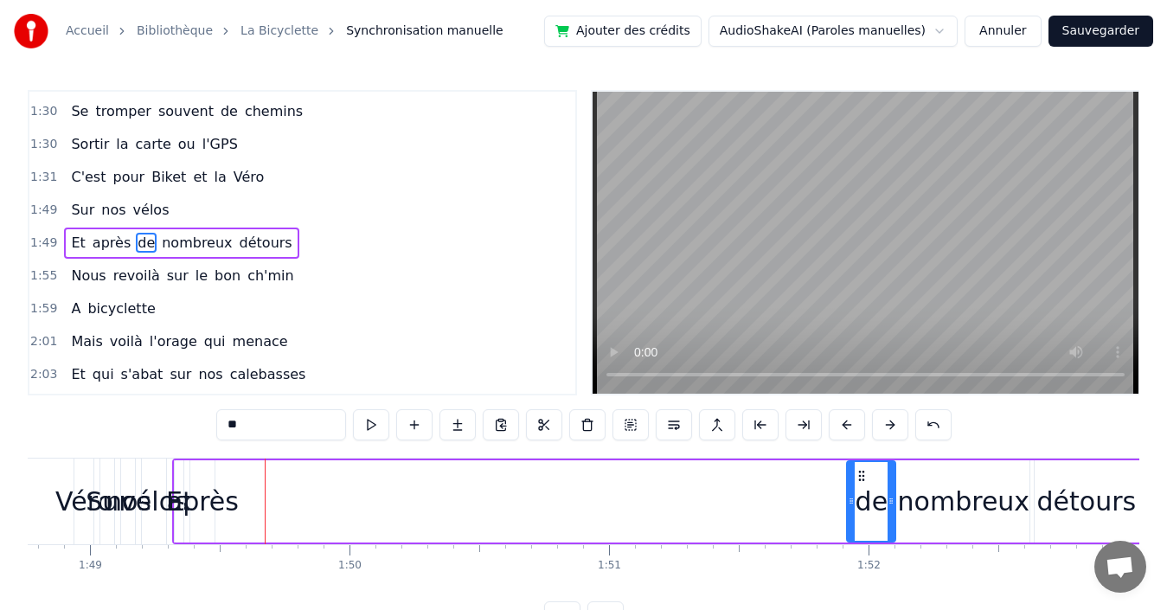
drag, startPoint x: 234, startPoint y: 476, endPoint x: 811, endPoint y: 482, distance: 577.0
click at [859, 482] on icon at bounding box center [862, 476] width 14 height 14
click at [95, 243] on span "après" at bounding box center [112, 243] width 42 height 20
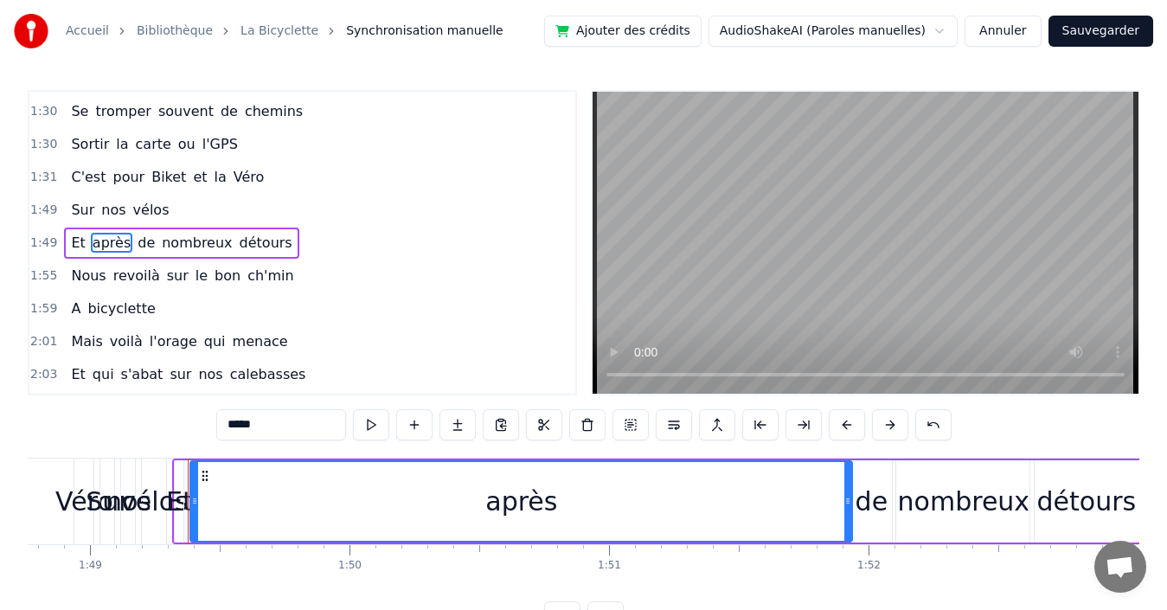
drag, startPoint x: 211, startPoint y: 487, endPoint x: 809, endPoint y: 504, distance: 598.0
click at [847, 504] on div at bounding box center [847, 501] width 7 height 79
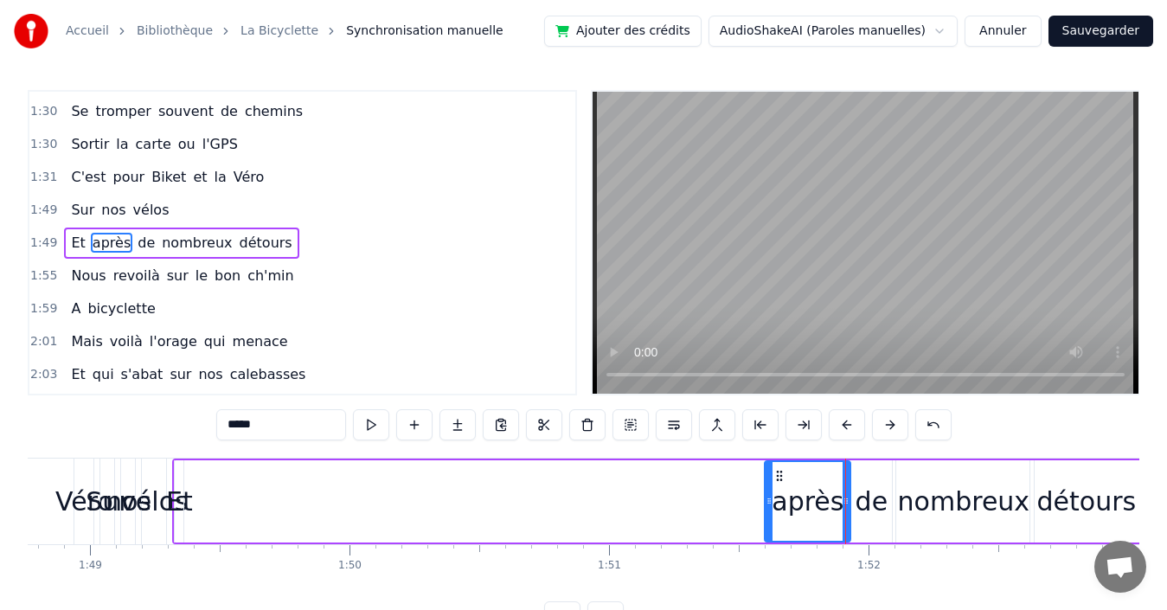
drag, startPoint x: 193, startPoint y: 484, endPoint x: 767, endPoint y: 497, distance: 574.5
click at [767, 497] on div at bounding box center [769, 501] width 7 height 79
click at [69, 245] on span "Et" at bounding box center [77, 243] width 17 height 20
type input "**"
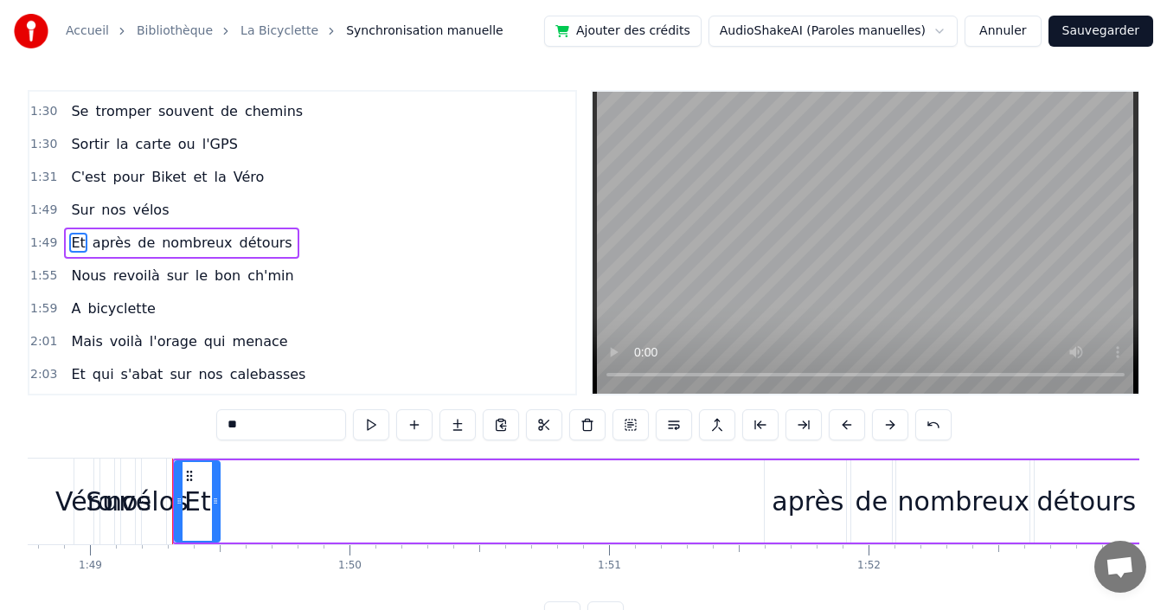
drag, startPoint x: 181, startPoint y: 497, endPoint x: 217, endPoint y: 496, distance: 36.4
click at [217, 496] on icon at bounding box center [215, 501] width 7 height 14
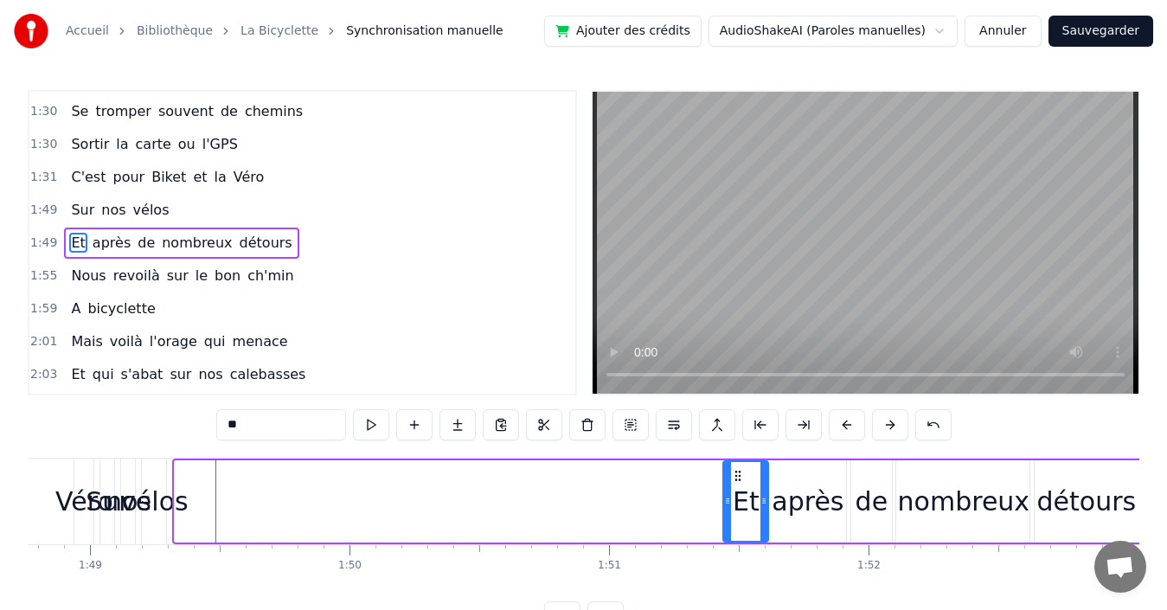
drag, startPoint x: 189, startPoint y: 471, endPoint x: 740, endPoint y: 490, distance: 552.2
click at [740, 490] on div "Et" at bounding box center [745, 501] width 43 height 79
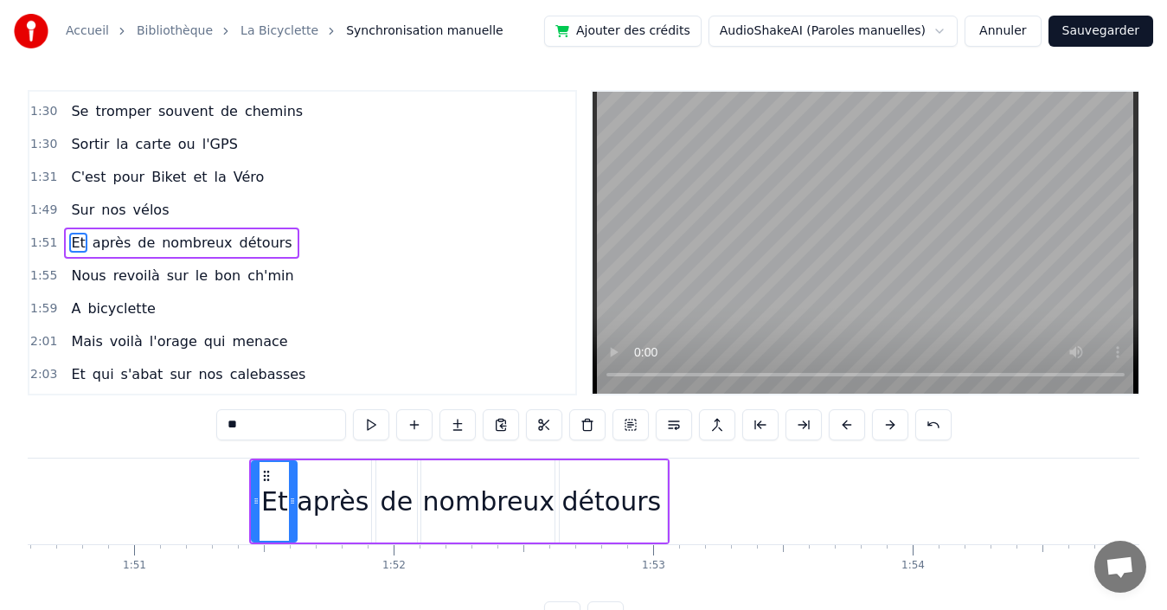
scroll to position [0, 28736]
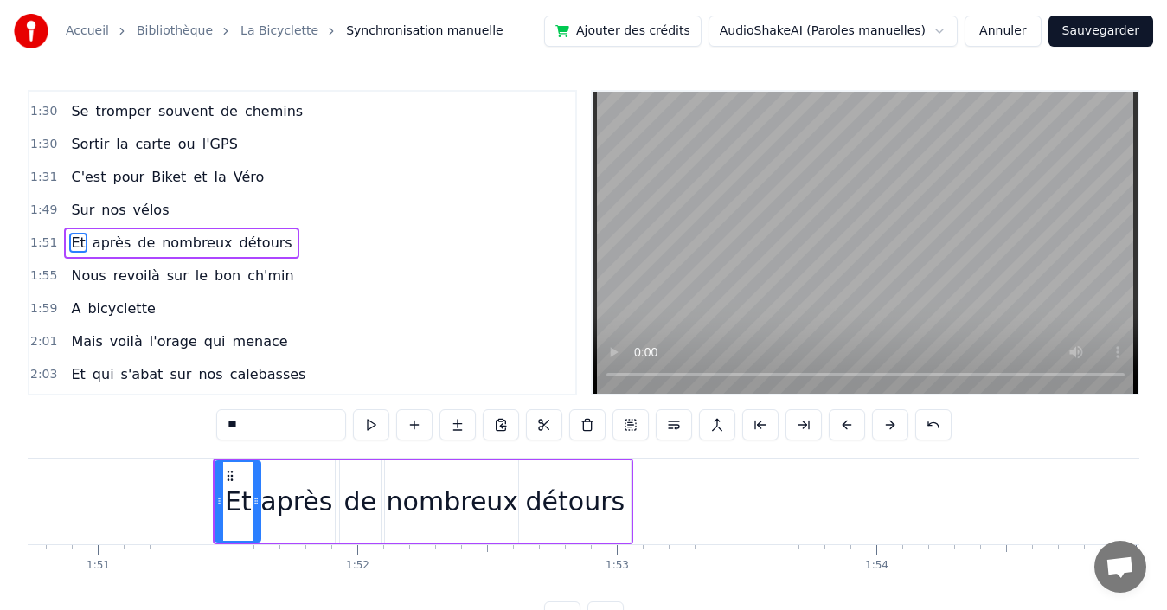
click at [354, 244] on div "1:51 Et après de nombreux détours" at bounding box center [302, 243] width 546 height 33
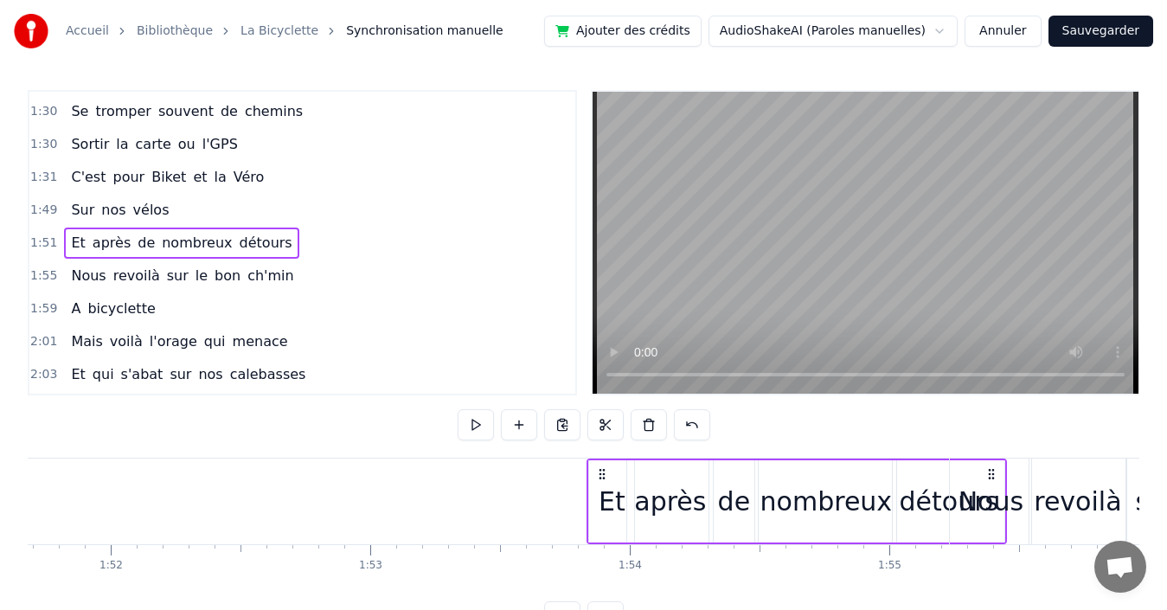
scroll to position [0, 29041]
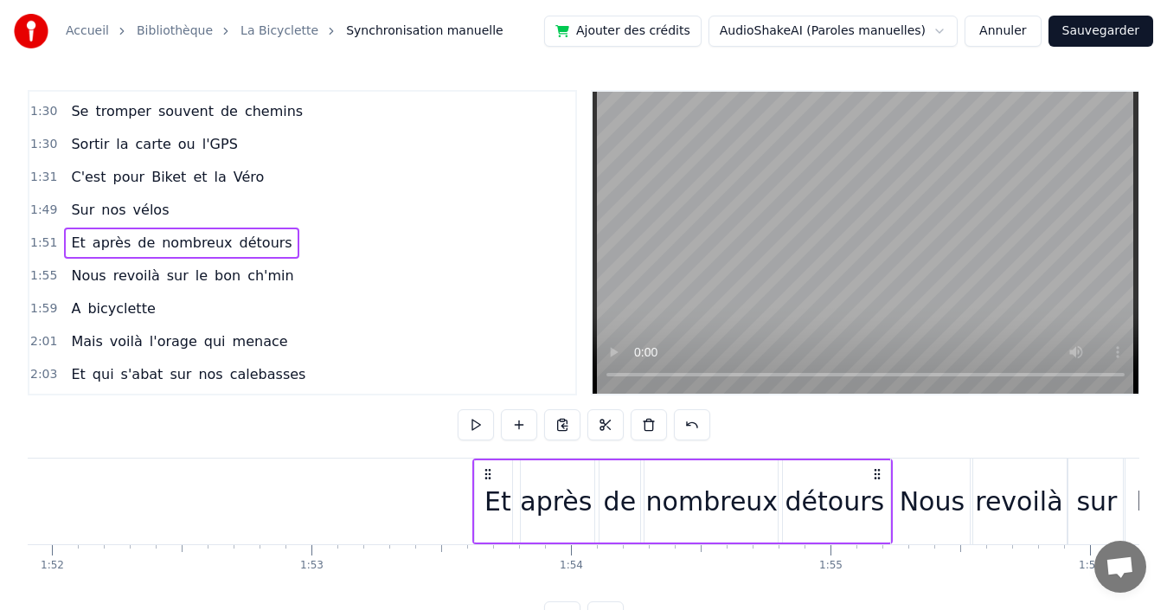
drag, startPoint x: 615, startPoint y: 471, endPoint x: 875, endPoint y: 458, distance: 259.9
click at [875, 458] on div "Et après de nombreux détours" at bounding box center [682, 501] width 420 height 86
click at [337, 208] on div "1:49 Sur nos vélos" at bounding box center [302, 210] width 546 height 33
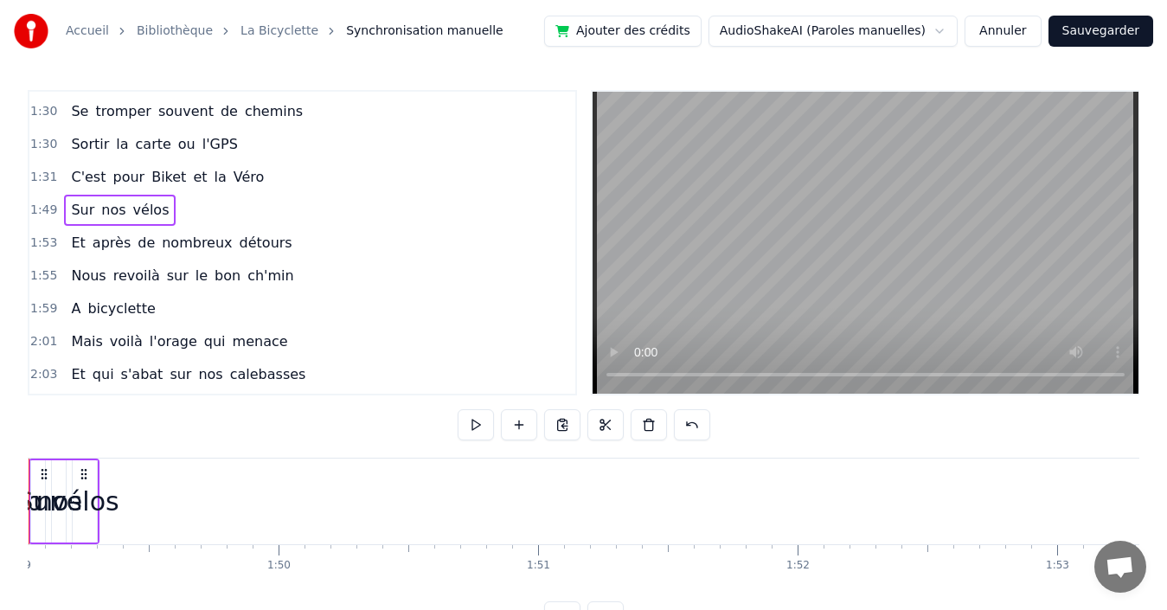
scroll to position [0, 28210]
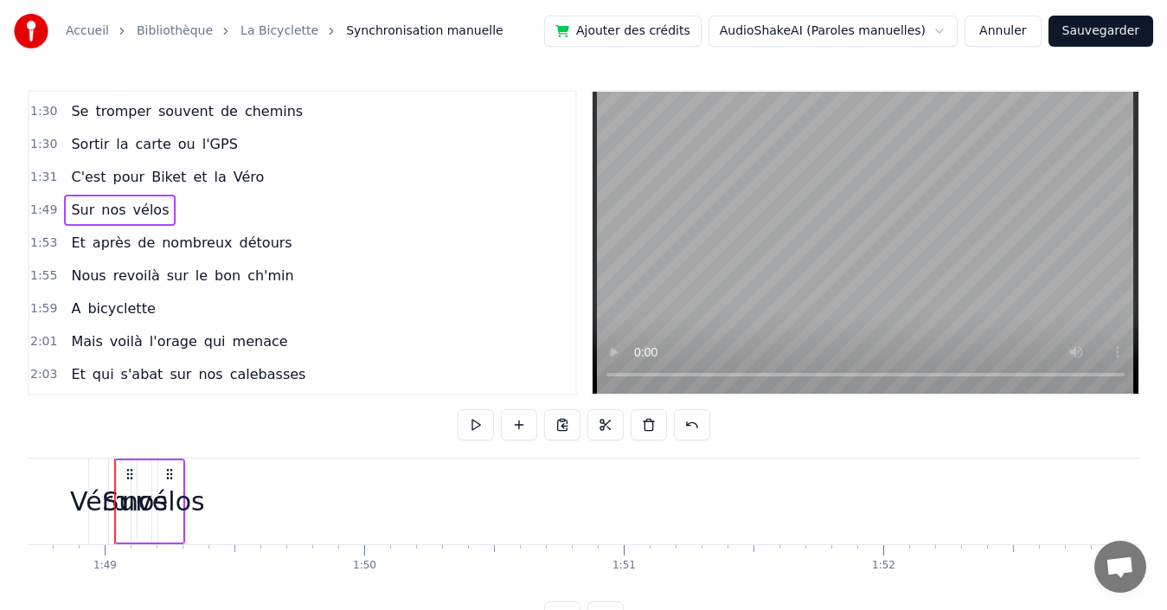
click at [136, 207] on span "vélos" at bounding box center [151, 210] width 40 height 20
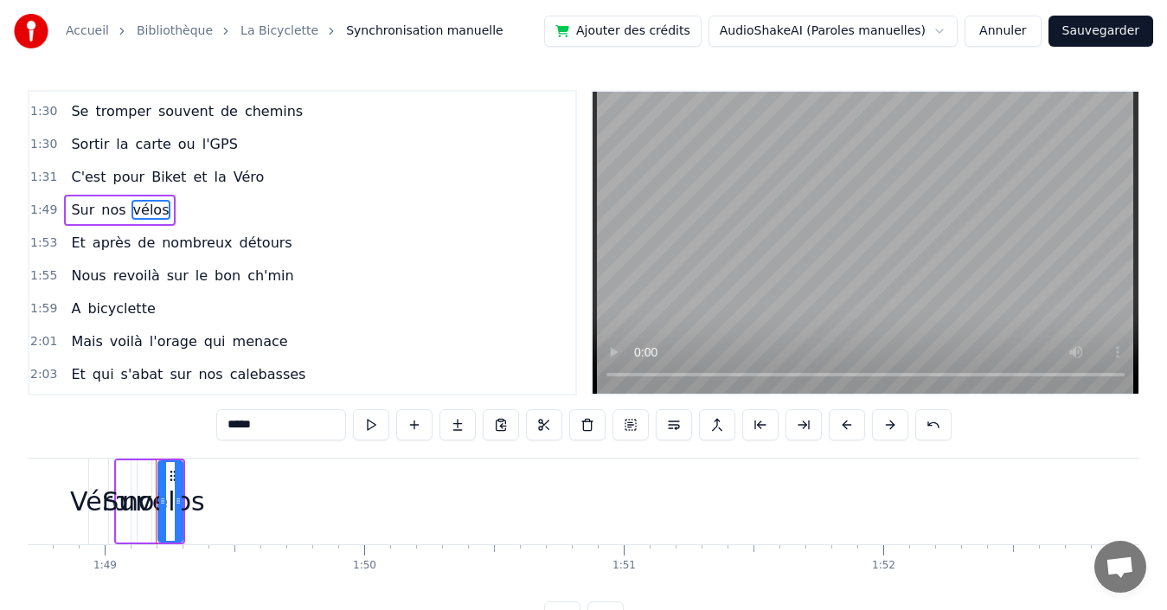
scroll to position [753, 0]
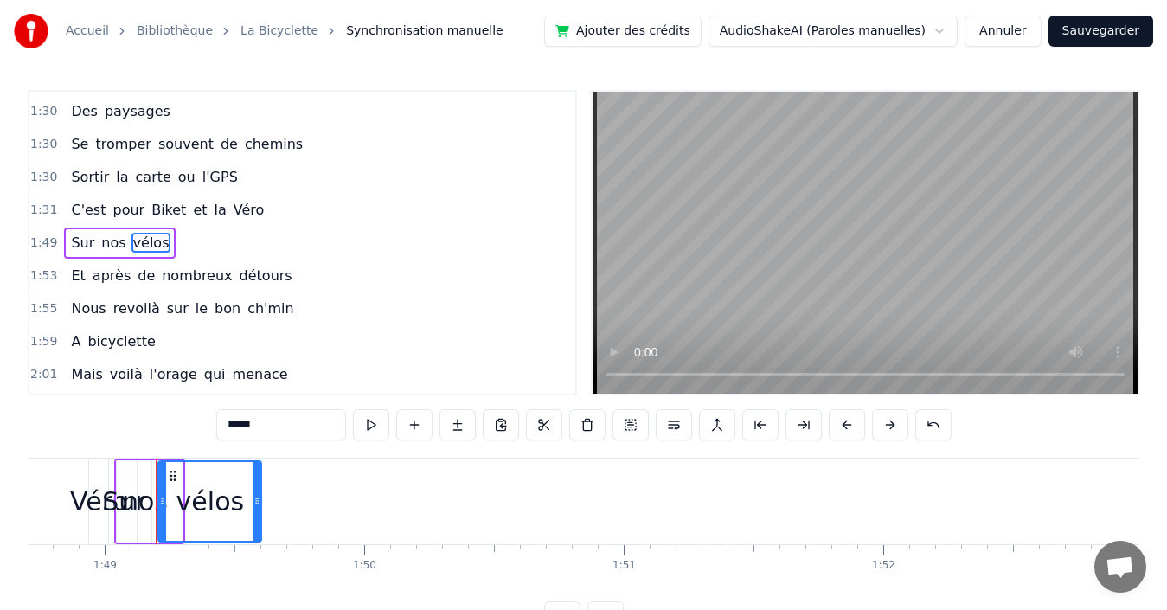
drag, startPoint x: 185, startPoint y: 483, endPoint x: 256, endPoint y: 477, distance: 71.2
click at [256, 477] on div at bounding box center [256, 501] width 7 height 79
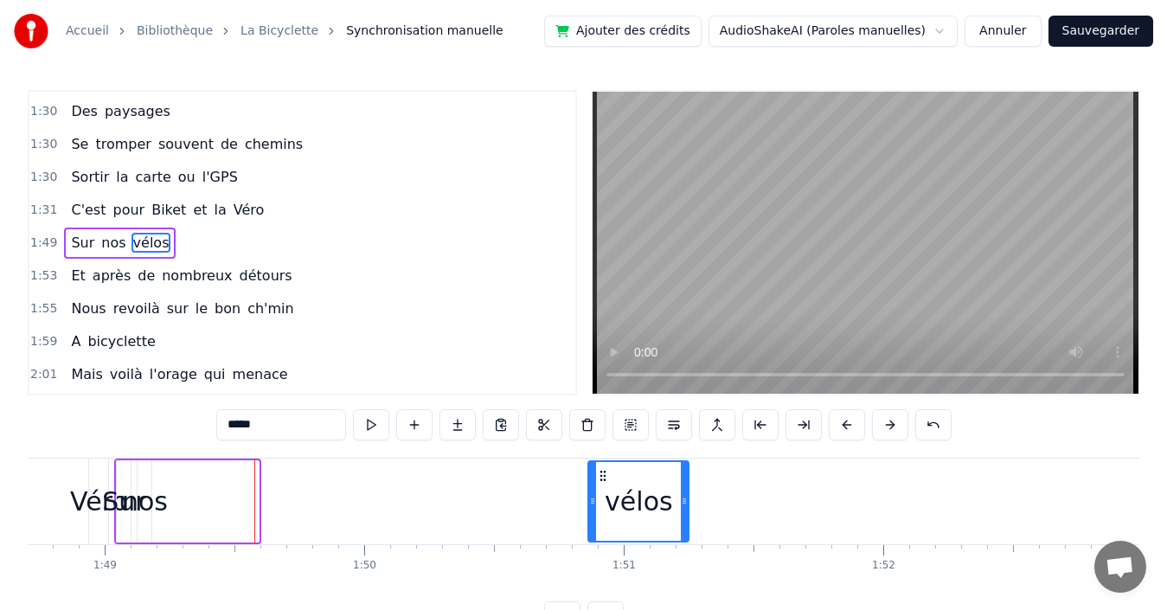
drag, startPoint x: 172, startPoint y: 472, endPoint x: 602, endPoint y: 499, distance: 430.8
click at [602, 499] on div "vélos" at bounding box center [638, 501] width 99 height 79
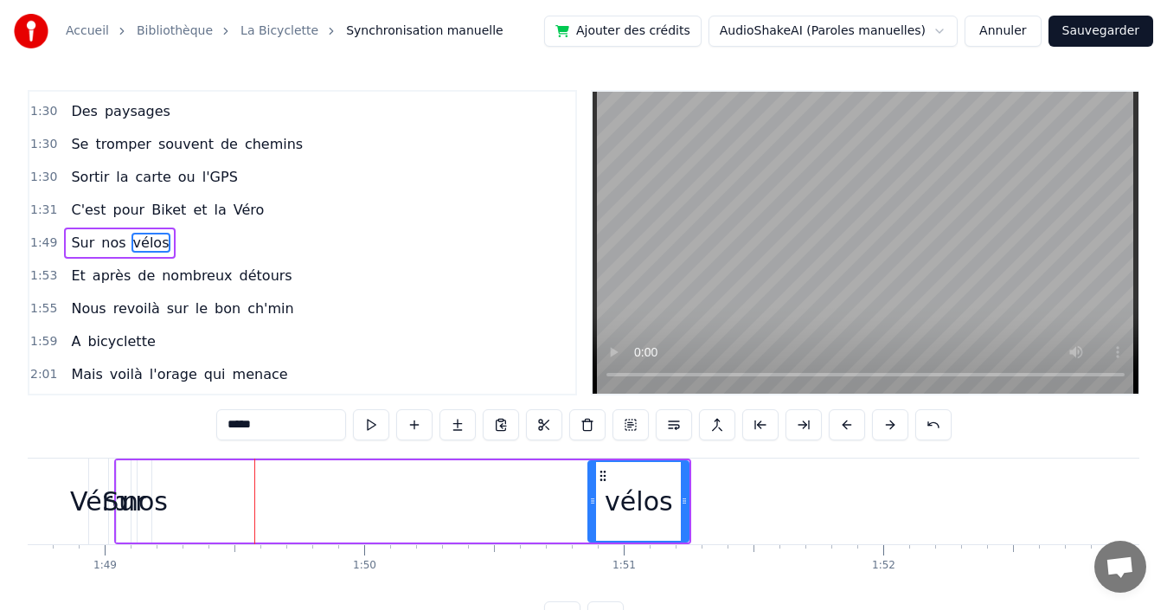
click at [111, 244] on span "nos" at bounding box center [113, 243] width 28 height 20
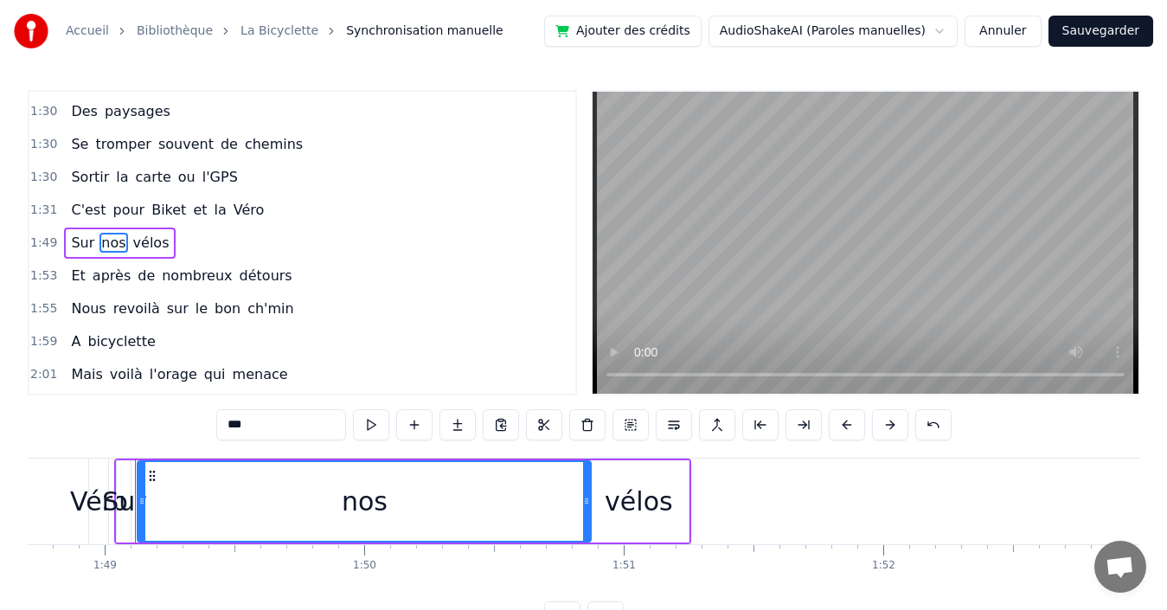
drag, startPoint x: 148, startPoint y: 500, endPoint x: 587, endPoint y: 508, distance: 439.5
click at [587, 508] on div at bounding box center [586, 501] width 7 height 79
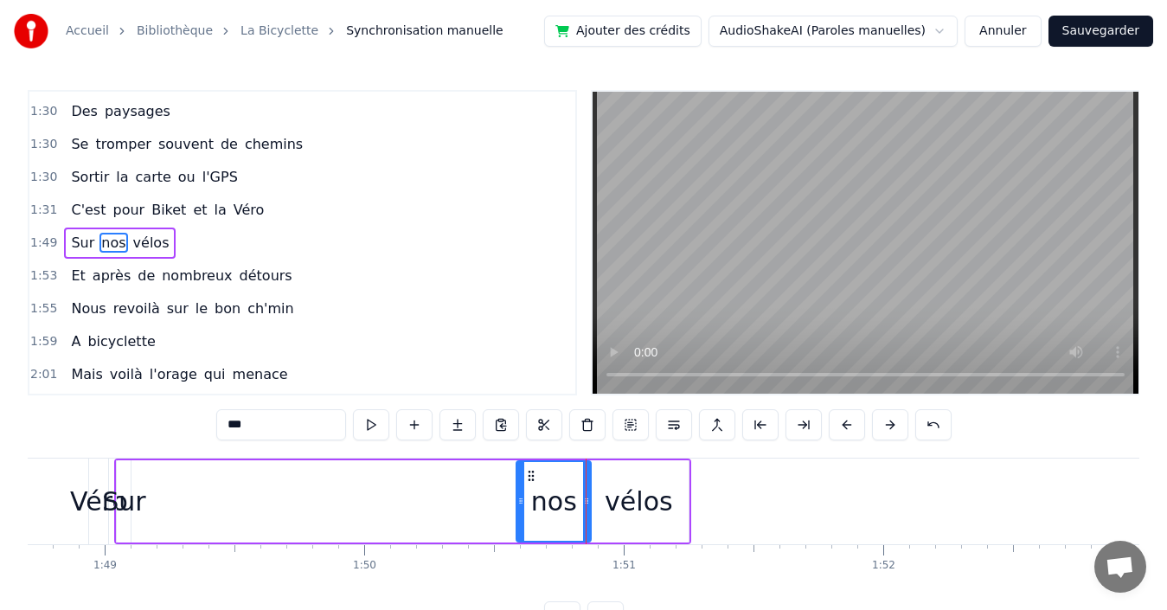
drag, startPoint x: 141, startPoint y: 501, endPoint x: 522, endPoint y: 525, distance: 381.4
click at [522, 525] on div at bounding box center [520, 501] width 7 height 79
click at [124, 500] on div "Sur" at bounding box center [123, 501] width 43 height 39
type input "***"
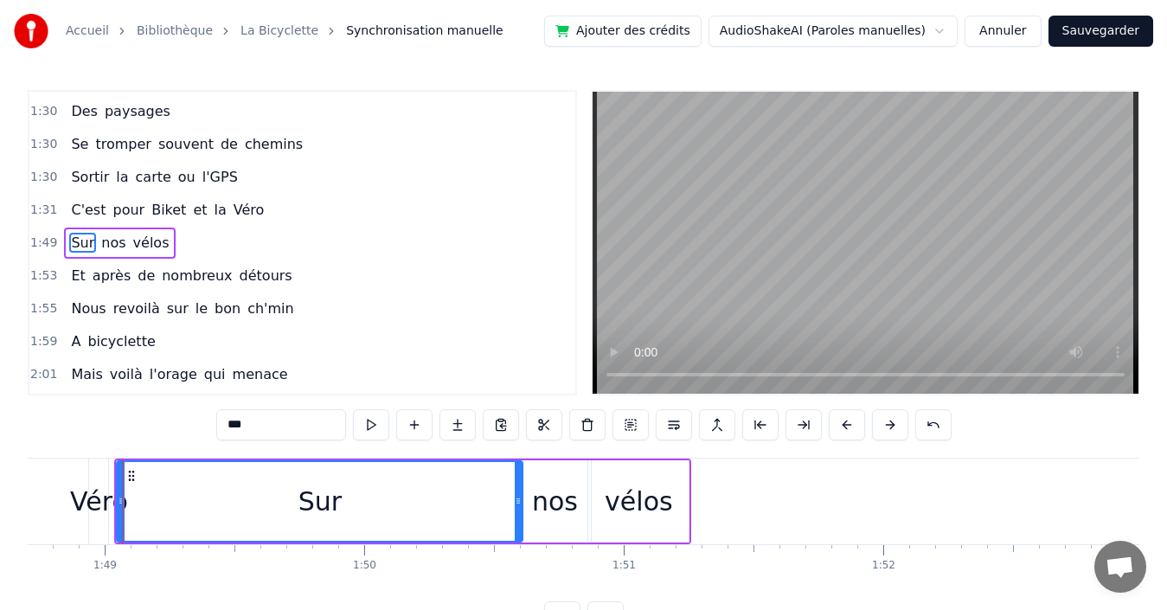
drag, startPoint x: 128, startPoint y: 493, endPoint x: 520, endPoint y: 505, distance: 392.1
click at [520, 505] on div at bounding box center [518, 501] width 7 height 79
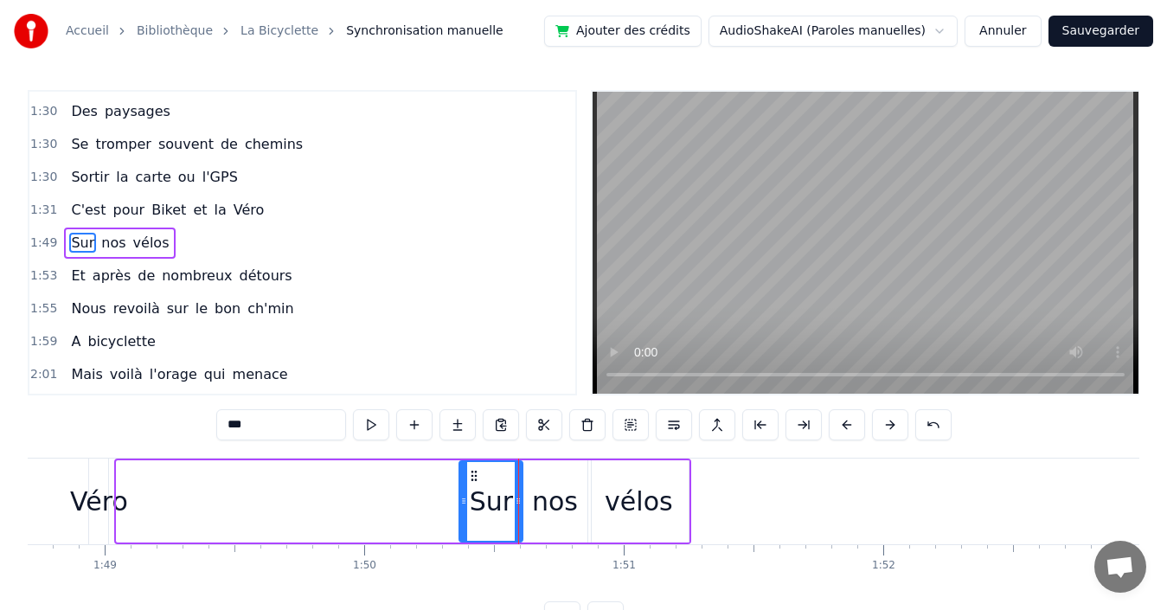
drag, startPoint x: 119, startPoint y: 497, endPoint x: 462, endPoint y: 505, distance: 342.7
click at [462, 505] on icon at bounding box center [463, 501] width 7 height 14
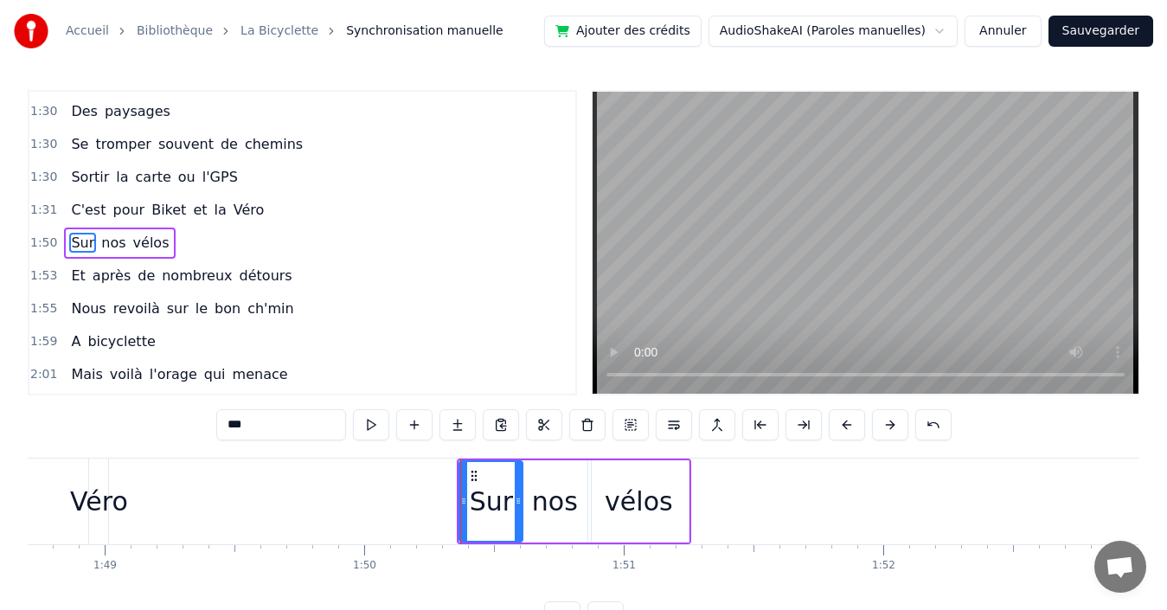
click at [330, 246] on div "1:50 Sur nos vélos" at bounding box center [302, 243] width 546 height 33
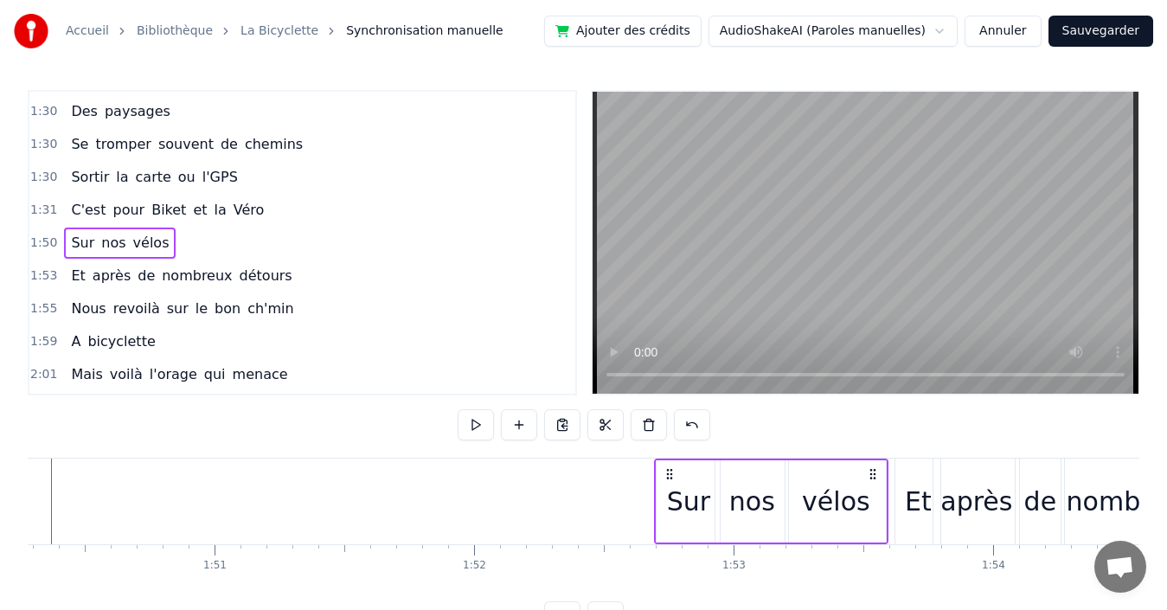
scroll to position [0, 28624]
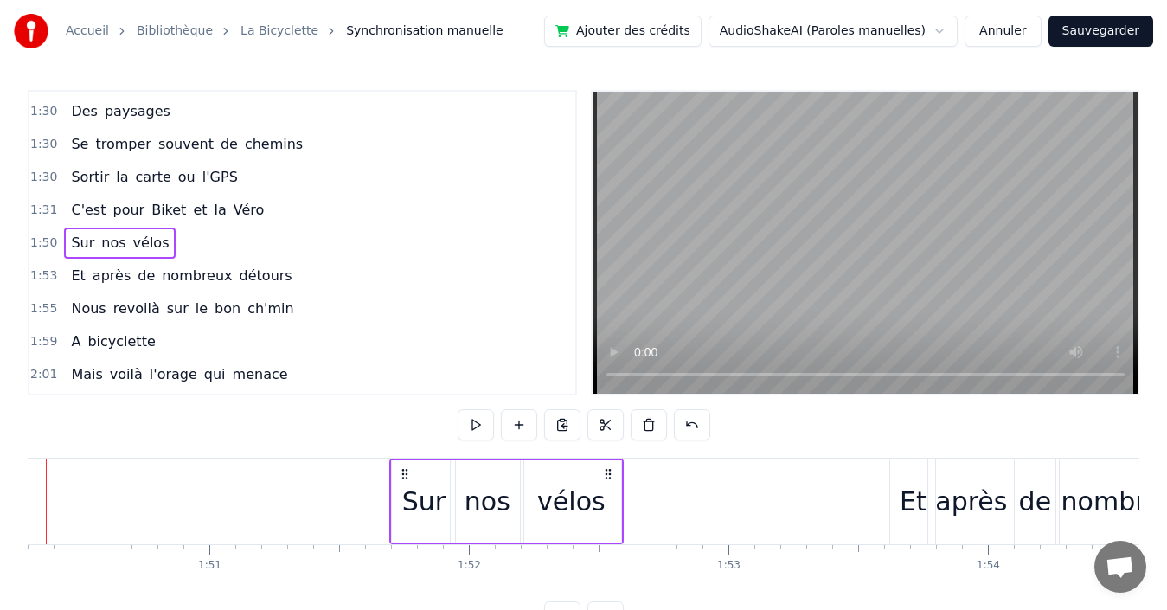
drag, startPoint x: 675, startPoint y: 471, endPoint x: 546, endPoint y: 452, distance: 130.2
click at [546, 452] on div "0:00 Quand nous partons tous les printemps 0:08 Quand nous partons dans toute l…" at bounding box center [584, 361] width 1112 height 542
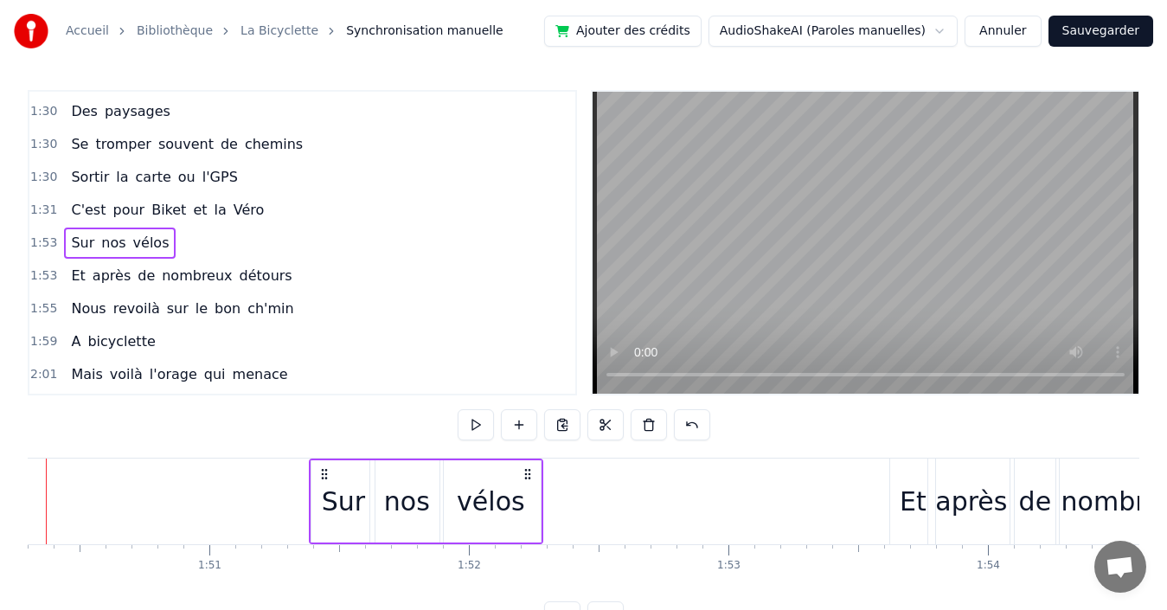
drag, startPoint x: 818, startPoint y: 473, endPoint x: 324, endPoint y: 452, distance: 495.3
click at [324, 452] on div "0:00 Quand nous partons tous les printemps 0:08 Quand nous partons dans toute l…" at bounding box center [584, 361] width 1112 height 542
click at [272, 209] on div "1:31 C'est pour Biket et la Véro" at bounding box center [302, 210] width 546 height 33
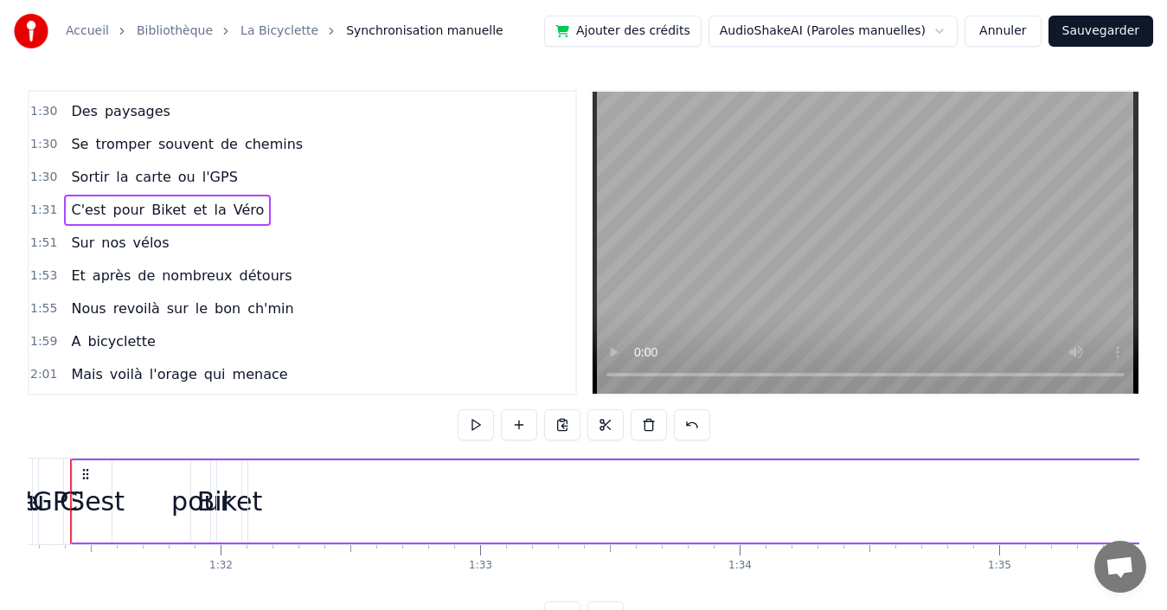
scroll to position [0, 23637]
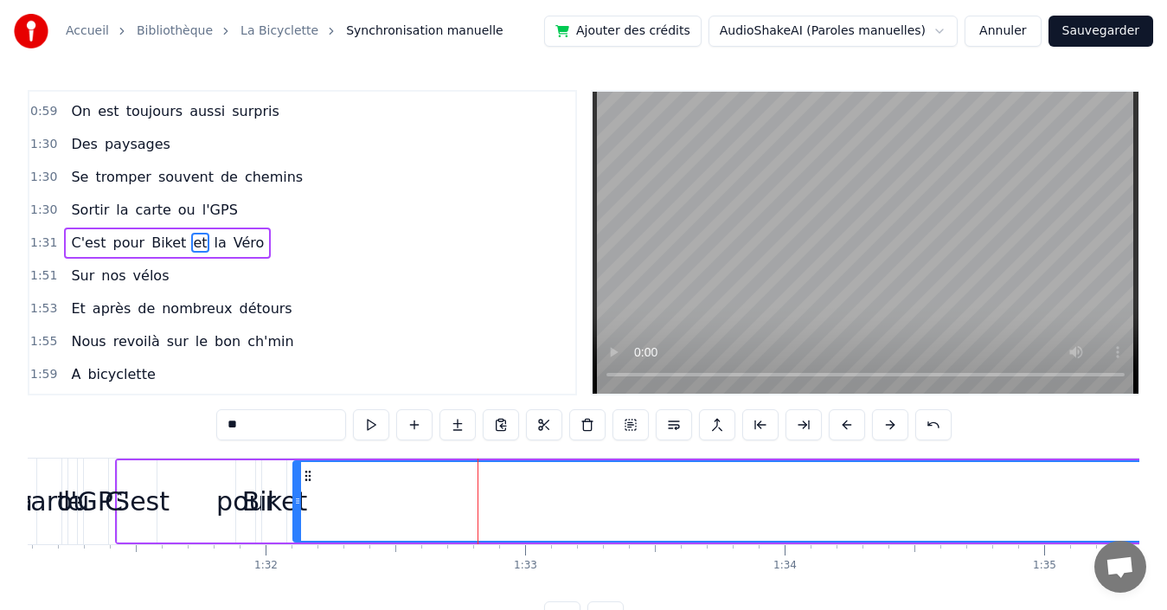
click at [232, 241] on span "Véro" at bounding box center [249, 243] width 35 height 20
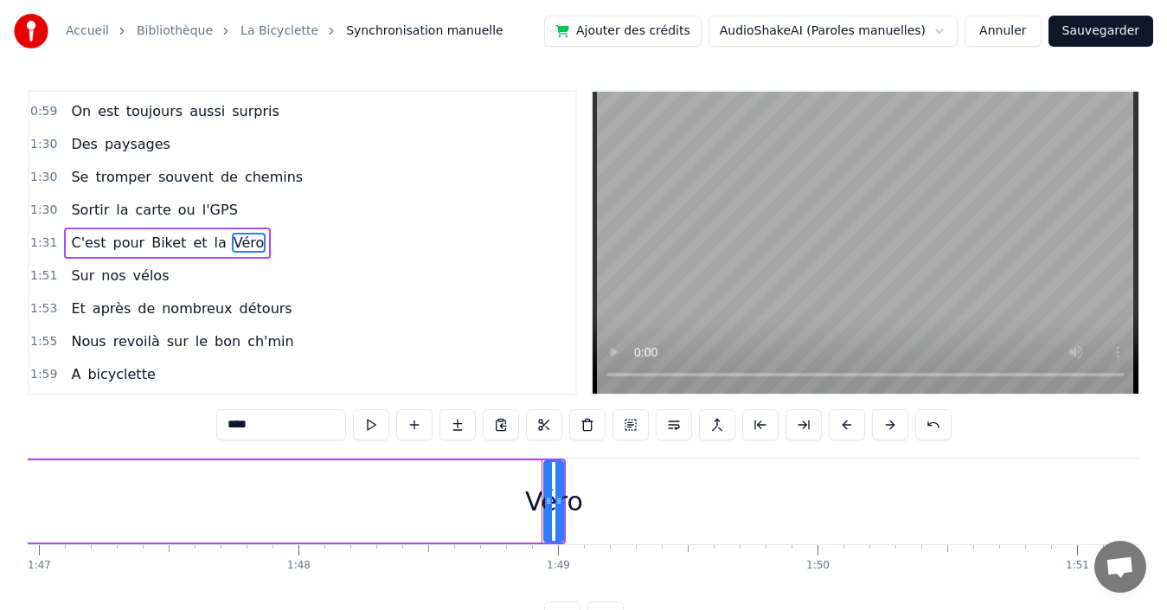
scroll to position [0, 28184]
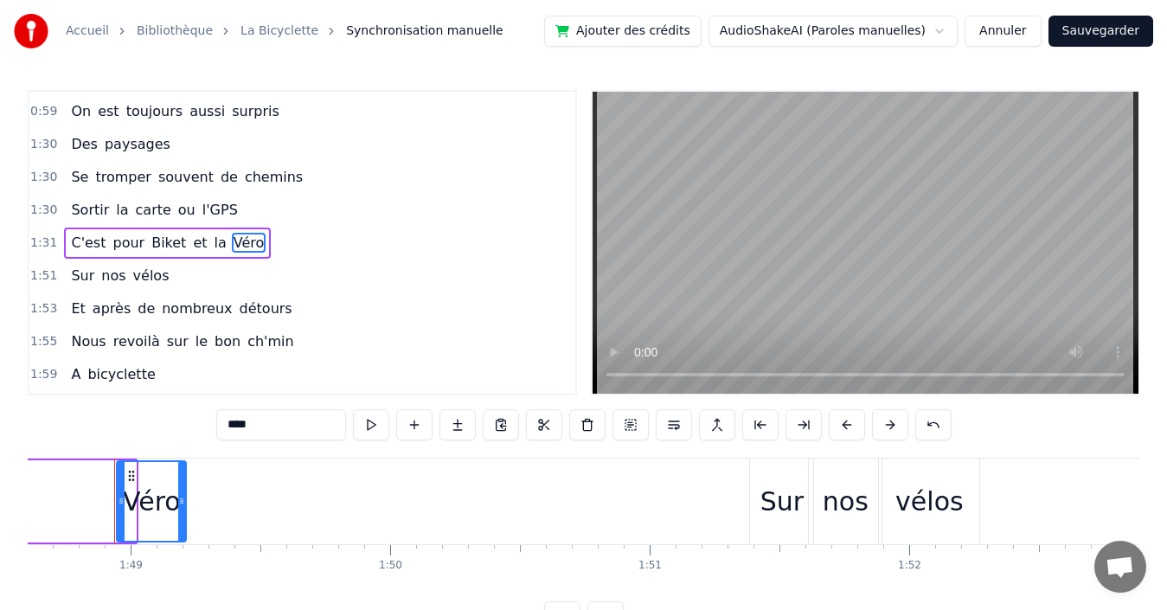
drag, startPoint x: 134, startPoint y: 493, endPoint x: 184, endPoint y: 490, distance: 50.2
click at [184, 490] on div at bounding box center [181, 501] width 7 height 79
click at [213, 246] on span "la" at bounding box center [221, 243] width 16 height 20
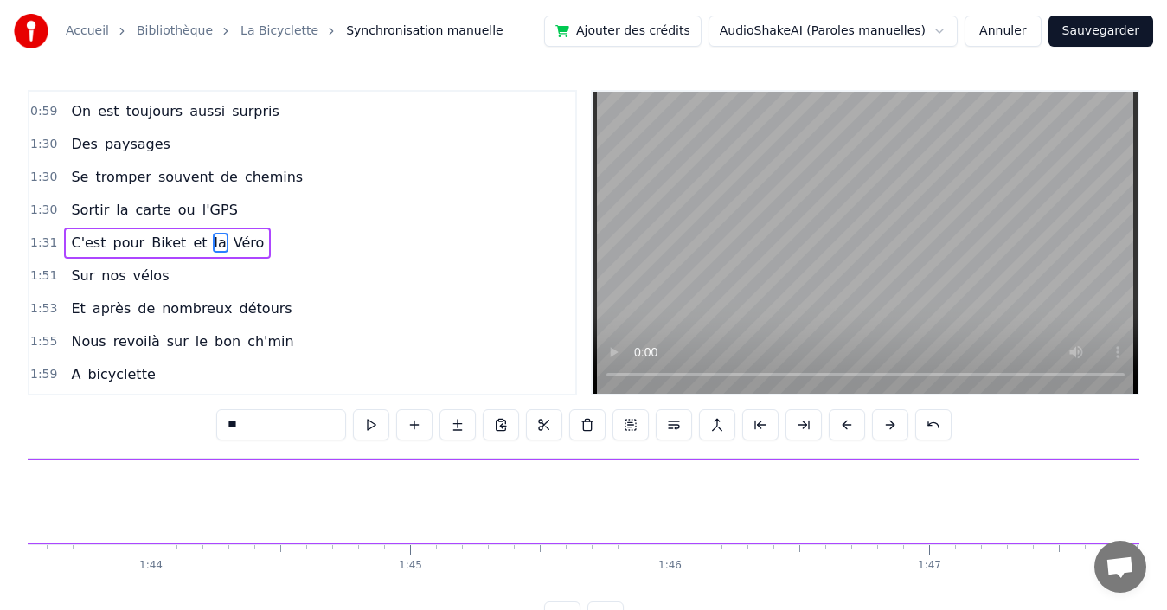
scroll to position [0, 26471]
click at [125, 503] on div "la" at bounding box center [121, 501] width 23 height 39
drag, startPoint x: 121, startPoint y: 503, endPoint x: 164, endPoint y: 502, distance: 43.3
click at [164, 502] on icon at bounding box center [164, 501] width 7 height 14
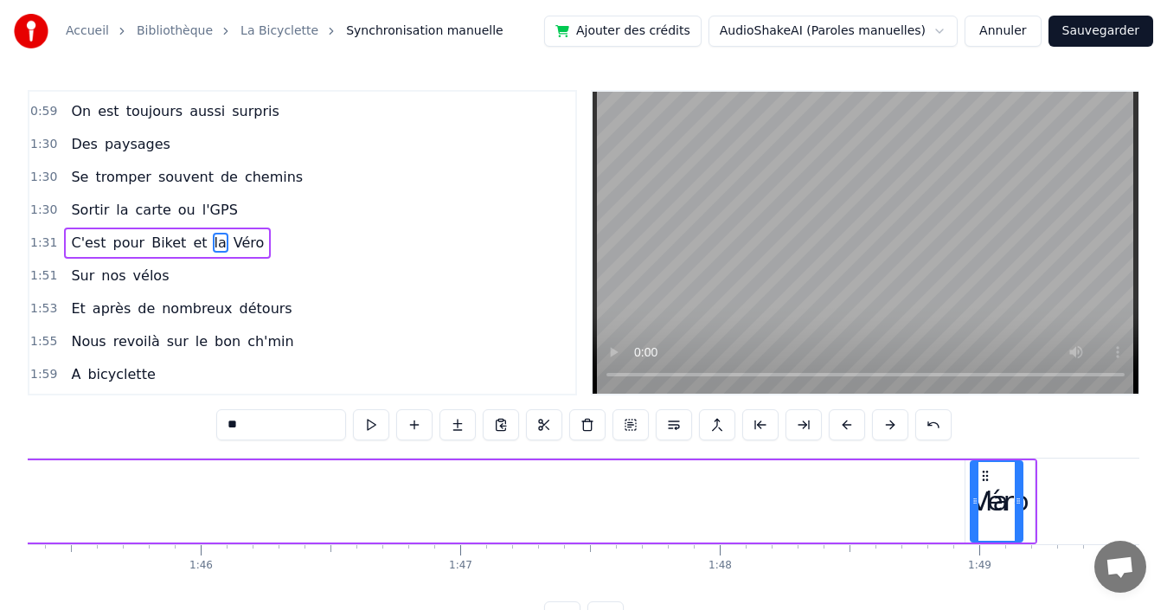
scroll to position [0, 27368]
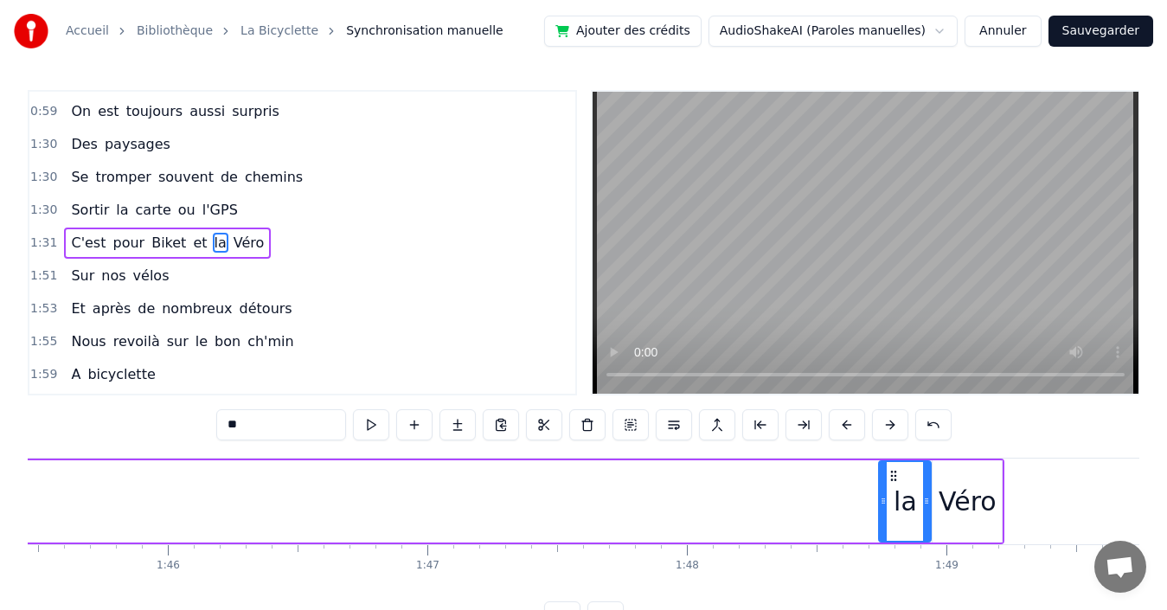
drag, startPoint x: 131, startPoint y: 474, endPoint x: 872, endPoint y: 483, distance: 740.5
click at [890, 483] on div "la" at bounding box center [905, 501] width 50 height 79
click at [191, 244] on span "et" at bounding box center [199, 243] width 17 height 20
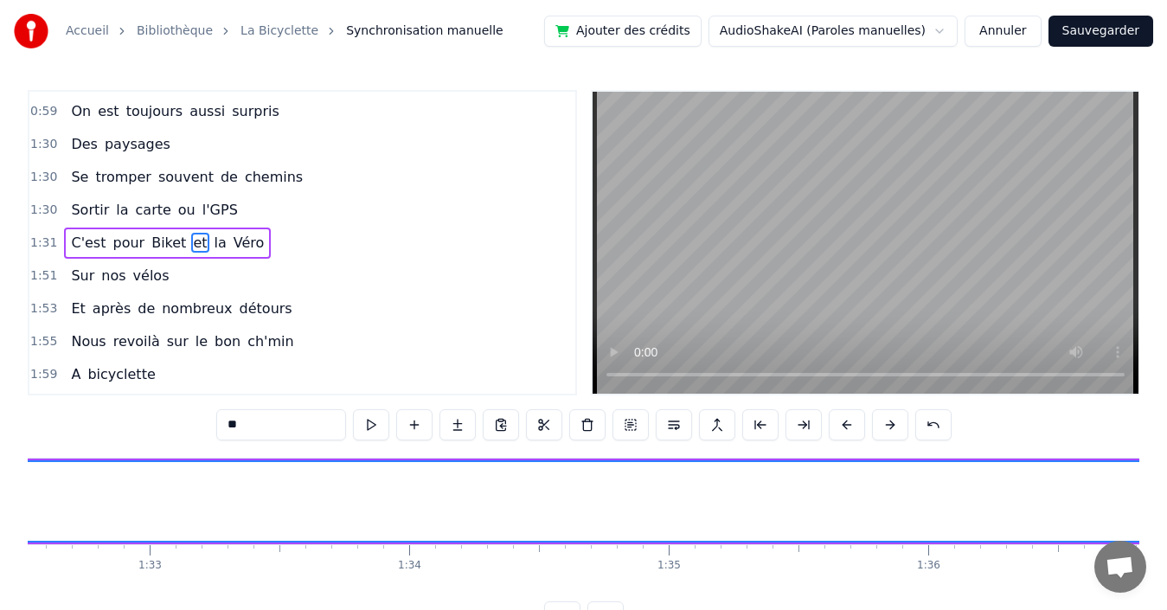
scroll to position [0, 23814]
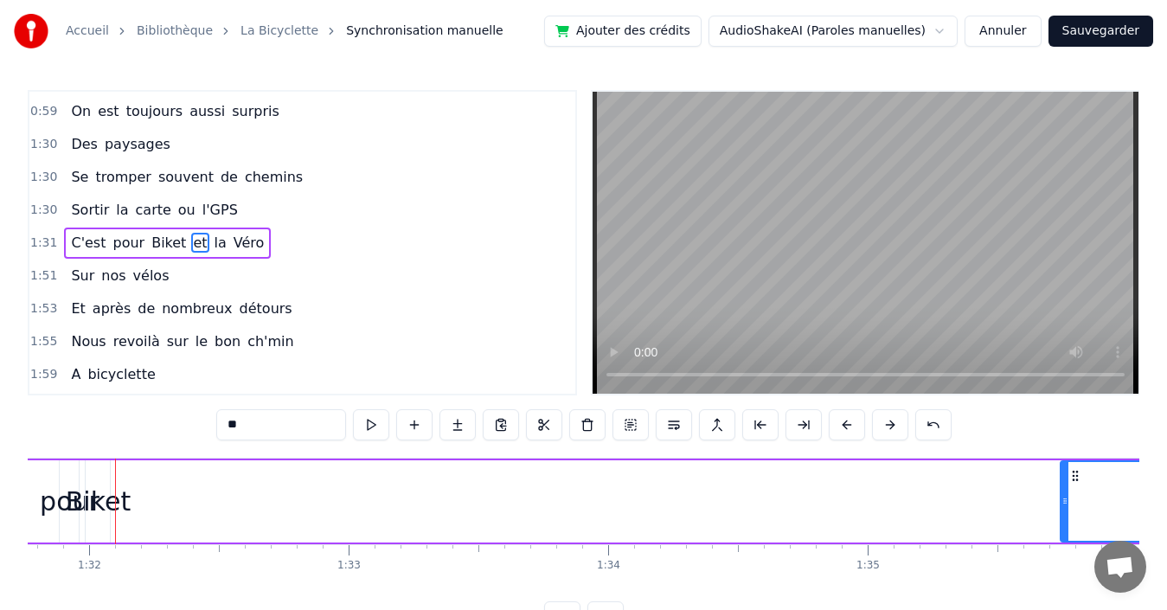
drag, startPoint x: 122, startPoint y: 496, endPoint x: 1066, endPoint y: 479, distance: 943.9
click at [1066, 479] on div at bounding box center [1064, 501] width 7 height 79
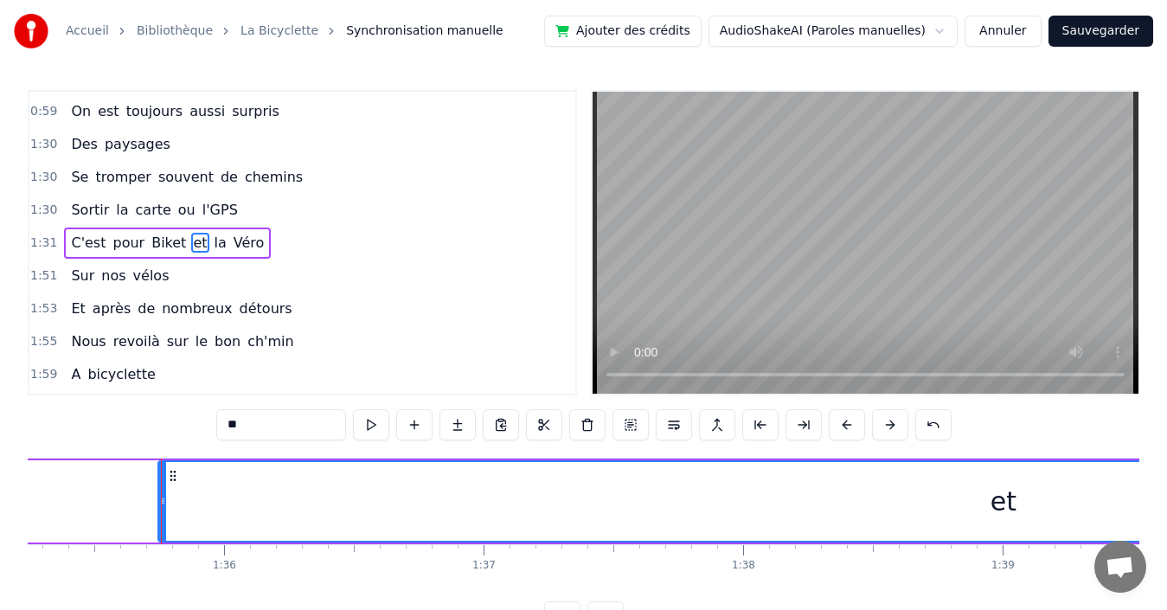
scroll to position [0, 24764]
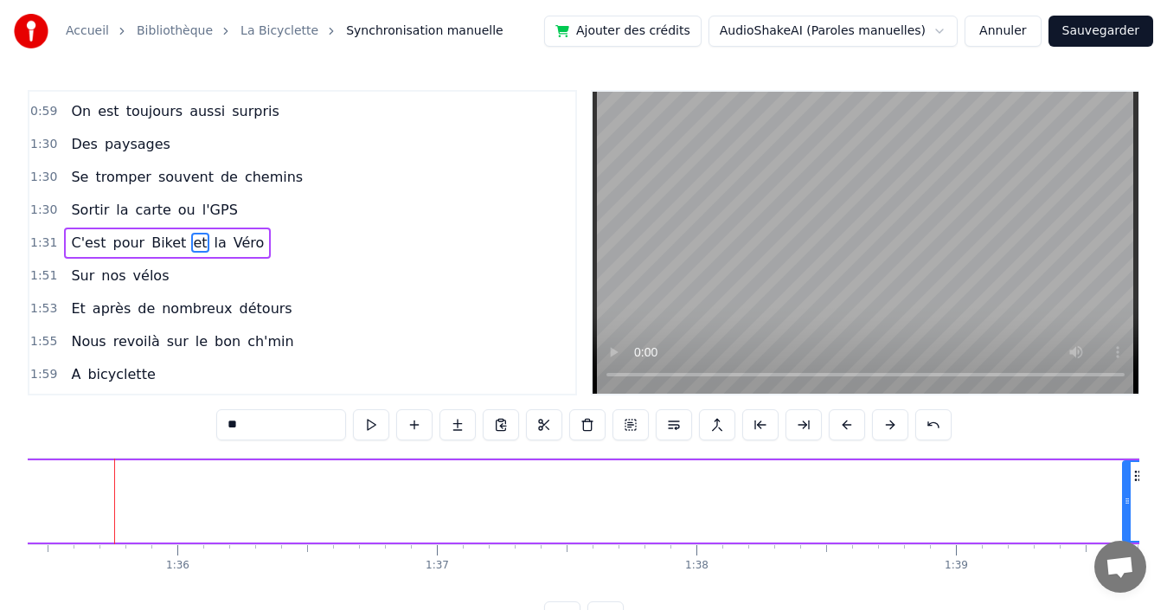
drag, startPoint x: 116, startPoint y: 499, endPoint x: 1127, endPoint y: 511, distance: 1011.3
click at [1127, 511] on div at bounding box center [1127, 501] width 7 height 79
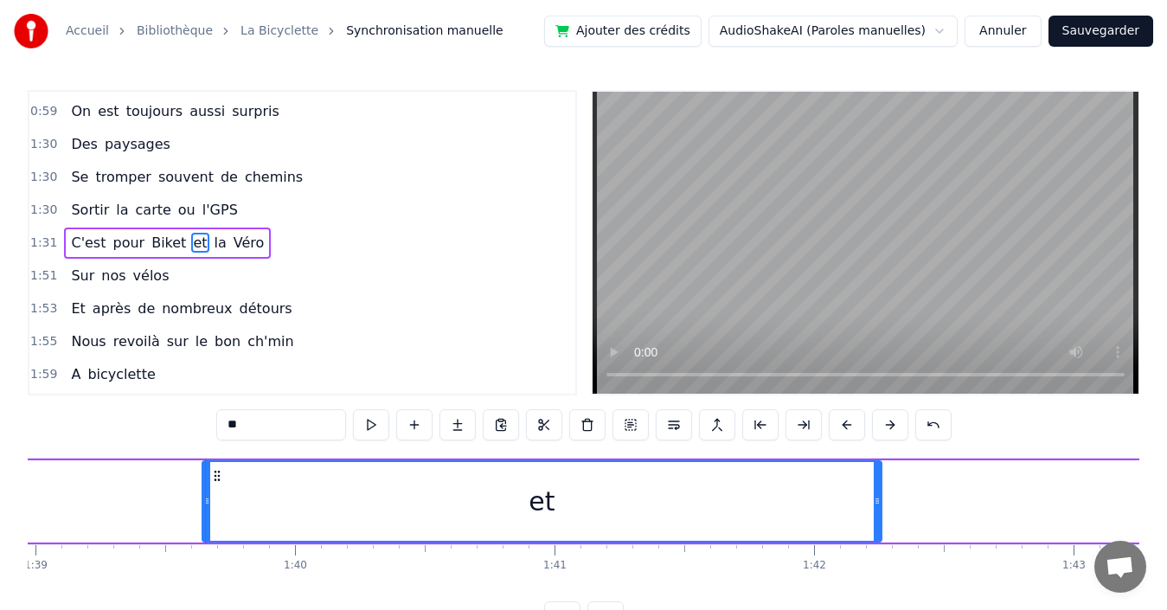
scroll to position [0, 25775]
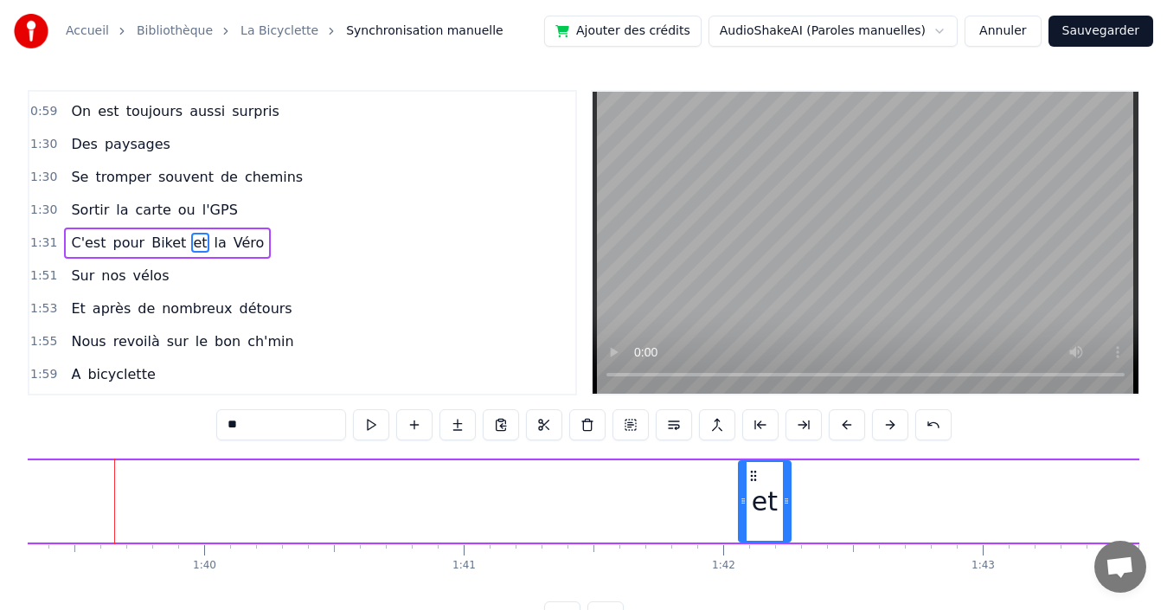
drag, startPoint x: 116, startPoint y: 488, endPoint x: 743, endPoint y: 491, distance: 627.2
click at [743, 491] on div at bounding box center [743, 501] width 7 height 79
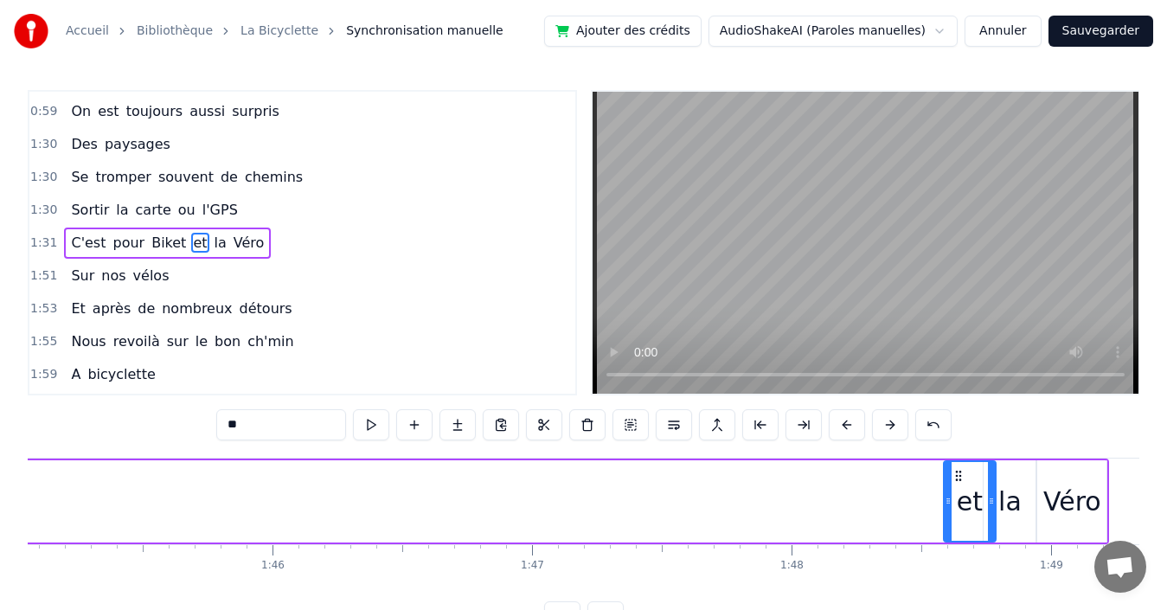
scroll to position [0, 27281]
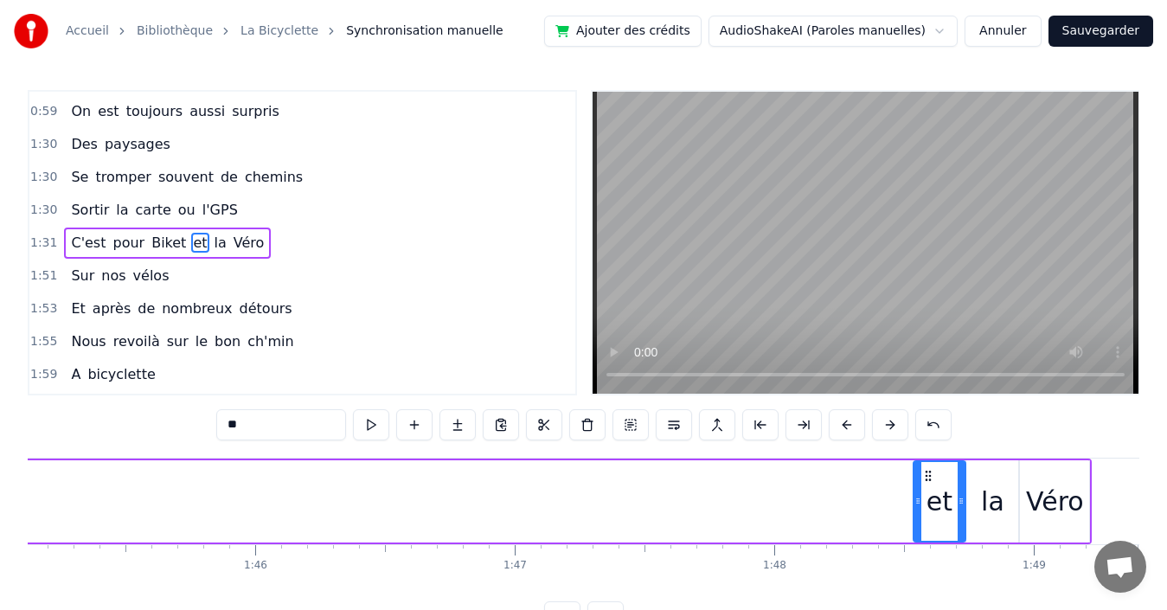
drag, startPoint x: 752, startPoint y: 473, endPoint x: 926, endPoint y: 448, distance: 176.5
click at [926, 448] on div "0:00 Quand nous partons tous les printemps 0:08 Quand nous partons dans toute l…" at bounding box center [584, 361] width 1112 height 542
click at [150, 241] on span "Biket" at bounding box center [169, 243] width 38 height 20
type input "*****"
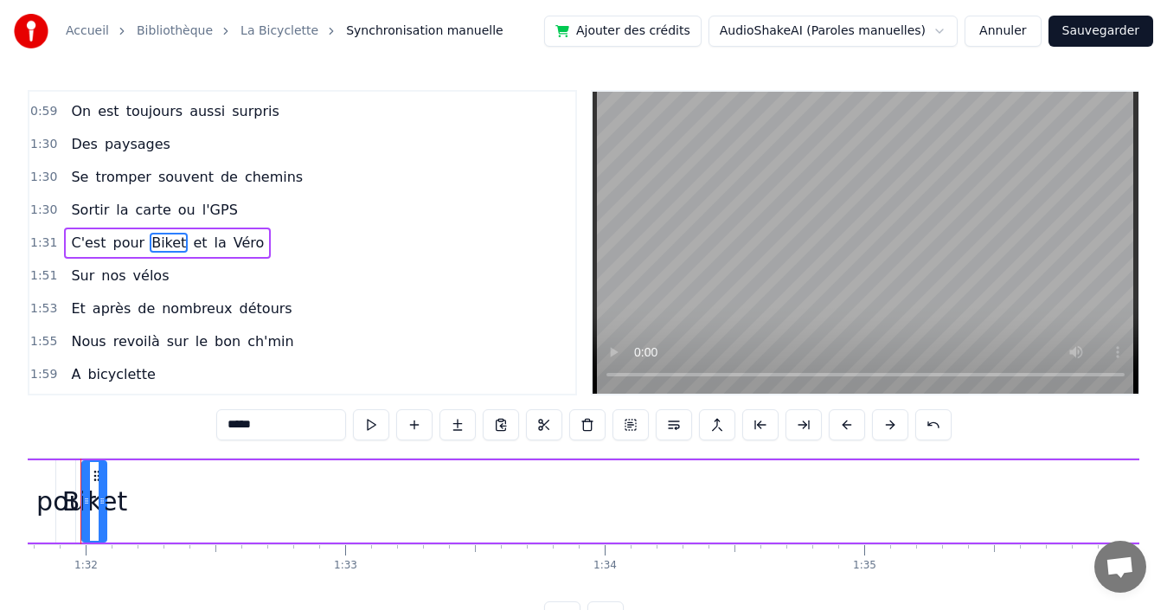
scroll to position [0, 23783]
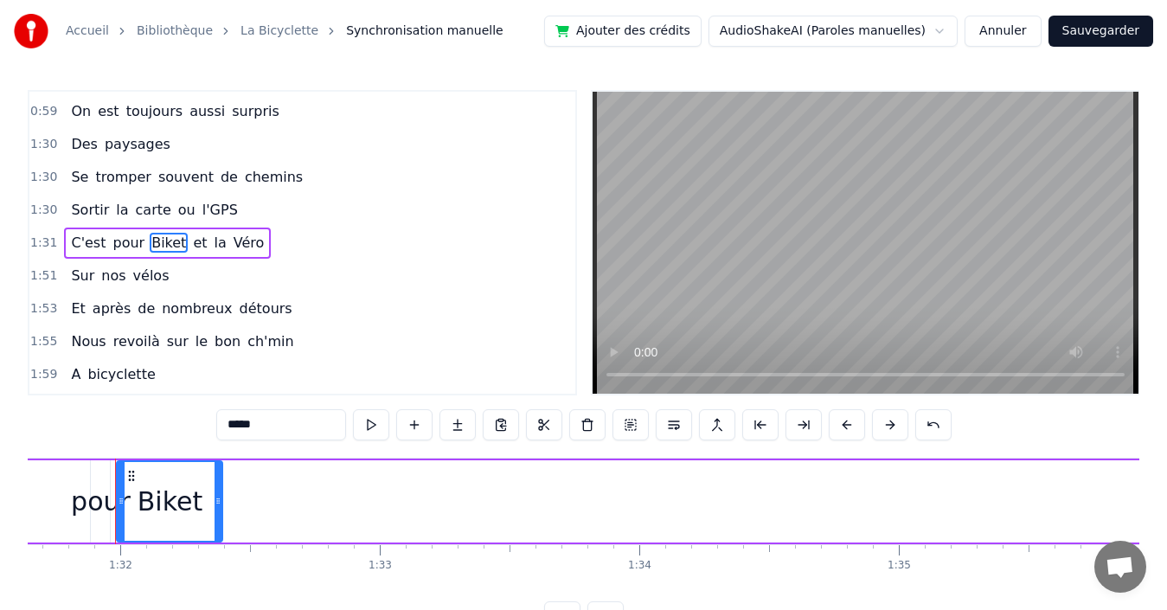
drag, startPoint x: 138, startPoint y: 482, endPoint x: 220, endPoint y: 483, distance: 81.3
click at [220, 483] on div at bounding box center [218, 501] width 7 height 79
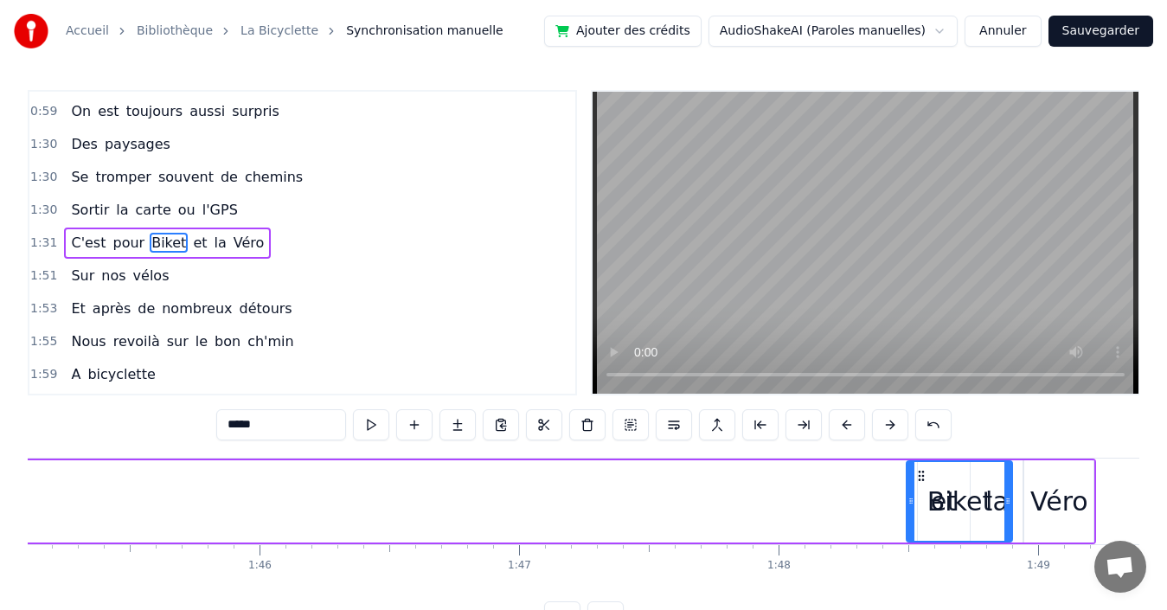
scroll to position [0, 27282]
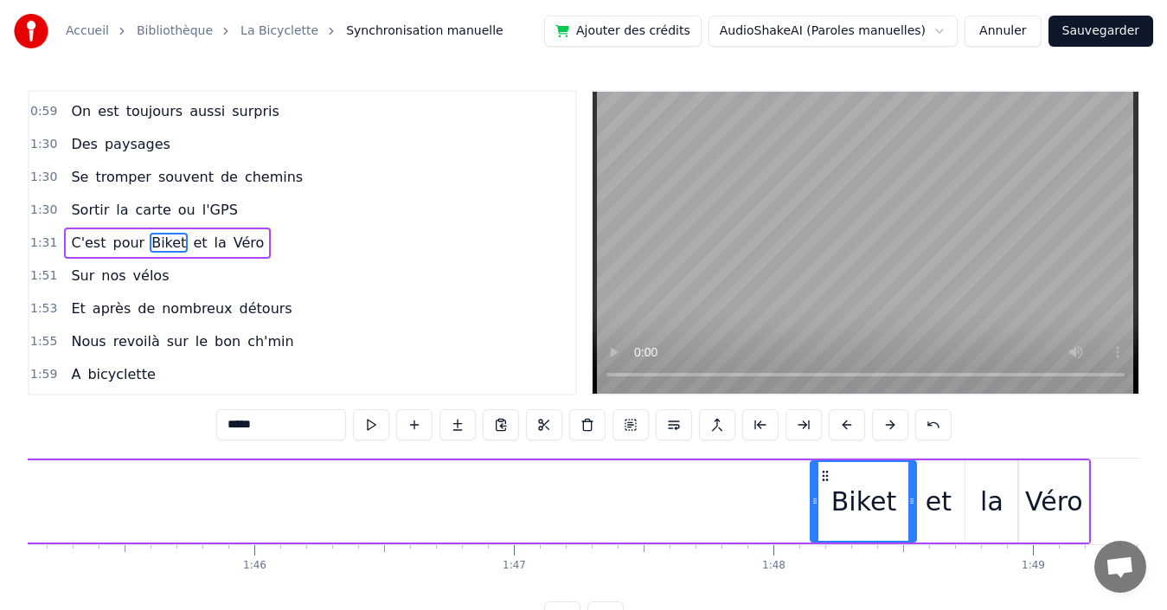
drag, startPoint x: 130, startPoint y: 473, endPoint x: 666, endPoint y: 453, distance: 536.7
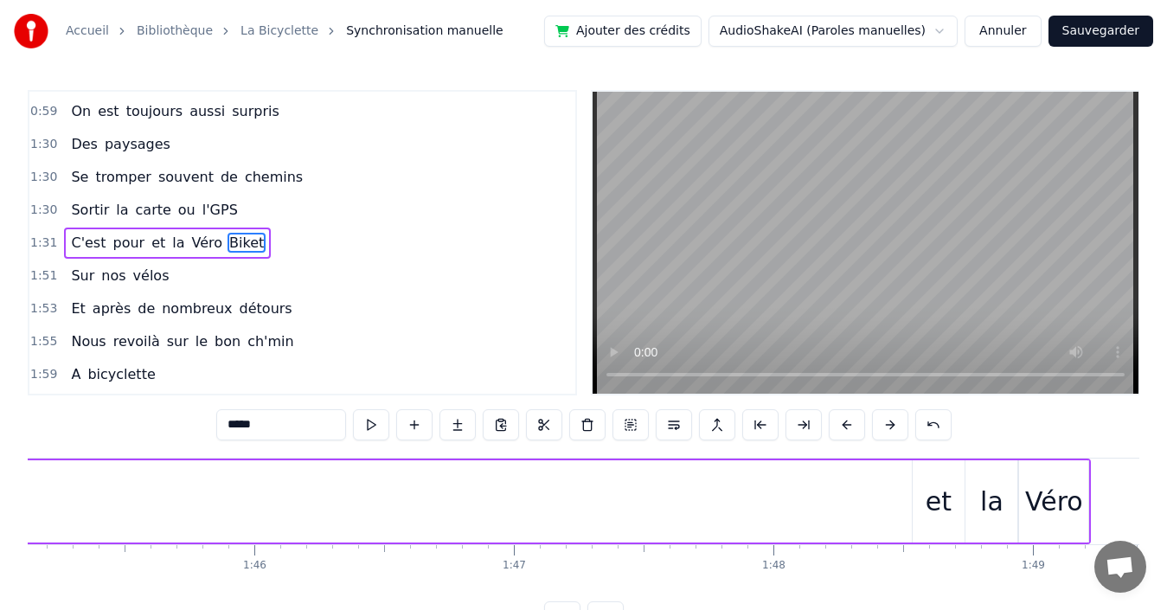
click at [228, 242] on span "Biket" at bounding box center [247, 243] width 38 height 20
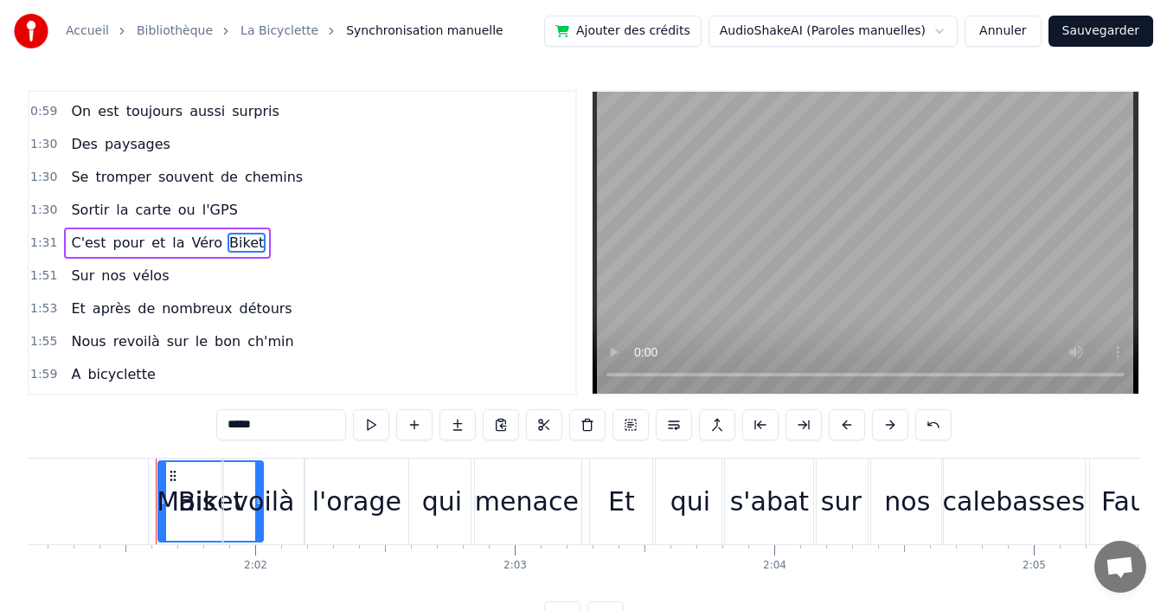
scroll to position [0, 31474]
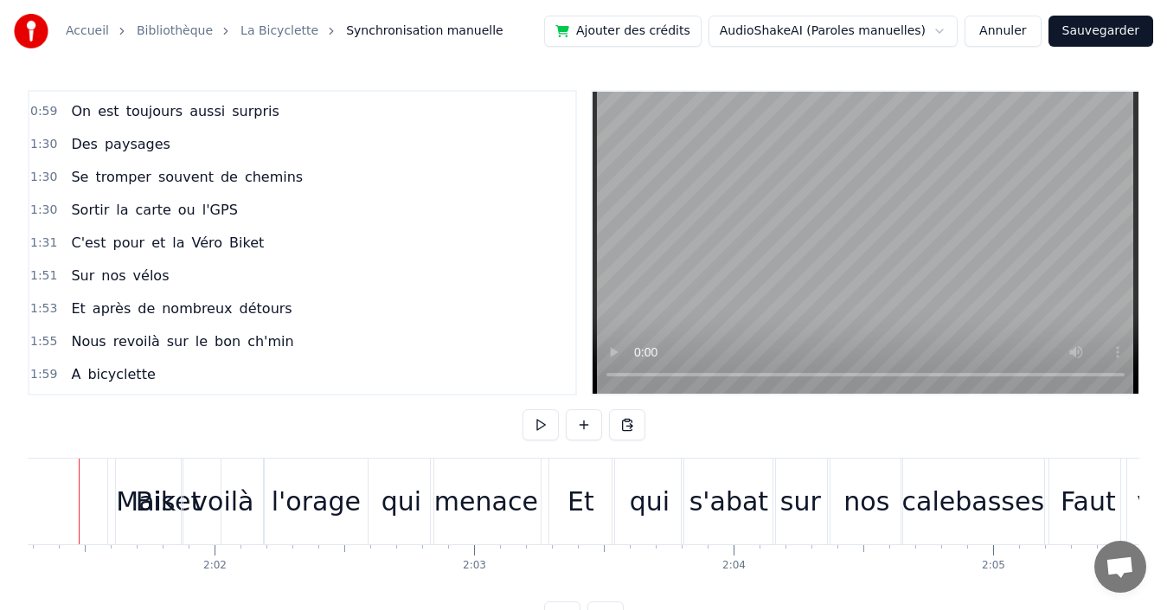
scroll to position [0, 31438]
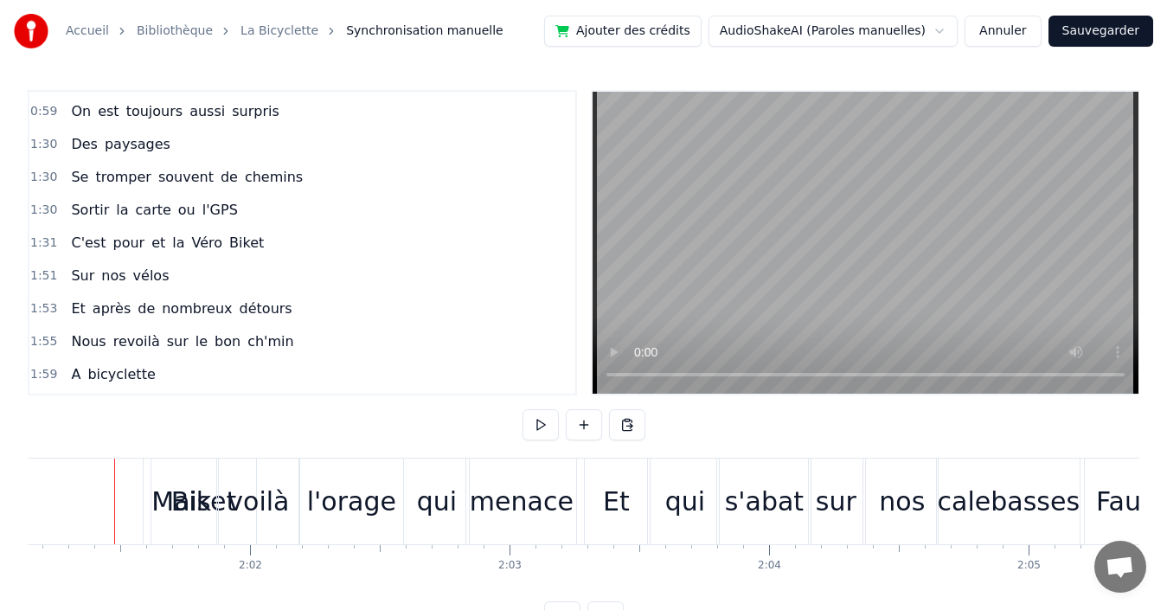
click at [228, 244] on span "Biket" at bounding box center [247, 243] width 38 height 20
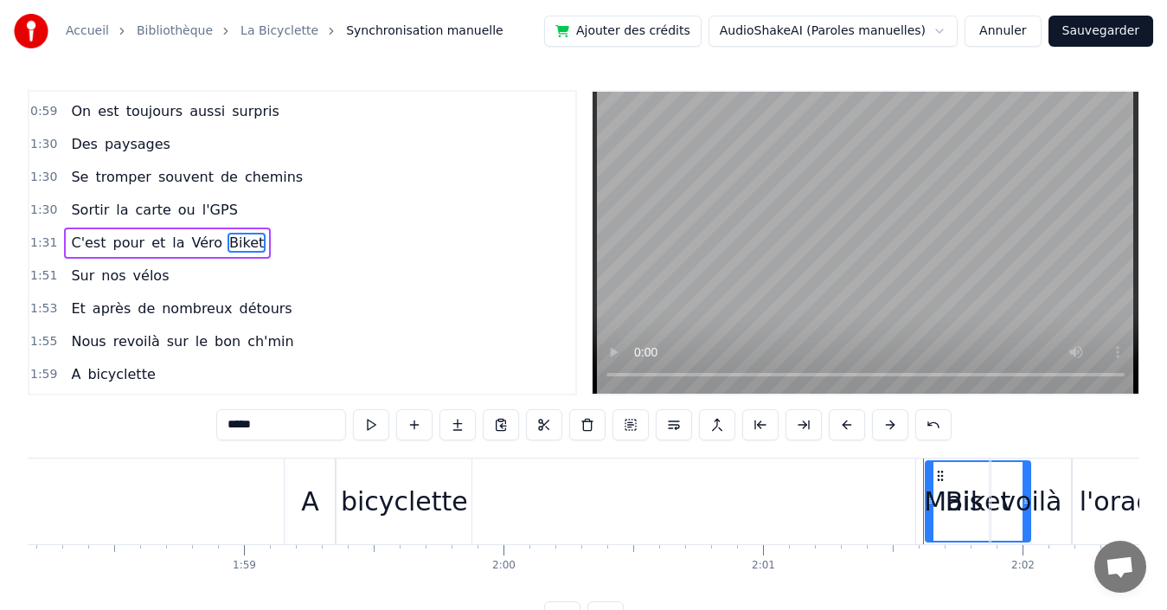
scroll to position [0, 30663]
click at [190, 242] on span "Véro" at bounding box center [207, 243] width 35 height 20
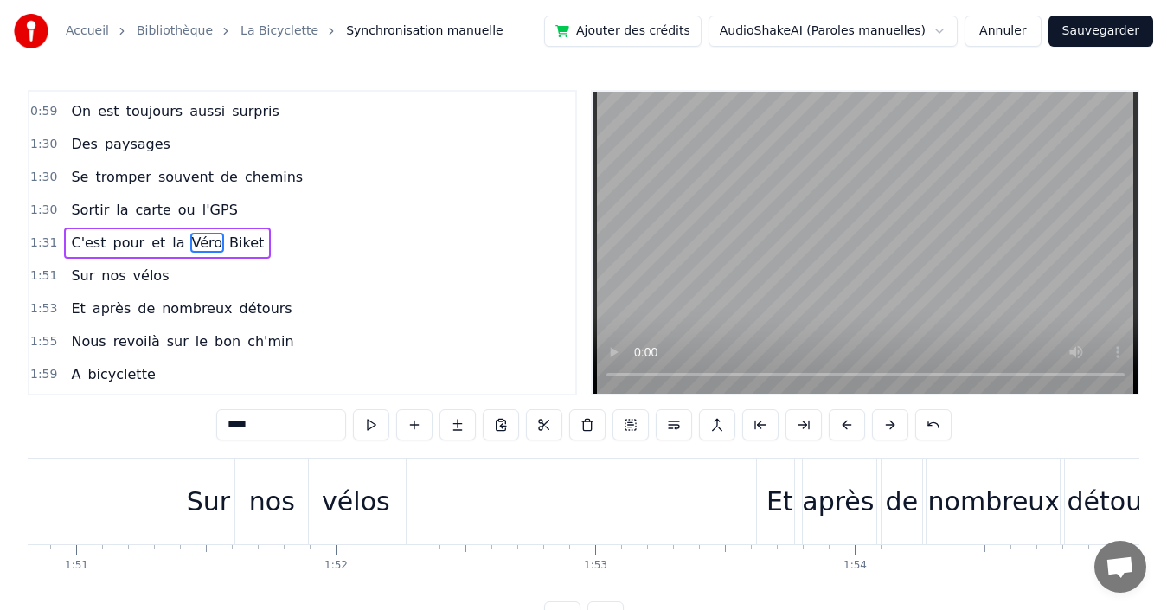
scroll to position [0, 28184]
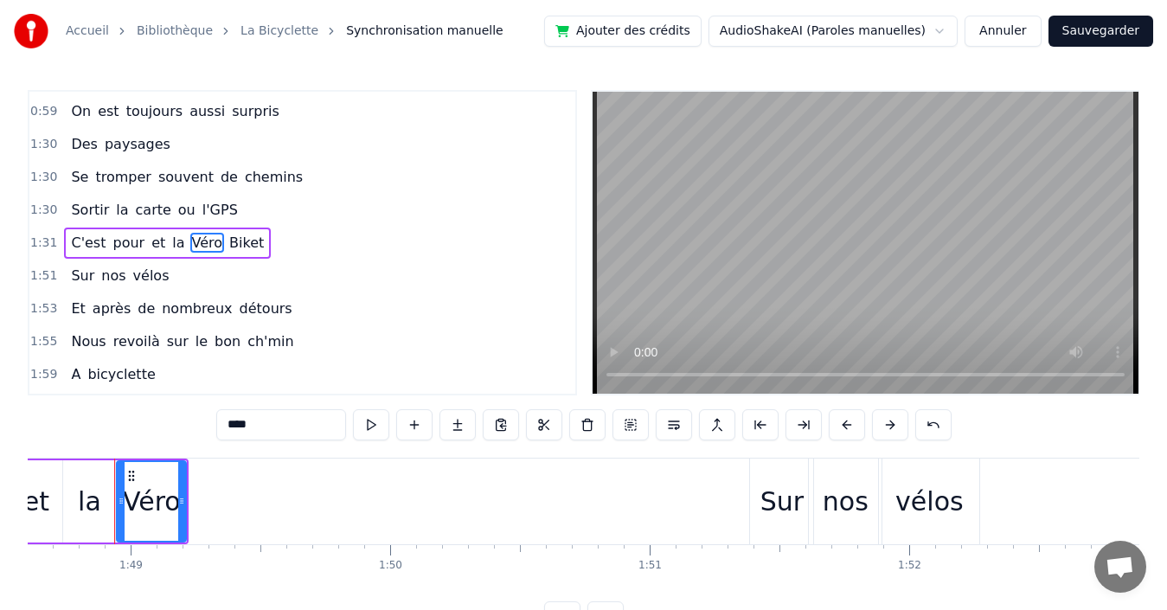
click at [228, 240] on span "Biket" at bounding box center [247, 243] width 38 height 20
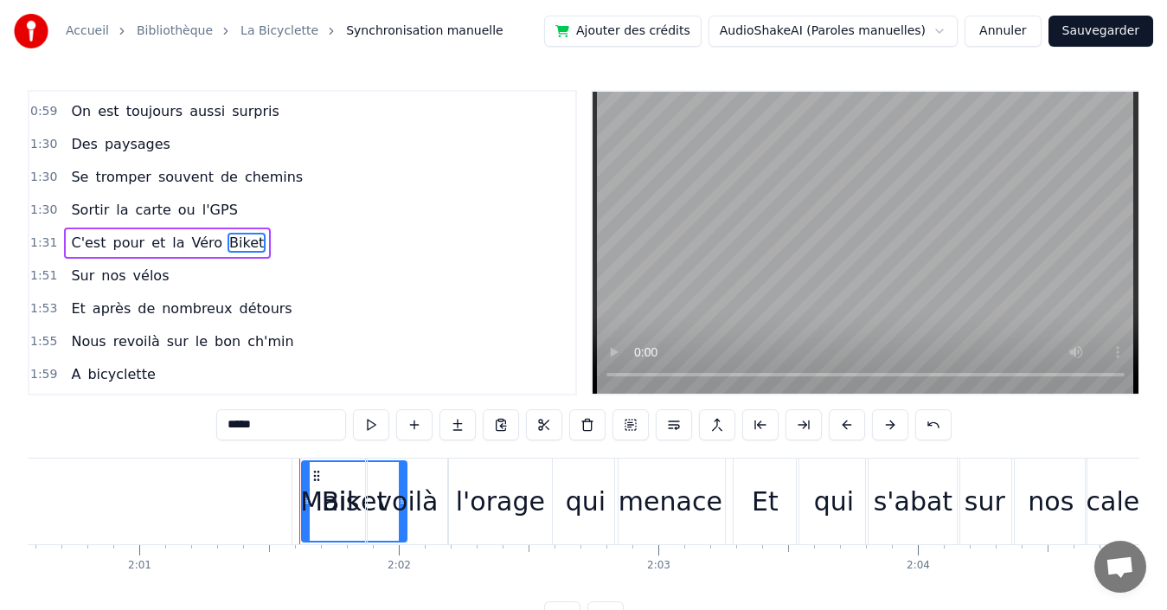
scroll to position [0, 31474]
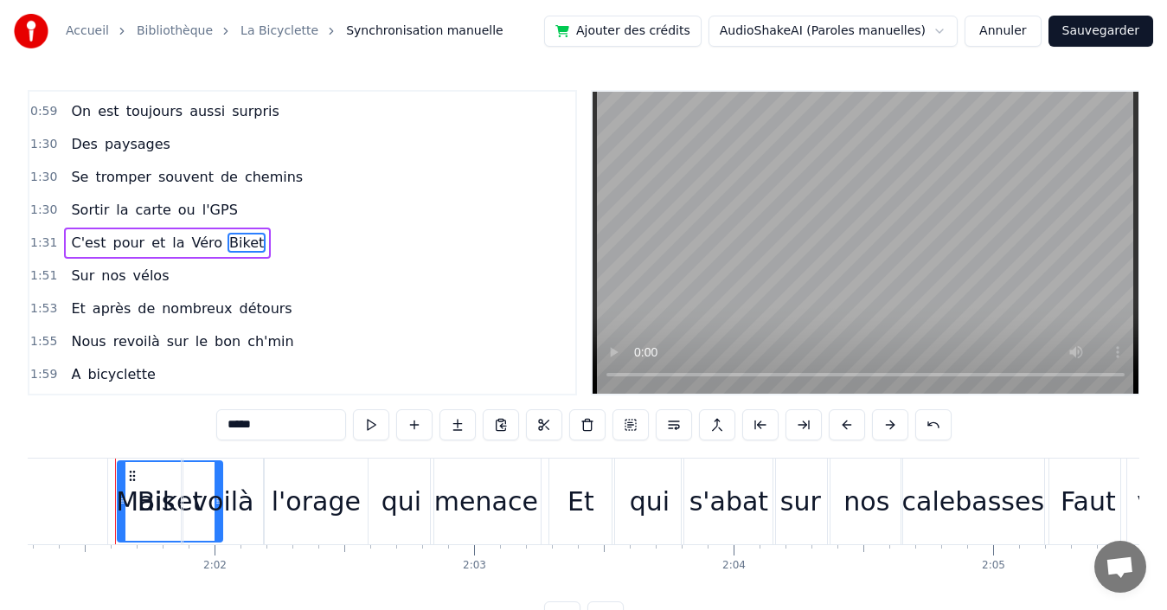
click at [228, 243] on span "Biket" at bounding box center [247, 243] width 38 height 20
click at [190, 240] on span "Véro" at bounding box center [207, 243] width 35 height 20
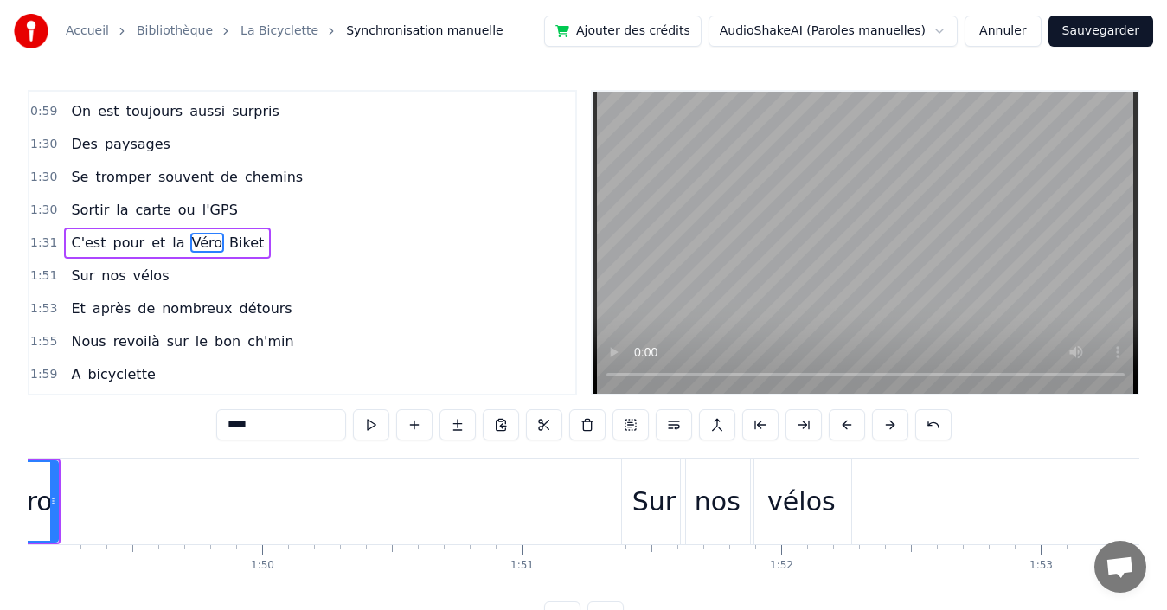
click at [232, 237] on span "Biket" at bounding box center [247, 243] width 38 height 20
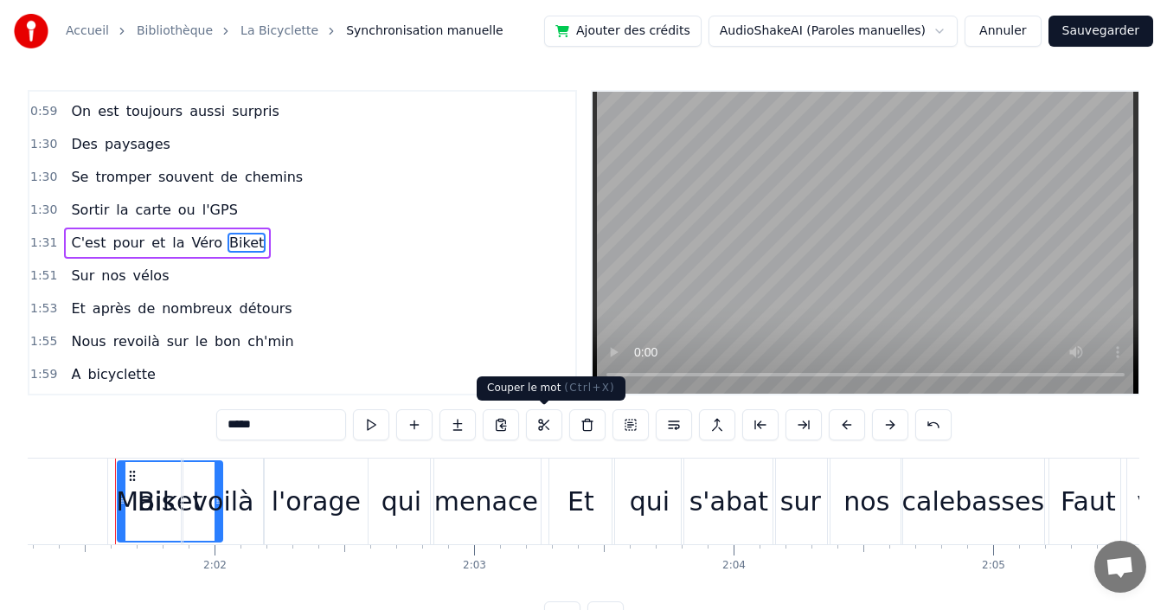
click at [542, 423] on button at bounding box center [544, 424] width 36 height 31
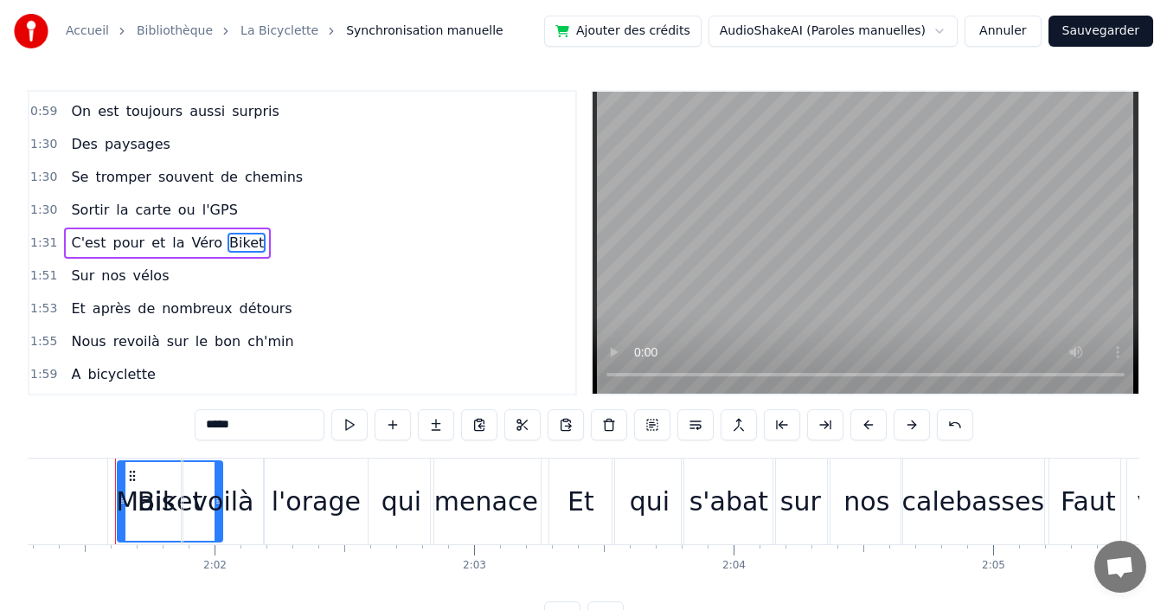
click at [119, 247] on span "pour" at bounding box center [128, 243] width 35 height 20
type input "****"
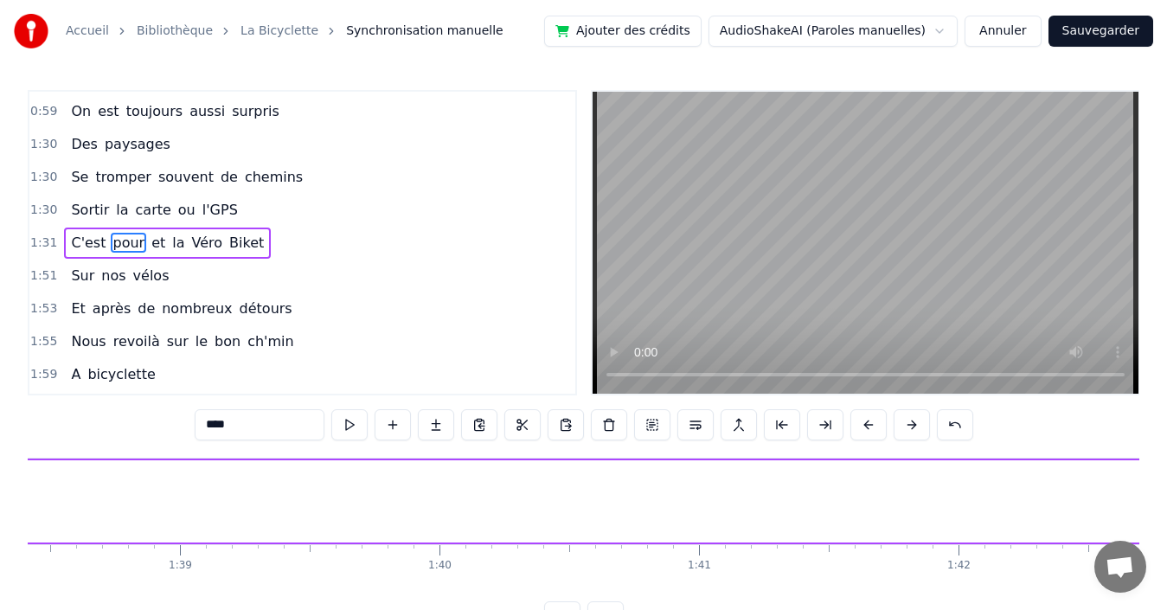
scroll to position [0, 23757]
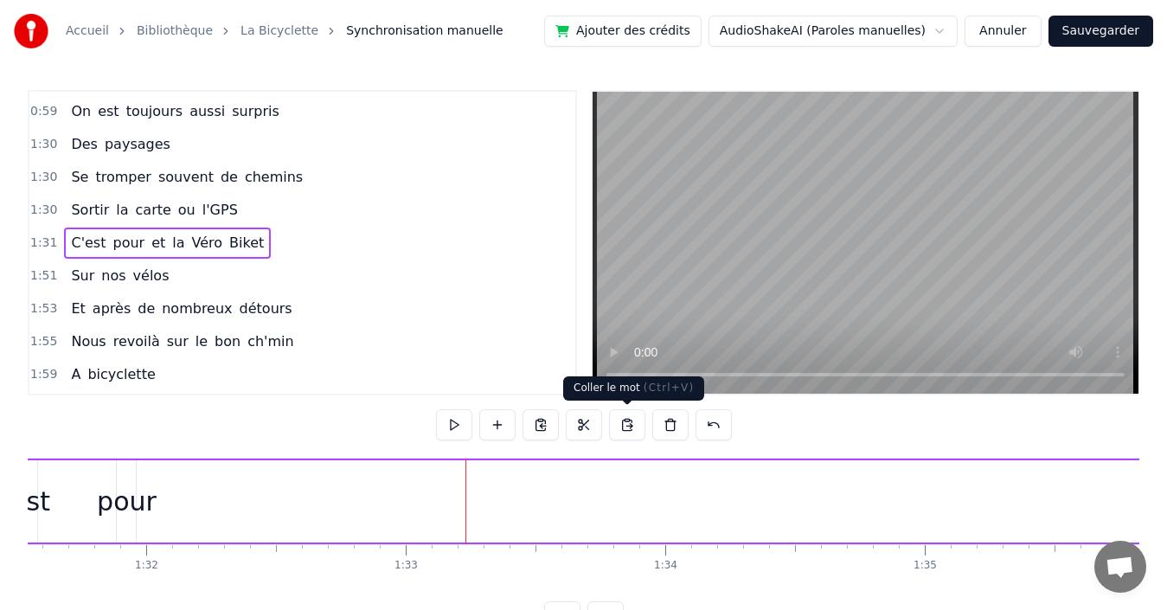
click at [625, 422] on button at bounding box center [627, 424] width 36 height 31
click at [492, 473] on div "Biket" at bounding box center [521, 501] width 106 height 82
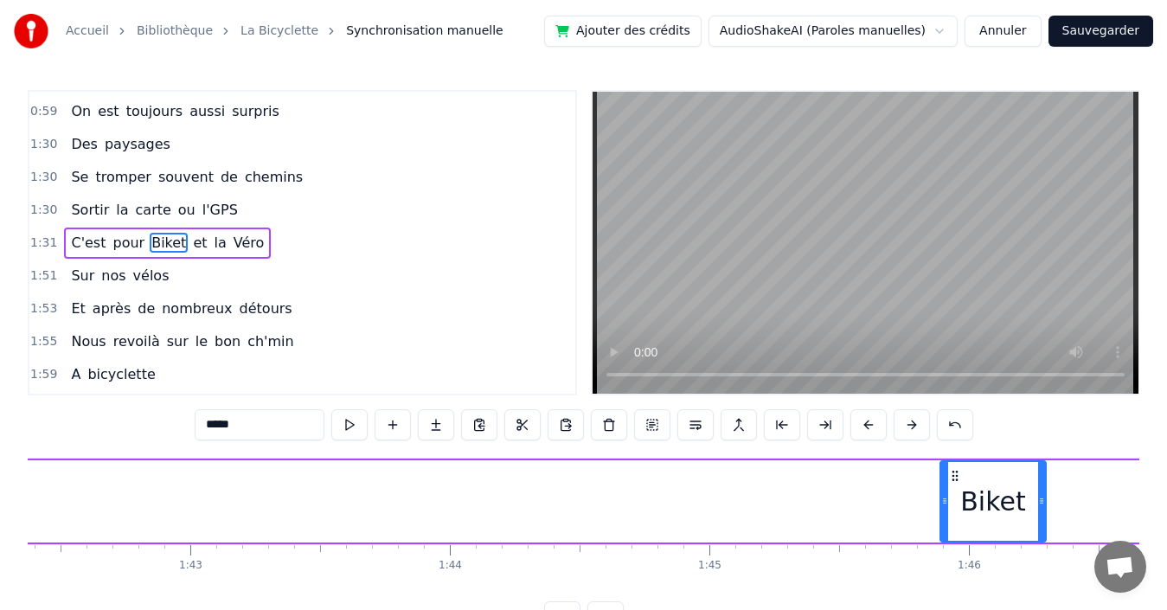
drag, startPoint x: 480, startPoint y: 475, endPoint x: 954, endPoint y: 477, distance: 474.0
click at [954, 477] on icon at bounding box center [955, 476] width 14 height 14
click at [124, 240] on span "pour" at bounding box center [128, 243] width 35 height 20
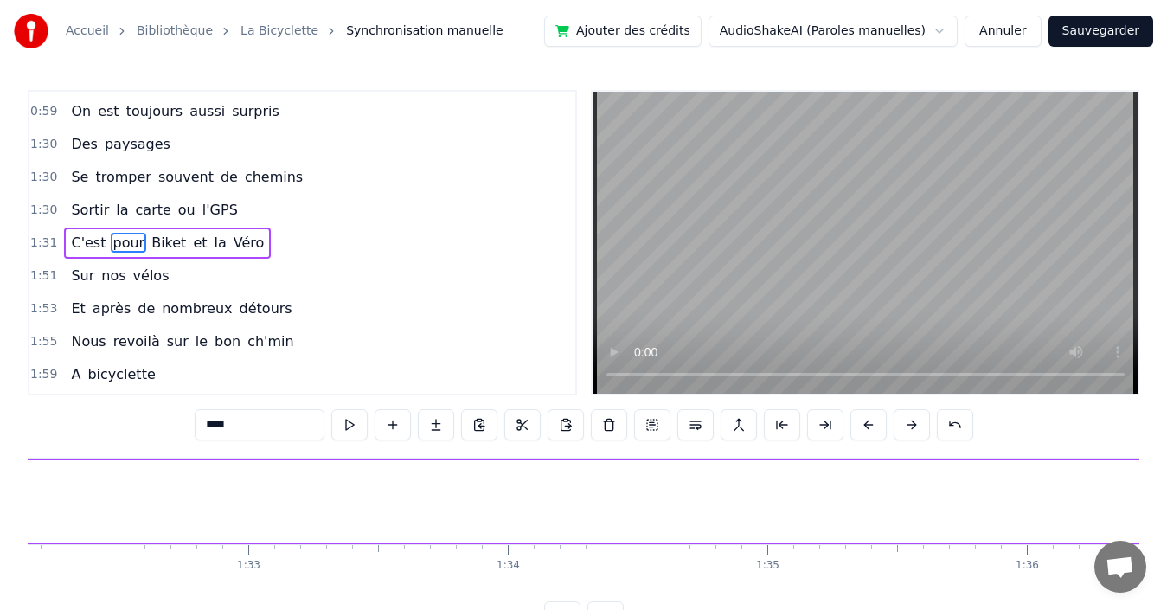
scroll to position [0, 23757]
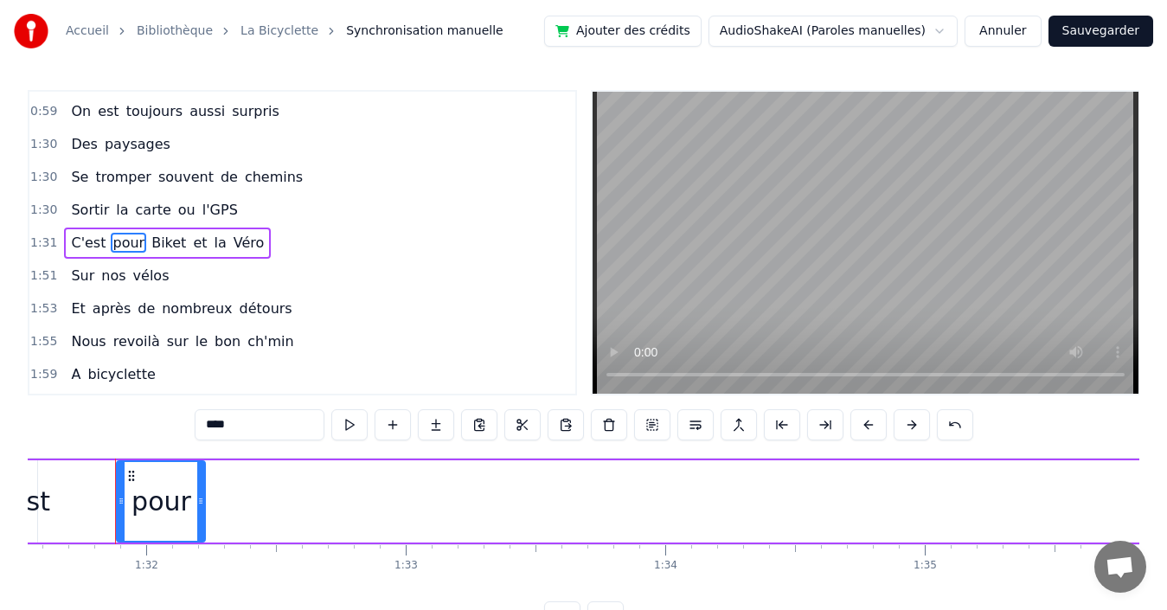
drag, startPoint x: 134, startPoint y: 489, endPoint x: 203, endPoint y: 484, distance: 69.4
click at [203, 484] on div at bounding box center [200, 501] width 7 height 79
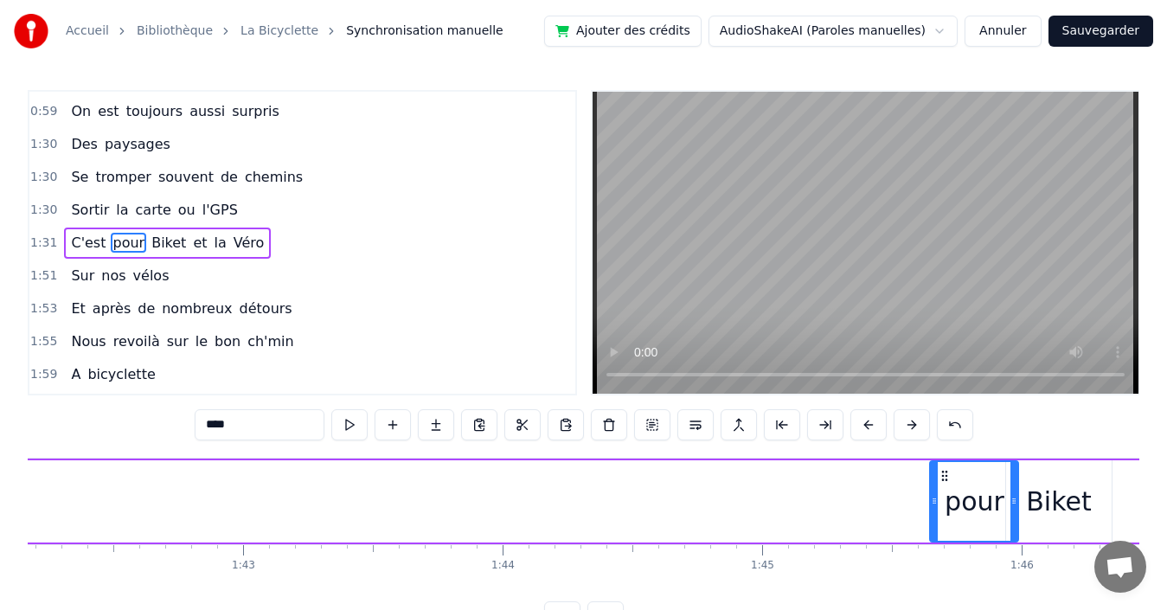
scroll to position [0, 26518]
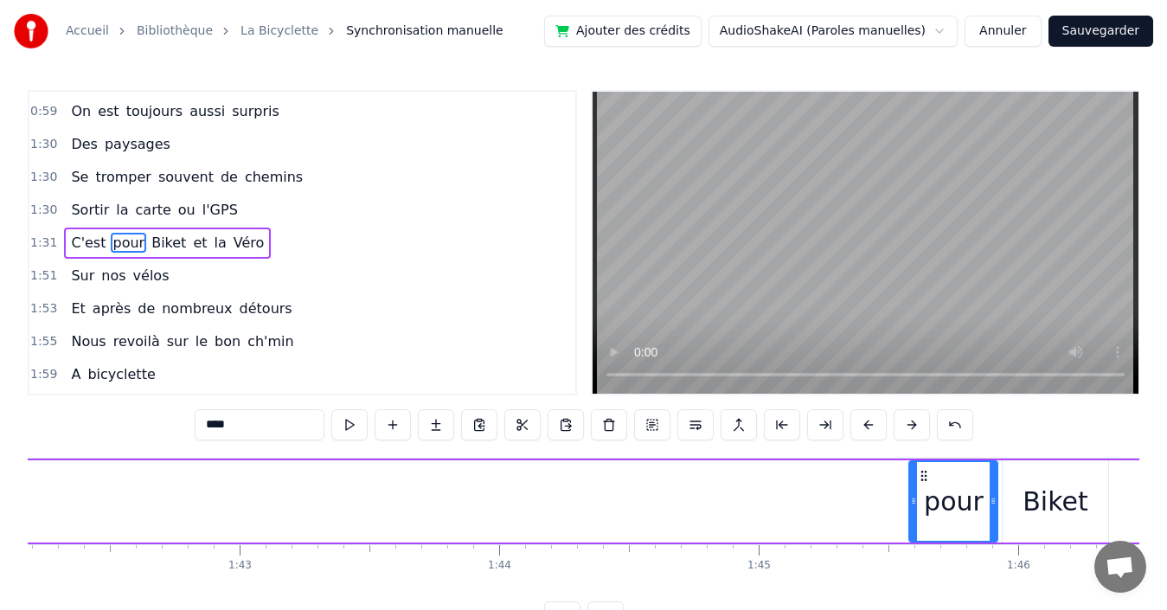
drag, startPoint x: 131, startPoint y: 471, endPoint x: 924, endPoint y: 449, distance: 792.7
click at [924, 449] on div "0:00 Quand nous partons tous les printemps 0:08 Quand nous partons dans toute l…" at bounding box center [584, 361] width 1112 height 542
click at [77, 241] on span "C'est" at bounding box center [88, 243] width 38 height 20
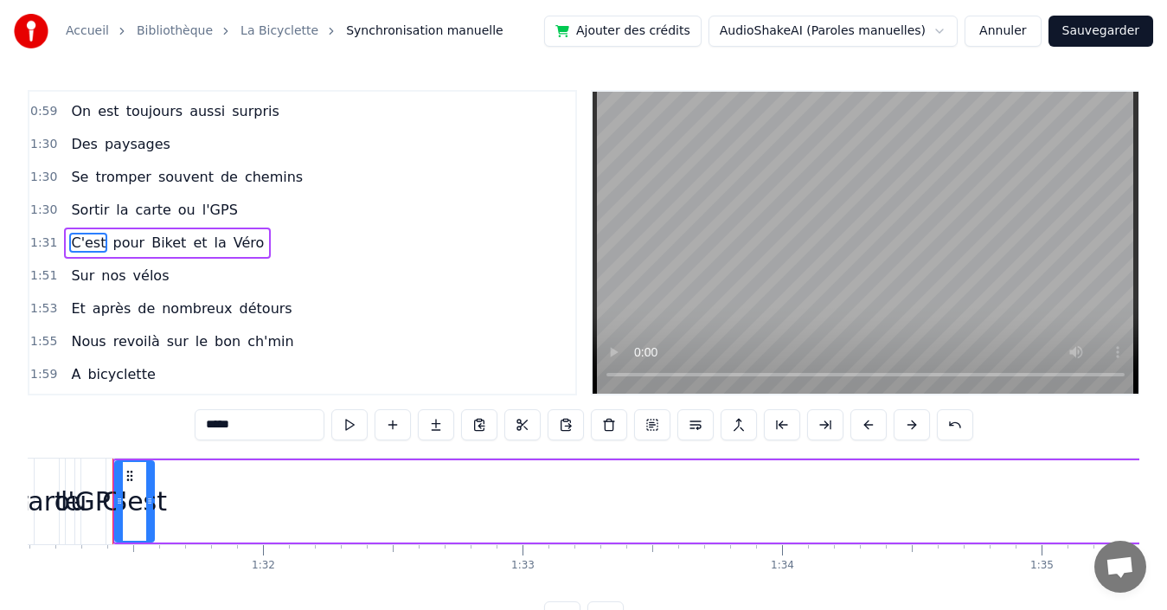
scroll to position [0, 23637]
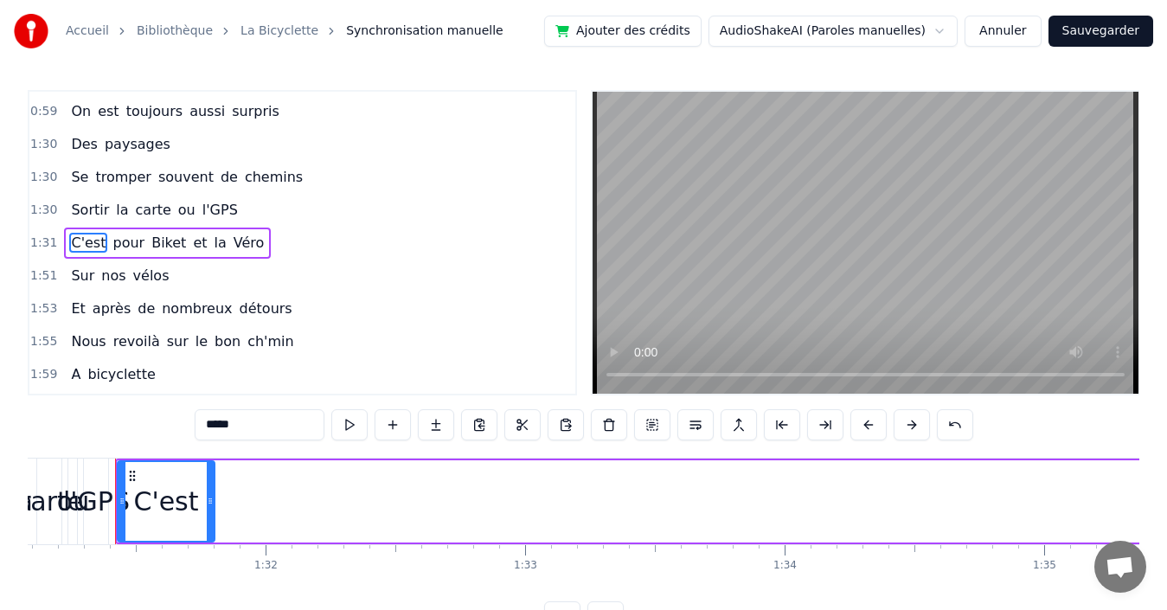
drag, startPoint x: 151, startPoint y: 490, endPoint x: 208, endPoint y: 478, distance: 59.0
click at [208, 478] on div at bounding box center [210, 501] width 7 height 79
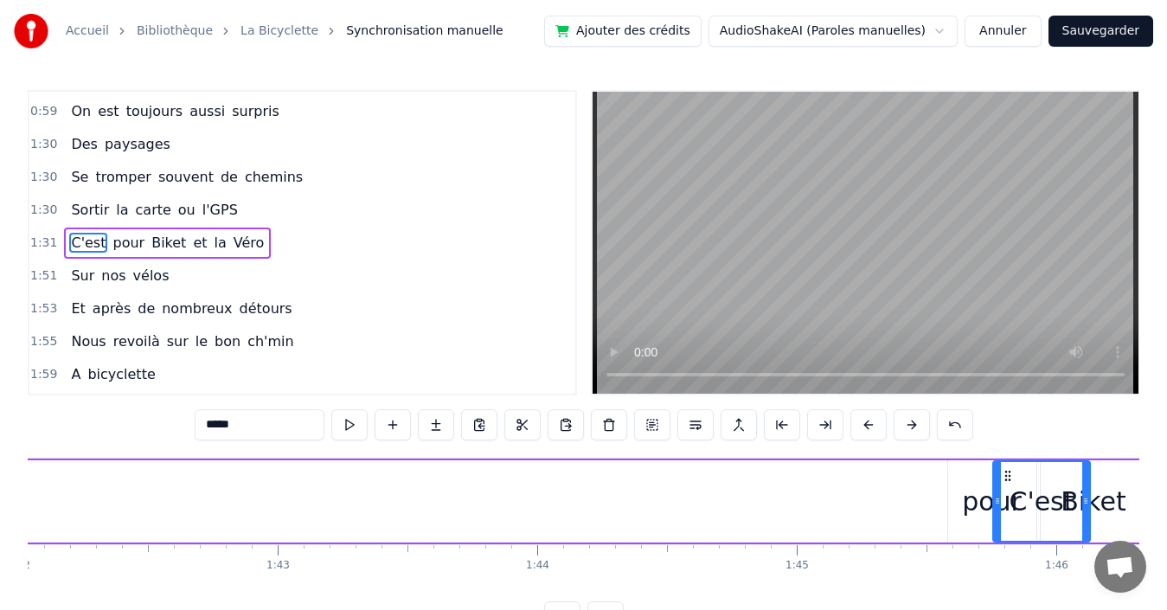
scroll to position [0, 26496]
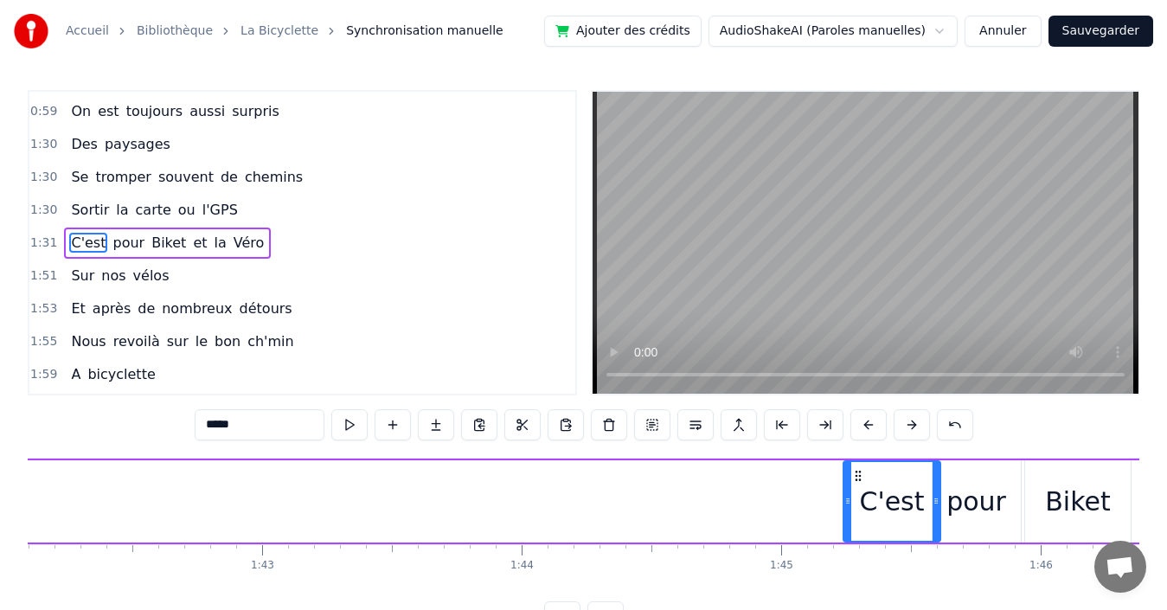
drag, startPoint x: 131, startPoint y: 475, endPoint x: 856, endPoint y: 441, distance: 726.6
click at [856, 441] on div "0:00 Quand nous partons tous les printemps 0:08 Quand nous partons dans toute l…" at bounding box center [584, 361] width 1112 height 542
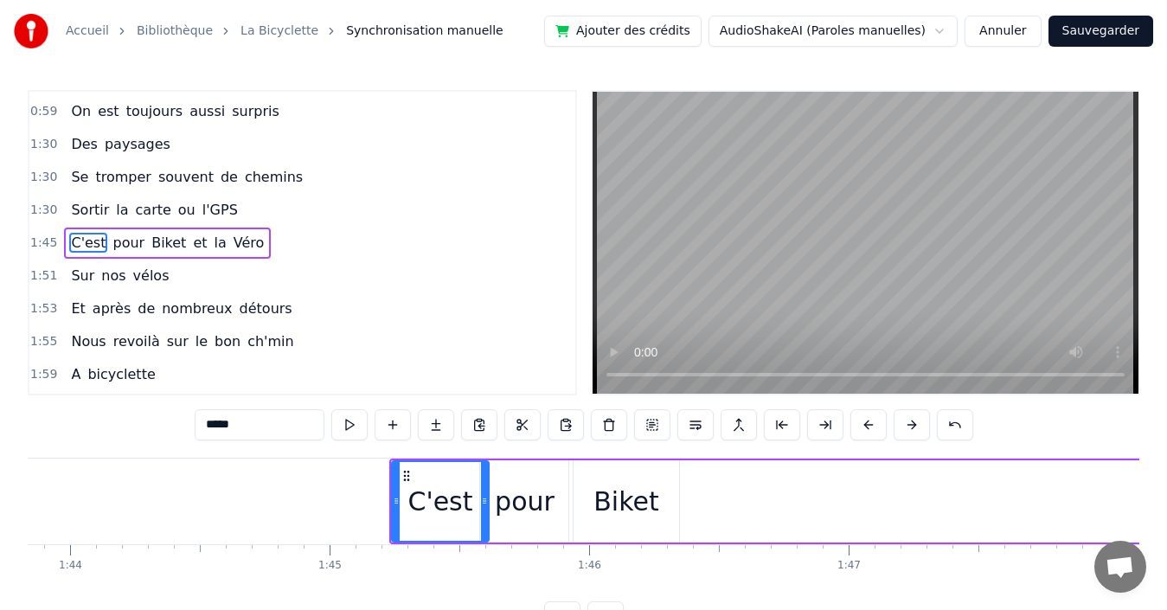
scroll to position [0, 27130]
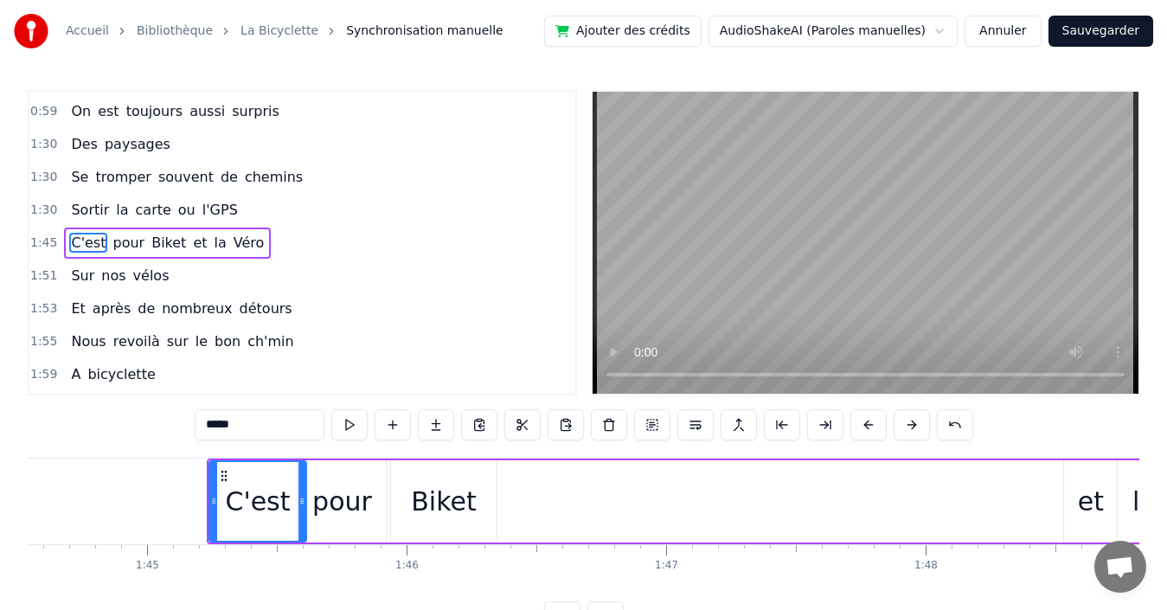
click at [428, 484] on div "Biket" at bounding box center [443, 501] width 65 height 39
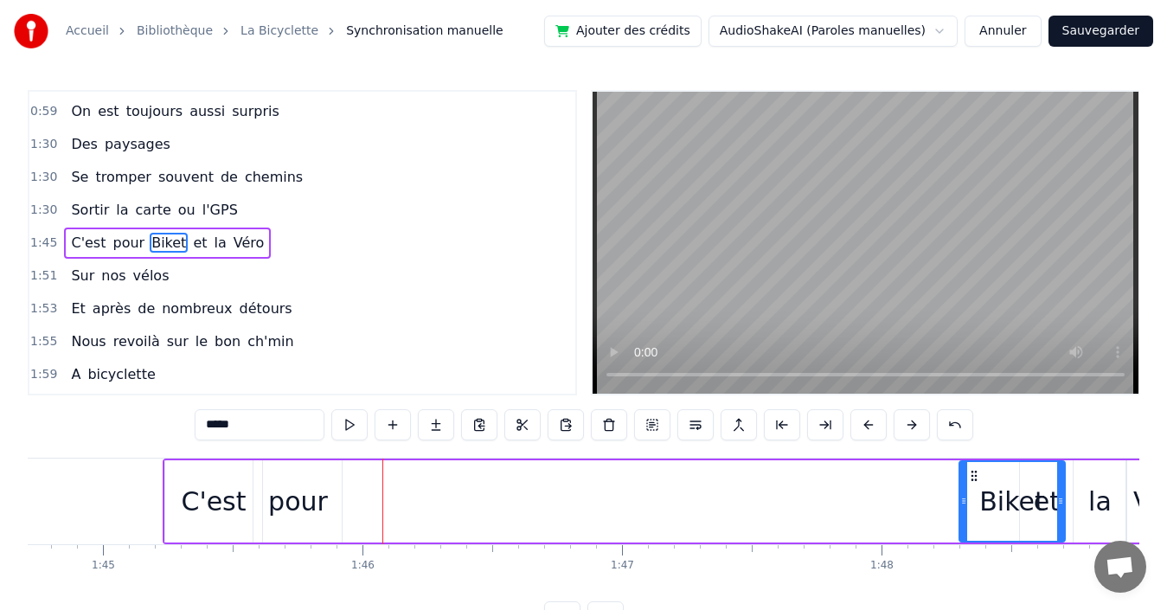
scroll to position [0, 27194]
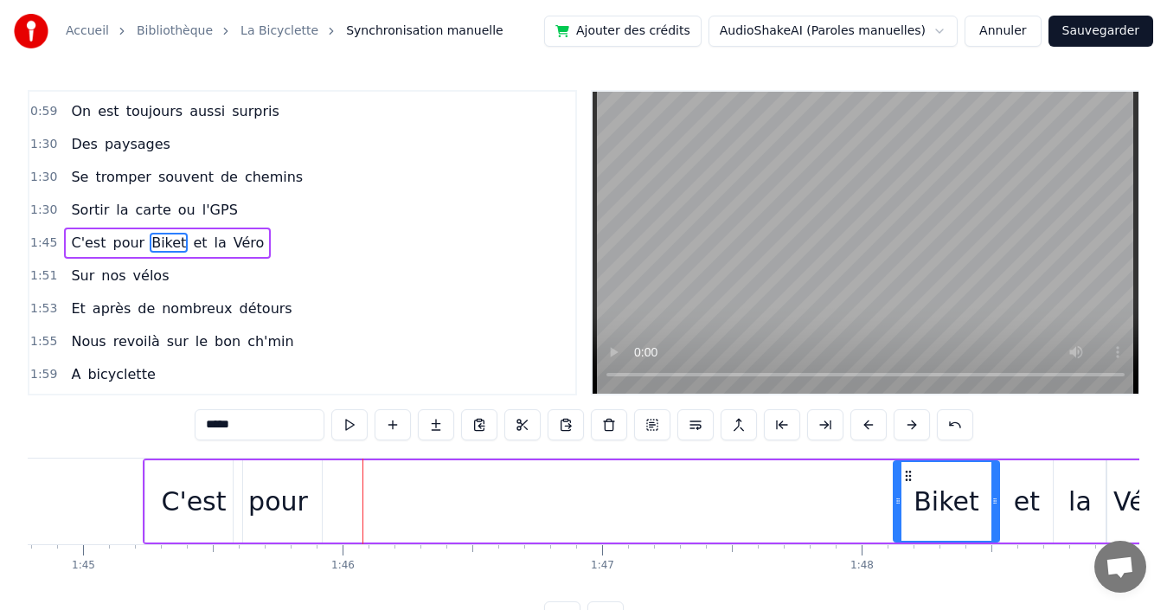
drag, startPoint x: 405, startPoint y: 471, endPoint x: 907, endPoint y: 487, distance: 502.8
click at [907, 487] on div "Biket" at bounding box center [946, 501] width 104 height 79
click at [272, 497] on div "pour" at bounding box center [278, 501] width 60 height 39
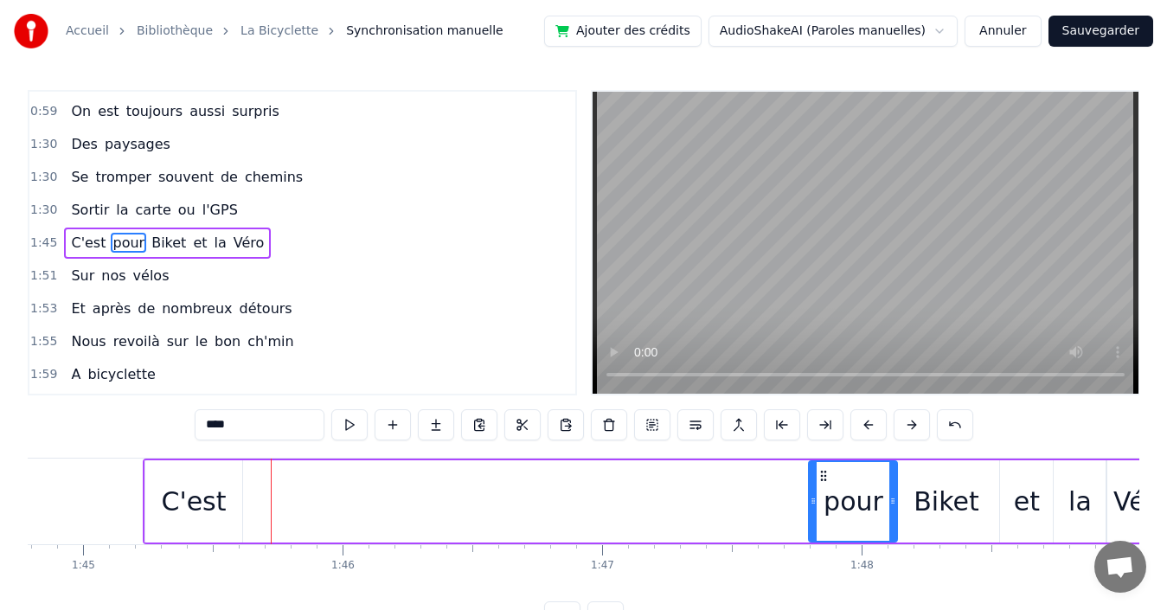
drag, startPoint x: 248, startPoint y: 475, endPoint x: 824, endPoint y: 460, distance: 575.4
click at [824, 460] on div "pour" at bounding box center [853, 501] width 90 height 82
click at [193, 488] on div "C'est" at bounding box center [193, 501] width 65 height 39
type input "*****"
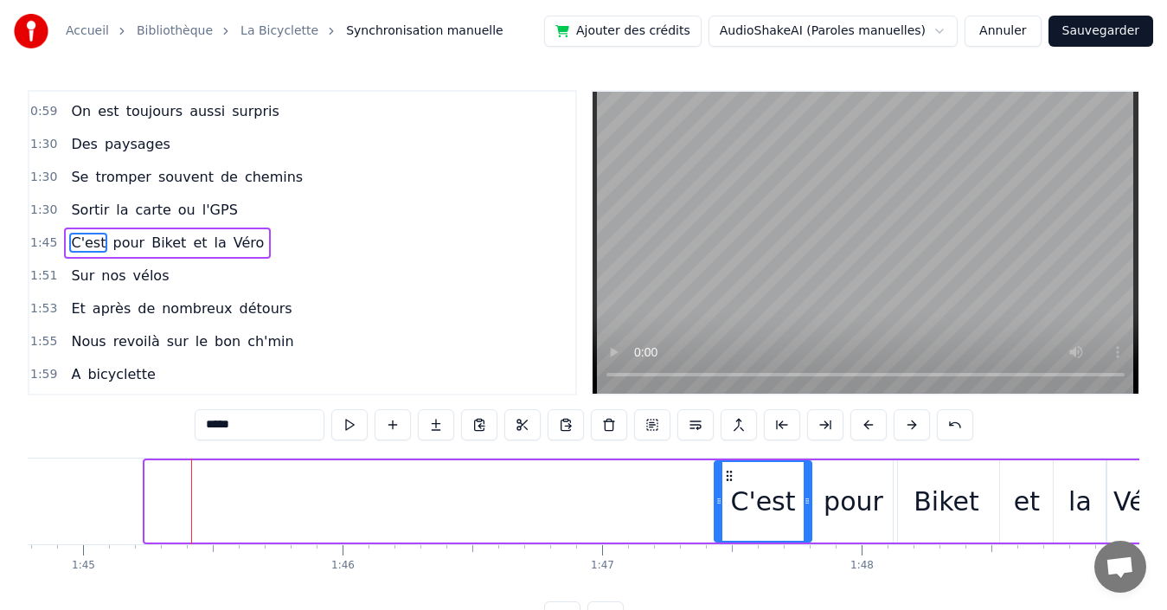
drag, startPoint x: 159, startPoint y: 474, endPoint x: 728, endPoint y: 487, distance: 569.3
click at [728, 487] on div "C'est" at bounding box center [763, 501] width 96 height 79
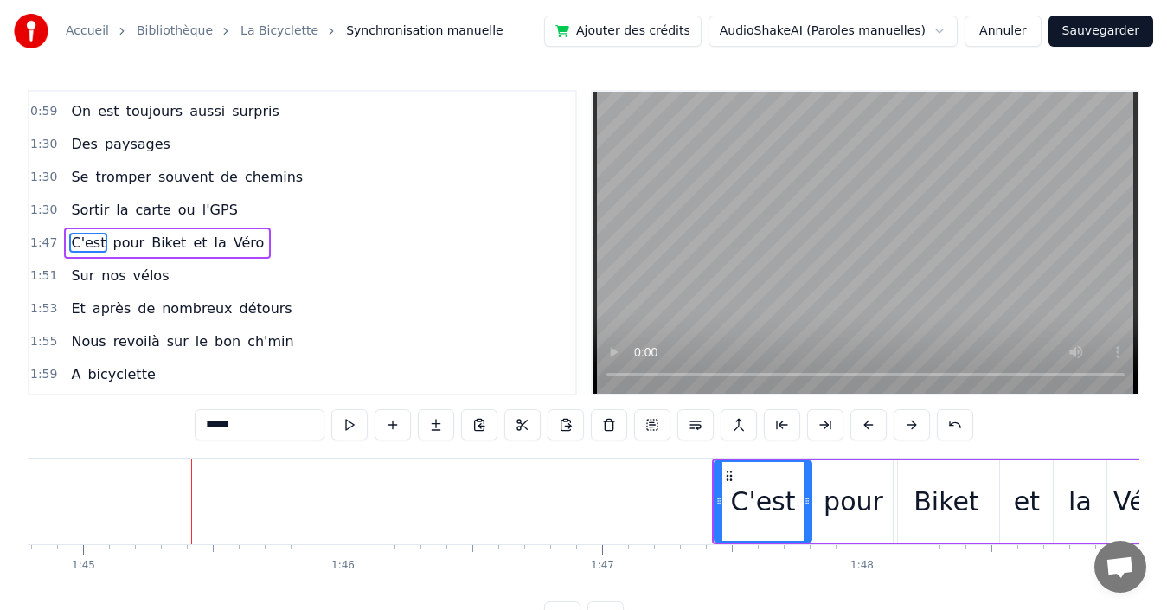
click at [243, 208] on div "1:30 Sortir la carte ou l'GPS" at bounding box center [302, 210] width 546 height 33
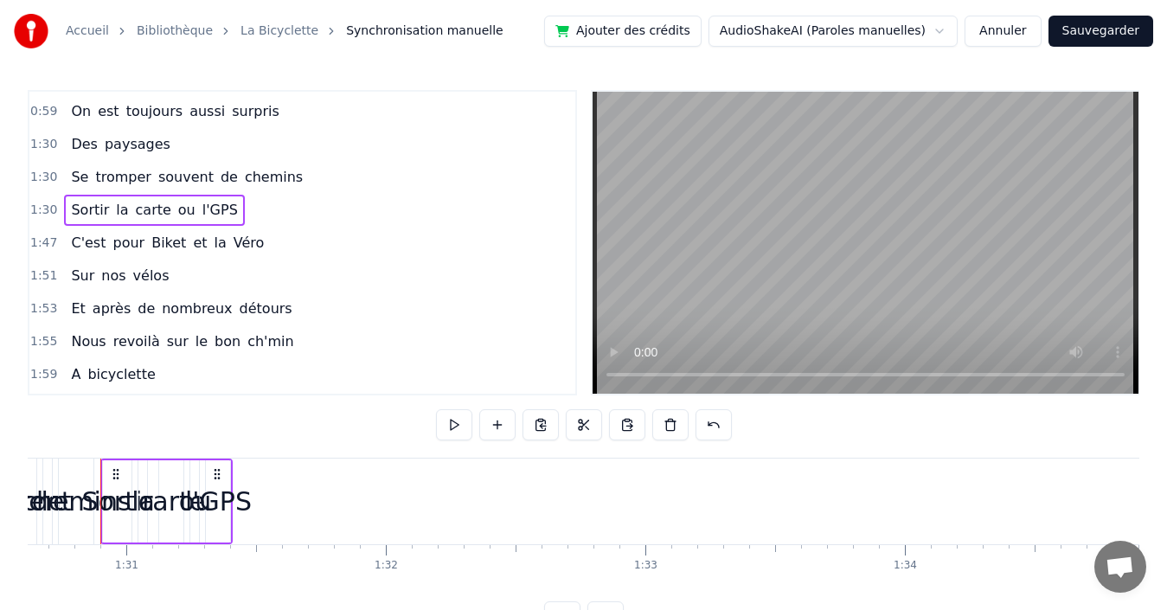
scroll to position [0, 23503]
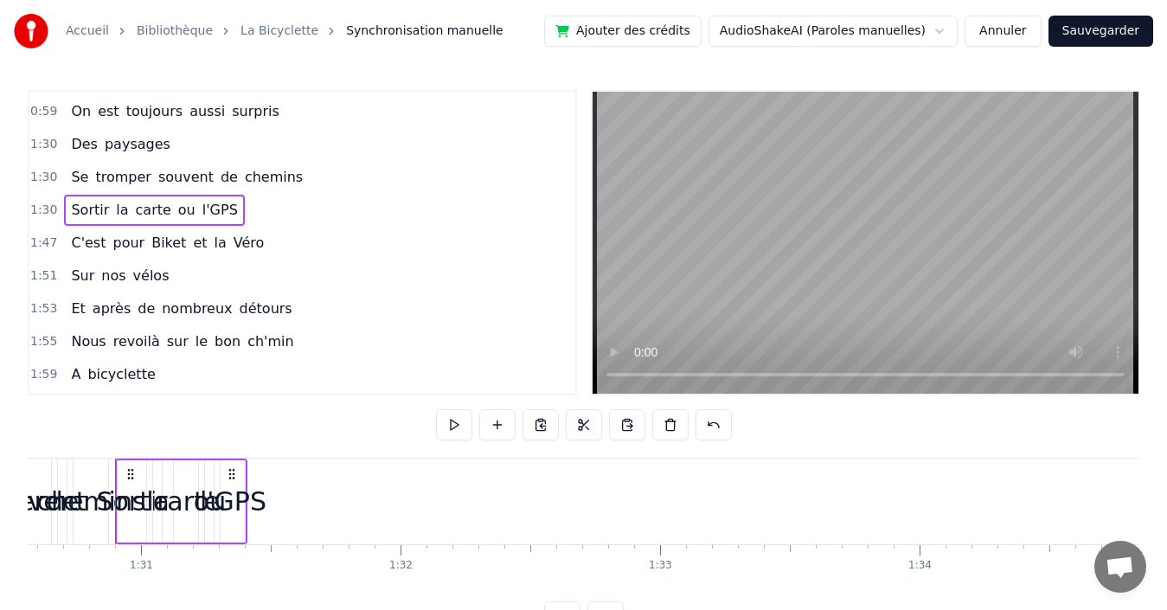
click at [201, 208] on span "l'GPS" at bounding box center [220, 210] width 39 height 20
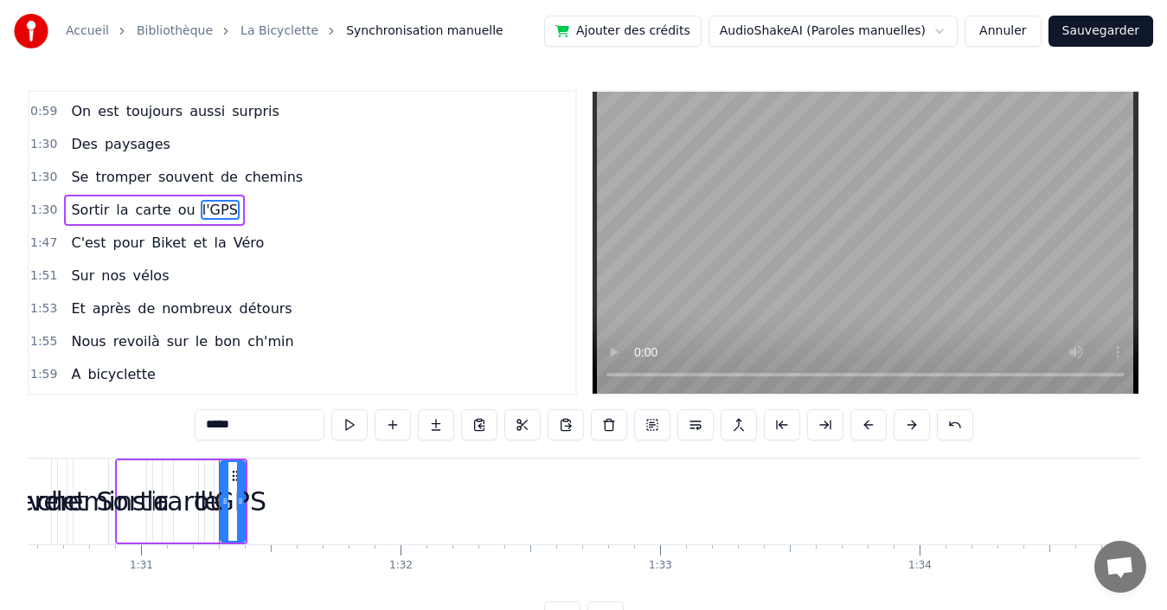
scroll to position [687, 0]
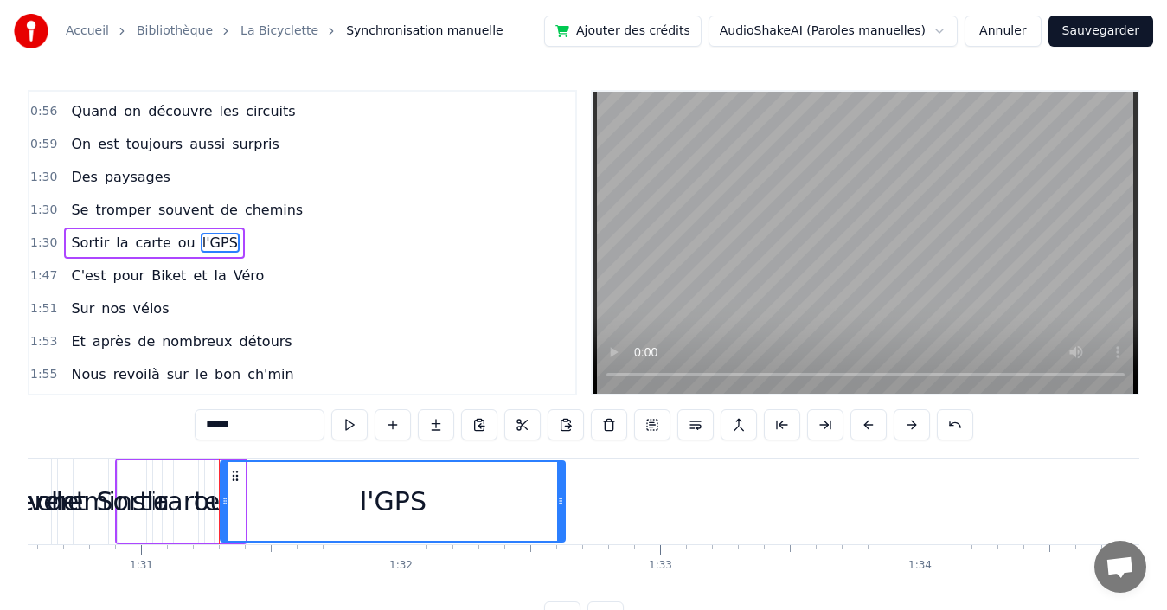
drag, startPoint x: 243, startPoint y: 497, endPoint x: 563, endPoint y: 492, distance: 320.1
click at [563, 492] on div at bounding box center [560, 501] width 7 height 79
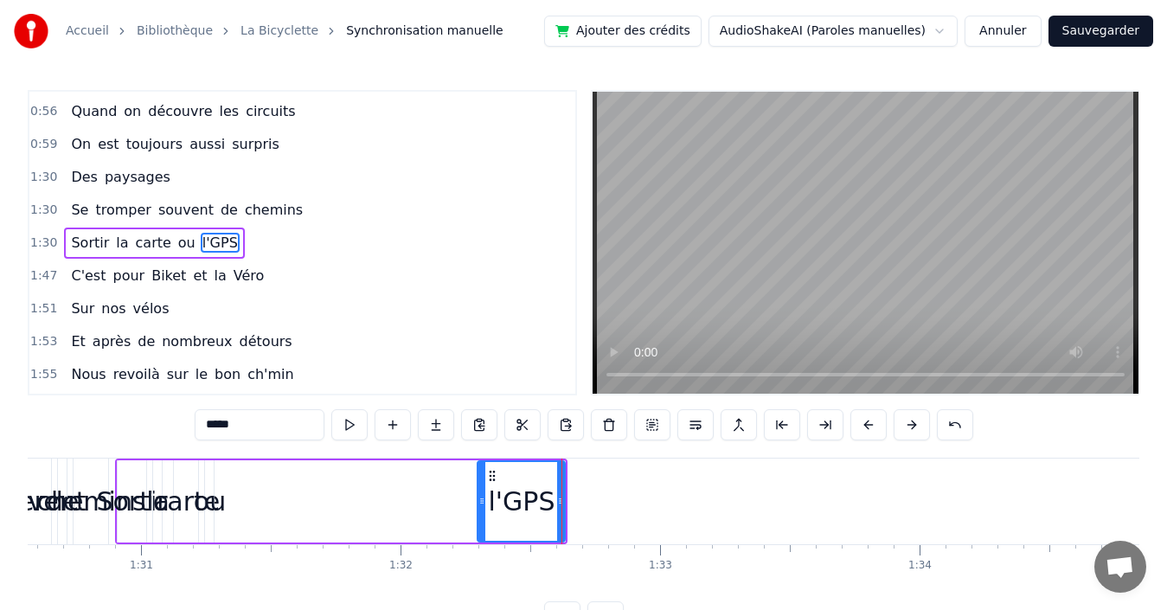
drag, startPoint x: 226, startPoint y: 497, endPoint x: 483, endPoint y: 496, distance: 256.9
click at [483, 496] on icon at bounding box center [481, 501] width 7 height 14
click at [176, 245] on span "ou" at bounding box center [186, 243] width 21 height 20
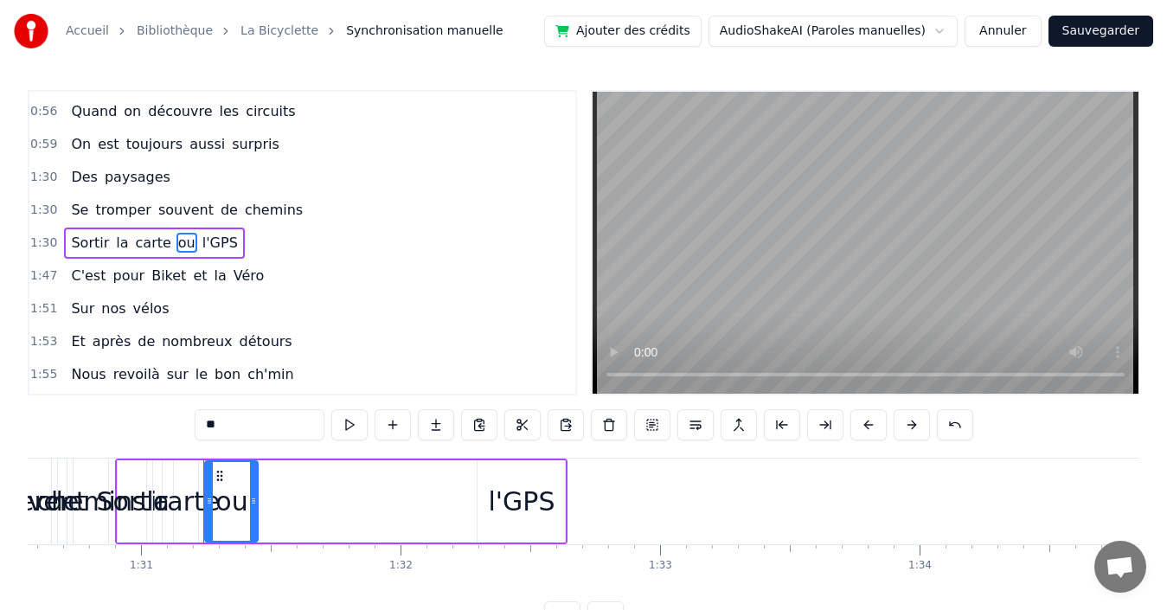
drag, startPoint x: 212, startPoint y: 494, endPoint x: 253, endPoint y: 488, distance: 41.1
click at [253, 488] on div at bounding box center [253, 501] width 7 height 79
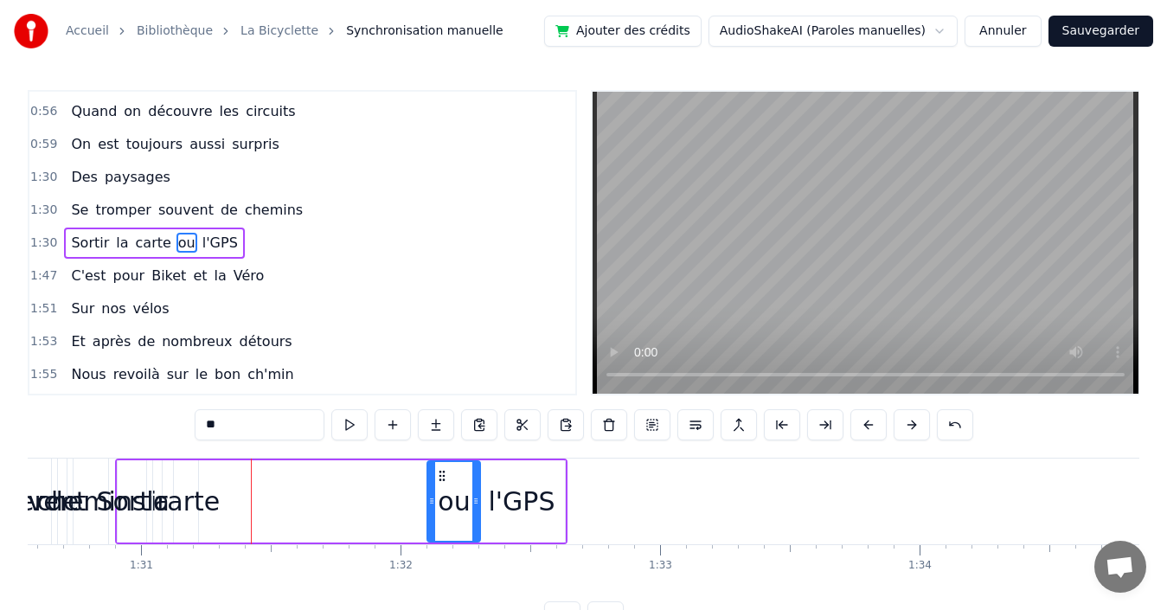
drag, startPoint x: 220, startPoint y: 472, endPoint x: 442, endPoint y: 475, distance: 222.3
click at [442, 475] on icon at bounding box center [442, 476] width 14 height 14
click at [134, 242] on span "carte" at bounding box center [153, 243] width 39 height 20
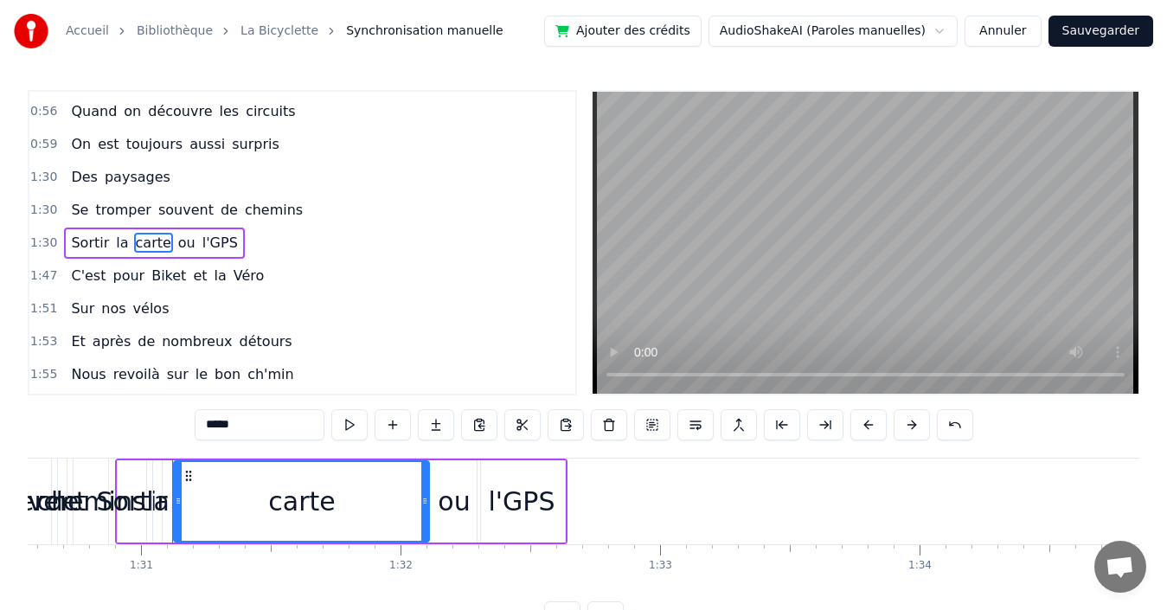
drag, startPoint x: 195, startPoint y: 497, endPoint x: 426, endPoint y: 488, distance: 231.1
click at [426, 488] on div at bounding box center [424, 501] width 7 height 79
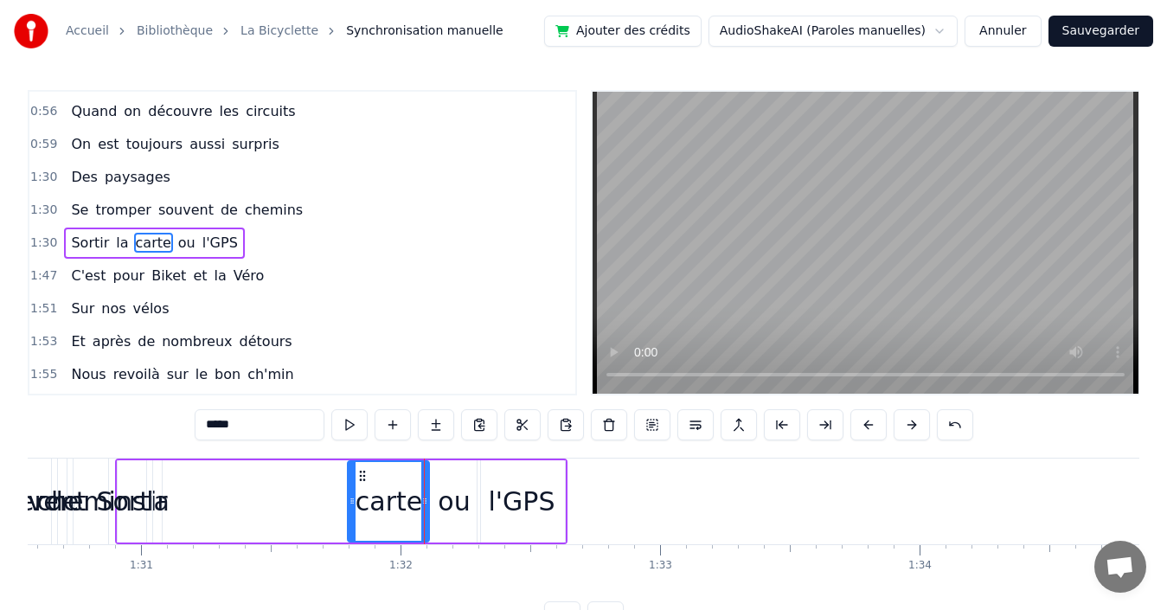
drag, startPoint x: 179, startPoint y: 479, endPoint x: 353, endPoint y: 472, distance: 174.0
click at [353, 472] on div at bounding box center [352, 501] width 7 height 79
click at [114, 242] on span "la" at bounding box center [122, 243] width 16 height 20
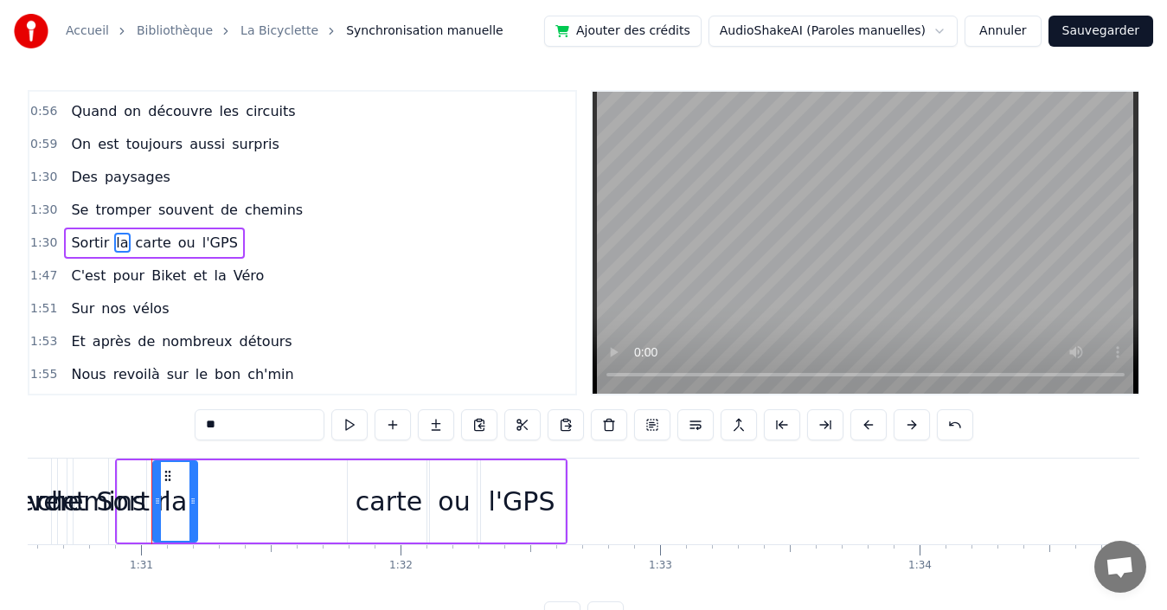
drag, startPoint x: 157, startPoint y: 497, endPoint x: 193, endPoint y: 496, distance: 35.5
click at [193, 496] on icon at bounding box center [192, 501] width 7 height 14
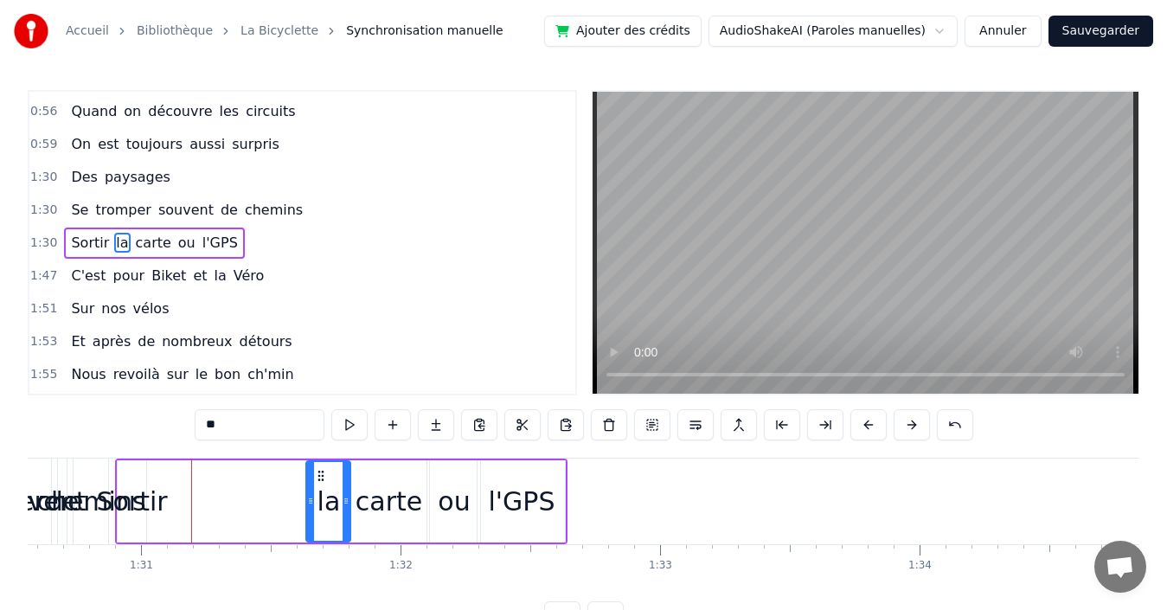
drag, startPoint x: 167, startPoint y: 475, endPoint x: 320, endPoint y: 474, distance: 153.1
click at [320, 474] on icon at bounding box center [321, 476] width 14 height 14
click at [85, 246] on span "Sortir" at bounding box center [90, 243] width 42 height 20
type input "******"
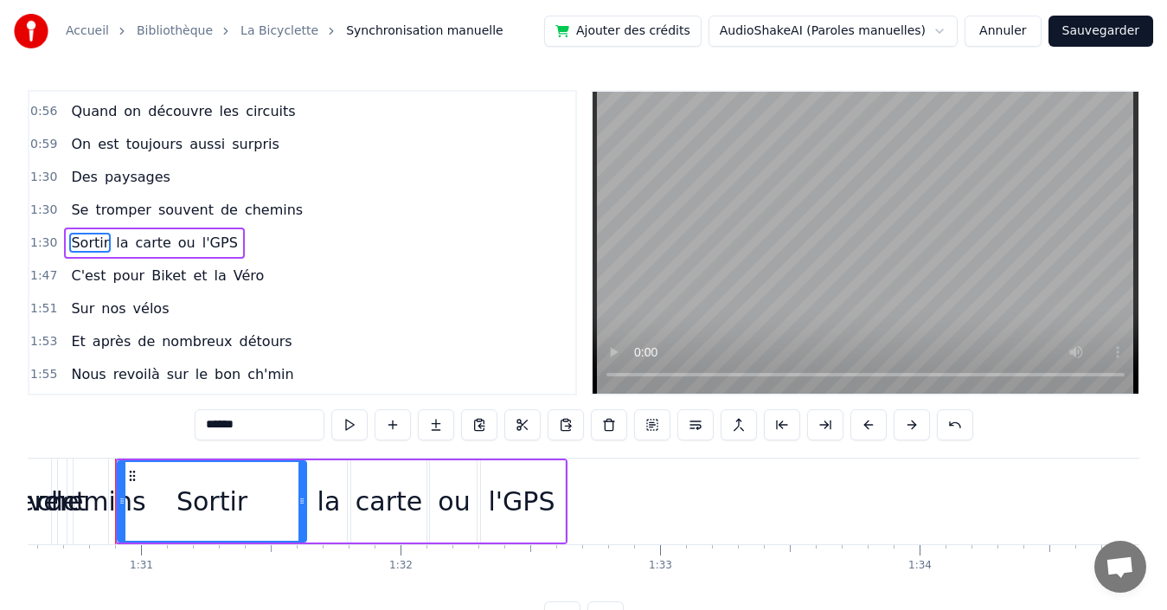
drag, startPoint x: 145, startPoint y: 489, endPoint x: 260, endPoint y: 485, distance: 115.1
click at [305, 484] on div at bounding box center [301, 501] width 7 height 79
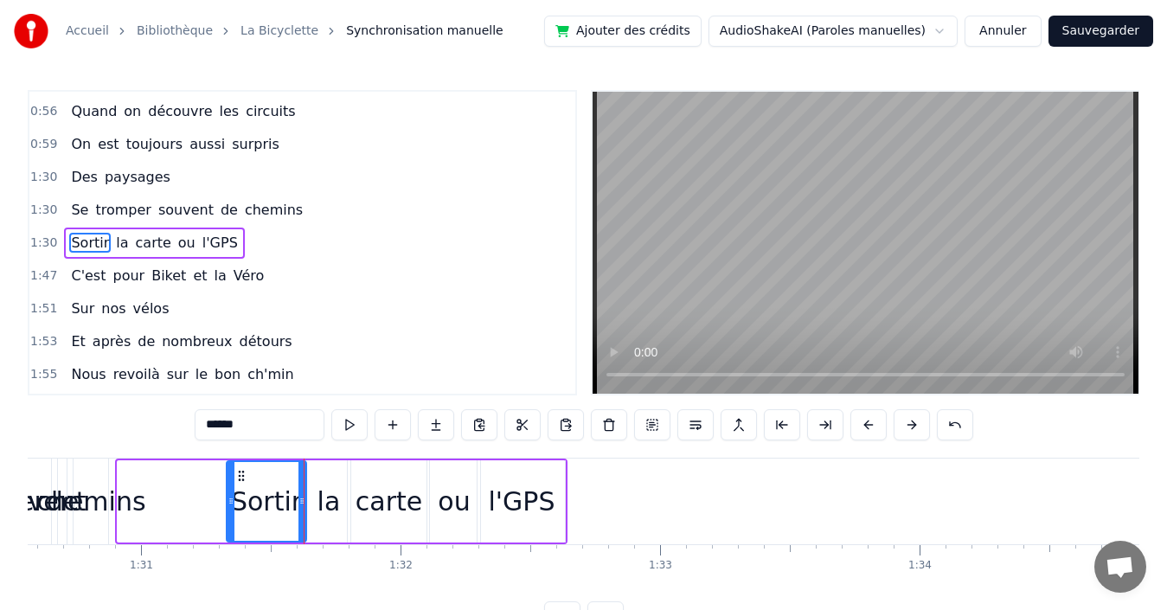
drag, startPoint x: 119, startPoint y: 484, endPoint x: 228, endPoint y: 475, distance: 109.3
click at [228, 475] on div at bounding box center [231, 501] width 7 height 79
click at [251, 241] on div "1:31 Sortir la carte ou l'GPS" at bounding box center [302, 243] width 546 height 33
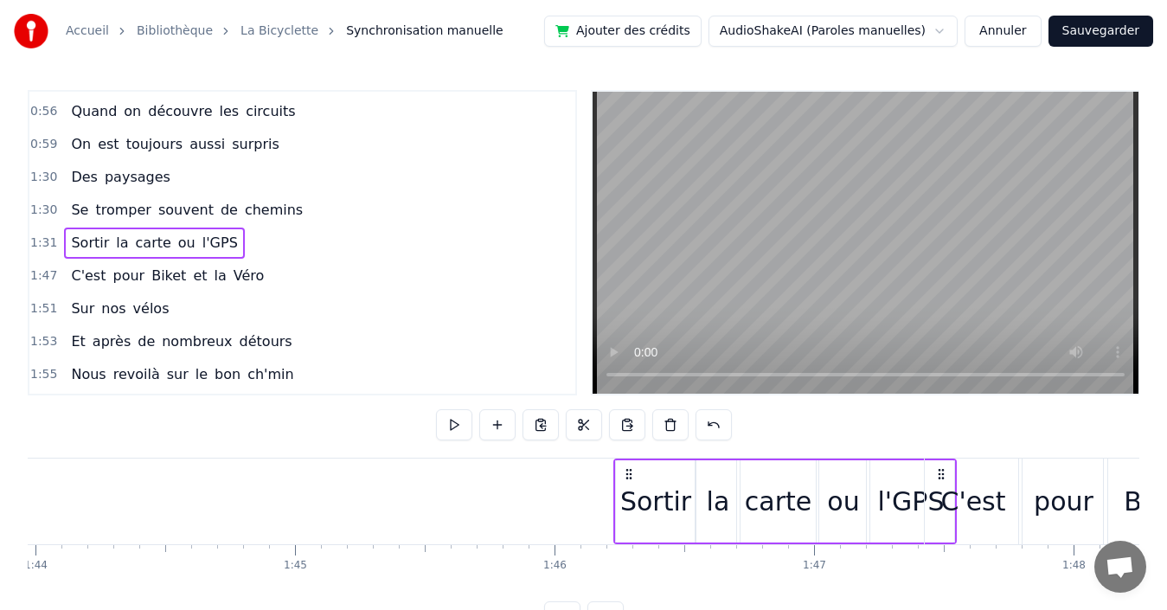
scroll to position [0, 26983]
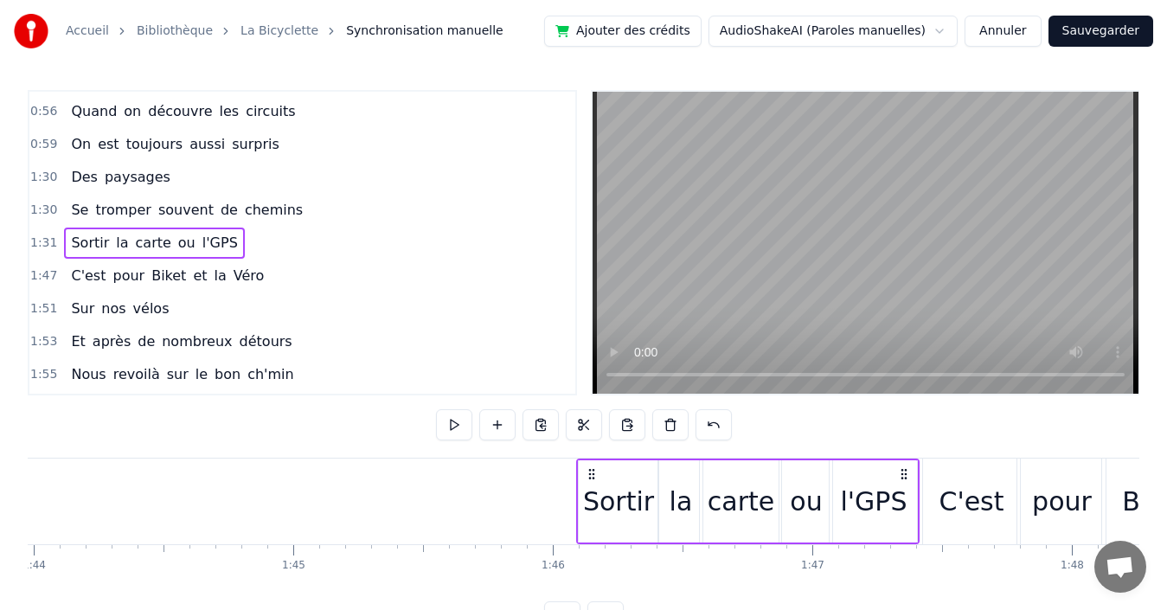
drag, startPoint x: 552, startPoint y: 470, endPoint x: 904, endPoint y: 430, distance: 354.3
click at [904, 430] on div "0:00 Quand nous partons tous les printemps 0:08 Quand nous partons dans toute l…" at bounding box center [584, 361] width 1112 height 542
click at [311, 208] on div "1:30 Se tromper souvent de chemins" at bounding box center [302, 210] width 546 height 33
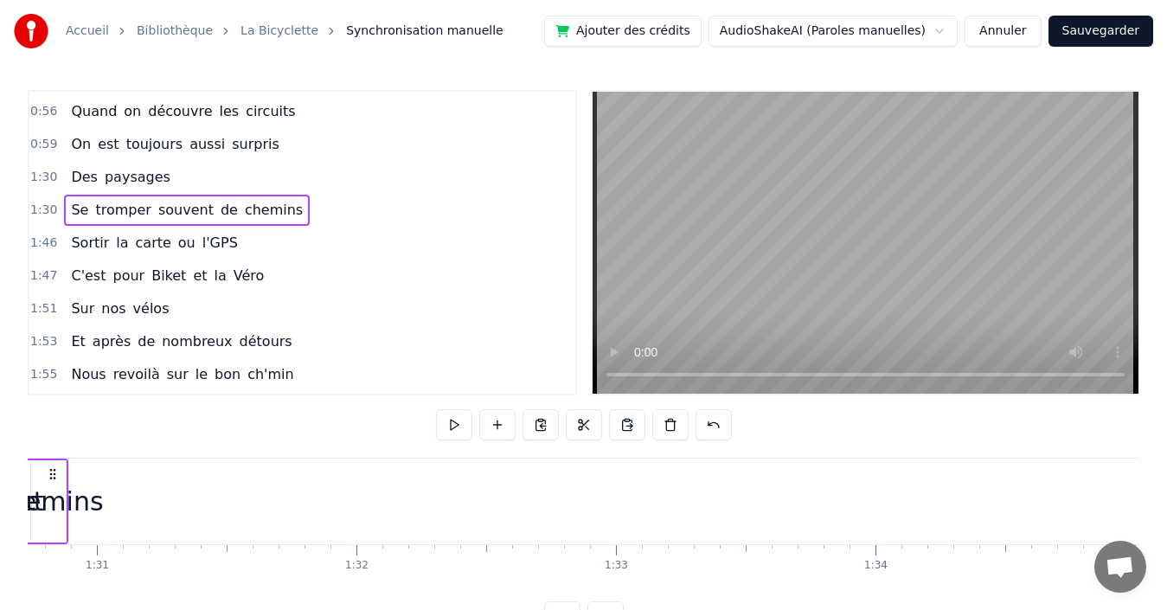
scroll to position [0, 23347]
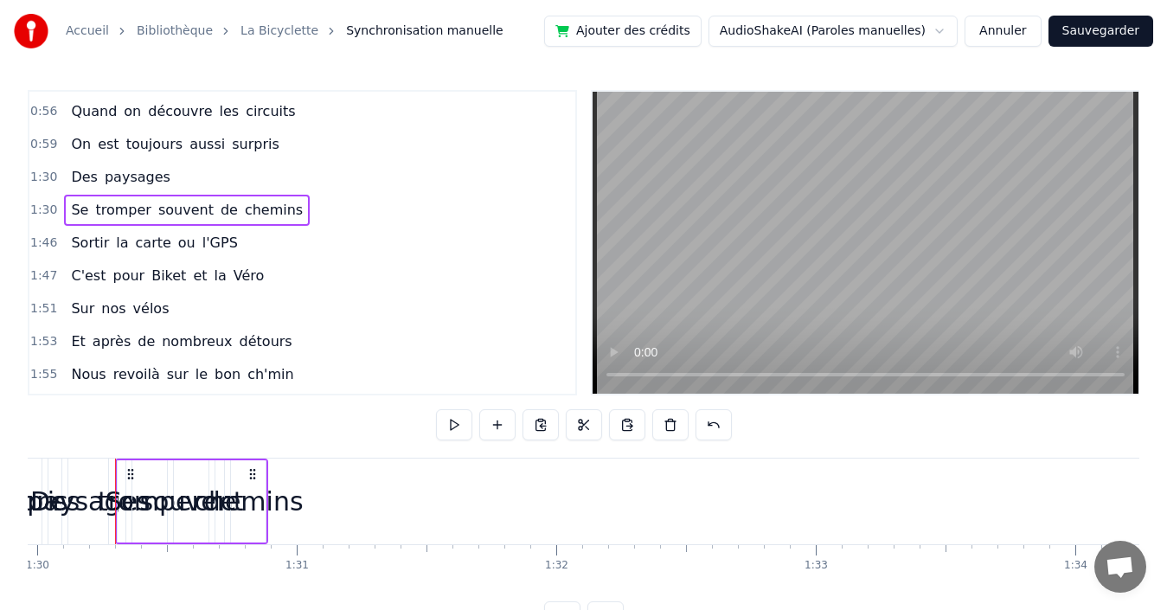
click at [254, 212] on span "chemins" at bounding box center [273, 210] width 61 height 20
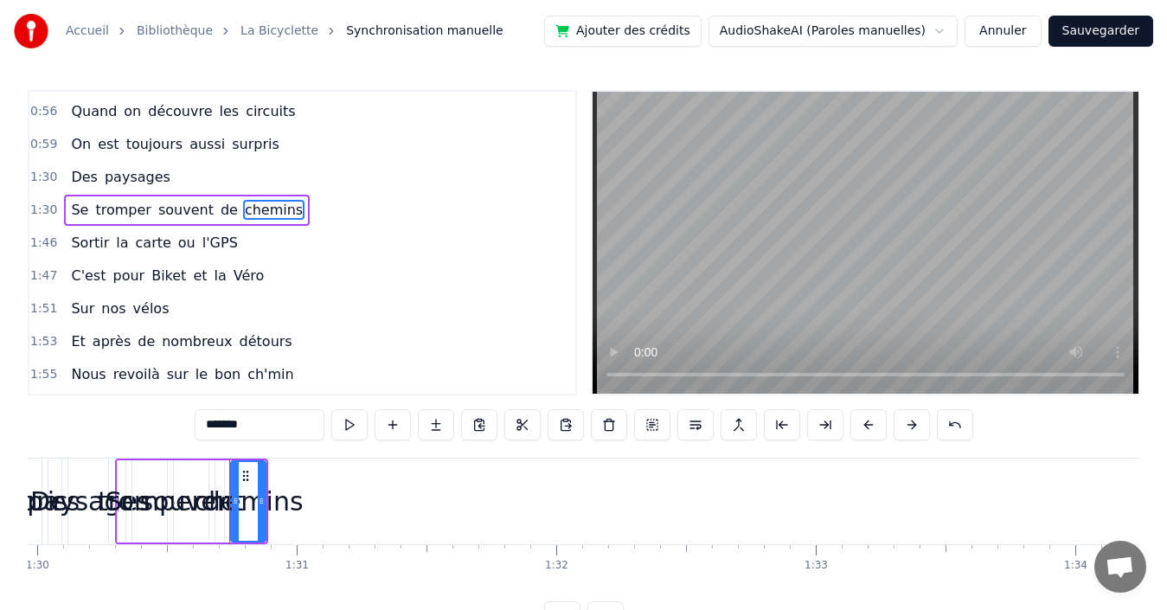
scroll to position [654, 0]
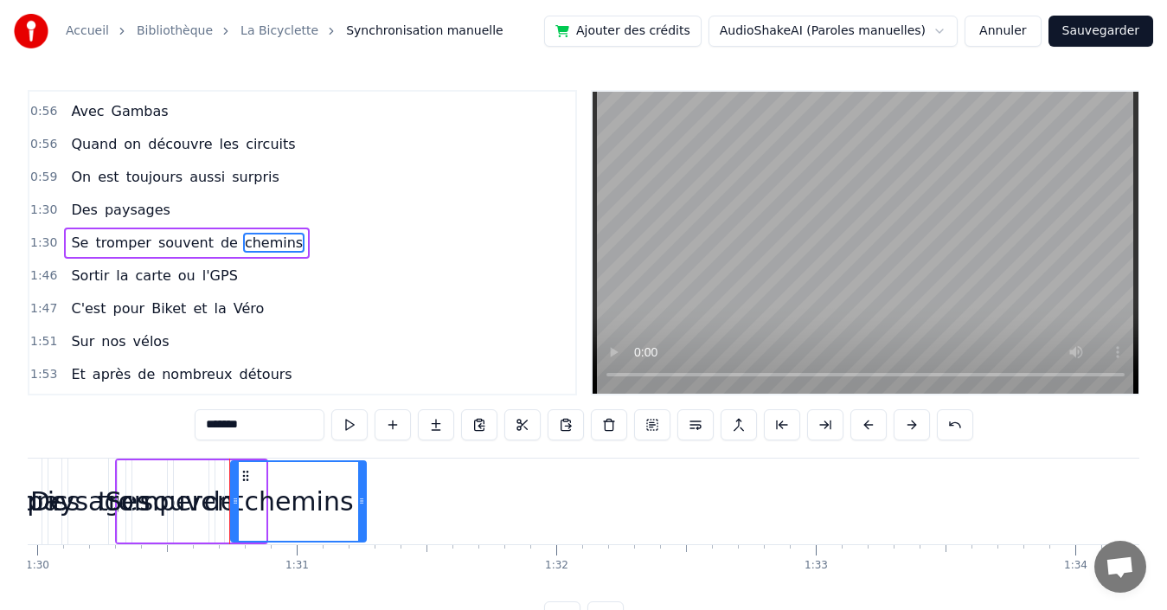
drag, startPoint x: 263, startPoint y: 484, endPoint x: 363, endPoint y: 486, distance: 100.4
click at [363, 486] on div at bounding box center [361, 501] width 7 height 79
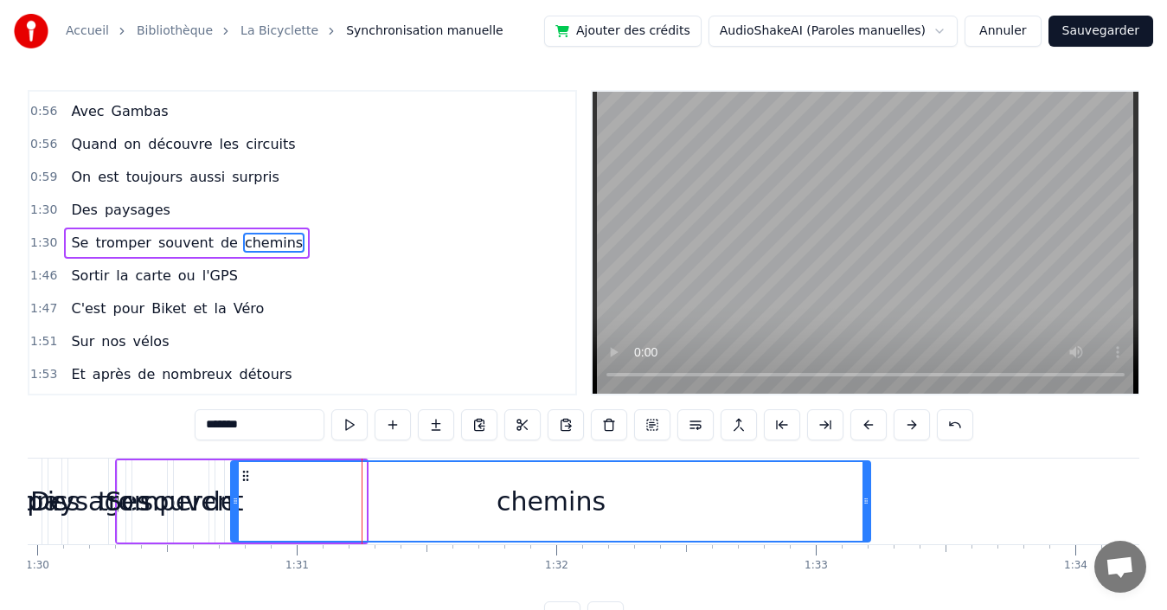
drag, startPoint x: 361, startPoint y: 493, endPoint x: 865, endPoint y: 493, distance: 504.3
click at [865, 493] on div at bounding box center [865, 501] width 7 height 79
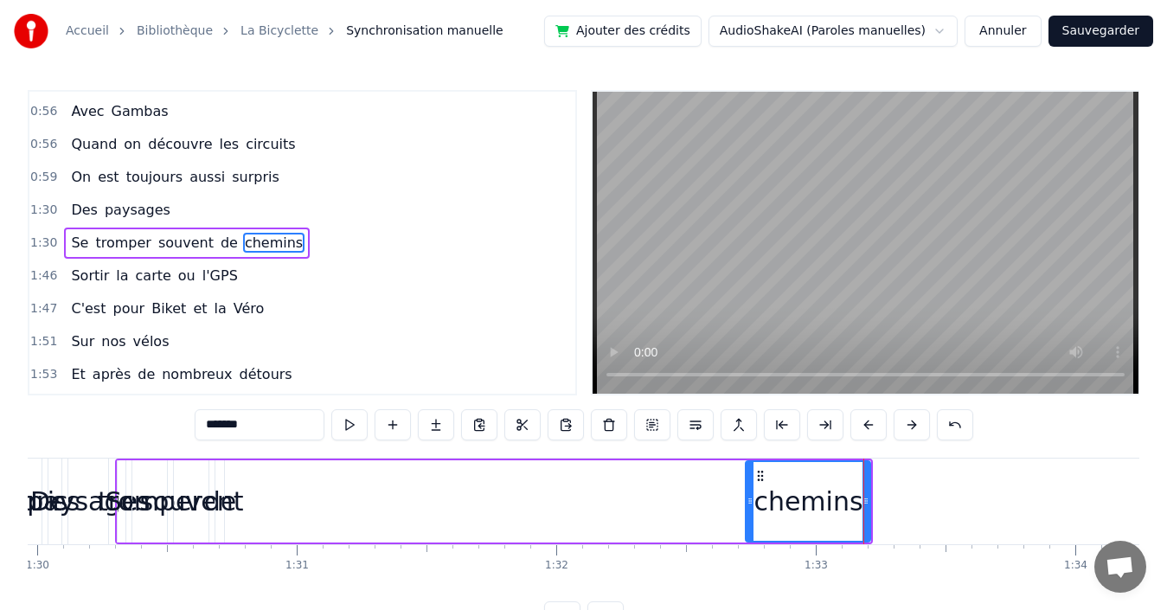
drag, startPoint x: 234, startPoint y: 484, endPoint x: 748, endPoint y: 471, distance: 514.9
click at [748, 471] on div at bounding box center [750, 501] width 7 height 79
click at [219, 245] on span "de" at bounding box center [229, 243] width 21 height 20
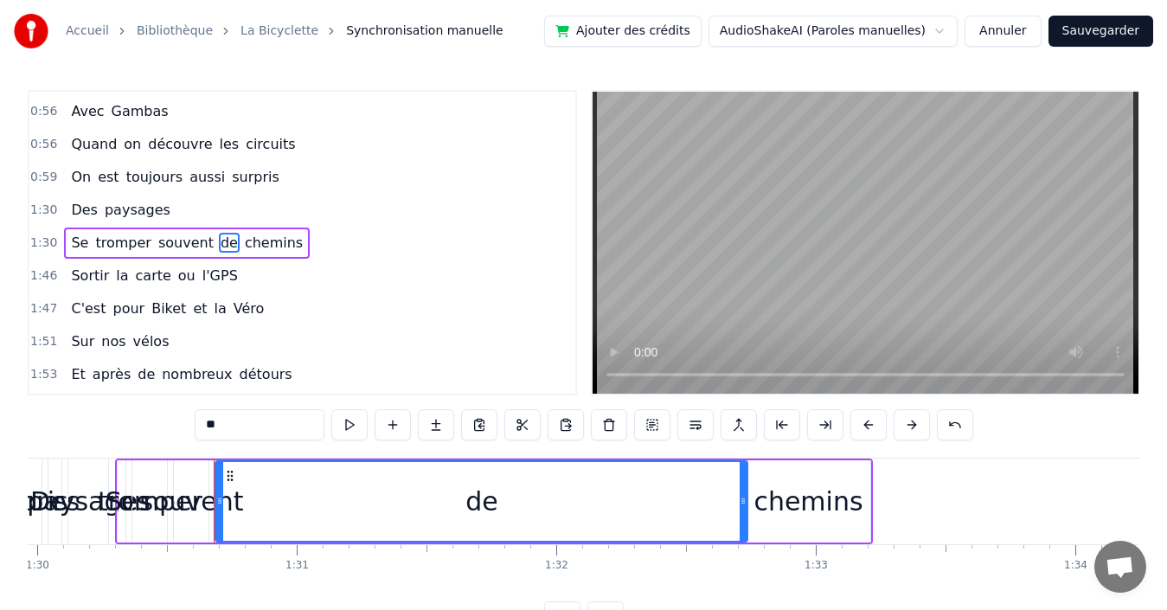
drag, startPoint x: 222, startPoint y: 481, endPoint x: 746, endPoint y: 472, distance: 523.4
click at [746, 472] on div at bounding box center [743, 501] width 7 height 79
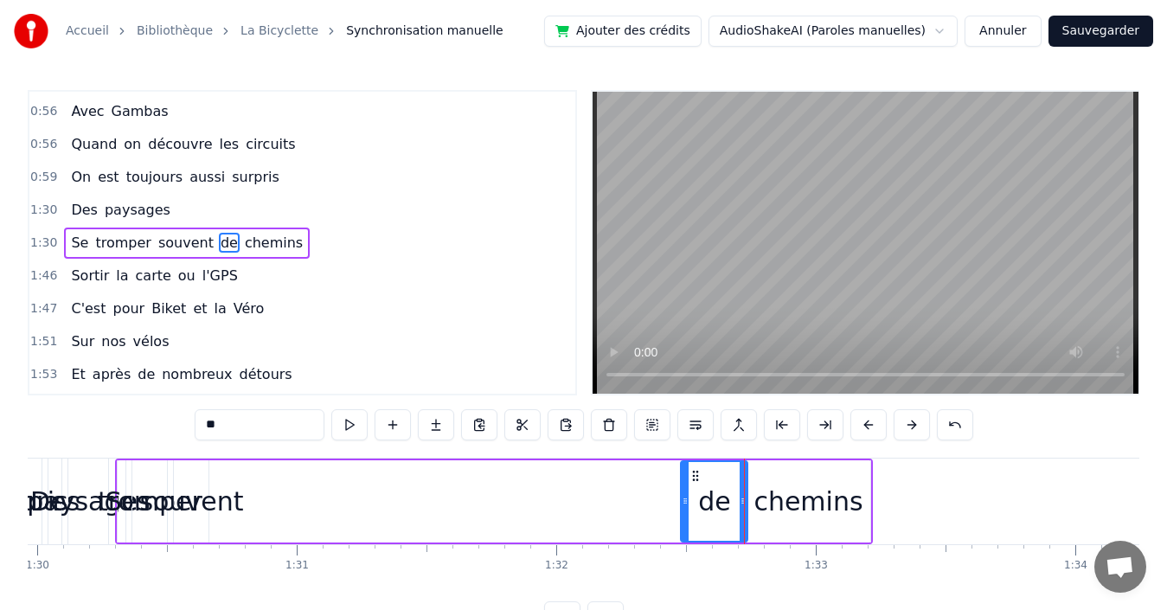
drag, startPoint x: 218, startPoint y: 483, endPoint x: 683, endPoint y: 486, distance: 465.4
click at [683, 486] on div at bounding box center [685, 501] width 7 height 79
click at [169, 241] on span "souvent" at bounding box center [186, 243] width 59 height 20
type input "*******"
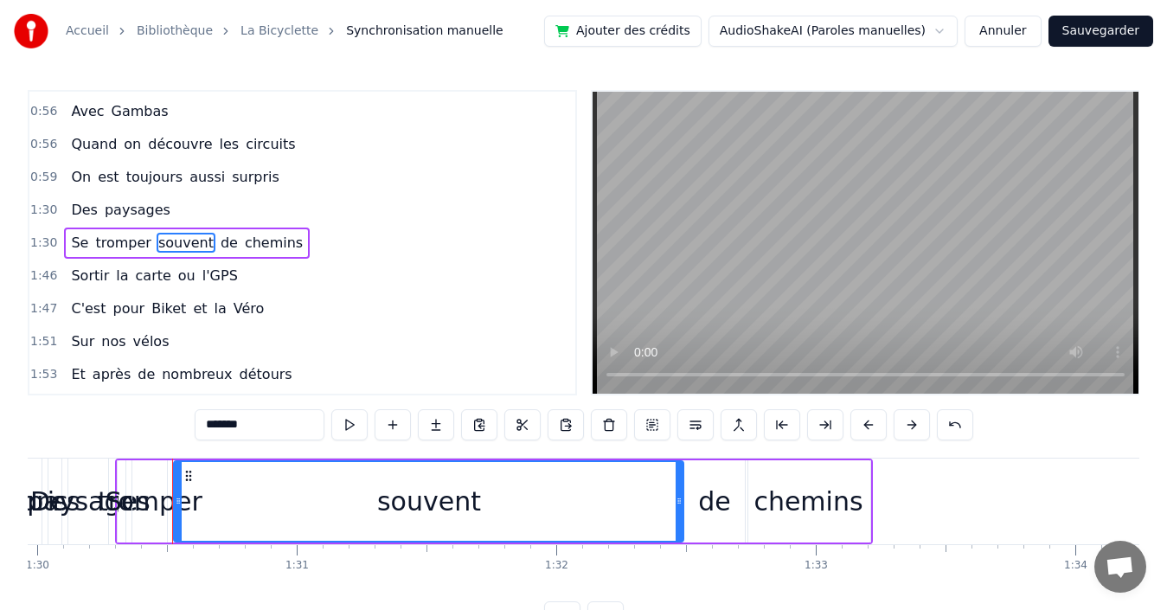
drag, startPoint x: 205, startPoint y: 483, endPoint x: 680, endPoint y: 458, distance: 475.5
click at [680, 458] on div "Se tromper souvent de chemins" at bounding box center [494, 501] width 759 height 86
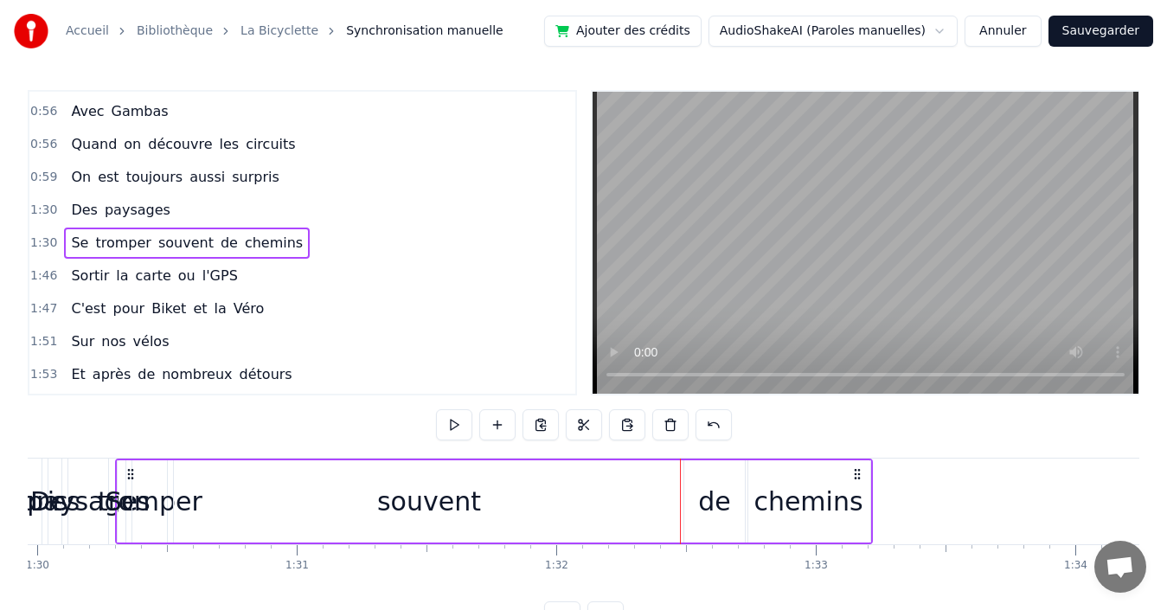
click at [227, 486] on div "souvent" at bounding box center [429, 501] width 510 height 82
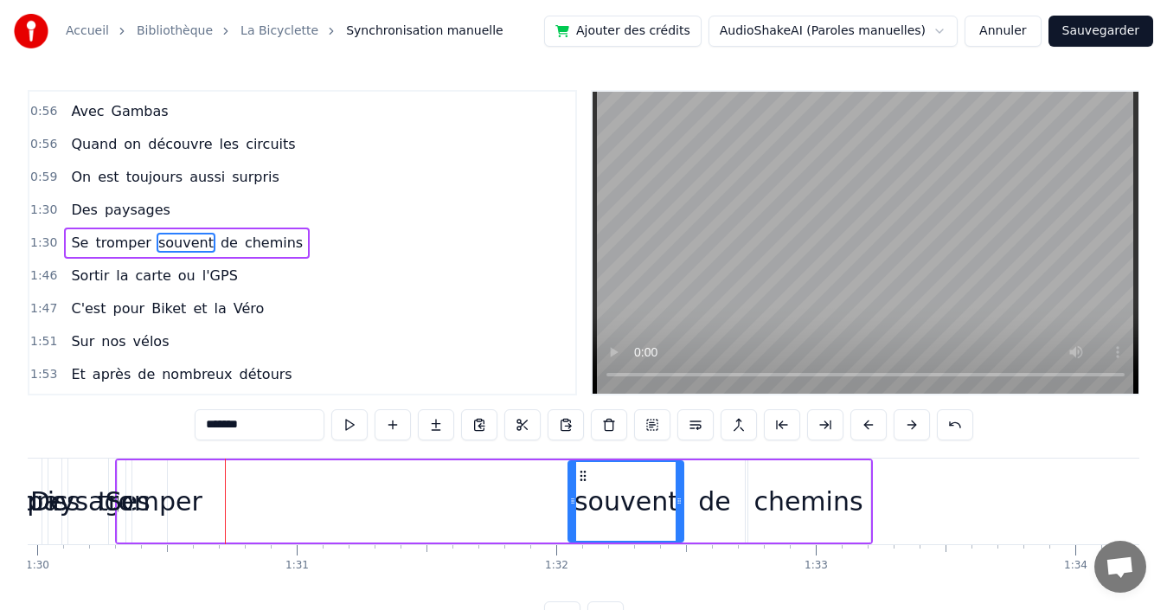
drag, startPoint x: 177, startPoint y: 486, endPoint x: 572, endPoint y: 469, distance: 394.8
click at [572, 469] on div at bounding box center [572, 501] width 7 height 79
click at [111, 244] on span "tromper" at bounding box center [122, 243] width 59 height 20
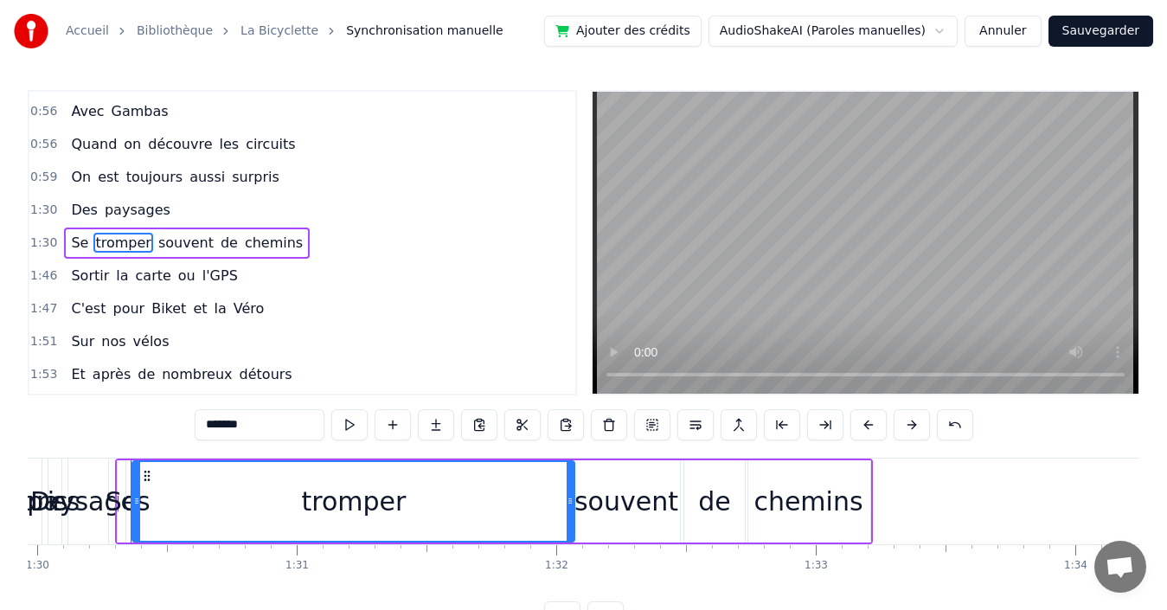
drag, startPoint x: 160, startPoint y: 490, endPoint x: 567, endPoint y: 468, distance: 408.0
click at [567, 468] on div at bounding box center [570, 501] width 7 height 79
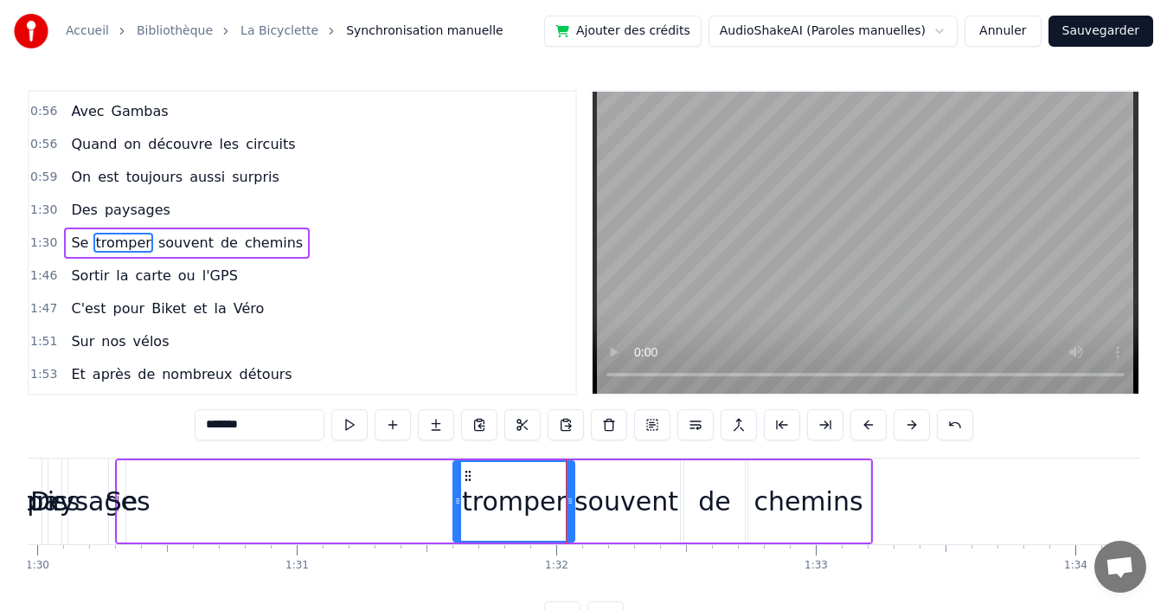
drag, startPoint x: 135, startPoint y: 490, endPoint x: 456, endPoint y: 474, distance: 321.4
click at [456, 474] on div at bounding box center [457, 501] width 7 height 79
click at [69, 239] on span "Se" at bounding box center [79, 243] width 21 height 20
type input "**"
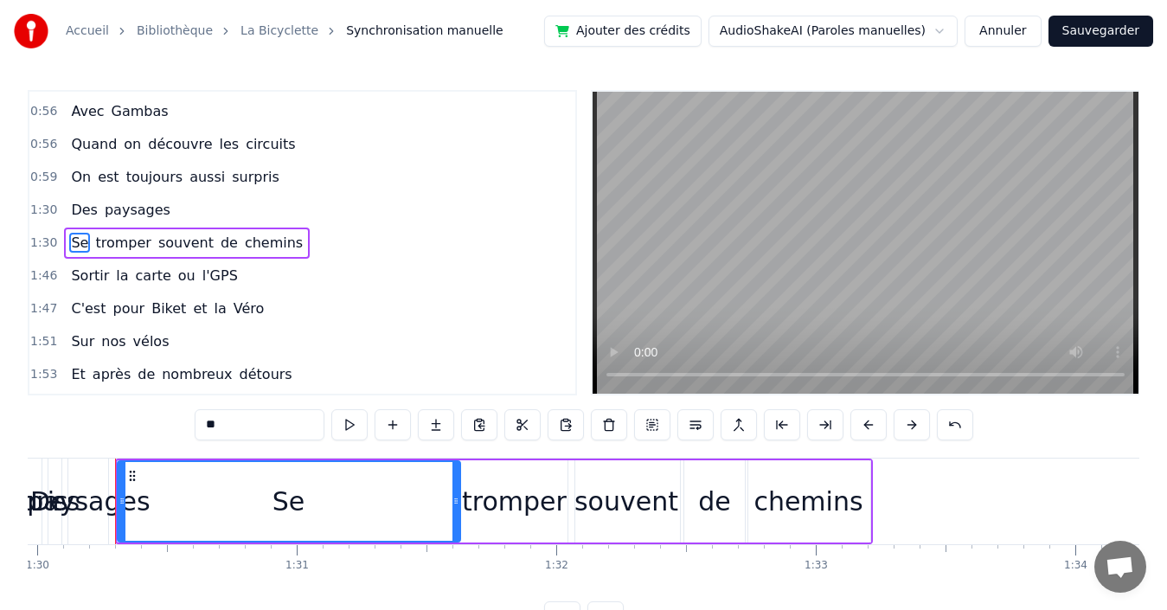
drag, startPoint x: 120, startPoint y: 487, endPoint x: 454, endPoint y: 472, distance: 334.2
click at [454, 472] on div at bounding box center [455, 501] width 7 height 79
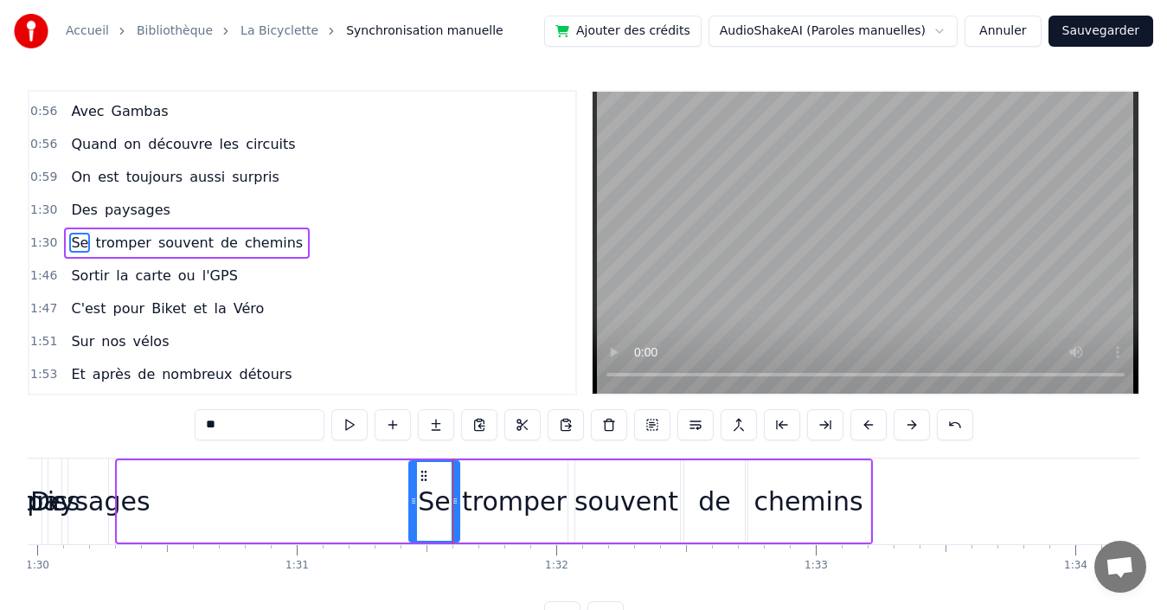
drag, startPoint x: 157, startPoint y: 488, endPoint x: 410, endPoint y: 487, distance: 253.5
click at [410, 487] on div at bounding box center [413, 501] width 7 height 79
click at [311, 239] on div "1:31 Se tromper souvent de chemins" at bounding box center [302, 243] width 546 height 33
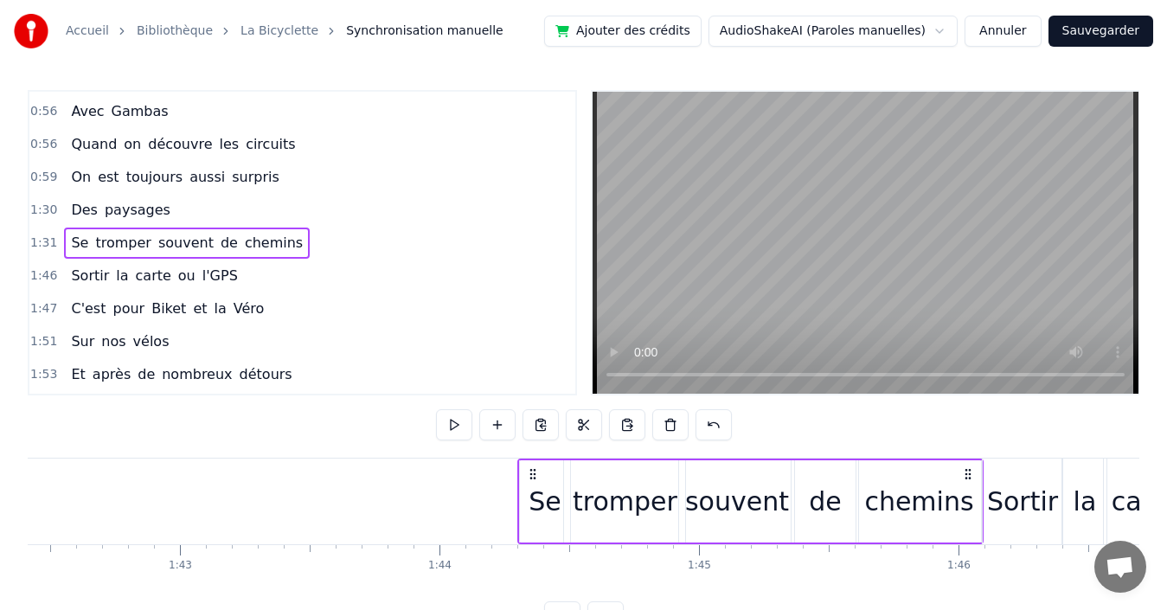
scroll to position [0, 26618]
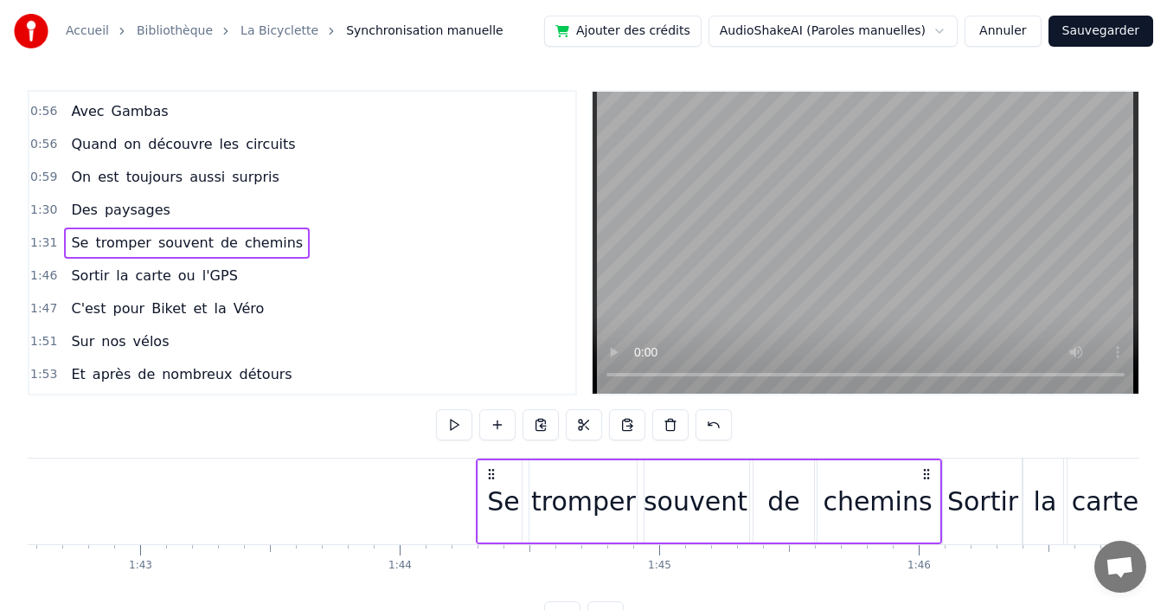
drag, startPoint x: 857, startPoint y: 471, endPoint x: 926, endPoint y: 439, distance: 76.2
click at [926, 439] on div "0:00 Quand nous partons tous les printemps 0:08 Quand nous partons dans toute l…" at bounding box center [584, 361] width 1112 height 542
click at [300, 215] on div "1:30 Des paysages" at bounding box center [302, 210] width 546 height 33
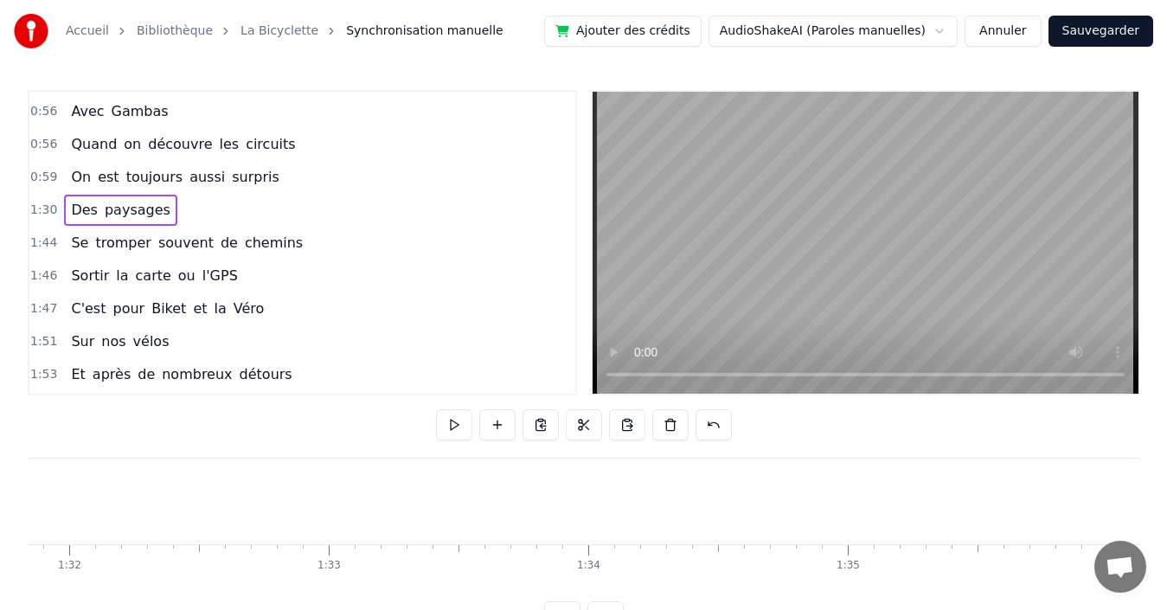
scroll to position [0, 23279]
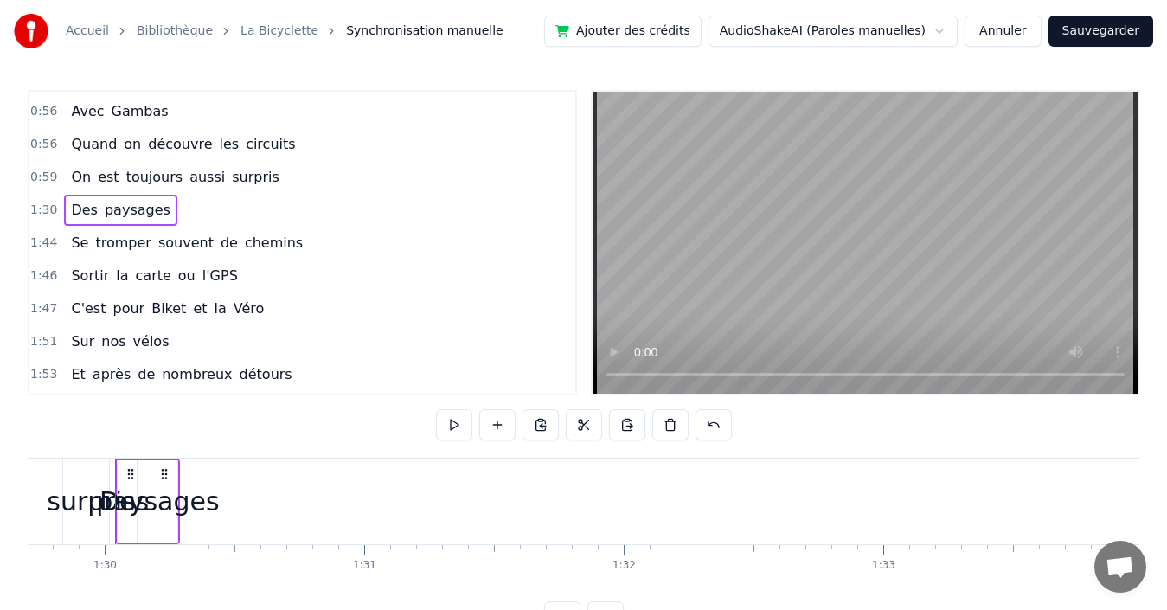
click at [167, 503] on div "paysages" at bounding box center [157, 501] width 123 height 39
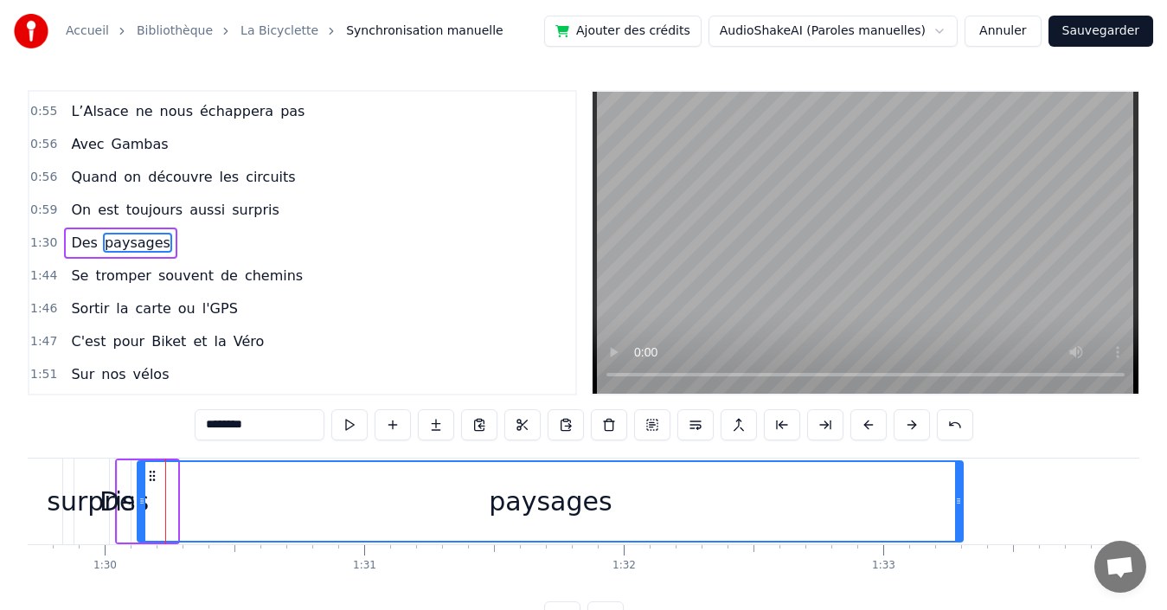
drag, startPoint x: 174, startPoint y: 498, endPoint x: 953, endPoint y: 490, distance: 779.5
click at [958, 488] on div at bounding box center [958, 501] width 7 height 79
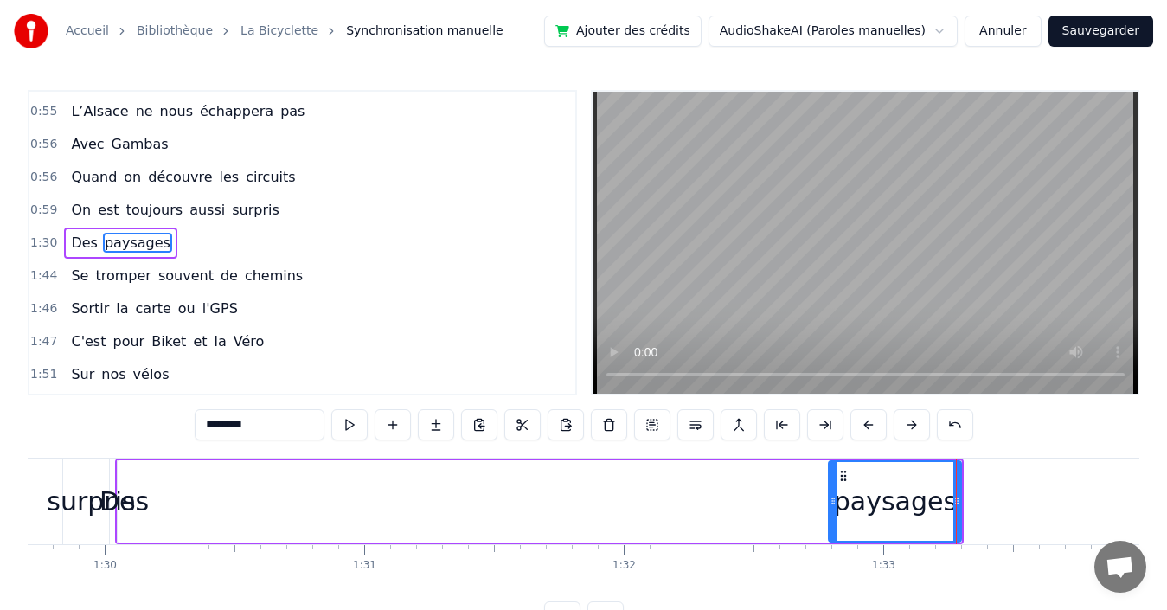
drag, startPoint x: 144, startPoint y: 493, endPoint x: 836, endPoint y: 491, distance: 691.2
click at [836, 491] on div at bounding box center [833, 501] width 7 height 79
click at [69, 245] on span "Des" at bounding box center [84, 243] width 30 height 20
type input "***"
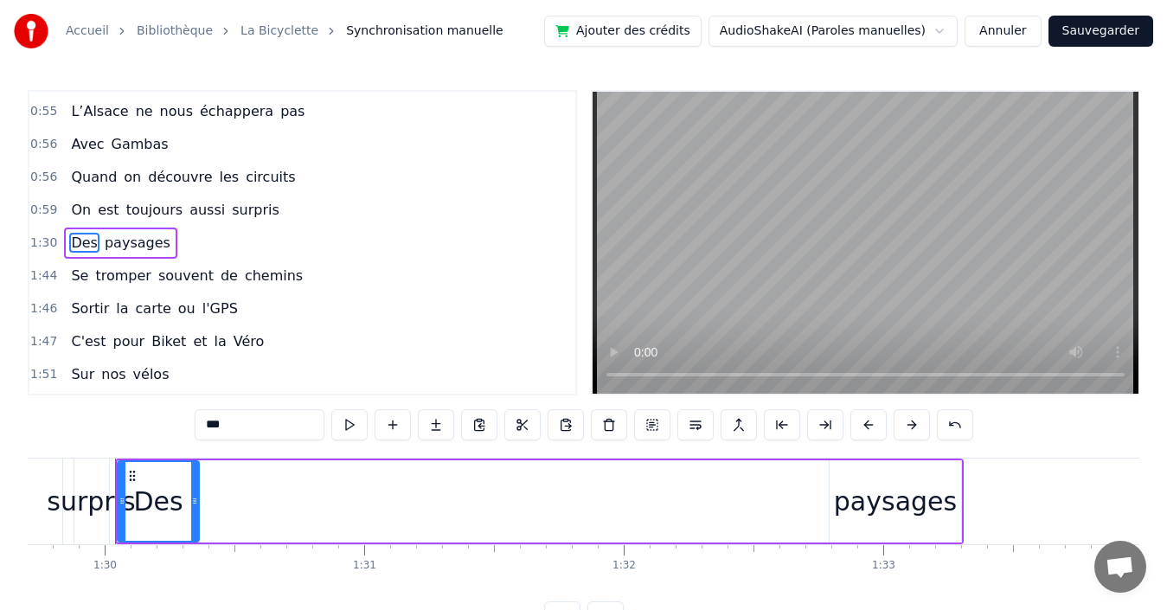
drag, startPoint x: 126, startPoint y: 504, endPoint x: 195, endPoint y: 497, distance: 68.8
click at [195, 497] on icon at bounding box center [194, 501] width 7 height 14
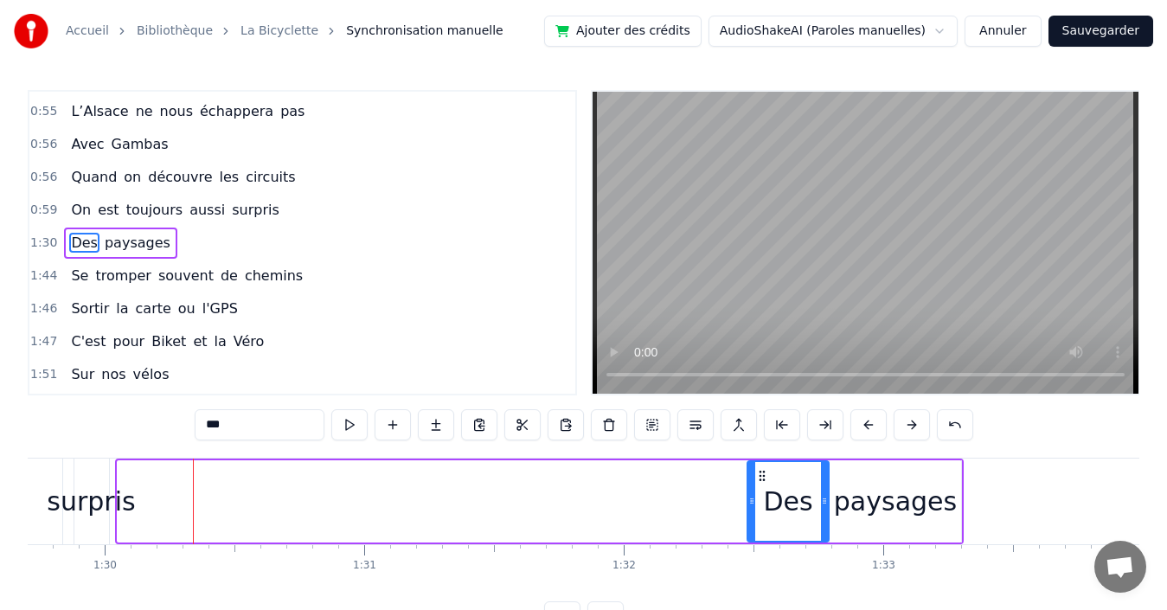
drag, startPoint x: 130, startPoint y: 471, endPoint x: 760, endPoint y: 486, distance: 629.9
click at [760, 486] on div "Des" at bounding box center [788, 501] width 80 height 79
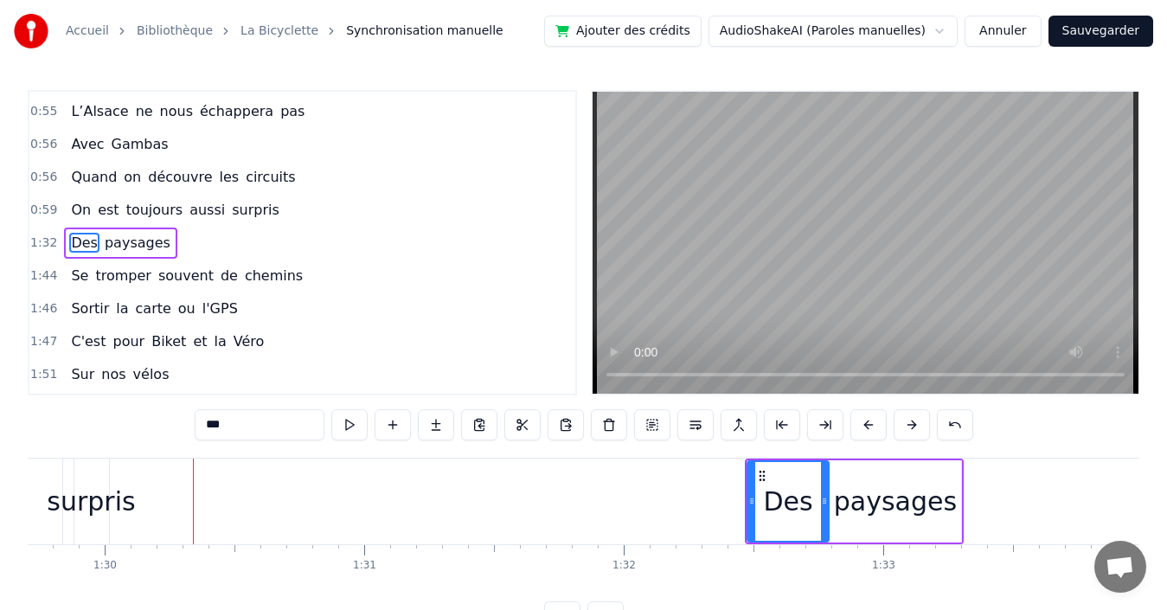
click at [281, 239] on div "1:32 Des paysages" at bounding box center [302, 243] width 546 height 33
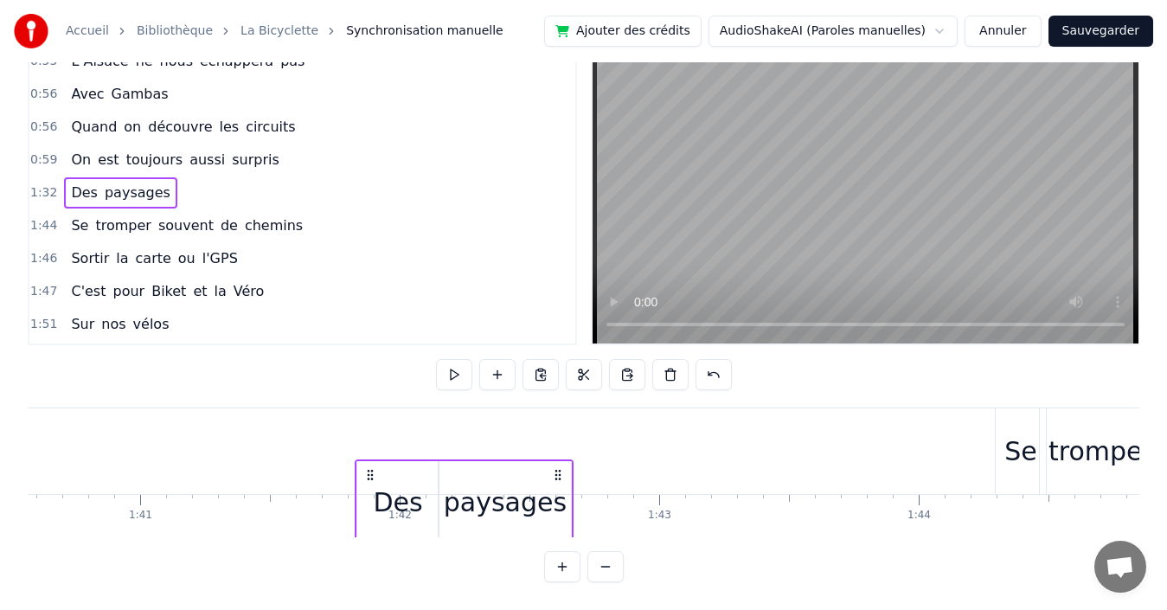
scroll to position [51, 0]
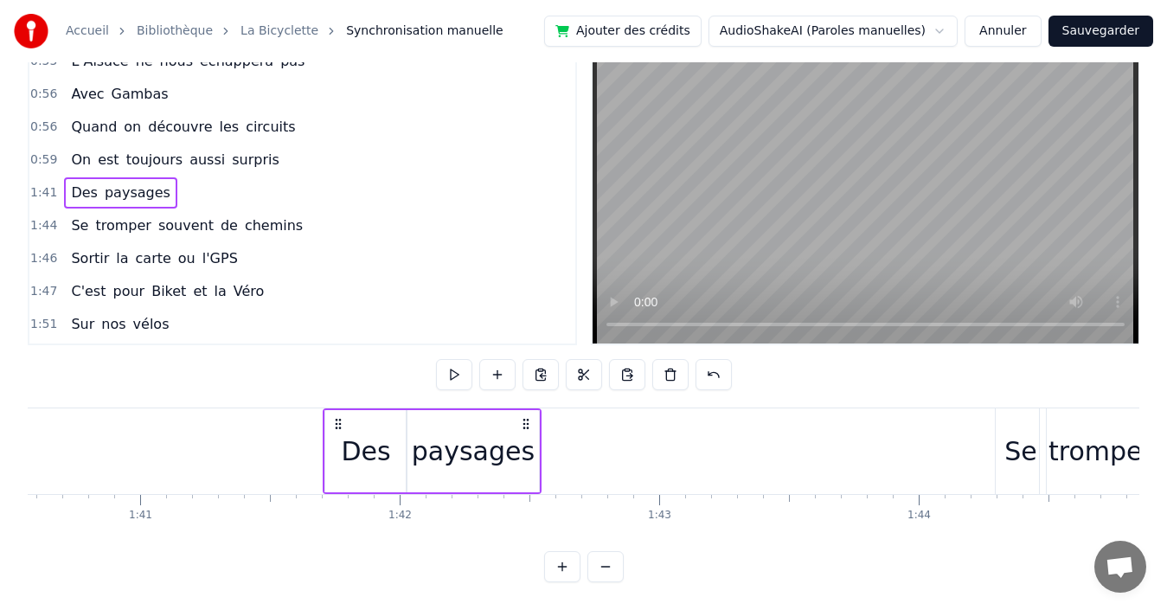
click at [283, 155] on div "0:59 On est toujours aussi surpris" at bounding box center [302, 160] width 546 height 33
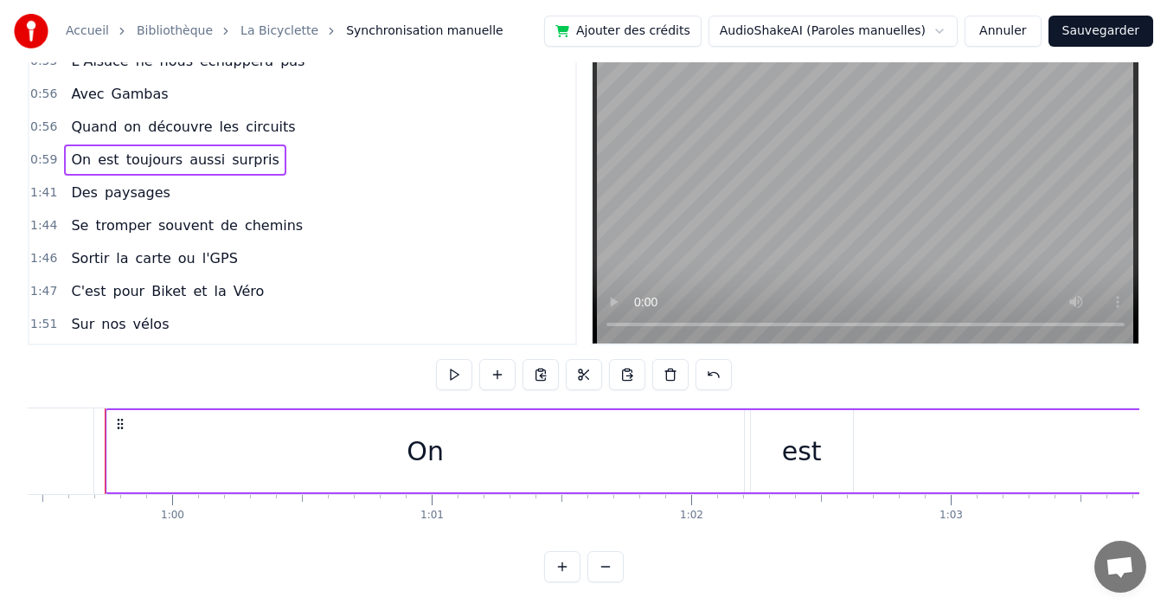
scroll to position [0, 15416]
click at [367, 453] on div "On" at bounding box center [436, 451] width 637 height 82
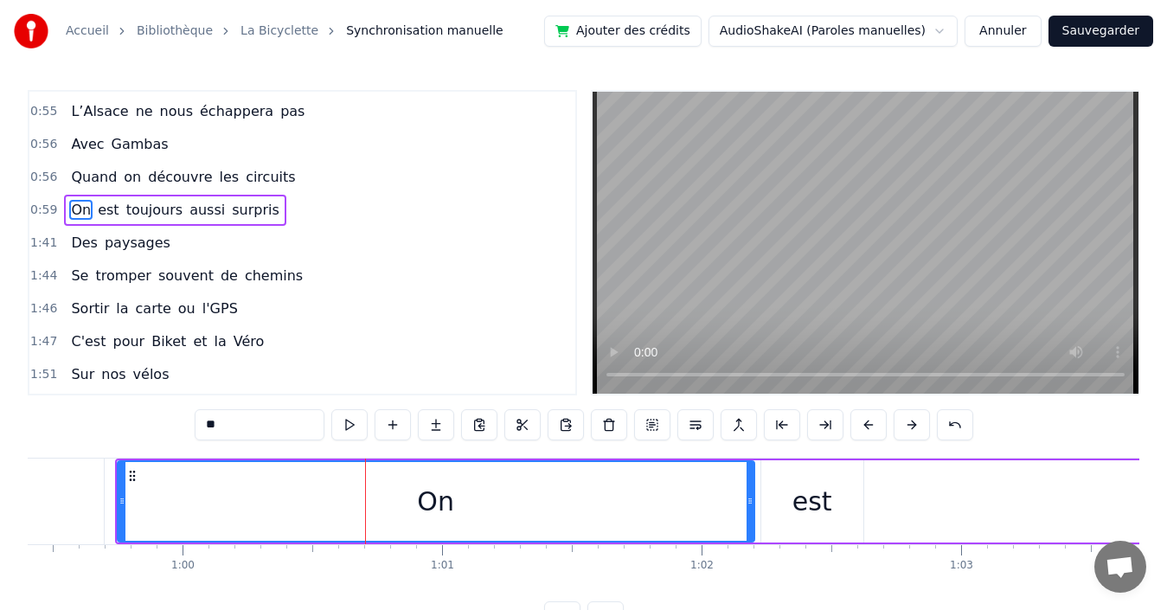
scroll to position [588, 0]
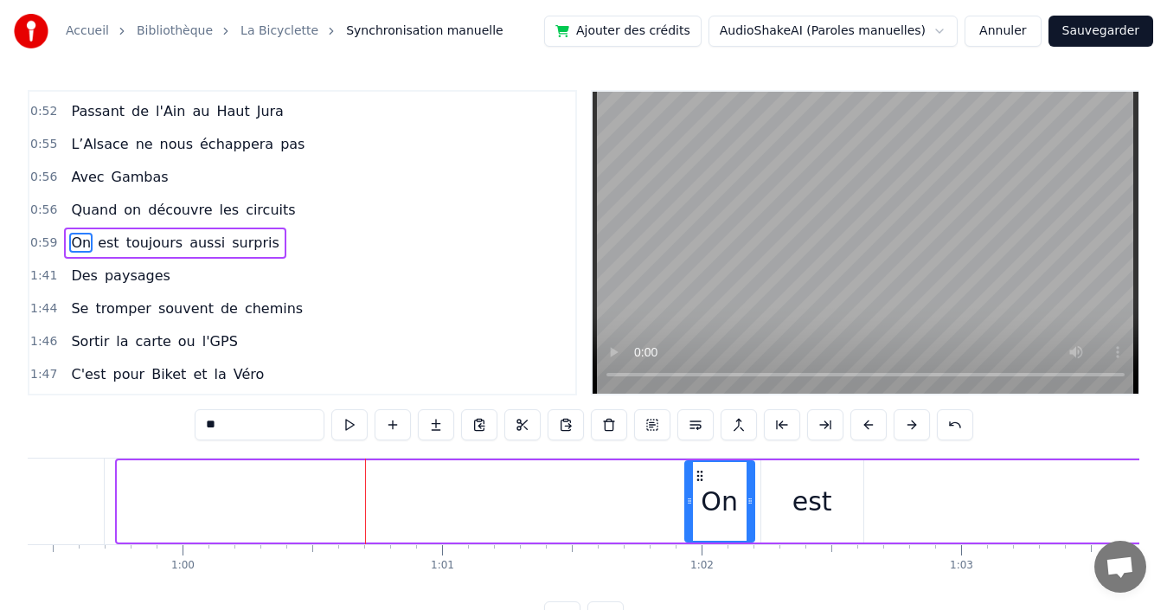
drag, startPoint x: 122, startPoint y: 490, endPoint x: 689, endPoint y: 471, distance: 567.8
click at [689, 471] on div at bounding box center [689, 501] width 7 height 79
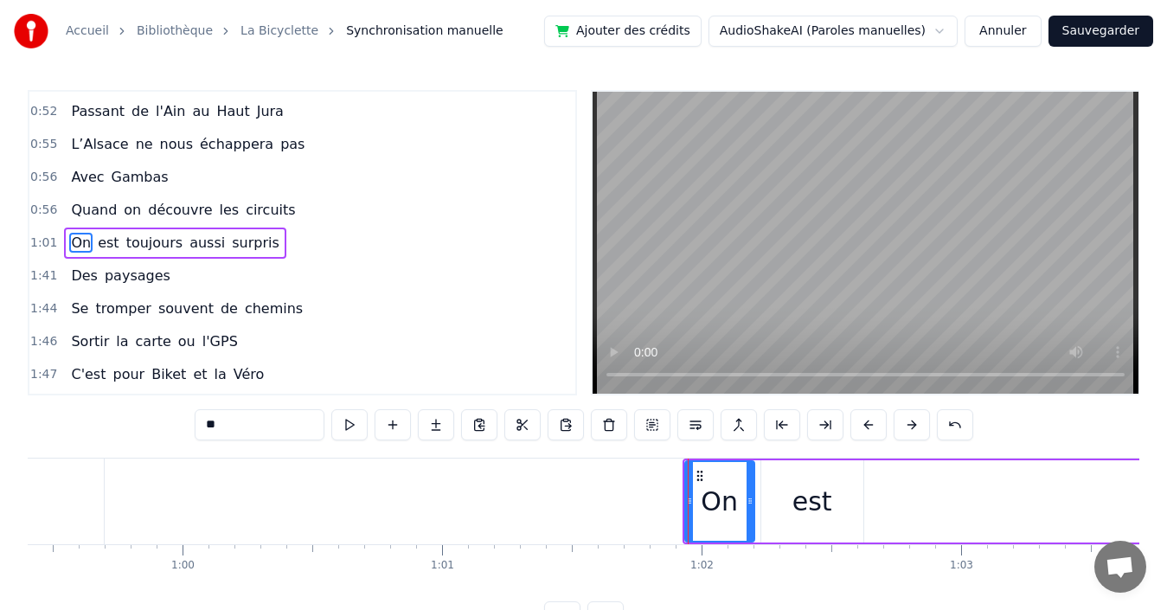
click at [131, 243] on span "toujours" at bounding box center [155, 243] width 61 height 20
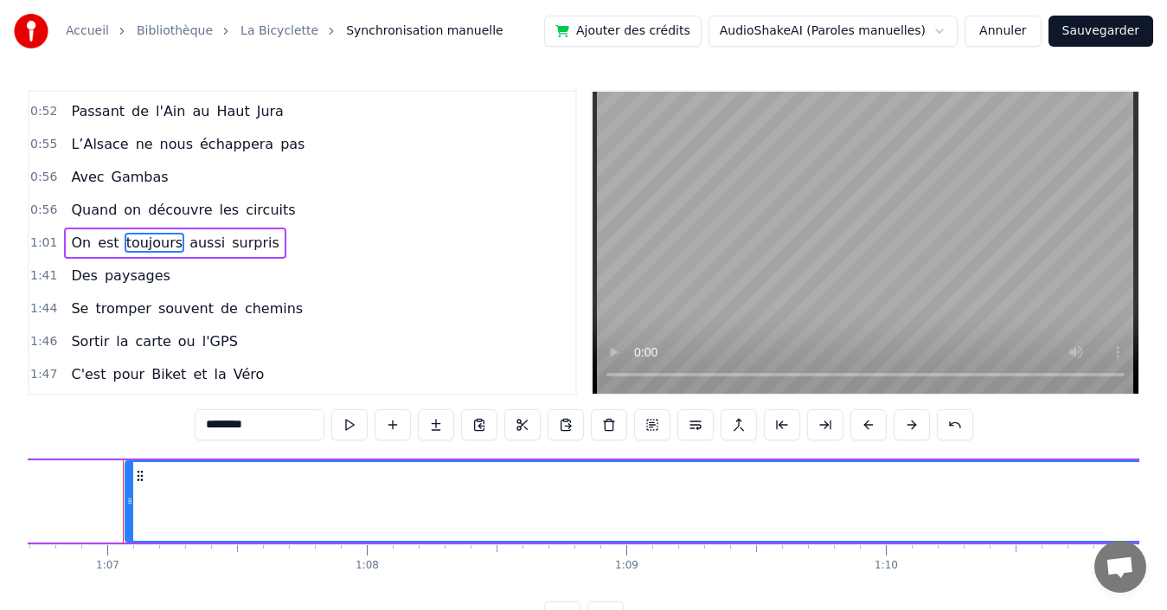
scroll to position [0, 17316]
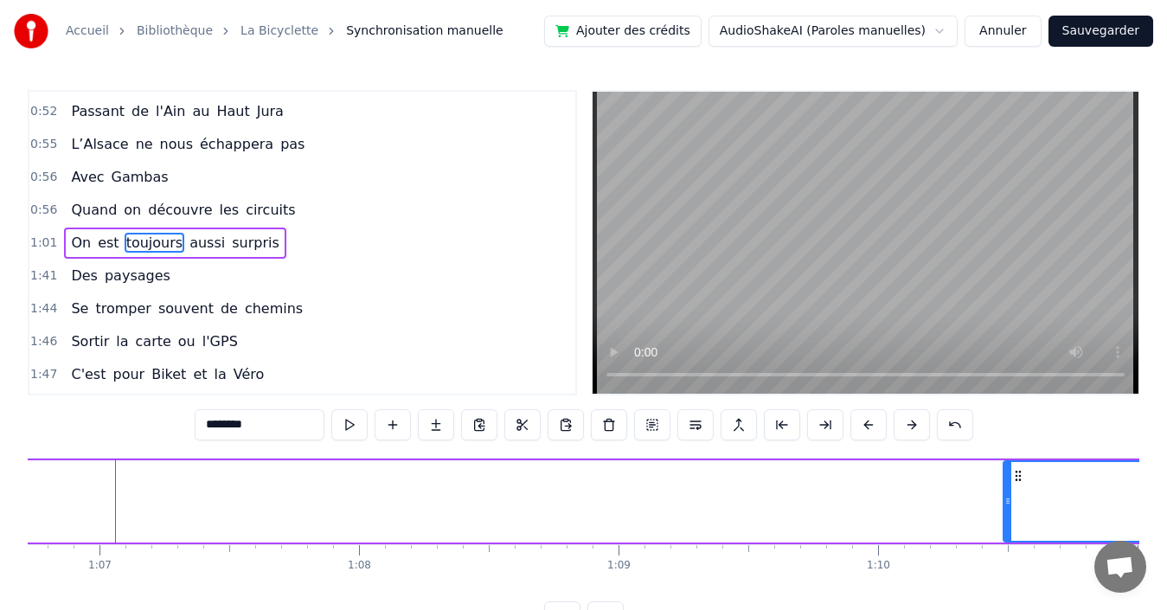
drag, startPoint x: 138, startPoint y: 483, endPoint x: 1007, endPoint y: 440, distance: 870.4
click at [1007, 440] on div "0:00 Quand nous partons tous les printemps 0:08 Quand nous partons dans toute l…" at bounding box center [584, 361] width 1112 height 542
drag, startPoint x: 1007, startPoint y: 490, endPoint x: 1080, endPoint y: 490, distance: 73.5
click at [1080, 490] on div at bounding box center [1081, 501] width 7 height 79
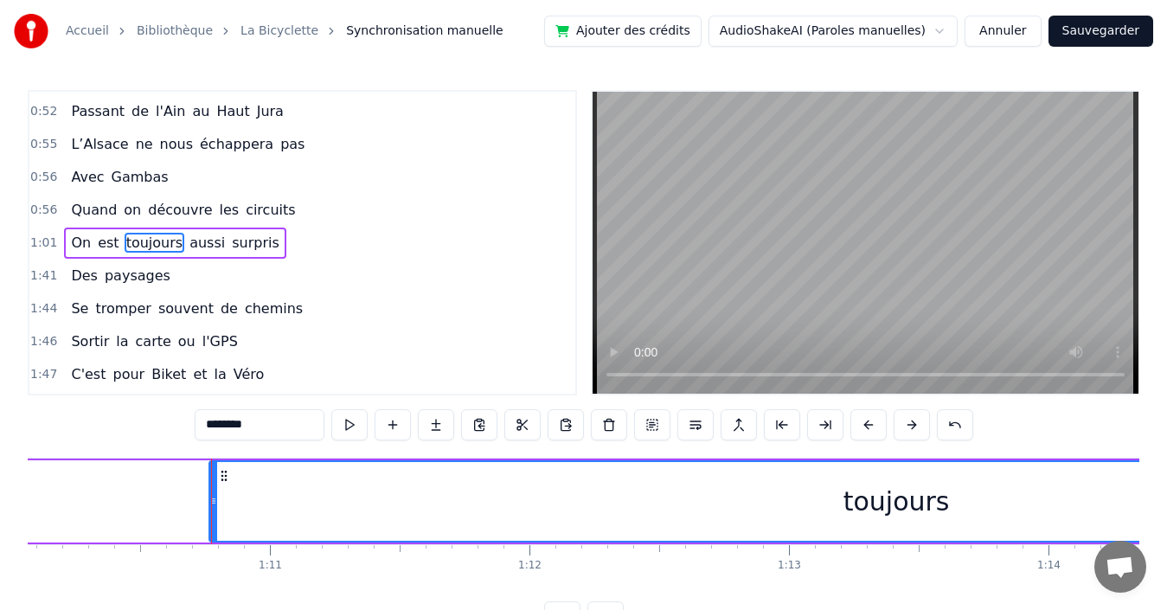
scroll to position [0, 18280]
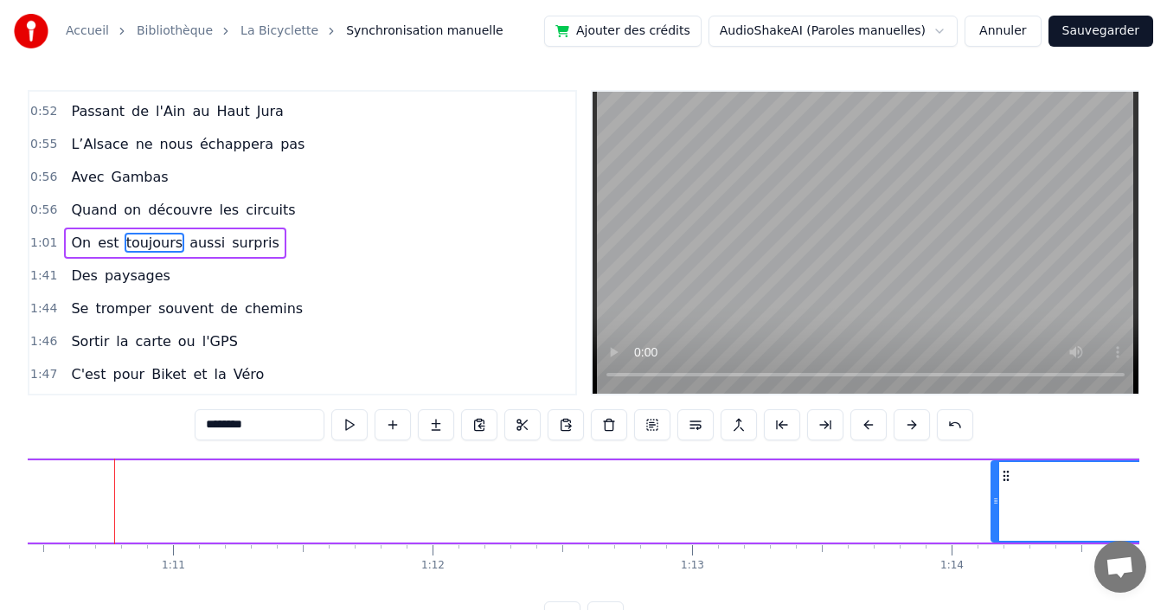
drag, startPoint x: 115, startPoint y: 490, endPoint x: 994, endPoint y: 465, distance: 879.2
click at [994, 465] on div at bounding box center [995, 501] width 7 height 79
click at [232, 242] on span "surpris" at bounding box center [255, 243] width 51 height 20
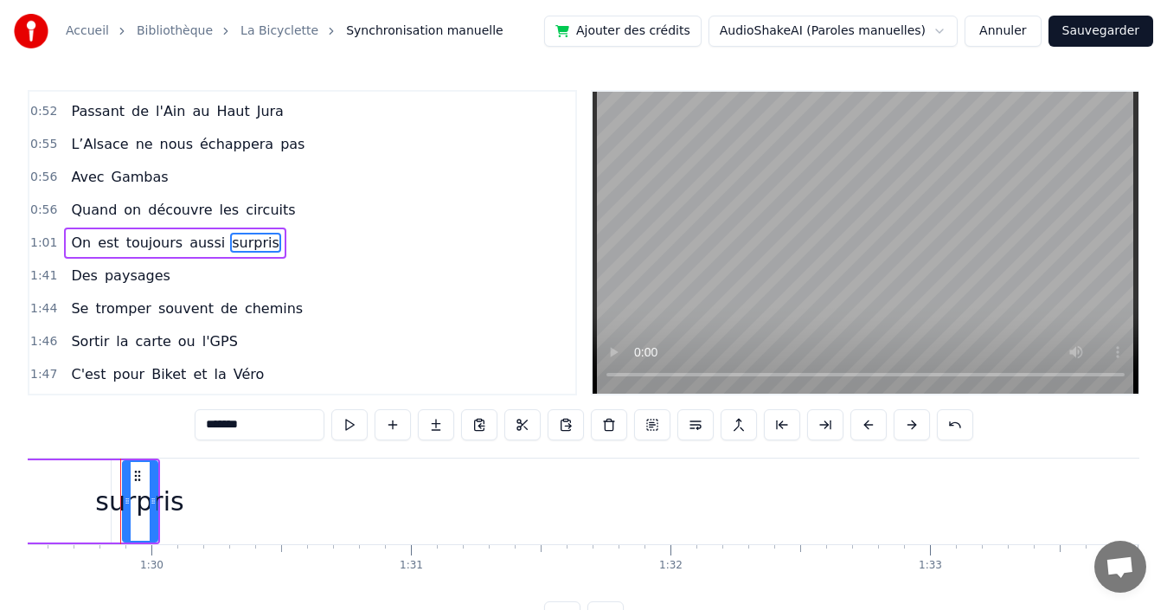
scroll to position [0, 23238]
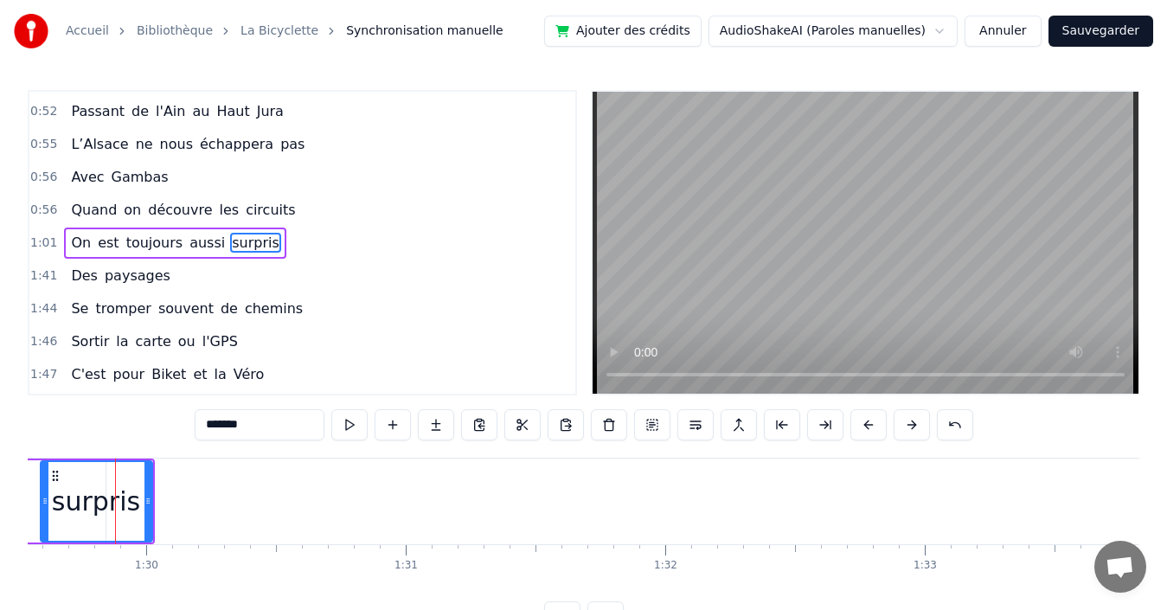
drag, startPoint x: 120, startPoint y: 495, endPoint x: 43, endPoint y: 491, distance: 77.1
click at [43, 491] on div at bounding box center [45, 501] width 7 height 79
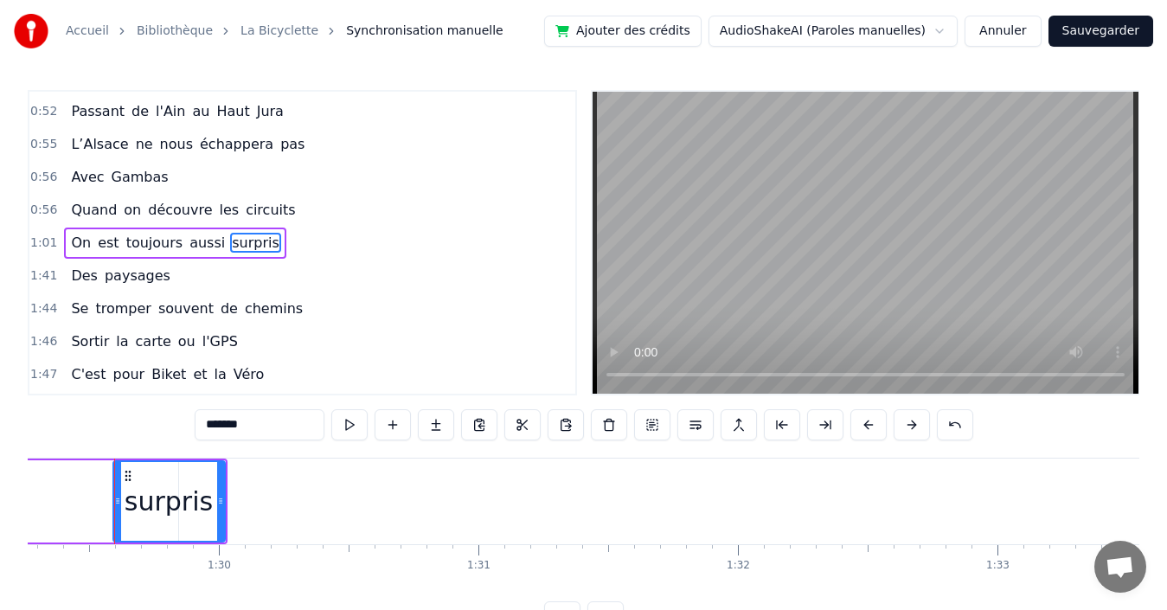
click at [189, 244] on span "aussi" at bounding box center [207, 243] width 39 height 20
type input "*****"
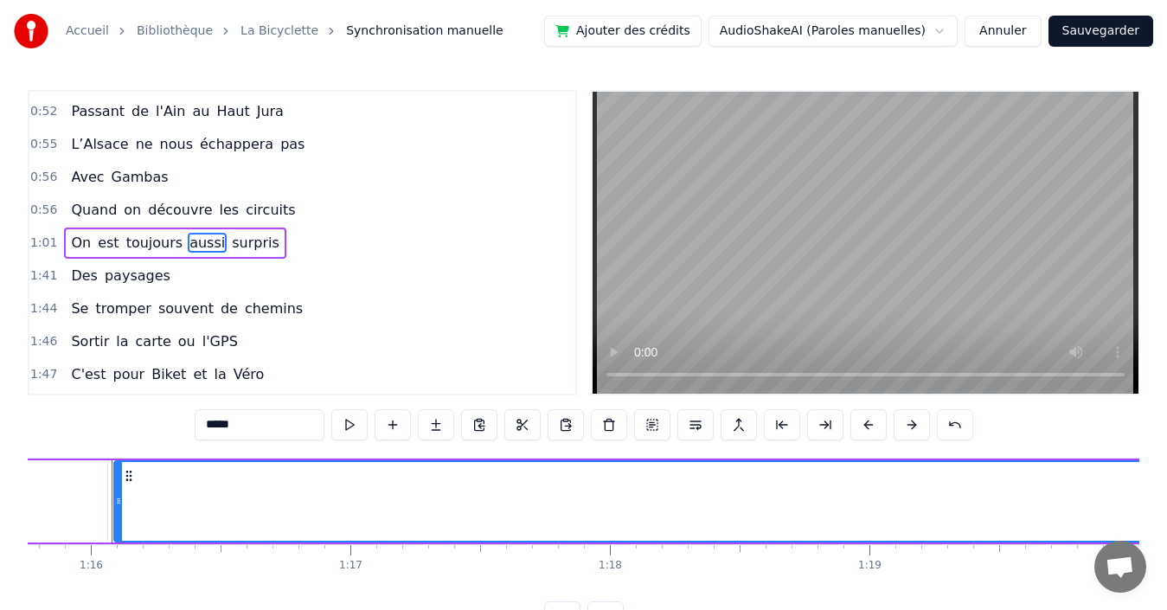
scroll to position [0, 19656]
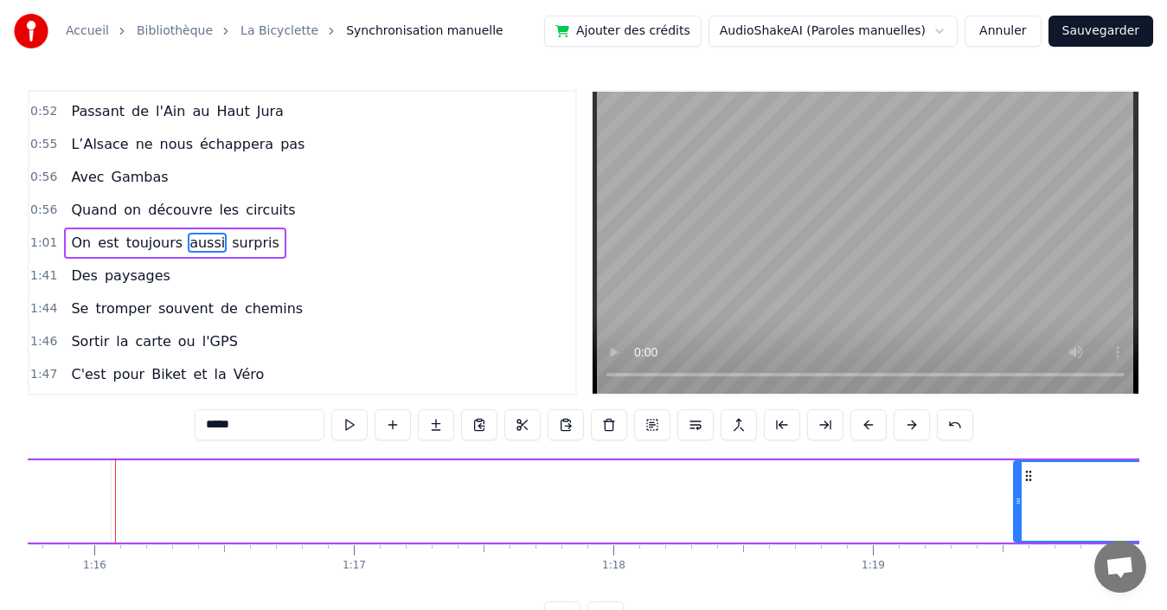
drag, startPoint x: 121, startPoint y: 497, endPoint x: 1020, endPoint y: 490, distance: 898.8
click at [1020, 490] on div at bounding box center [1018, 501] width 7 height 79
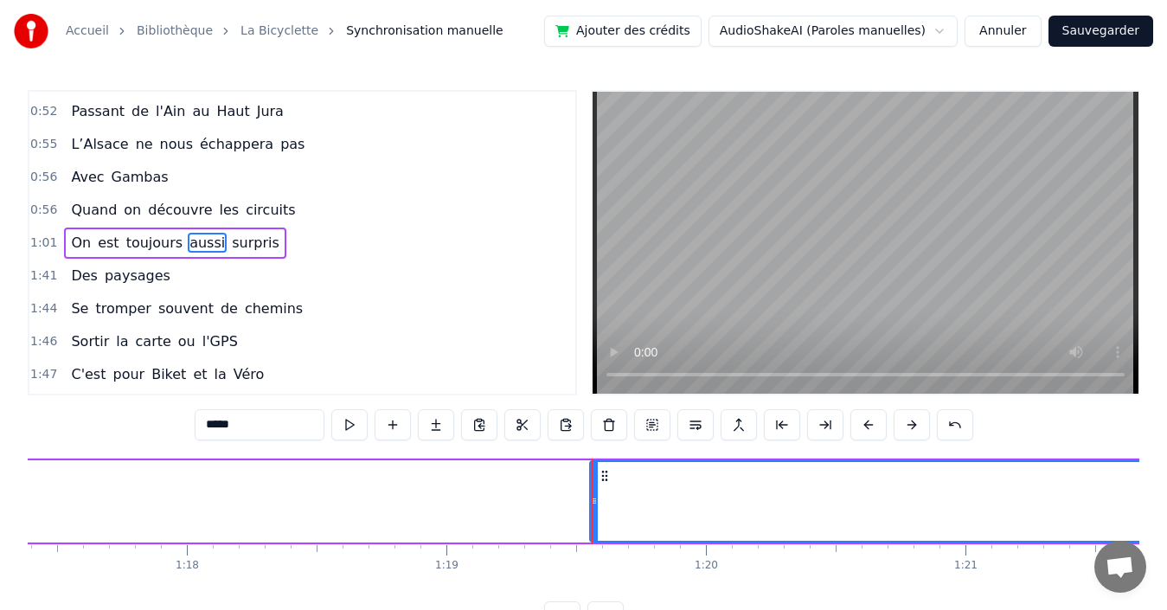
scroll to position [0, 20338]
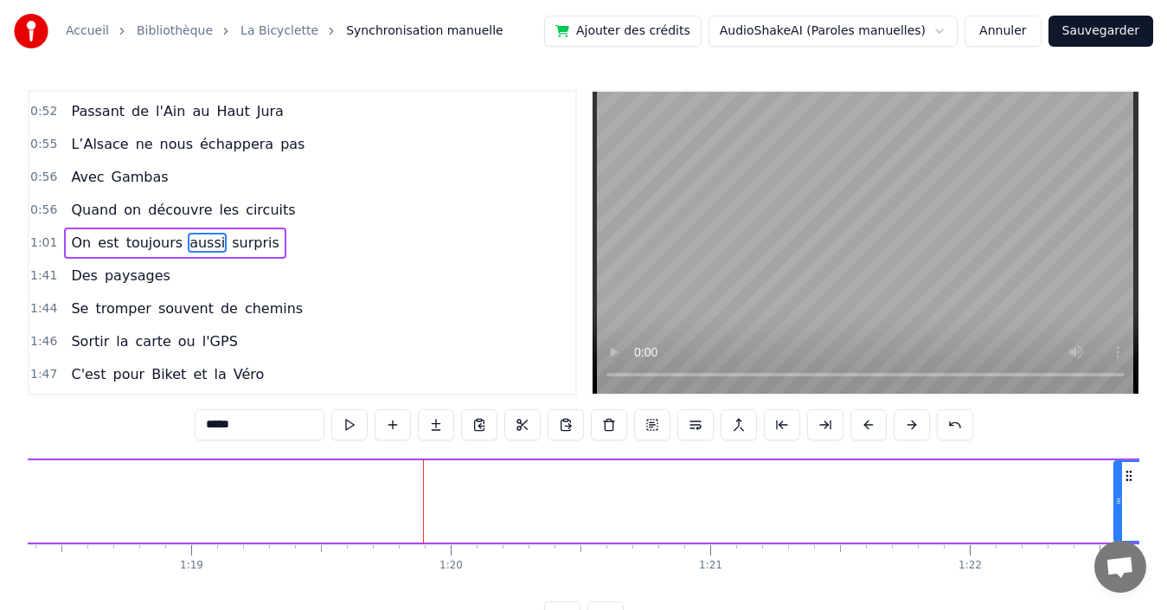
drag, startPoint x: 338, startPoint y: 495, endPoint x: 1118, endPoint y: 528, distance: 780.1
click at [1118, 528] on div at bounding box center [1118, 501] width 7 height 79
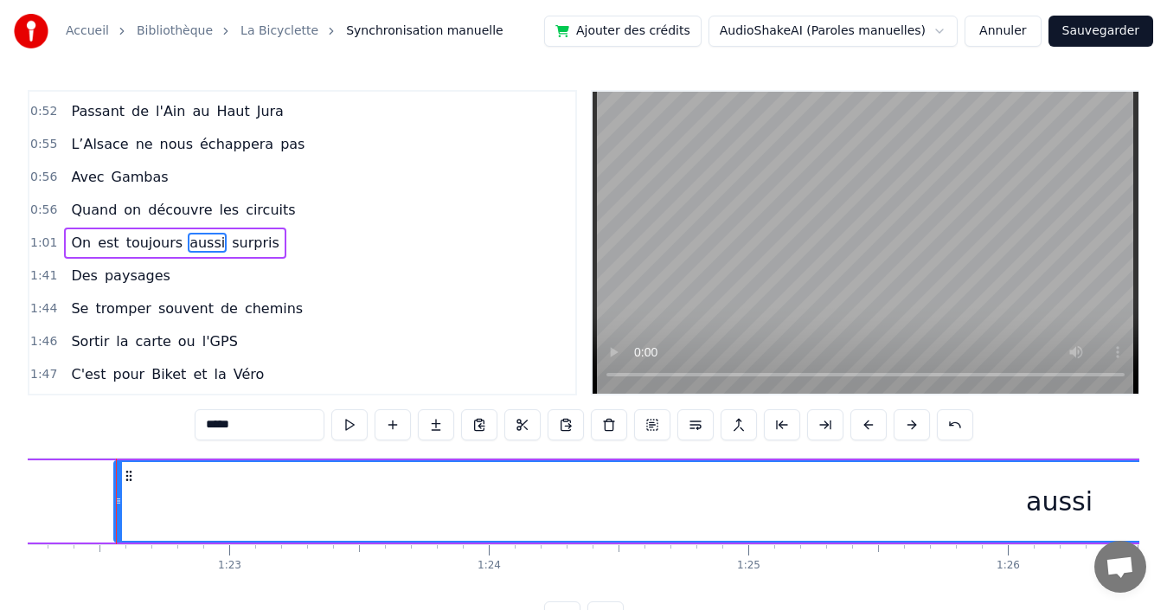
scroll to position [0, 21340]
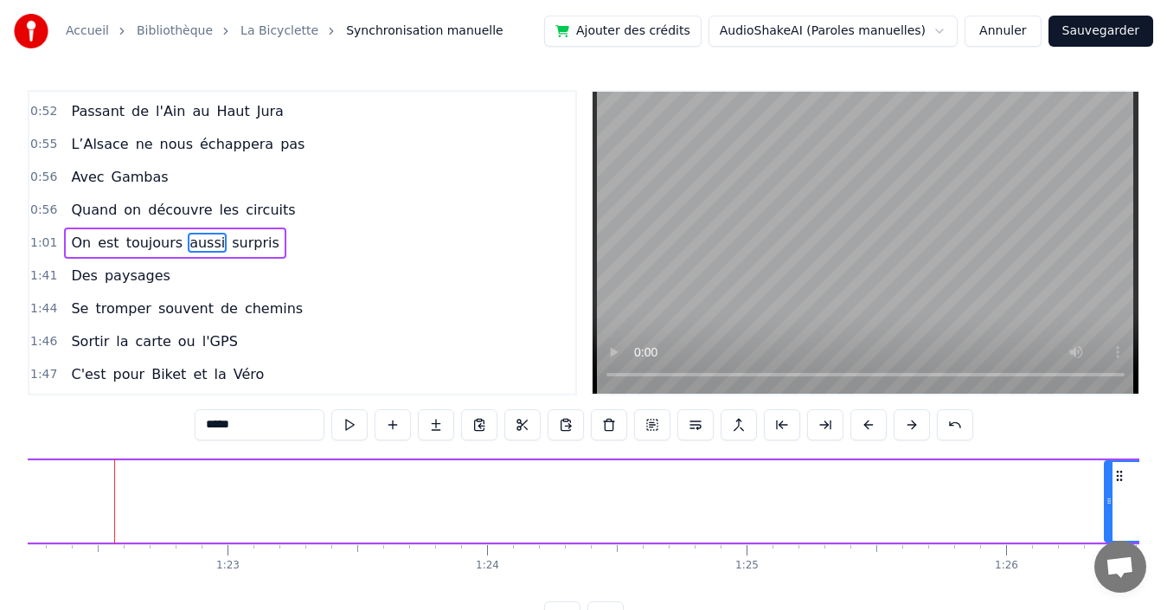
drag, startPoint x: 116, startPoint y: 480, endPoint x: 1108, endPoint y: 469, distance: 992.3
click at [1108, 469] on div at bounding box center [1109, 501] width 7 height 79
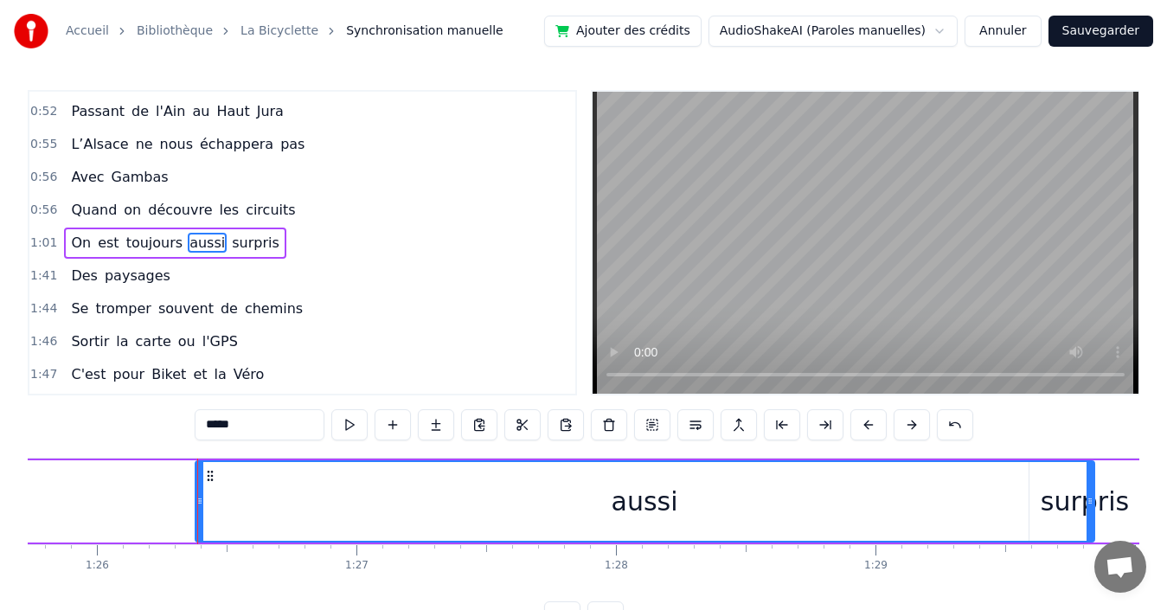
scroll to position [0, 22332]
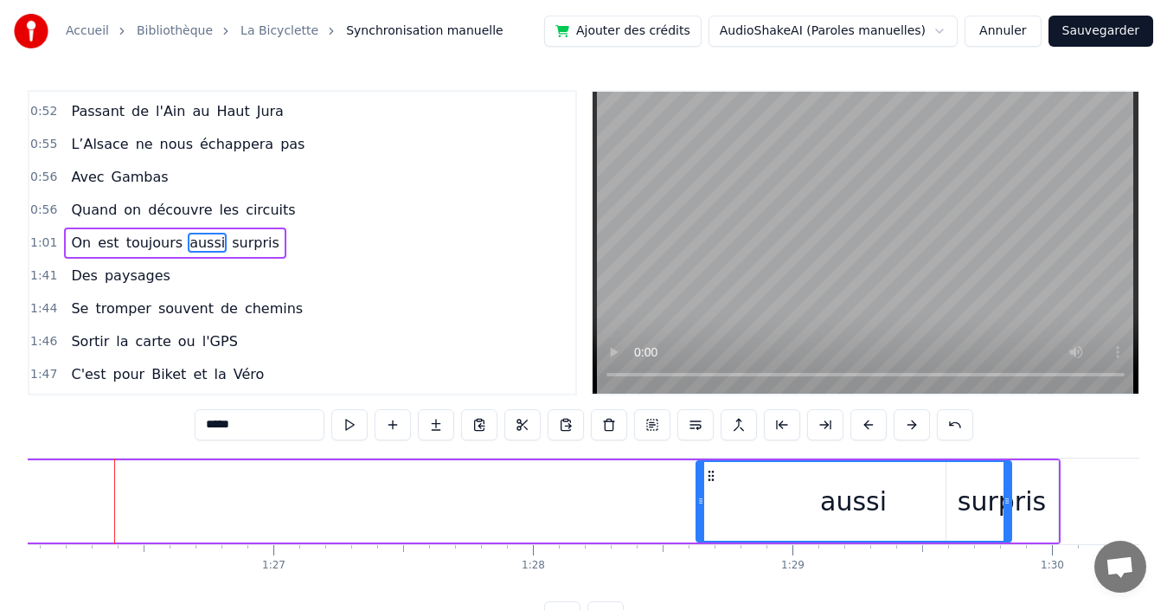
drag, startPoint x: 115, startPoint y: 488, endPoint x: 699, endPoint y: 484, distance: 583.9
click at [699, 484] on div at bounding box center [700, 501] width 7 height 79
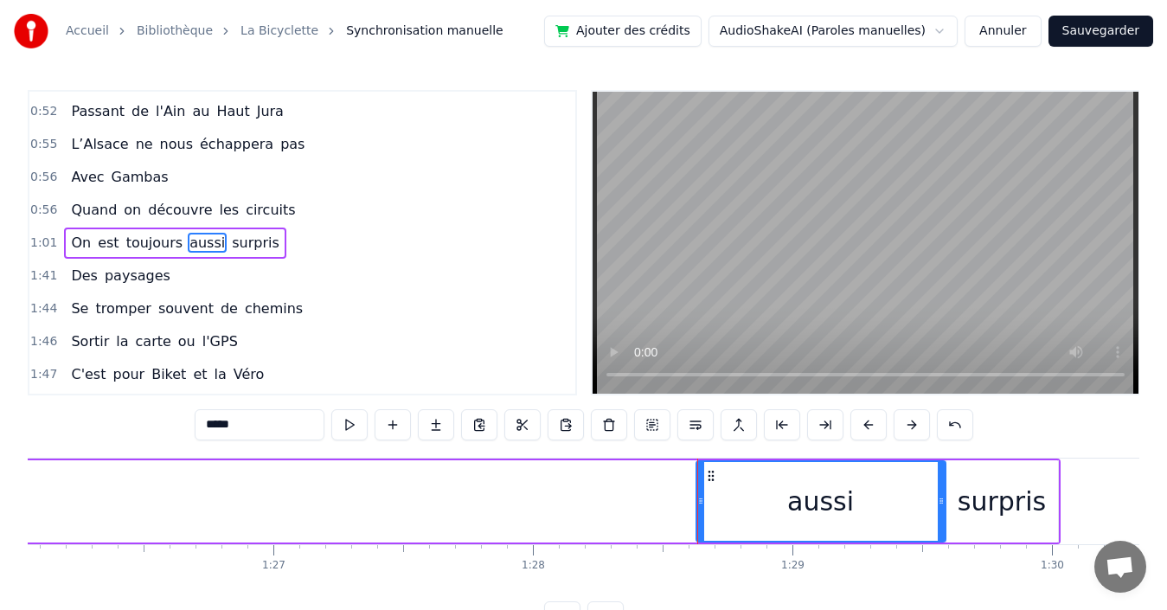
drag, startPoint x: 1009, startPoint y: 503, endPoint x: 943, endPoint y: 501, distance: 65.8
click at [943, 501] on icon at bounding box center [941, 501] width 7 height 14
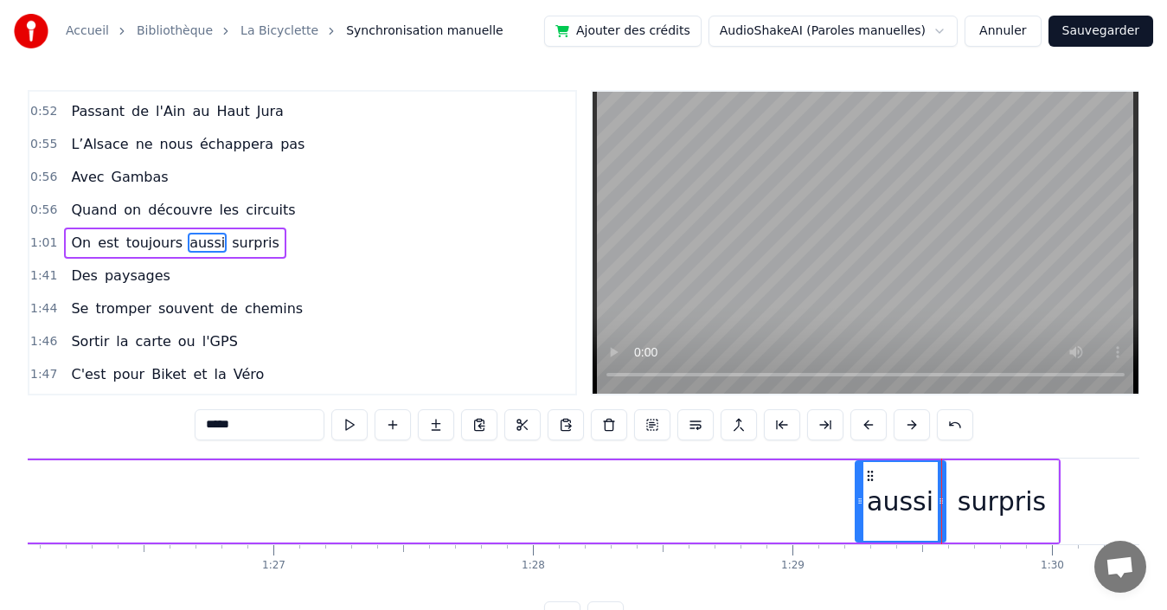
drag, startPoint x: 701, startPoint y: 494, endPoint x: 860, endPoint y: 501, distance: 159.3
click at [860, 501] on icon at bounding box center [859, 501] width 7 height 14
click at [145, 244] on span "toujours" at bounding box center [155, 243] width 61 height 20
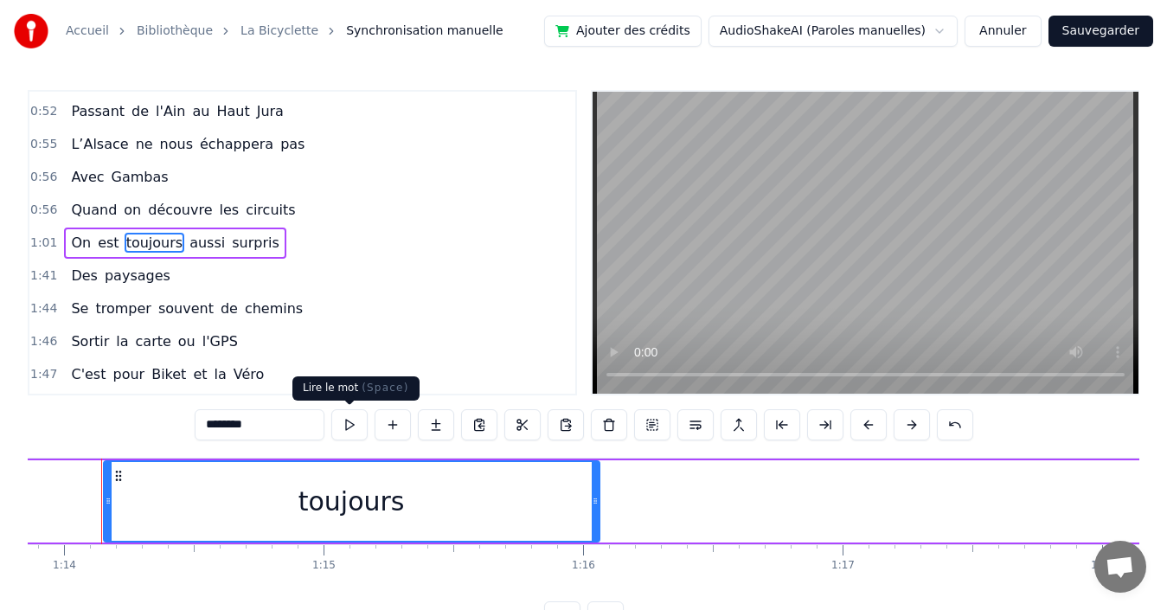
scroll to position [0, 19154]
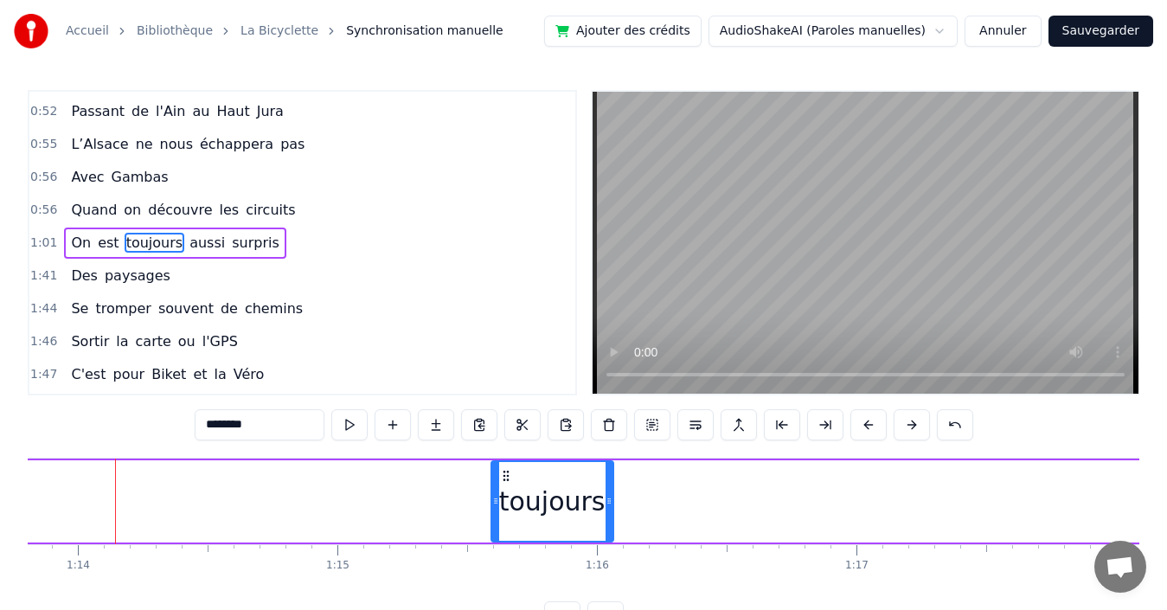
drag, startPoint x: 123, startPoint y: 494, endPoint x: 497, endPoint y: 494, distance: 373.7
click at [497, 494] on icon at bounding box center [495, 501] width 7 height 14
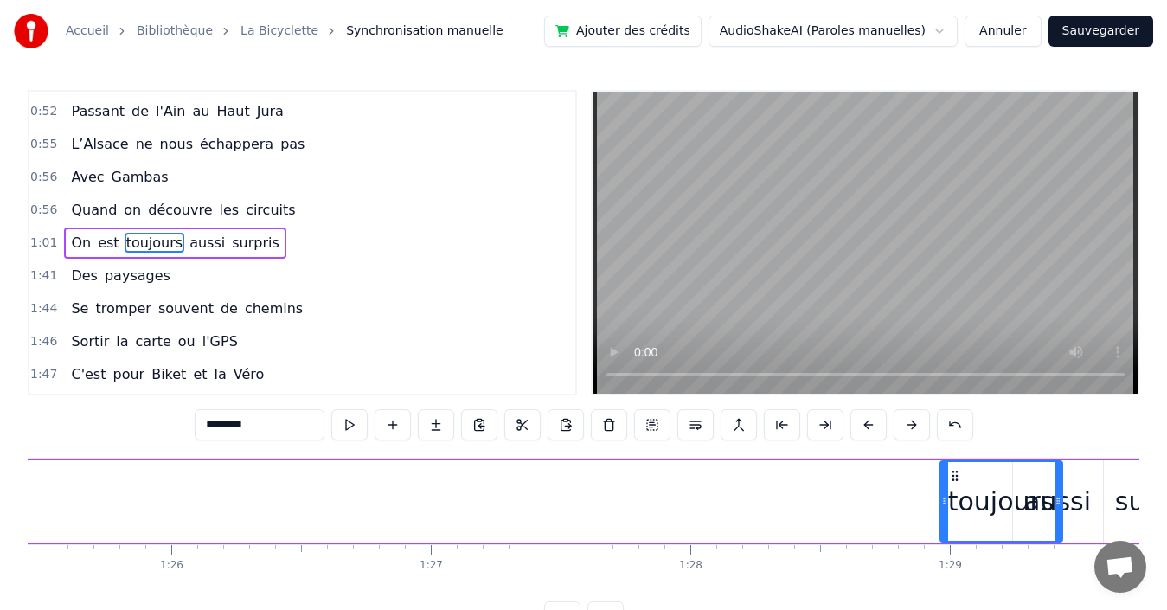
scroll to position [0, 22205]
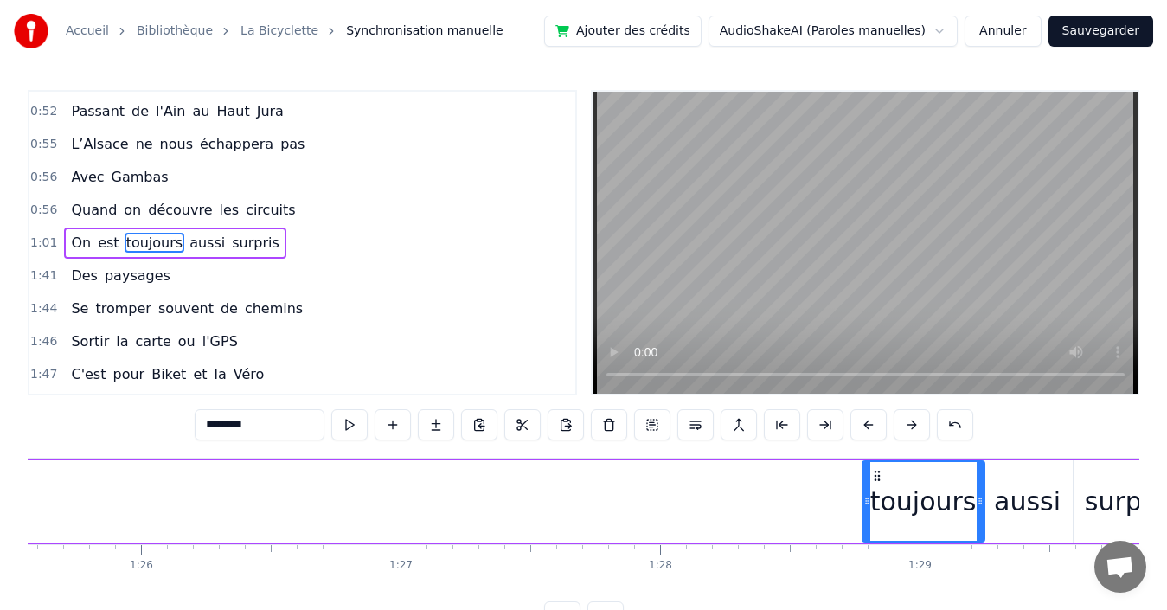
drag, startPoint x: 508, startPoint y: 473, endPoint x: 873, endPoint y: 453, distance: 365.6
click at [873, 453] on div "0:00 Quand nous partons tous les printemps 0:08 Quand nous partons dans toute l…" at bounding box center [584, 361] width 1112 height 542
click at [99, 239] on span "est" at bounding box center [108, 243] width 24 height 20
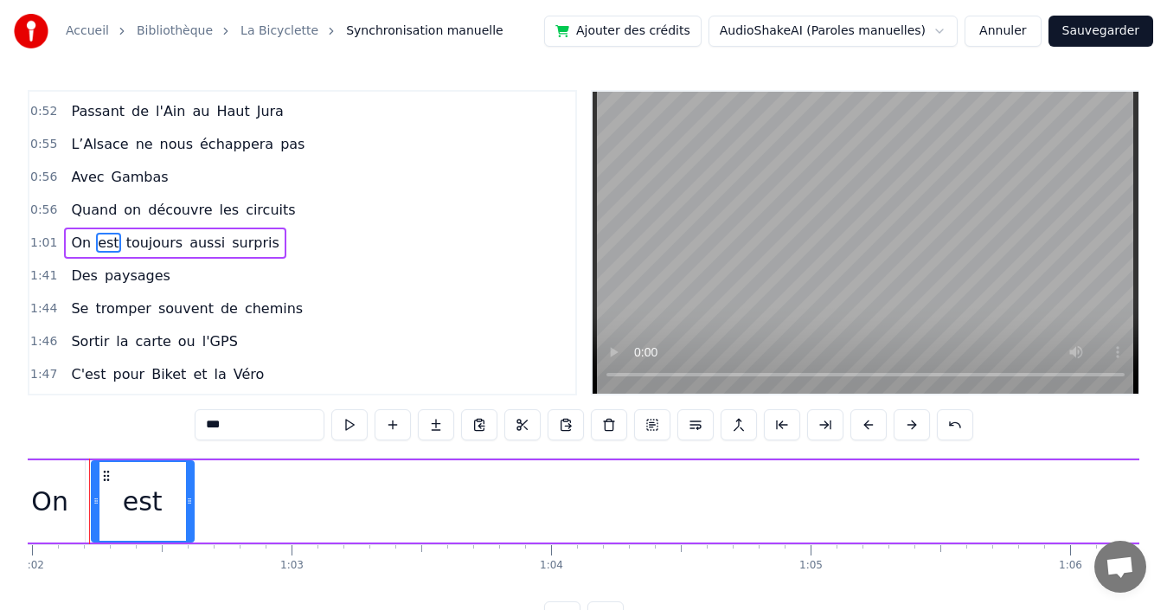
scroll to position [0, 16060]
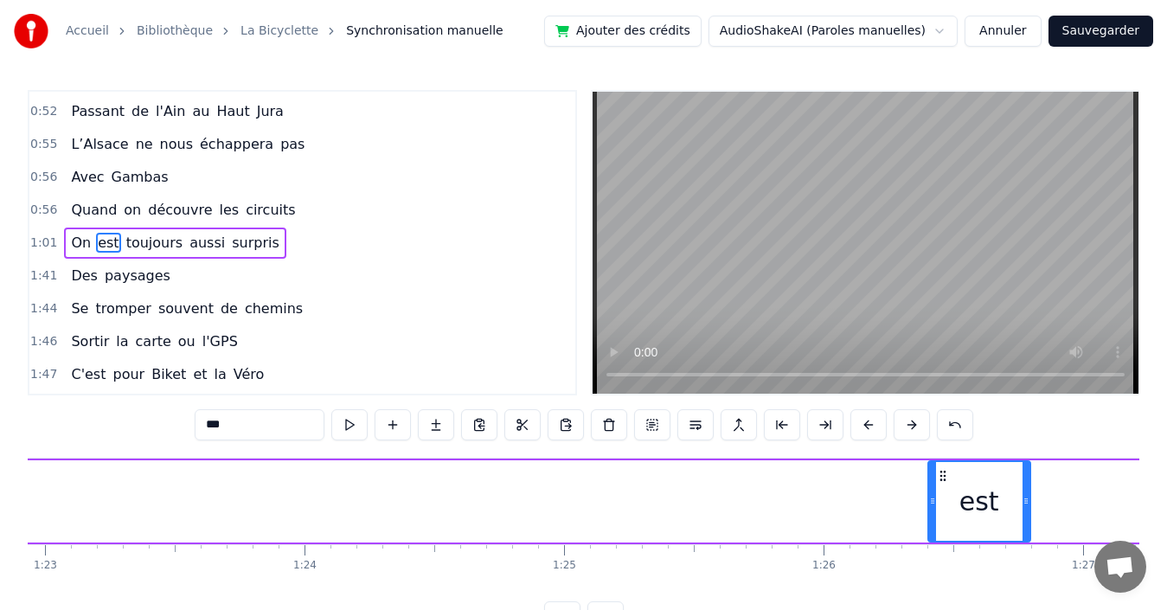
drag, startPoint x: 131, startPoint y: 475, endPoint x: 958, endPoint y: 462, distance: 828.0
click at [958, 462] on div "est" at bounding box center [979, 501] width 100 height 79
click at [71, 241] on span "On" at bounding box center [80, 243] width 23 height 20
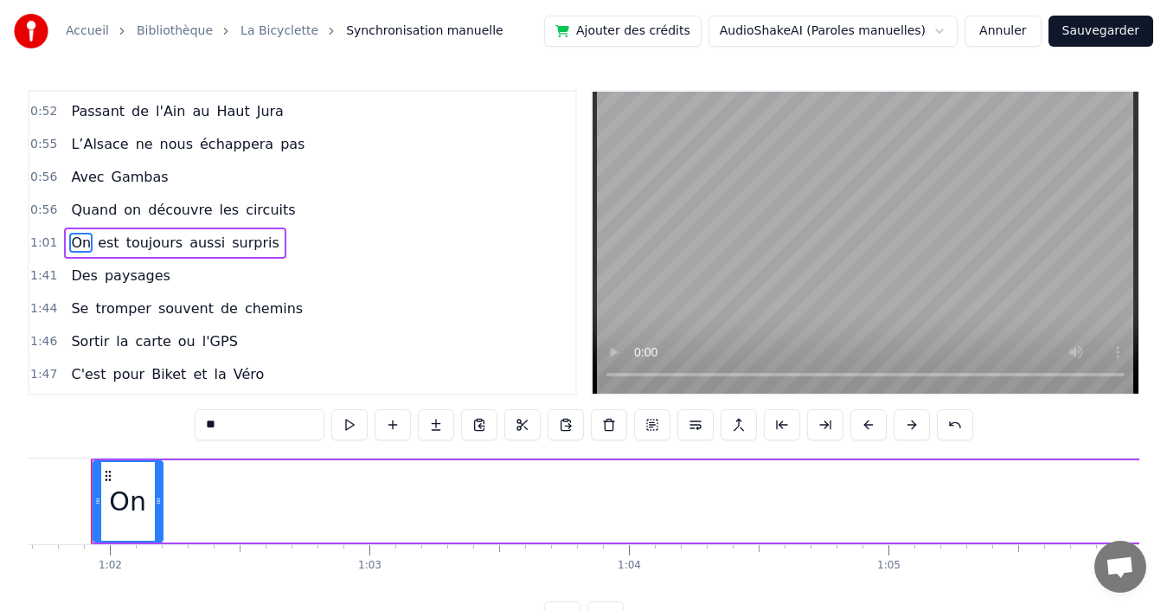
scroll to position [0, 15984]
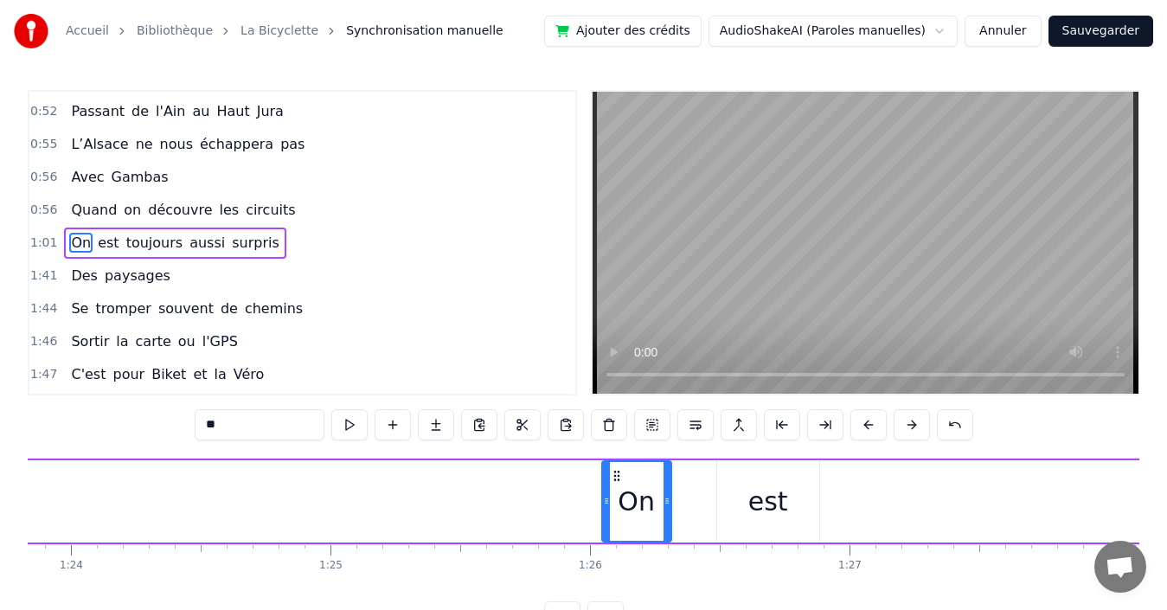
drag, startPoint x: 132, startPoint y: 473, endPoint x: 993, endPoint y: 460, distance: 860.8
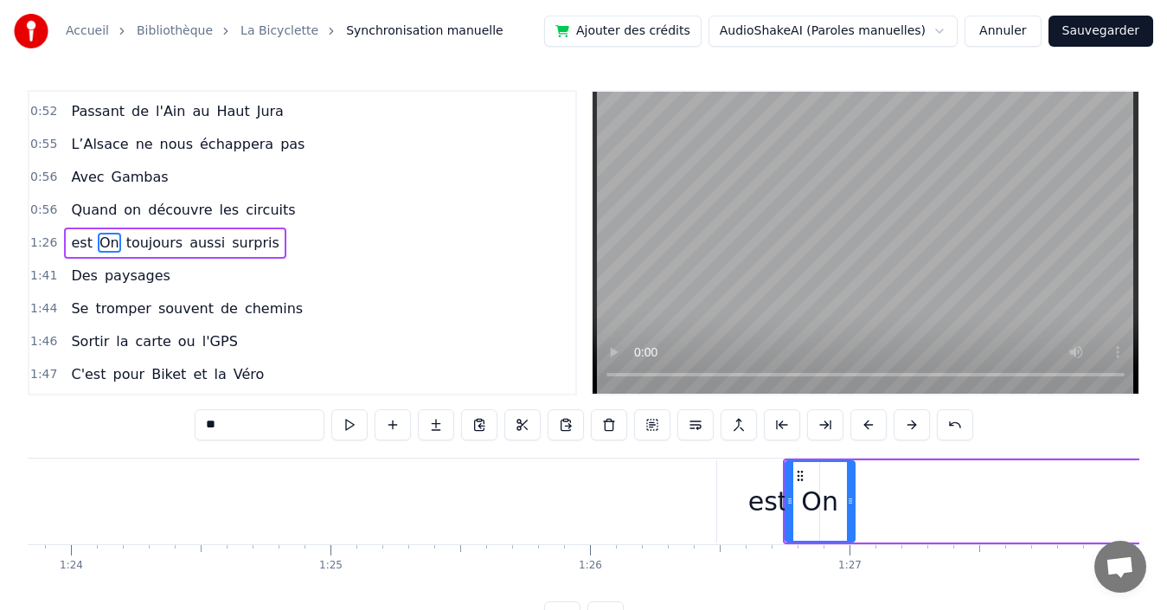
scroll to position [0, 21766]
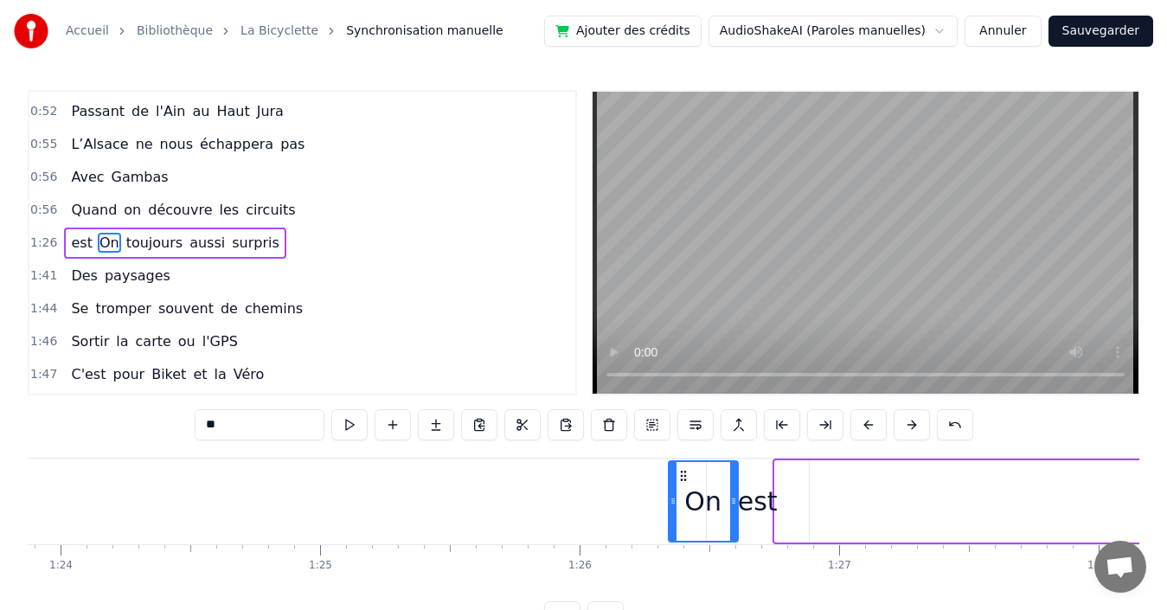
drag, startPoint x: 788, startPoint y: 473, endPoint x: 682, endPoint y: 467, distance: 106.6
click at [682, 467] on div "On" at bounding box center [703, 501] width 67 height 79
click at [101, 243] on span "est" at bounding box center [108, 243] width 24 height 20
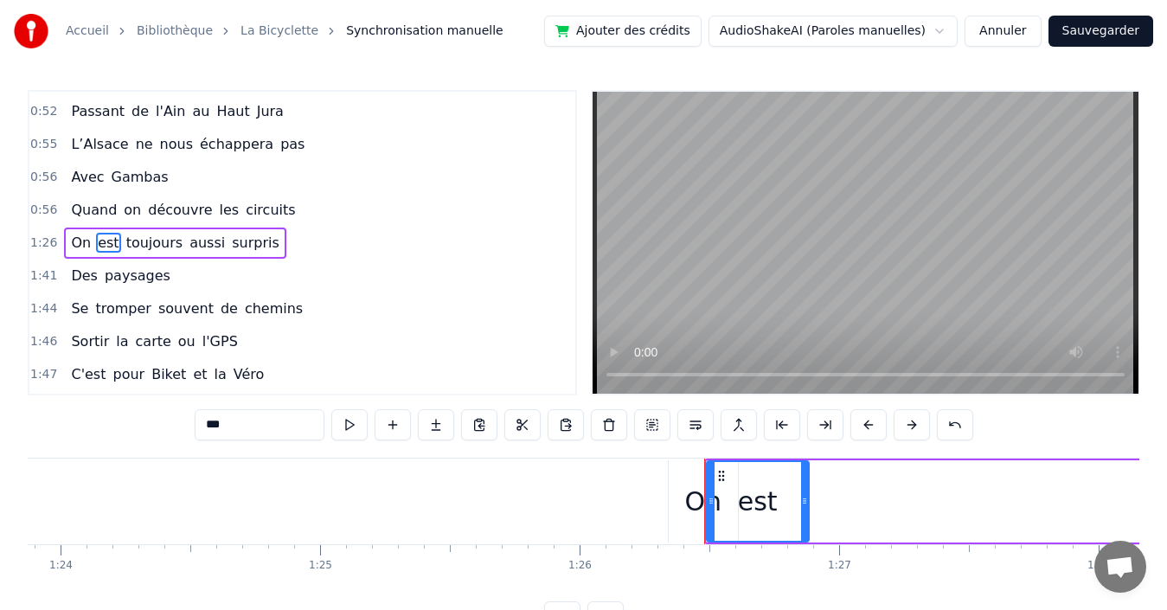
click at [72, 242] on span "On" at bounding box center [80, 243] width 23 height 20
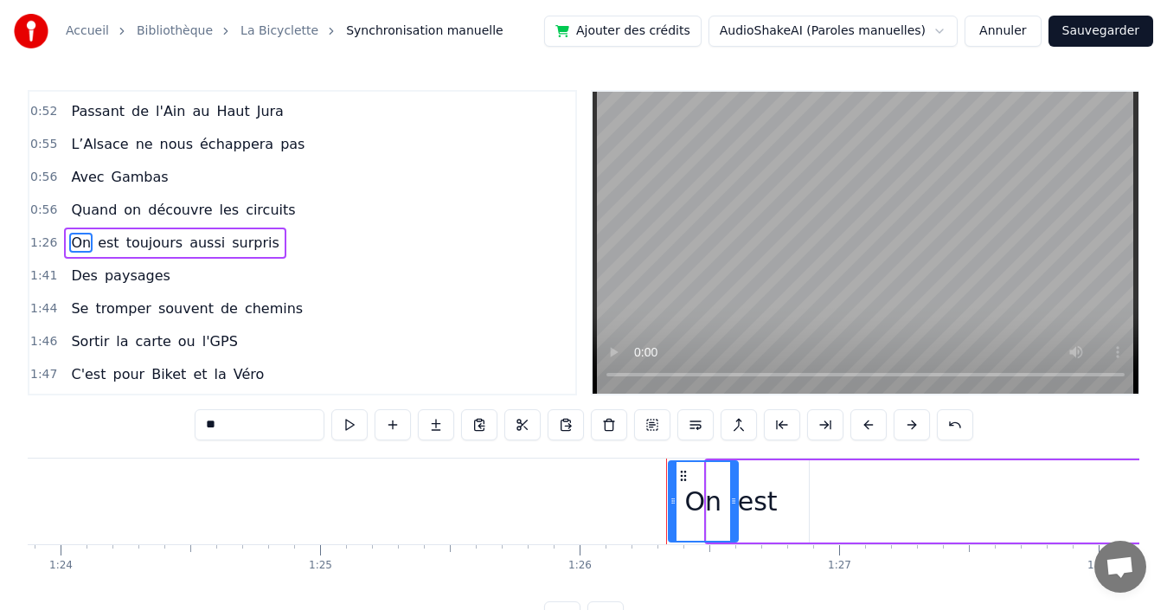
click at [97, 239] on span "est" at bounding box center [108, 243] width 24 height 20
type input "***"
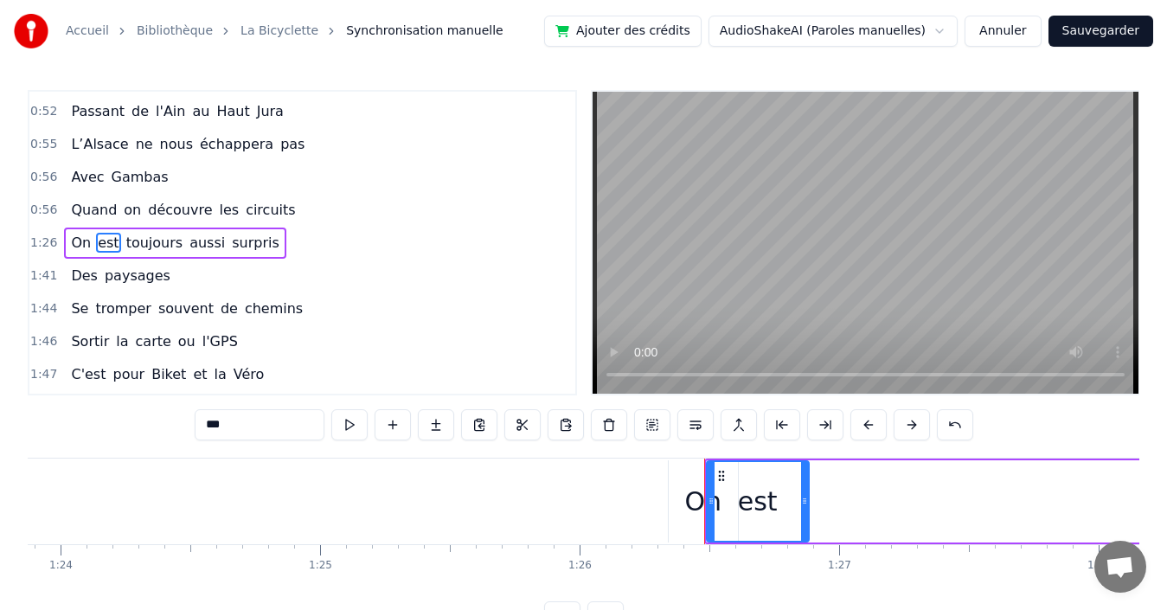
click at [338, 242] on div "1:26 On est toujours aussi surpris" at bounding box center [302, 243] width 546 height 33
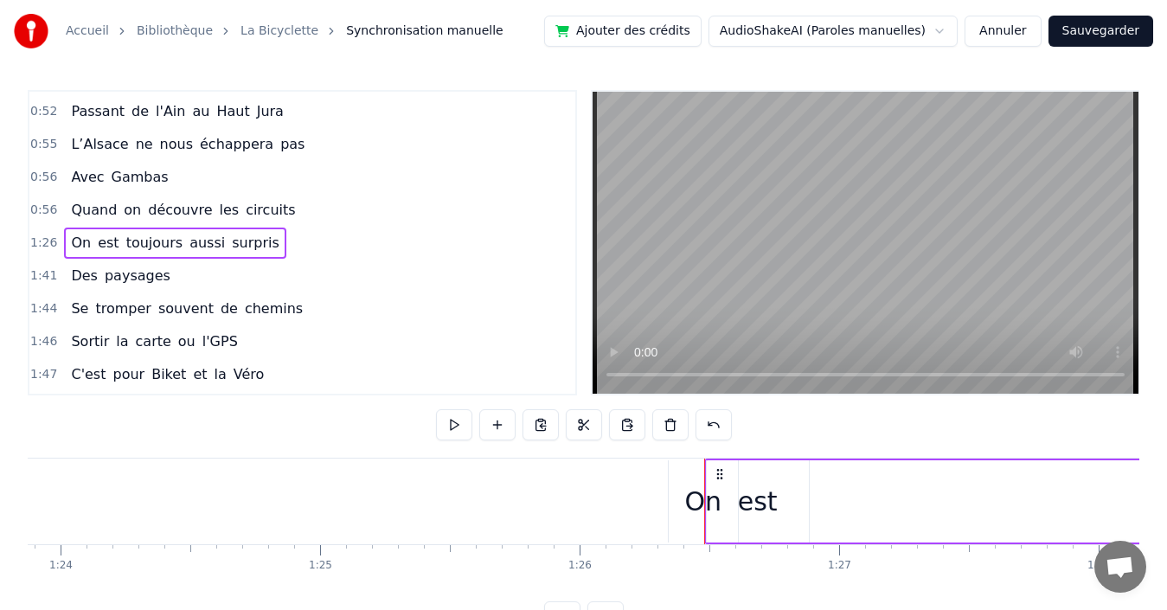
click at [766, 494] on div "est" at bounding box center [758, 501] width 40 height 39
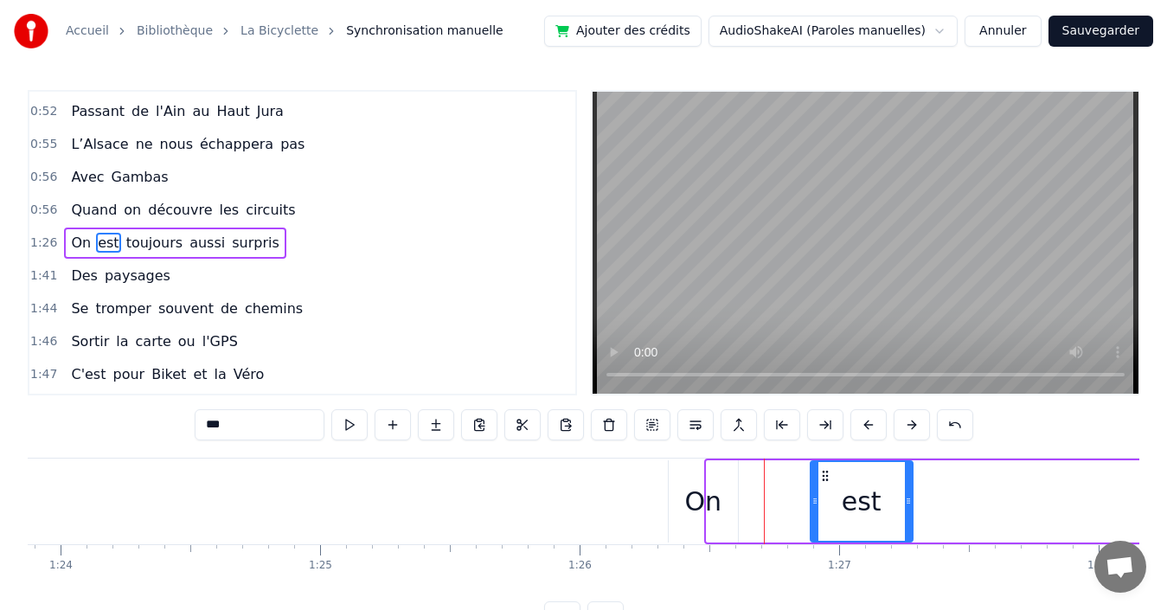
drag, startPoint x: 719, startPoint y: 474, endPoint x: 823, endPoint y: 484, distance: 104.3
click at [823, 484] on div "est" at bounding box center [861, 501] width 100 height 79
click at [694, 503] on div "On" at bounding box center [702, 501] width 37 height 39
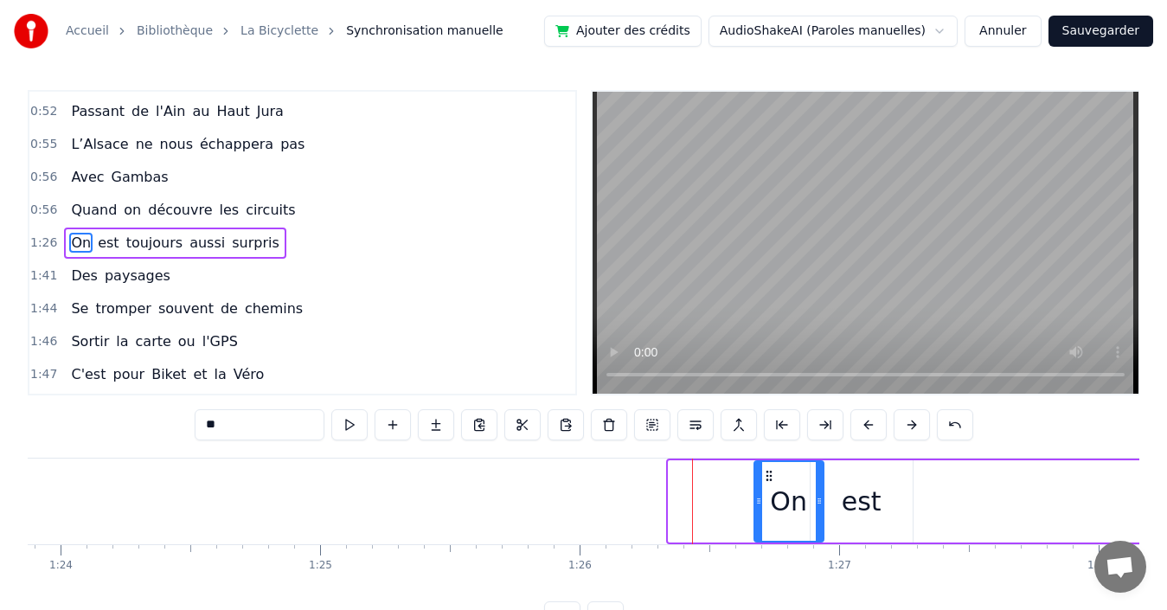
drag, startPoint x: 684, startPoint y: 471, endPoint x: 770, endPoint y: 473, distance: 85.7
click at [770, 473] on icon at bounding box center [769, 476] width 14 height 14
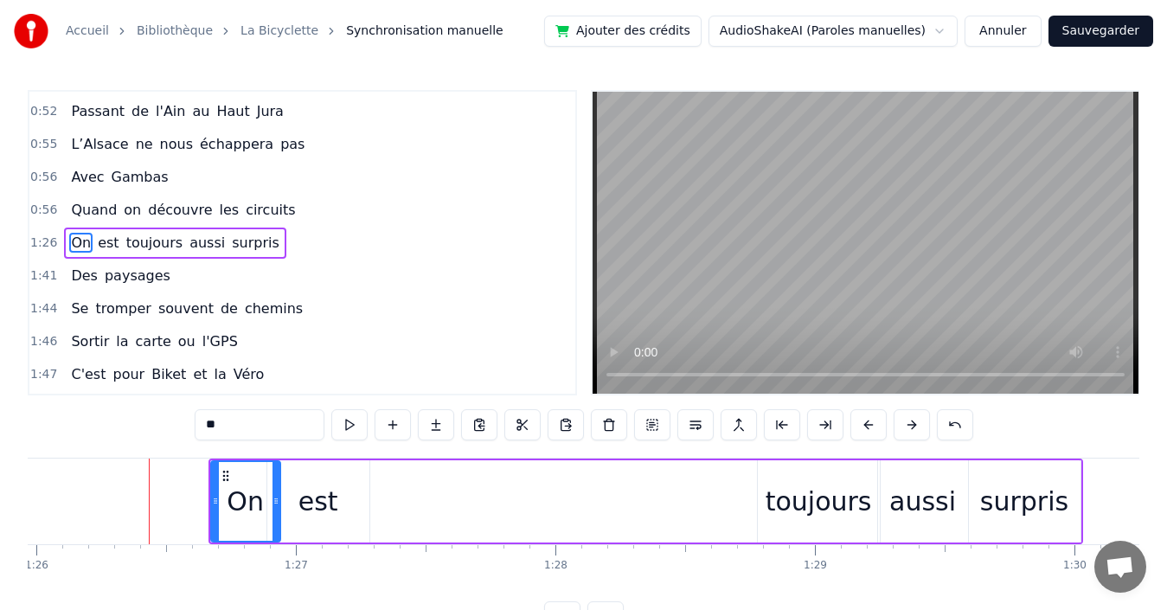
click at [331, 507] on div "est" at bounding box center [318, 501] width 40 height 39
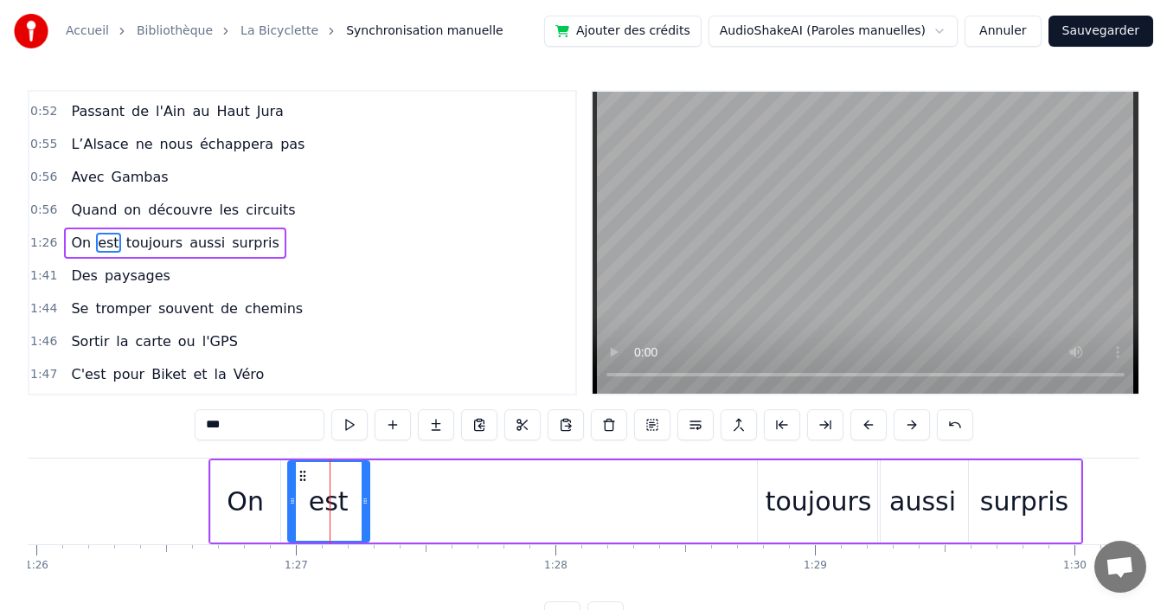
drag, startPoint x: 272, startPoint y: 488, endPoint x: 293, endPoint y: 487, distance: 20.8
click at [293, 487] on div at bounding box center [292, 501] width 7 height 79
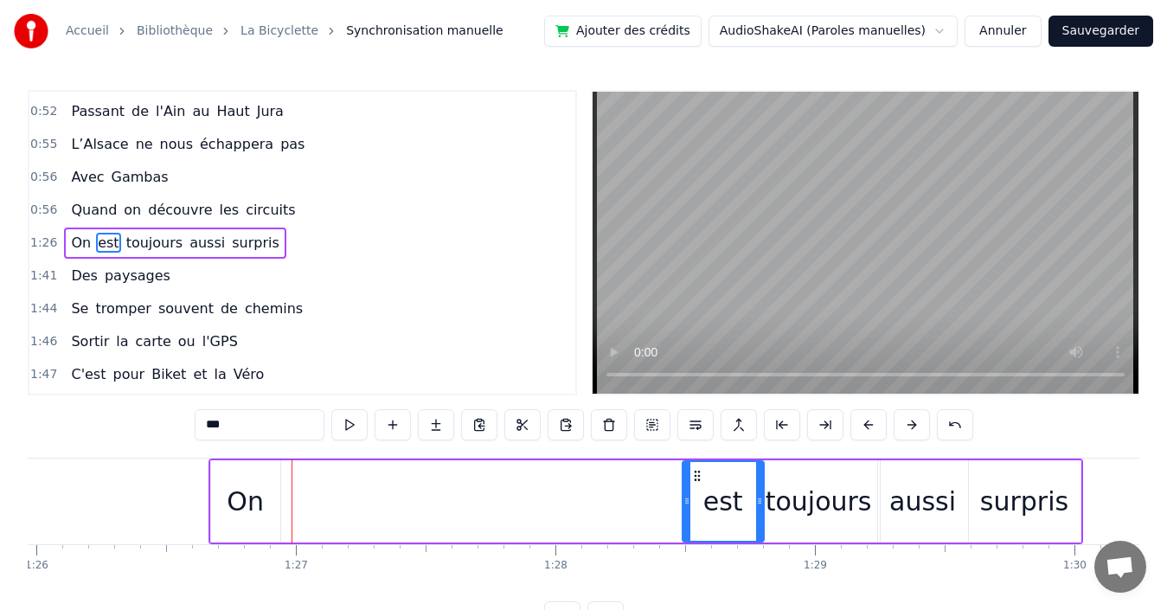
drag, startPoint x: 301, startPoint y: 474, endPoint x: 695, endPoint y: 486, distance: 394.6
click at [695, 486] on div "est" at bounding box center [723, 501] width 80 height 79
click at [248, 490] on div "On" at bounding box center [245, 501] width 37 height 39
type input "**"
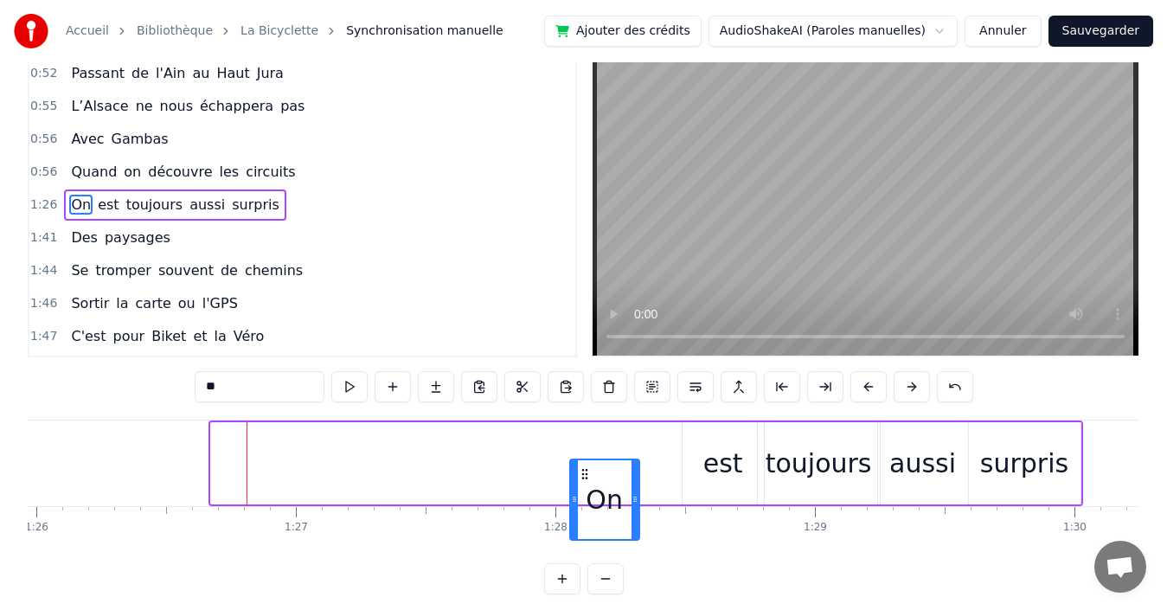
scroll to position [47, 0]
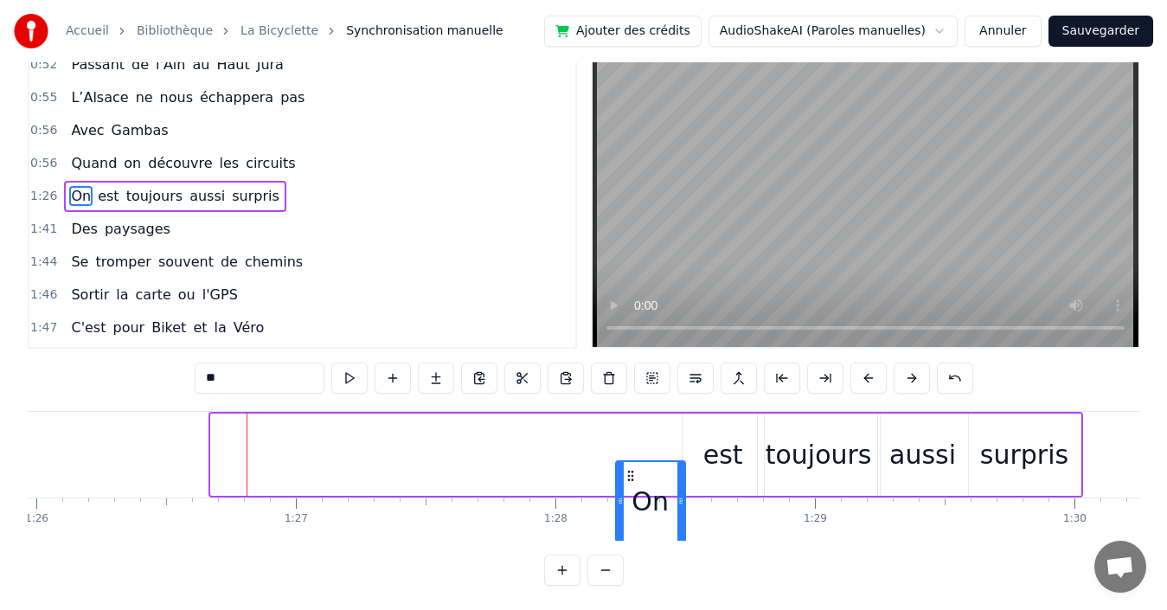
drag, startPoint x: 225, startPoint y: 473, endPoint x: 630, endPoint y: 392, distance: 412.9
click at [630, 392] on div "0:00 Quand nous partons tous les printemps 0:08 Quand nous partons dans toute l…" at bounding box center [584, 314] width 1112 height 542
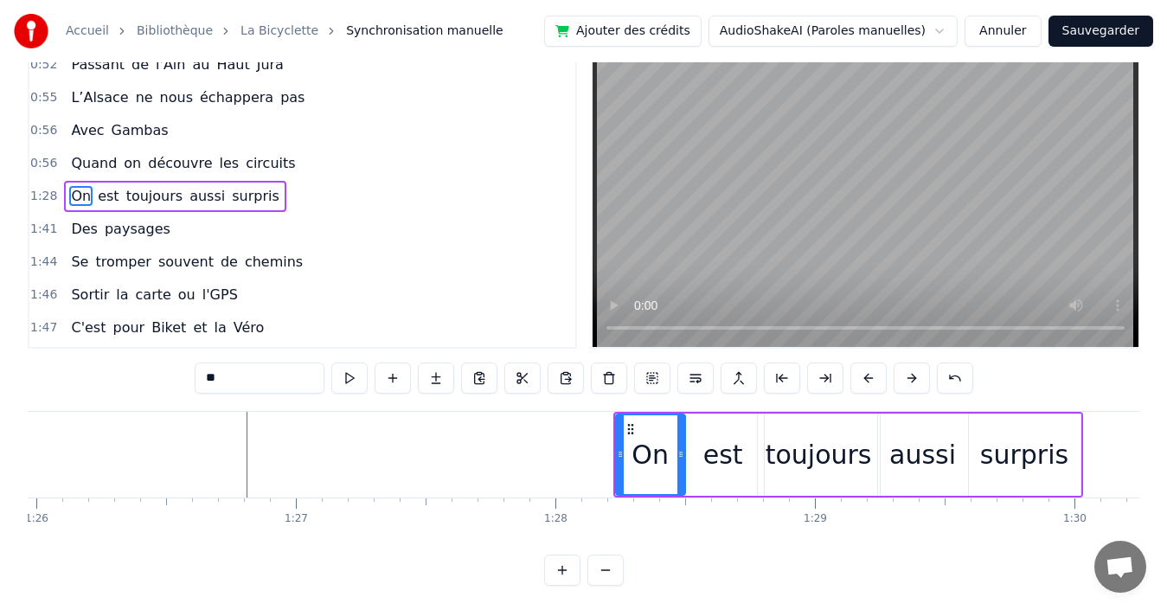
scroll to position [0, 22931]
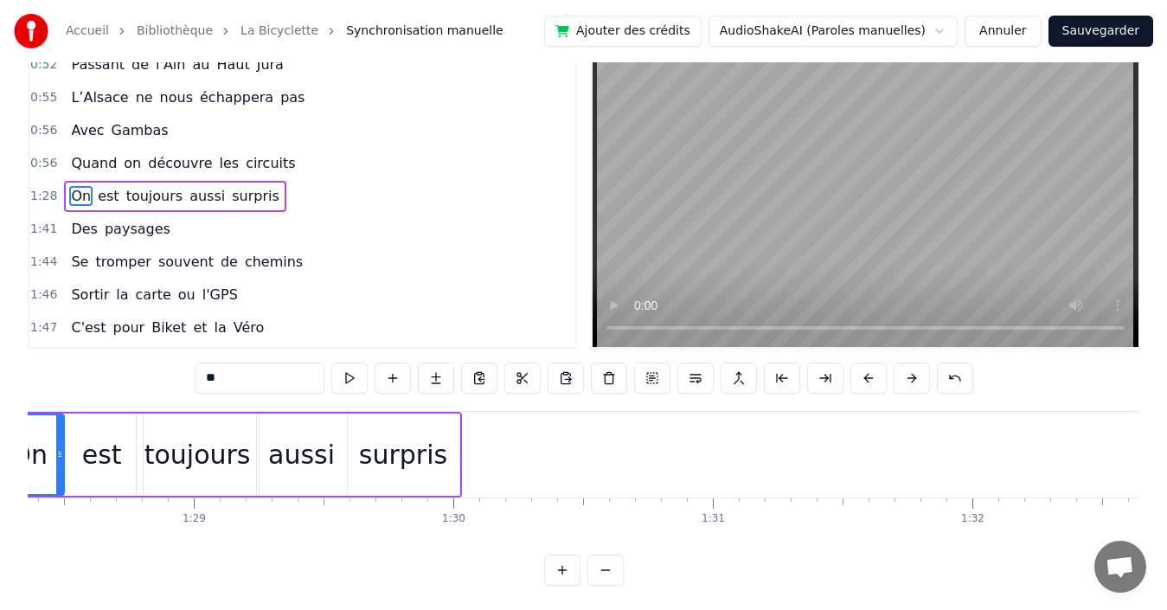
click at [352, 195] on div "1:28 On est toujours aussi surpris" at bounding box center [302, 196] width 546 height 33
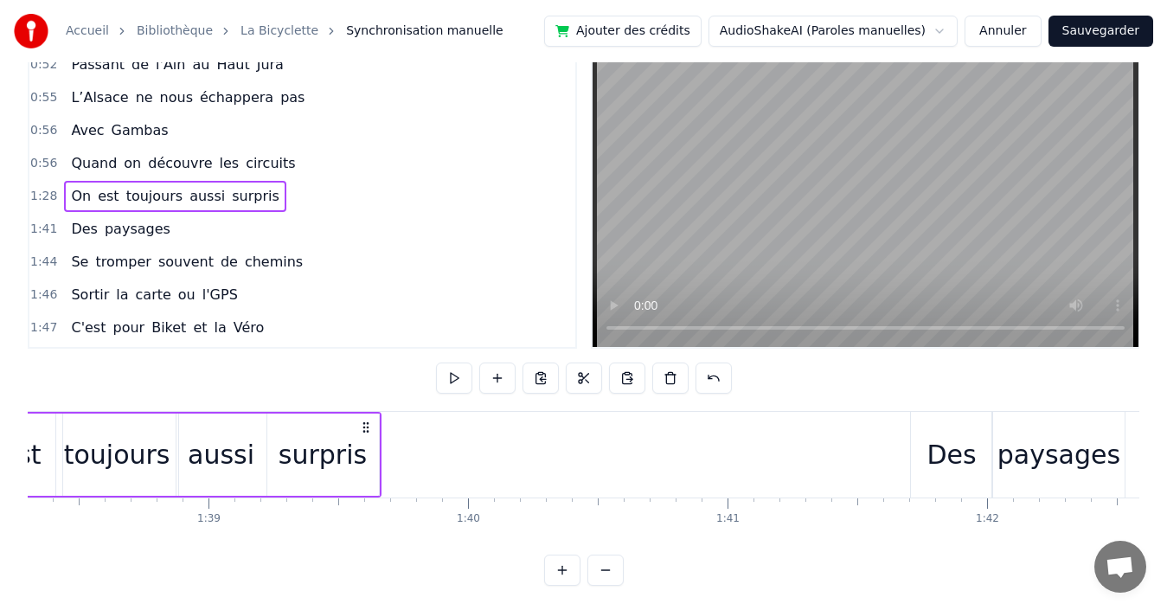
scroll to position [0, 25511]
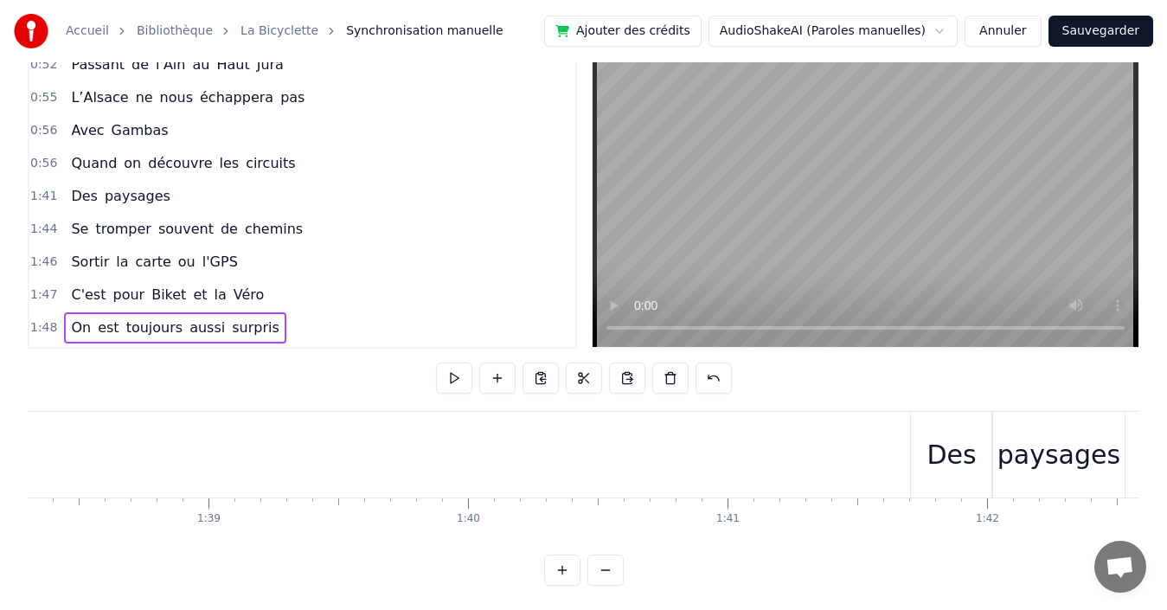
click at [302, 324] on div "1:48 On est toujours aussi surpris" at bounding box center [302, 327] width 546 height 33
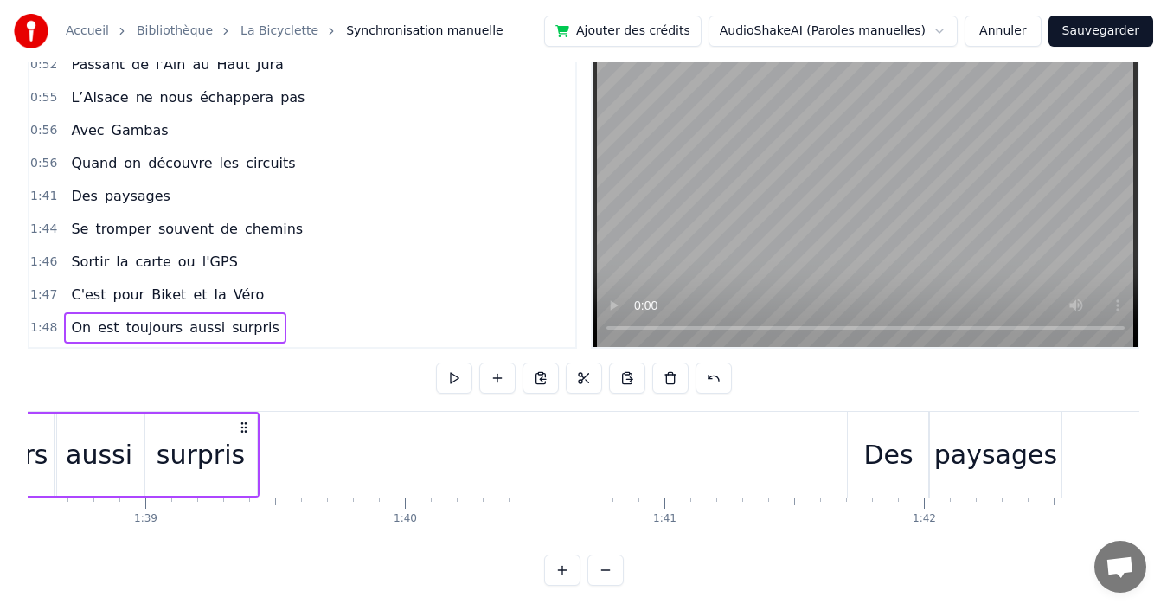
scroll to position [0, 25565]
drag, startPoint x: 566, startPoint y: 426, endPoint x: 250, endPoint y: 417, distance: 315.9
click at [250, 417] on div "On est toujours aussi surpris" at bounding box center [34, 455] width 470 height 86
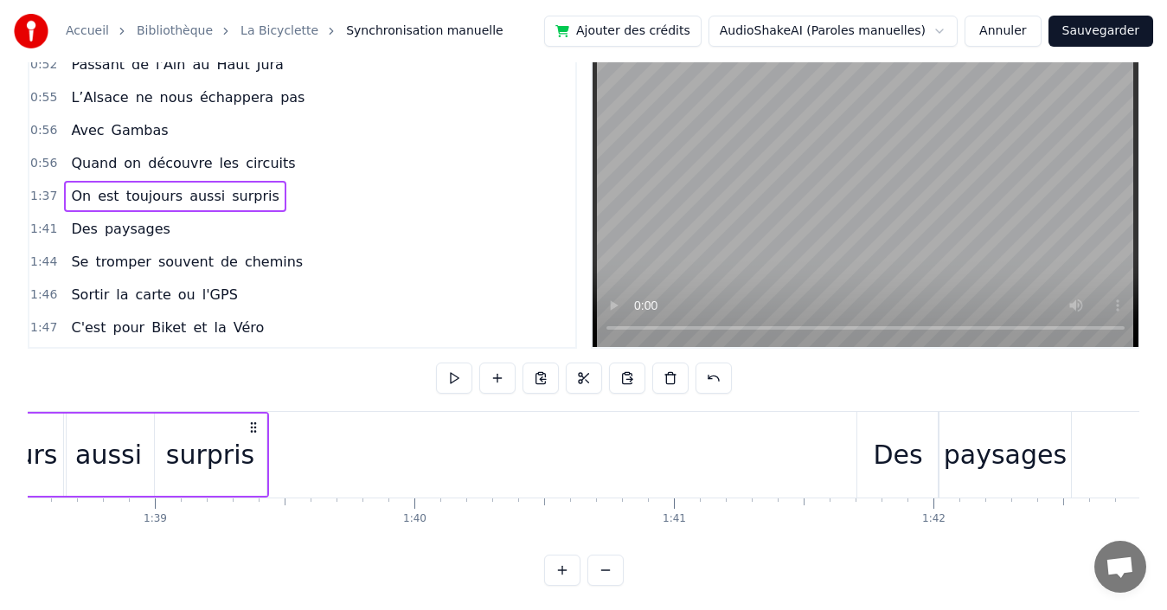
click at [292, 164] on div "0:56 Quand on découvre les circuits" at bounding box center [302, 163] width 546 height 33
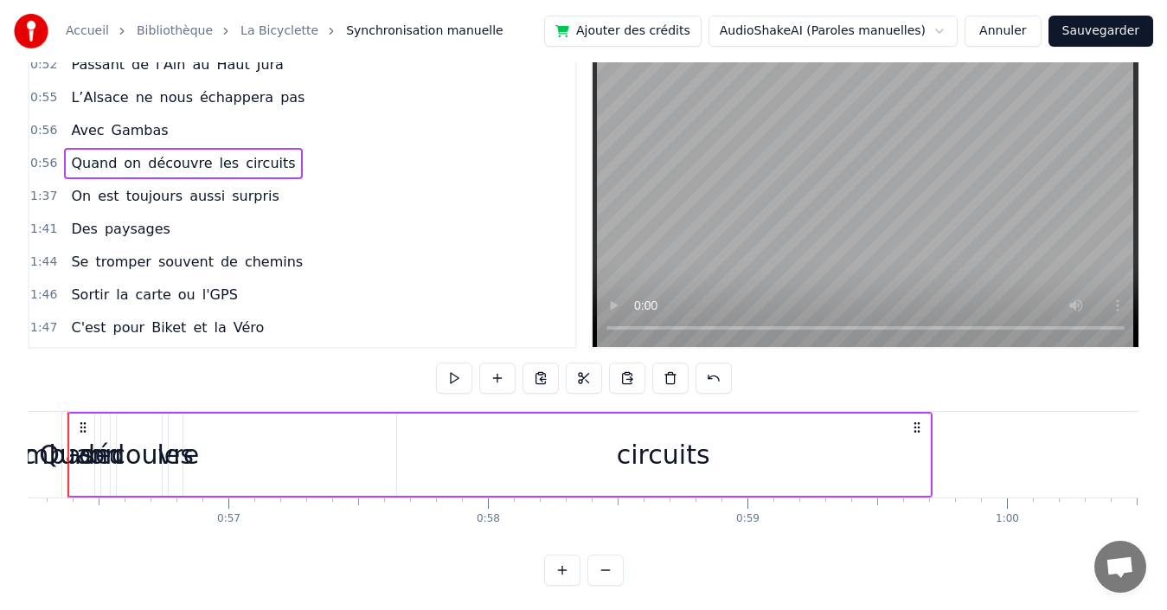
scroll to position [0, 14544]
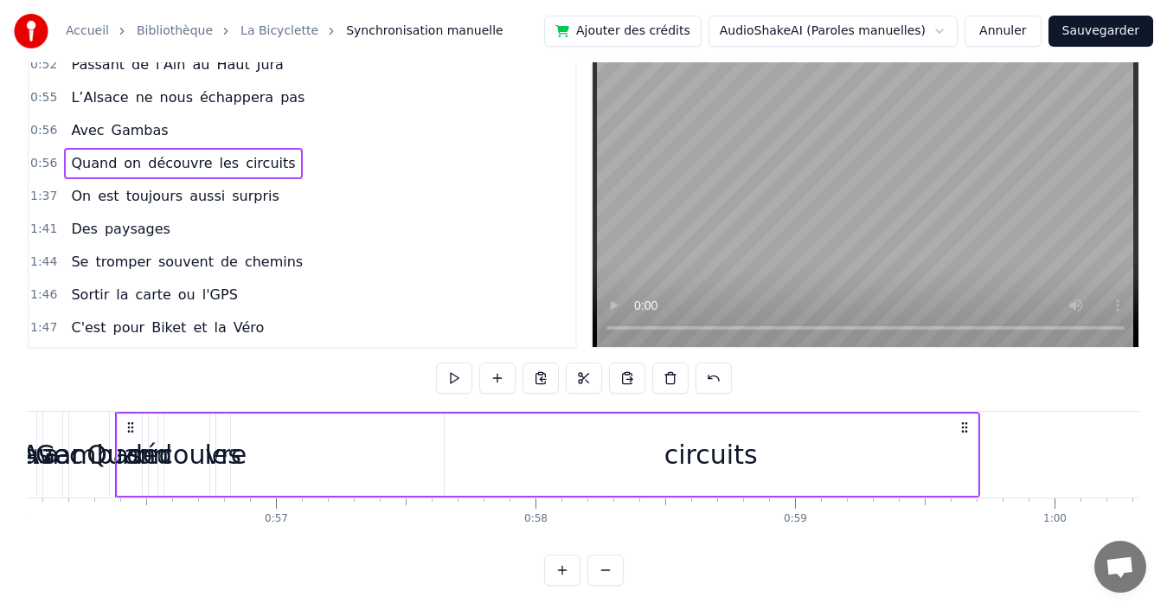
click at [686, 462] on div "circuits" at bounding box center [710, 454] width 93 height 39
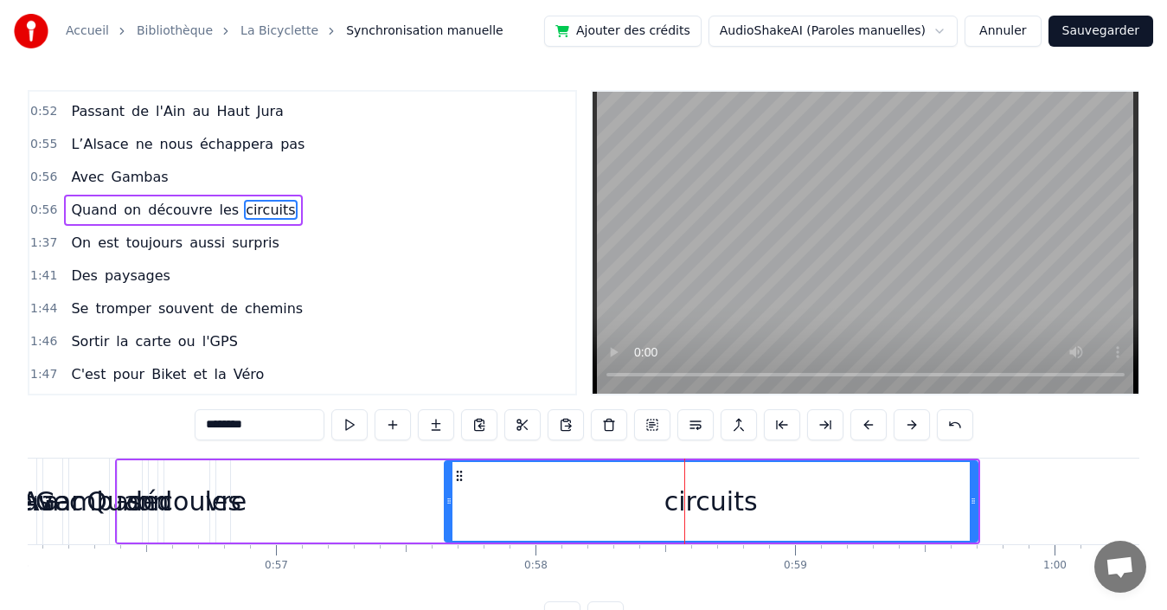
scroll to position [555, 0]
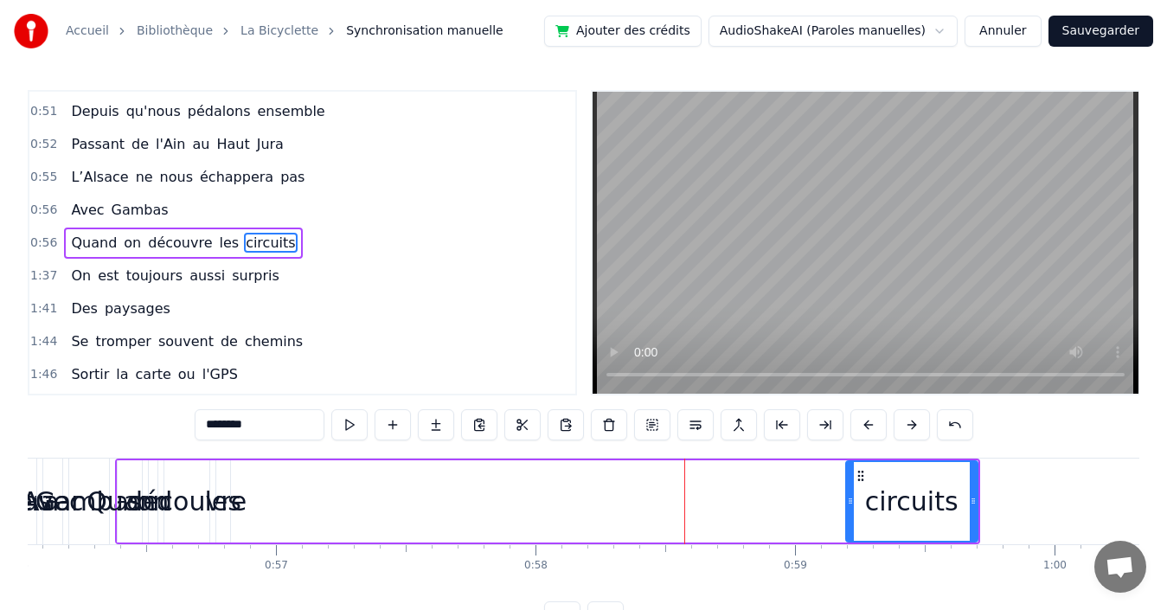
drag, startPoint x: 448, startPoint y: 498, endPoint x: 849, endPoint y: 496, distance: 401.4
click at [849, 496] on icon at bounding box center [850, 501] width 7 height 14
click at [218, 240] on span "les" at bounding box center [229, 243] width 23 height 20
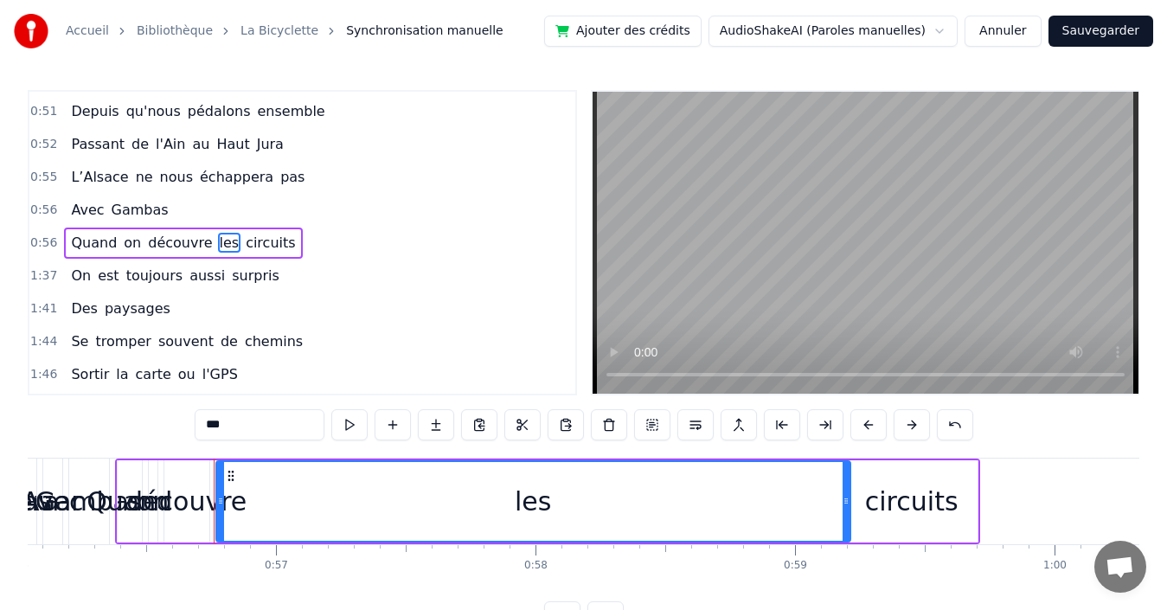
drag, startPoint x: 227, startPoint y: 500, endPoint x: 847, endPoint y: 489, distance: 620.3
click at [847, 489] on div at bounding box center [846, 501] width 7 height 79
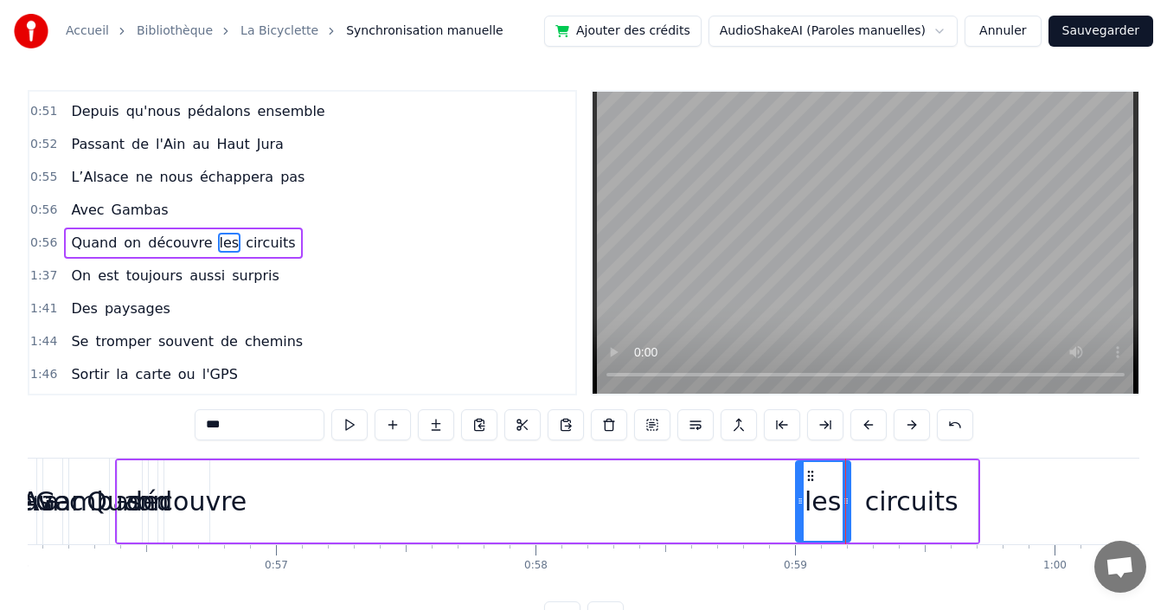
drag, startPoint x: 222, startPoint y: 490, endPoint x: 802, endPoint y: 490, distance: 579.6
click at [802, 490] on div at bounding box center [800, 501] width 7 height 79
click at [159, 246] on span "découvre" at bounding box center [179, 243] width 67 height 20
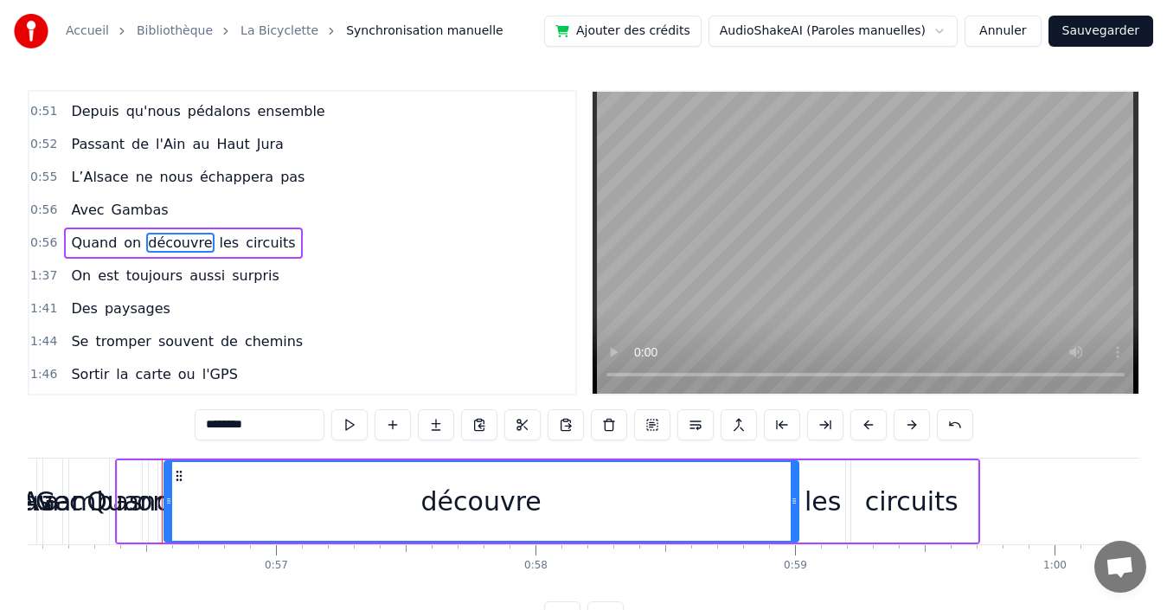
drag, startPoint x: 207, startPoint y: 493, endPoint x: 796, endPoint y: 493, distance: 589.1
click at [796, 493] on div at bounding box center [794, 501] width 7 height 79
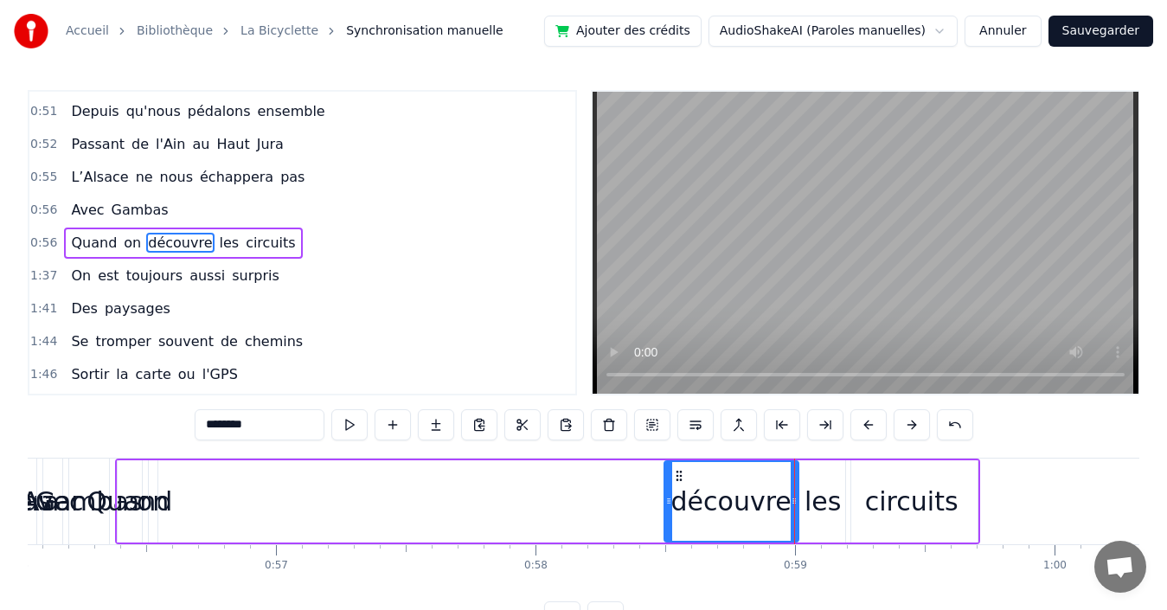
drag, startPoint x: 258, startPoint y: 484, endPoint x: 667, endPoint y: 484, distance: 409.2
click at [667, 484] on div at bounding box center [668, 501] width 7 height 79
click at [122, 239] on span "on" at bounding box center [132, 243] width 21 height 20
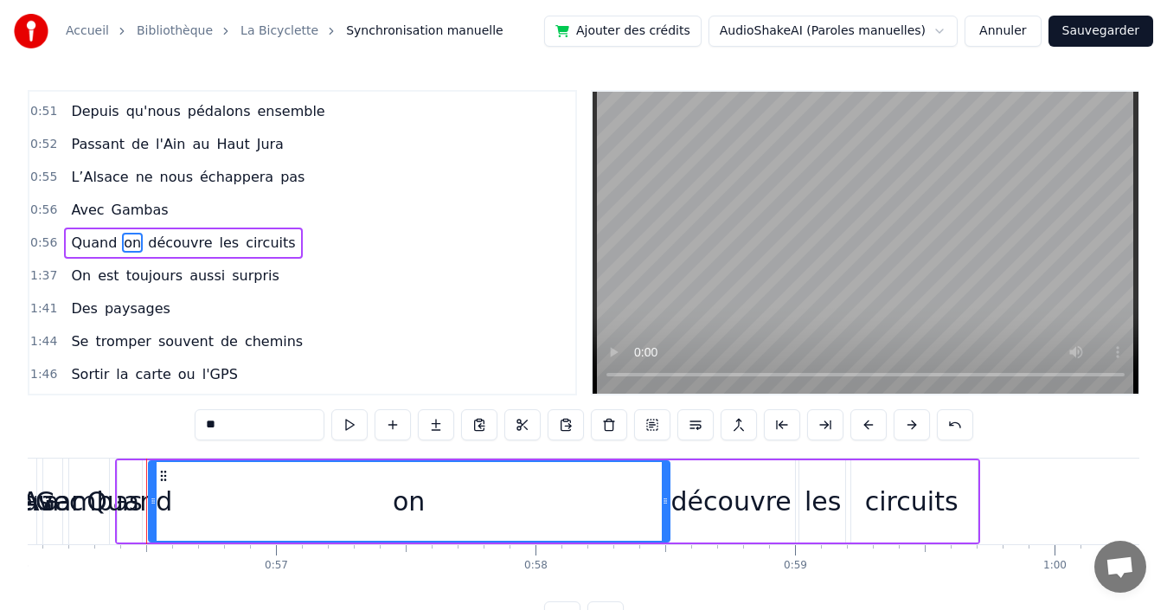
drag, startPoint x: 153, startPoint y: 502, endPoint x: 665, endPoint y: 516, distance: 512.3
click at [665, 516] on div at bounding box center [665, 501] width 7 height 79
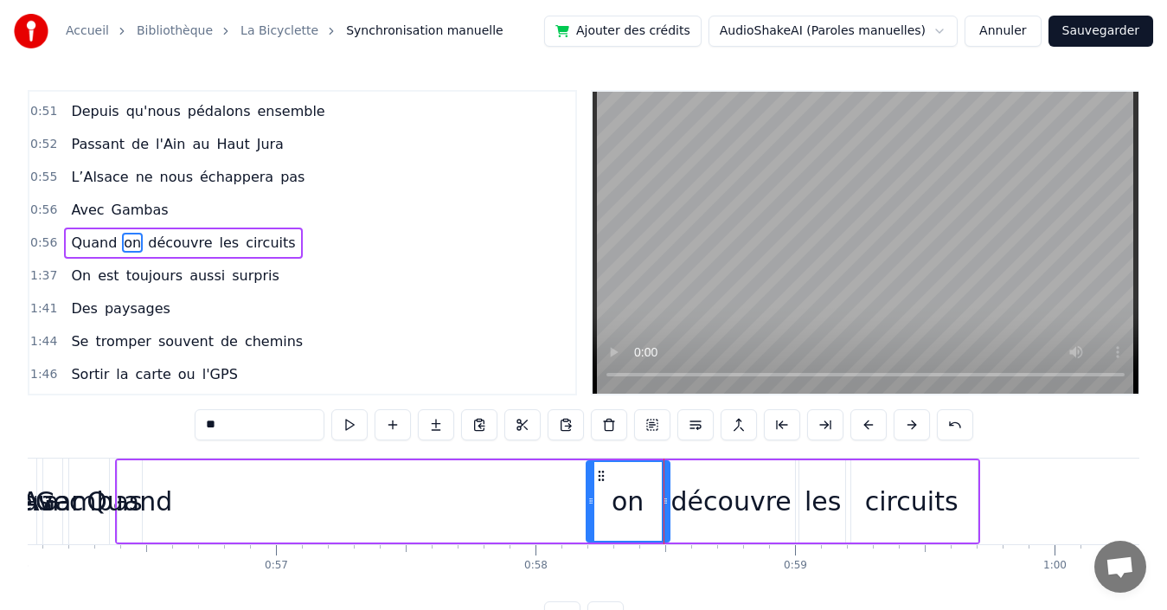
drag, startPoint x: 153, startPoint y: 494, endPoint x: 591, endPoint y: 490, distance: 437.7
click at [591, 490] on div at bounding box center [590, 501] width 7 height 79
click at [79, 242] on span "Quand" at bounding box center [93, 243] width 49 height 20
type input "*****"
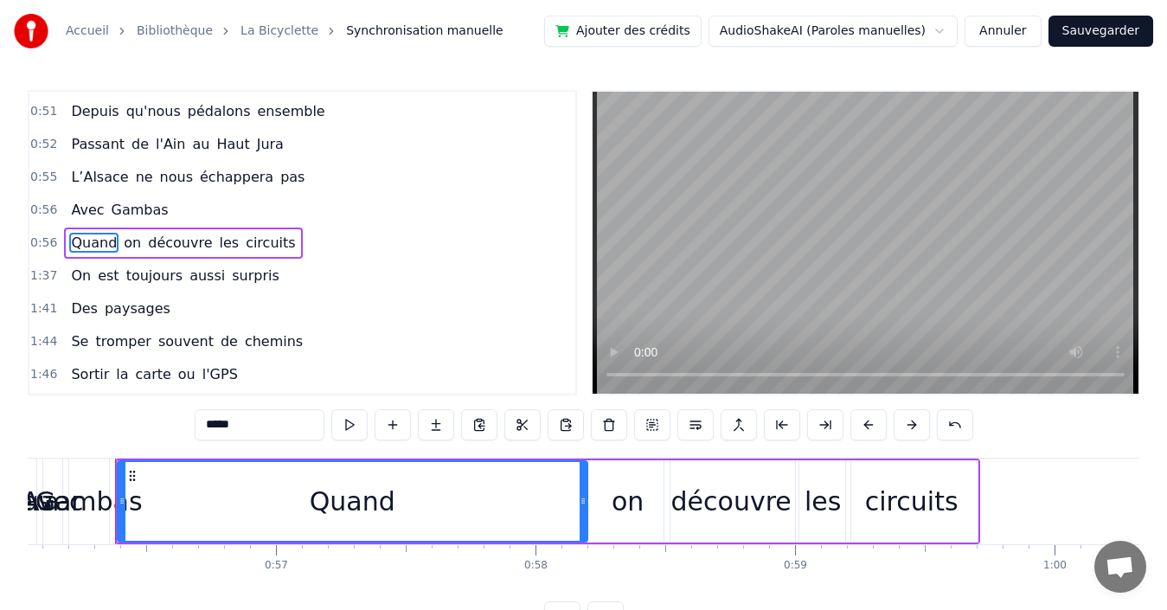
drag, startPoint x: 138, startPoint y: 503, endPoint x: 584, endPoint y: 505, distance: 445.5
click at [584, 505] on icon at bounding box center [583, 501] width 7 height 14
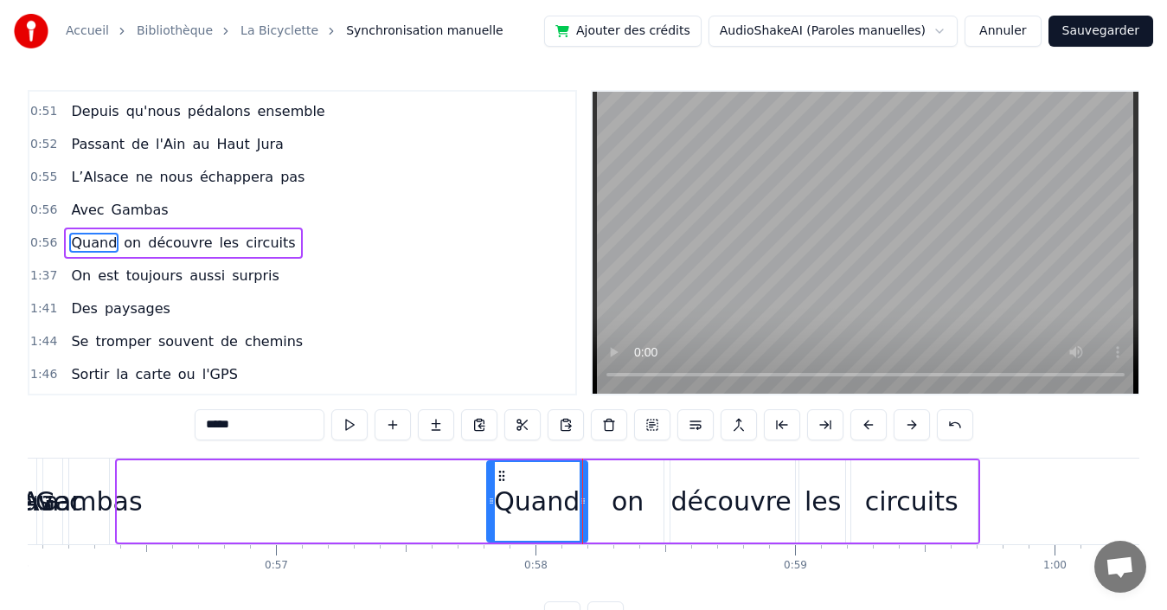
drag, startPoint x: 122, startPoint y: 492, endPoint x: 491, endPoint y: 499, distance: 369.4
click at [491, 499] on div at bounding box center [491, 501] width 7 height 79
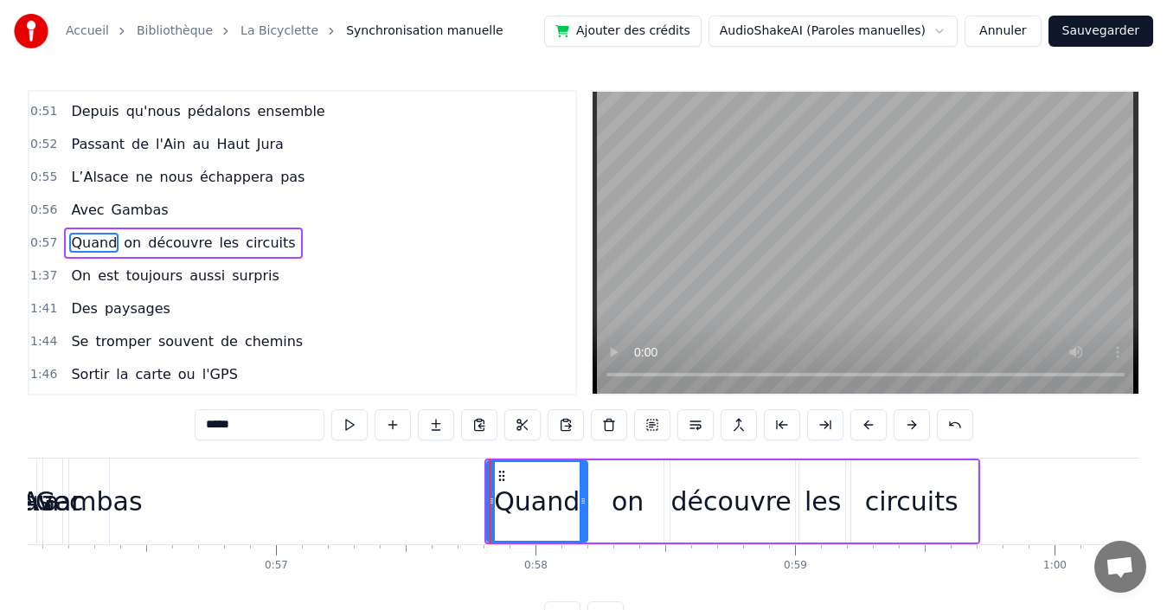
drag, startPoint x: 290, startPoint y: 244, endPoint x: 298, endPoint y: 237, distance: 11.1
click at [292, 242] on div "0:57 Quand on découvre les circuits" at bounding box center [302, 243] width 546 height 33
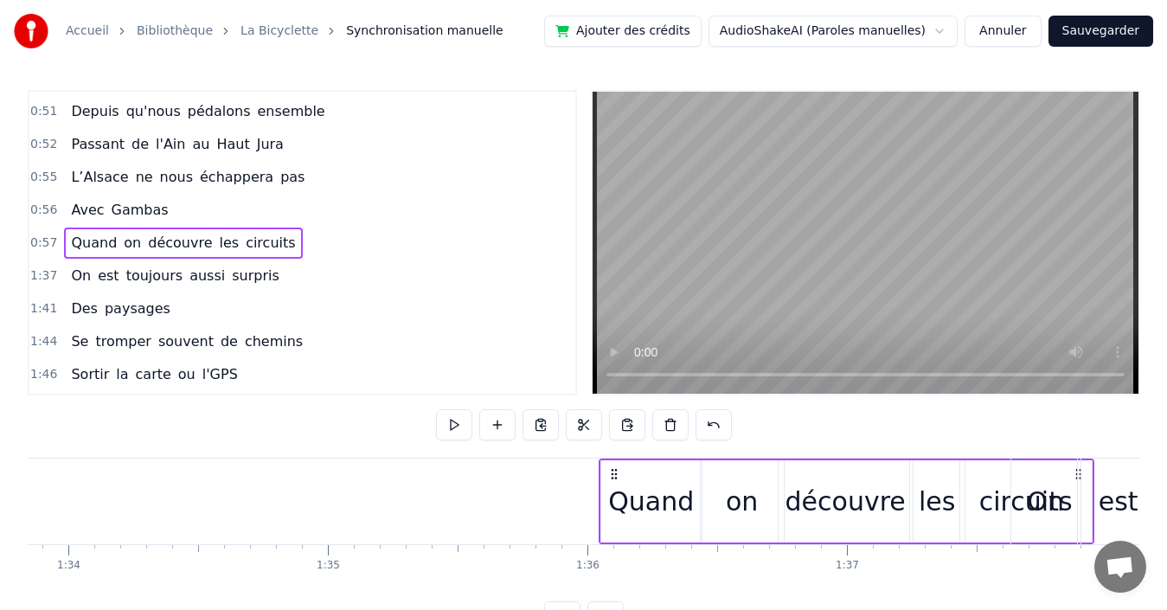
scroll to position [0, 24413]
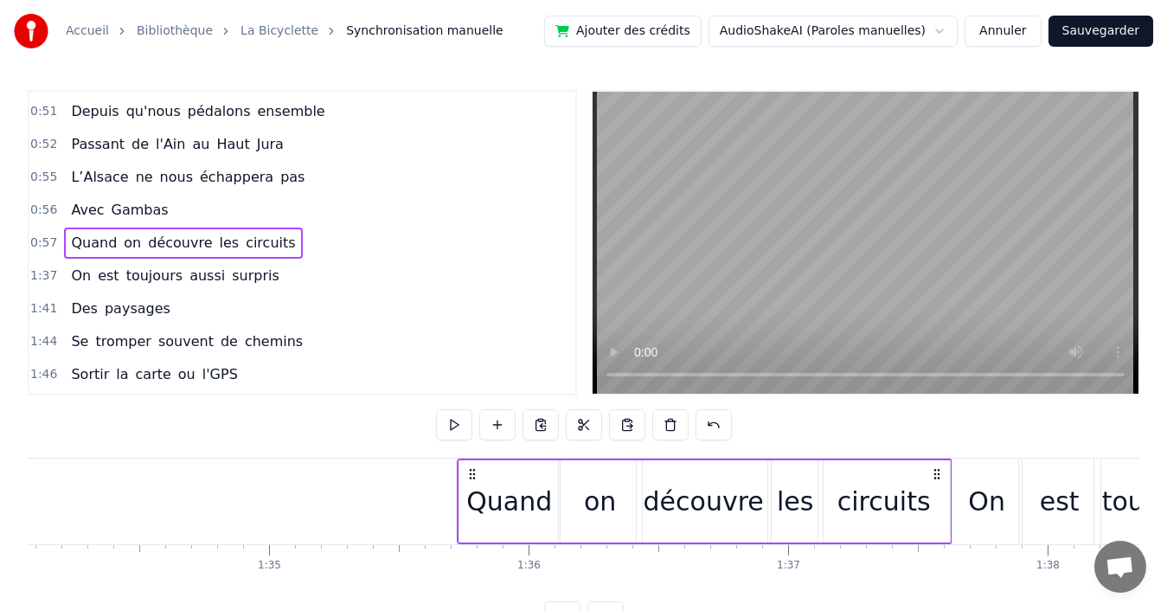
drag, startPoint x: 962, startPoint y: 471, endPoint x: 934, endPoint y: 430, distance: 49.9
click at [934, 430] on div "0:00 Quand nous partons tous les printemps 0:08 Quand nous partons dans toute l…" at bounding box center [584, 361] width 1112 height 542
click at [291, 215] on div "0:56 Avec Gambas" at bounding box center [302, 210] width 546 height 33
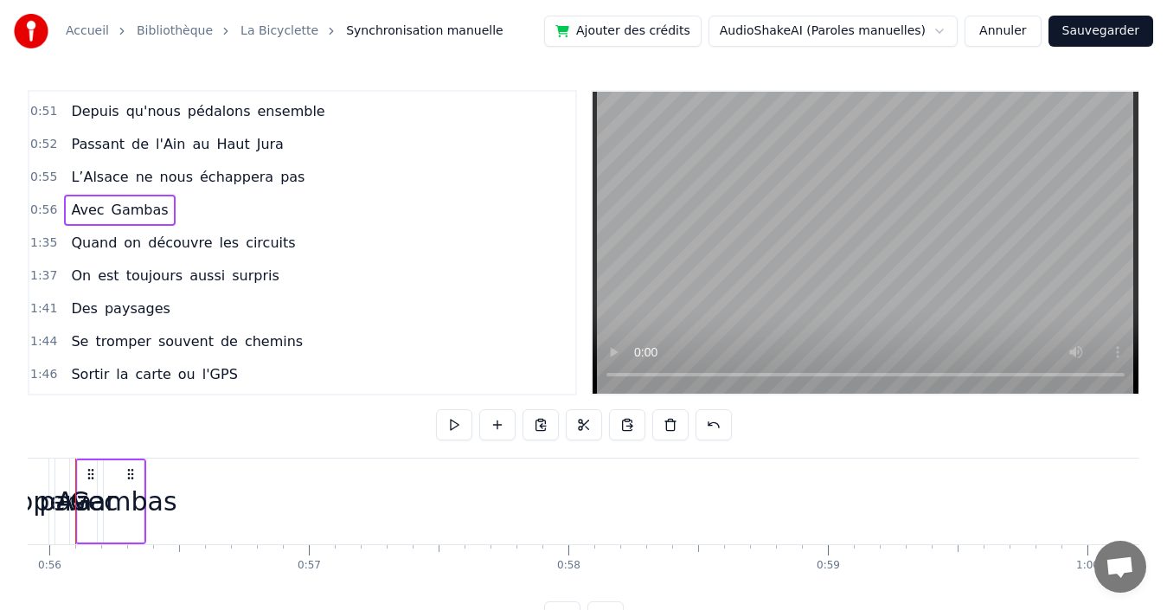
scroll to position [0, 14471]
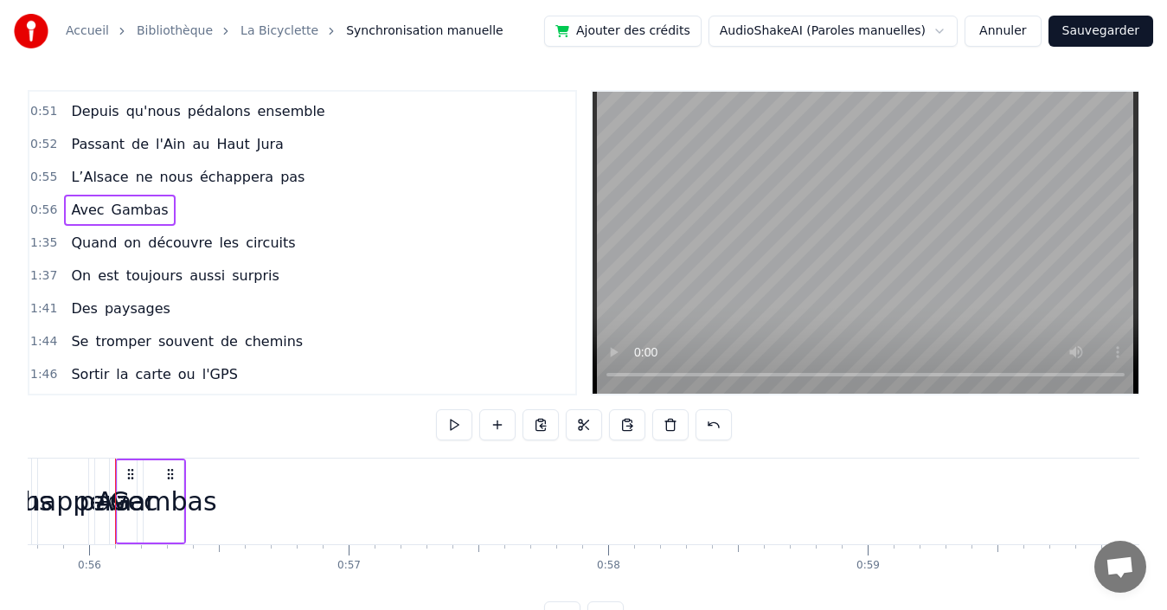
click at [167, 507] on div "Gambas" at bounding box center [163, 501] width 107 height 39
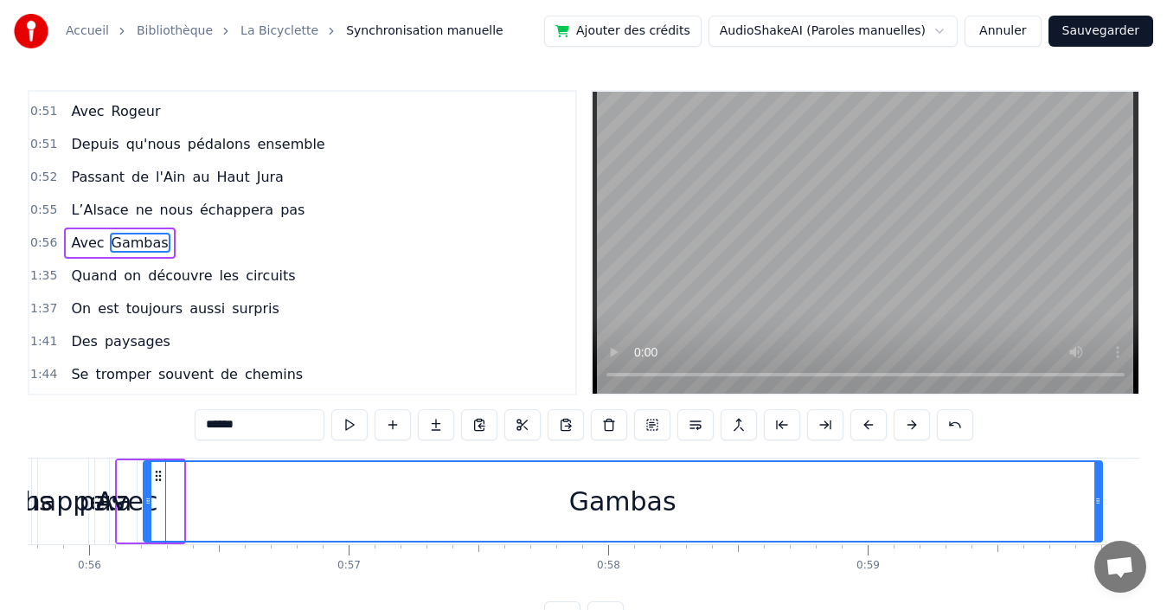
drag, startPoint x: 182, startPoint y: 501, endPoint x: 1100, endPoint y: 590, distance: 923.0
click at [1100, 587] on div "Quand nous partons tous les printemps Quand nous partons dans toute la [GEOGRAP…" at bounding box center [584, 523] width 1112 height 130
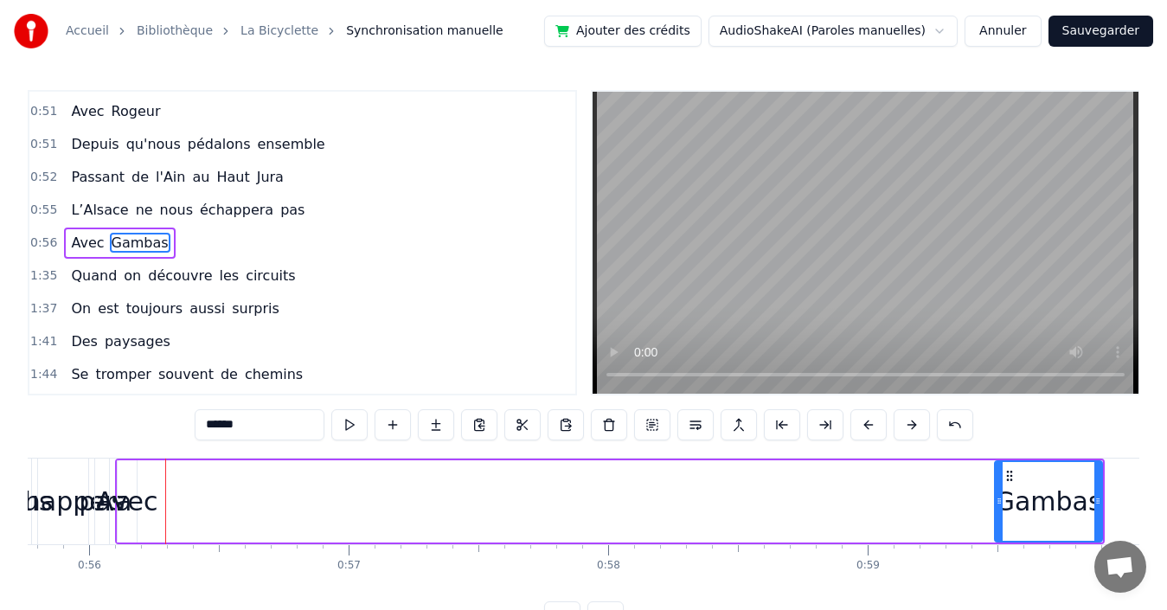
drag, startPoint x: 148, startPoint y: 482, endPoint x: 999, endPoint y: 531, distance: 852.6
click at [999, 531] on div at bounding box center [999, 501] width 7 height 79
click at [74, 240] on span "Avec" at bounding box center [87, 243] width 36 height 20
type input "****"
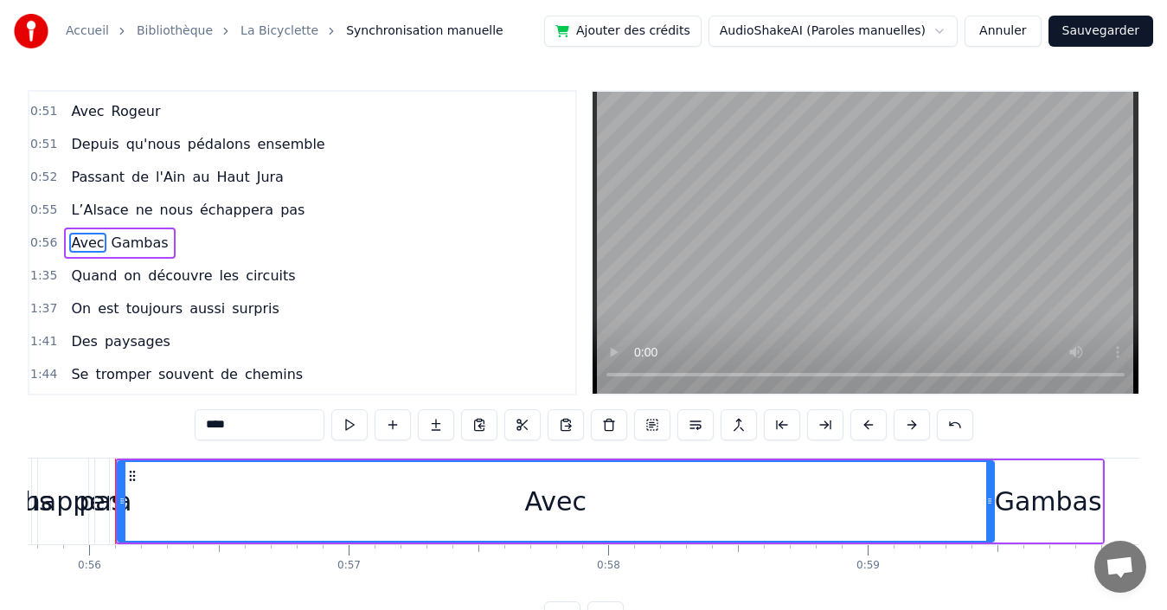
drag, startPoint x: 131, startPoint y: 485, endPoint x: 989, endPoint y: 471, distance: 857.4
click at [989, 471] on div at bounding box center [989, 501] width 7 height 79
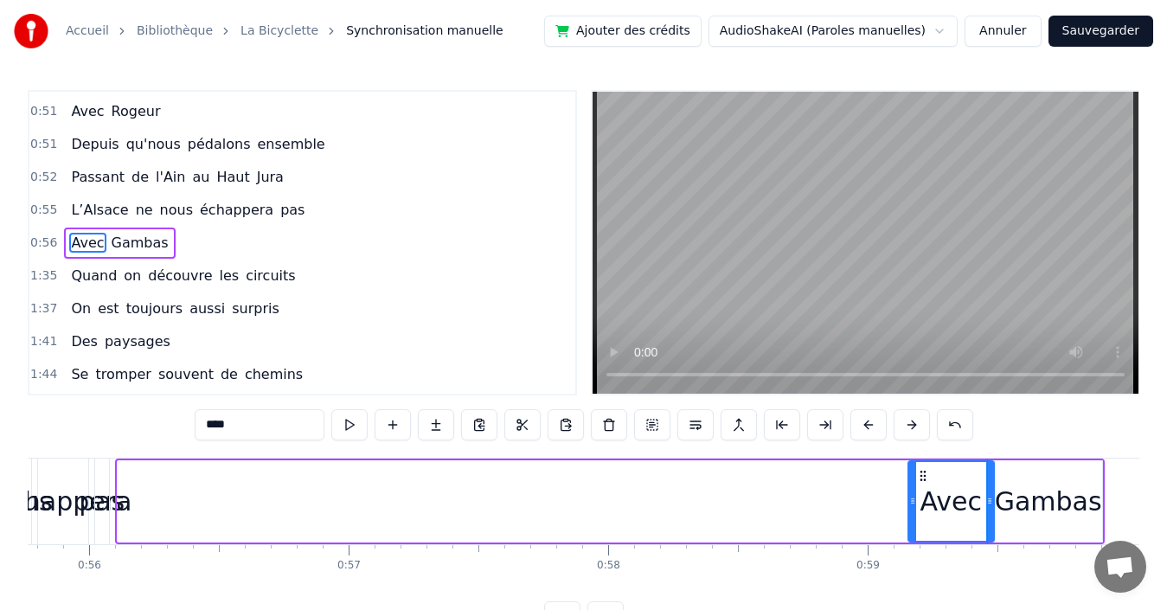
drag, startPoint x: 120, startPoint y: 490, endPoint x: 911, endPoint y: 495, distance: 790.7
click at [911, 495] on div at bounding box center [912, 501] width 7 height 79
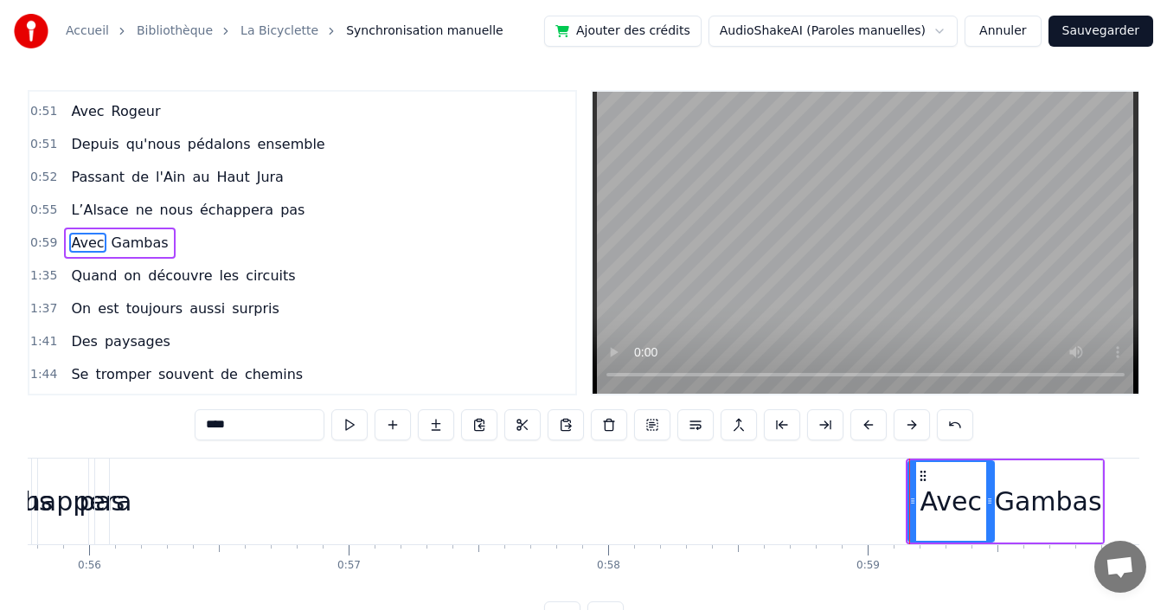
click at [285, 243] on div "0:59 Avec Gambas" at bounding box center [302, 243] width 546 height 33
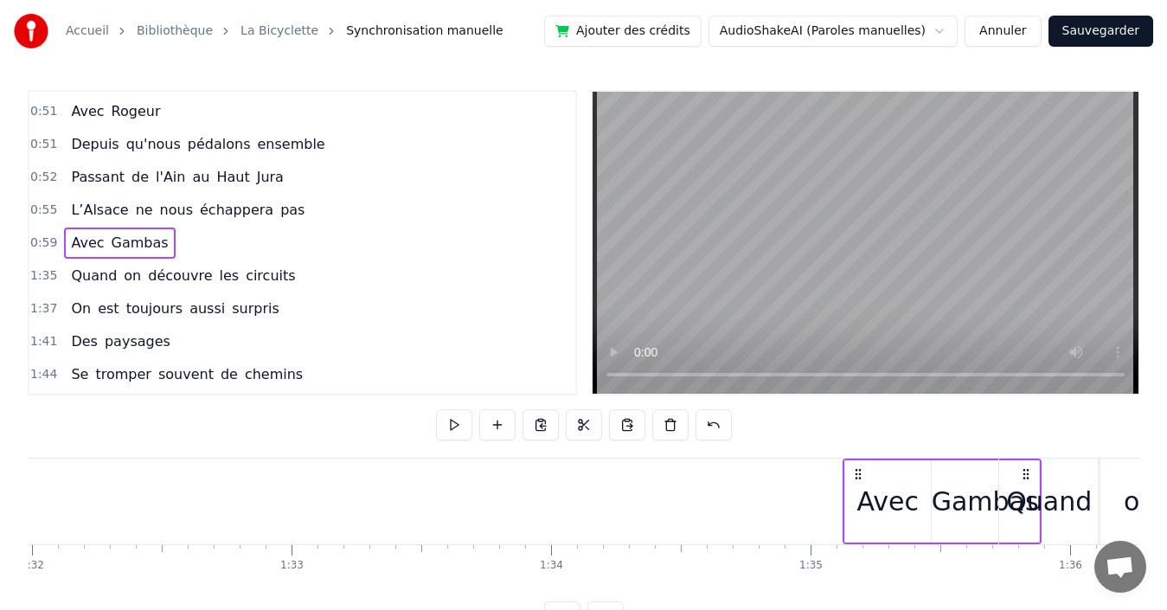
scroll to position [0, 23919]
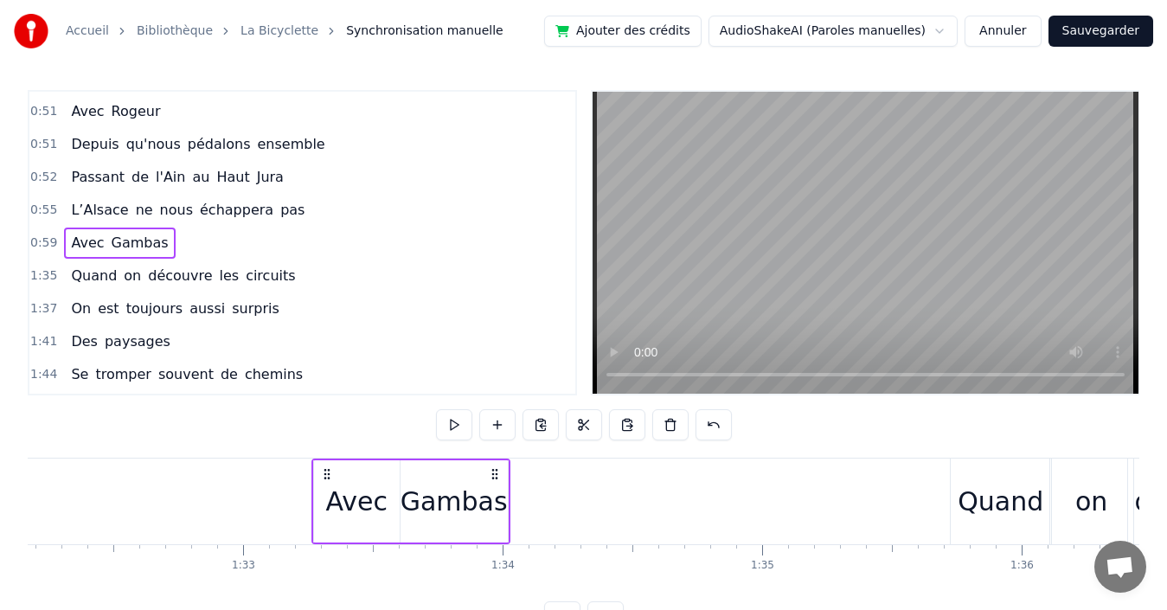
drag, startPoint x: 1088, startPoint y: 471, endPoint x: 494, endPoint y: 474, distance: 594.3
click at [494, 474] on icon at bounding box center [495, 474] width 14 height 14
click at [338, 213] on div "0:55 L’Alsace ne nous échappera pas" at bounding box center [302, 210] width 546 height 33
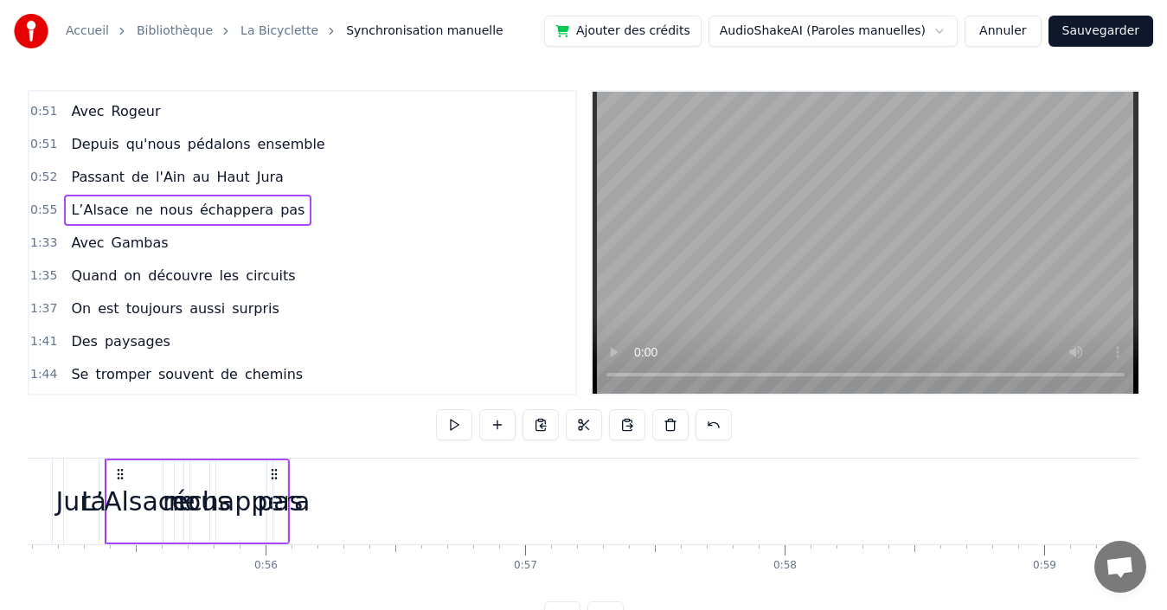
scroll to position [0, 14285]
click at [279, 209] on span "pas" at bounding box center [293, 210] width 28 height 20
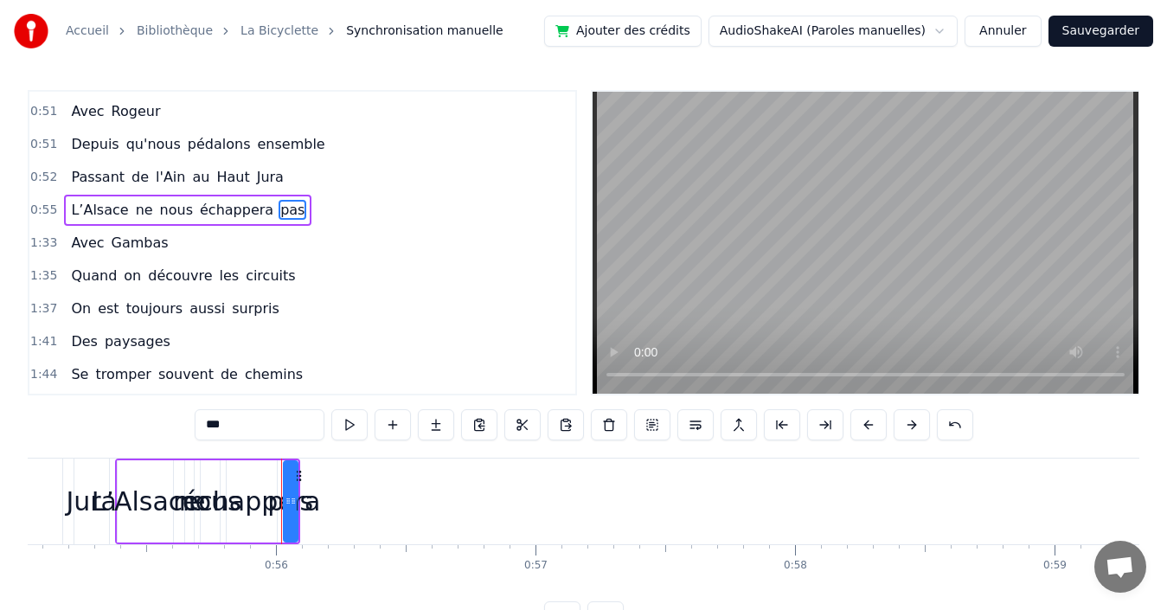
scroll to position [490, 0]
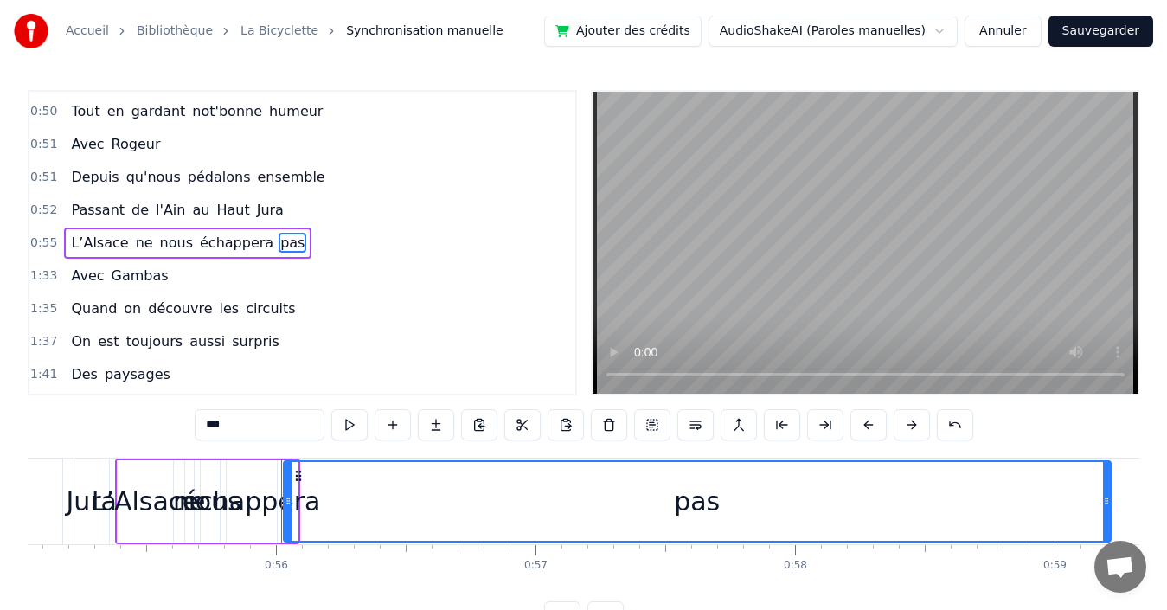
drag, startPoint x: 294, startPoint y: 497, endPoint x: 1083, endPoint y: 493, distance: 788.9
click at [1107, 493] on div at bounding box center [1106, 501] width 7 height 79
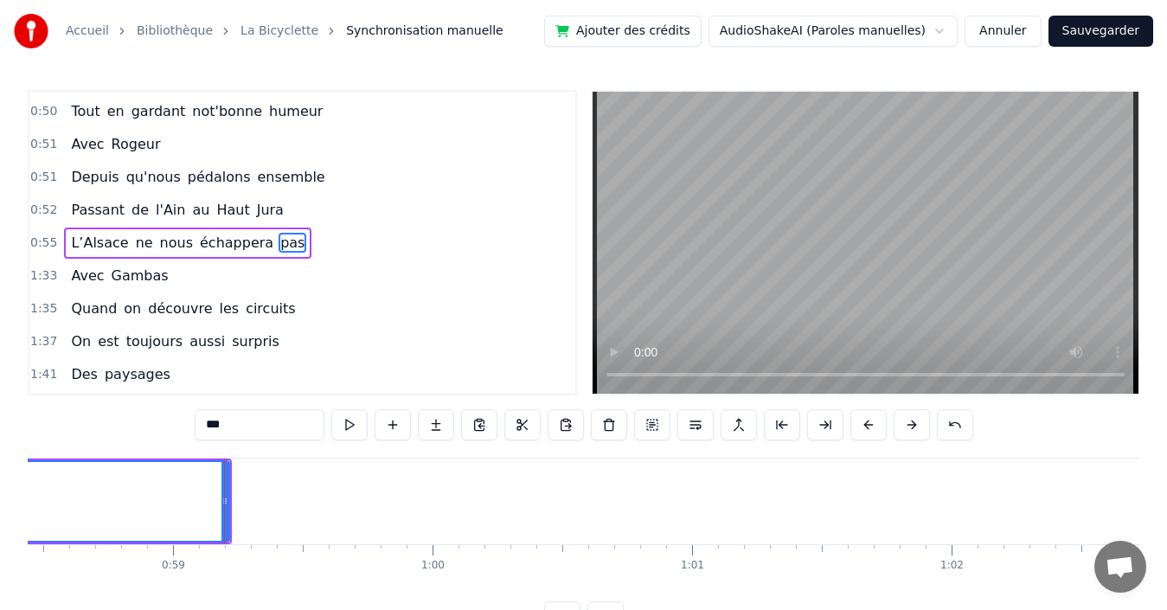
scroll to position [0, 15276]
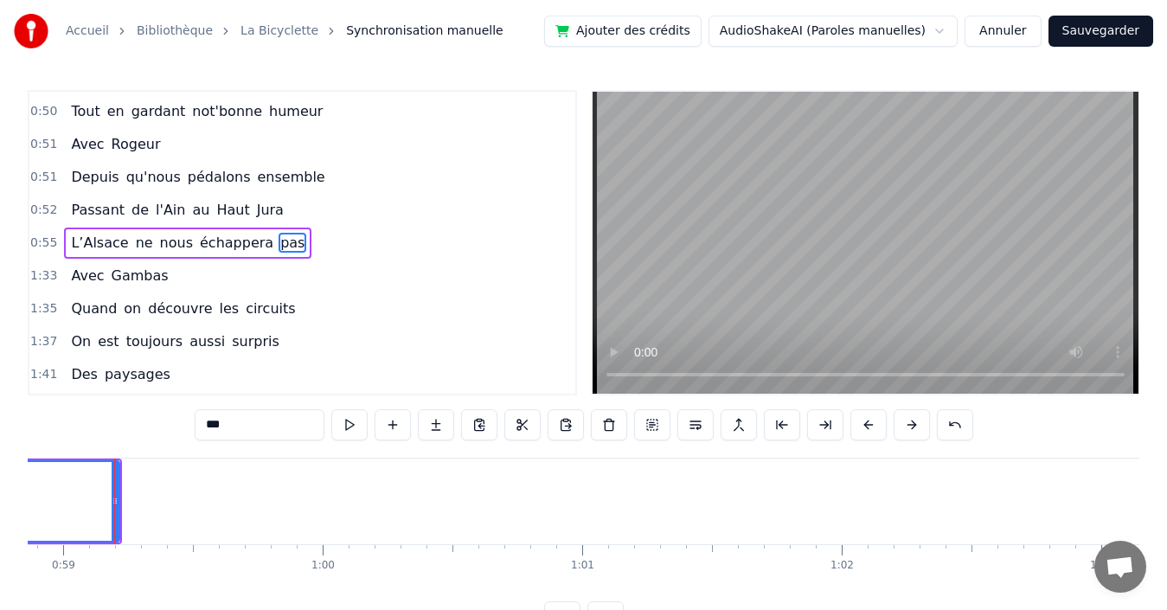
click at [217, 244] on span "échappera" at bounding box center [236, 243] width 77 height 20
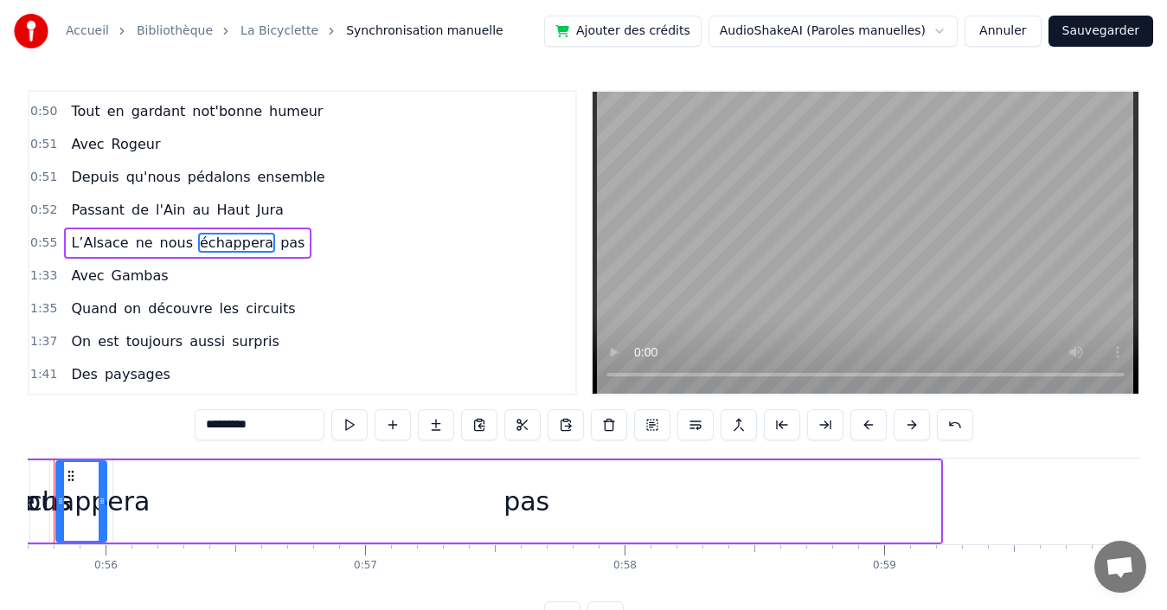
scroll to position [0, 14394]
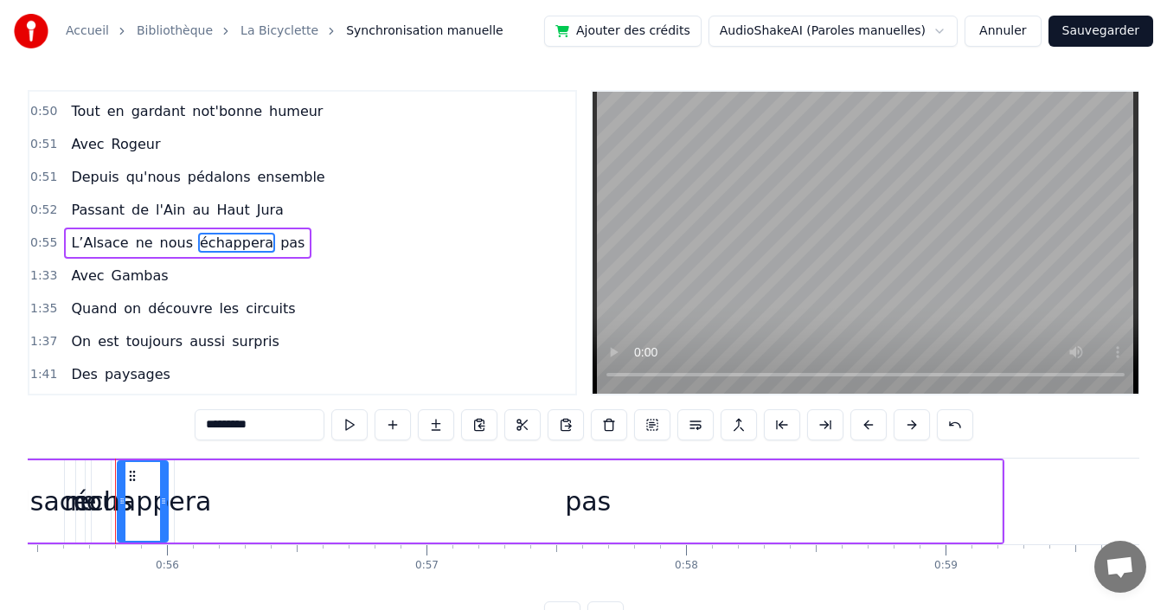
click at [202, 482] on div "échappera" at bounding box center [143, 501] width 138 height 39
click at [279, 241] on span "pas" at bounding box center [293, 243] width 28 height 20
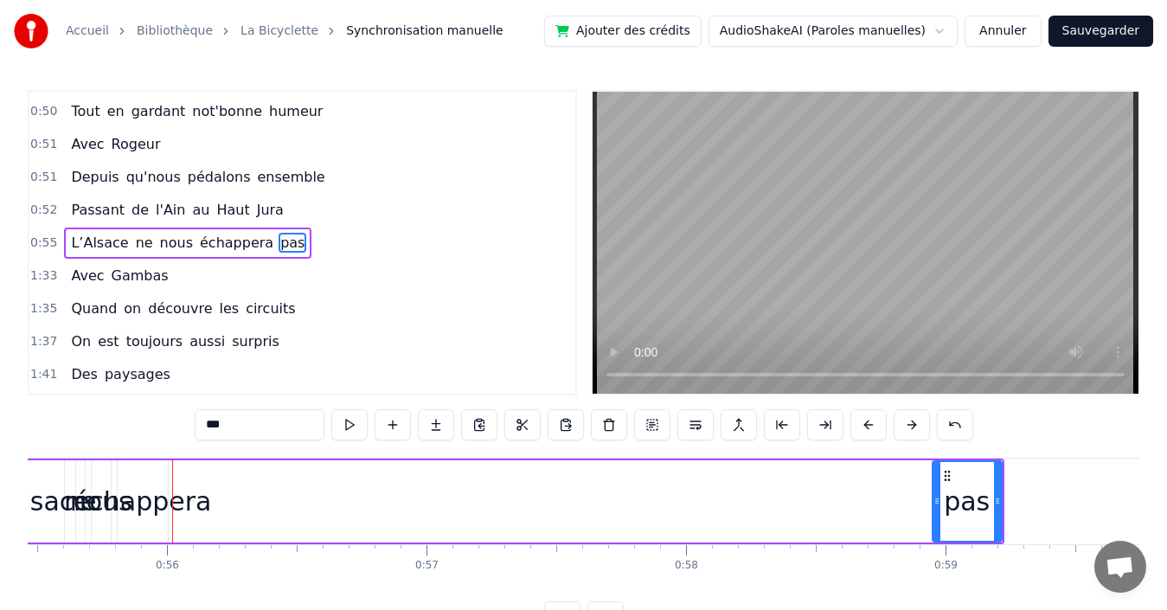
drag, startPoint x: 177, startPoint y: 486, endPoint x: 935, endPoint y: 513, distance: 758.3
click at [935, 513] on div at bounding box center [936, 501] width 7 height 79
click at [226, 240] on span "échappera" at bounding box center [236, 243] width 77 height 20
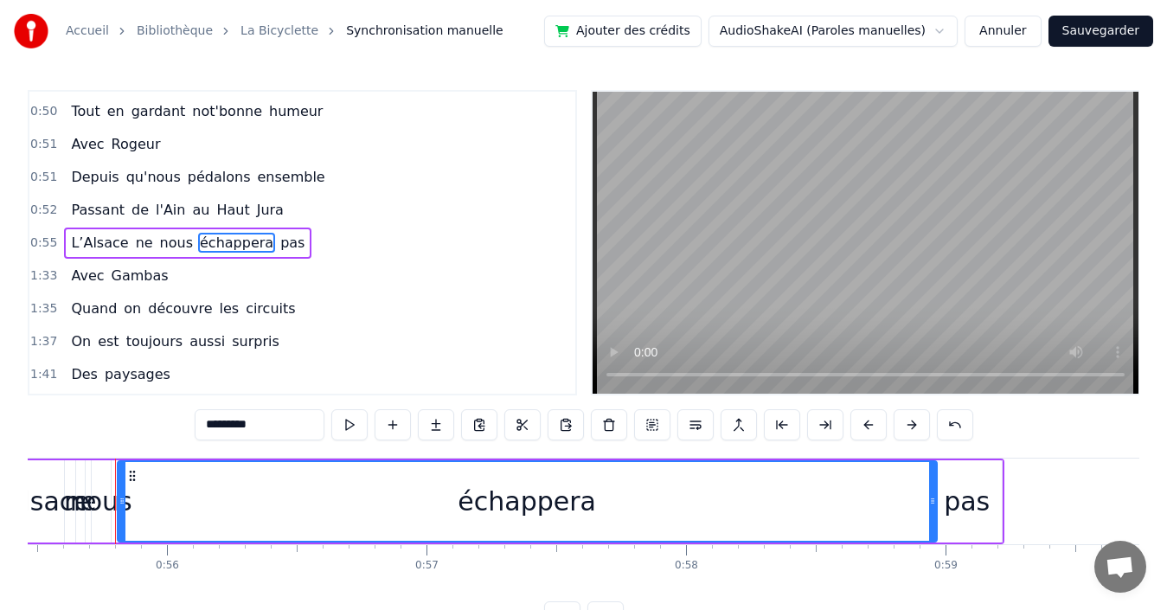
drag, startPoint x: 164, startPoint y: 478, endPoint x: 853, endPoint y: 470, distance: 688.6
click at [932, 471] on div at bounding box center [932, 501] width 7 height 79
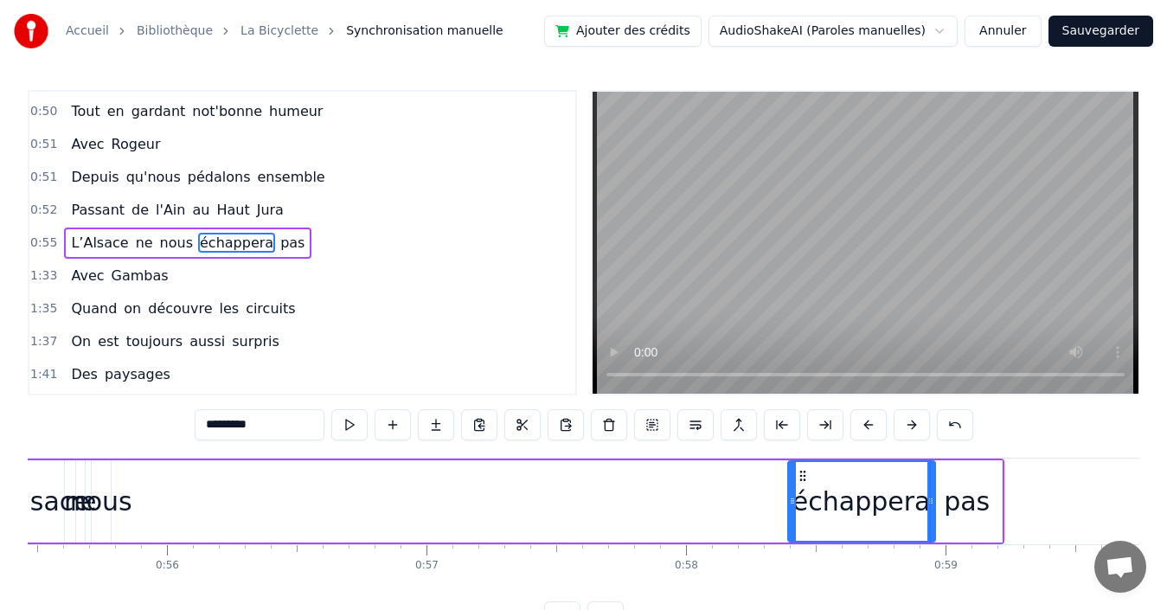
drag, startPoint x: 119, startPoint y: 487, endPoint x: 790, endPoint y: 490, distance: 670.4
click at [790, 490] on div at bounding box center [792, 501] width 7 height 79
click at [158, 244] on span "nous" at bounding box center [176, 243] width 36 height 20
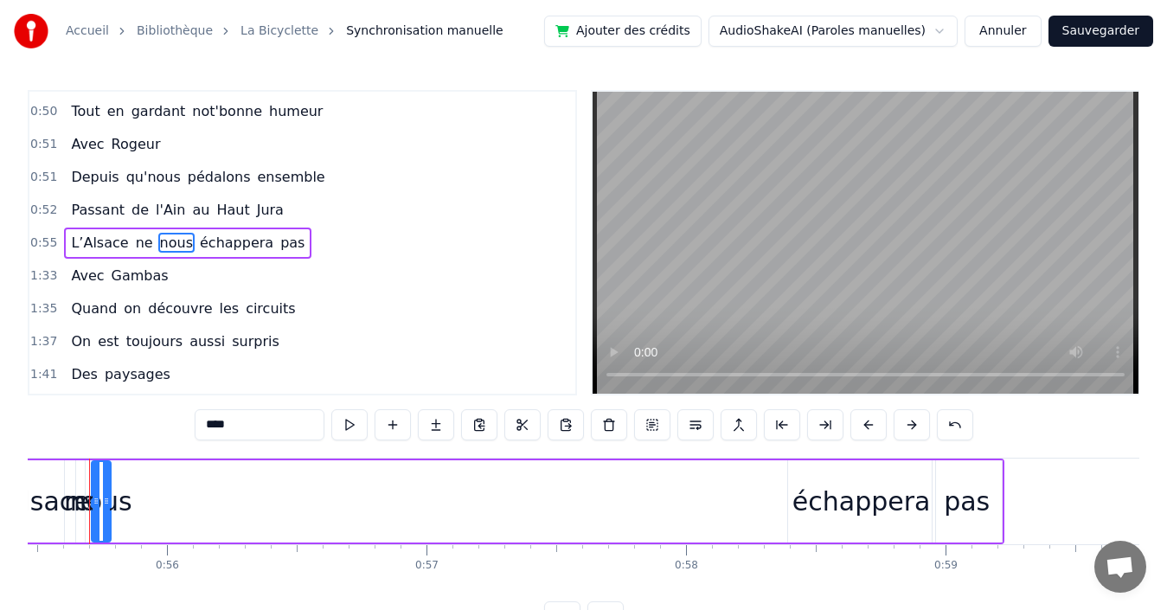
scroll to position [0, 14368]
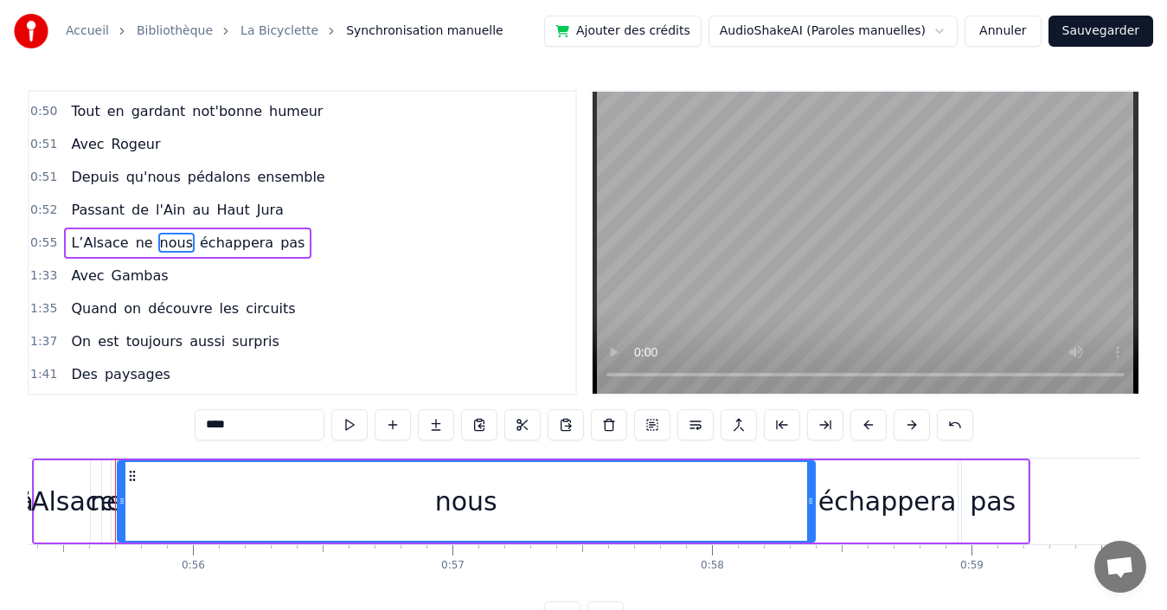
drag, startPoint x: 133, startPoint y: 485, endPoint x: 811, endPoint y: 475, distance: 678.3
click at [811, 475] on div at bounding box center [810, 501] width 7 height 79
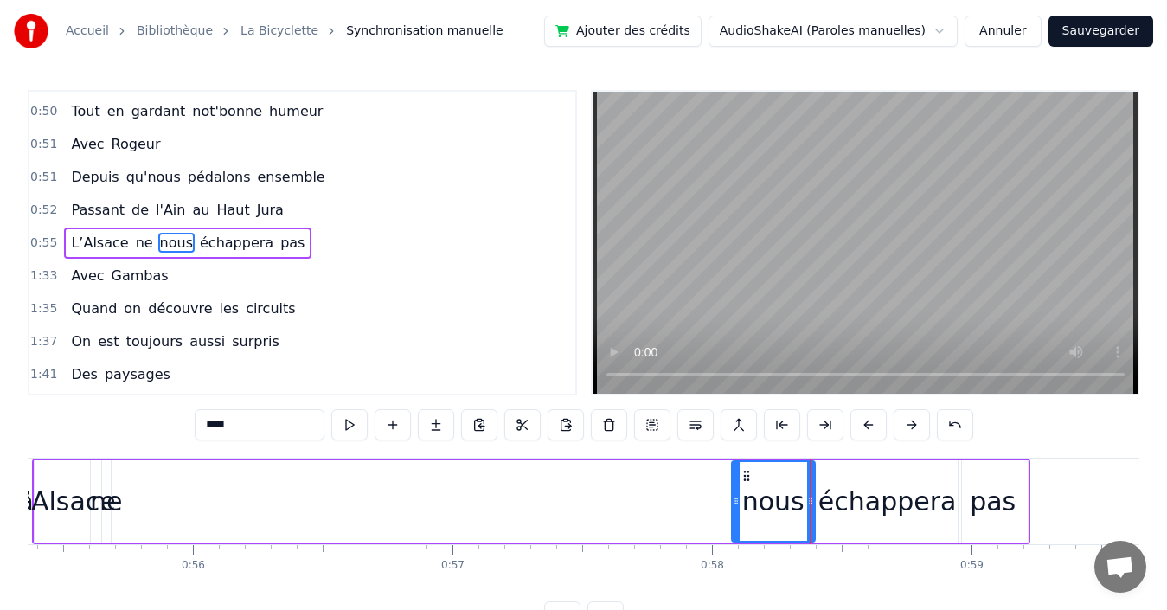
drag, startPoint x: 122, startPoint y: 497, endPoint x: 736, endPoint y: 537, distance: 615.5
click at [736, 537] on div at bounding box center [736, 501] width 7 height 79
click at [134, 240] on span "ne" at bounding box center [144, 243] width 21 height 20
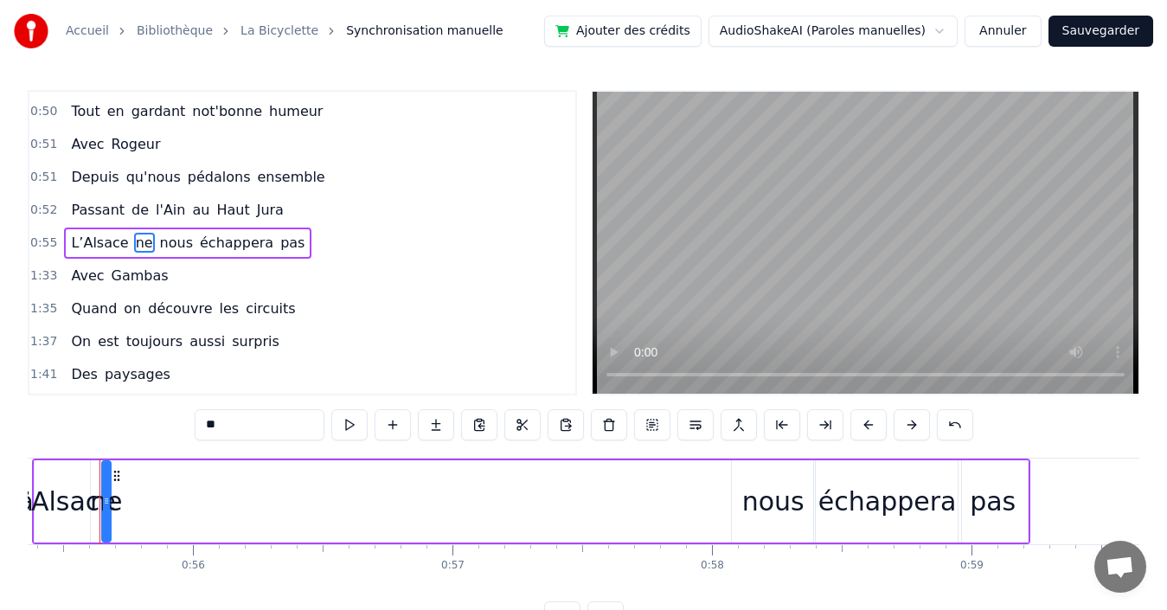
scroll to position [0, 14352]
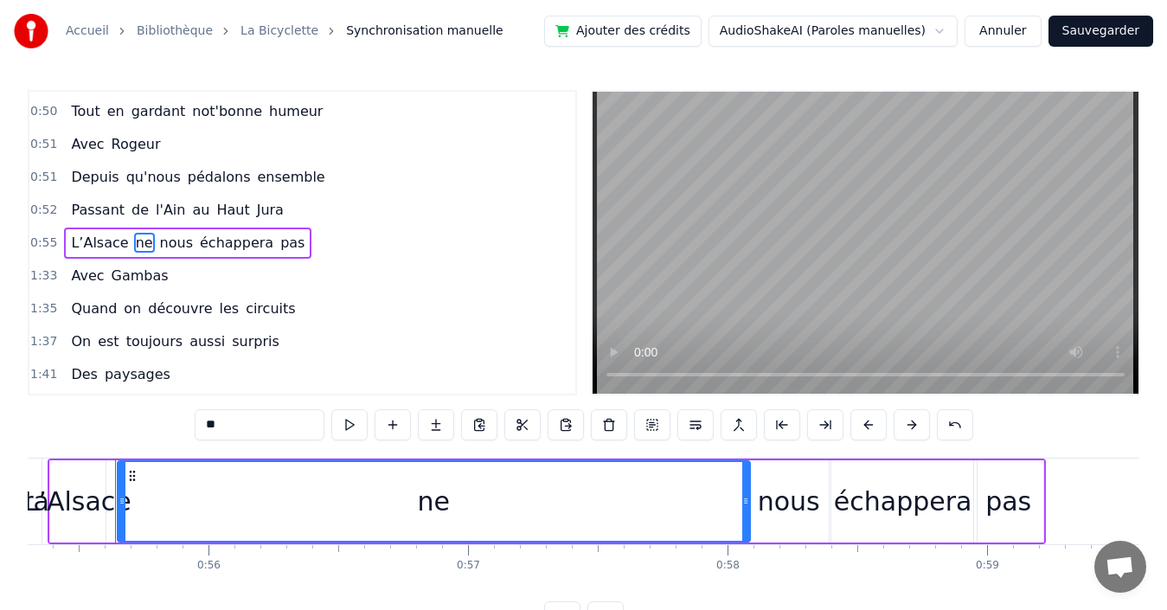
drag, startPoint x: 123, startPoint y: 498, endPoint x: 747, endPoint y: 496, distance: 623.7
click at [747, 496] on icon at bounding box center [745, 501] width 7 height 14
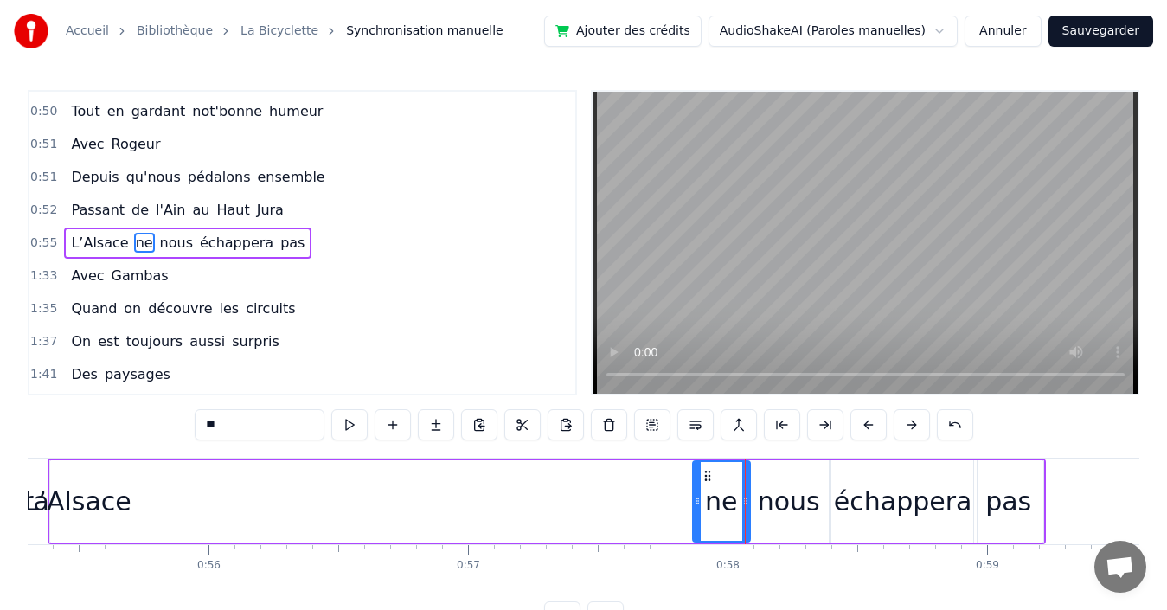
drag, startPoint x: 121, startPoint y: 497, endPoint x: 697, endPoint y: 545, distance: 578.2
click at [696, 546] on div "Quand nous partons tous les printemps Quand nous partons dans toute la [GEOGRAP…" at bounding box center [584, 523] width 1112 height 130
click at [94, 242] on span "L’Alsace" at bounding box center [99, 243] width 61 height 20
type input "********"
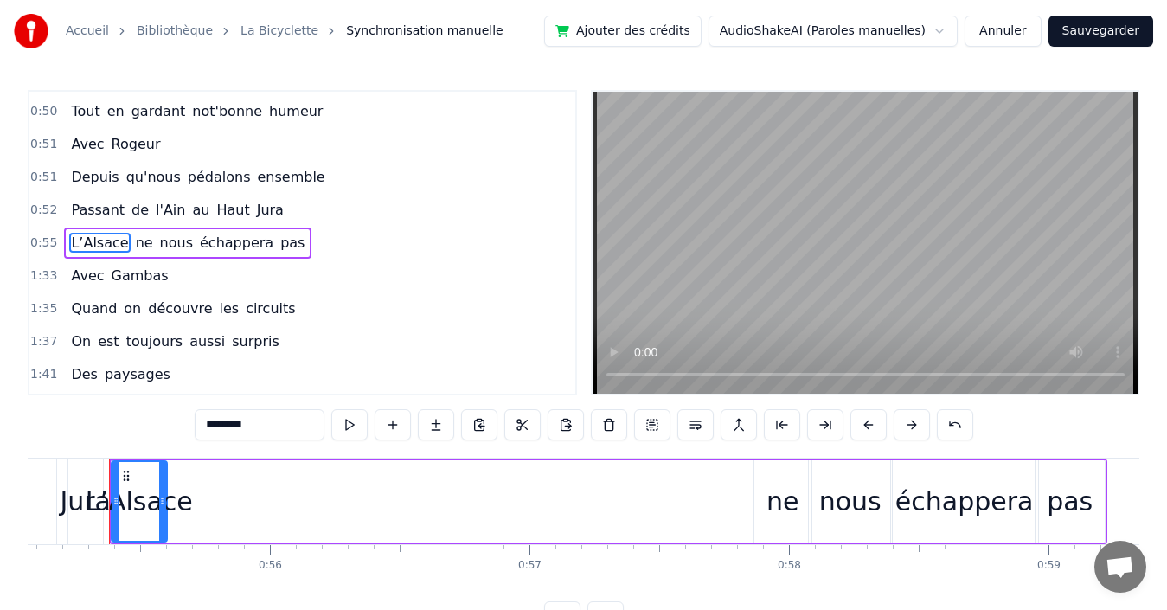
scroll to position [0, 14285]
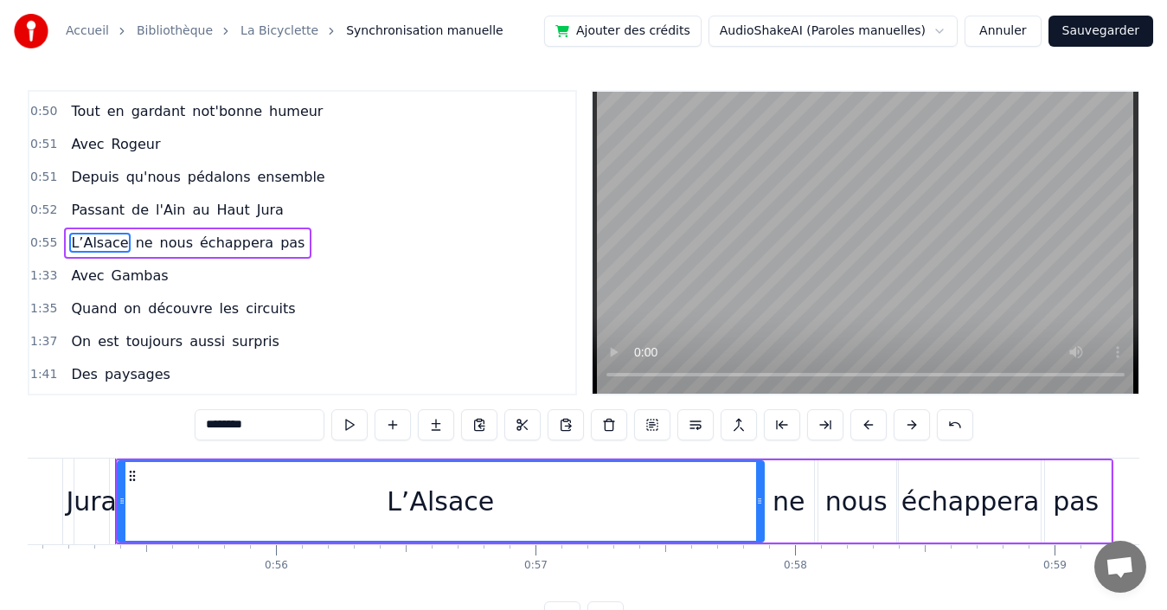
drag, startPoint x: 193, startPoint y: 494, endPoint x: 760, endPoint y: 514, distance: 567.8
click at [760, 514] on div at bounding box center [759, 501] width 7 height 79
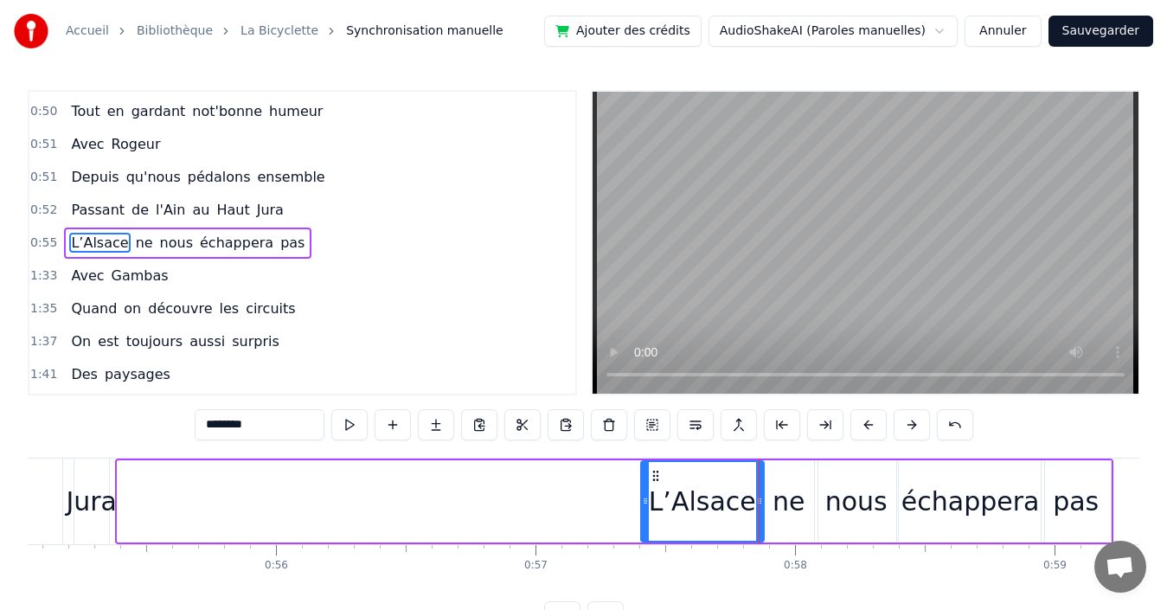
drag, startPoint x: 183, startPoint y: 490, endPoint x: 648, endPoint y: 490, distance: 465.4
click at [648, 490] on div at bounding box center [645, 501] width 7 height 79
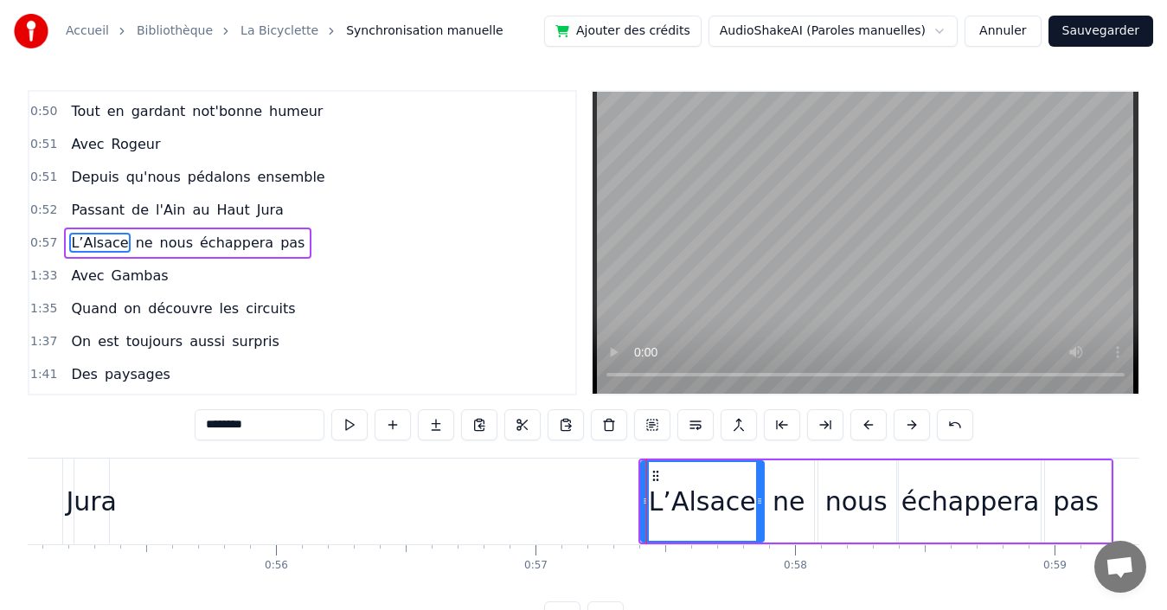
click at [311, 240] on div "0:57 L’Alsace ne nous échappera pas" at bounding box center [302, 243] width 546 height 33
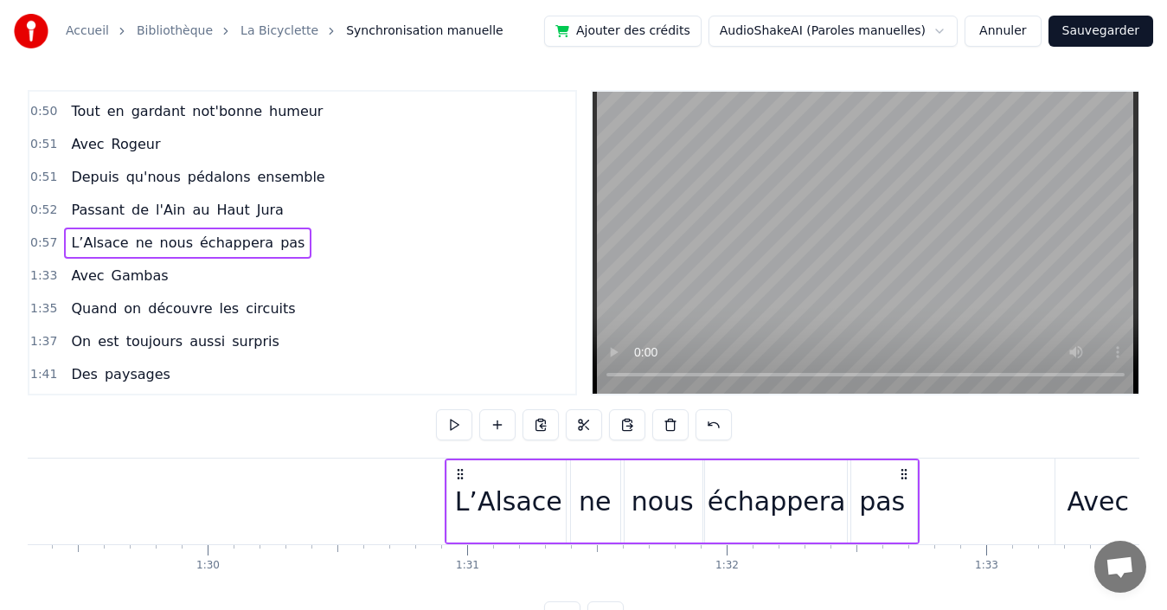
scroll to position [0, 23177]
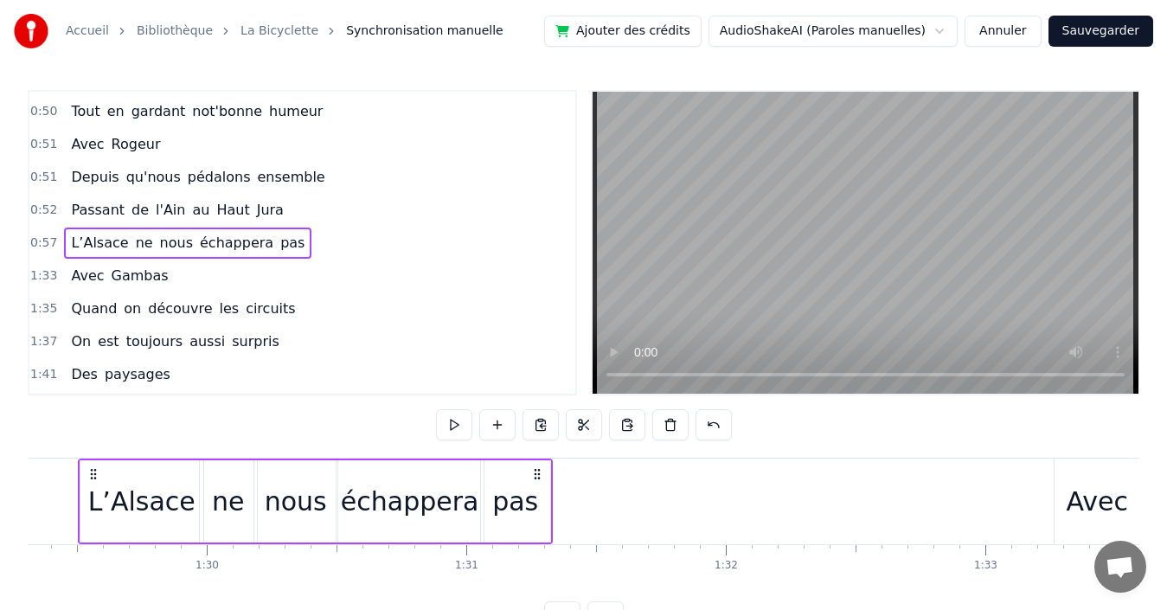
drag, startPoint x: 1097, startPoint y: 473, endPoint x: 536, endPoint y: 499, distance: 561.2
click at [536, 499] on div "L’Alsace ne nous échappera pas" at bounding box center [315, 501] width 475 height 86
click at [317, 212] on div "0:52 Passant de l'Ain au [GEOGRAPHIC_DATA]" at bounding box center [302, 210] width 546 height 33
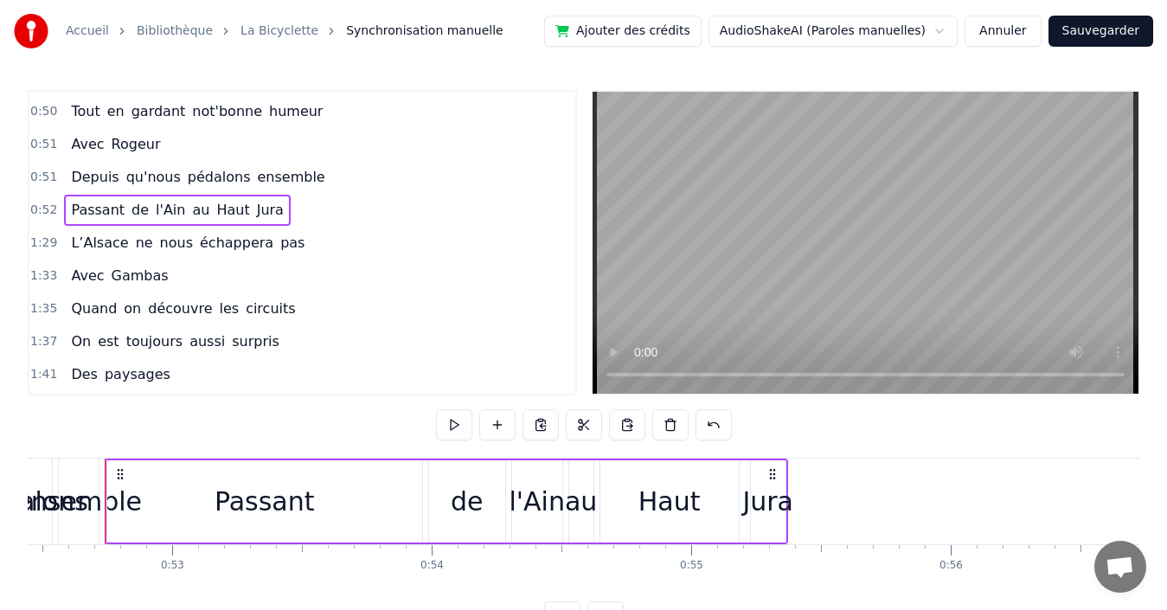
scroll to position [0, 13599]
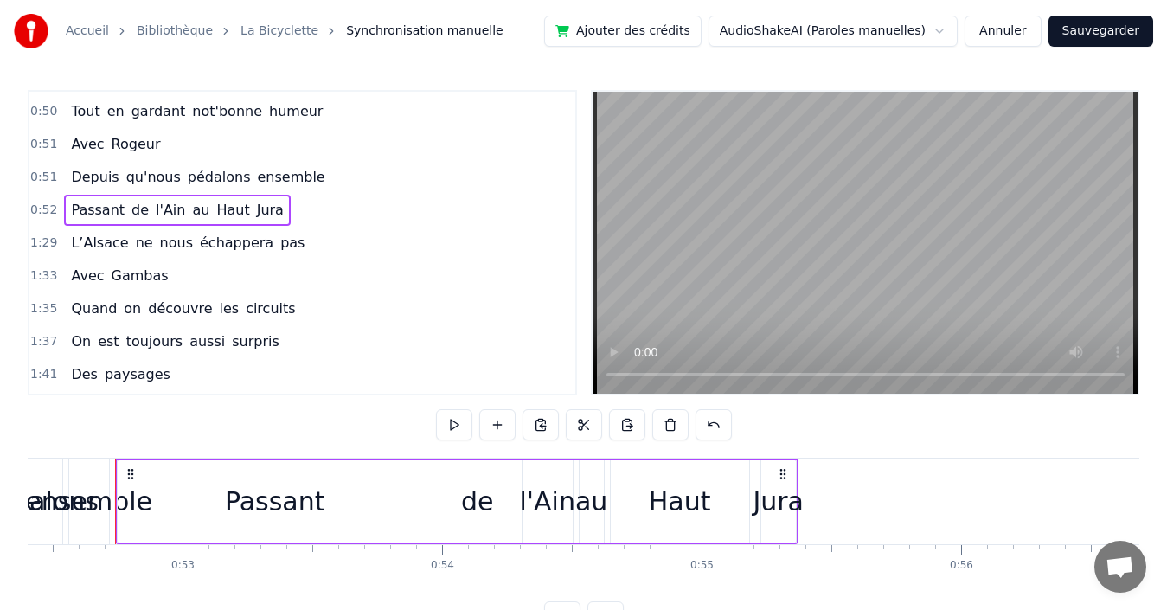
click at [780, 503] on div "Jura" at bounding box center [778, 501] width 51 height 39
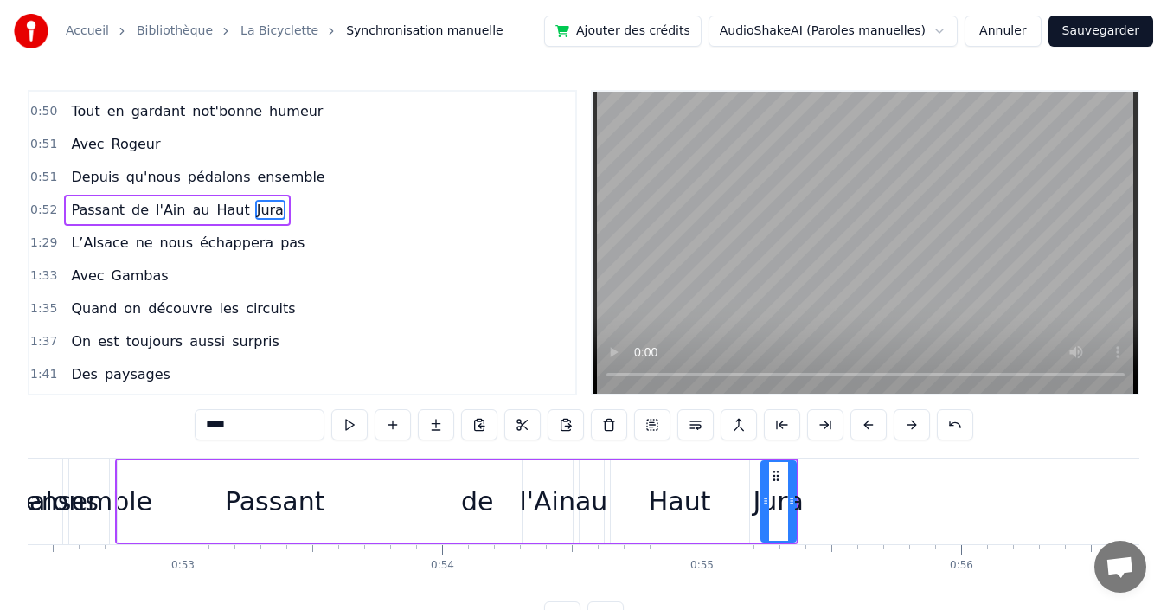
scroll to position [457, 0]
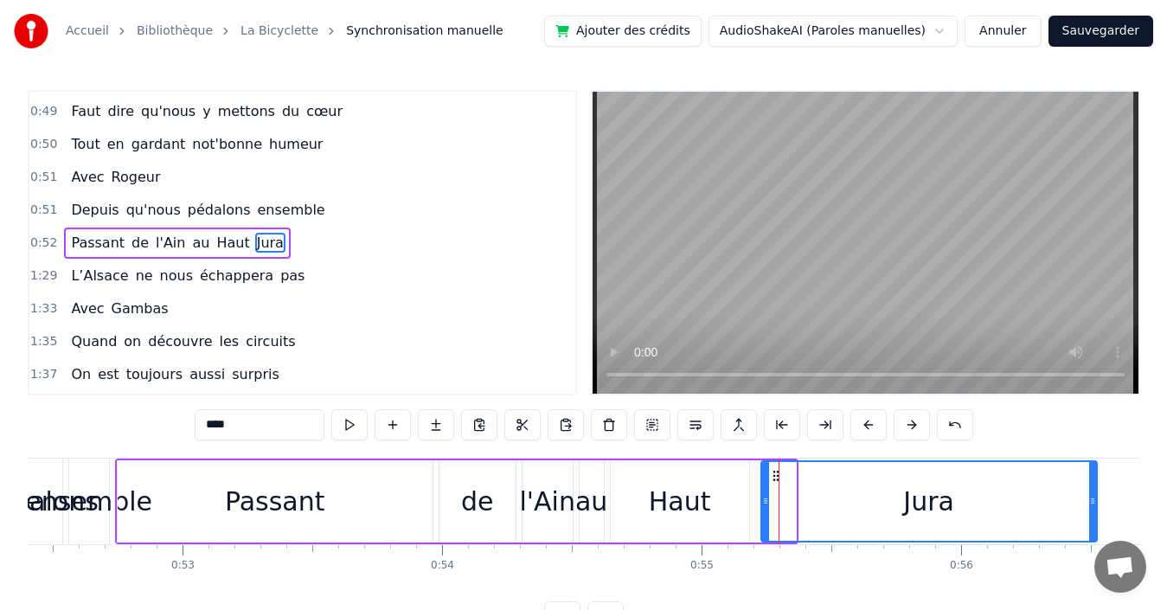
drag, startPoint x: 793, startPoint y: 502, endPoint x: 1094, endPoint y: 484, distance: 301.6
click at [1094, 484] on div at bounding box center [1092, 501] width 7 height 79
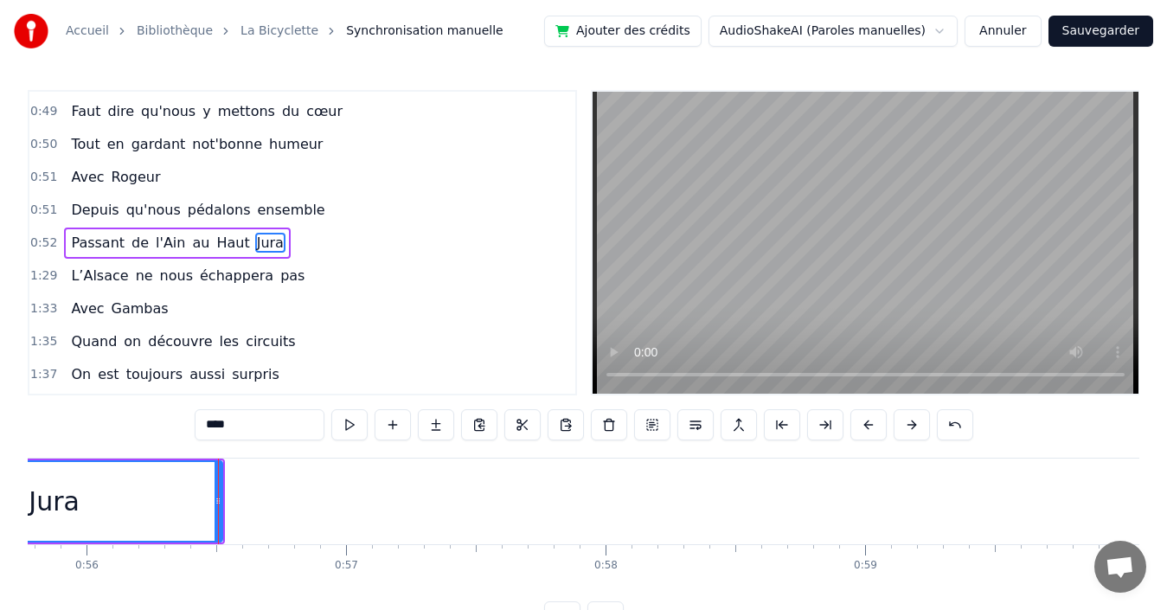
scroll to position [0, 14578]
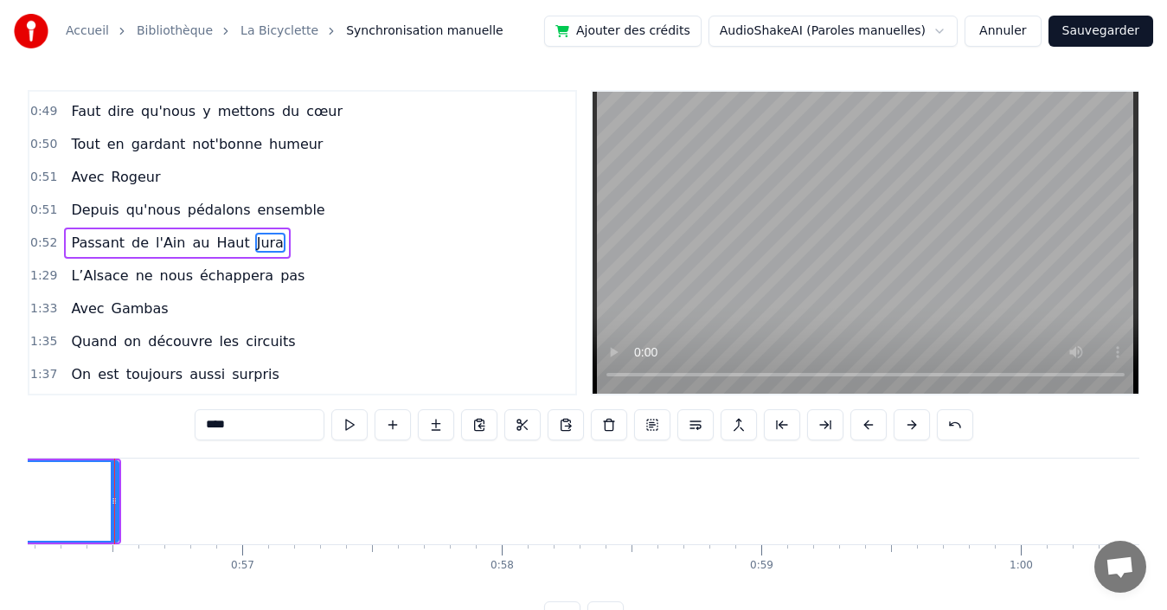
click at [255, 244] on span "Jura" at bounding box center [270, 243] width 30 height 20
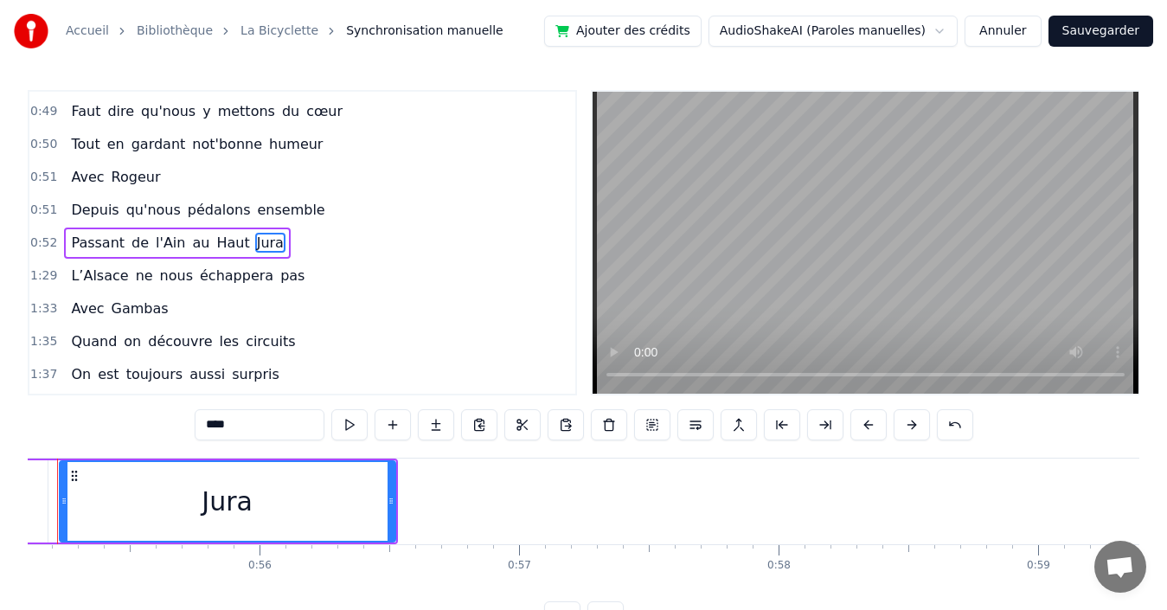
scroll to position [0, 14243]
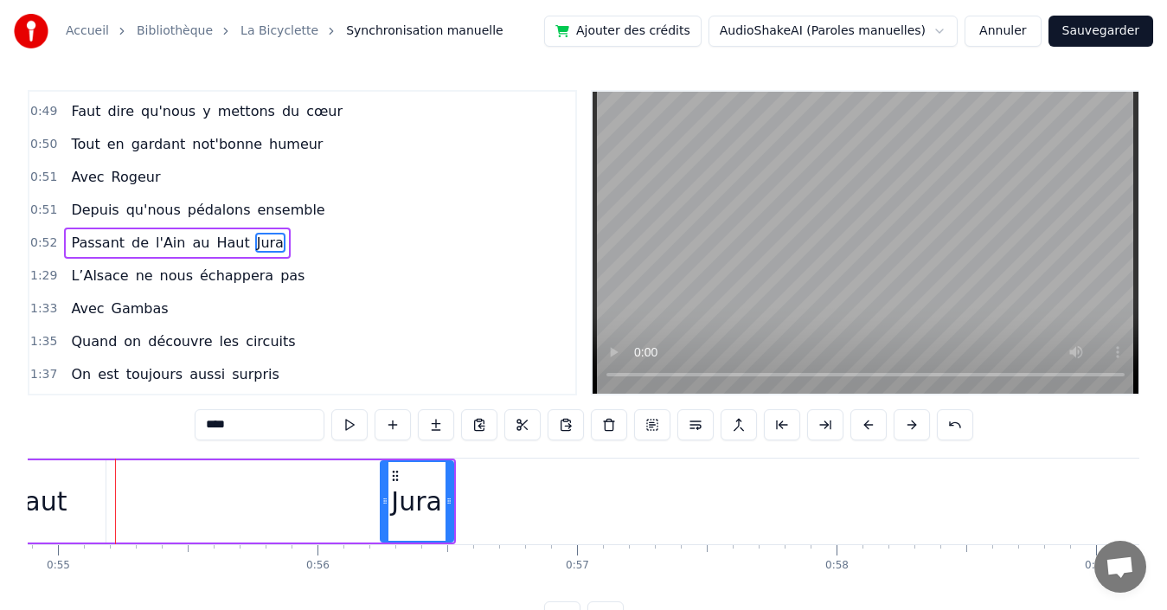
drag, startPoint x: 123, startPoint y: 488, endPoint x: 386, endPoint y: 505, distance: 263.5
click at [386, 505] on div at bounding box center [384, 501] width 7 height 79
click at [215, 242] on span "Haut" at bounding box center [233, 243] width 36 height 20
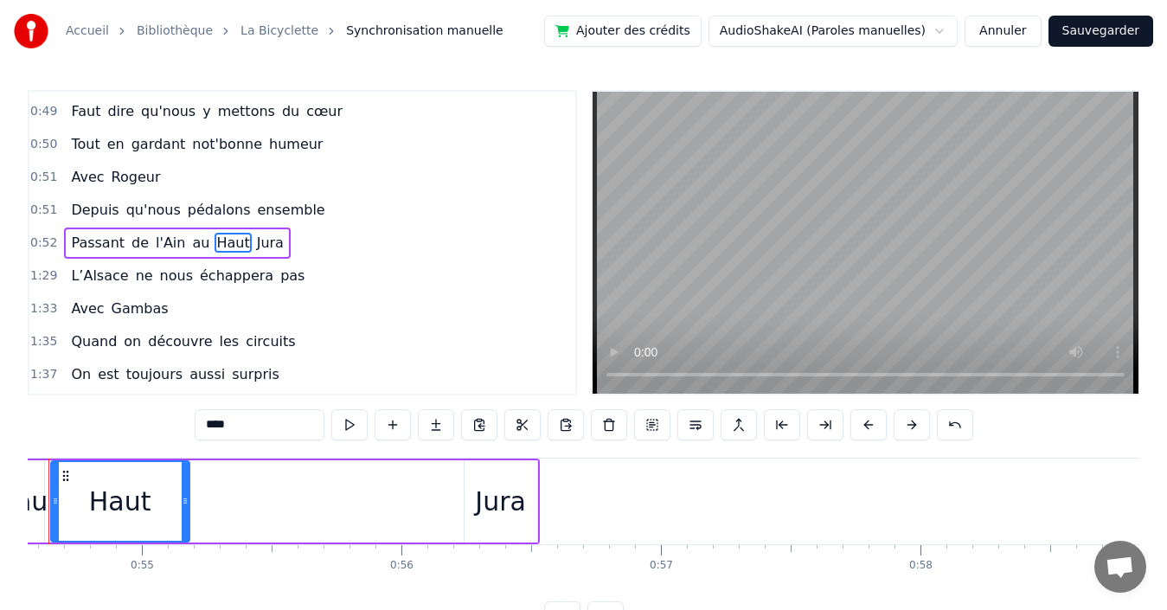
scroll to position [0, 14093]
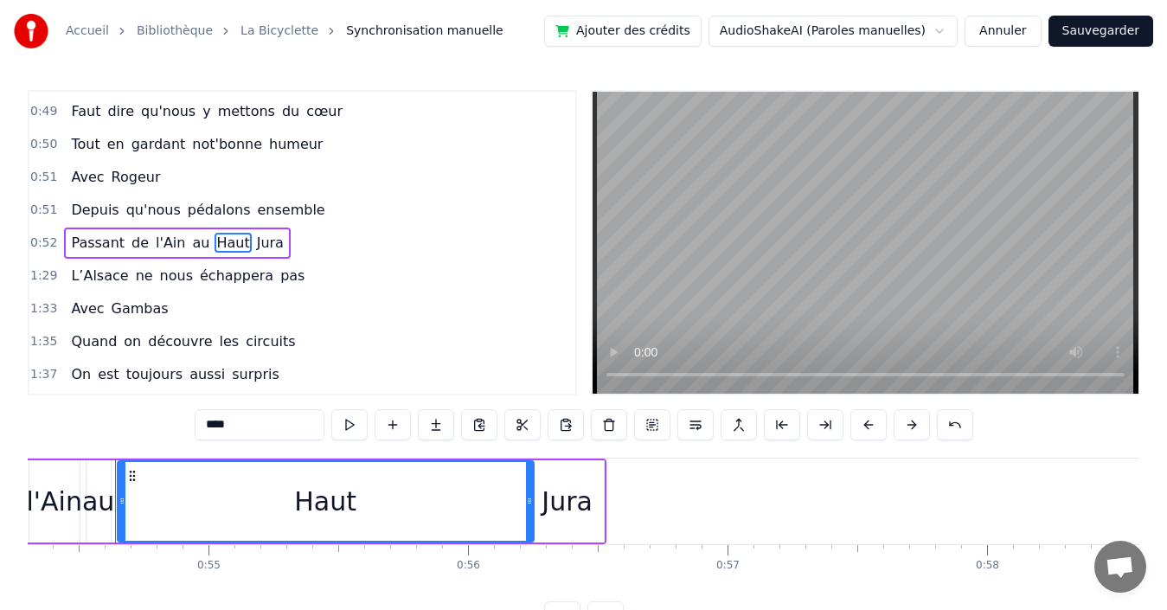
drag, startPoint x: 261, startPoint y: 502, endPoint x: 530, endPoint y: 493, distance: 269.2
click at [530, 493] on div at bounding box center [529, 501] width 7 height 79
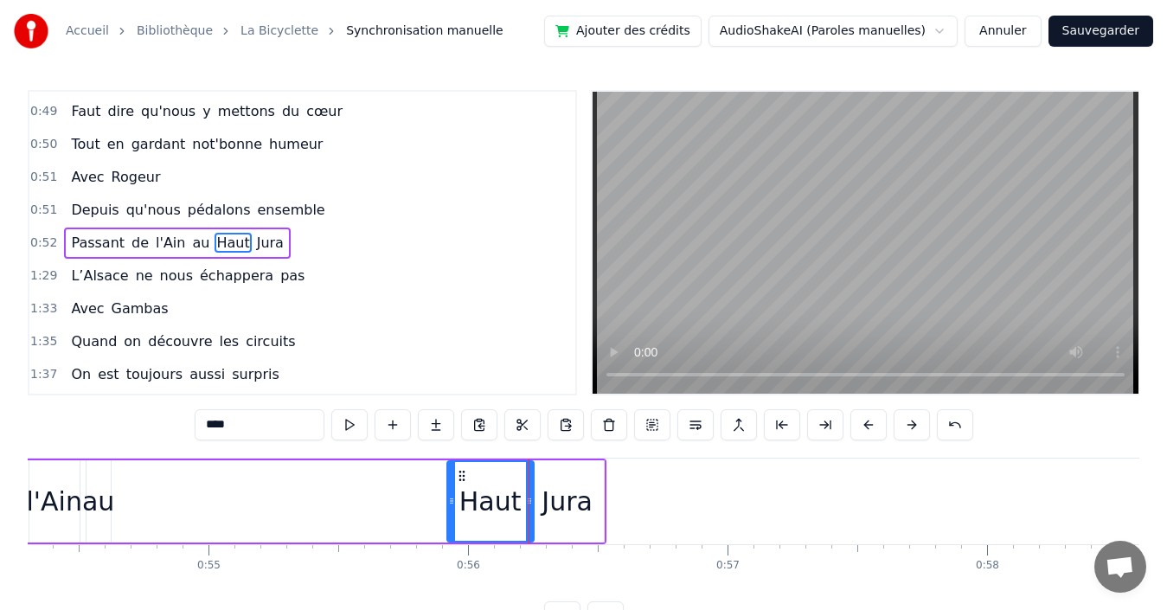
drag, startPoint x: 123, startPoint y: 493, endPoint x: 452, endPoint y: 490, distance: 329.6
click at [452, 490] on div at bounding box center [451, 501] width 7 height 79
click at [190, 244] on span "au" at bounding box center [200, 243] width 21 height 20
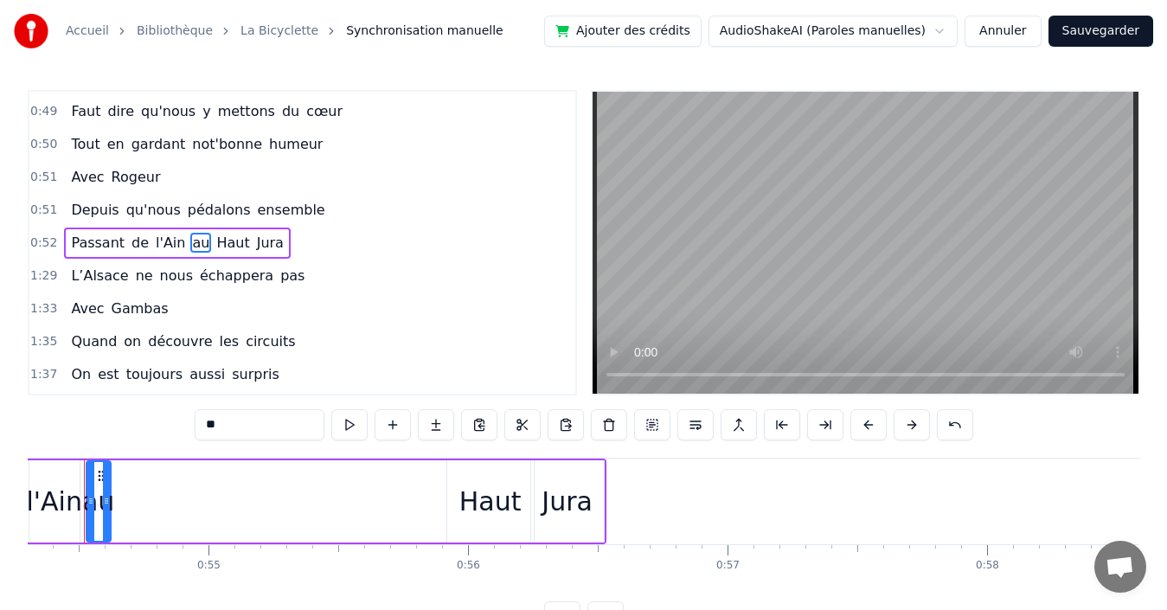
scroll to position [0, 14061]
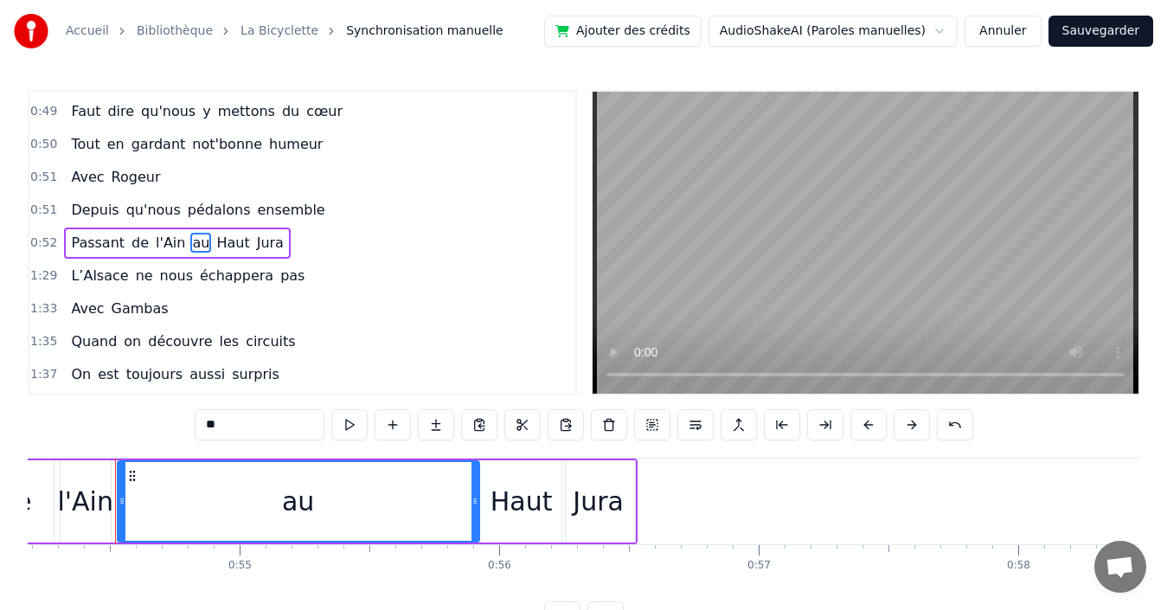
drag, startPoint x: 138, startPoint y: 500, endPoint x: 476, endPoint y: 497, distance: 337.4
click at [476, 497] on icon at bounding box center [474, 501] width 7 height 14
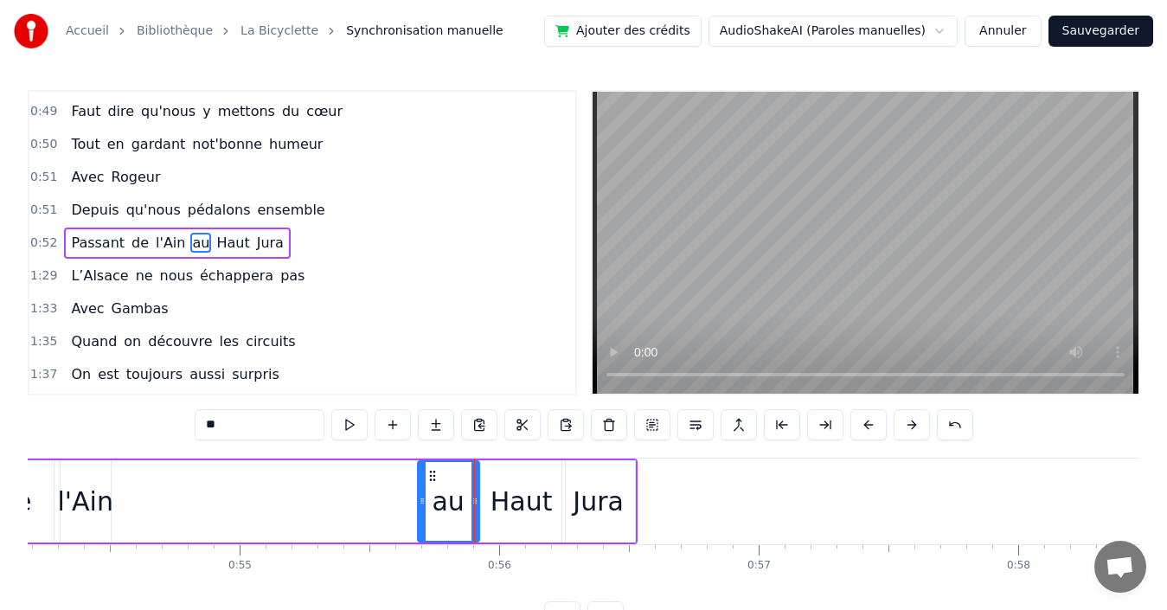
drag, startPoint x: 122, startPoint y: 498, endPoint x: 422, endPoint y: 496, distance: 300.2
click at [422, 496] on icon at bounding box center [422, 501] width 7 height 14
click at [154, 241] on span "l'Ain" at bounding box center [170, 243] width 33 height 20
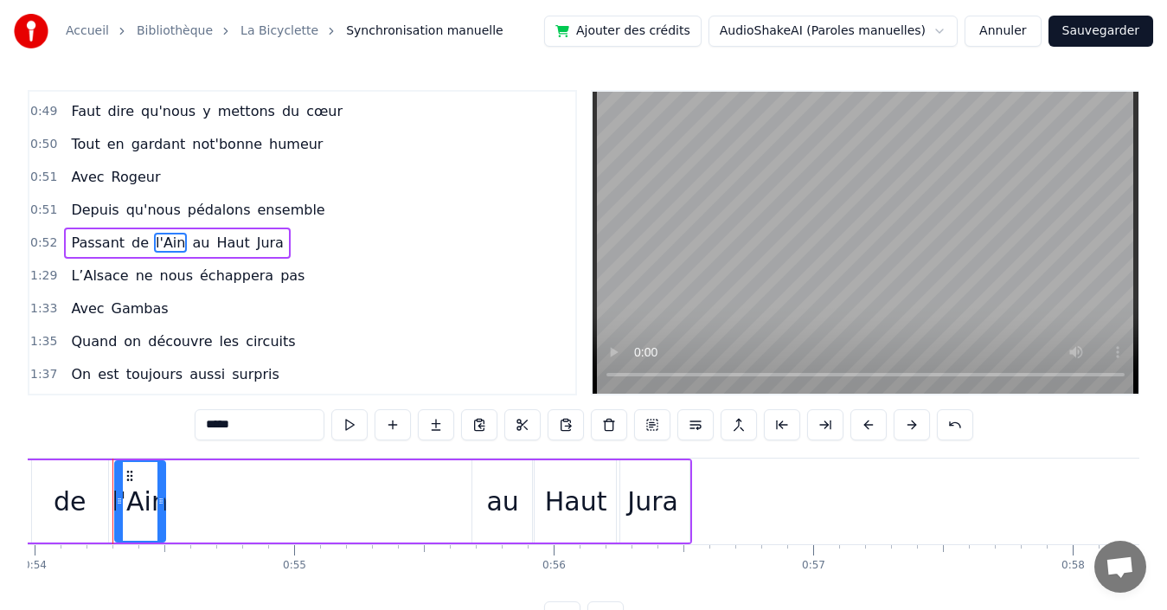
scroll to position [0, 14004]
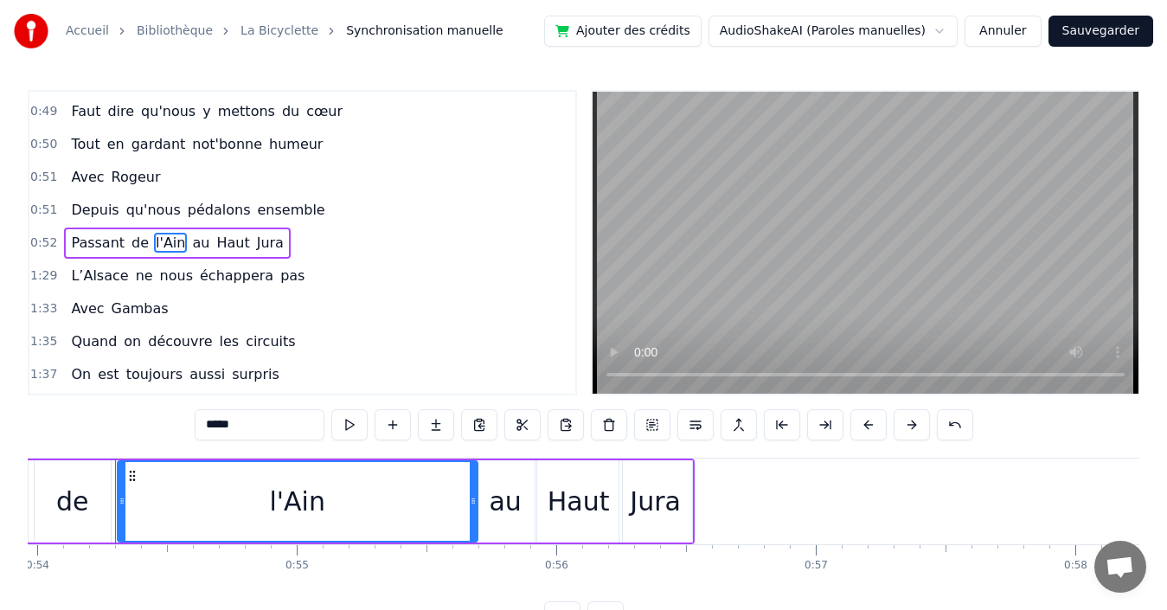
drag, startPoint x: 164, startPoint y: 509, endPoint x: 474, endPoint y: 497, distance: 309.9
click at [474, 497] on div at bounding box center [473, 501] width 7 height 79
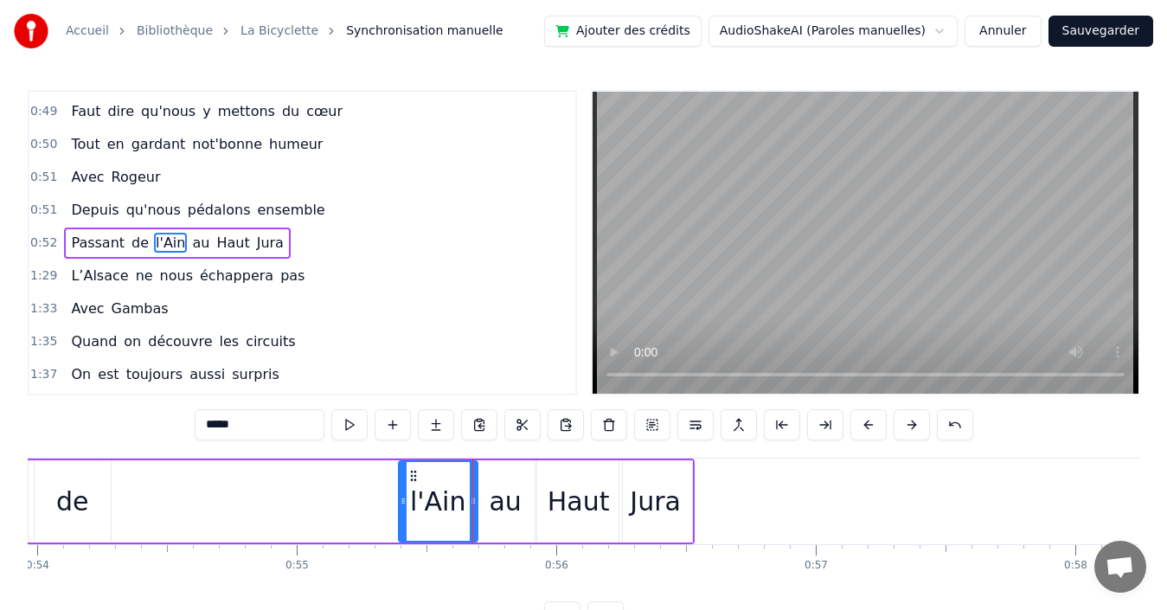
drag, startPoint x: 121, startPoint y: 501, endPoint x: 402, endPoint y: 500, distance: 281.1
click at [402, 500] on icon at bounding box center [403, 501] width 7 height 14
click at [130, 244] on span "de" at bounding box center [140, 243] width 21 height 20
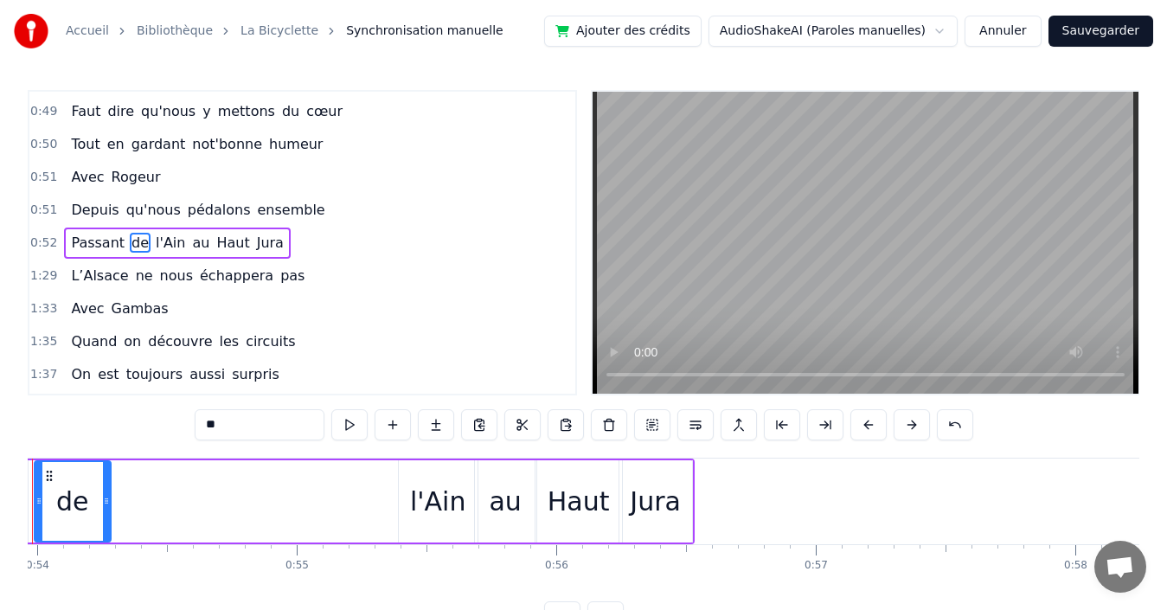
scroll to position [0, 13921]
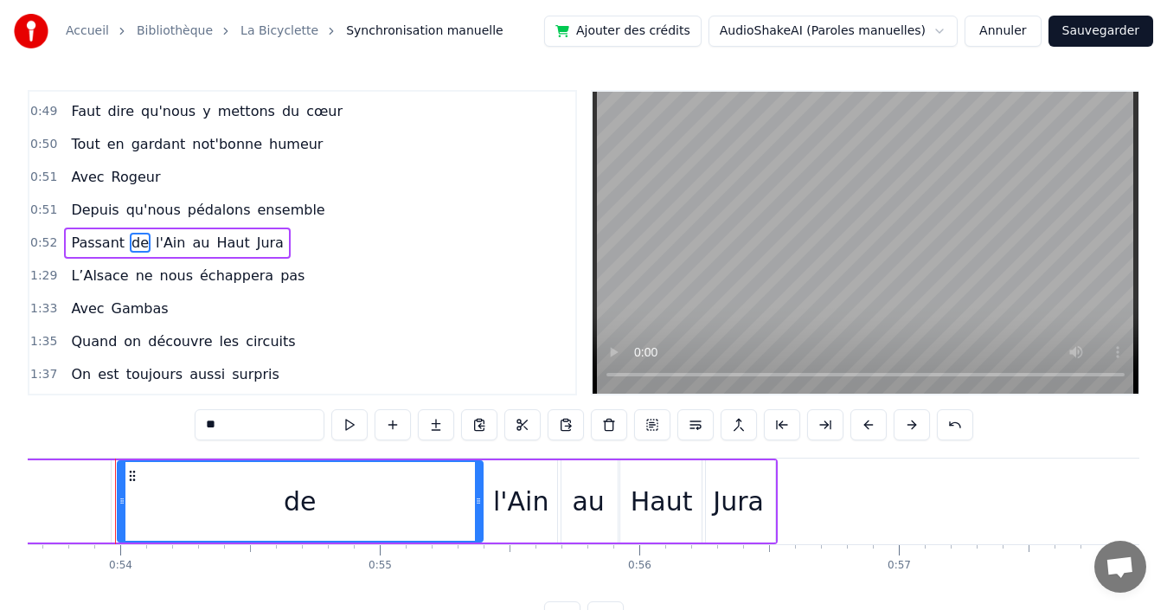
drag, startPoint x: 190, startPoint y: 505, endPoint x: 479, endPoint y: 487, distance: 289.5
click at [479, 487] on div at bounding box center [478, 501] width 7 height 79
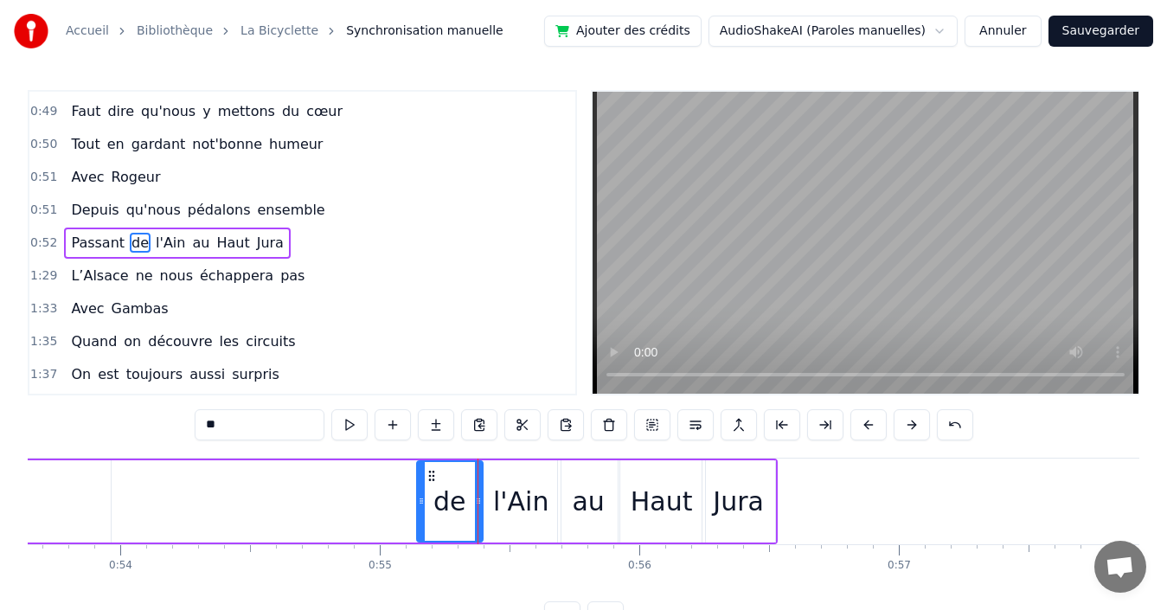
drag, startPoint x: 121, startPoint y: 498, endPoint x: 420, endPoint y: 496, distance: 299.3
click at [420, 496] on icon at bounding box center [421, 501] width 7 height 14
click at [89, 241] on span "Passant" at bounding box center [97, 243] width 57 height 20
type input "*******"
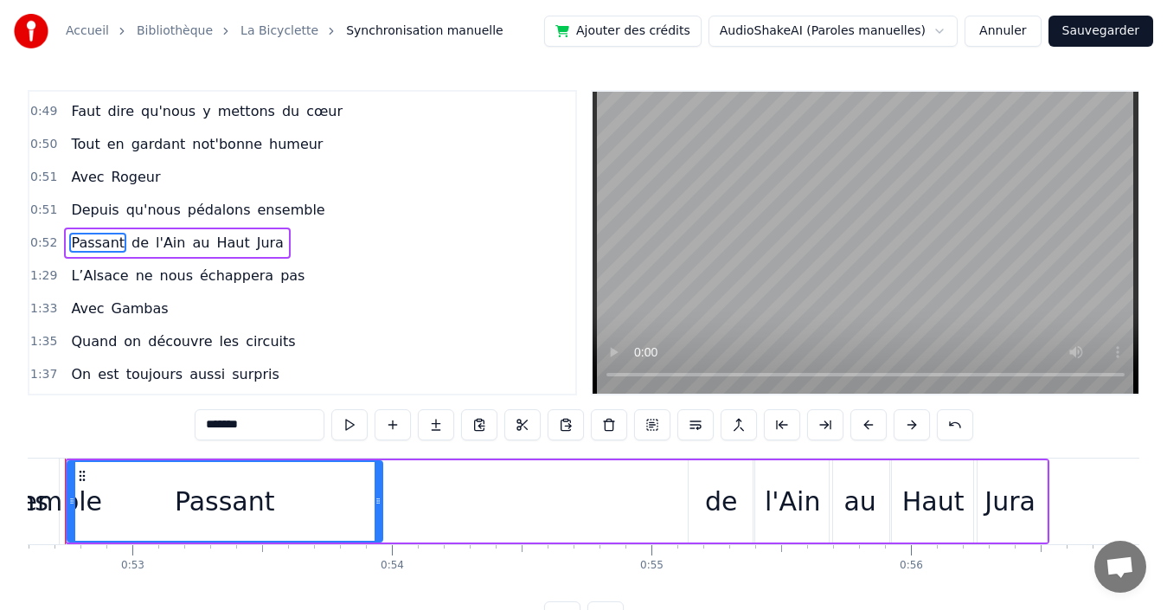
scroll to position [0, 13599]
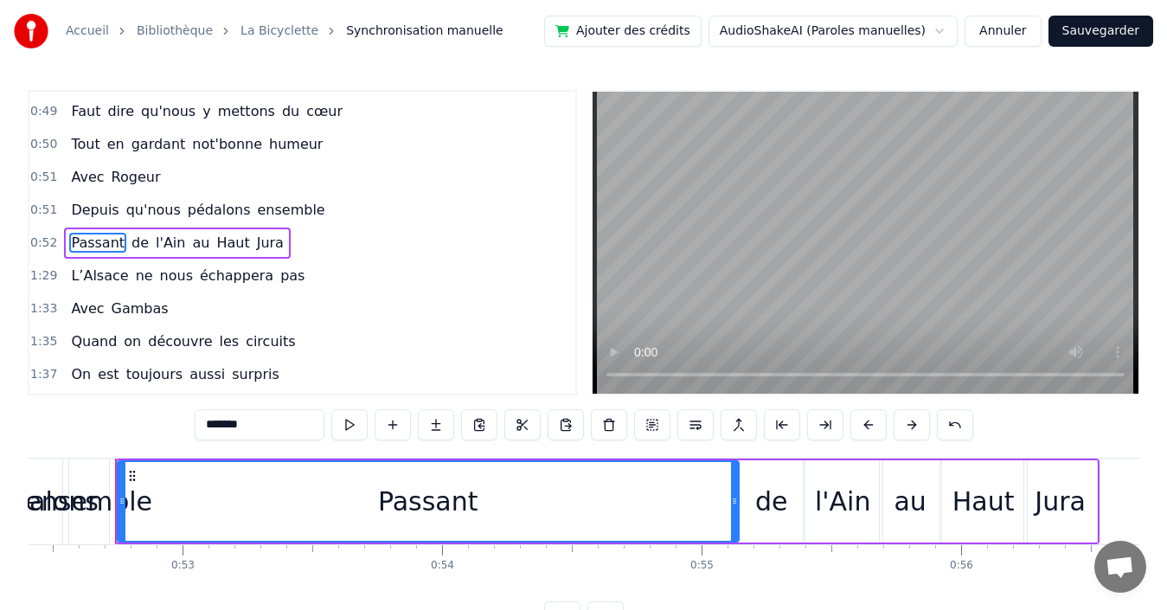
drag, startPoint x: 427, startPoint y: 514, endPoint x: 734, endPoint y: 522, distance: 307.2
click at [734, 522] on div at bounding box center [734, 501] width 7 height 79
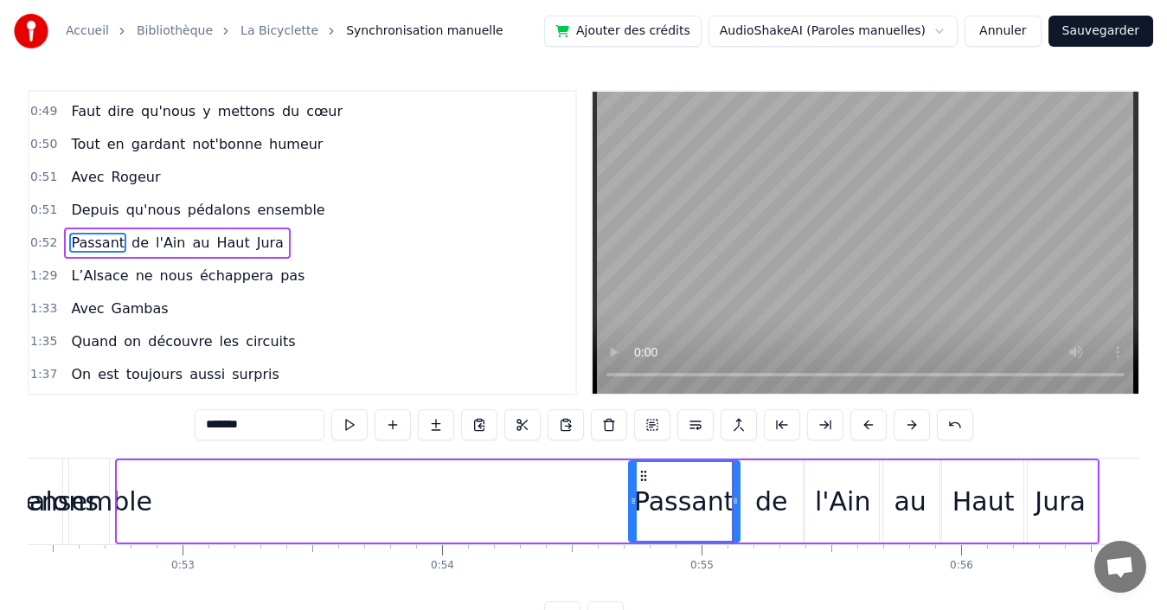
drag, startPoint x: 119, startPoint y: 498, endPoint x: 631, endPoint y: 504, distance: 511.3
click at [631, 504] on icon at bounding box center [633, 501] width 7 height 14
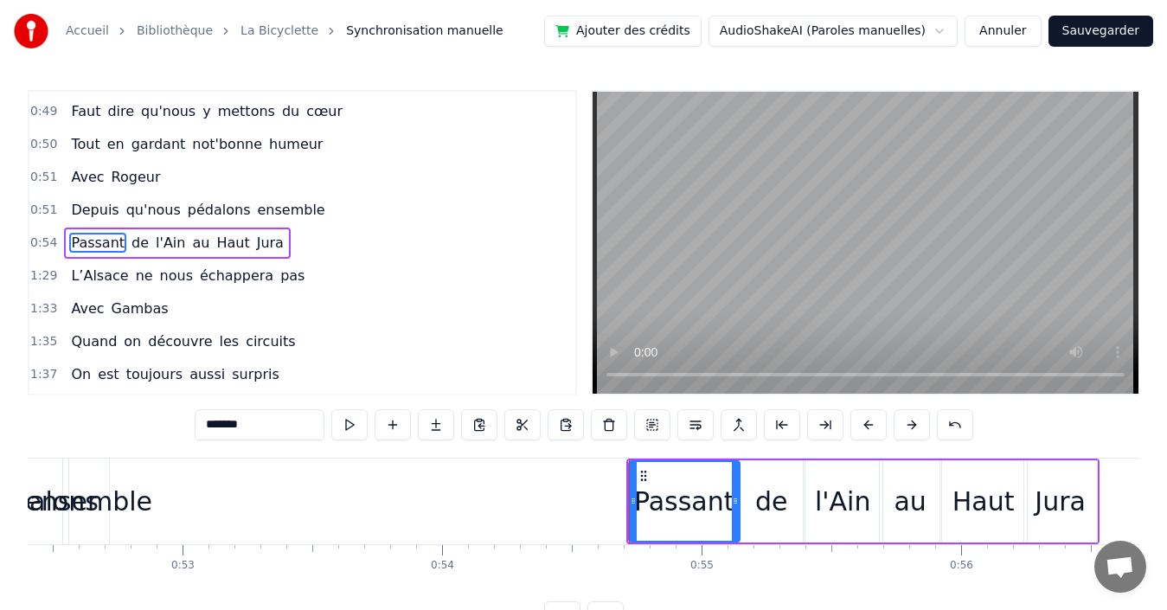
click at [285, 243] on div "0:54 Passant de l'Ain au [GEOGRAPHIC_DATA]" at bounding box center [302, 243] width 546 height 33
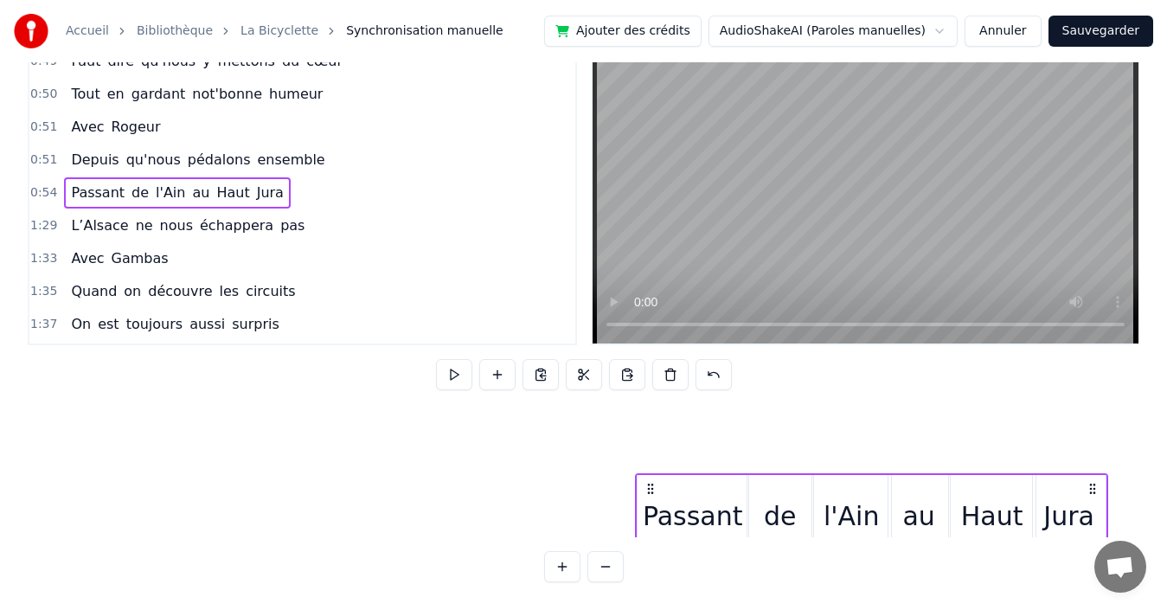
scroll to position [440, 21657]
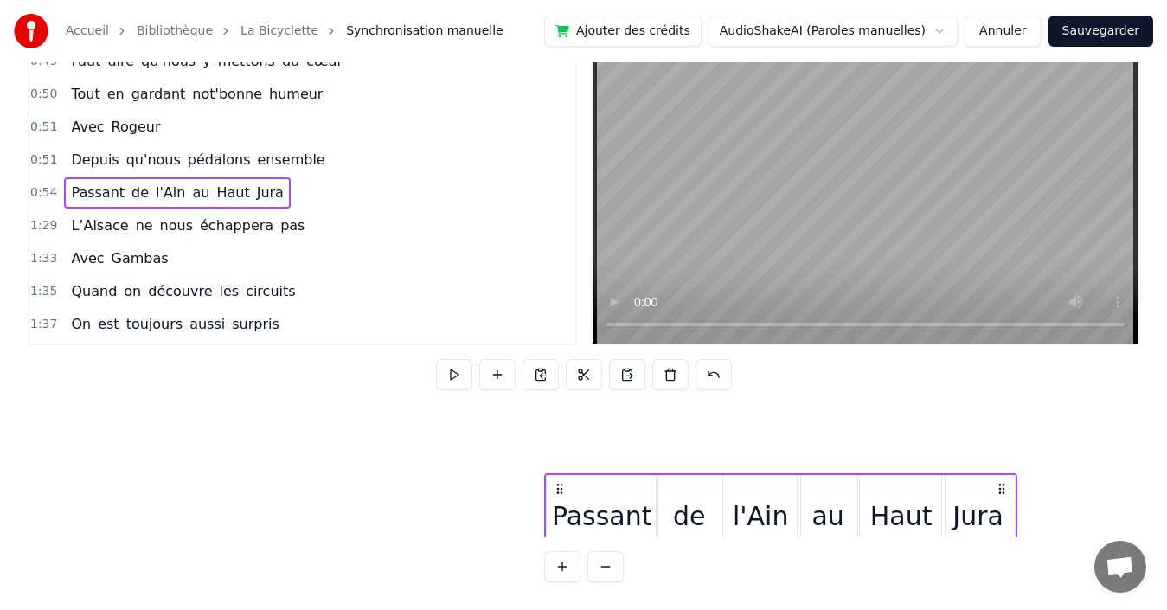
drag, startPoint x: 1081, startPoint y: 473, endPoint x: 1079, endPoint y: 462, distance: 11.5
click at [1009, 482] on icon at bounding box center [1002, 489] width 14 height 14
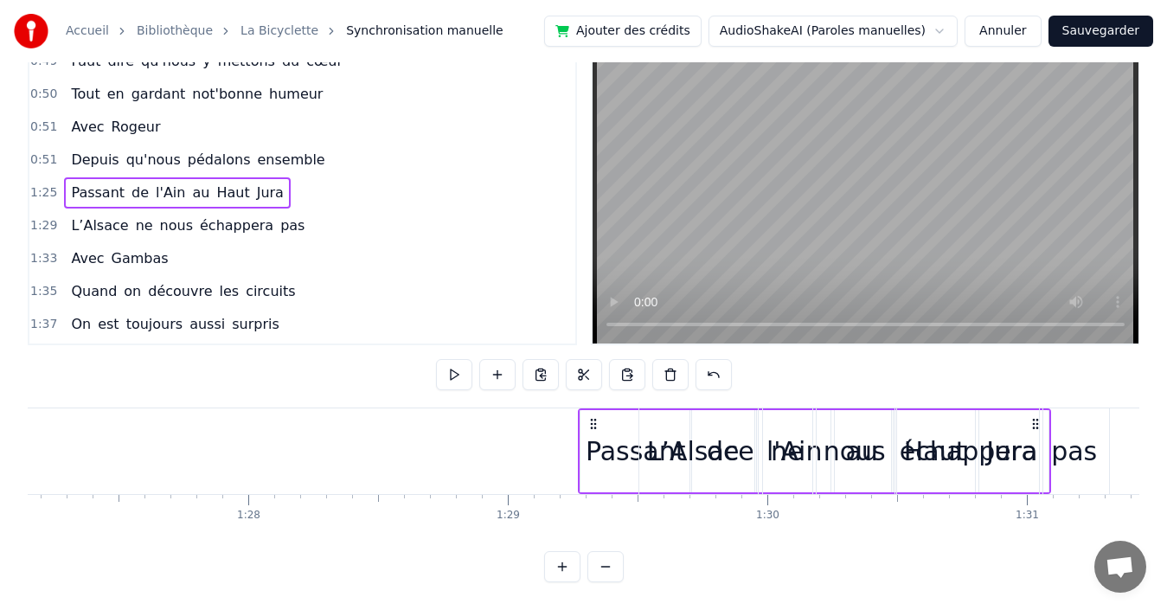
scroll to position [0, 22620]
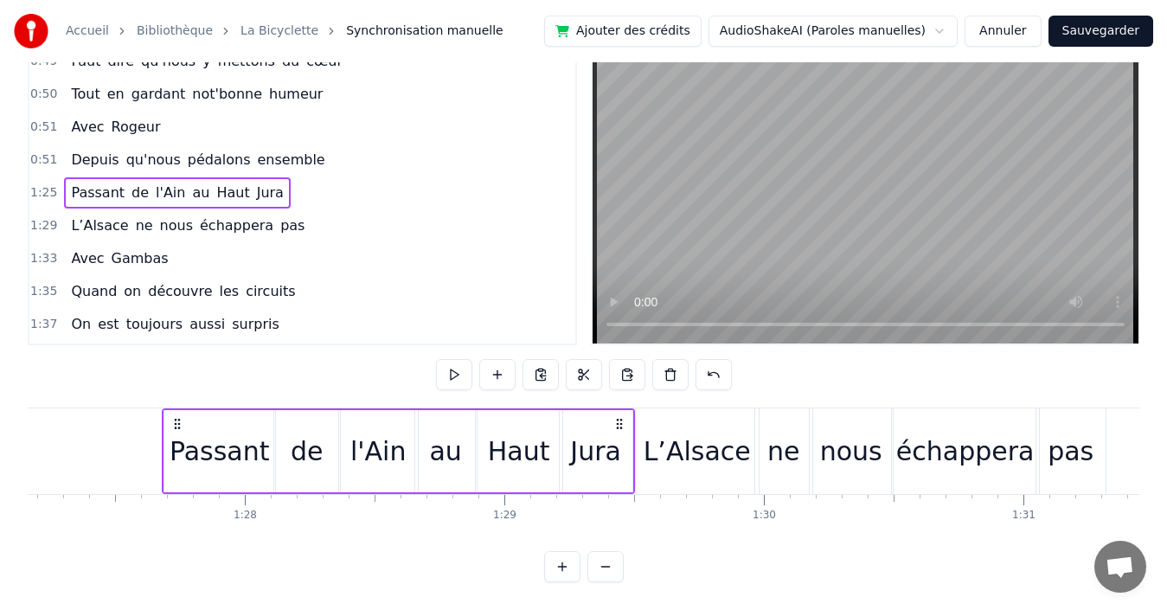
drag, startPoint x: 774, startPoint y: 407, endPoint x: 619, endPoint y: 415, distance: 155.0
click at [619, 417] on icon at bounding box center [619, 424] width 14 height 14
click at [321, 147] on div "0:51 Depuis qu'nous pédalons ensemble" at bounding box center [302, 160] width 546 height 33
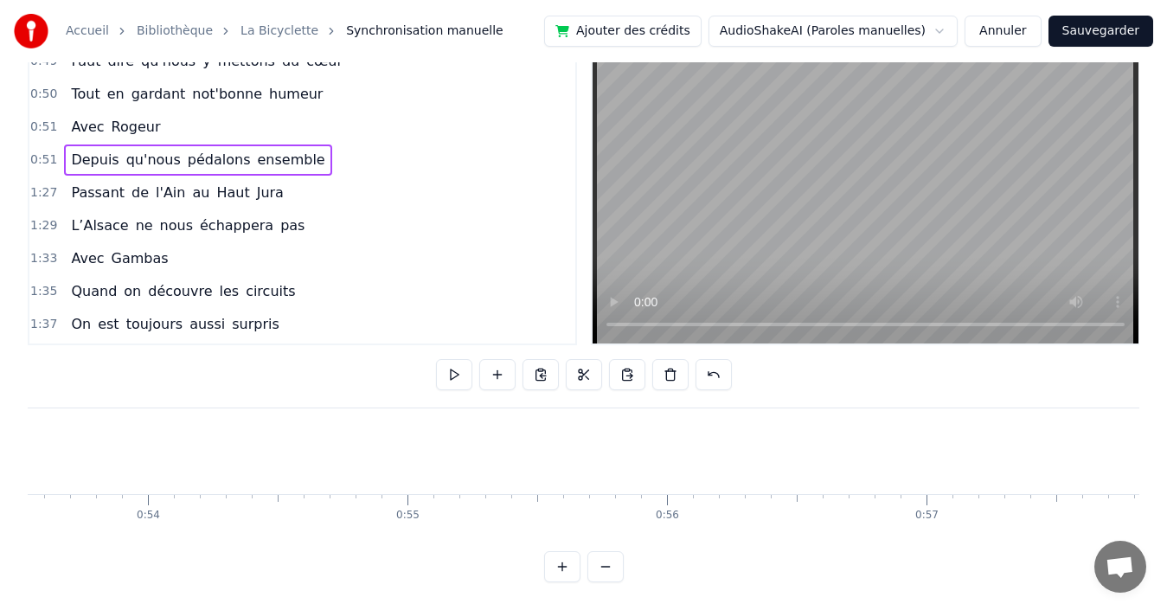
scroll to position [0, 13387]
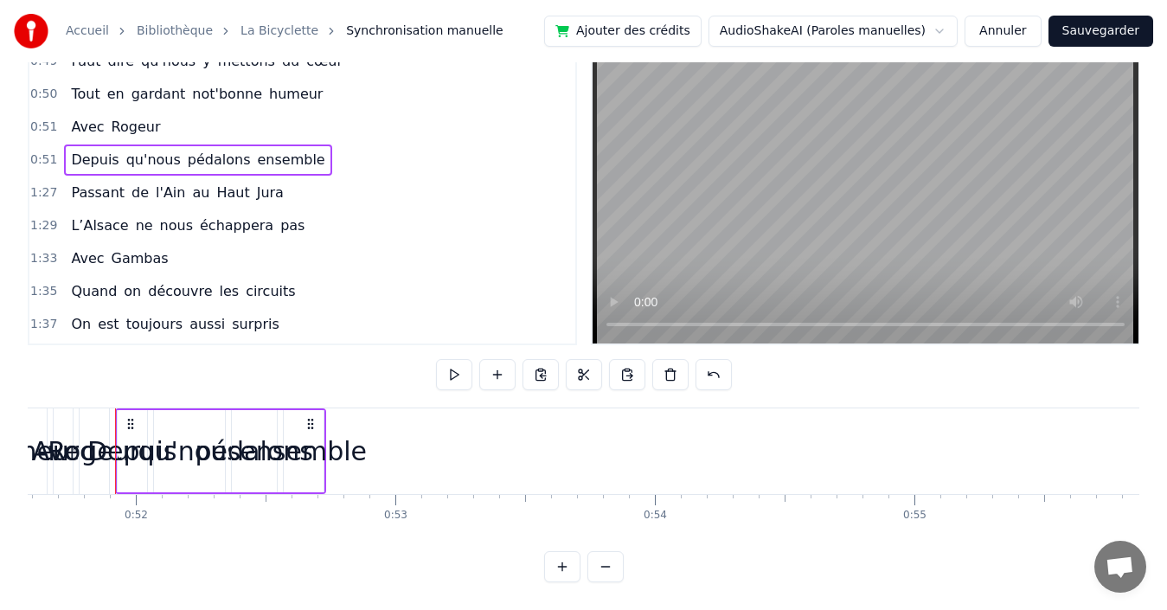
click at [281, 150] on span "ensemble" at bounding box center [290, 160] width 71 height 20
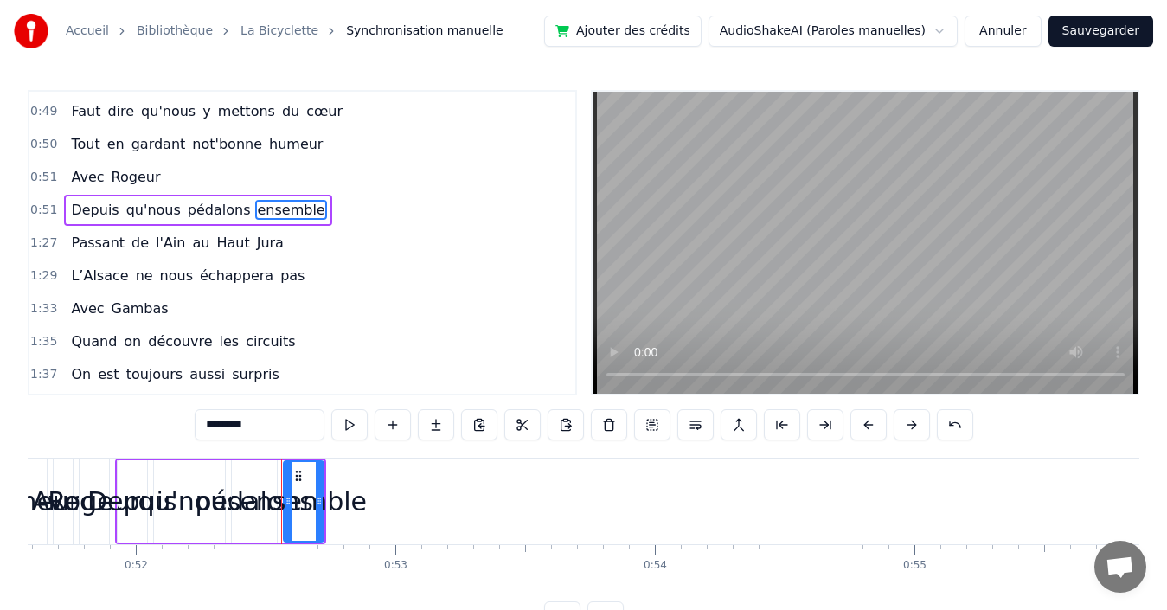
scroll to position [424, 0]
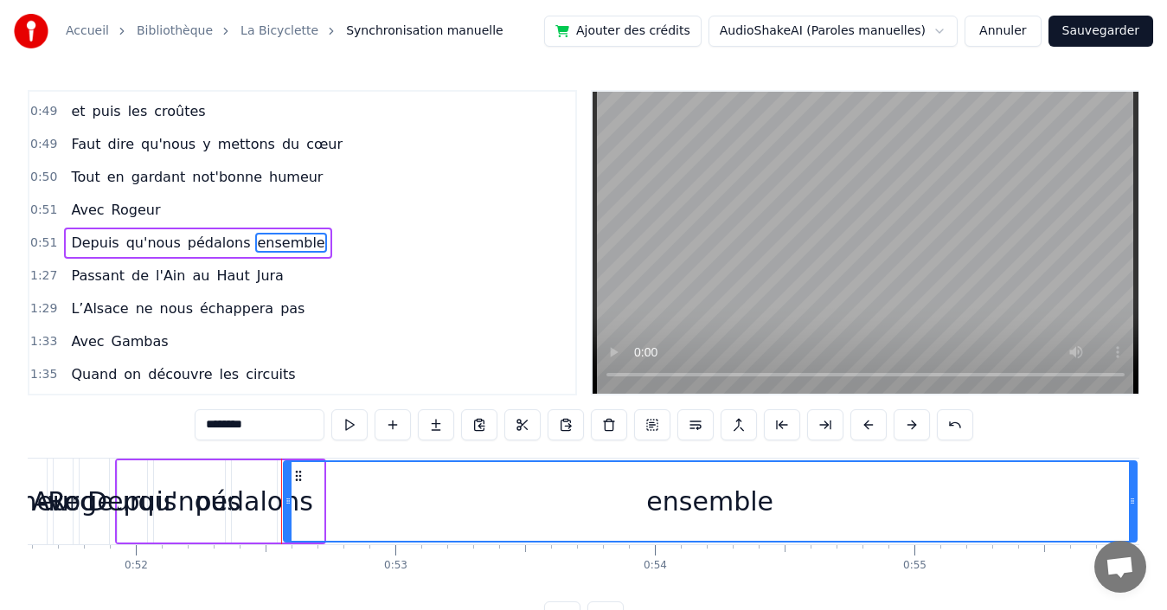
drag, startPoint x: 321, startPoint y: 500, endPoint x: 1134, endPoint y: 482, distance: 813.3
click at [1134, 482] on div at bounding box center [1132, 501] width 7 height 79
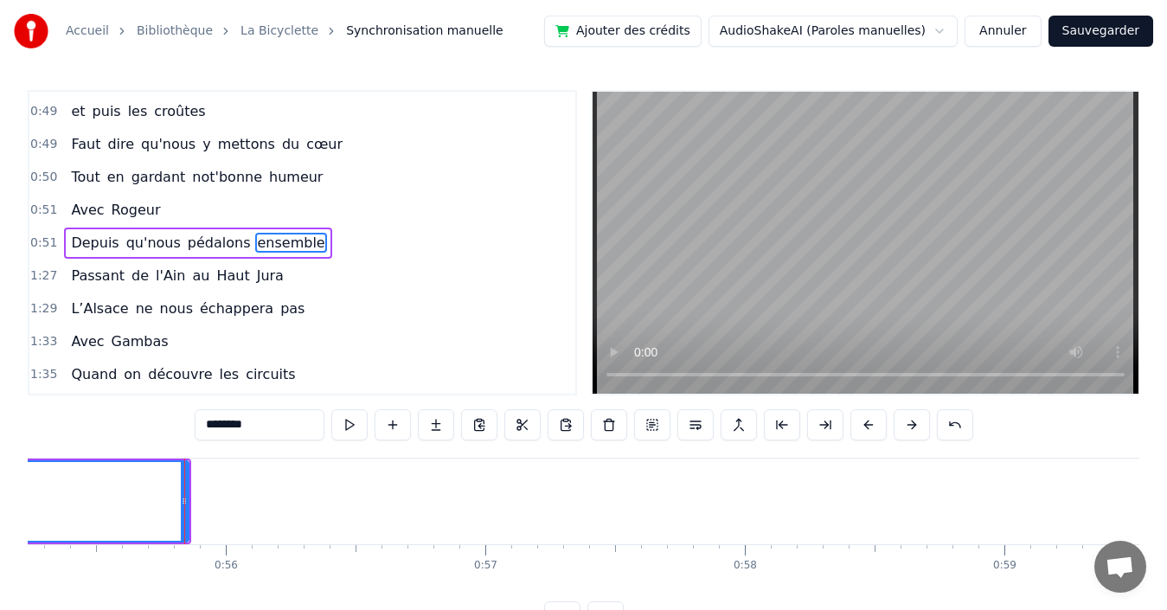
scroll to position [0, 14405]
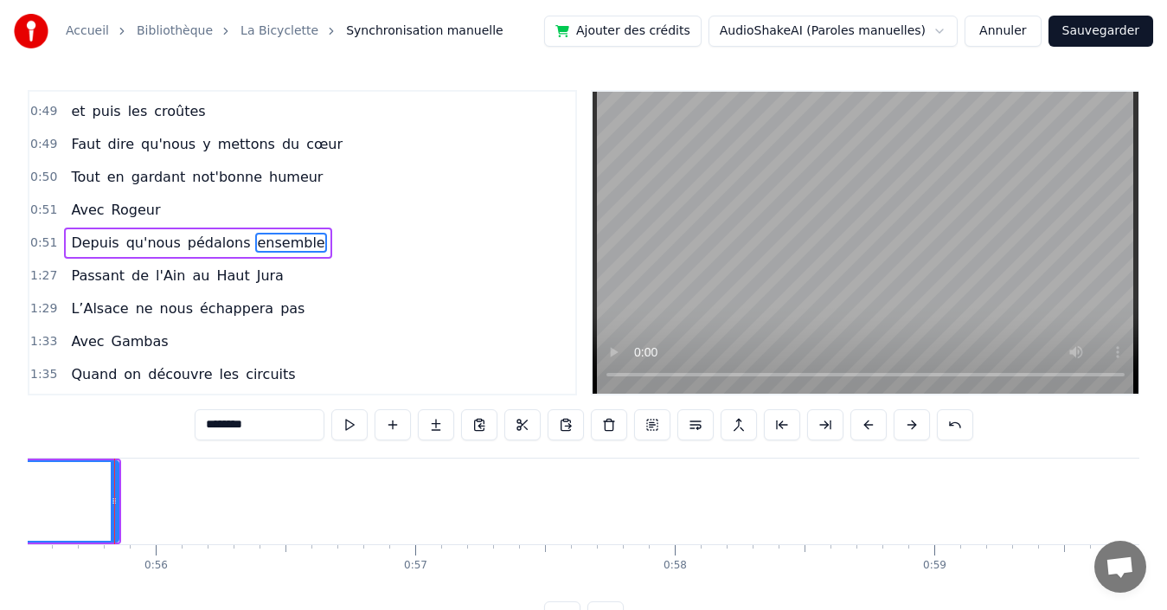
click at [255, 247] on span "ensemble" at bounding box center [290, 243] width 71 height 20
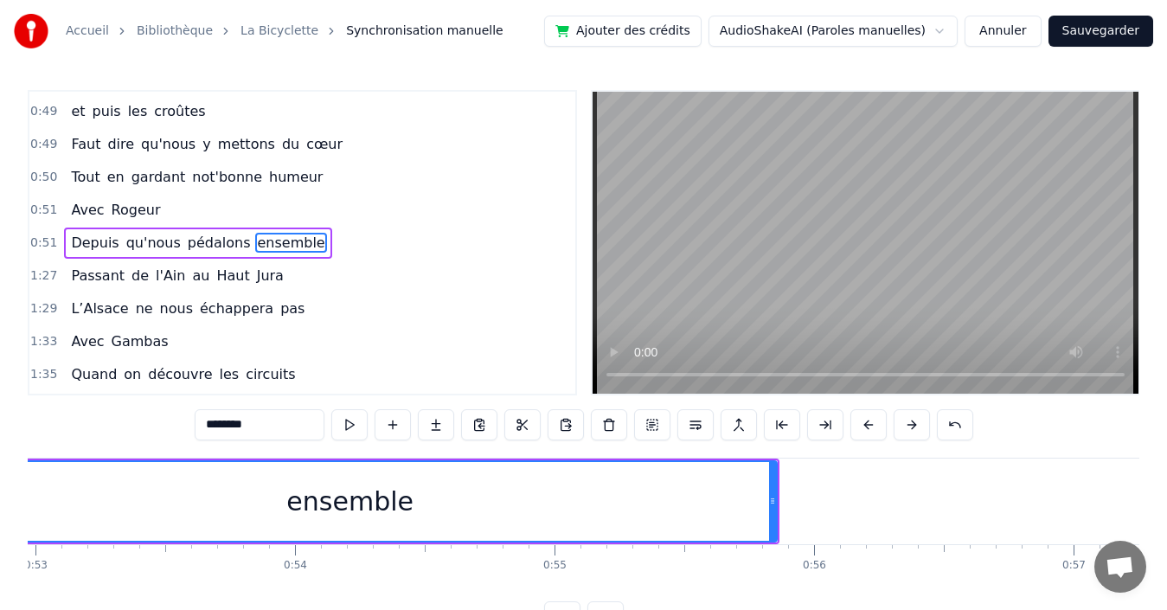
scroll to position [0, 13553]
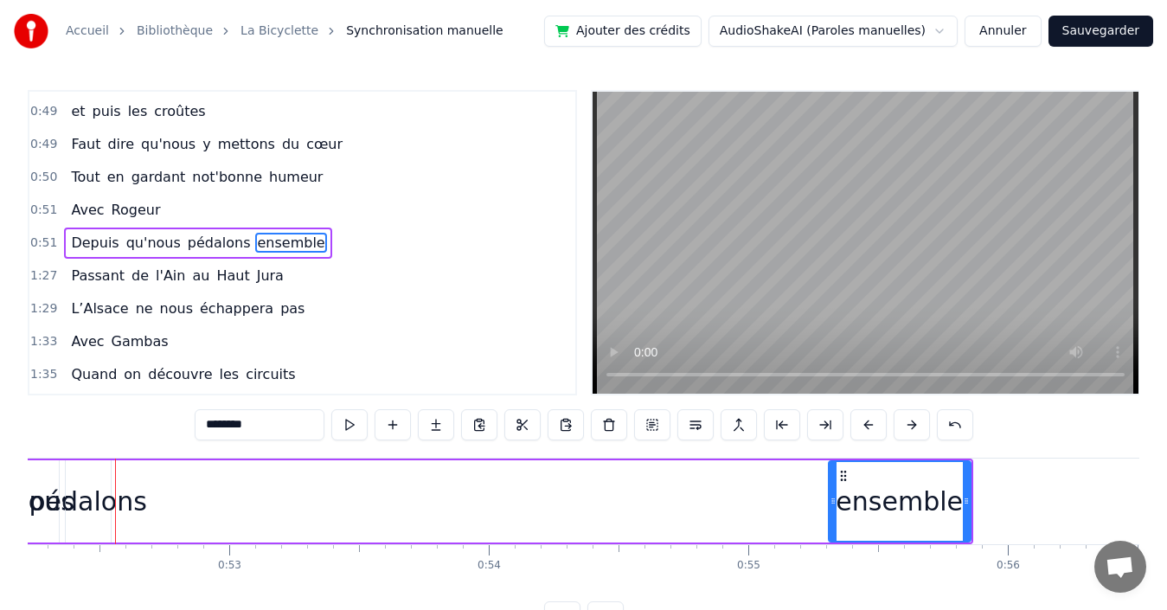
drag, startPoint x: 122, startPoint y: 485, endPoint x: 833, endPoint y: 471, distance: 711.2
click at [833, 471] on div at bounding box center [833, 501] width 7 height 79
click at [186, 243] on span "pédalons" at bounding box center [219, 243] width 67 height 20
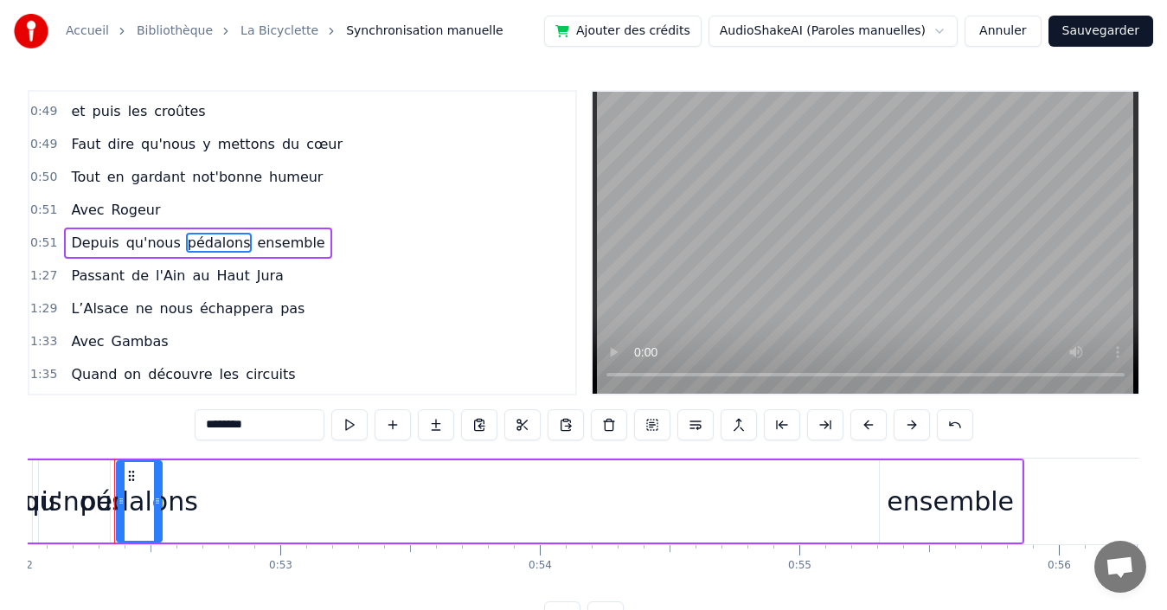
scroll to position [0, 13501]
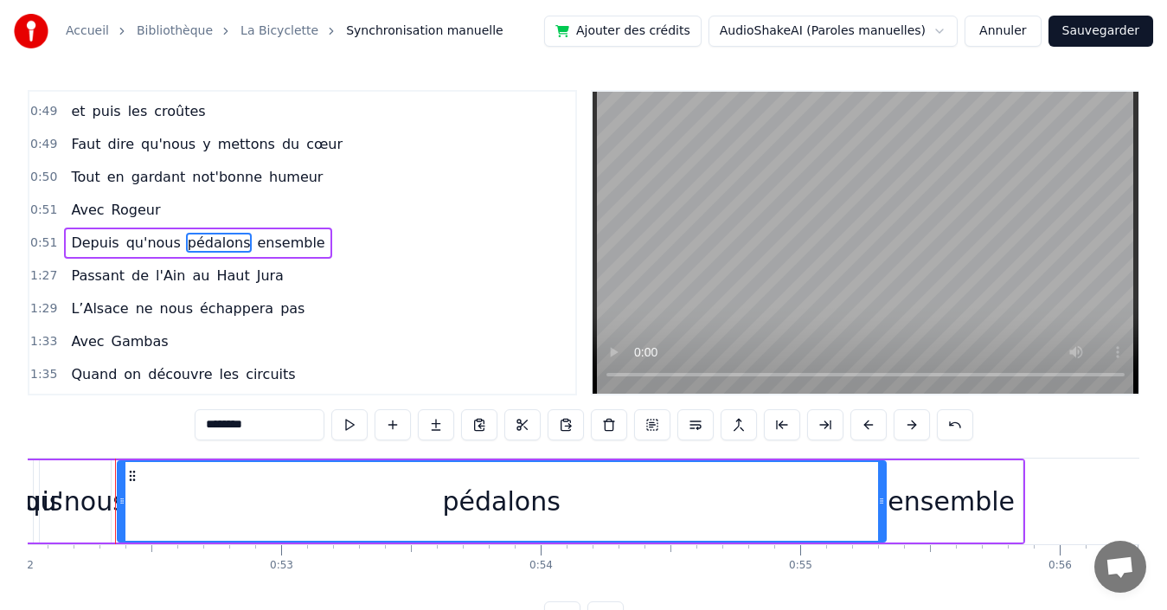
drag, startPoint x: 158, startPoint y: 497, endPoint x: 881, endPoint y: 479, distance: 723.4
click at [881, 479] on div at bounding box center [881, 501] width 7 height 79
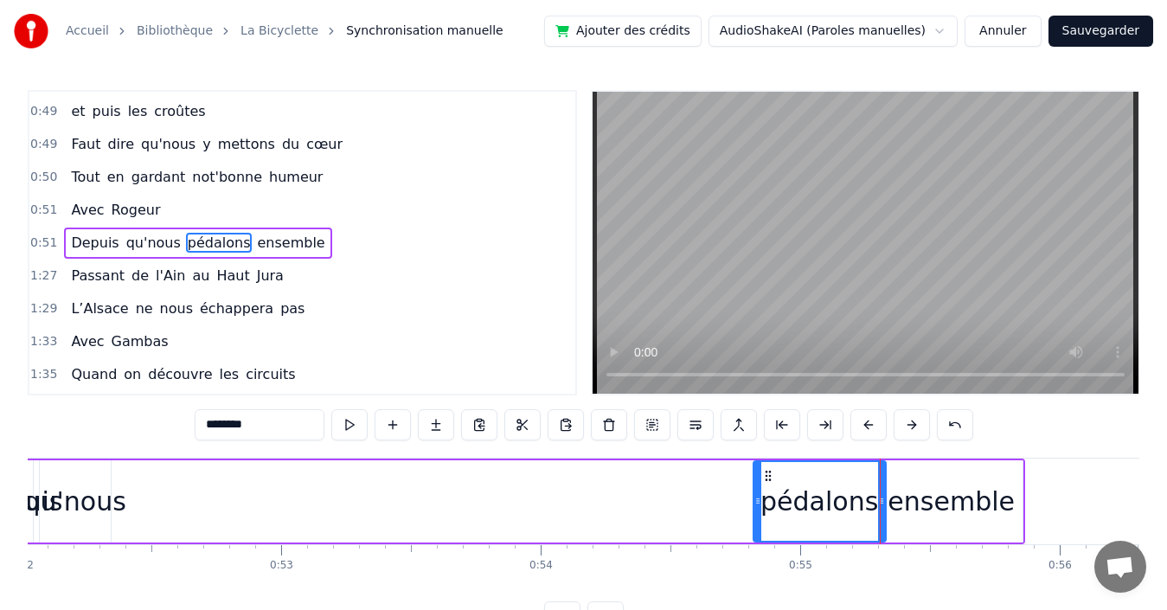
drag, startPoint x: 122, startPoint y: 494, endPoint x: 758, endPoint y: 498, distance: 635.8
click at [758, 498] on icon at bounding box center [757, 501] width 7 height 14
click at [139, 240] on span "qu'nous" at bounding box center [154, 243] width 58 height 20
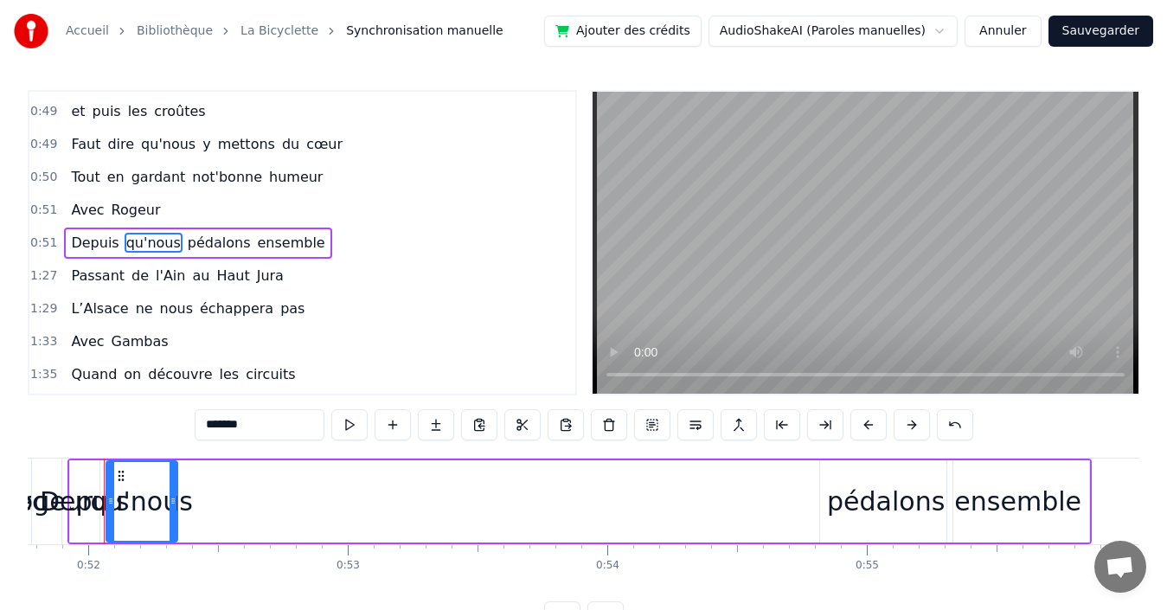
scroll to position [0, 13423]
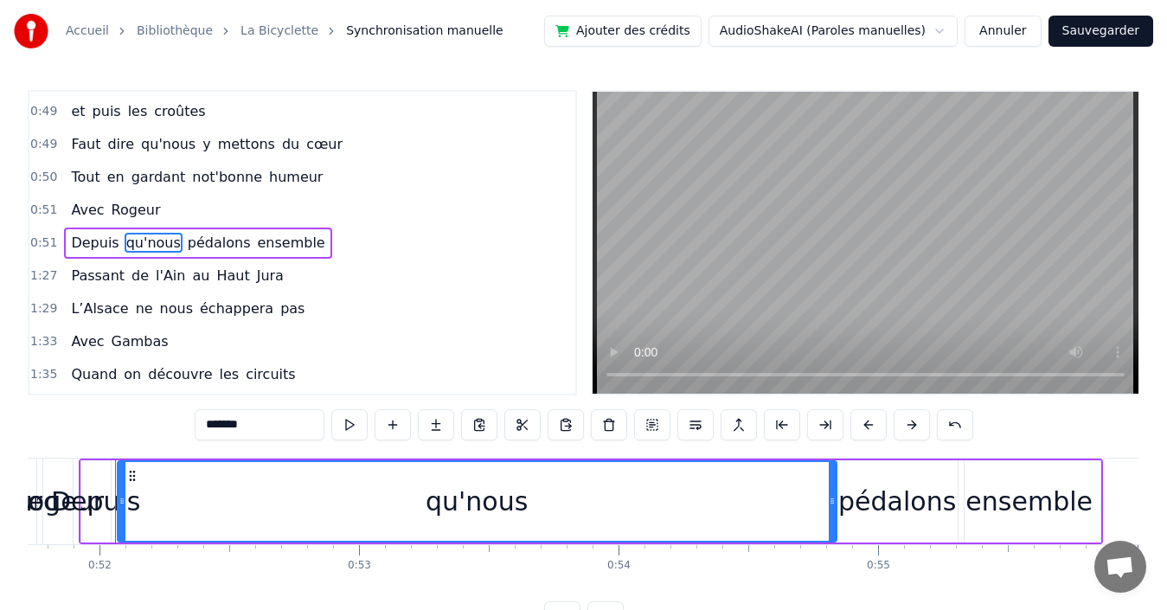
drag, startPoint x: 184, startPoint y: 496, endPoint x: 832, endPoint y: 485, distance: 648.0
click at [832, 485] on div at bounding box center [832, 501] width 7 height 79
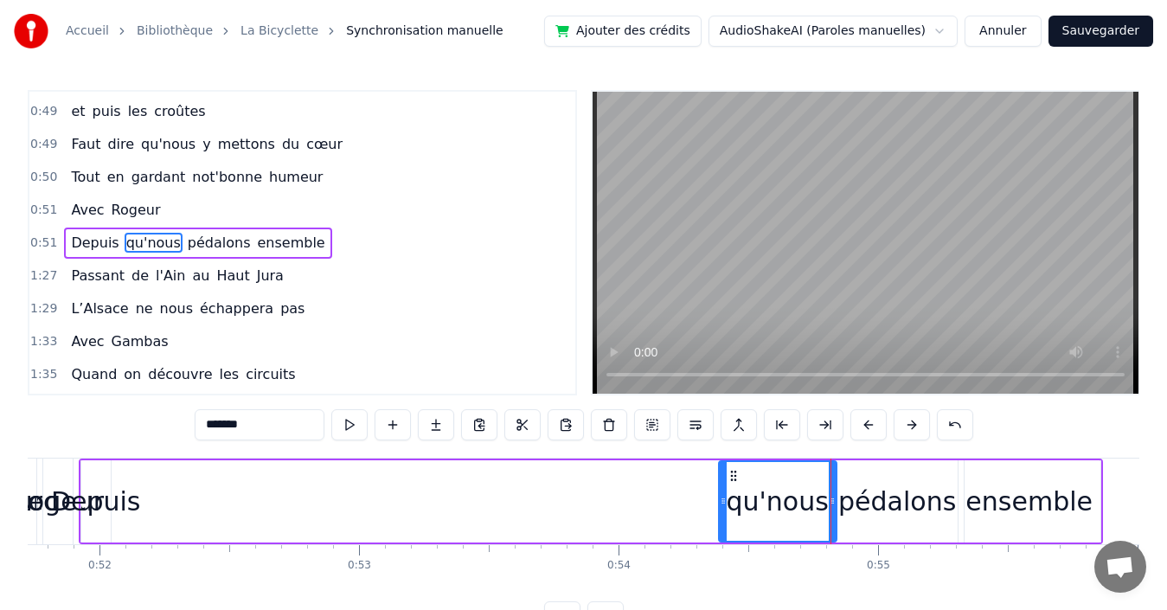
drag, startPoint x: 121, startPoint y: 485, endPoint x: 722, endPoint y: 473, distance: 601.3
click at [722, 473] on div at bounding box center [723, 501] width 7 height 79
click at [89, 241] on span "Depuis" at bounding box center [94, 243] width 51 height 20
type input "******"
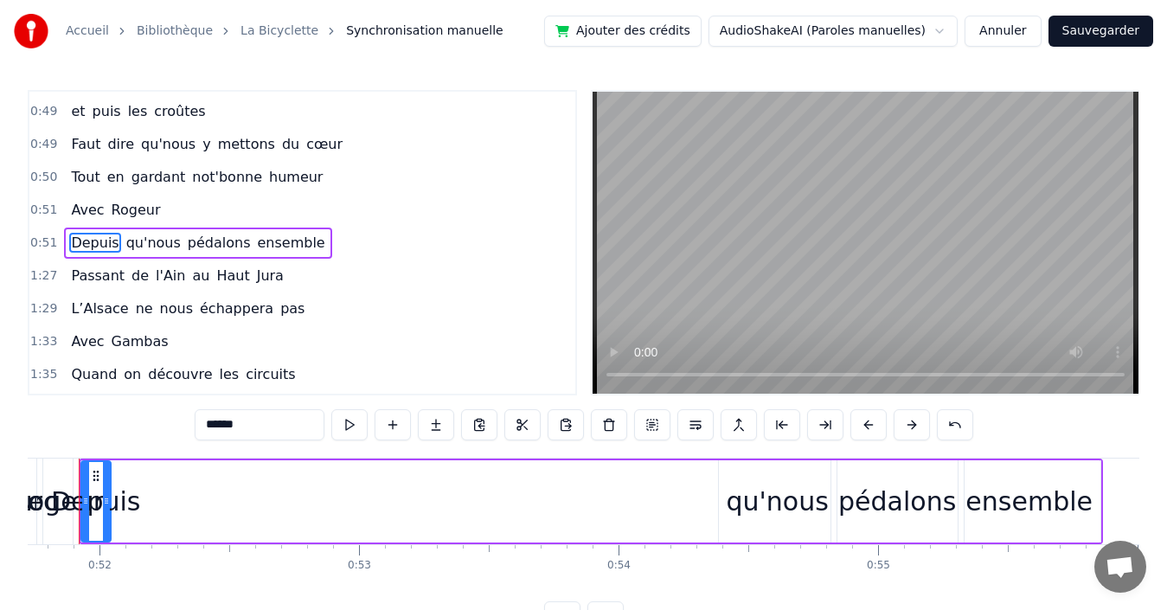
scroll to position [0, 13387]
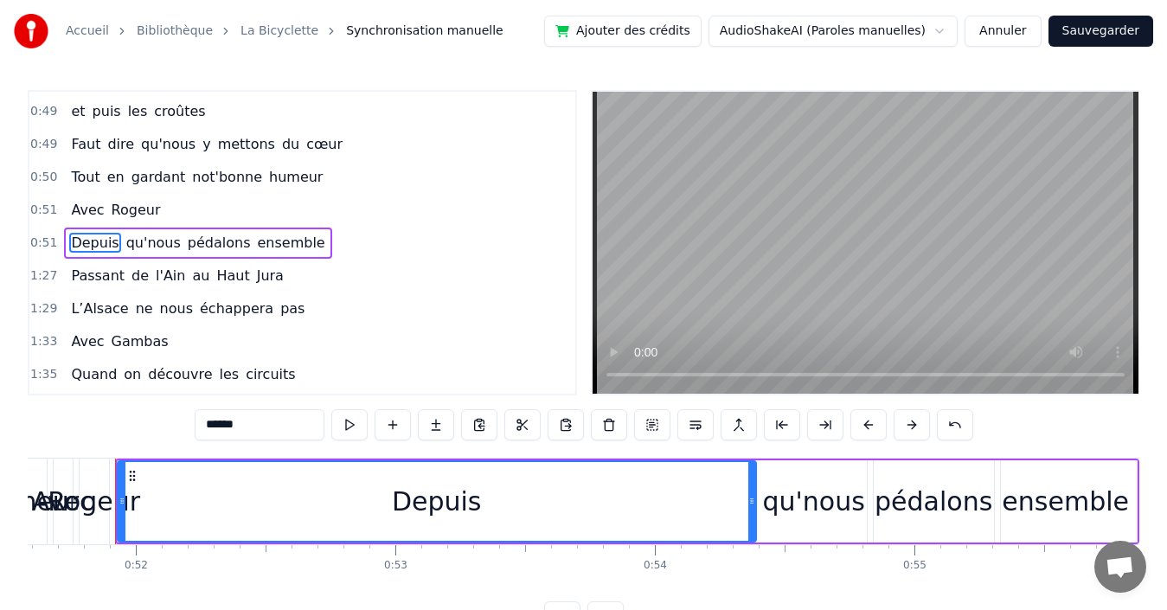
drag, startPoint x: 143, startPoint y: 478, endPoint x: 752, endPoint y: 466, distance: 609.1
click at [752, 466] on div at bounding box center [751, 501] width 7 height 79
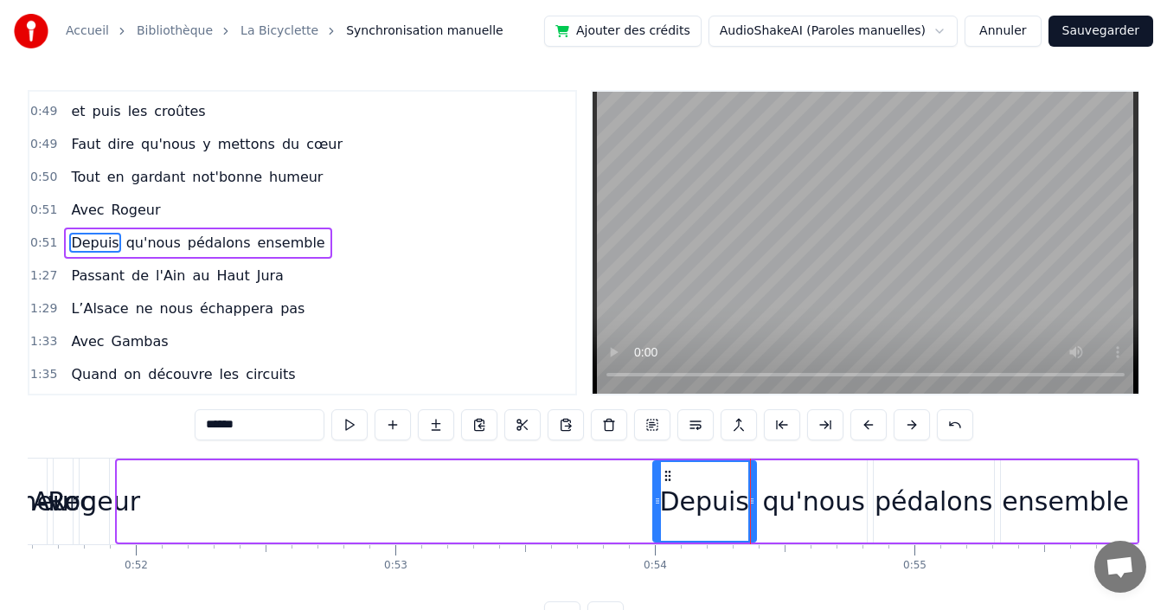
drag, startPoint x: 123, startPoint y: 494, endPoint x: 658, endPoint y: 503, distance: 535.5
click at [658, 503] on icon at bounding box center [657, 501] width 7 height 14
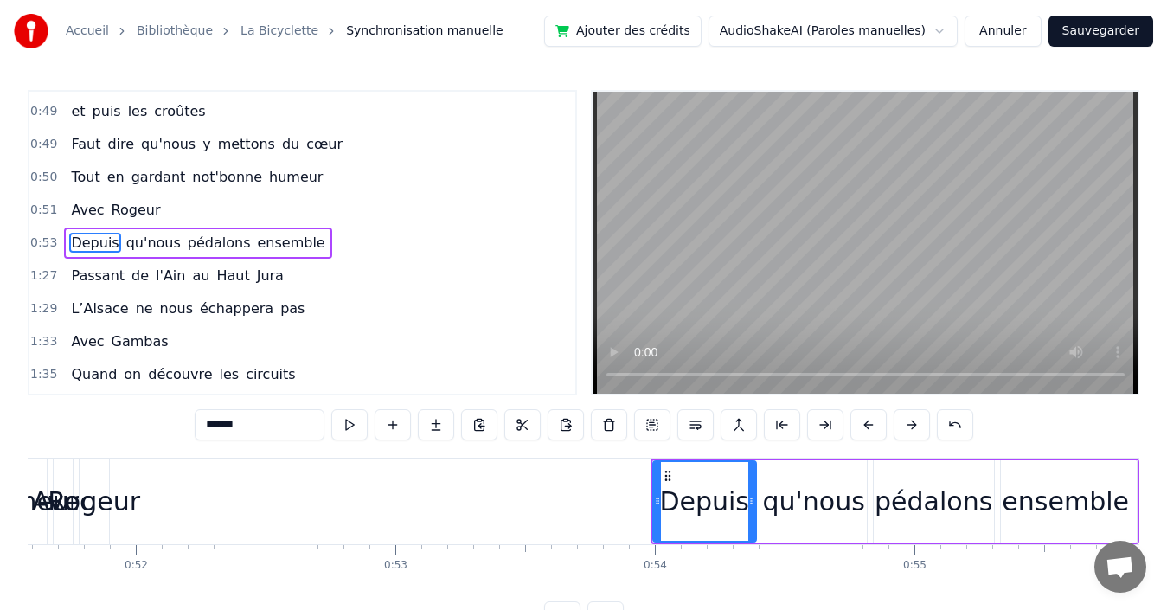
click at [341, 246] on div "0:53 Depuis qu'nous pédalons ensemble" at bounding box center [302, 243] width 546 height 33
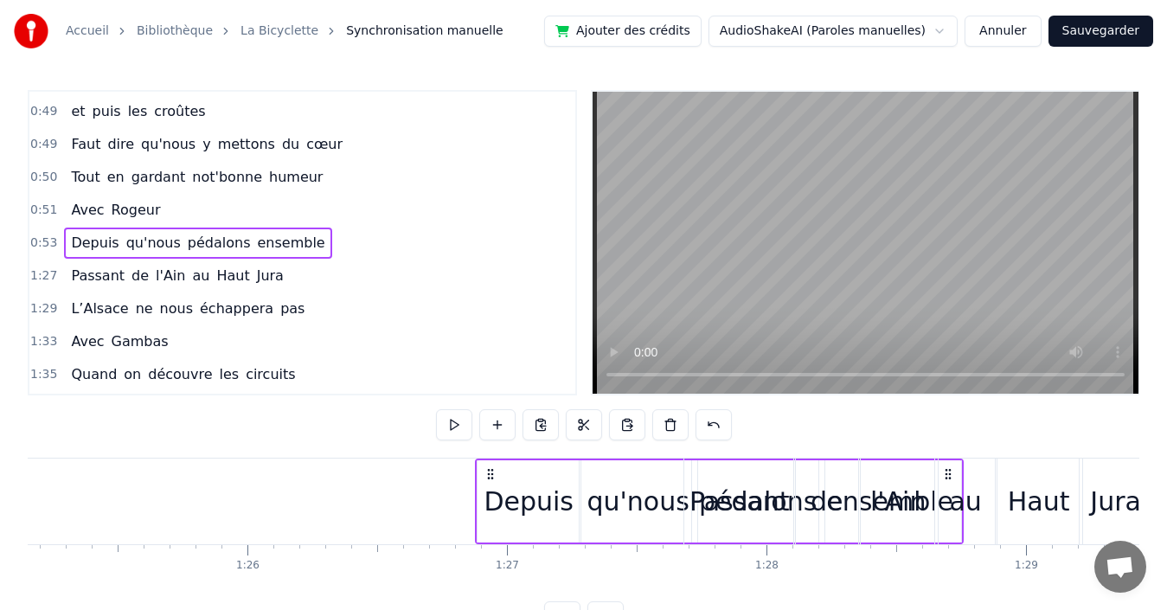
scroll to position [0, 22104]
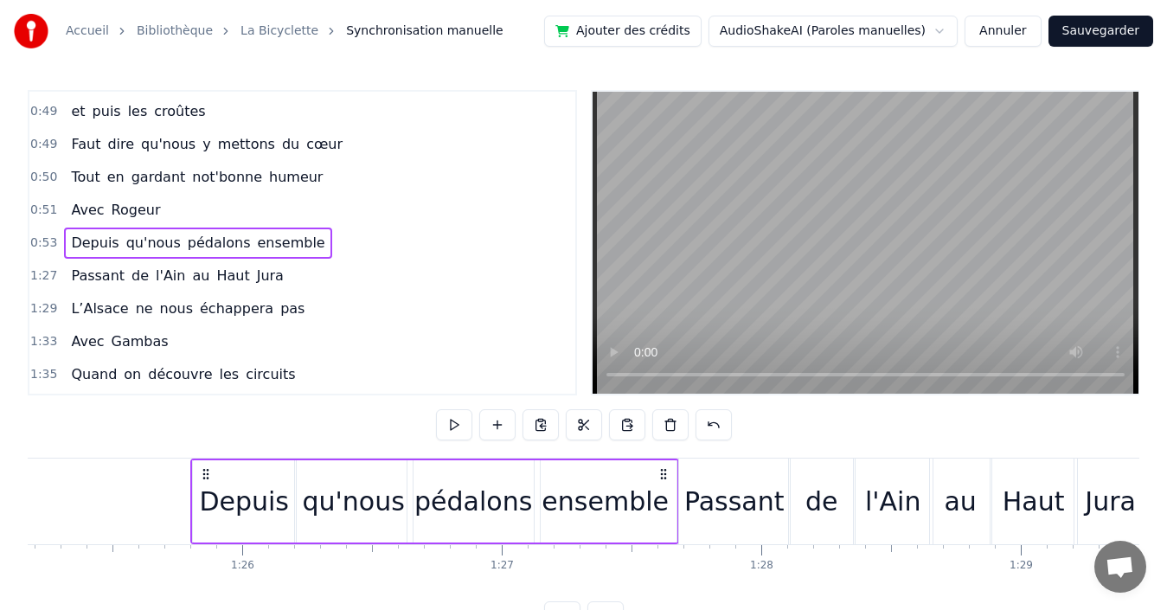
drag, startPoint x: 1124, startPoint y: 474, endPoint x: 663, endPoint y: 447, distance: 461.0
click at [663, 447] on div "0:00 Quand nous partons tous les printemps 0:08 Quand nous partons dans toute l…" at bounding box center [584, 361] width 1112 height 542
click at [285, 207] on div "0:51 Avec [PERSON_NAME]" at bounding box center [302, 210] width 546 height 33
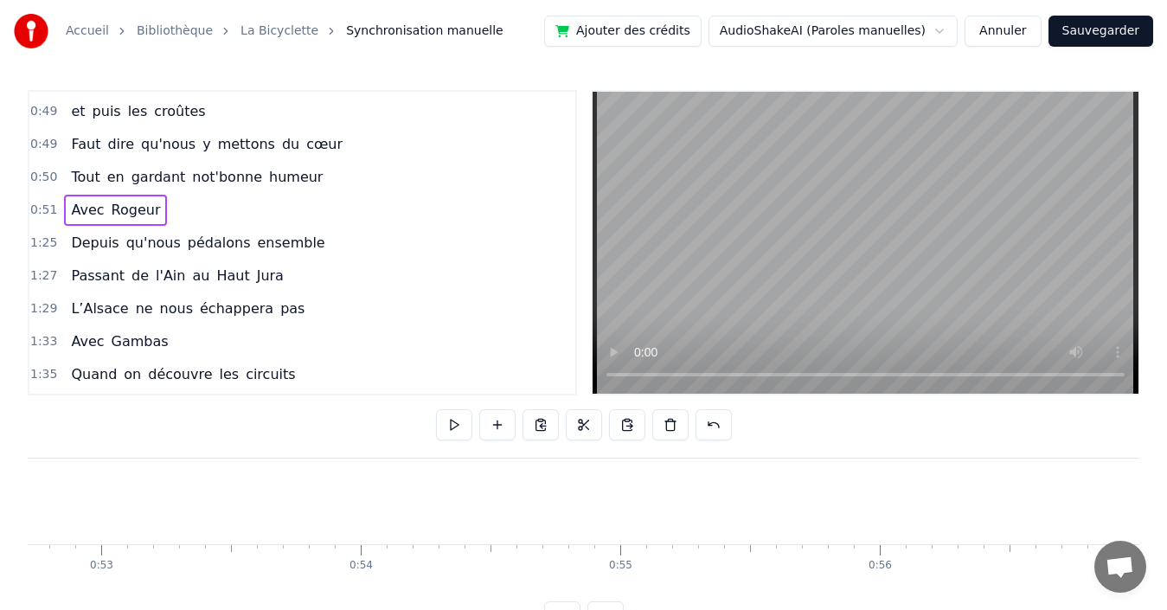
scroll to position [0, 13324]
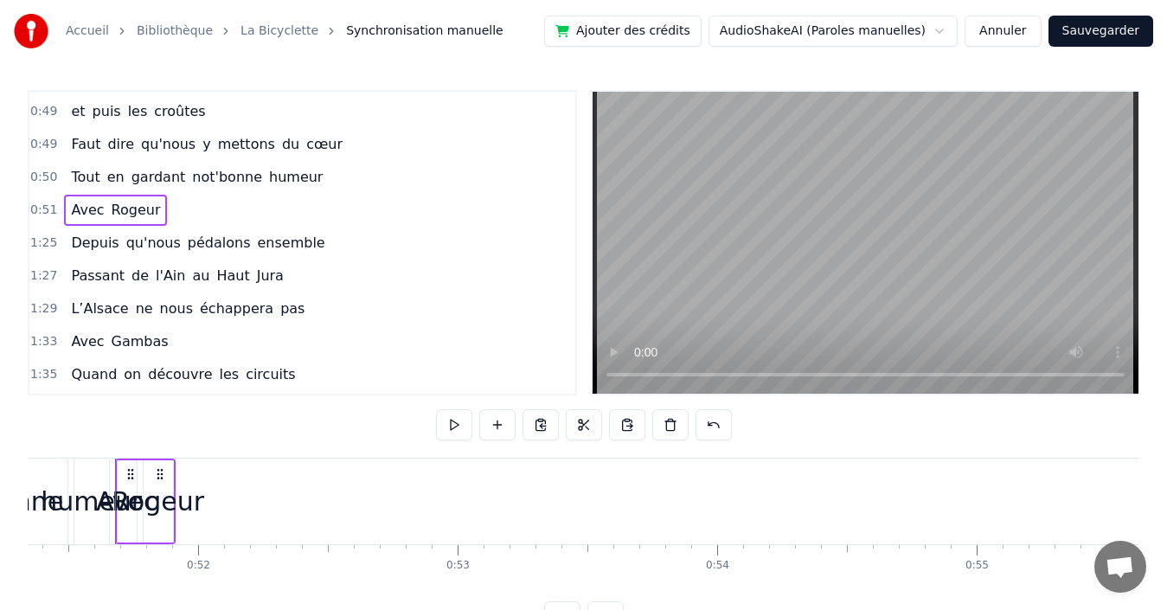
click at [135, 215] on span "Rogeur" at bounding box center [136, 210] width 53 height 20
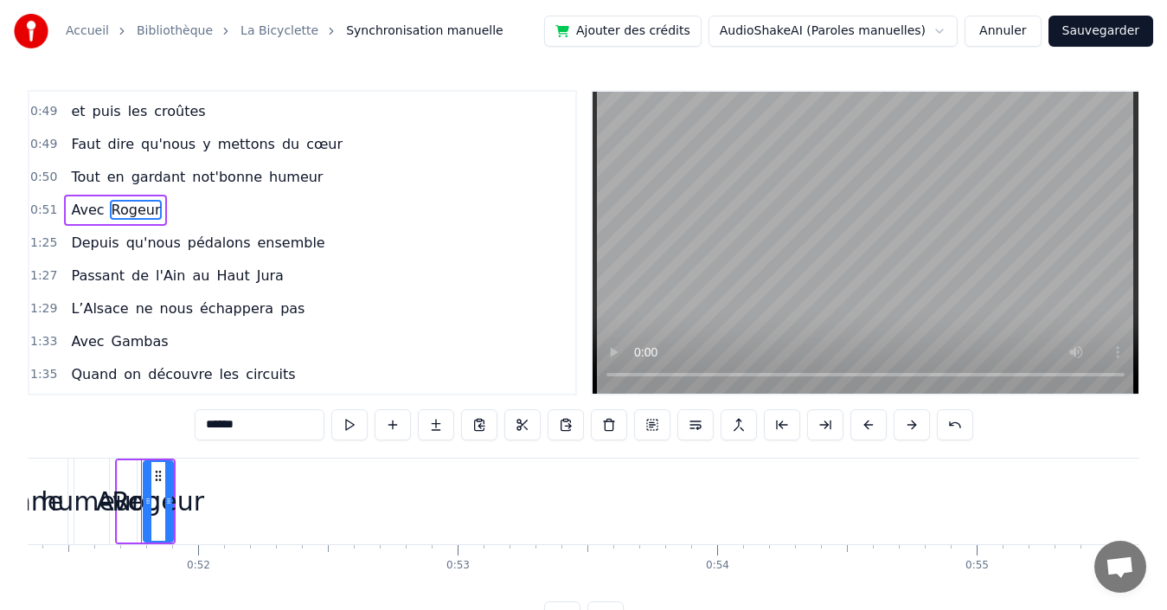
scroll to position [391, 0]
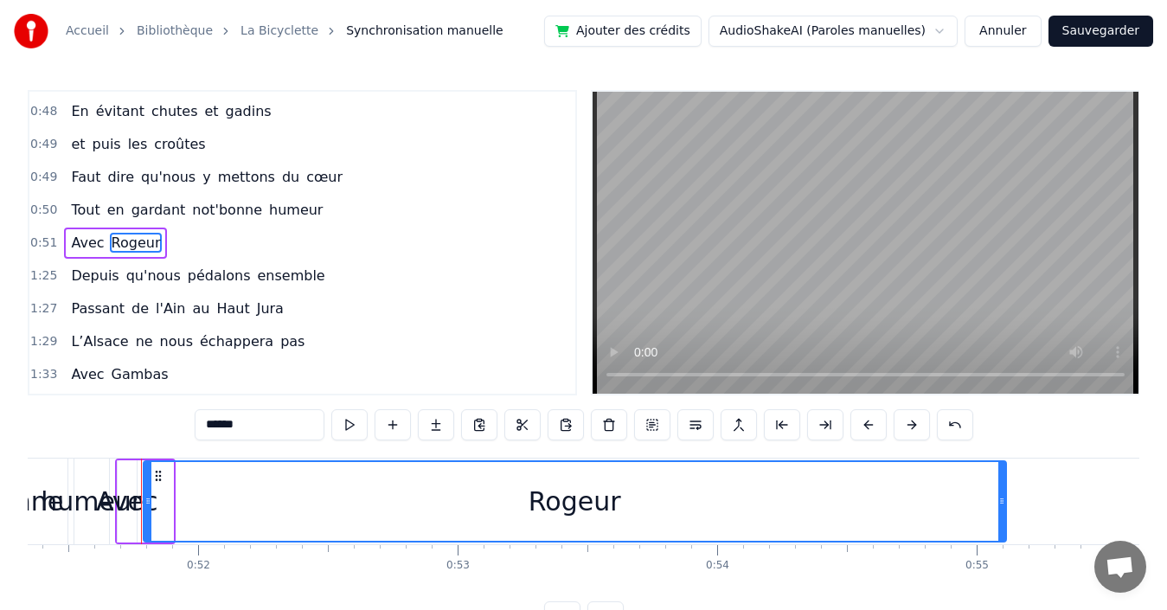
drag, startPoint x: 170, startPoint y: 493, endPoint x: 1003, endPoint y: 506, distance: 833.1
click at [1003, 506] on div at bounding box center [1001, 501] width 7 height 79
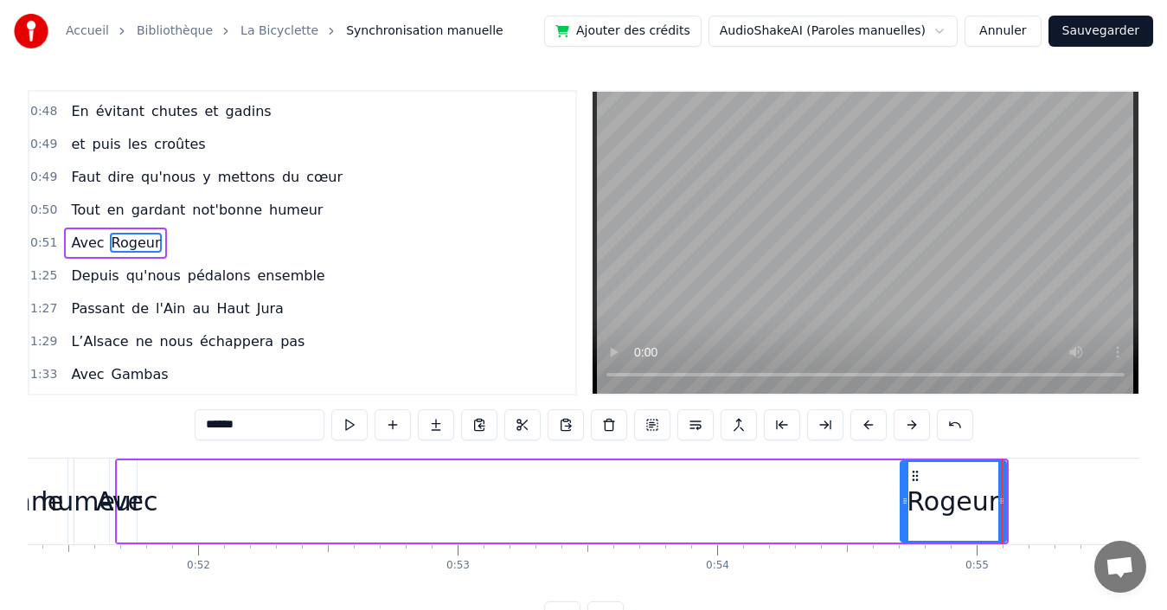
drag, startPoint x: 147, startPoint y: 495, endPoint x: 904, endPoint y: 501, distance: 756.9
click at [904, 501] on icon at bounding box center [904, 501] width 7 height 14
click at [74, 240] on span "Avec" at bounding box center [87, 243] width 36 height 20
type input "****"
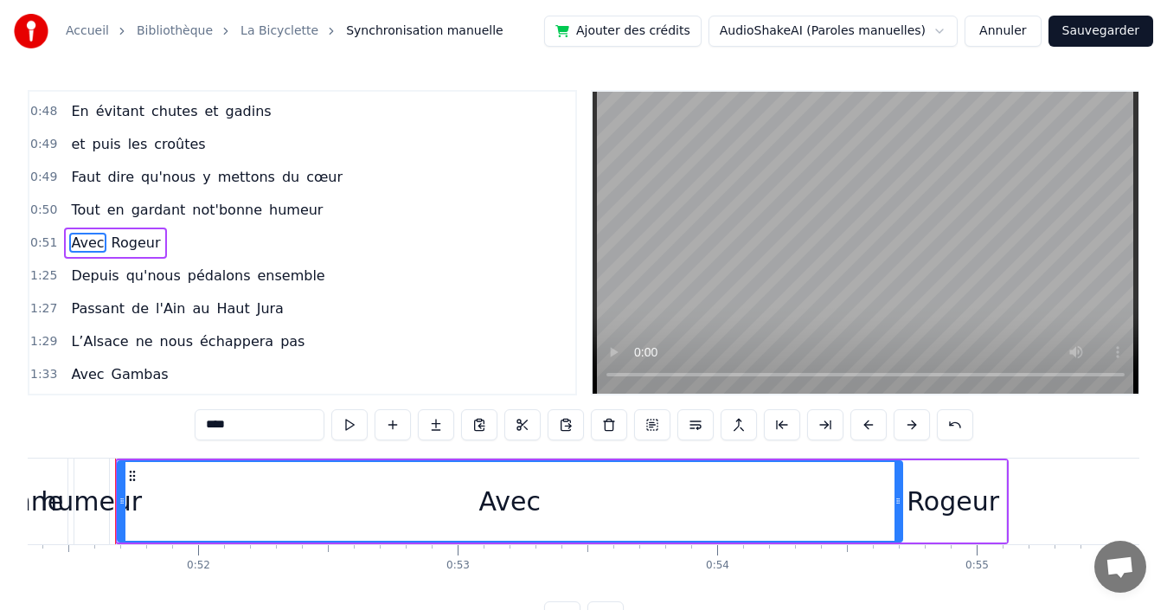
drag, startPoint x: 134, startPoint y: 485, endPoint x: 900, endPoint y: 483, distance: 765.6
click at [900, 483] on div at bounding box center [897, 501] width 7 height 79
drag, startPoint x: 151, startPoint y: 487, endPoint x: 484, endPoint y: 484, distance: 333.9
click at [484, 484] on div "Avec" at bounding box center [510, 501] width 783 height 79
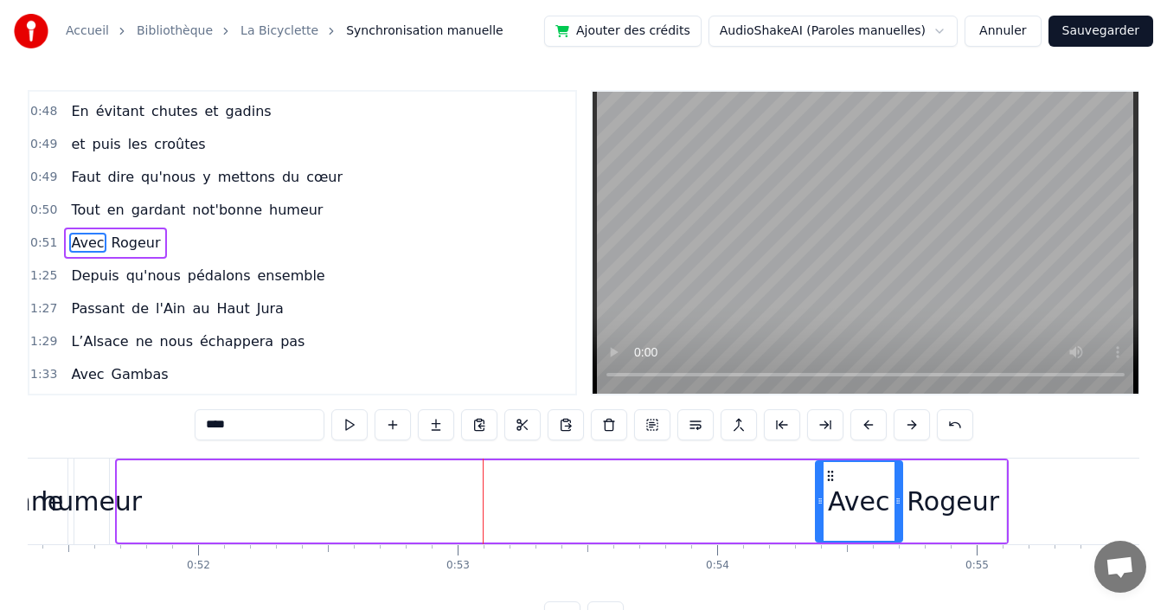
drag, startPoint x: 118, startPoint y: 484, endPoint x: 816, endPoint y: 484, distance: 698.1
click at [817, 484] on div at bounding box center [820, 501] width 7 height 79
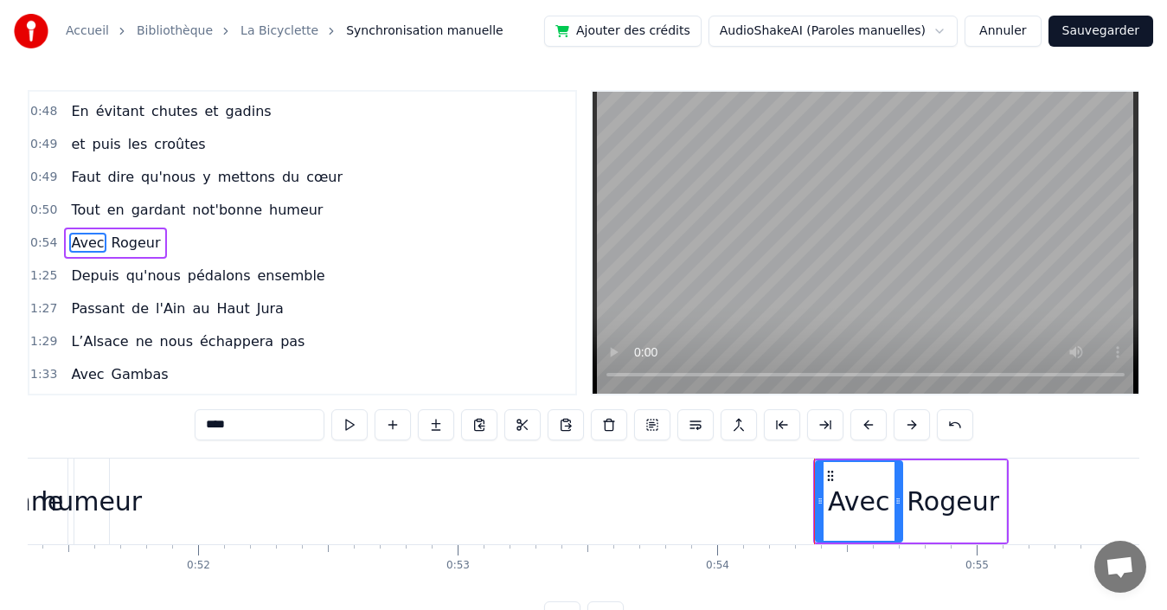
click at [170, 231] on div "0:54 Avec [PERSON_NAME]" at bounding box center [302, 243] width 546 height 33
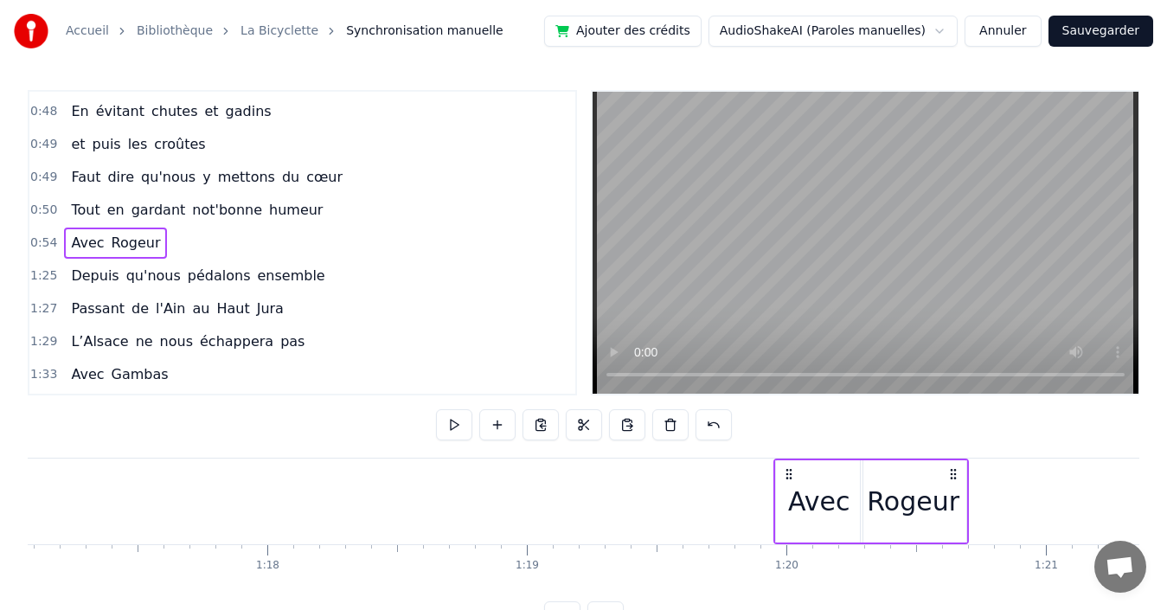
scroll to position [0, 20008]
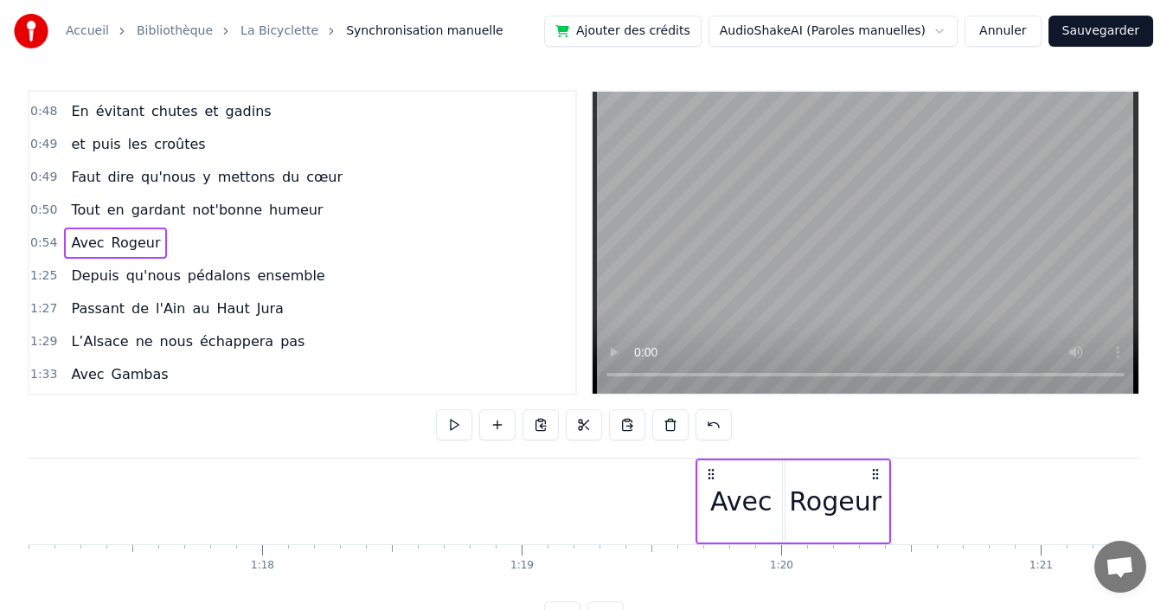
drag, startPoint x: 993, startPoint y: 472, endPoint x: 875, endPoint y: 462, distance: 118.1
click at [875, 462] on div "Avec [PERSON_NAME]" at bounding box center [793, 501] width 196 height 86
click at [331, 208] on div "0:50 Tout en gardant not'bonne humeur" at bounding box center [302, 210] width 546 height 33
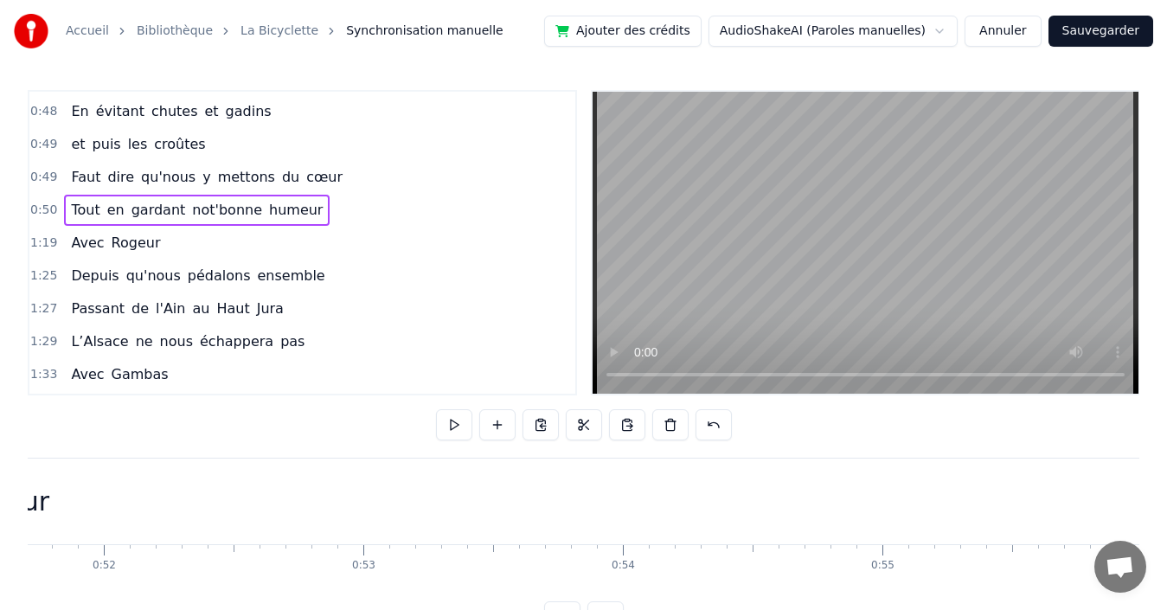
scroll to position [0, 13054]
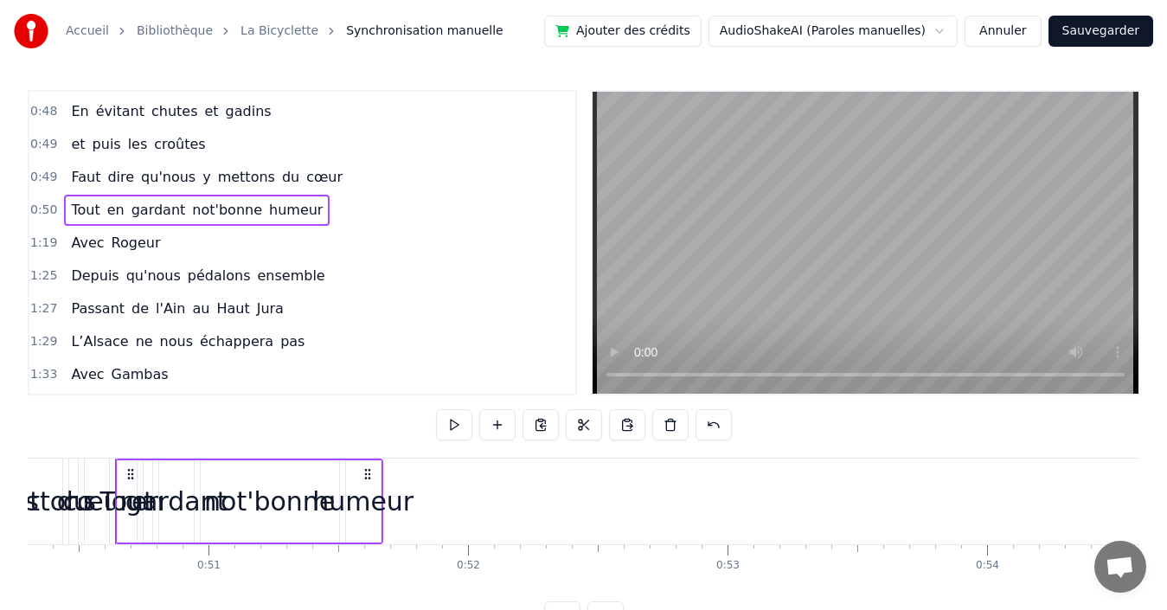
click at [285, 214] on span "humeur" at bounding box center [295, 210] width 57 height 20
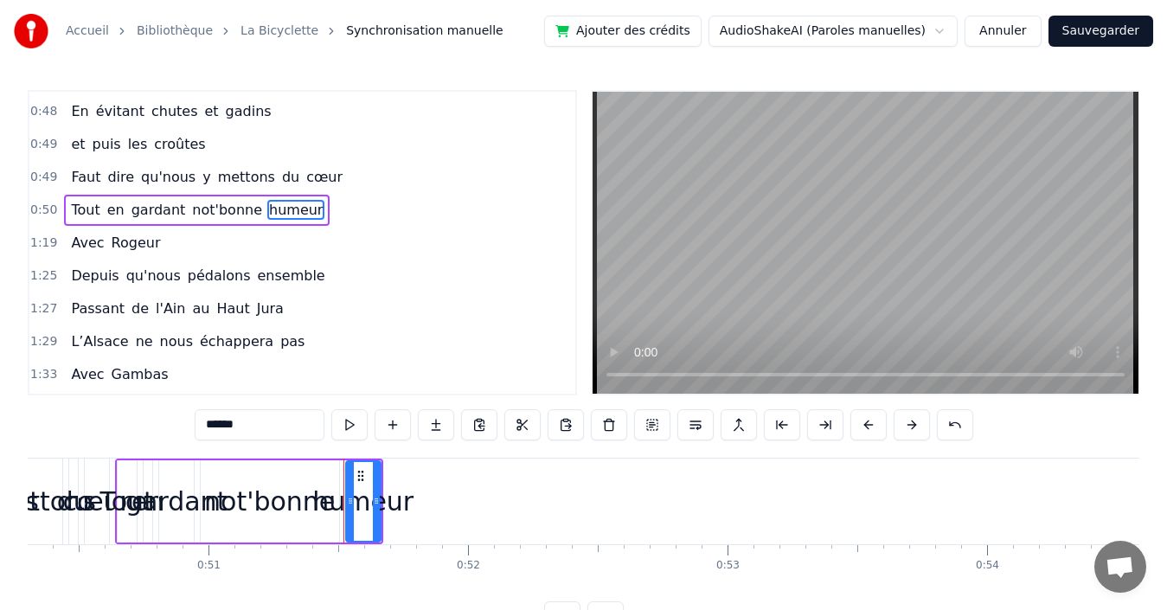
scroll to position [358, 0]
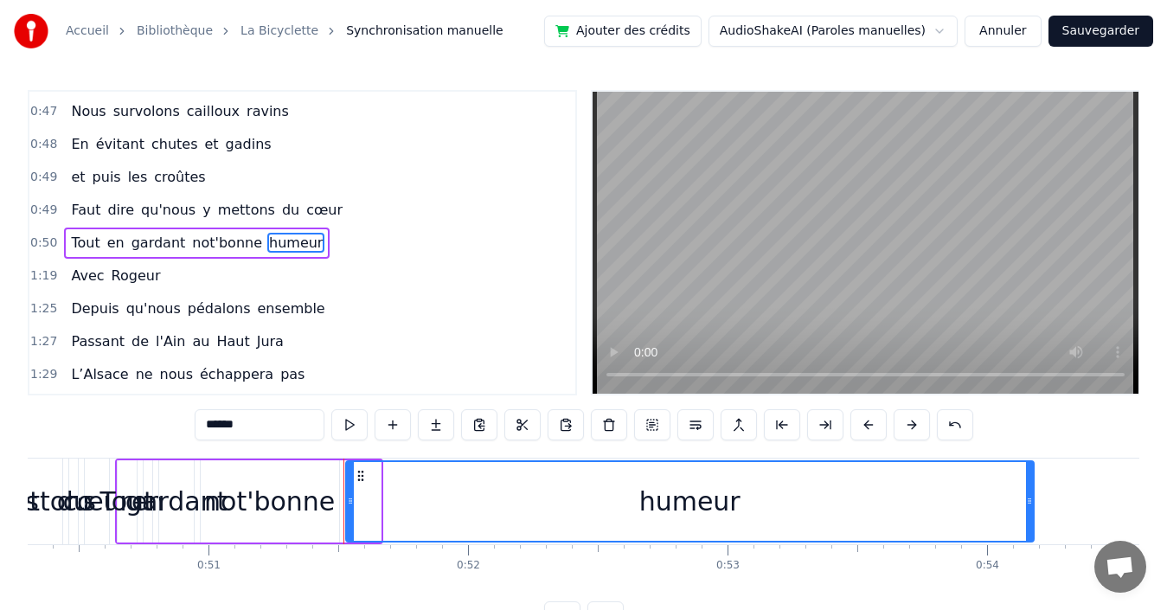
drag, startPoint x: 378, startPoint y: 497, endPoint x: 1031, endPoint y: 513, distance: 653.3
click at [1031, 513] on div at bounding box center [1029, 501] width 7 height 79
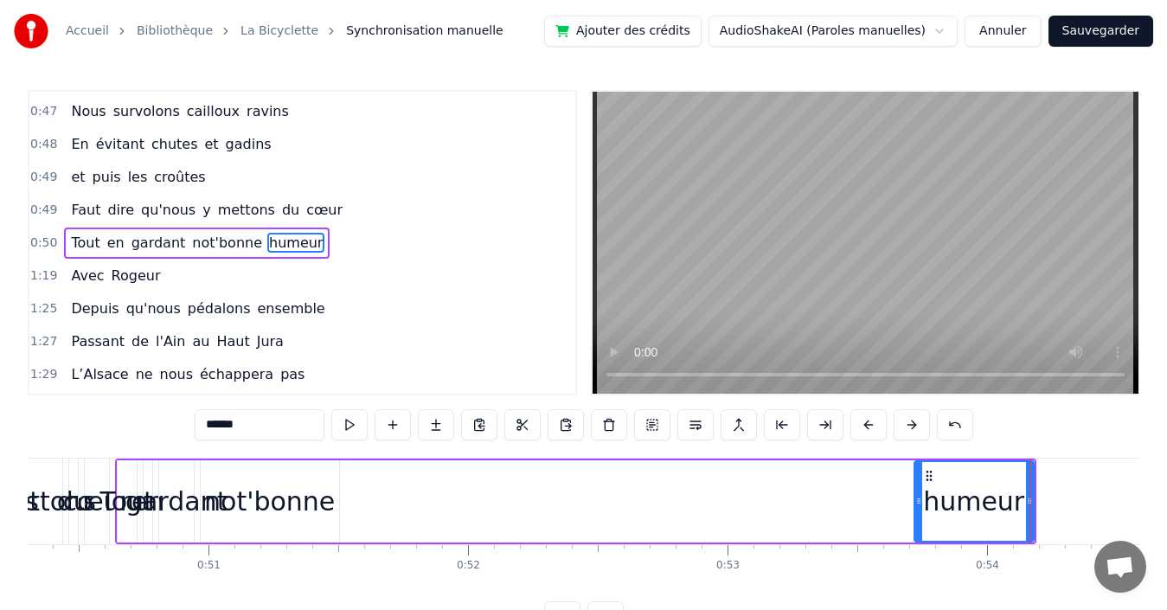
drag, startPoint x: 349, startPoint y: 490, endPoint x: 918, endPoint y: 493, distance: 568.3
click at [918, 493] on div at bounding box center [918, 501] width 7 height 79
drag, startPoint x: 220, startPoint y: 244, endPoint x: 220, endPoint y: 266, distance: 22.5
click at [220, 244] on span "not'bonne" at bounding box center [227, 243] width 74 height 20
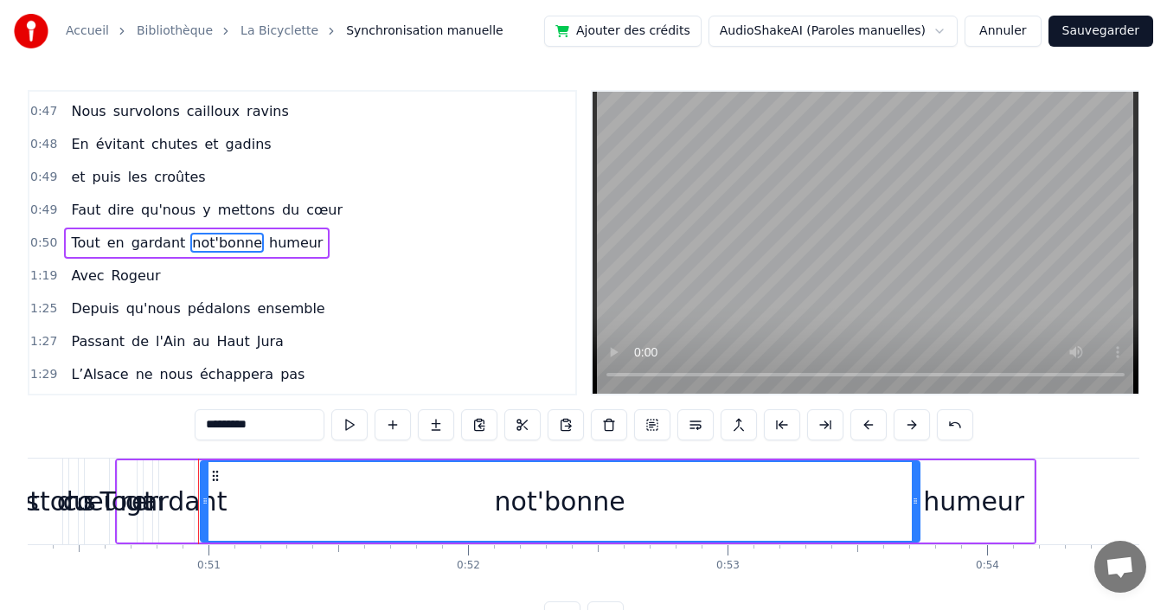
drag, startPoint x: 335, startPoint y: 486, endPoint x: 915, endPoint y: 483, distance: 580.5
click at [915, 483] on div at bounding box center [915, 501] width 7 height 79
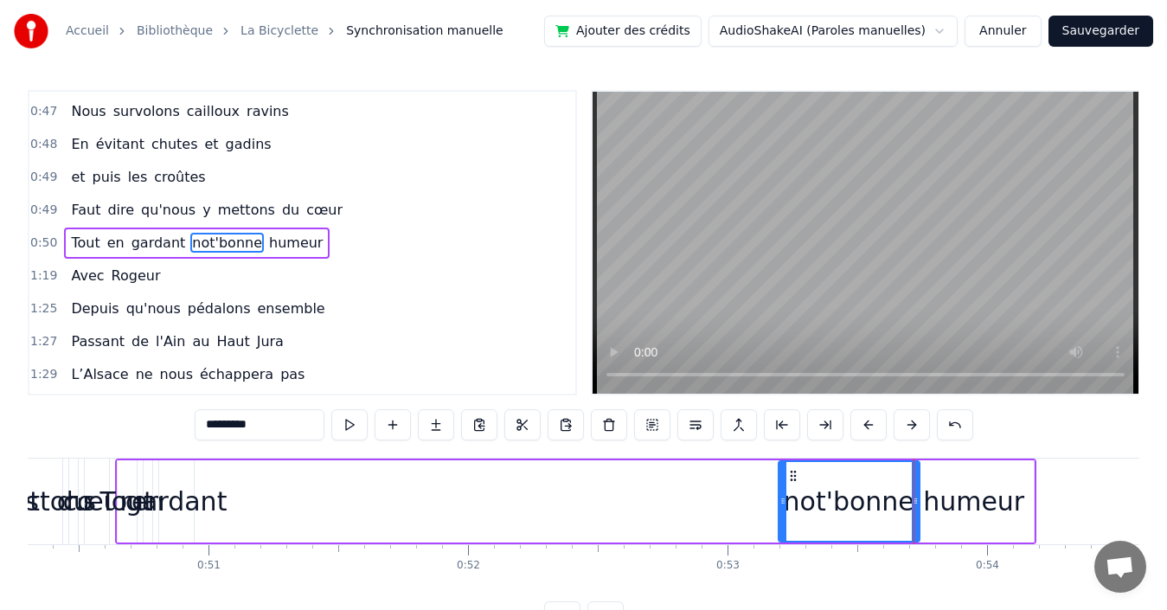
drag, startPoint x: 204, startPoint y: 488, endPoint x: 782, endPoint y: 495, distance: 577.9
click at [782, 495] on div at bounding box center [782, 501] width 7 height 79
click at [146, 240] on span "gardant" at bounding box center [159, 243] width 58 height 20
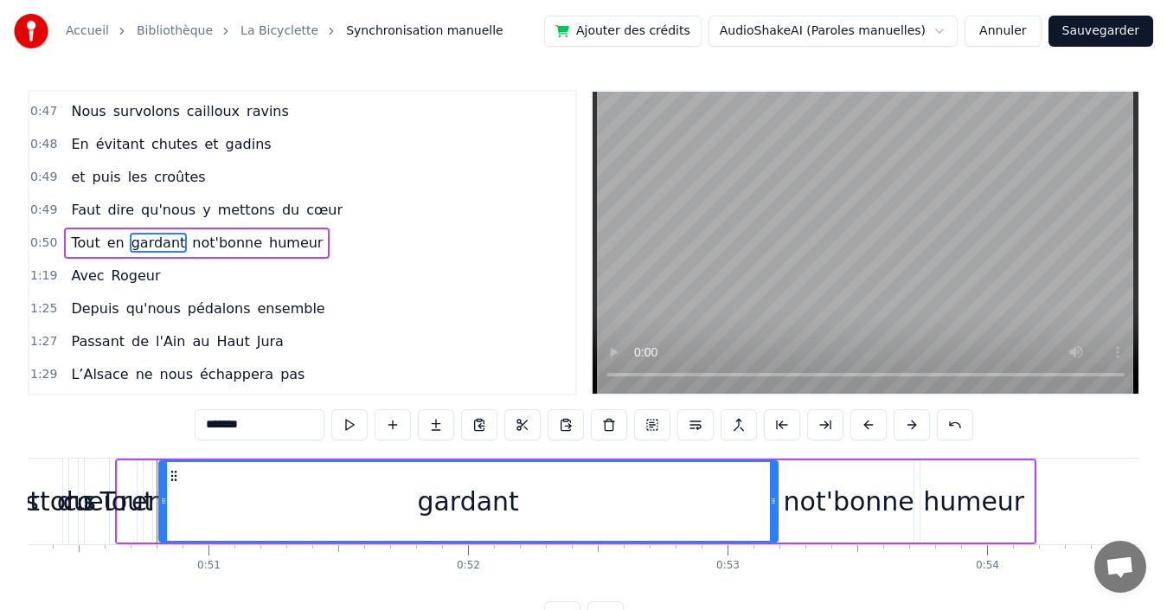
drag, startPoint x: 191, startPoint y: 484, endPoint x: 775, endPoint y: 469, distance: 584.1
click at [775, 469] on div at bounding box center [773, 501] width 7 height 79
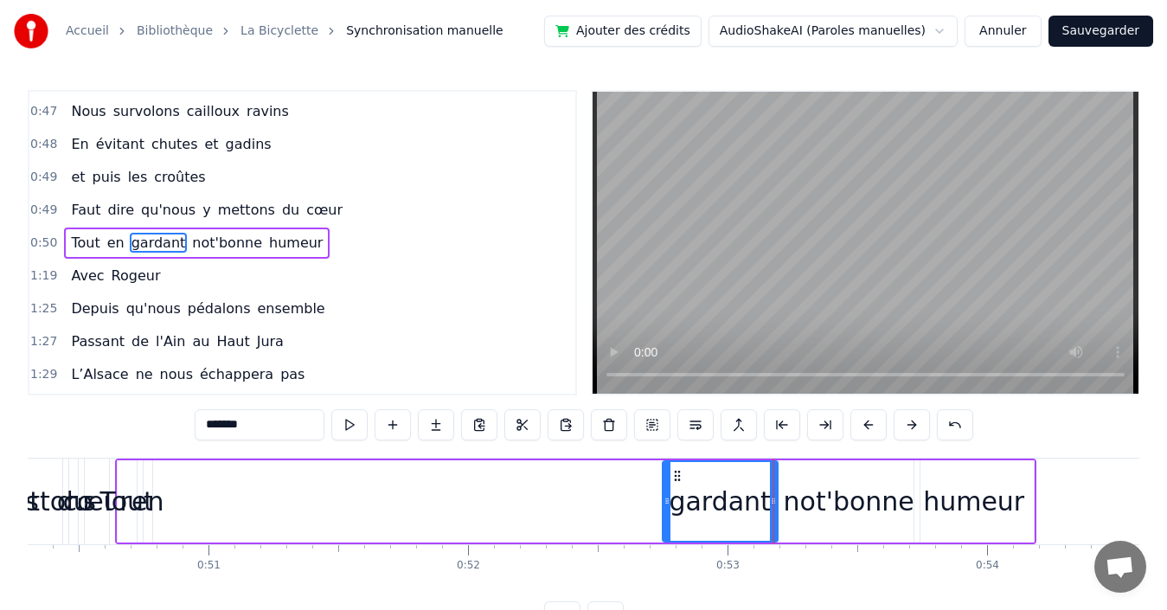
drag, startPoint x: 163, startPoint y: 484, endPoint x: 650, endPoint y: 461, distance: 487.6
click at [663, 471] on div at bounding box center [666, 501] width 7 height 79
click at [109, 243] on span "en" at bounding box center [116, 243] width 21 height 20
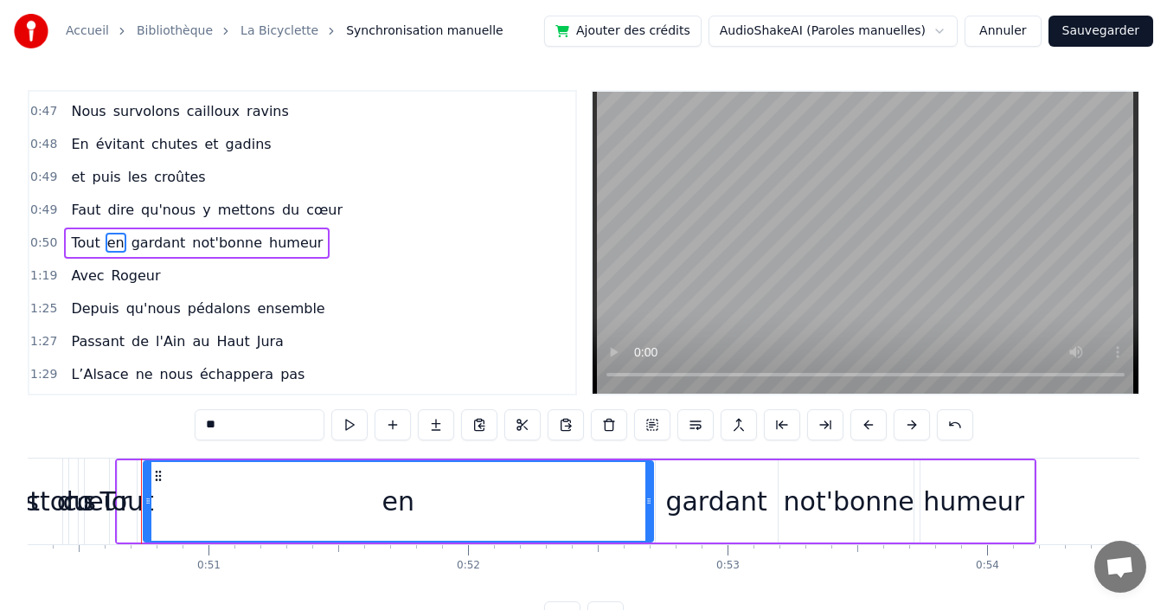
drag, startPoint x: 149, startPoint y: 494, endPoint x: 650, endPoint y: 486, distance: 500.9
click at [650, 486] on div at bounding box center [648, 501] width 7 height 79
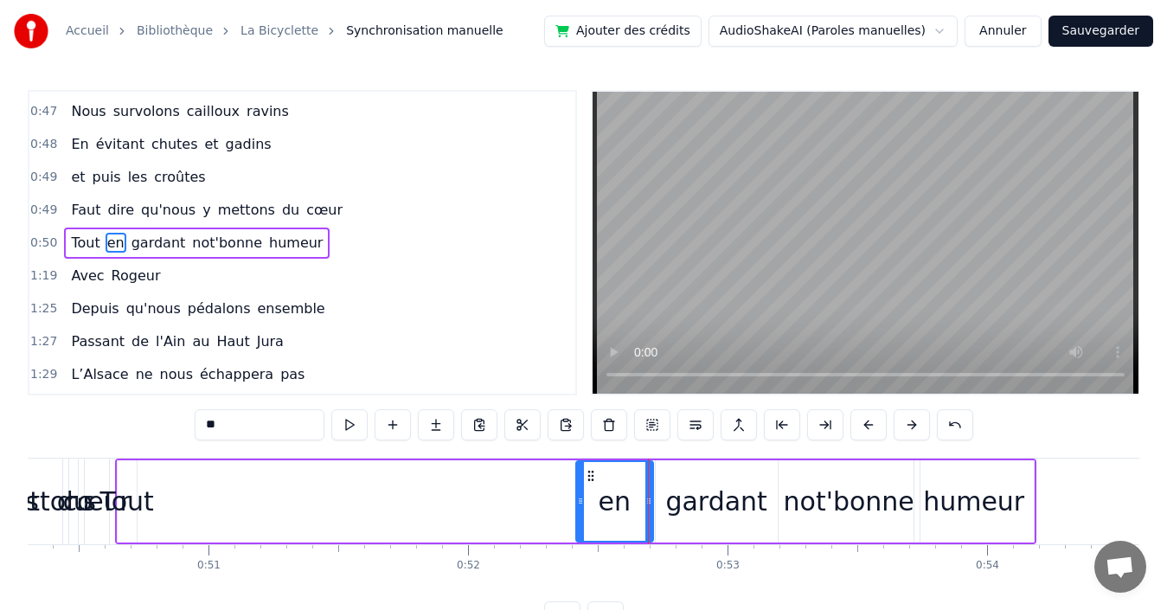
drag, startPoint x: 146, startPoint y: 495, endPoint x: 579, endPoint y: 479, distance: 432.8
click at [579, 479] on div at bounding box center [580, 501] width 7 height 79
click at [69, 241] on span "Tout" at bounding box center [85, 243] width 32 height 20
type input "****"
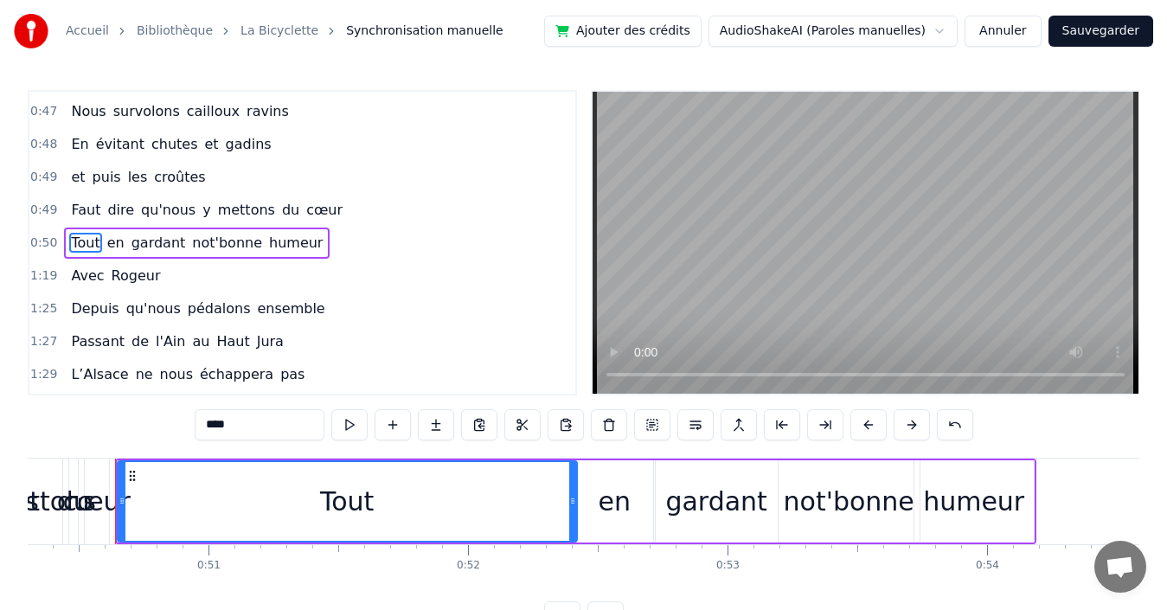
drag, startPoint x: 135, startPoint y: 491, endPoint x: 575, endPoint y: 488, distance: 440.3
click at [575, 488] on div at bounding box center [572, 501] width 7 height 79
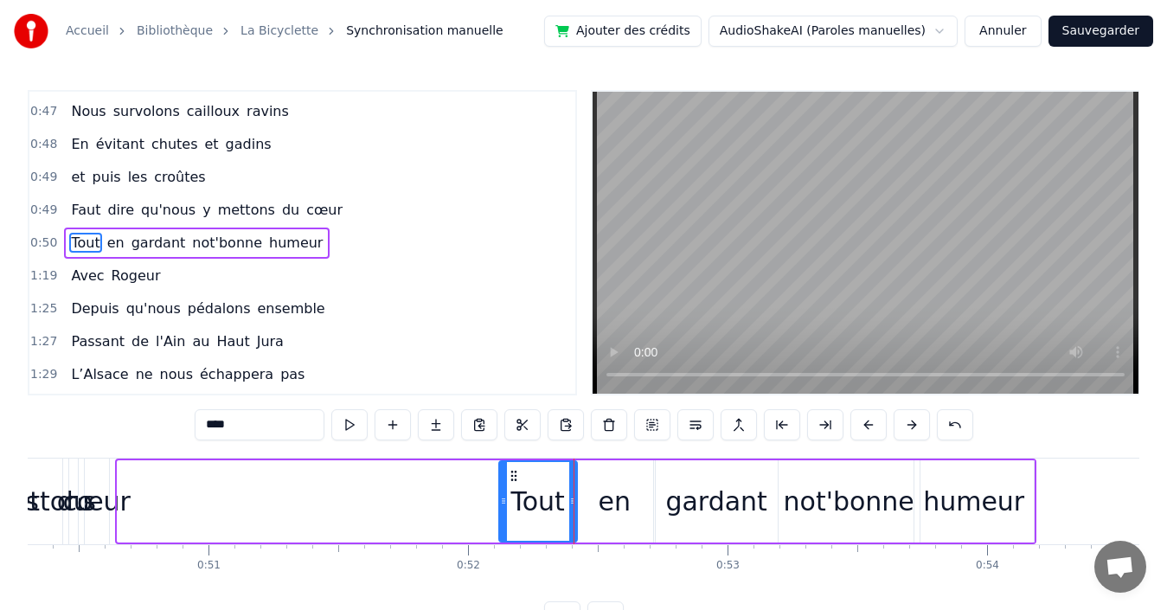
drag, startPoint x: 120, startPoint y: 493, endPoint x: 502, endPoint y: 485, distance: 381.6
click at [502, 485] on div at bounding box center [503, 501] width 7 height 79
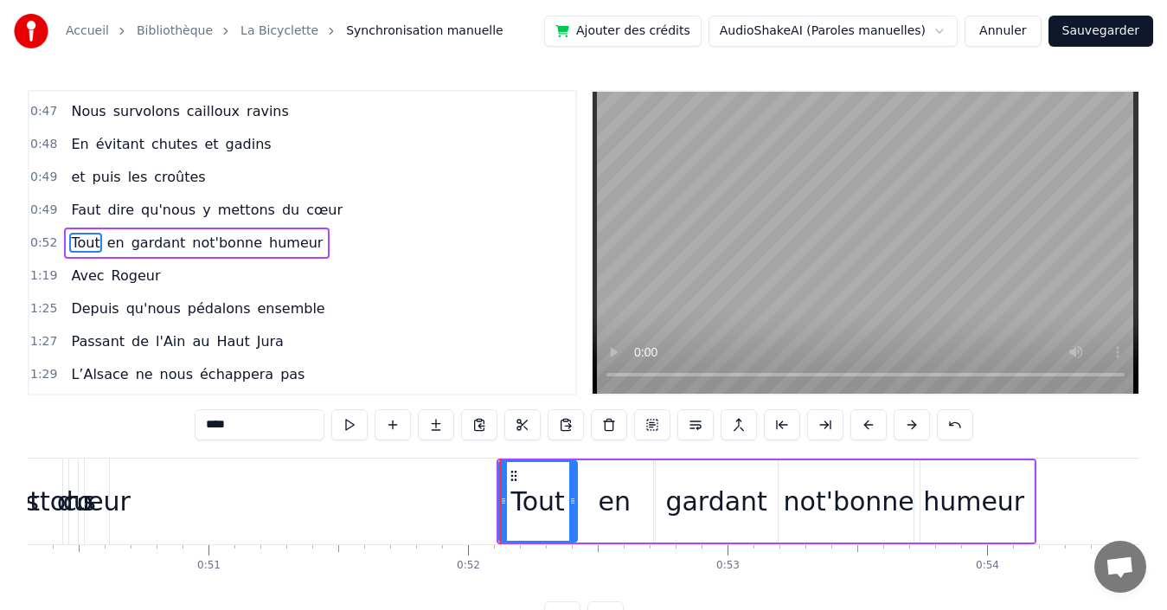
click at [343, 243] on div "0:52 Tout en gardant not'bonne humeur" at bounding box center [302, 243] width 546 height 33
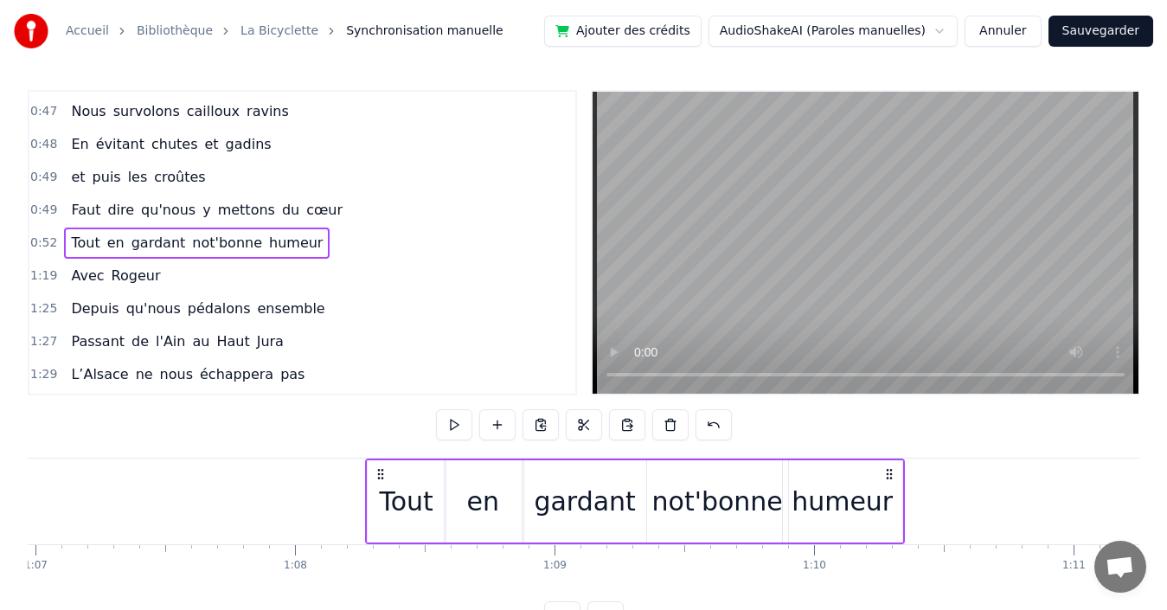
scroll to position [0, 17388]
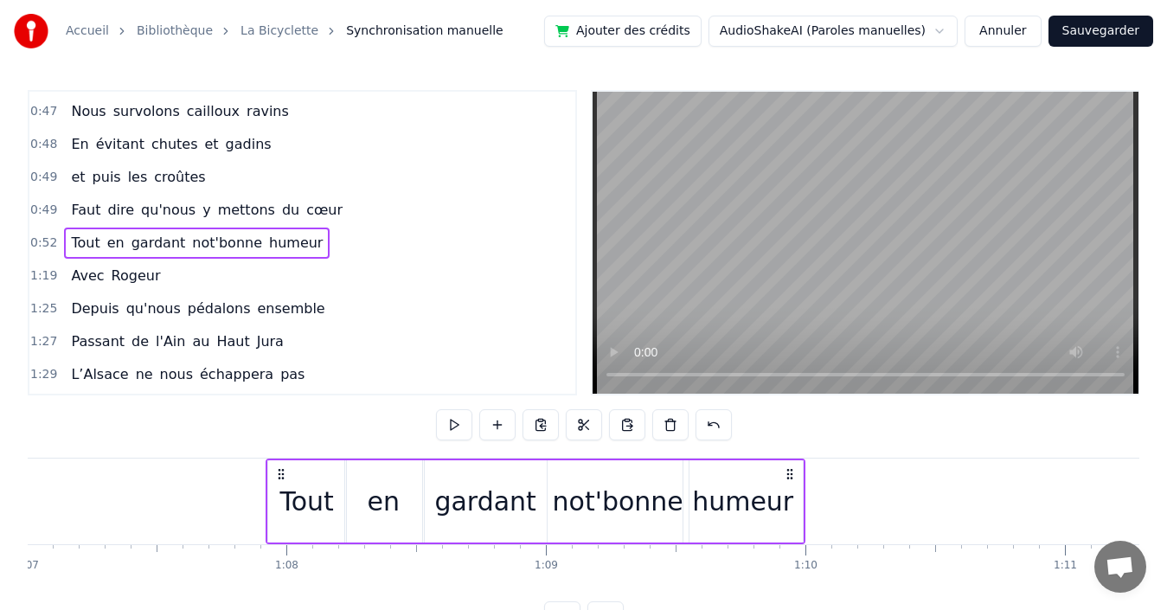
drag, startPoint x: 1019, startPoint y: 471, endPoint x: 788, endPoint y: 446, distance: 232.4
click at [788, 446] on div "0:00 Quand nous partons tous les printemps 0:08 Quand nous partons dans toute l…" at bounding box center [584, 361] width 1112 height 542
click at [353, 208] on div "0:49 Faut dire qu'nous y mettons du cœur" at bounding box center [302, 210] width 546 height 33
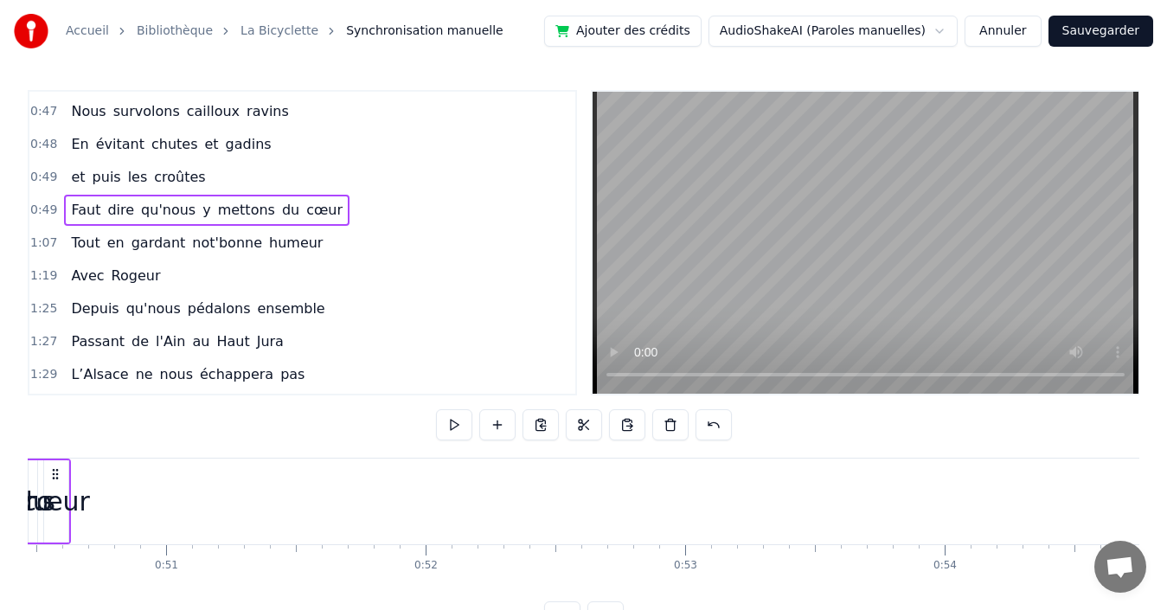
scroll to position [0, 12857]
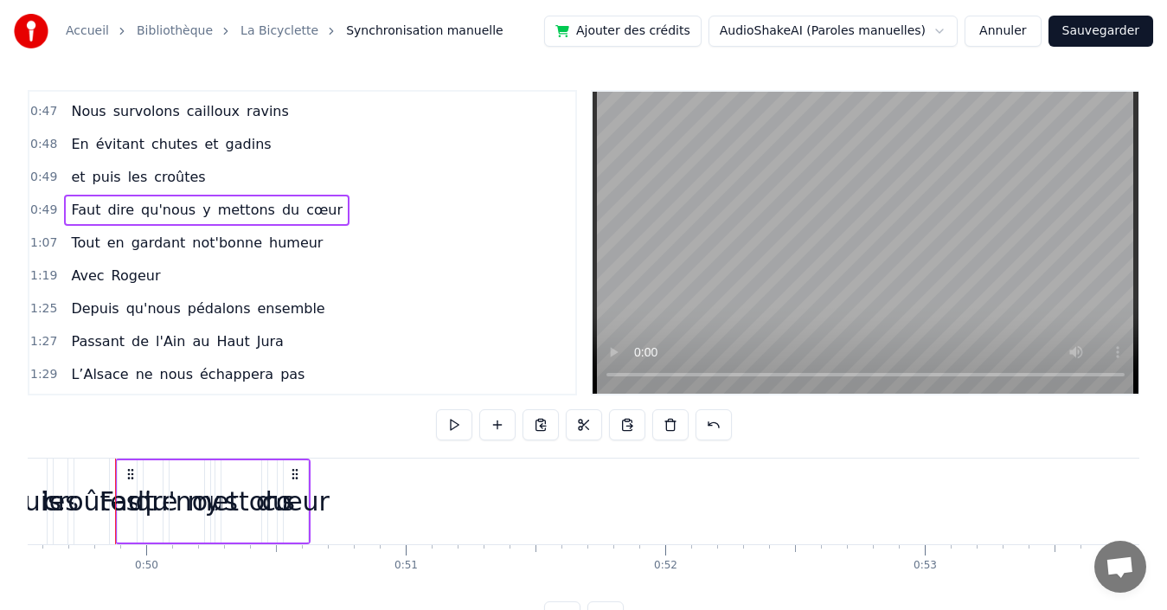
click at [292, 503] on div "cœur" at bounding box center [295, 501] width 68 height 39
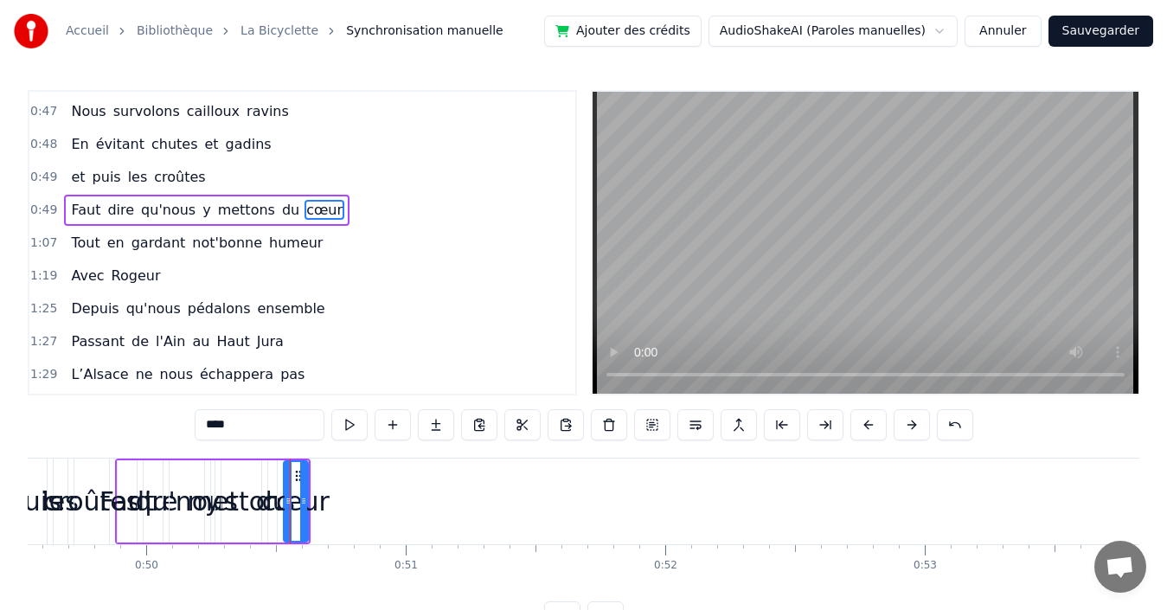
scroll to position [325, 0]
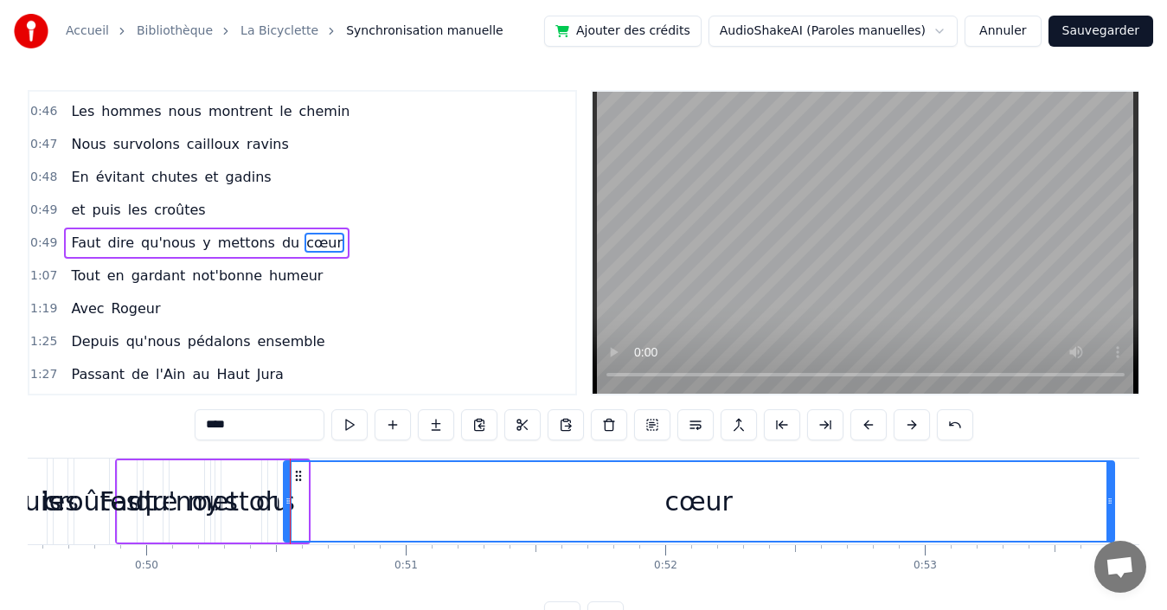
drag, startPoint x: 304, startPoint y: 503, endPoint x: 1080, endPoint y: 484, distance: 777.0
click at [1110, 486] on div at bounding box center [1109, 501] width 7 height 79
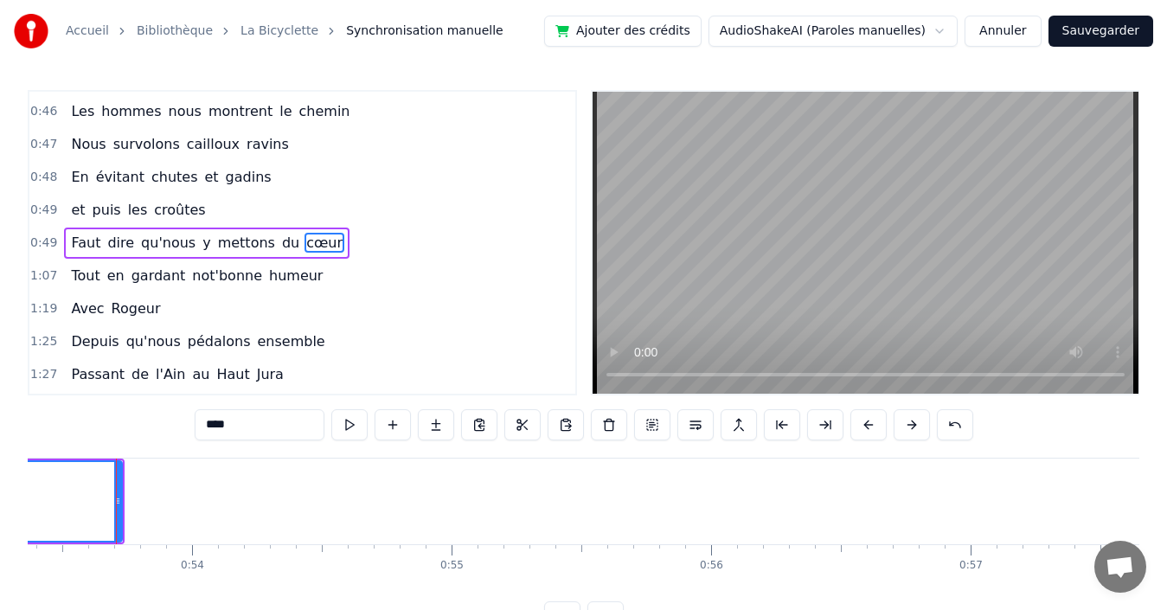
scroll to position [0, 13851]
click at [304, 240] on span "cœur" at bounding box center [324, 243] width 40 height 20
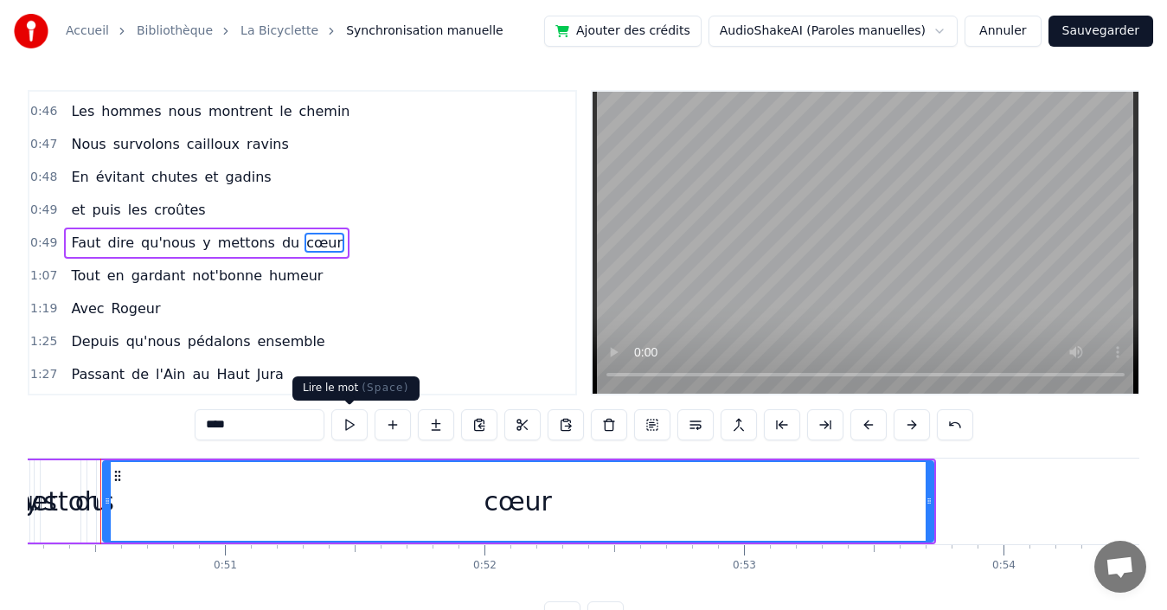
scroll to position [0, 13023]
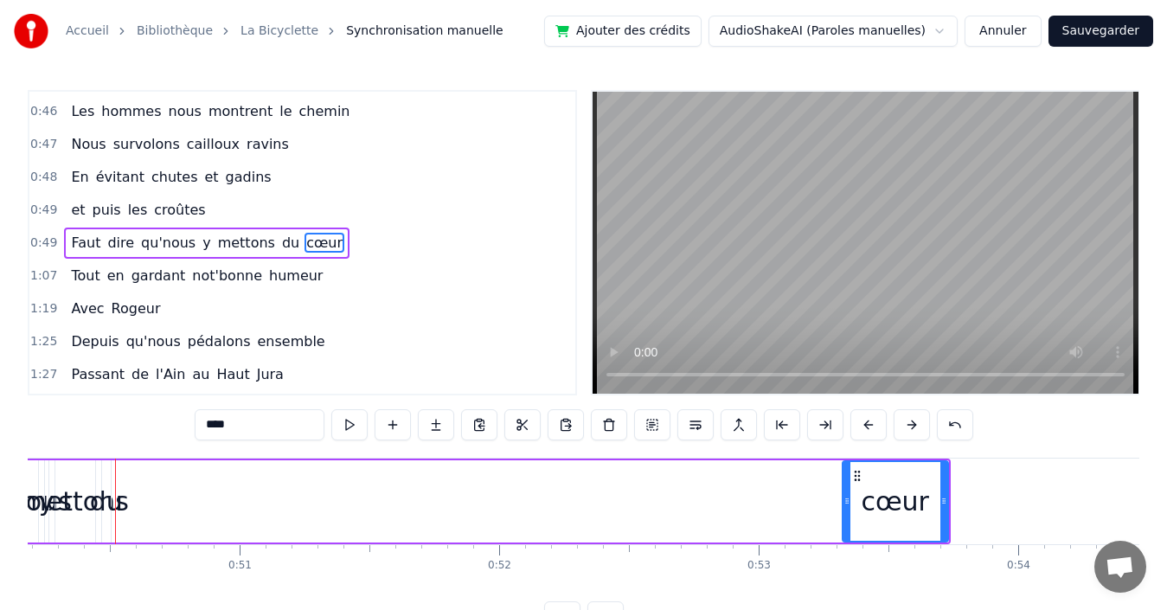
drag, startPoint x: 124, startPoint y: 499, endPoint x: 849, endPoint y: 478, distance: 725.2
click at [849, 478] on div at bounding box center [846, 501] width 7 height 79
click at [280, 242] on span "du" at bounding box center [290, 243] width 21 height 20
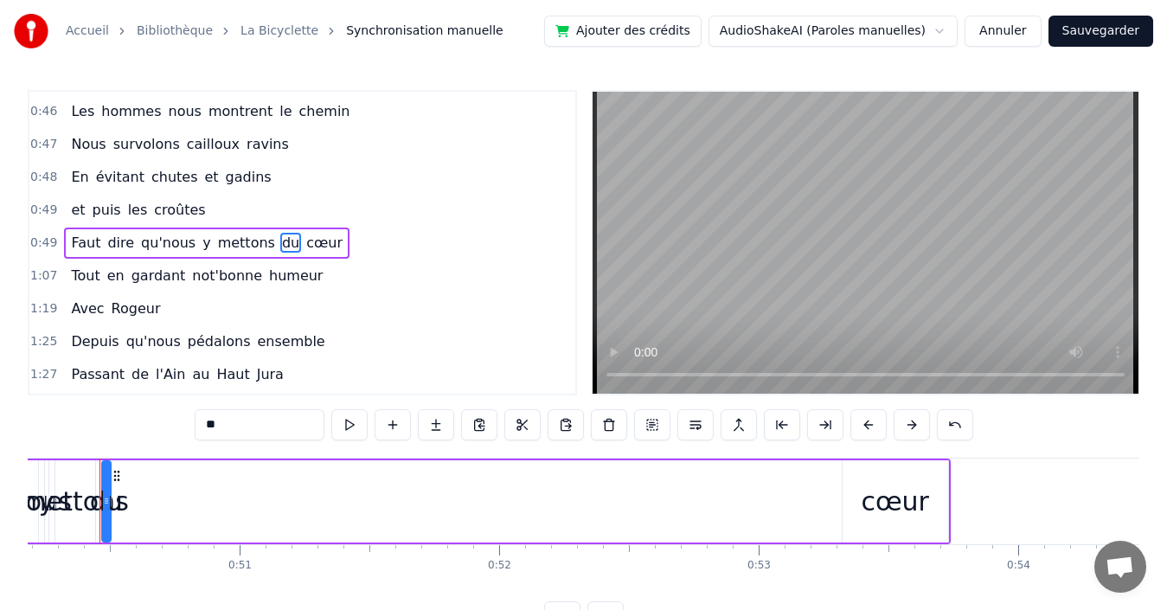
scroll to position [0, 13008]
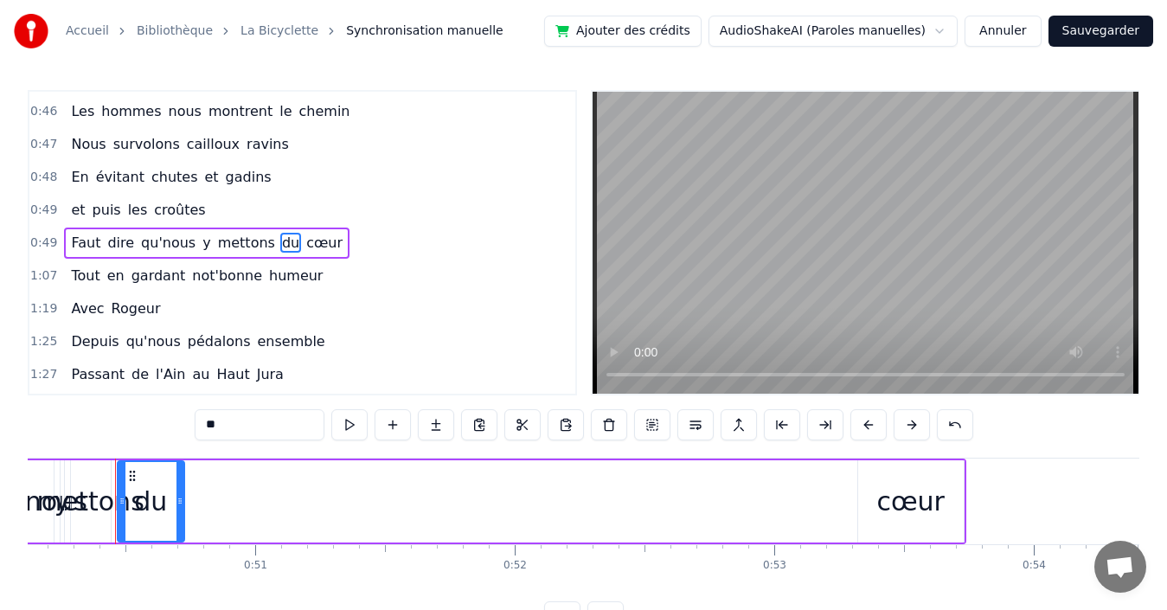
drag, startPoint x: 121, startPoint y: 490, endPoint x: 179, endPoint y: 482, distance: 58.5
click at [179, 482] on div at bounding box center [179, 501] width 7 height 79
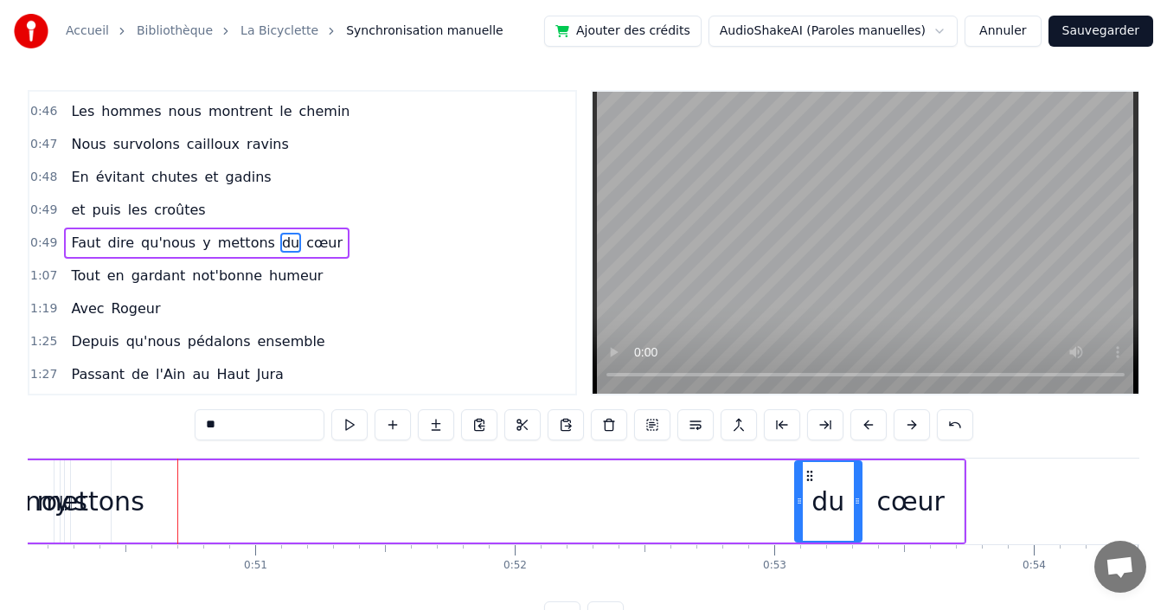
drag, startPoint x: 131, startPoint y: 473, endPoint x: 808, endPoint y: 467, distance: 677.4
click at [808, 467] on div "du" at bounding box center [828, 501] width 65 height 79
click at [221, 247] on span "mettons" at bounding box center [246, 243] width 61 height 20
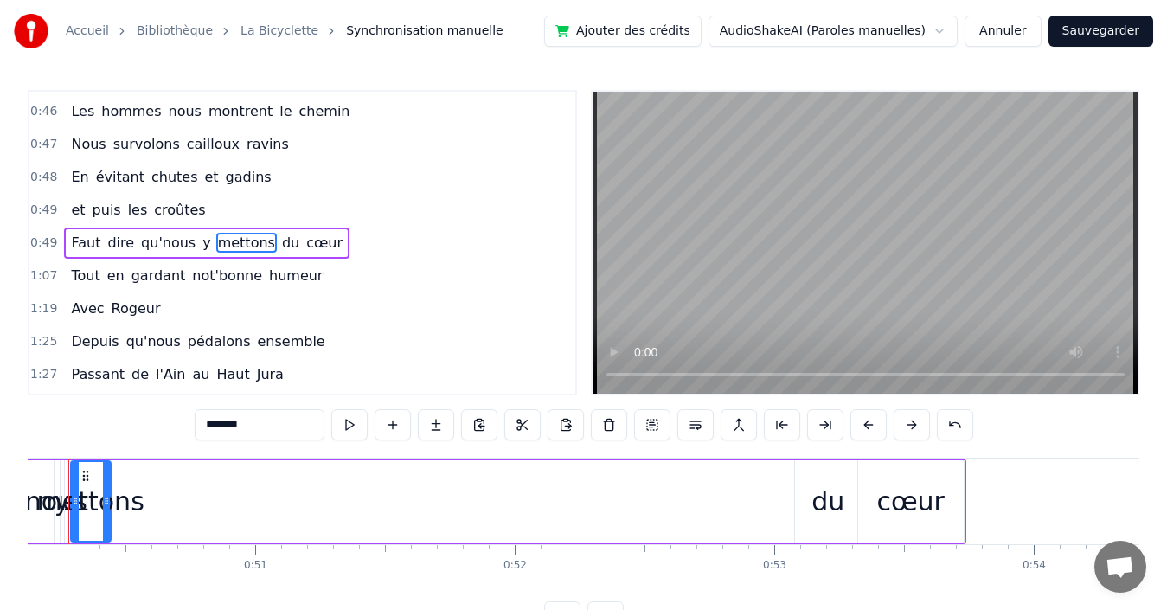
scroll to position [0, 12961]
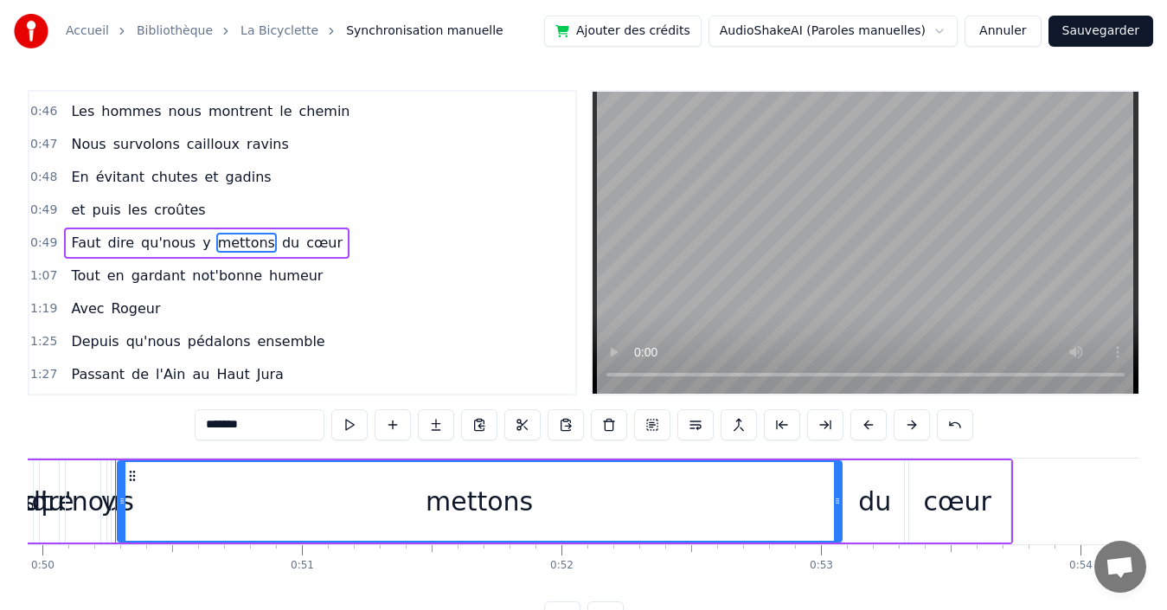
drag, startPoint x: 153, startPoint y: 491, endPoint x: 841, endPoint y: 478, distance: 687.8
click at [838, 478] on div at bounding box center [837, 501] width 7 height 79
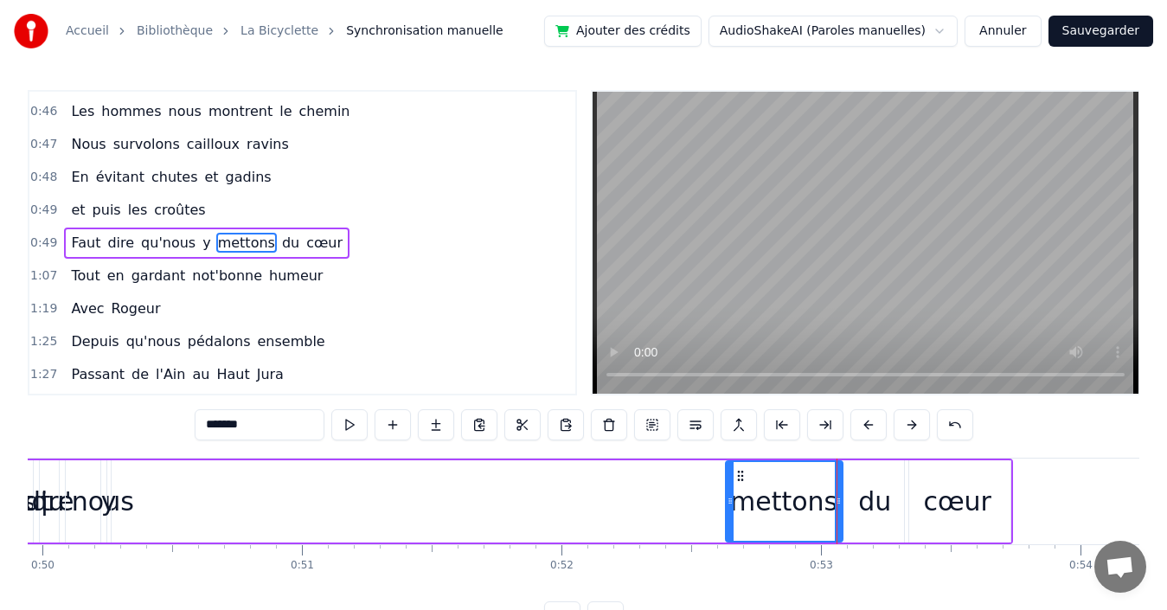
drag, startPoint x: 121, startPoint y: 498, endPoint x: 729, endPoint y: 491, distance: 608.2
click at [729, 491] on div at bounding box center [730, 501] width 7 height 79
click at [201, 241] on span "y" at bounding box center [206, 243] width 11 height 20
type input "*"
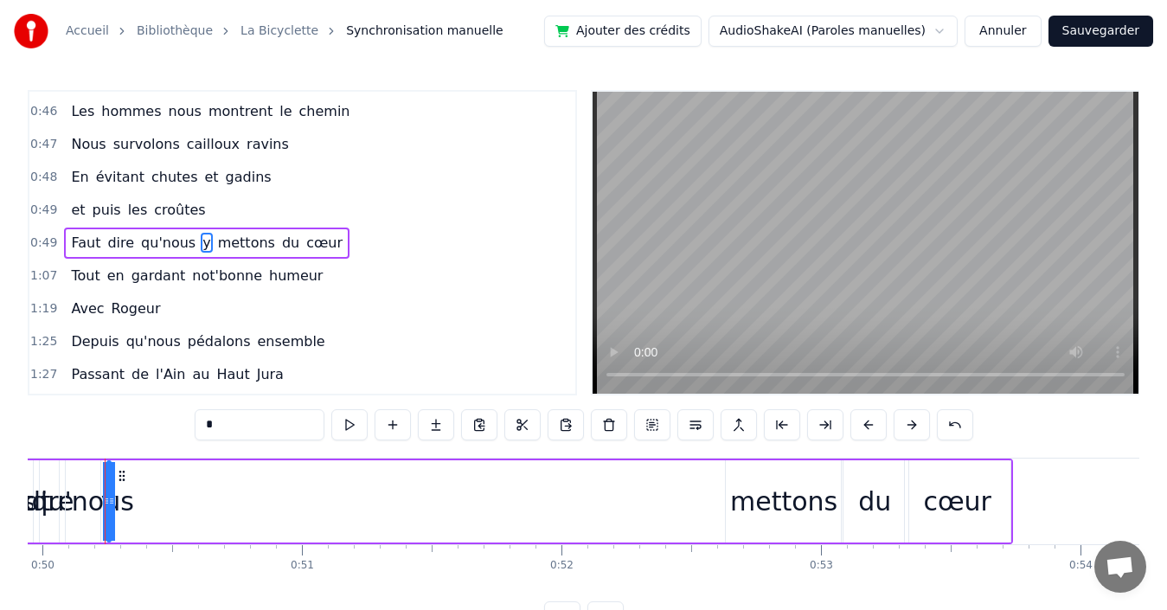
scroll to position [0, 12951]
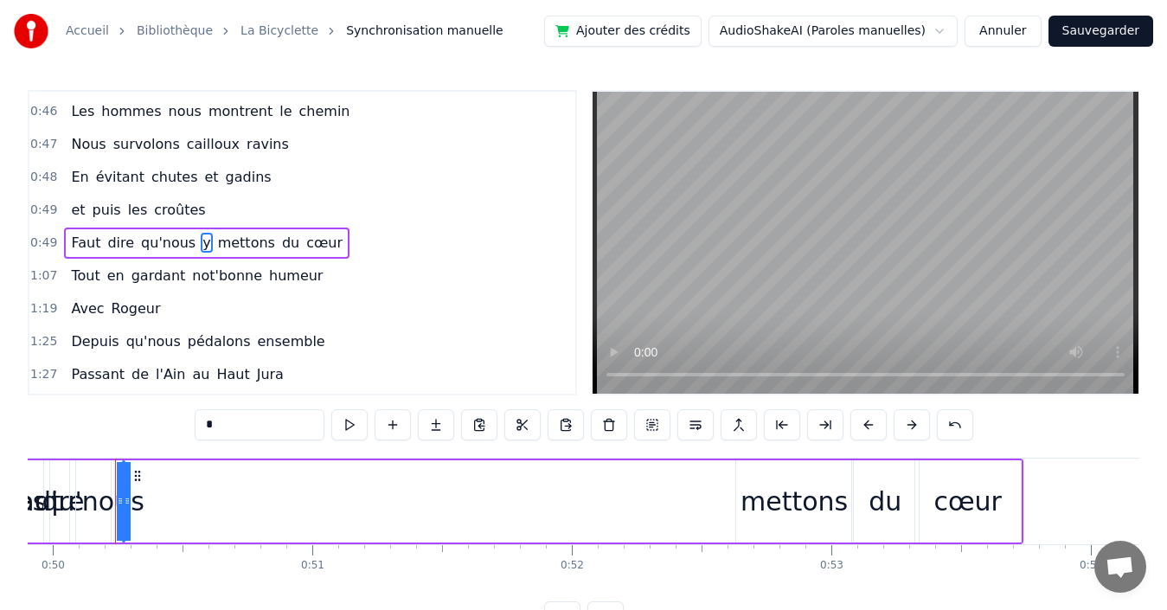
drag, startPoint x: 121, startPoint y: 491, endPoint x: 176, endPoint y: 479, distance: 56.7
click at [176, 479] on div "Faut dire qu'nous y mettons du cœur" at bounding box center [523, 501] width 1002 height 86
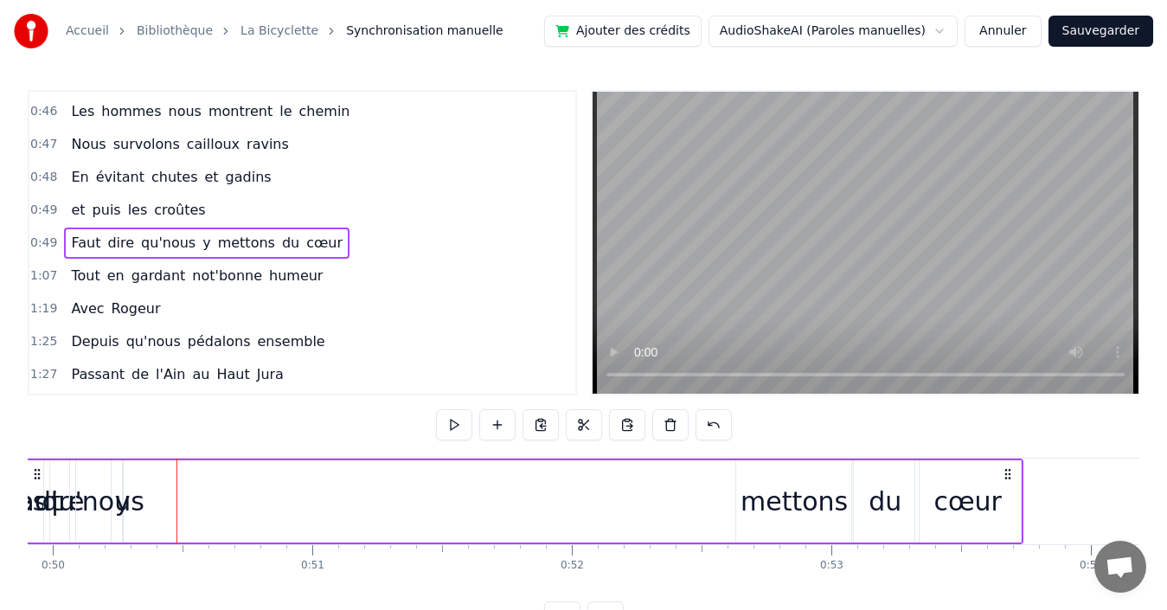
click at [183, 243] on div "Faut dire qu'nous y mettons du cœur" at bounding box center [206, 243] width 285 height 31
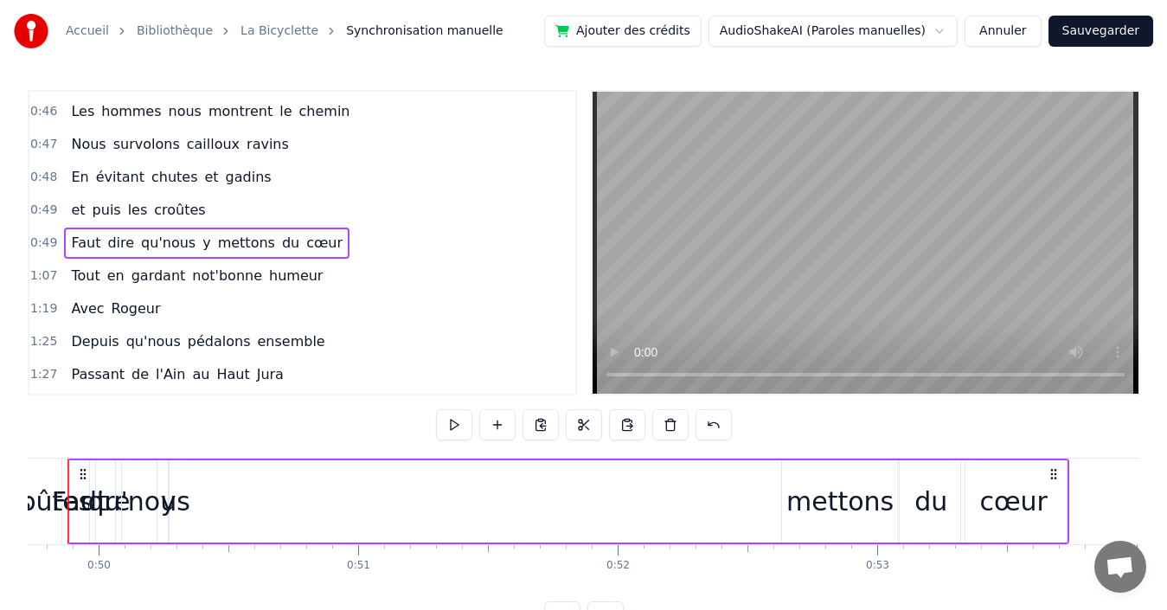
scroll to position [0, 12857]
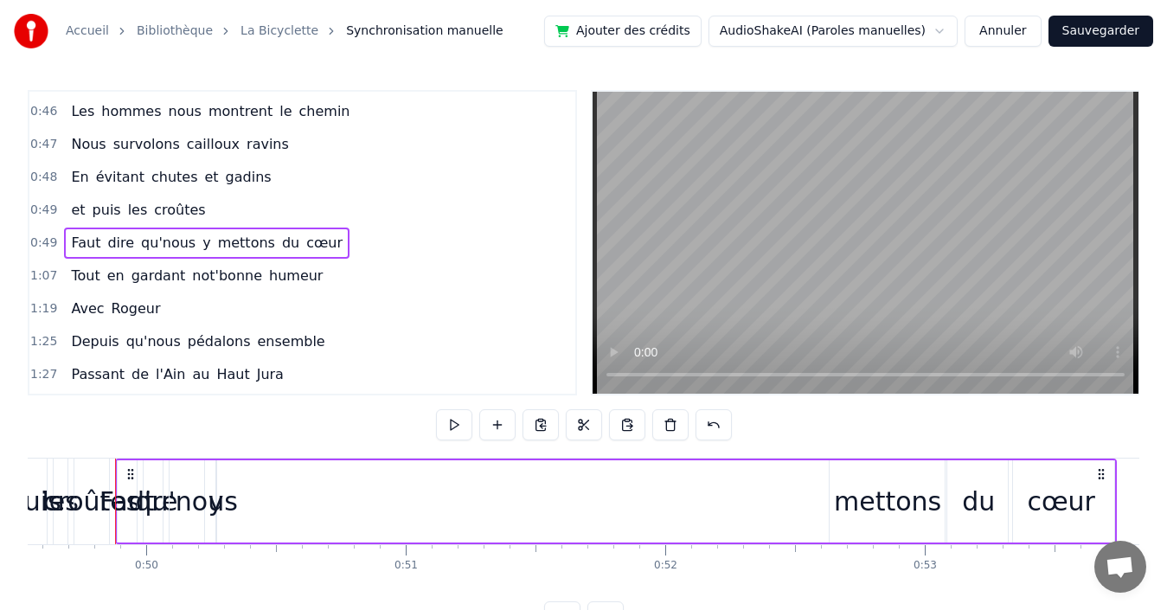
click at [201, 243] on span "y" at bounding box center [206, 243] width 11 height 20
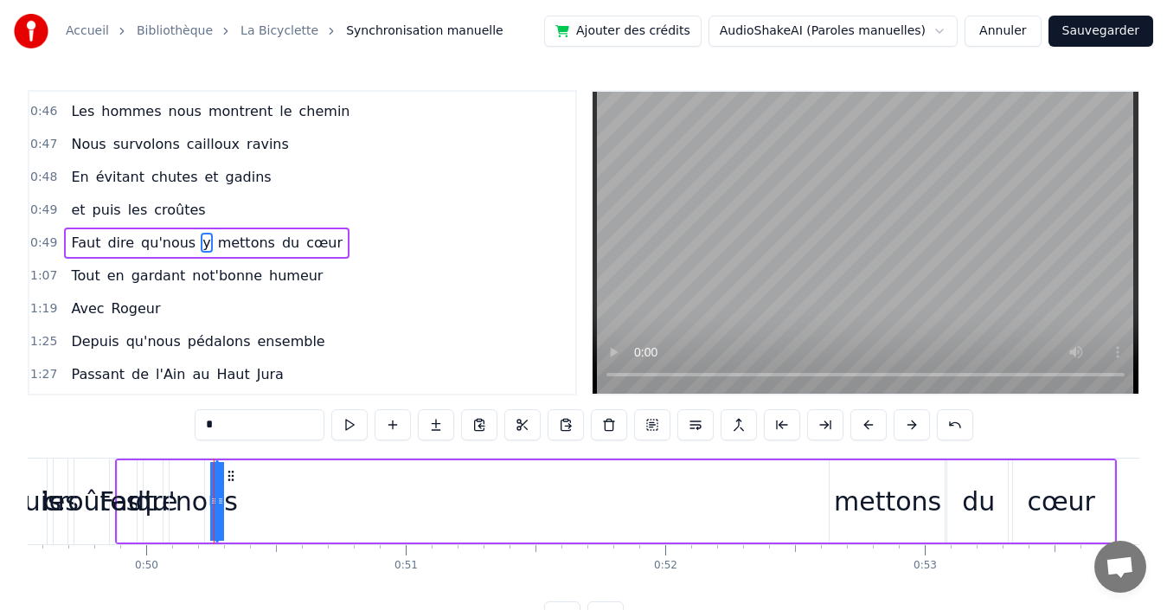
drag, startPoint x: 234, startPoint y: 479, endPoint x: 255, endPoint y: 476, distance: 21.9
click at [255, 476] on div "Faut dire qu'nous y mettons du cœur" at bounding box center [616, 501] width 1002 height 86
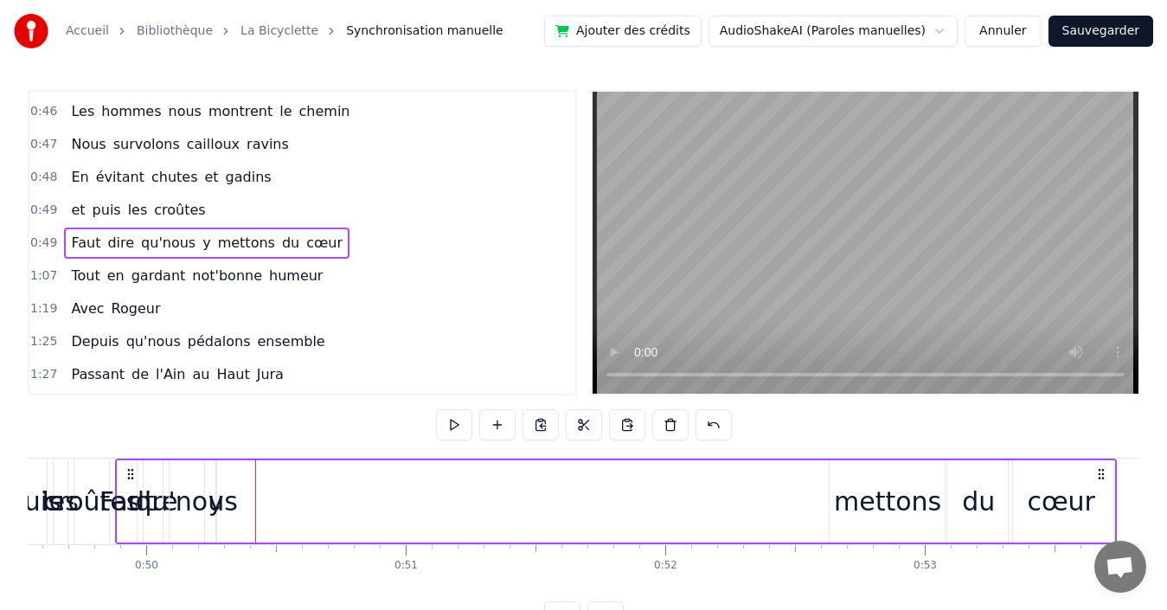
click at [201, 238] on span "y" at bounding box center [206, 243] width 11 height 20
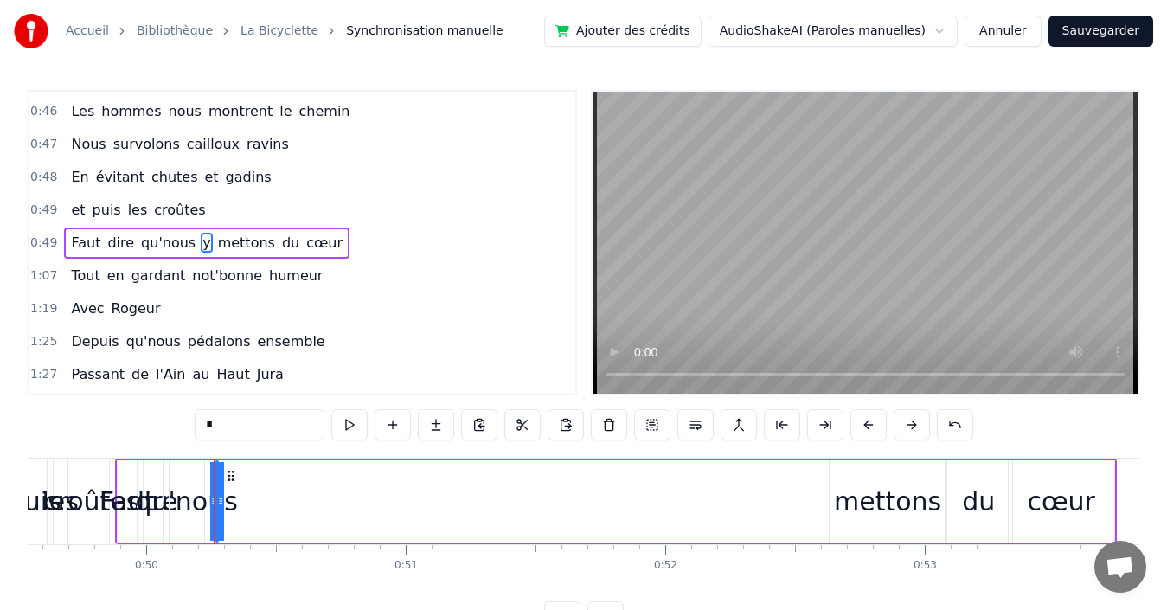
drag, startPoint x: 215, startPoint y: 489, endPoint x: 202, endPoint y: 484, distance: 14.5
click at [202, 484] on div "Faut dire qu'nous y mettons du cœur" at bounding box center [616, 501] width 1002 height 86
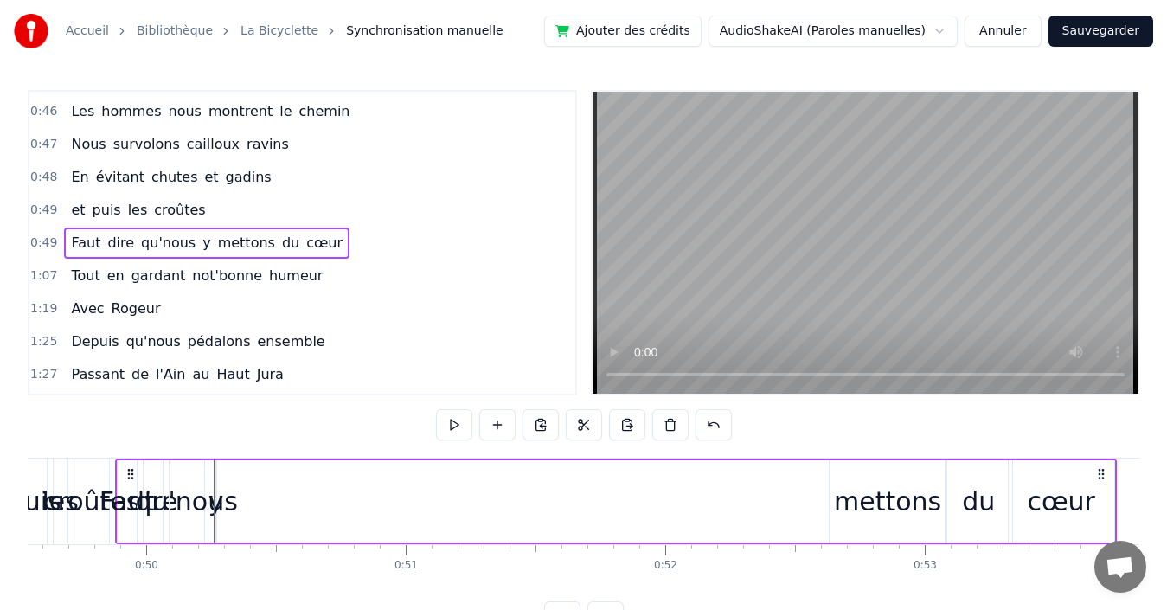
click at [201, 245] on span "y" at bounding box center [206, 243] width 11 height 20
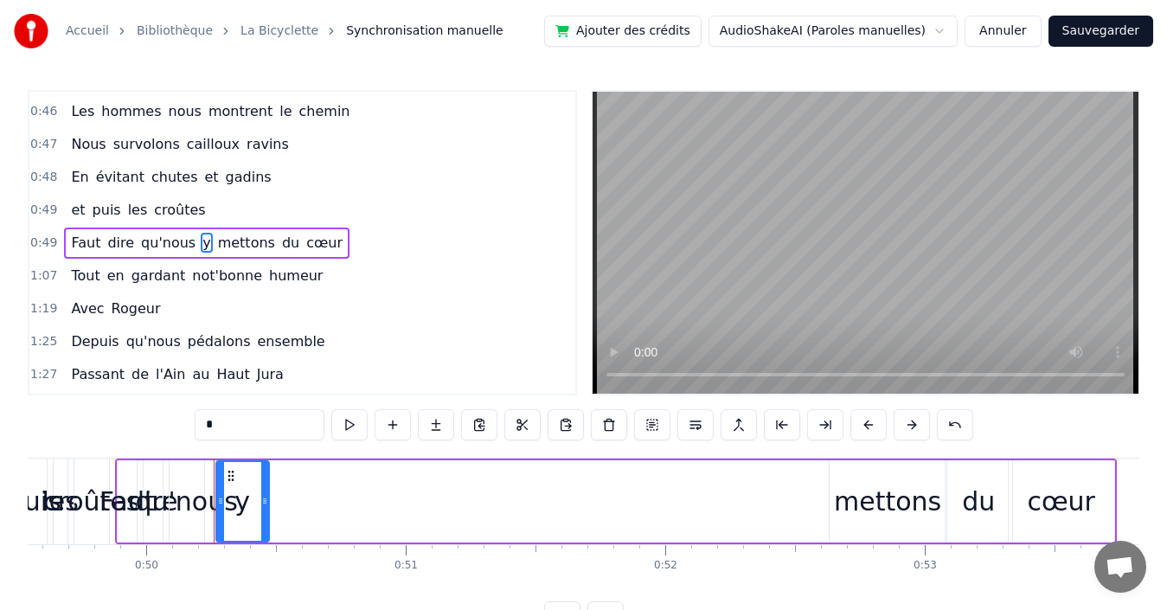
drag, startPoint x: 216, startPoint y: 493, endPoint x: 271, endPoint y: 493, distance: 54.5
click at [271, 493] on div "Faut dire qu'nous y mettons du cœur" at bounding box center [616, 501] width 1002 height 86
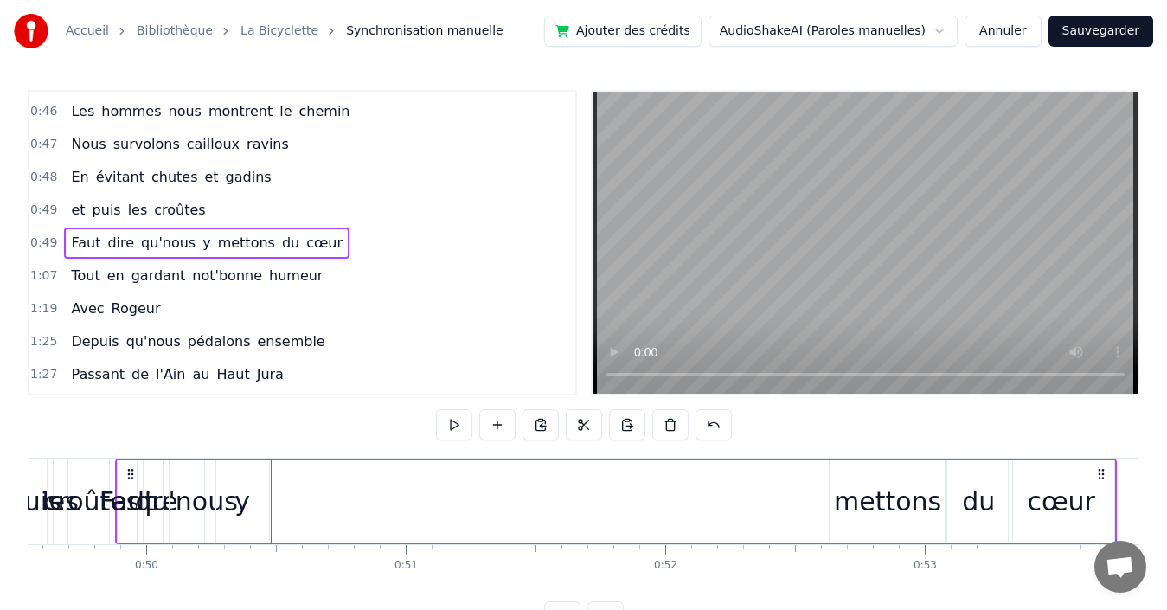
click at [240, 476] on div "y" at bounding box center [242, 501] width 53 height 82
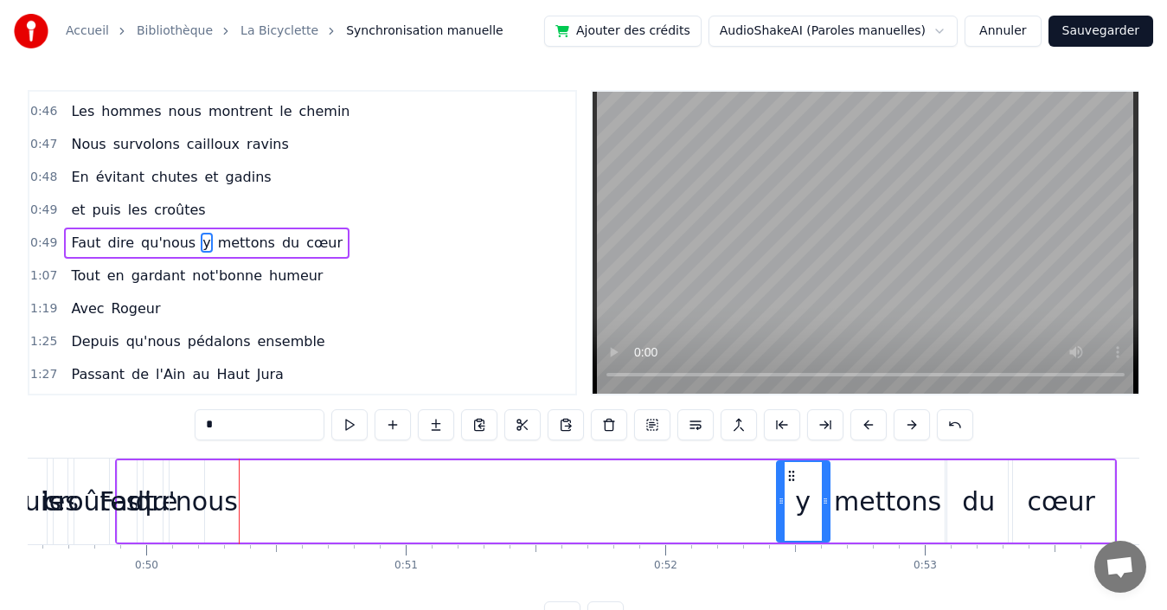
drag, startPoint x: 230, startPoint y: 476, endPoint x: 791, endPoint y: 493, distance: 560.8
click at [791, 493] on div "y" at bounding box center [803, 501] width 51 height 79
click at [145, 245] on span "qu'nous" at bounding box center [168, 243] width 58 height 20
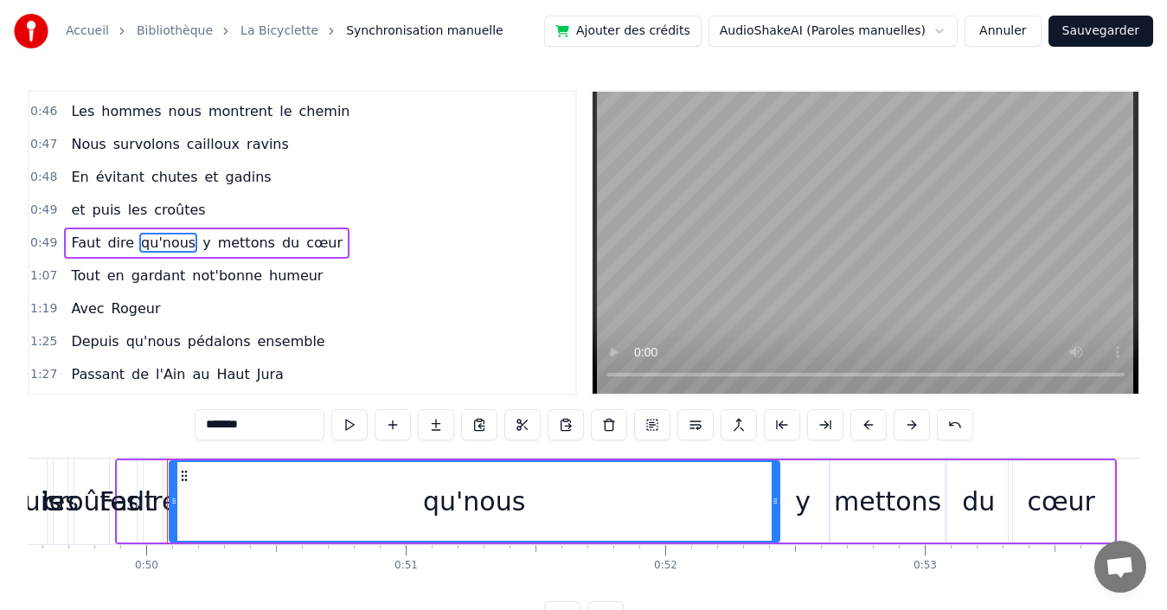
drag, startPoint x: 200, startPoint y: 491, endPoint x: 775, endPoint y: 490, distance: 575.3
click at [775, 490] on div at bounding box center [775, 501] width 7 height 79
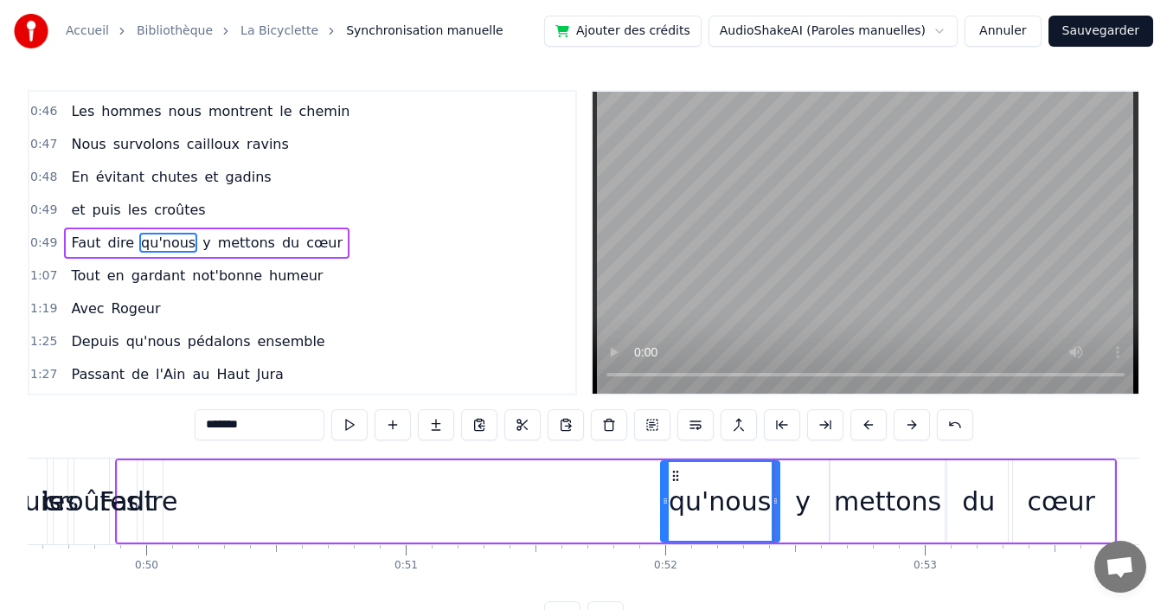
drag, startPoint x: 171, startPoint y: 485, endPoint x: 663, endPoint y: 508, distance: 491.9
click at [663, 508] on div at bounding box center [665, 501] width 7 height 79
click at [106, 243] on span "dire" at bounding box center [121, 243] width 30 height 20
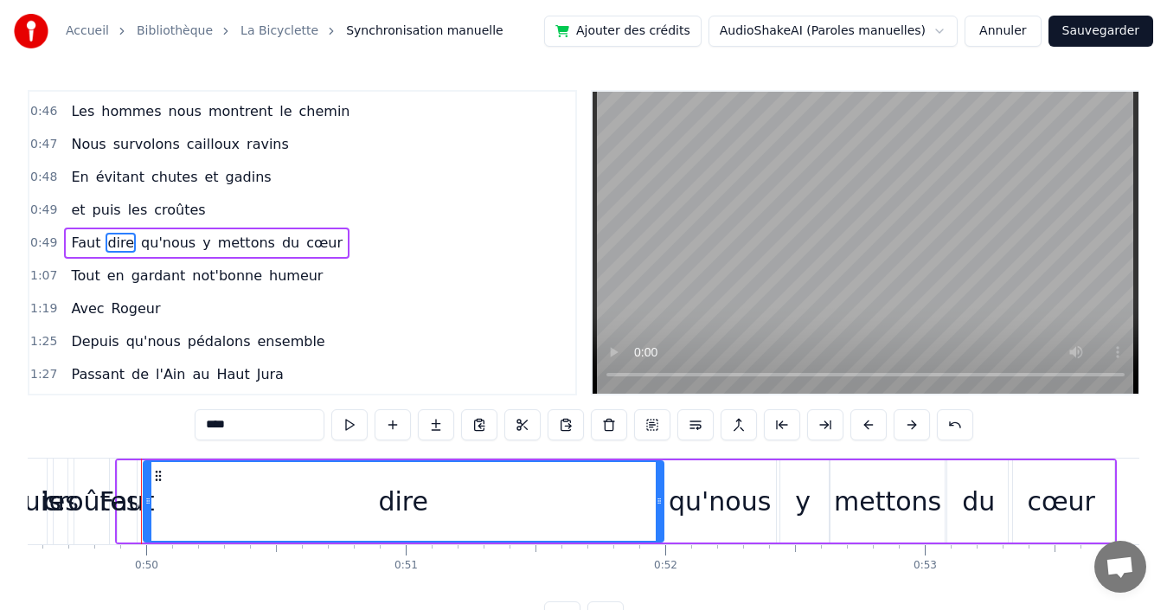
drag, startPoint x: 157, startPoint y: 473, endPoint x: 658, endPoint y: 490, distance: 501.1
click at [658, 490] on div at bounding box center [659, 501] width 7 height 79
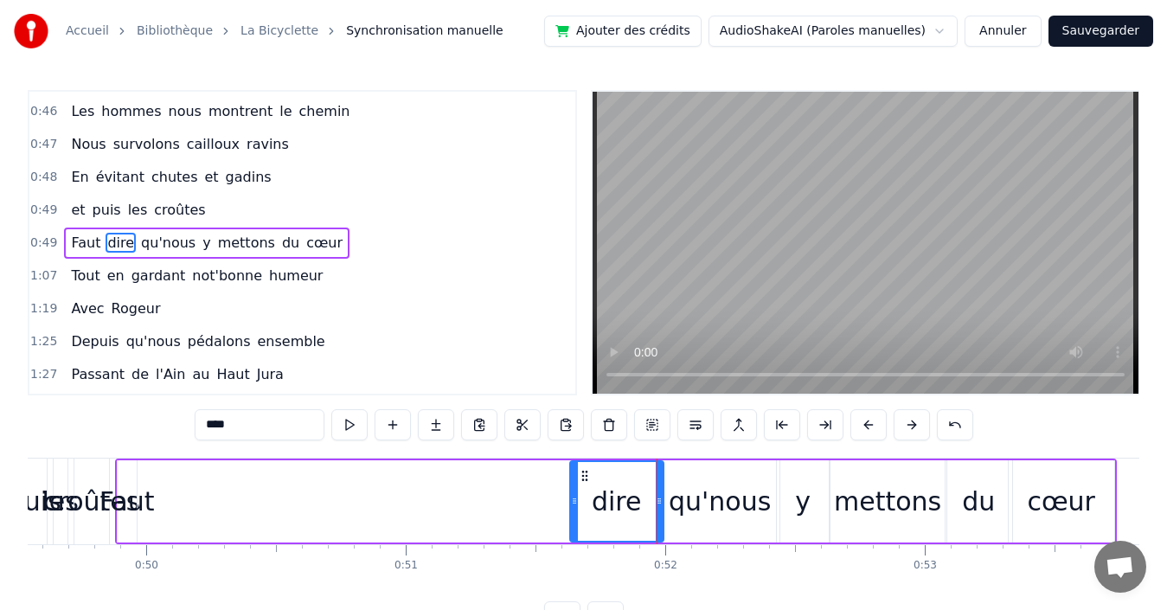
drag, startPoint x: 148, startPoint y: 495, endPoint x: 574, endPoint y: 495, distance: 426.5
click at [574, 495] on icon at bounding box center [574, 501] width 7 height 14
click at [80, 240] on span "Faut" at bounding box center [85, 243] width 33 height 20
type input "****"
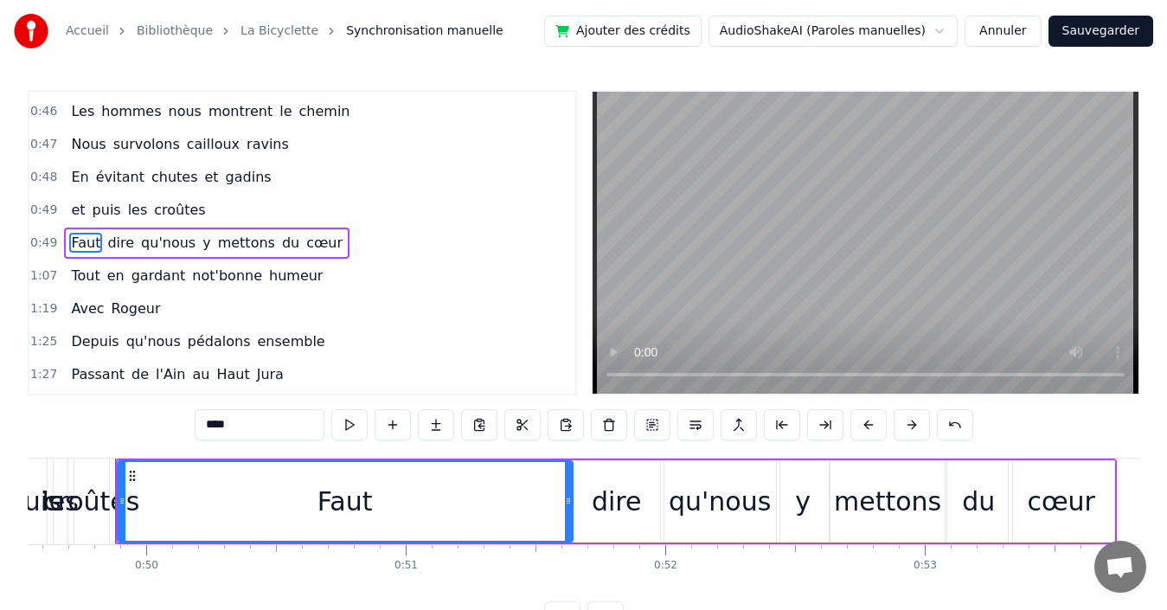
drag, startPoint x: 133, startPoint y: 492, endPoint x: 569, endPoint y: 492, distance: 436.0
click at [569, 492] on div at bounding box center [568, 501] width 7 height 79
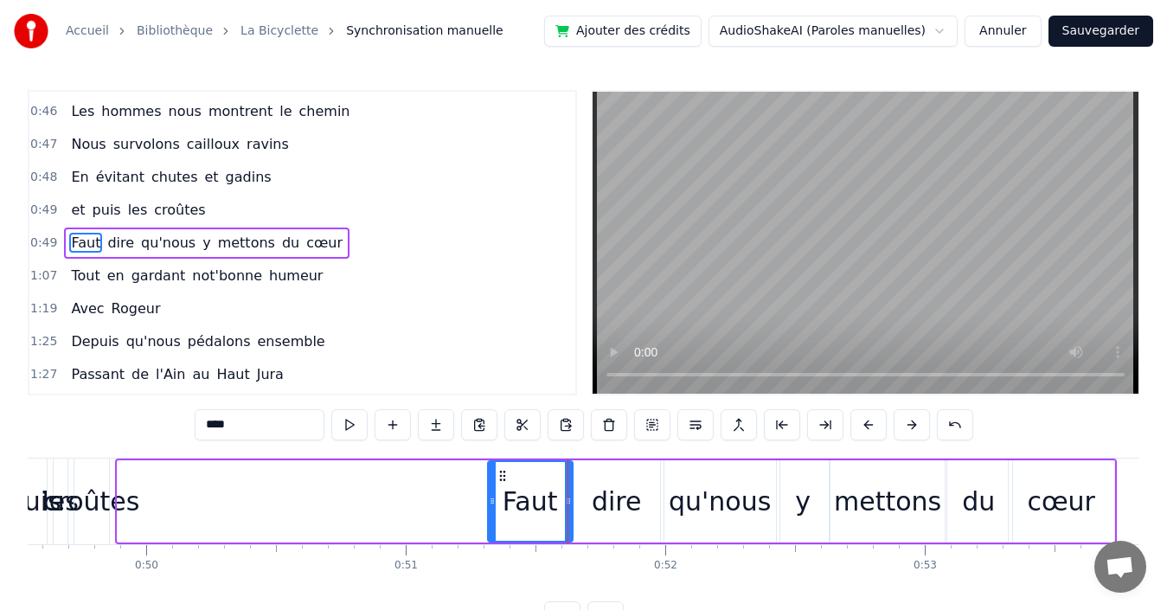
drag, startPoint x: 121, startPoint y: 487, endPoint x: 491, endPoint y: 487, distance: 370.2
click at [491, 487] on div at bounding box center [492, 501] width 7 height 79
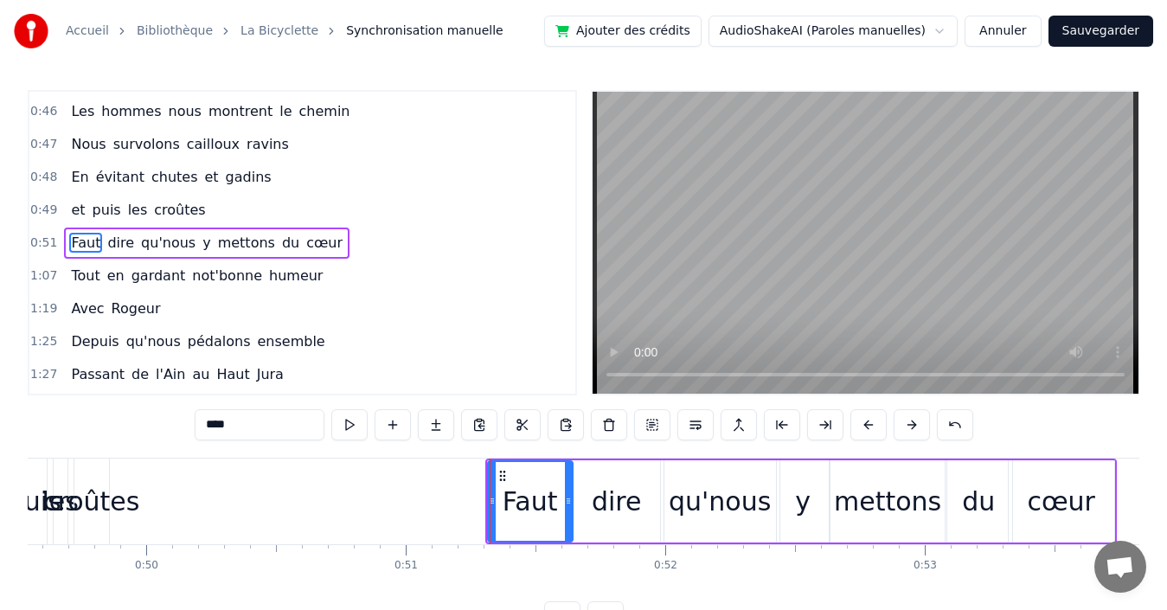
click at [345, 241] on div "0:51 Faut dire qu'nous y mettons du cœur" at bounding box center [302, 243] width 546 height 33
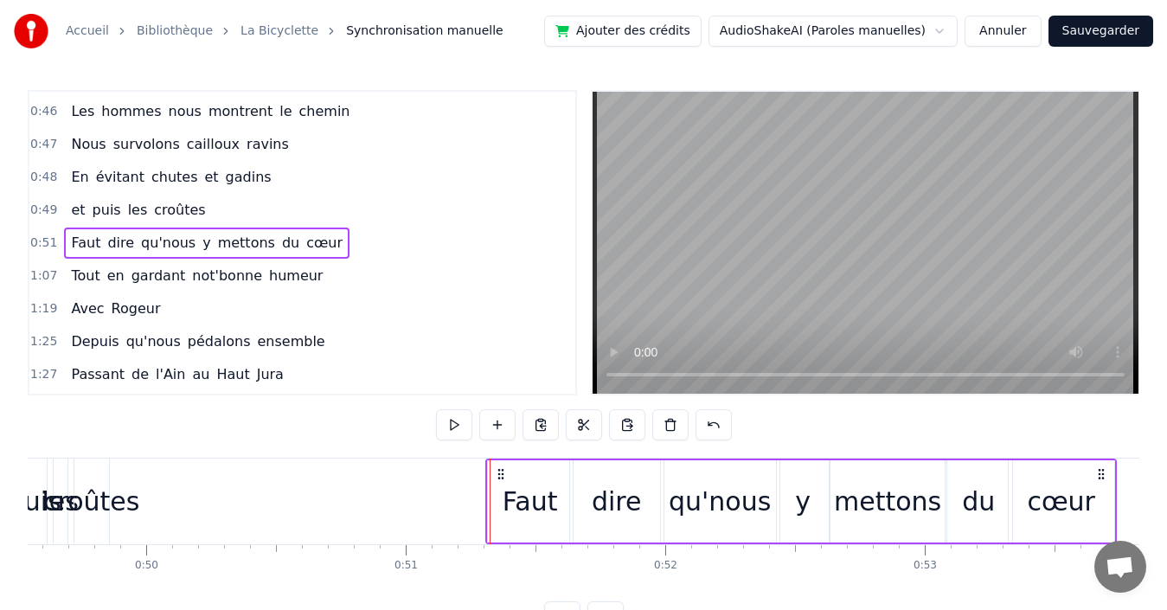
click at [335, 242] on div "0:51 Faut dire qu'nous y mettons du cœur" at bounding box center [302, 243] width 546 height 33
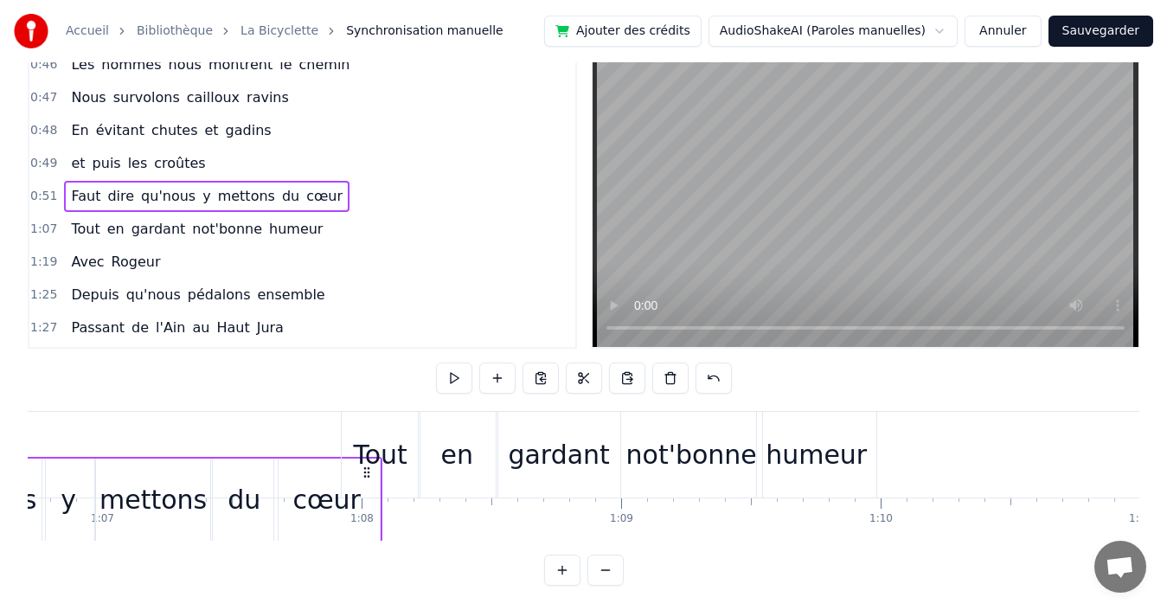
scroll to position [54, 0]
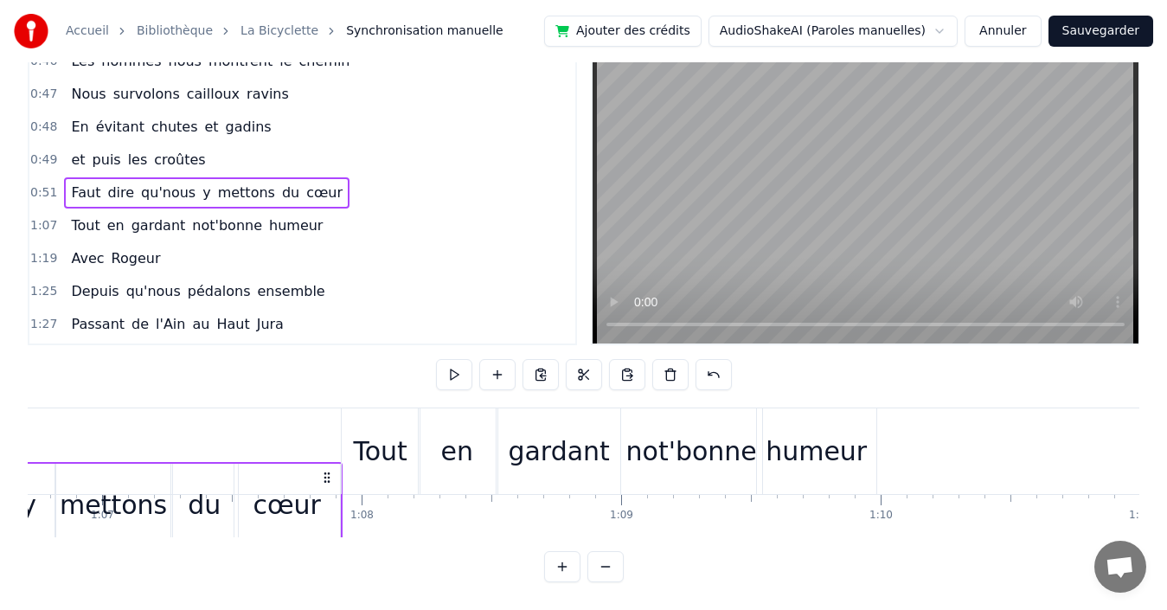
drag, startPoint x: 1099, startPoint y: 471, endPoint x: 324, endPoint y: 486, distance: 774.4
click at [324, 486] on div "Faut dire qu'nous y mettons du cœur" at bounding box center [26, 505] width 631 height 86
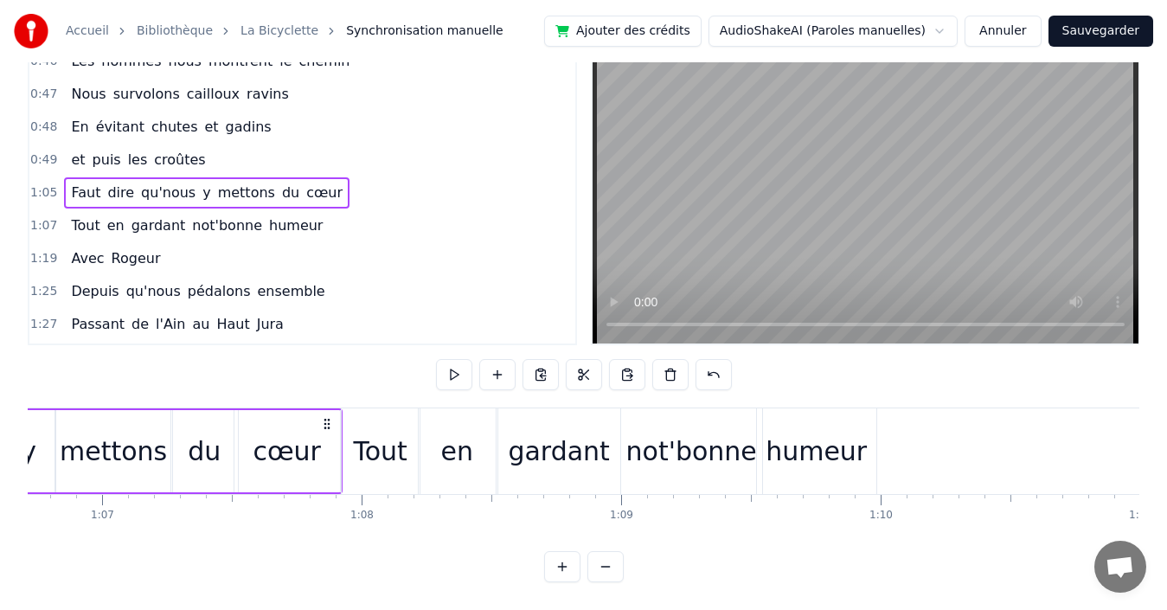
click at [295, 158] on div "0:49 et puis les croûtes" at bounding box center [302, 160] width 546 height 33
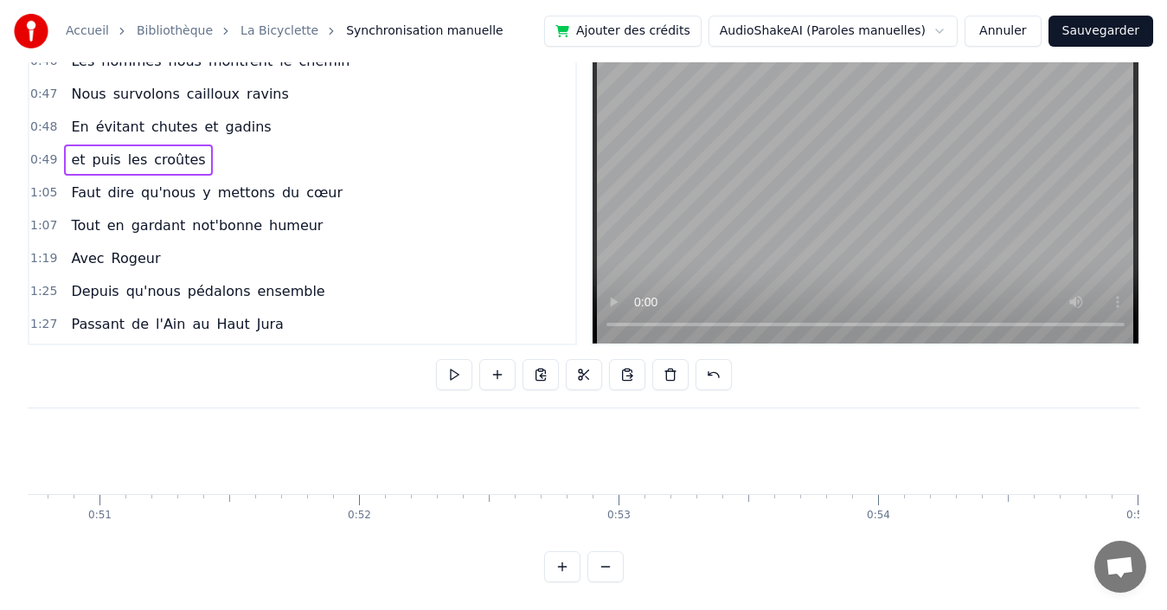
scroll to position [0, 12748]
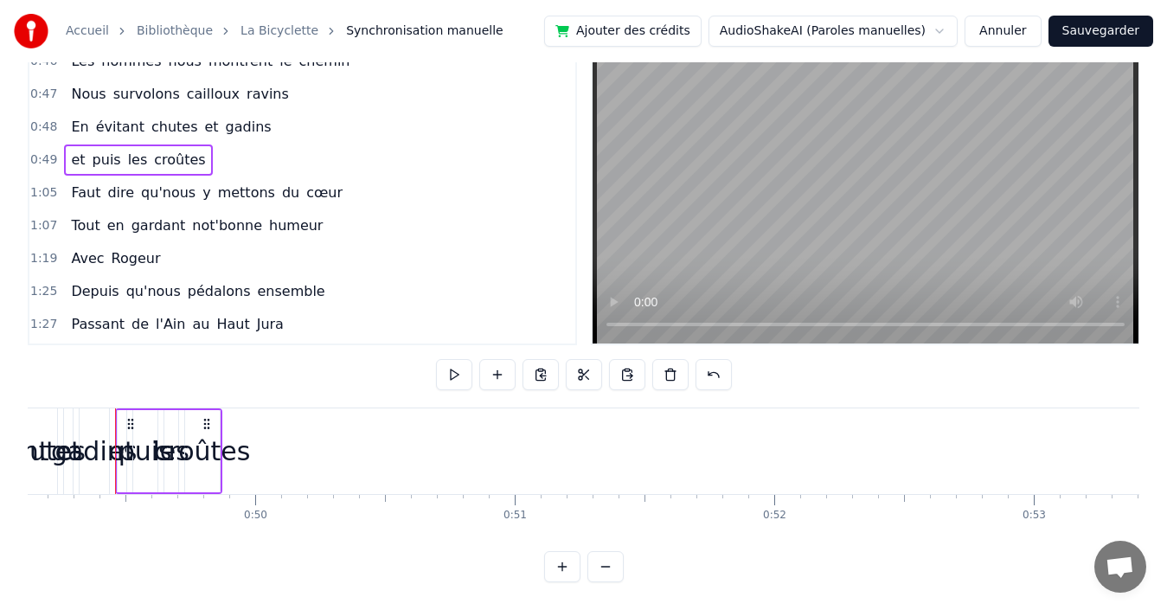
click at [152, 152] on span "croûtes" at bounding box center [179, 160] width 54 height 20
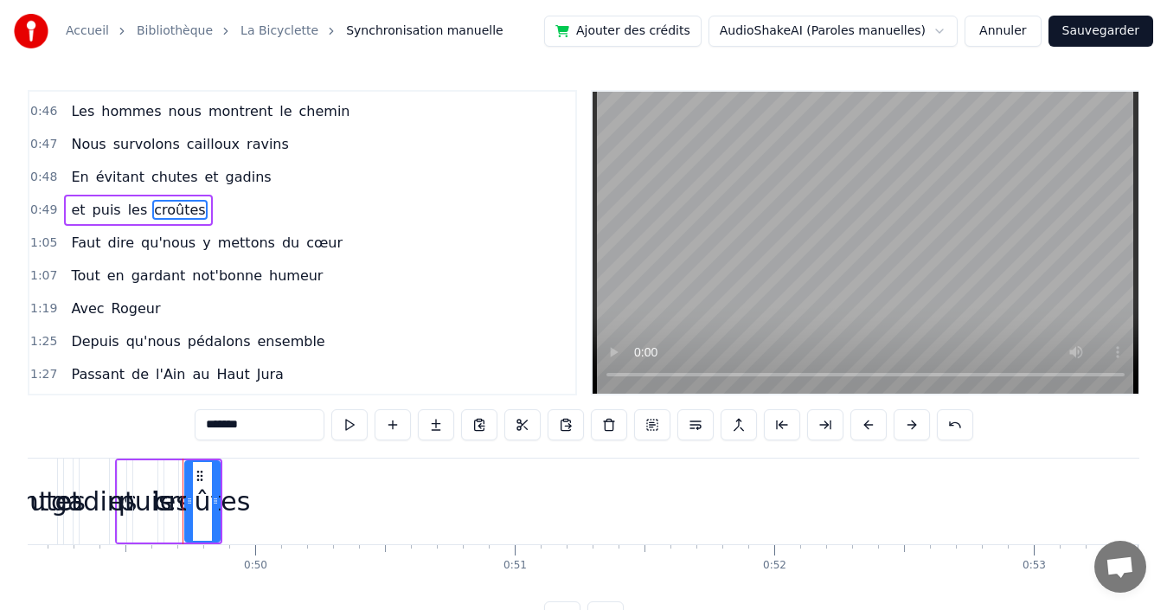
scroll to position [292, 0]
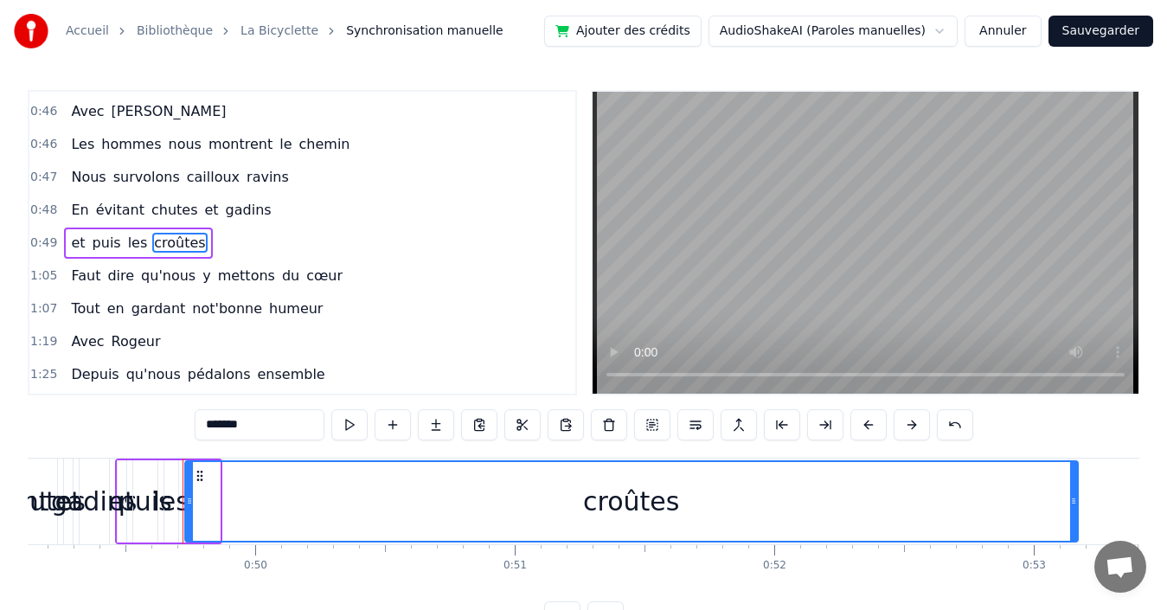
drag, startPoint x: 216, startPoint y: 494, endPoint x: 1074, endPoint y: 501, distance: 858.2
click at [1074, 501] on icon at bounding box center [1073, 501] width 7 height 14
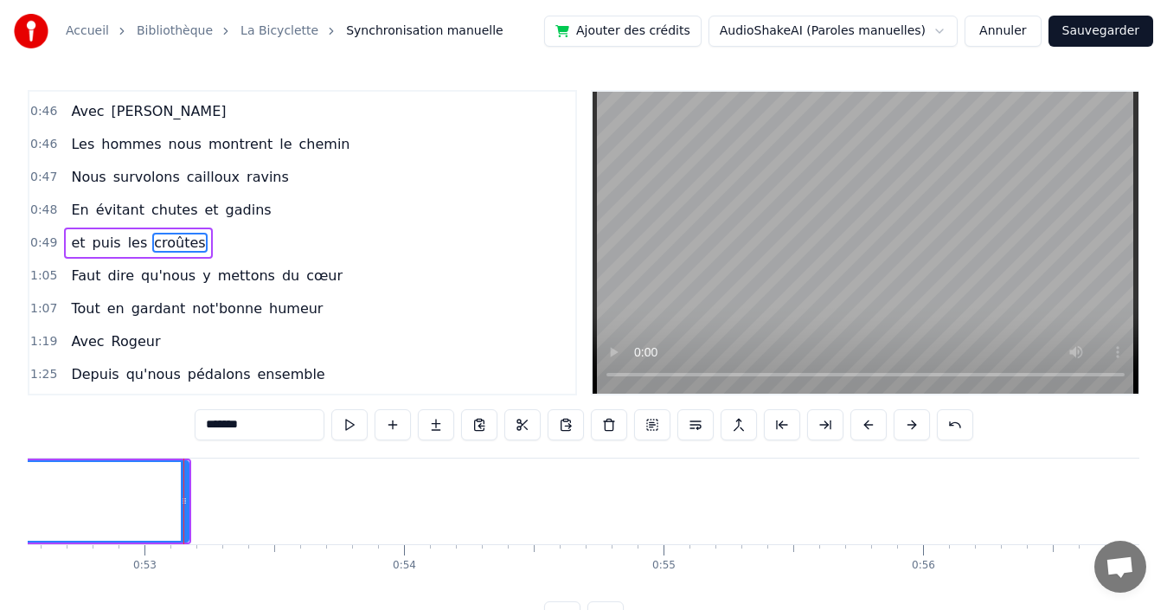
scroll to position [0, 13707]
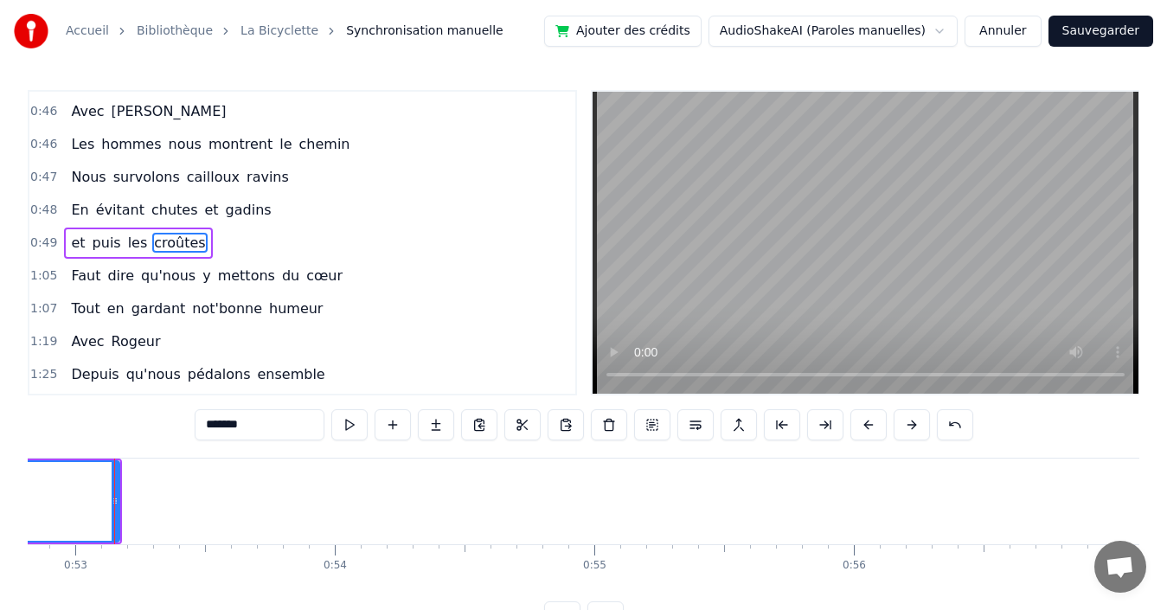
click at [159, 240] on span "croûtes" at bounding box center [179, 243] width 54 height 20
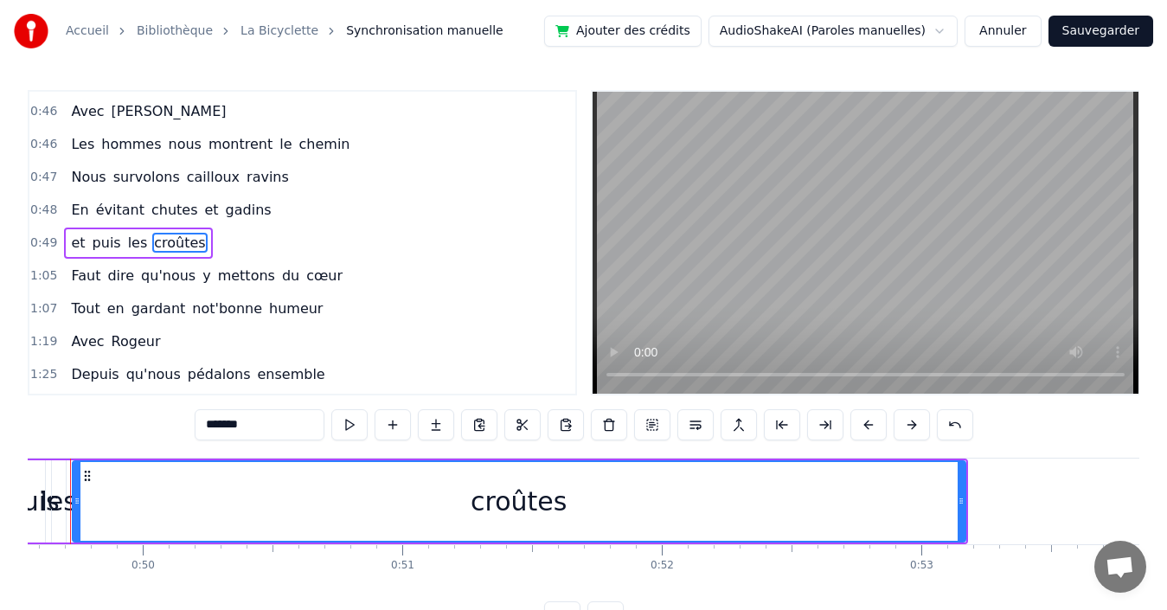
scroll to position [0, 12816]
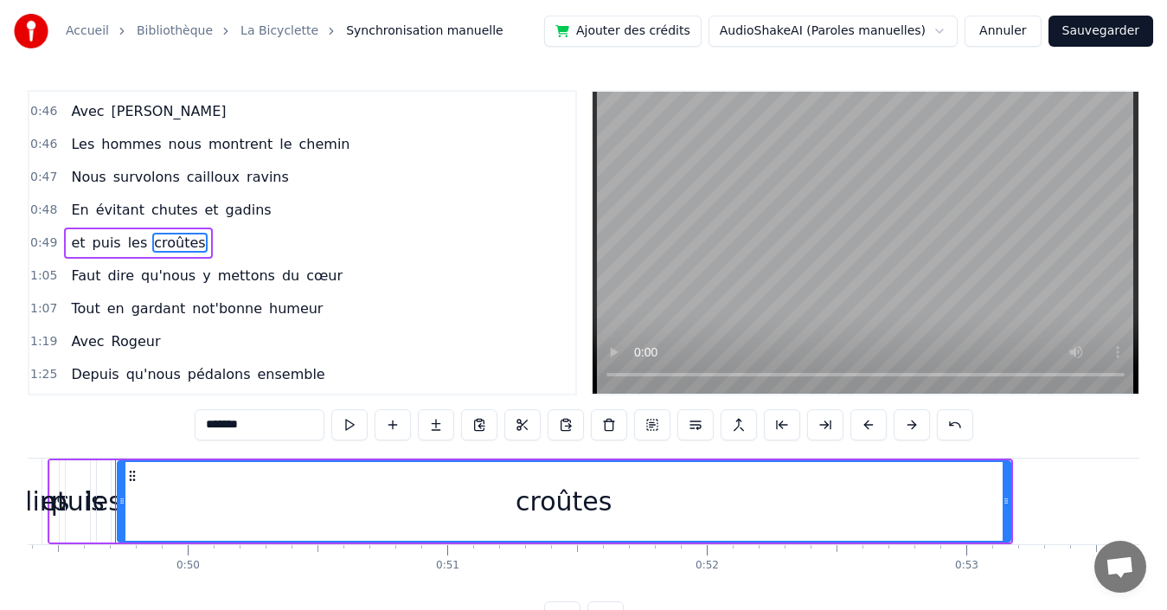
click at [1105, 29] on button "Sauvegarder" at bounding box center [1100, 31] width 105 height 31
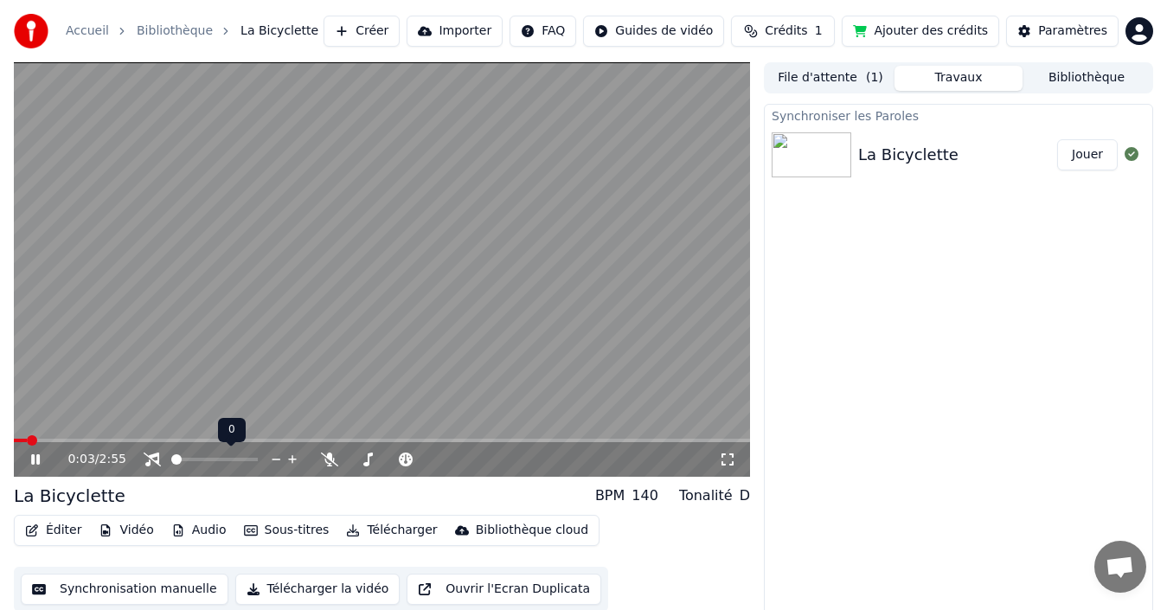
click at [171, 454] on span at bounding box center [176, 459] width 10 height 10
